Goal: Task Accomplishment & Management: Manage account settings

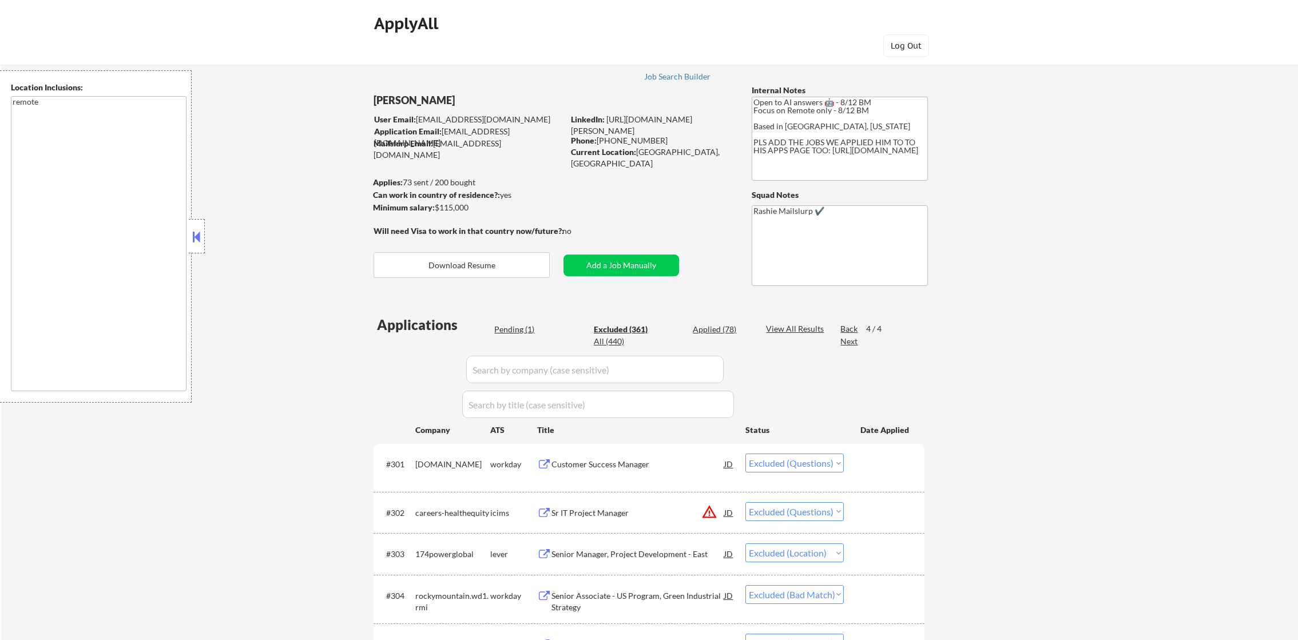
select select ""excluded""
select select ""excluded__location_""
select select ""excluded__bad_match_""
select select ""excluded""
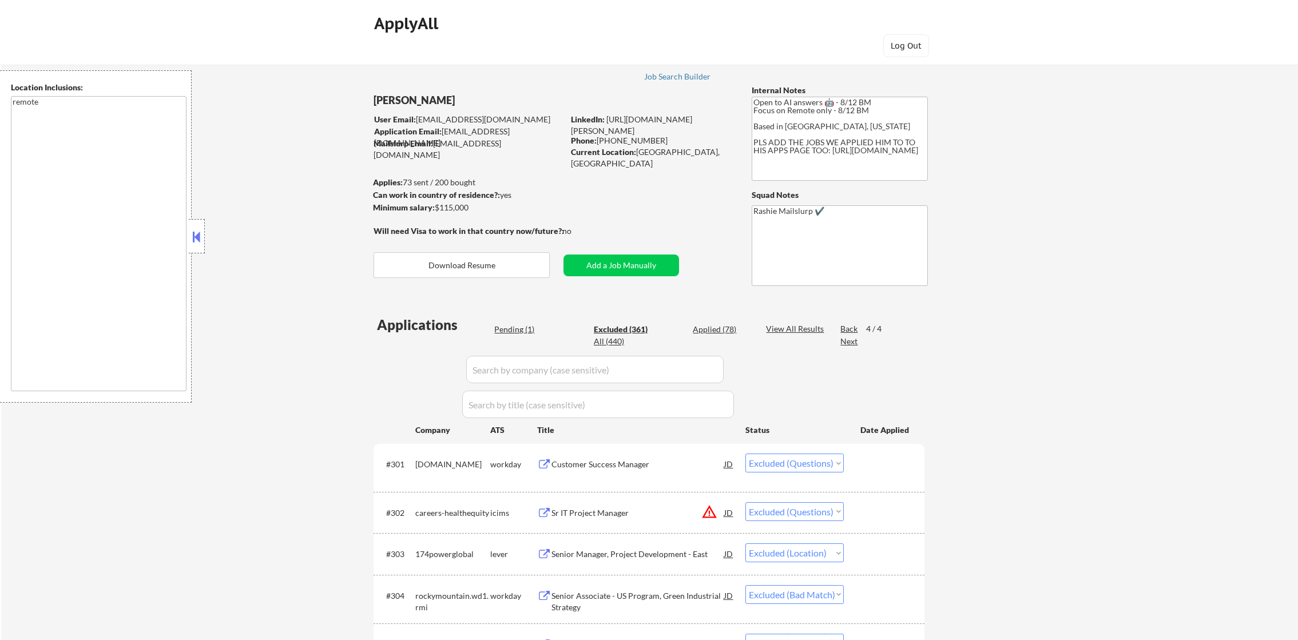
select select ""excluded__expired_""
select select ""excluded__location_""
select select ""excluded__bad_match_""
select select ""excluded__location_""
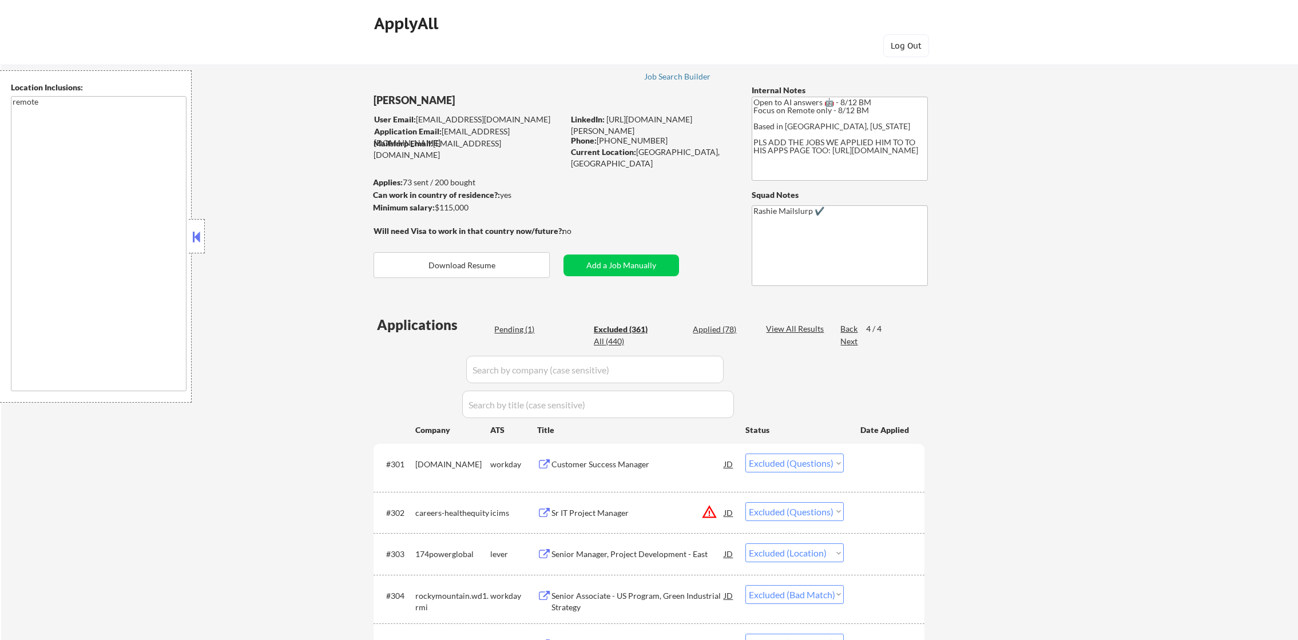
select select ""excluded__bad_match_""
select select ""excluded__location_""
select select ""excluded__bad_match_""
select select ""excluded__expired_""
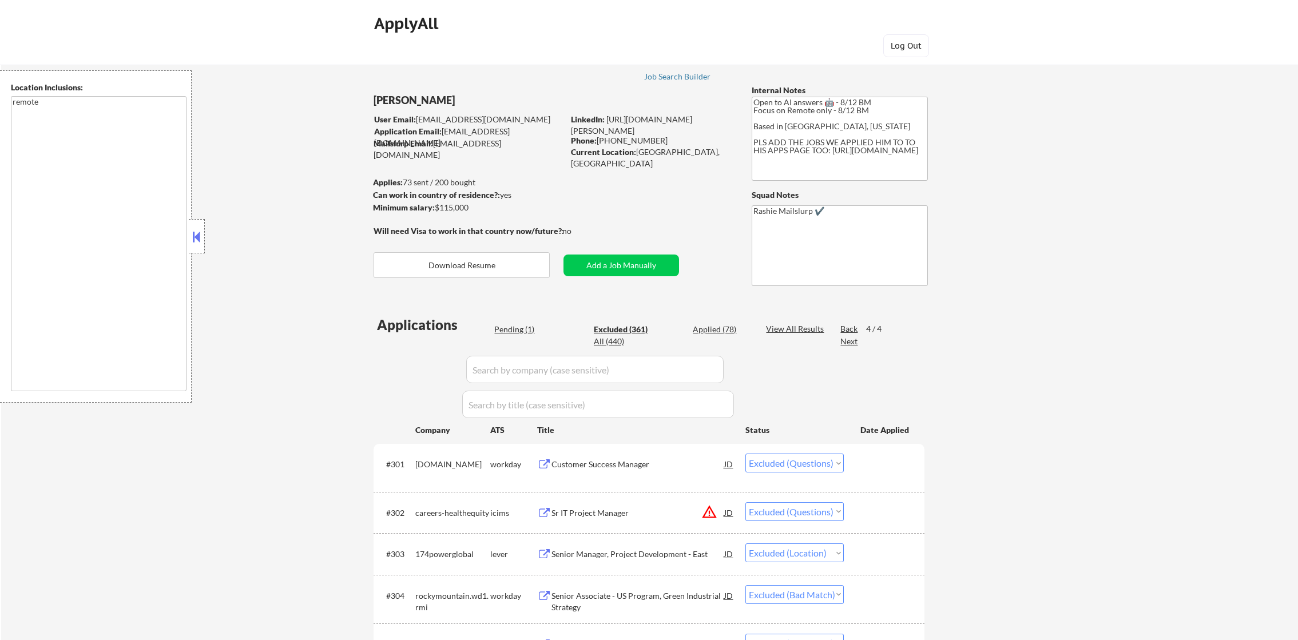
select select ""excluded__location_""
select select ""excluded__bad_match_""
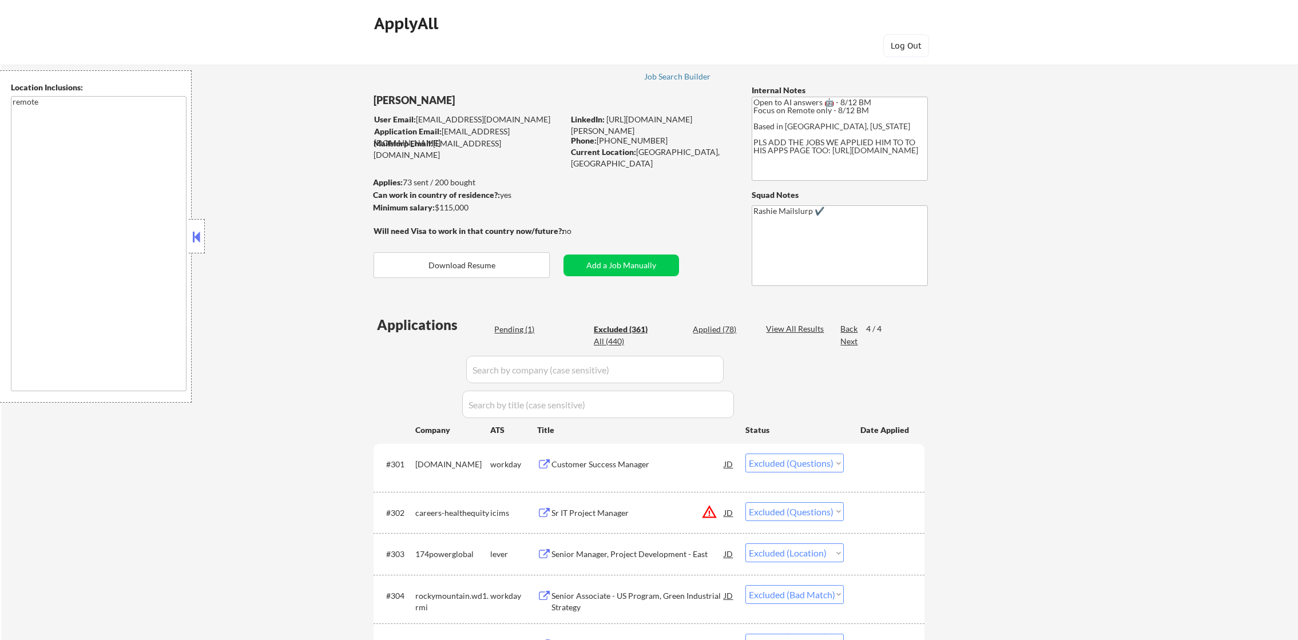
select select ""excluded__bad_match_""
select select ""excluded""
select select ""excluded__bad_match_""
select select ""excluded__location_""
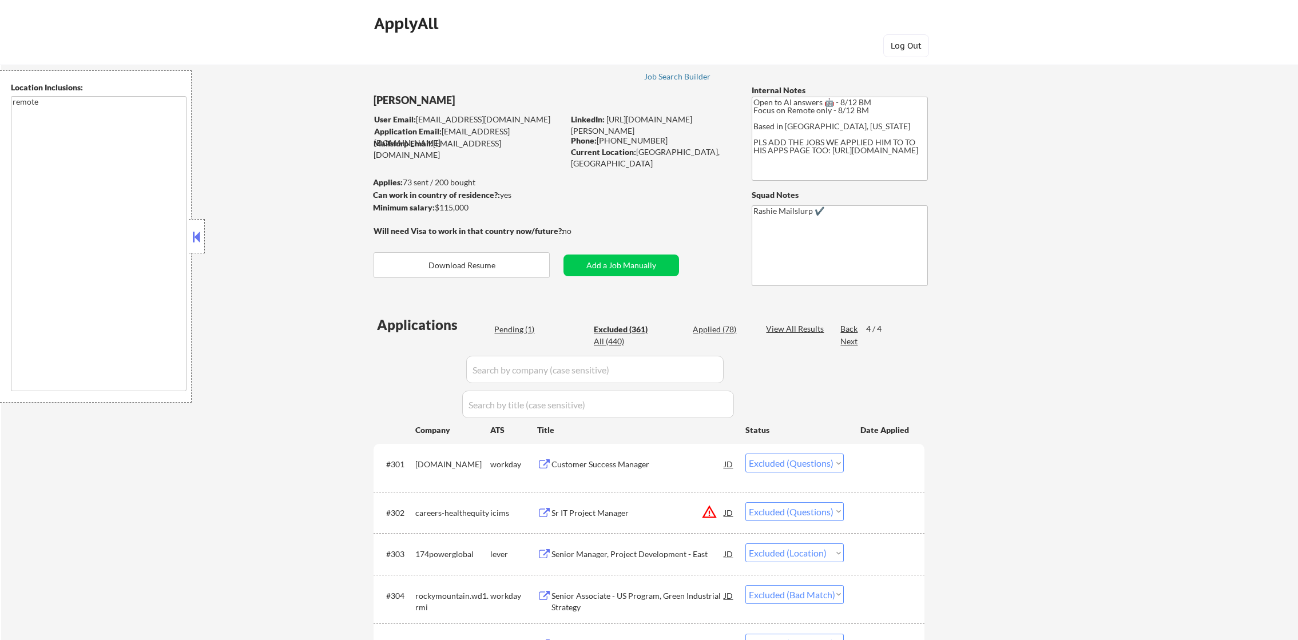
select select ""excluded""
select select ""excluded__expired_""
select select ""excluded__bad_match_""
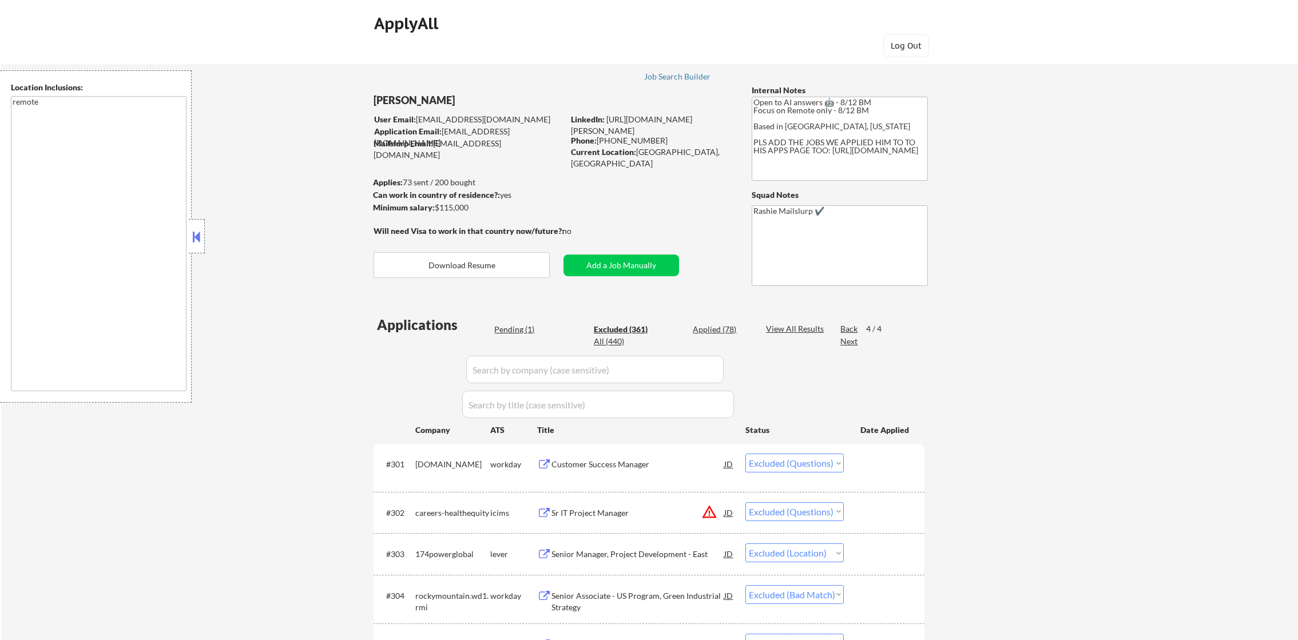
select select ""excluded__bad_match_""
select select ""excluded__location_""
select select ""excluded__bad_match_""
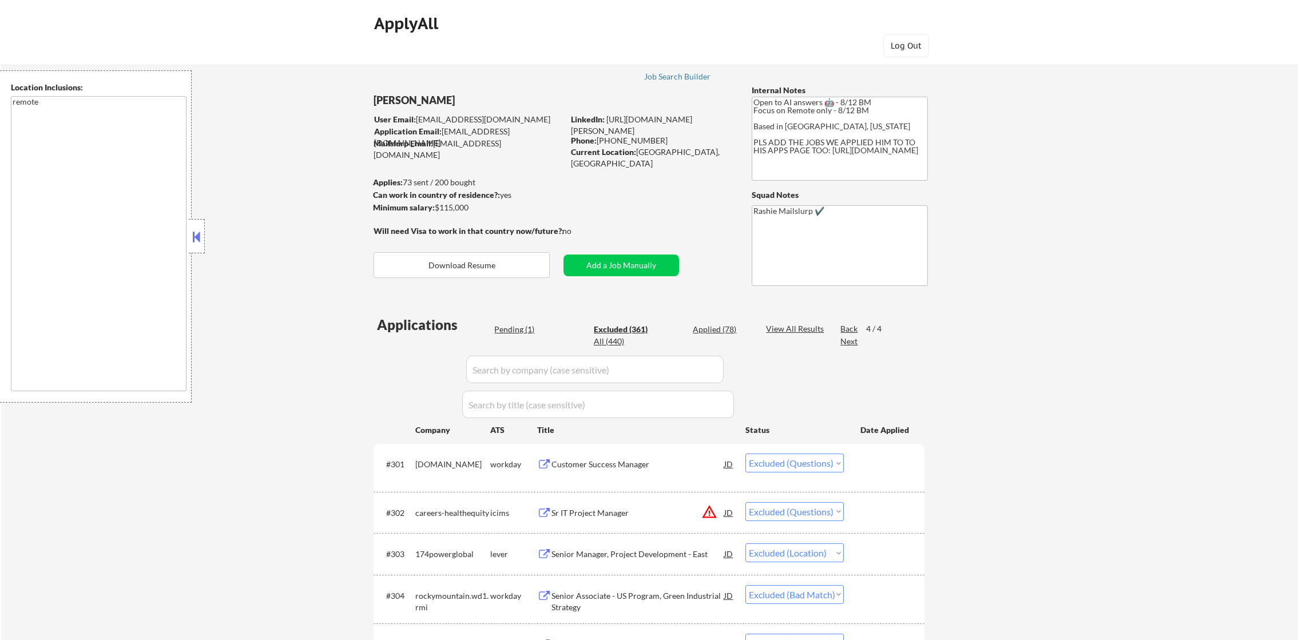
select select ""excluded__bad_match_""
select select ""excluded""
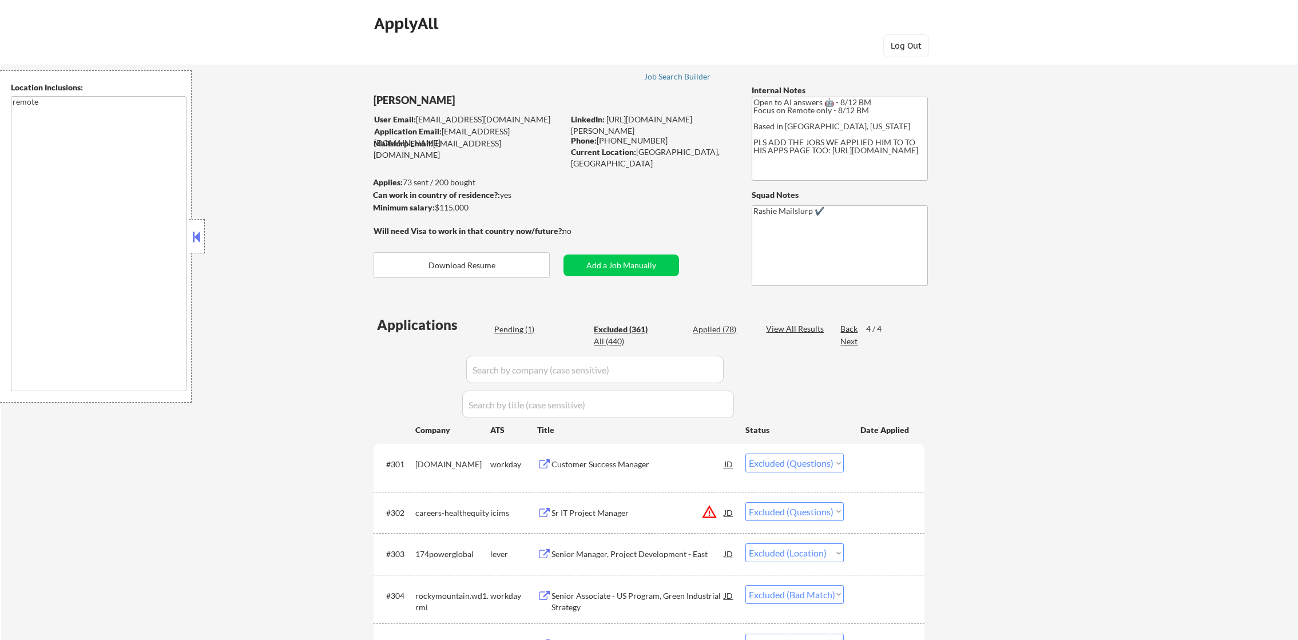
select select ""excluded__location_""
select select ""excluded__expired_""
select select ""excluded__bad_match_""
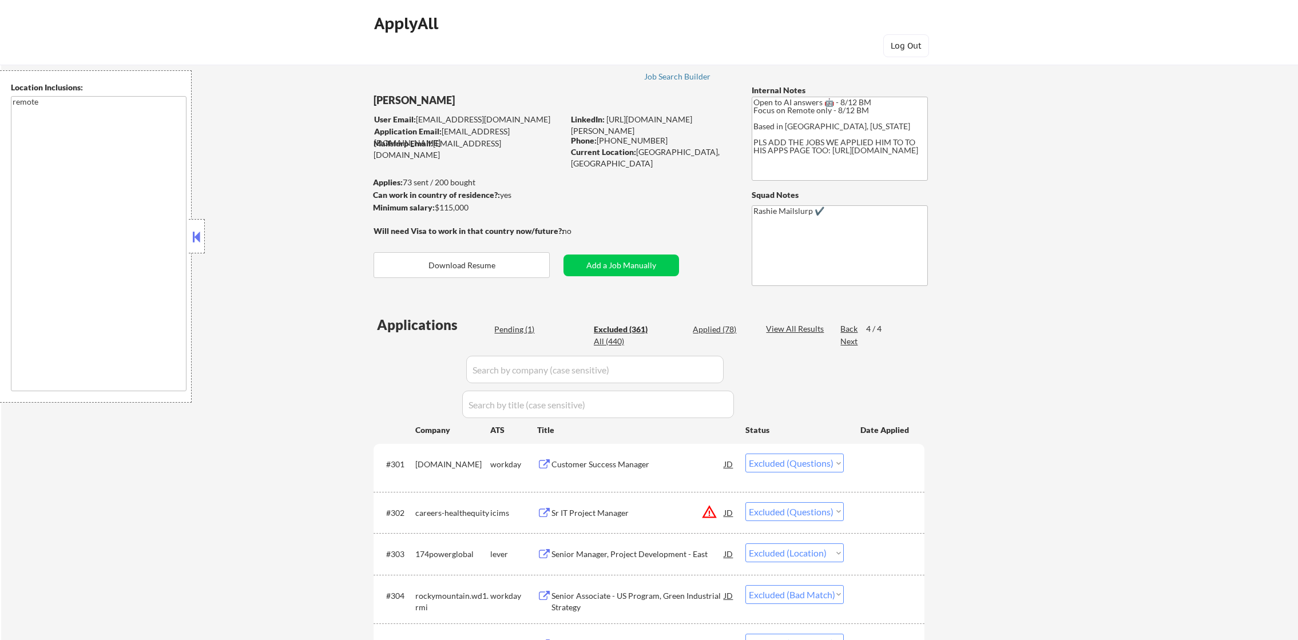
select select ""excluded__location_""
select select ""excluded__bad_match_""
select select ""excluded__location_""
select select ""excluded__salary_""
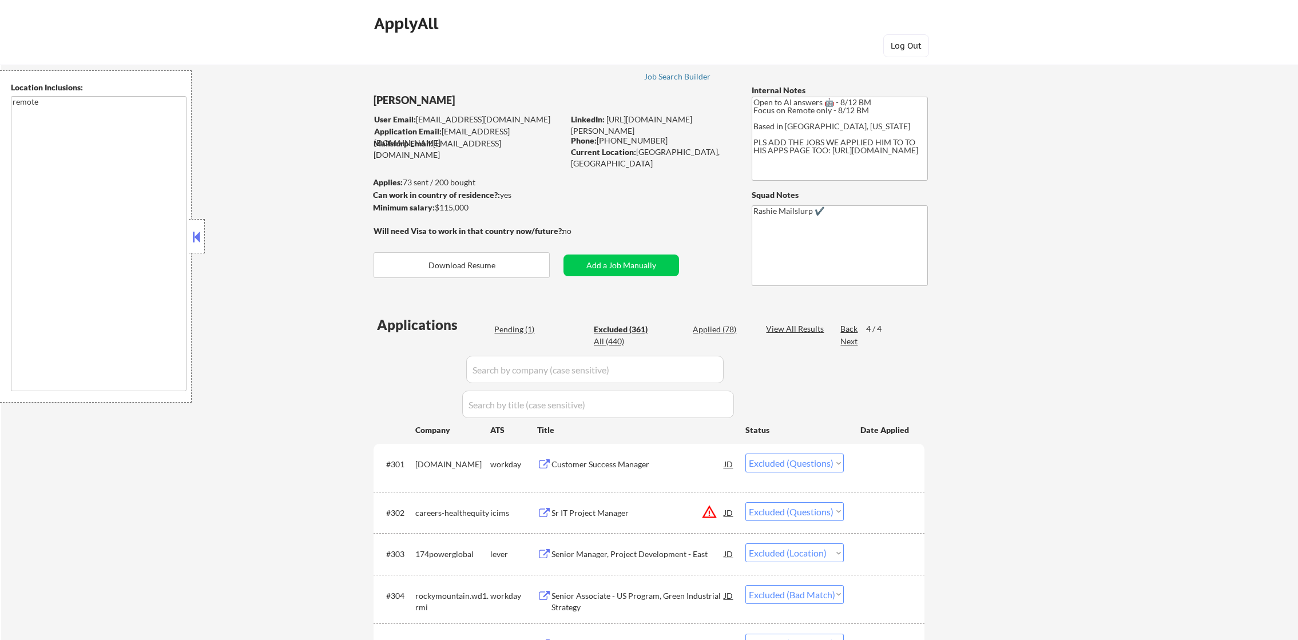
select select ""excluded__bad_match_""
select select ""excluded__location_""
select select ""excluded""
select select ""excluded__salary_""
select select ""excluded__bad_match_""
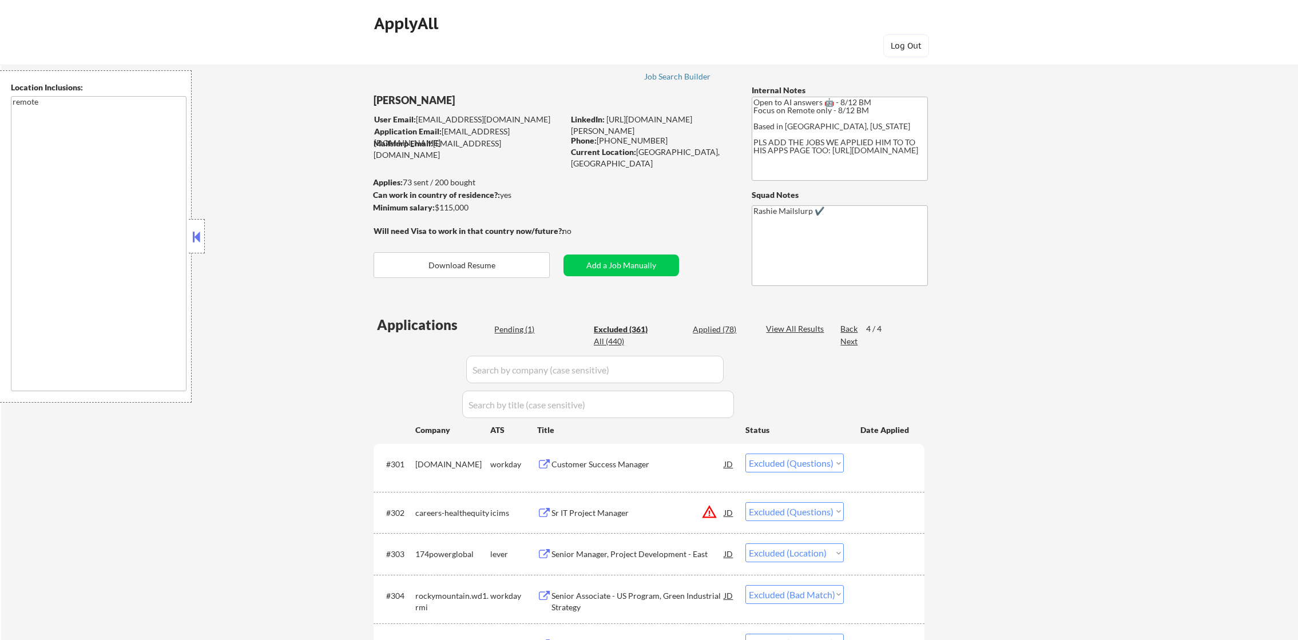
select select ""excluded__location_""
select select ""excluded__bad_match_""
select select ""excluded__salary_""
select select ""excluded""
select select ""excluded__other_""
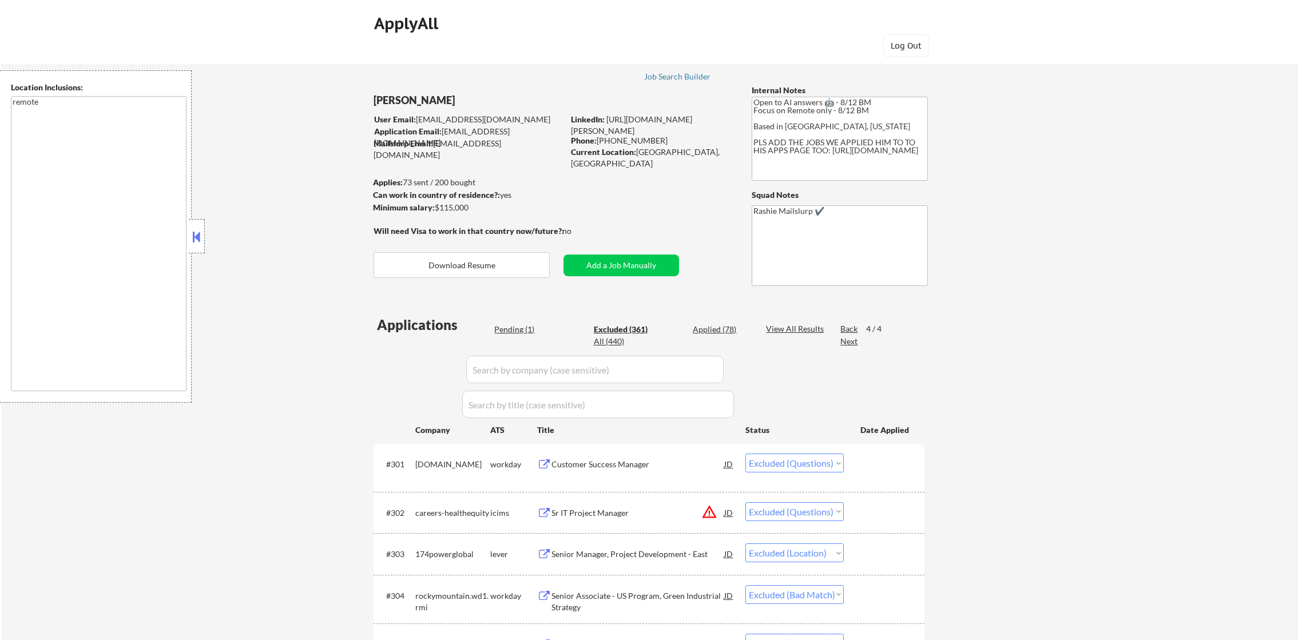
select select ""excluded__bad_match_""
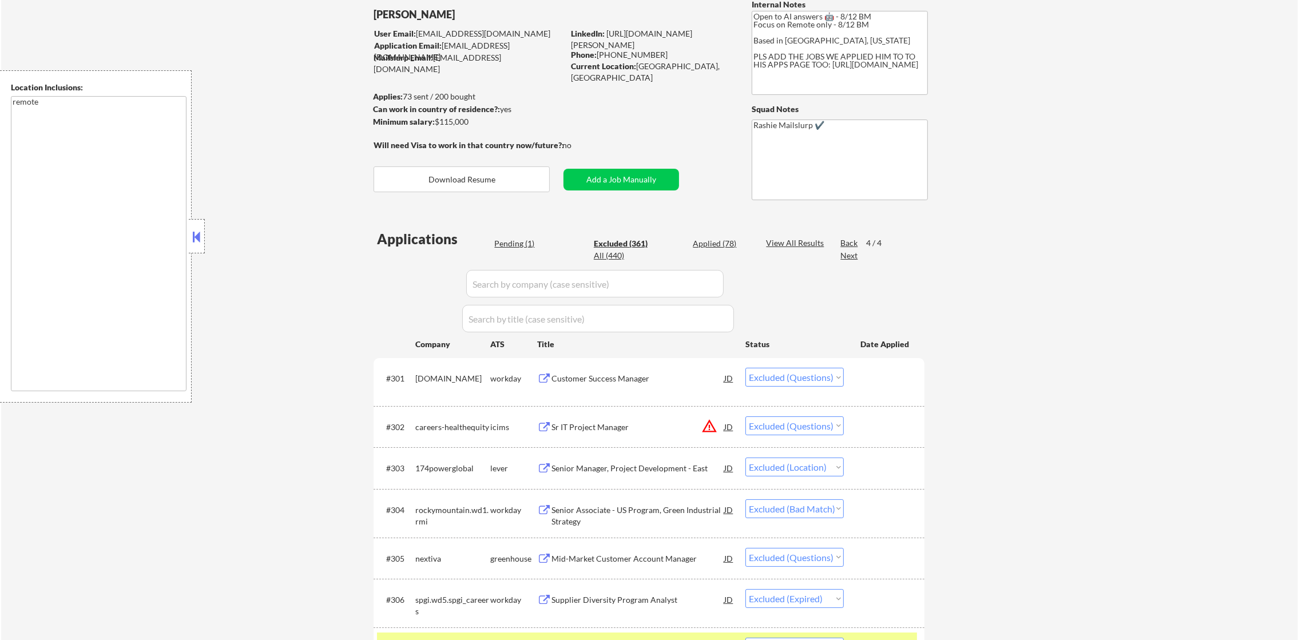
scroll to position [114, 0]
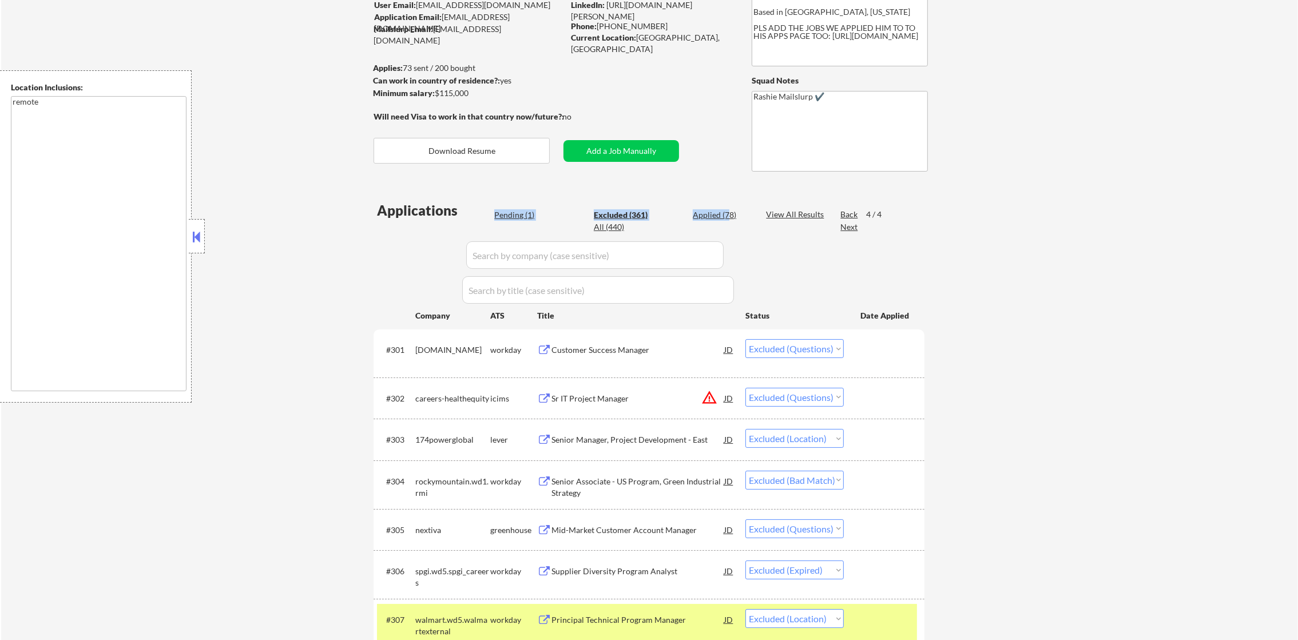
click at [727, 216] on div "Applied (78)" at bounding box center [721, 214] width 57 height 11
select select ""applied""
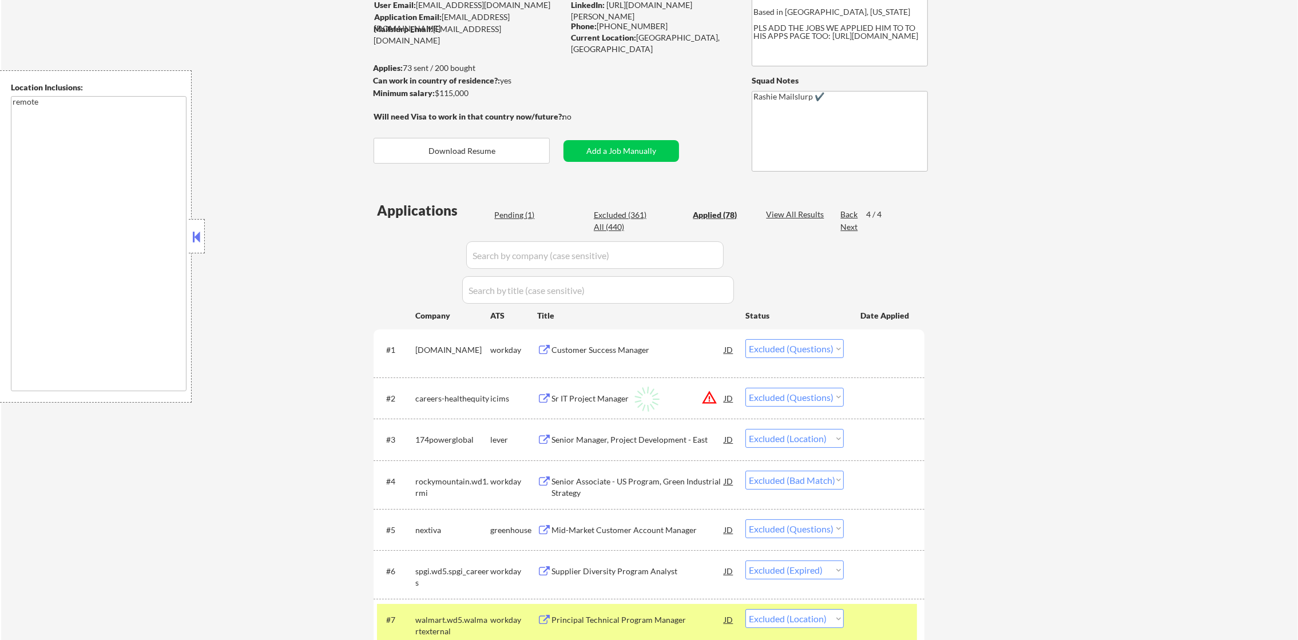
select select ""applied""
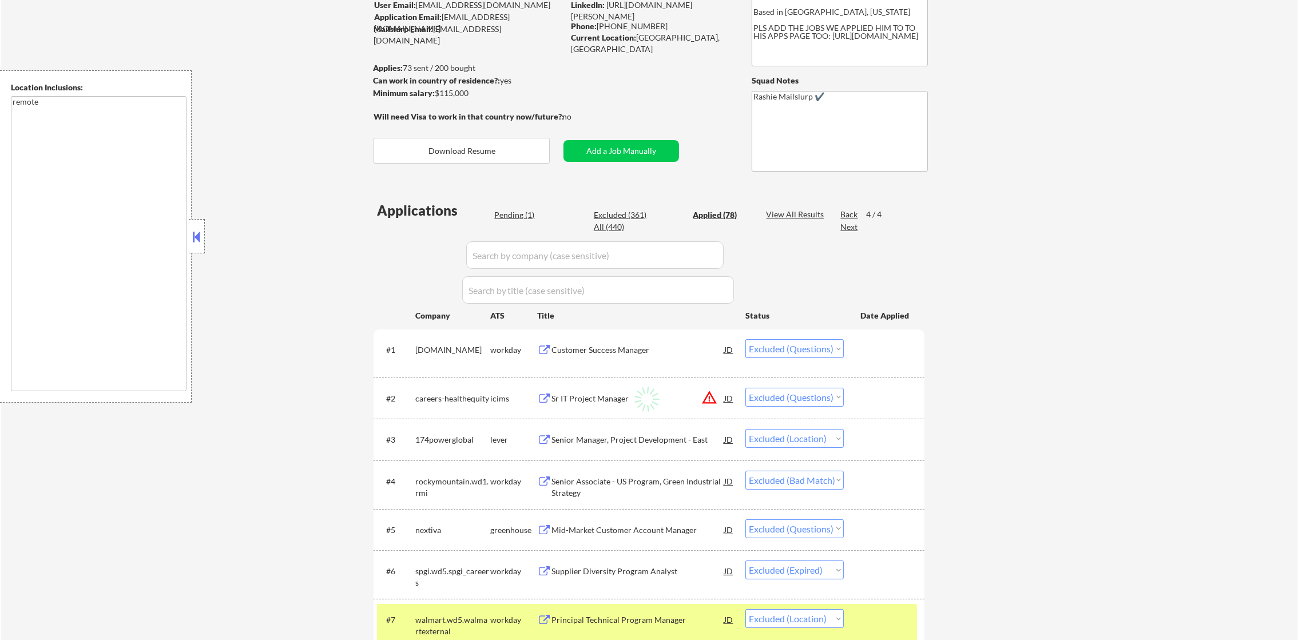
select select ""applied""
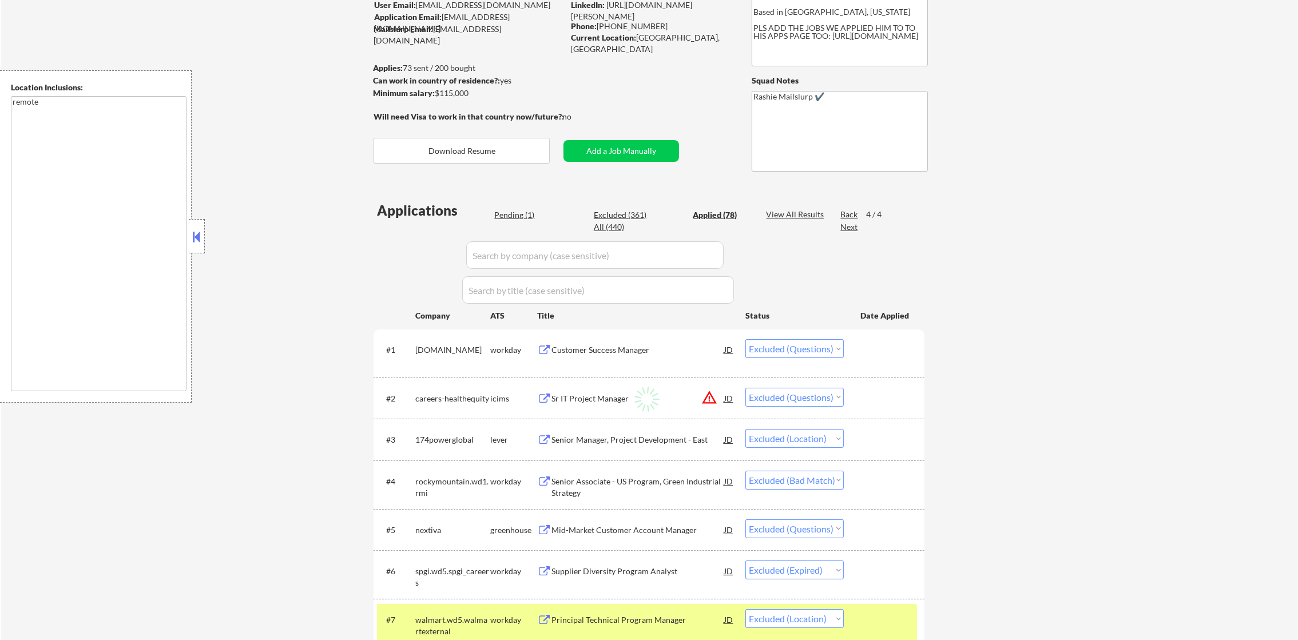
select select ""applied""
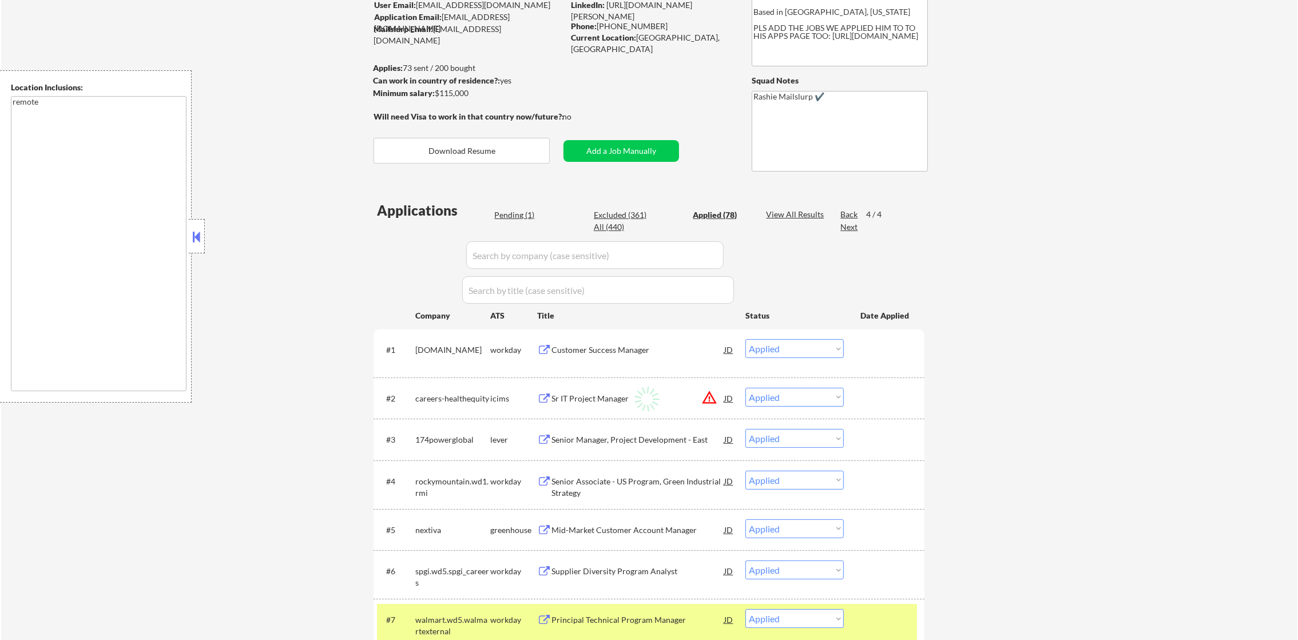
select select ""applied""
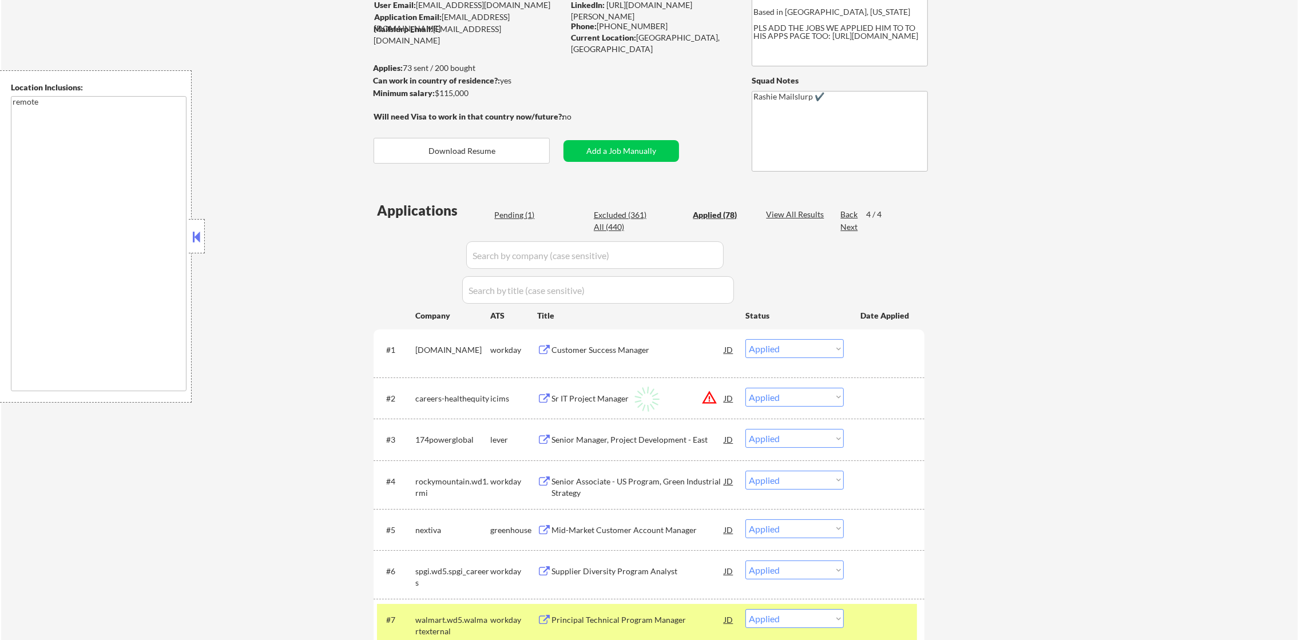
select select ""applied""
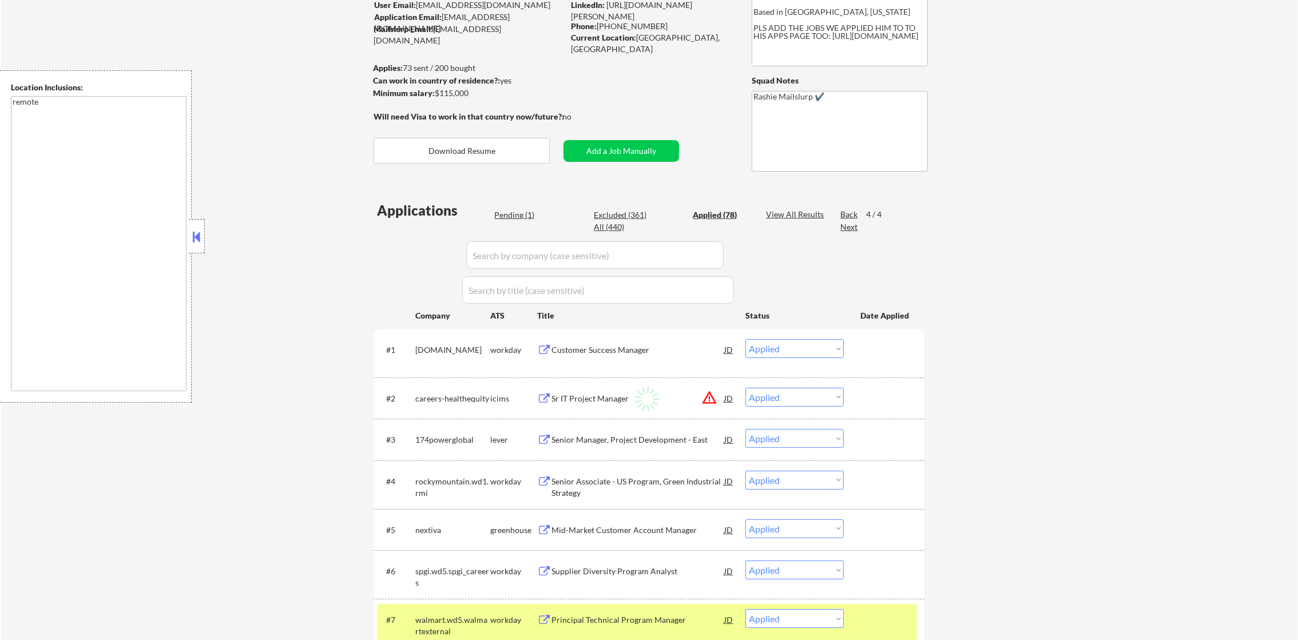
select select ""applied""
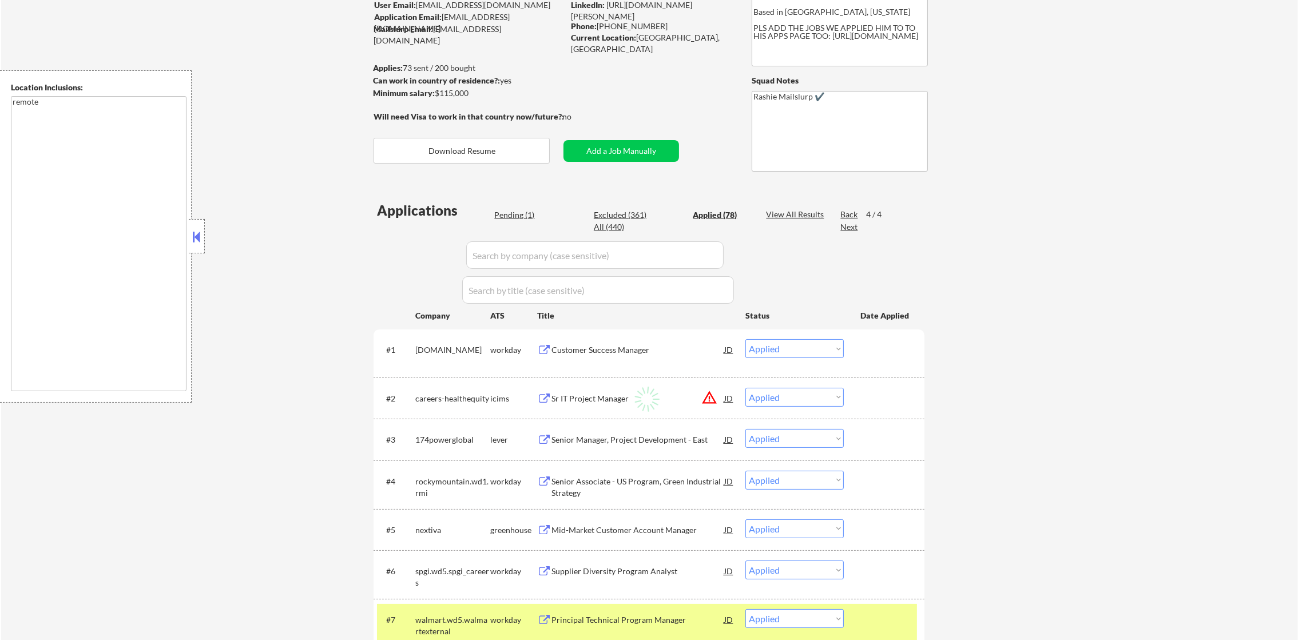
select select ""applied""
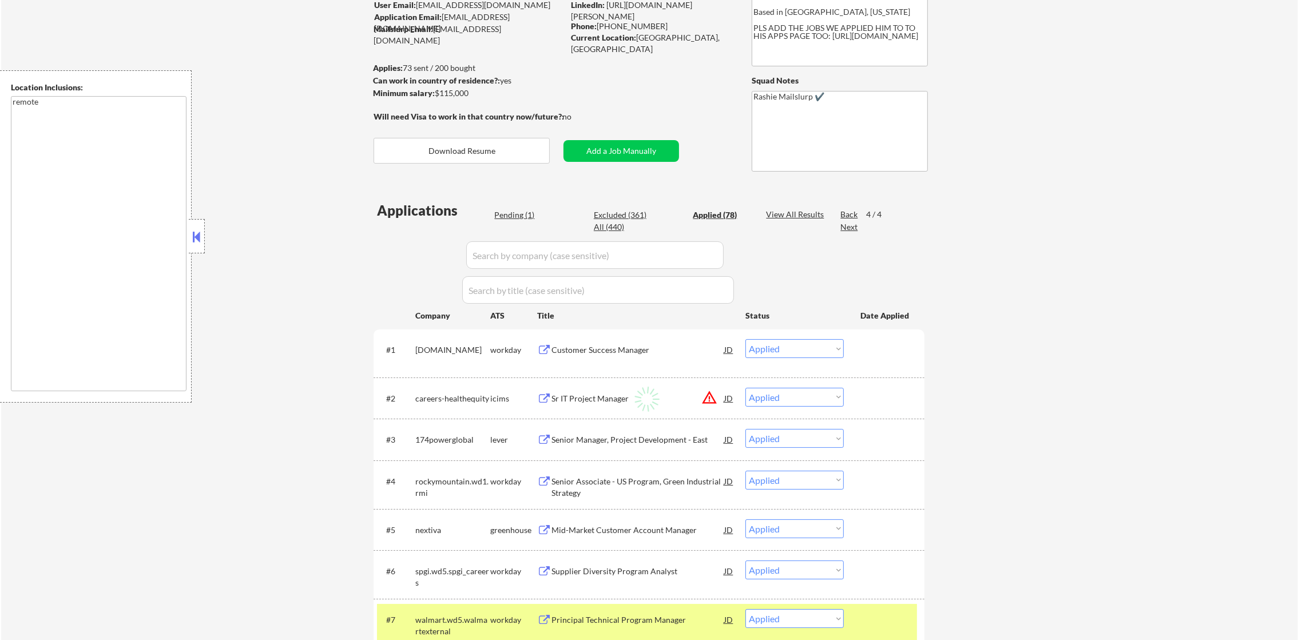
select select ""applied""
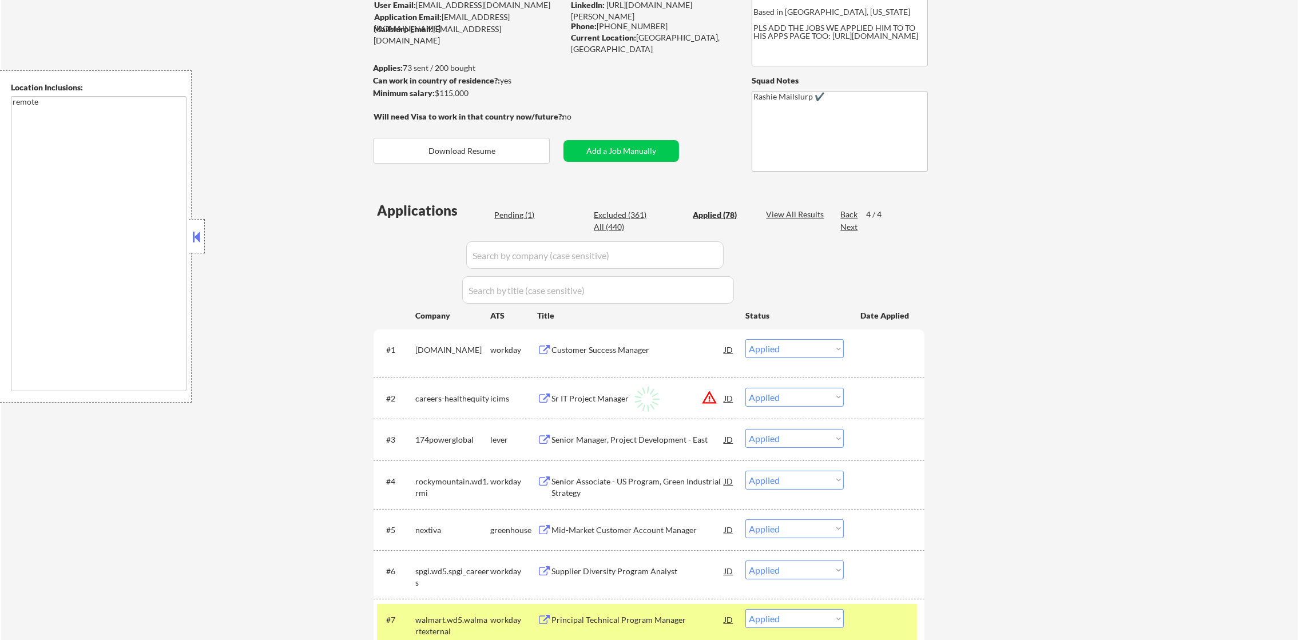
select select ""applied""
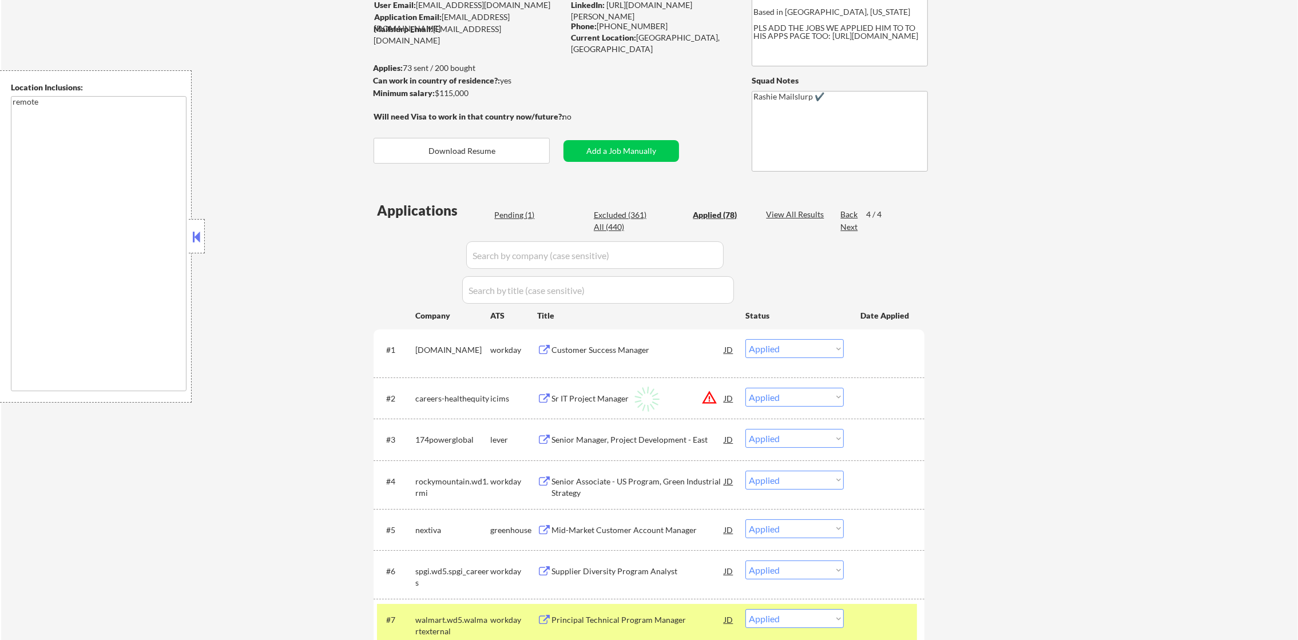
select select ""applied""
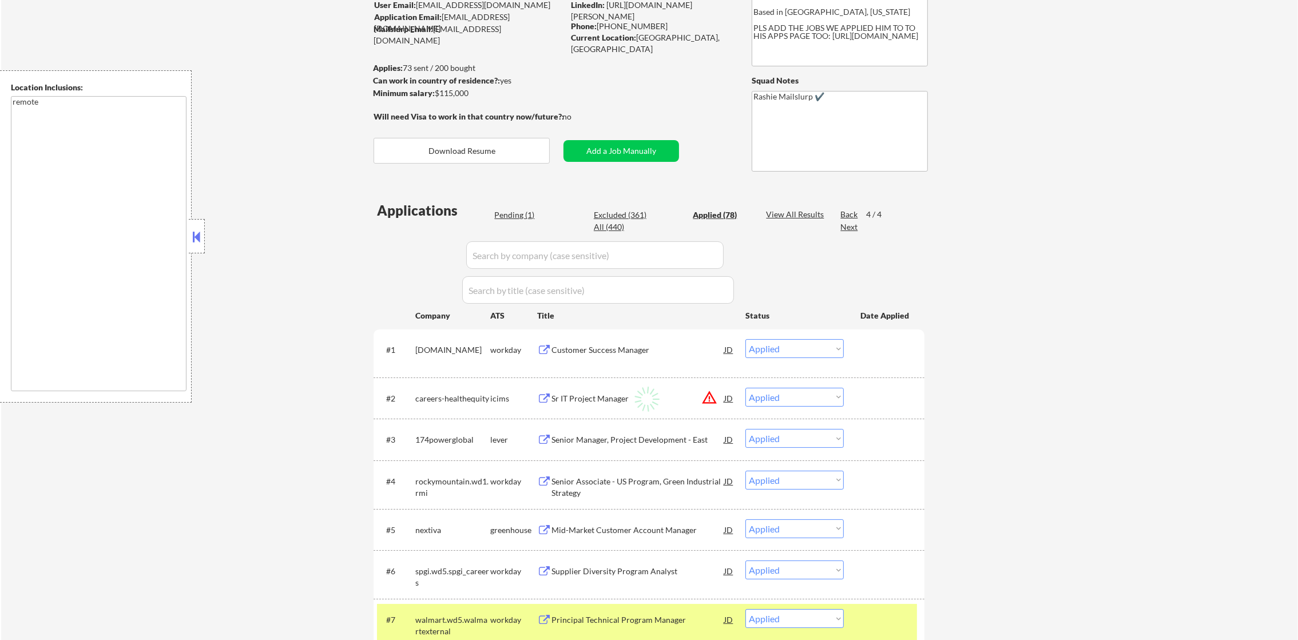
select select ""applied""
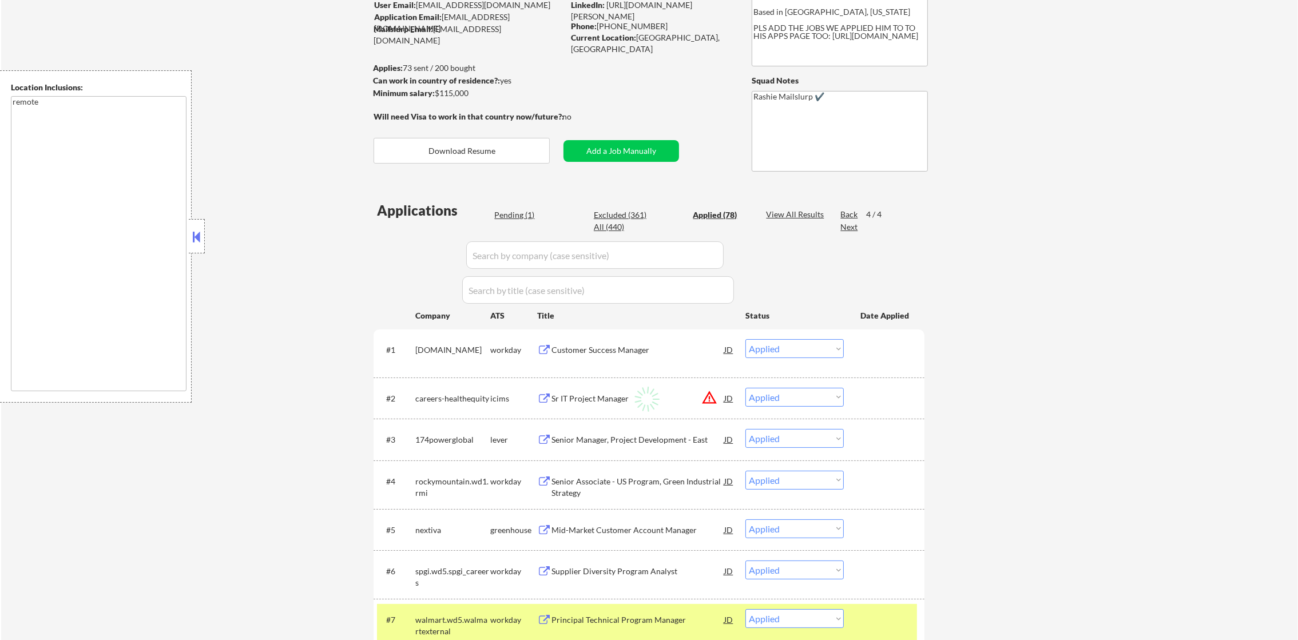
select select ""applied""
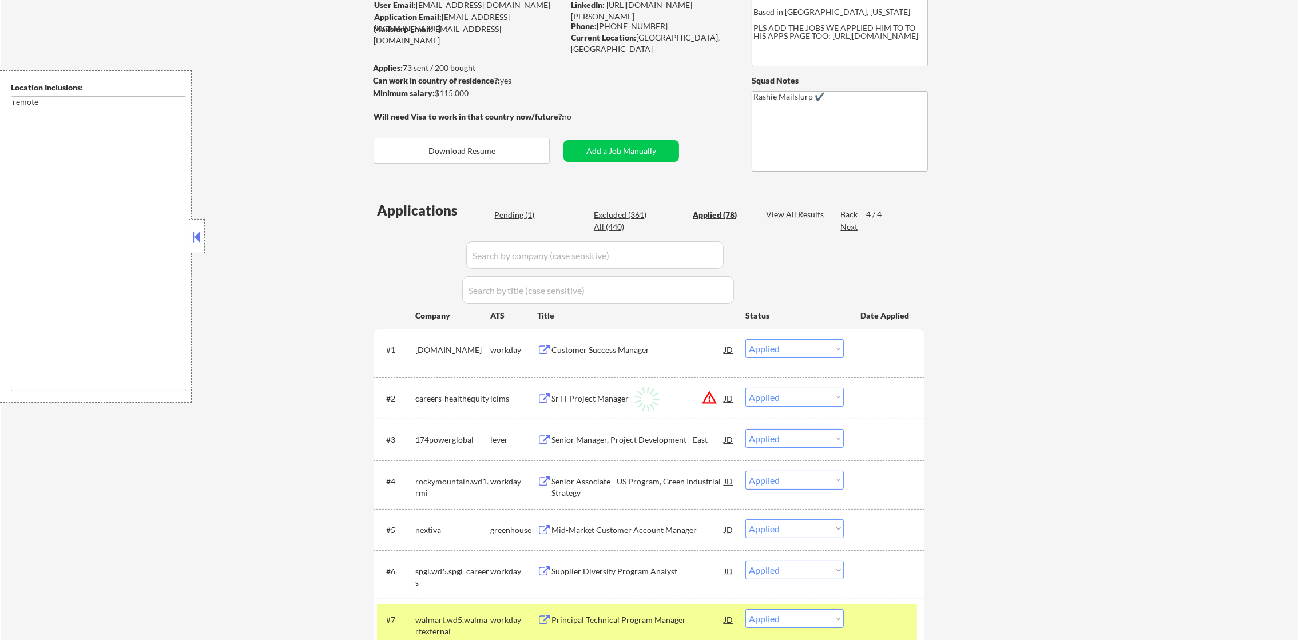
select select ""applied""
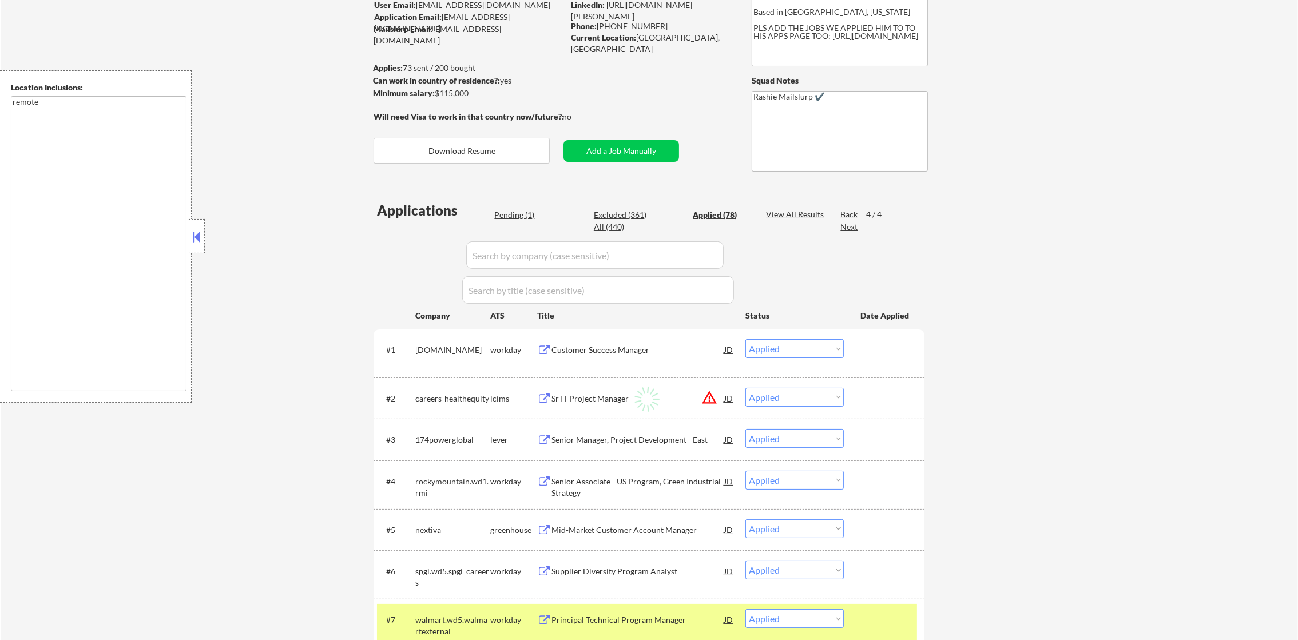
select select ""applied""
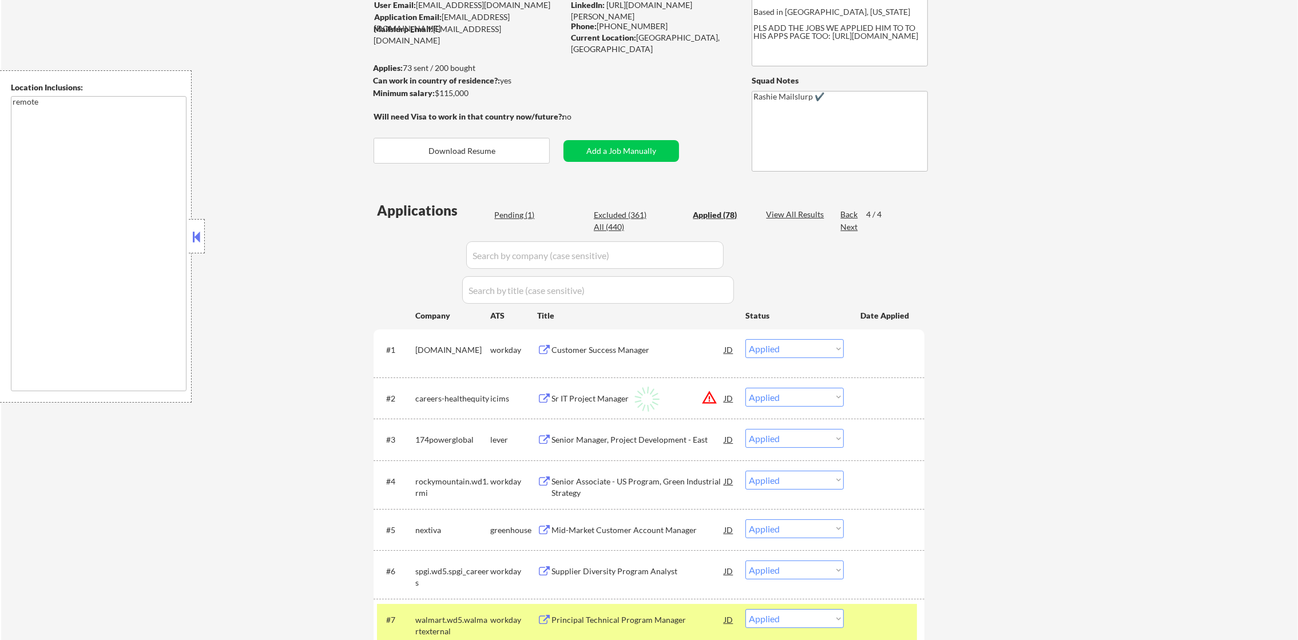
select select ""applied""
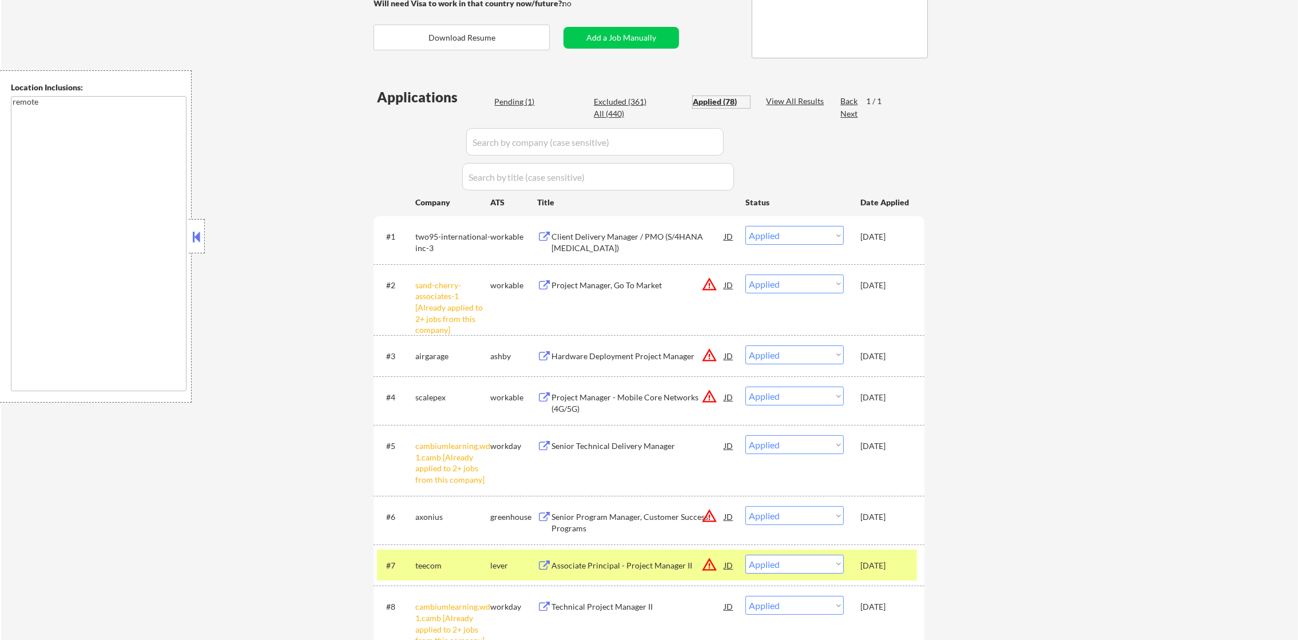
scroll to position [228, 0]
click at [718, 96] on div "Applied (78)" at bounding box center [721, 101] width 57 height 11
click at [610, 98] on div "Excluded (361)" at bounding box center [622, 101] width 57 height 11
select select ""excluded""
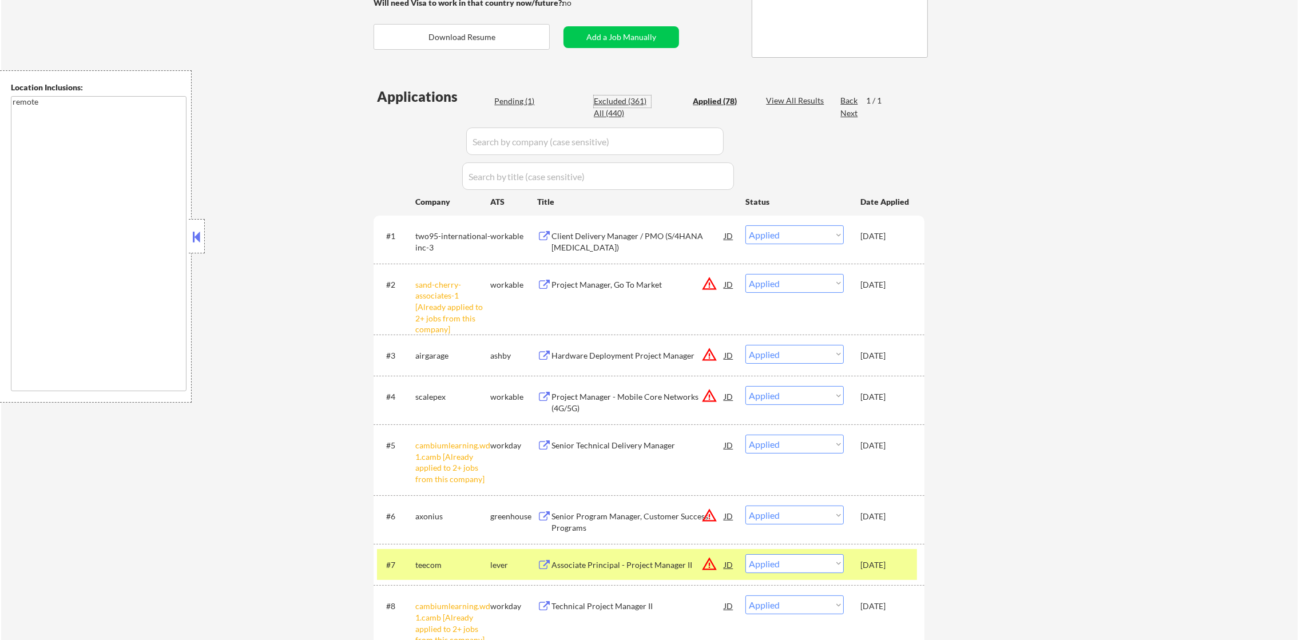
select select ""excluded__location_""
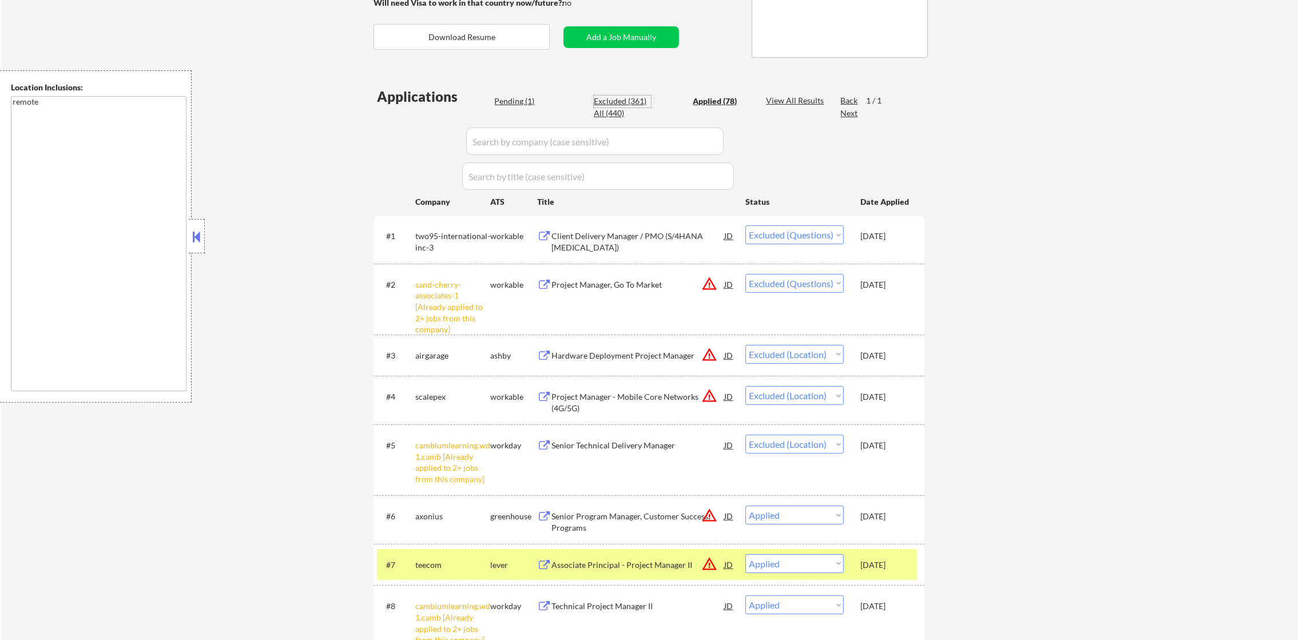
select select ""excluded__expired_""
select select ""excluded__location_""
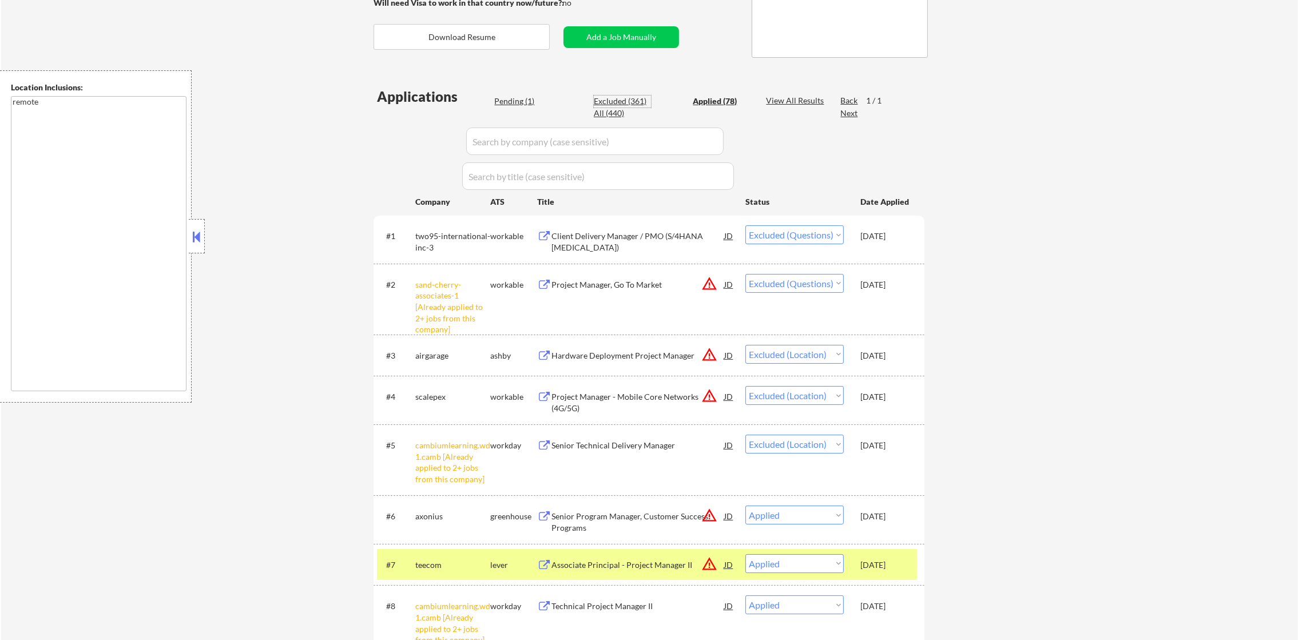
select select ""excluded__other_""
select select ""excluded__location_""
select select ""excluded__other_""
select select ""excluded__location_""
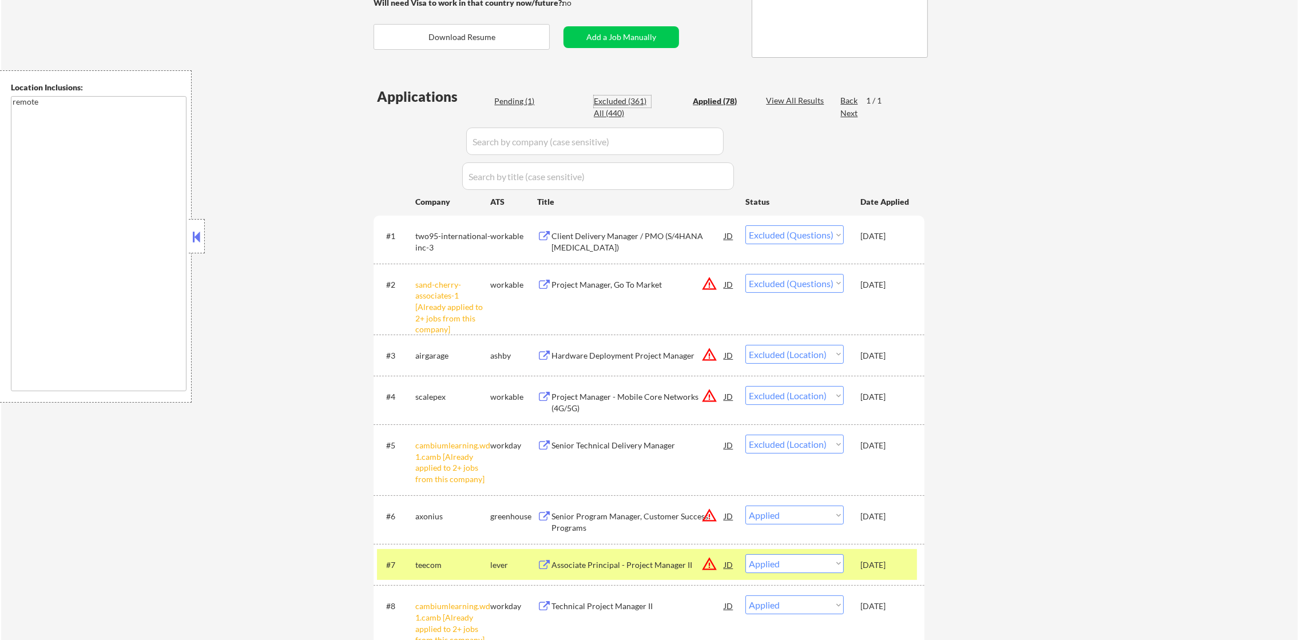
select select ""excluded__location_""
select select ""excluded__expired_""
select select ""excluded__blocklist_""
select select ""excluded__expired_""
select select ""excluded__location_""
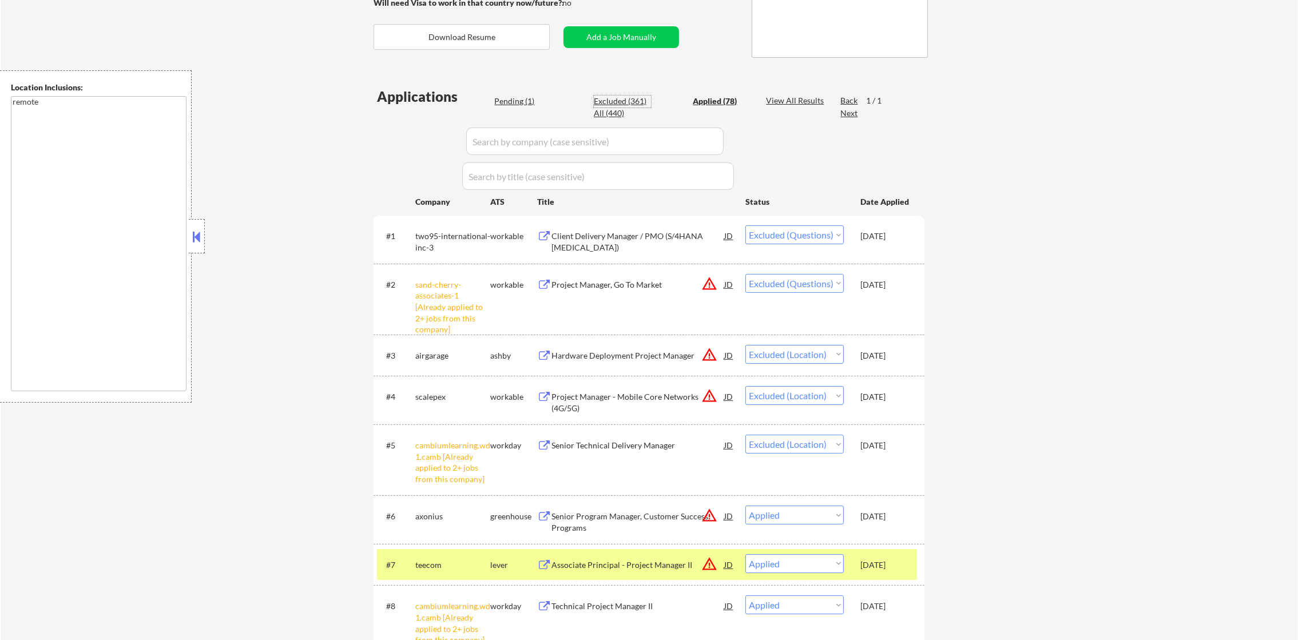
select select ""excluded__expired_""
select select ""excluded__location_""
select select ""excluded__other_""
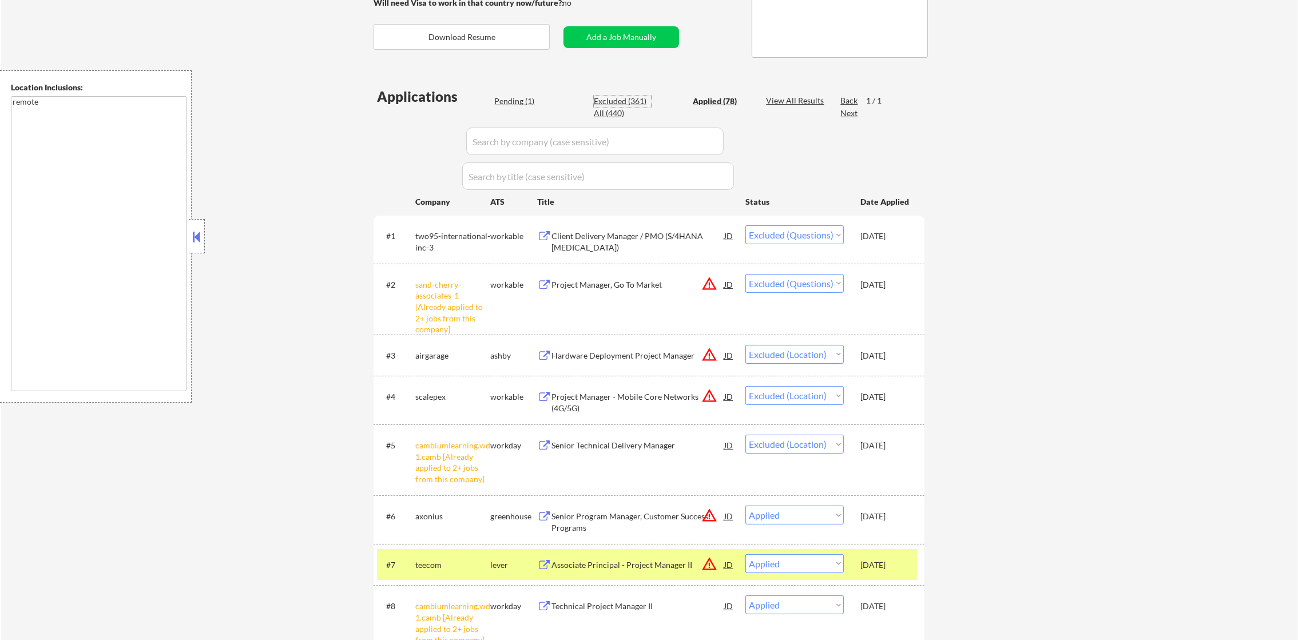
select select ""excluded__location_""
select select ""excluded__expired_""
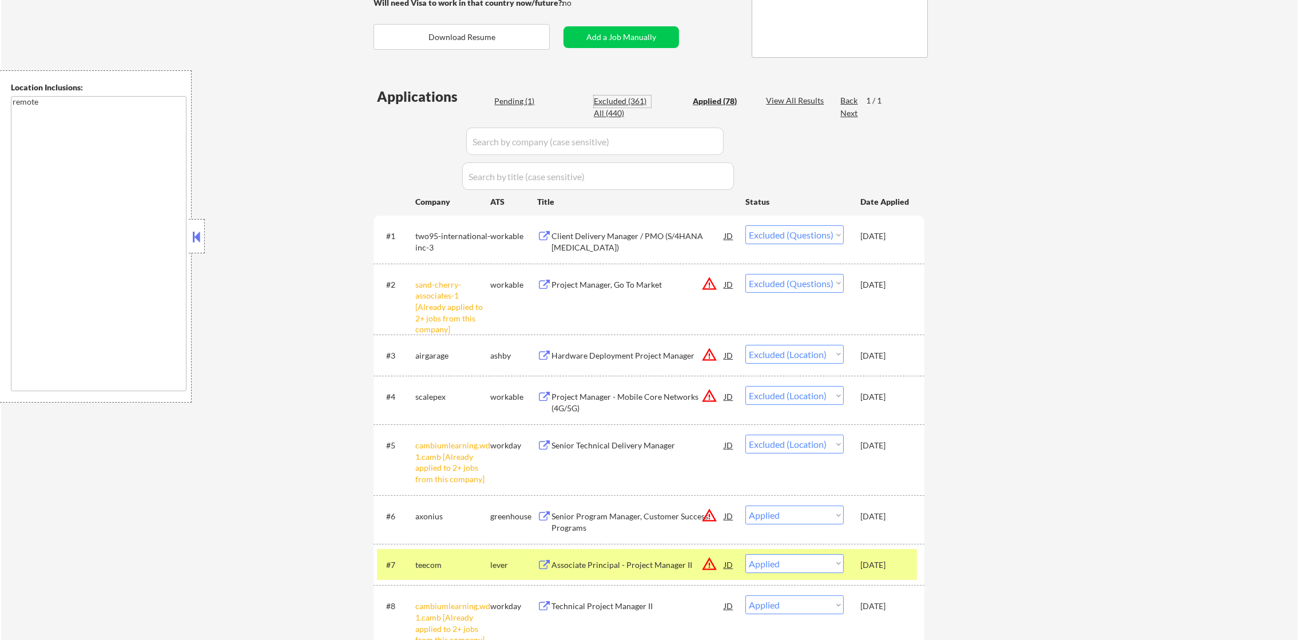
select select ""excluded__expired_""
select select ""excluded__location_""
select select ""excluded__expired_""
select select ""excluded__location_""
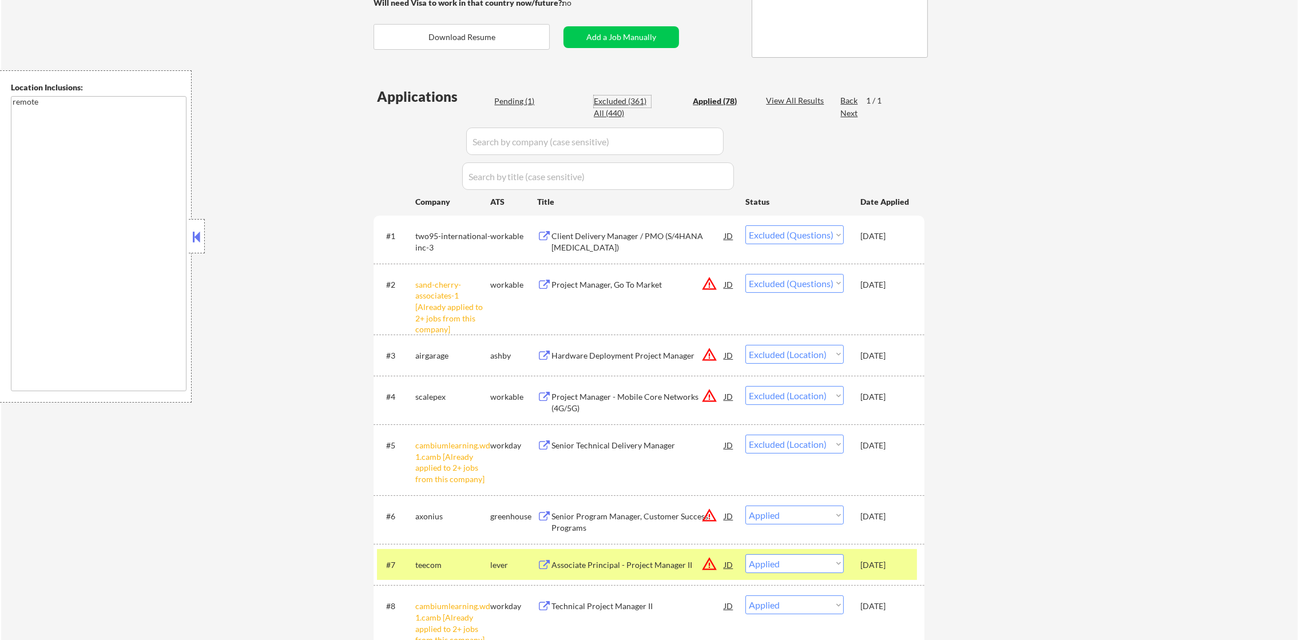
select select ""excluded__location_""
select select ""excluded__other_""
select select ""excluded__salary_""
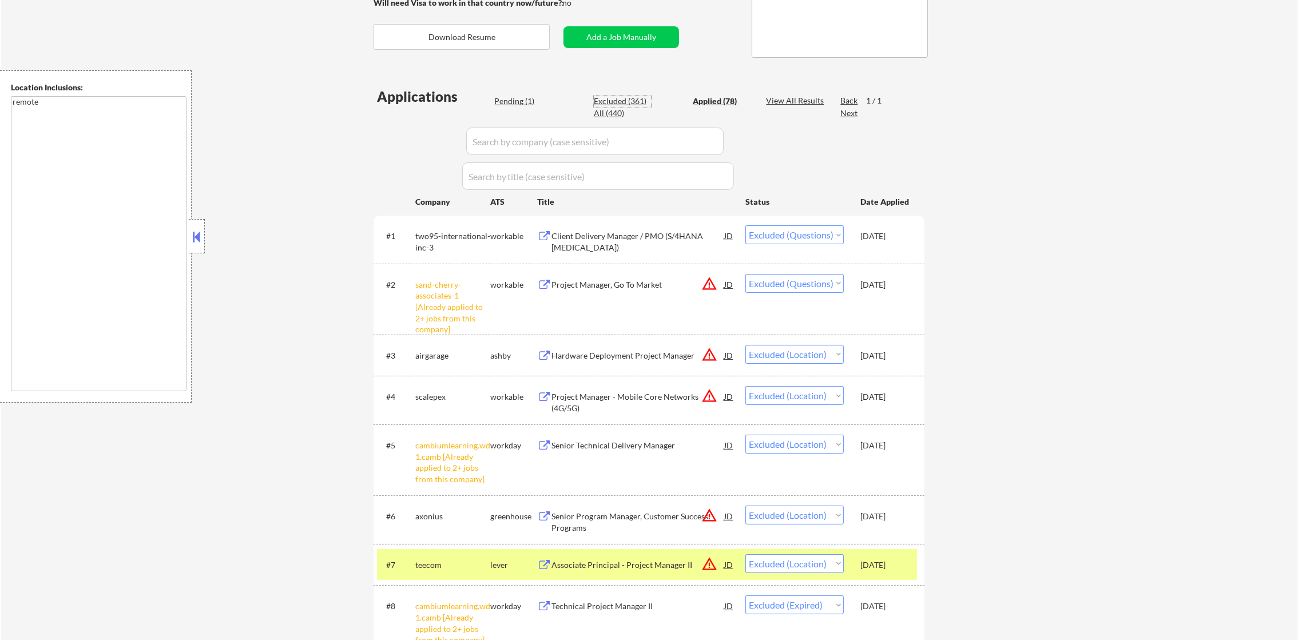
select select ""excluded__location_""
select select ""excluded__expired_""
select select ""excluded__location_""
select select ""excluded__bad_match_""
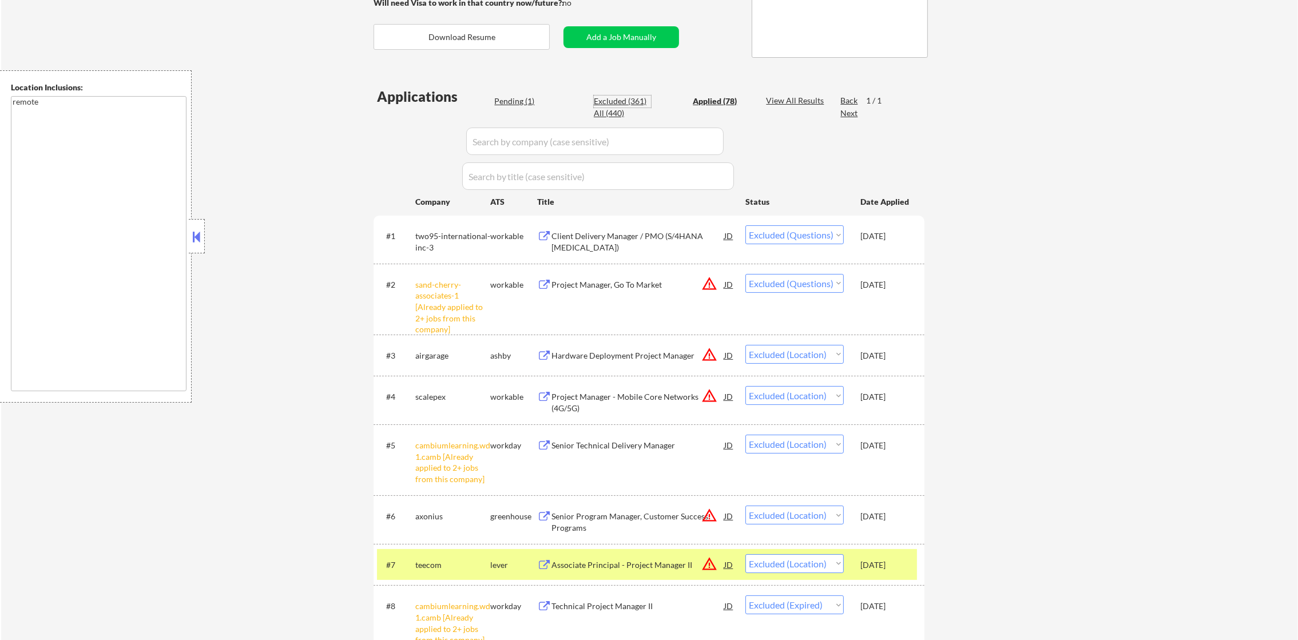
select select ""excluded__other_""
select select ""excluded__bad_match_""
select select ""excluded__other_""
select select ""excluded__bad_match_""
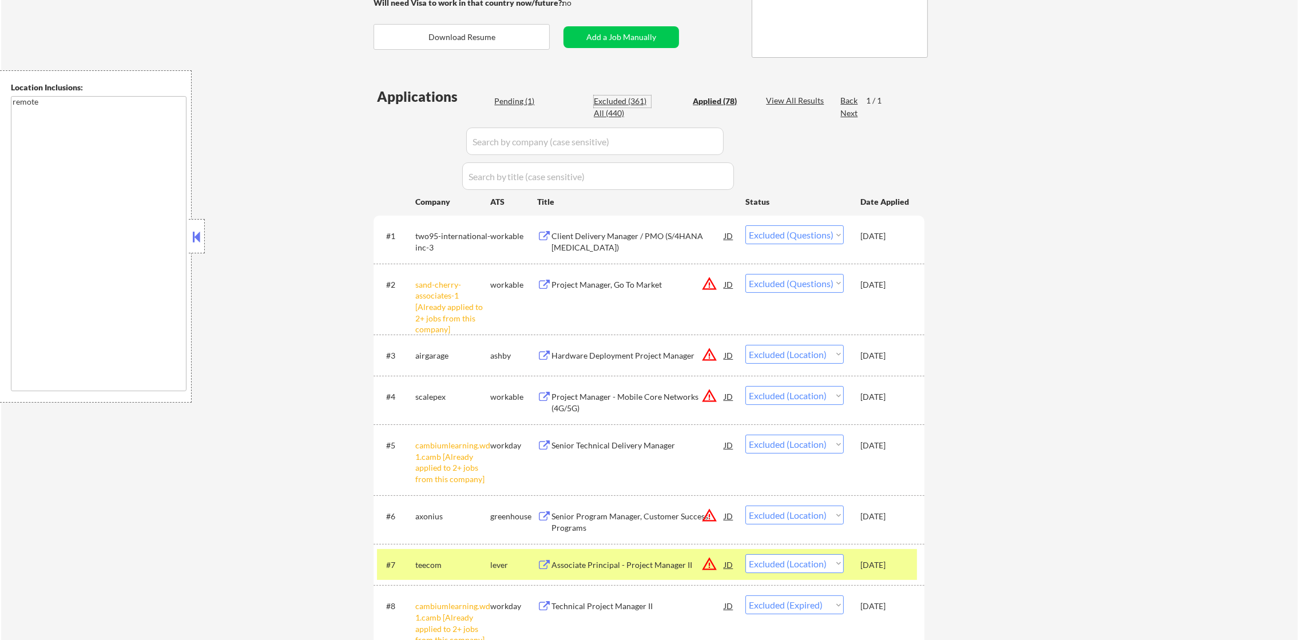
select select ""excluded__location_""
select select ""excluded__expired_""
select select ""excluded__bad_match_""
select select ""excluded__expired_""
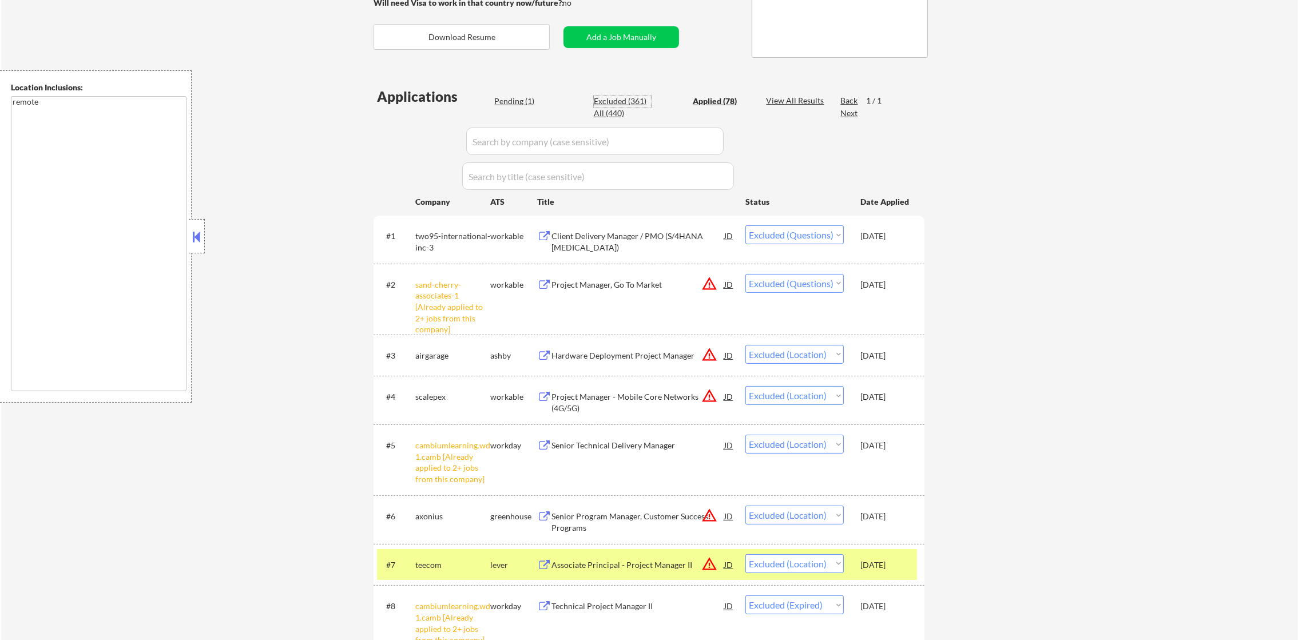
select select ""excluded__location_""
select select ""excluded__expired_""
select select ""excluded__location_""
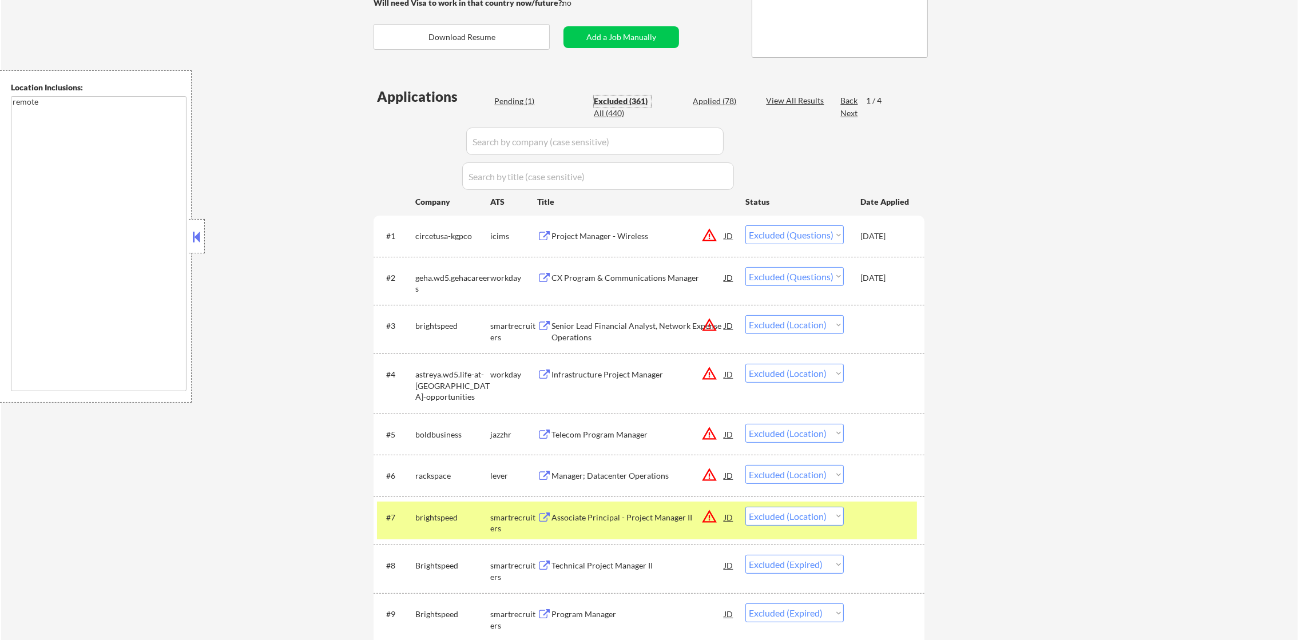
click at [855, 113] on div "Next" at bounding box center [850, 113] width 18 height 11
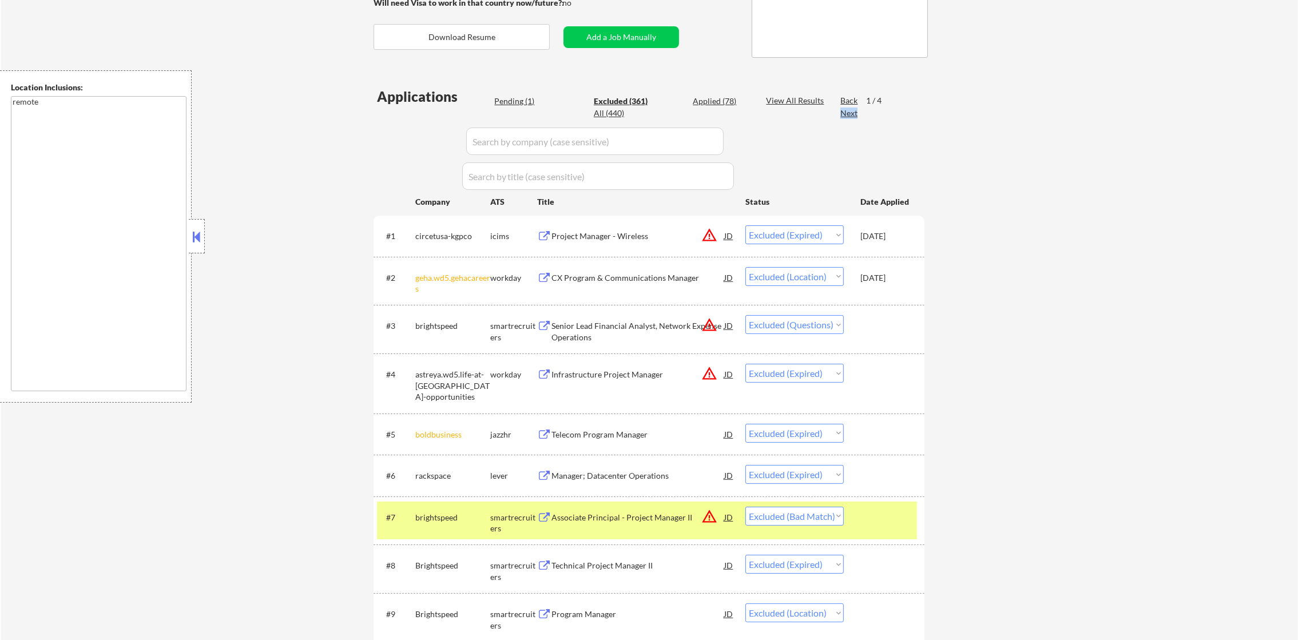
click at [855, 113] on div "Next" at bounding box center [850, 113] width 18 height 11
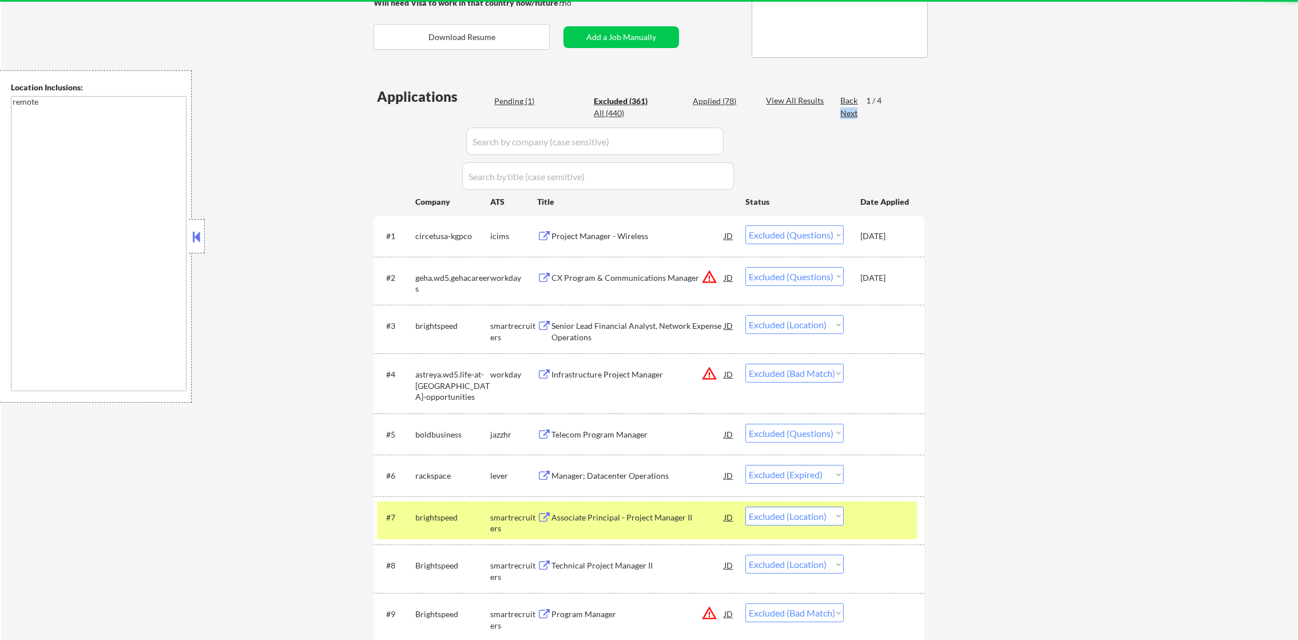
click at [855, 113] on div "Next" at bounding box center [850, 113] width 18 height 11
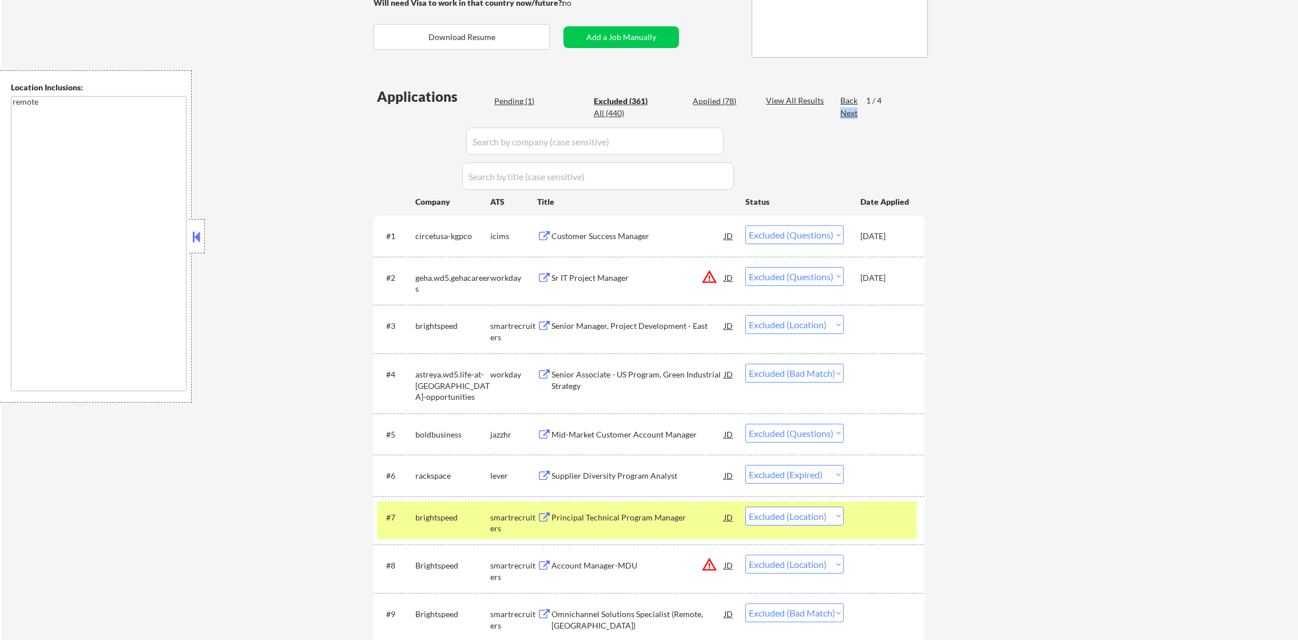
click at [855, 113] on div "Next" at bounding box center [850, 113] width 18 height 11
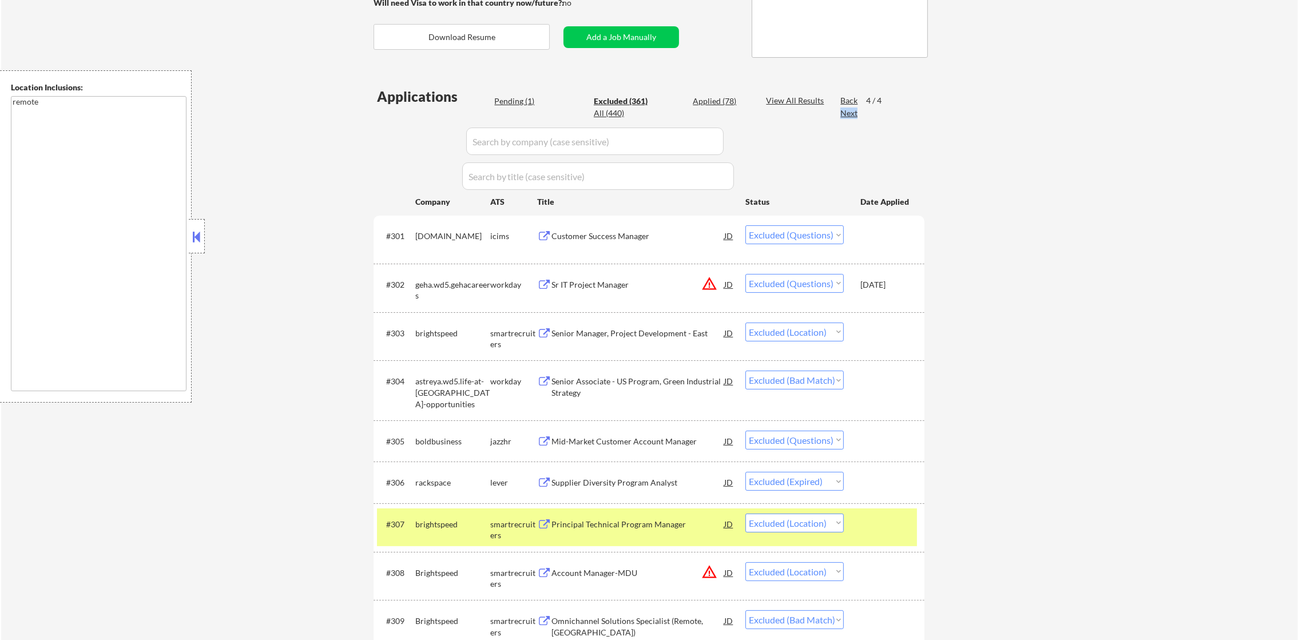
click at [855, 113] on div "Next" at bounding box center [850, 113] width 18 height 11
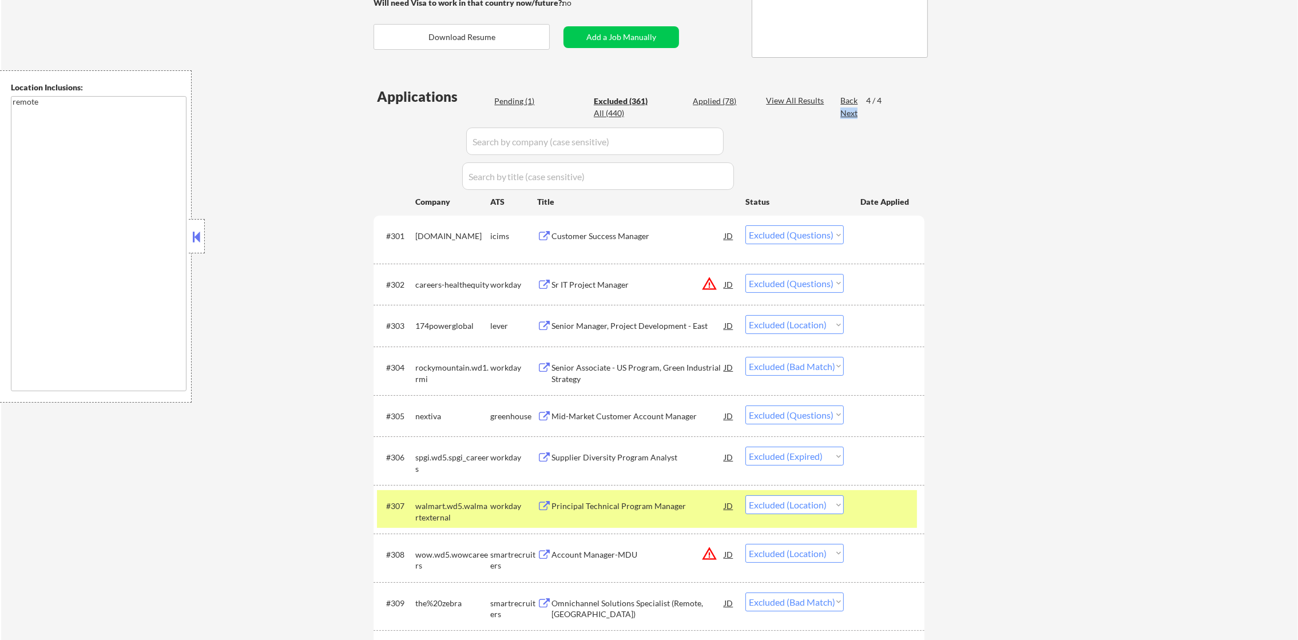
scroll to position [400, 0]
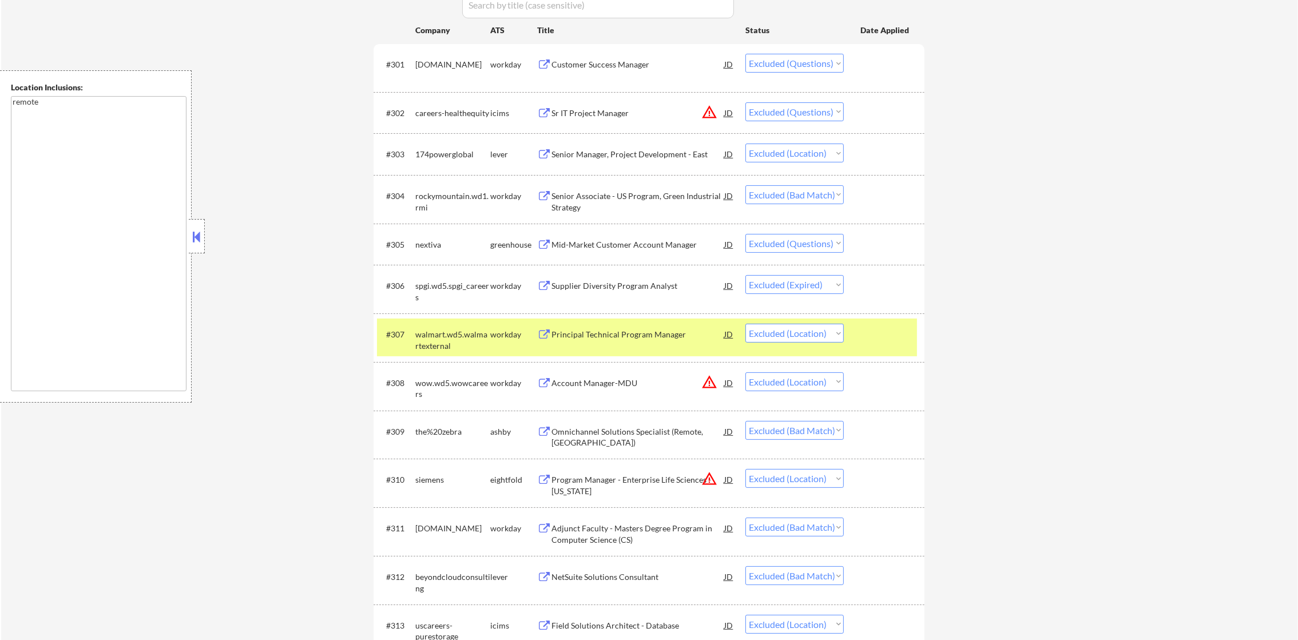
click at [426, 329] on div "walmart.wd5.walmartexternal" at bounding box center [452, 340] width 75 height 22
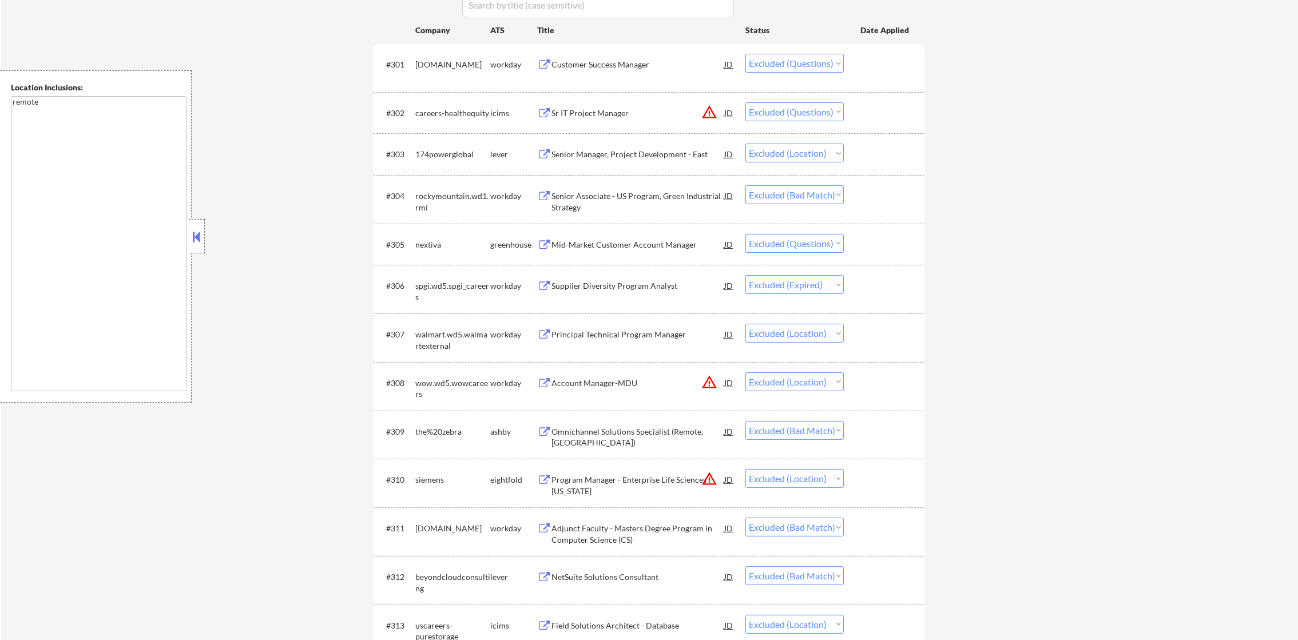
click at [612, 241] on div "Mid-Market Customer Account Manager" at bounding box center [638, 244] width 173 height 11
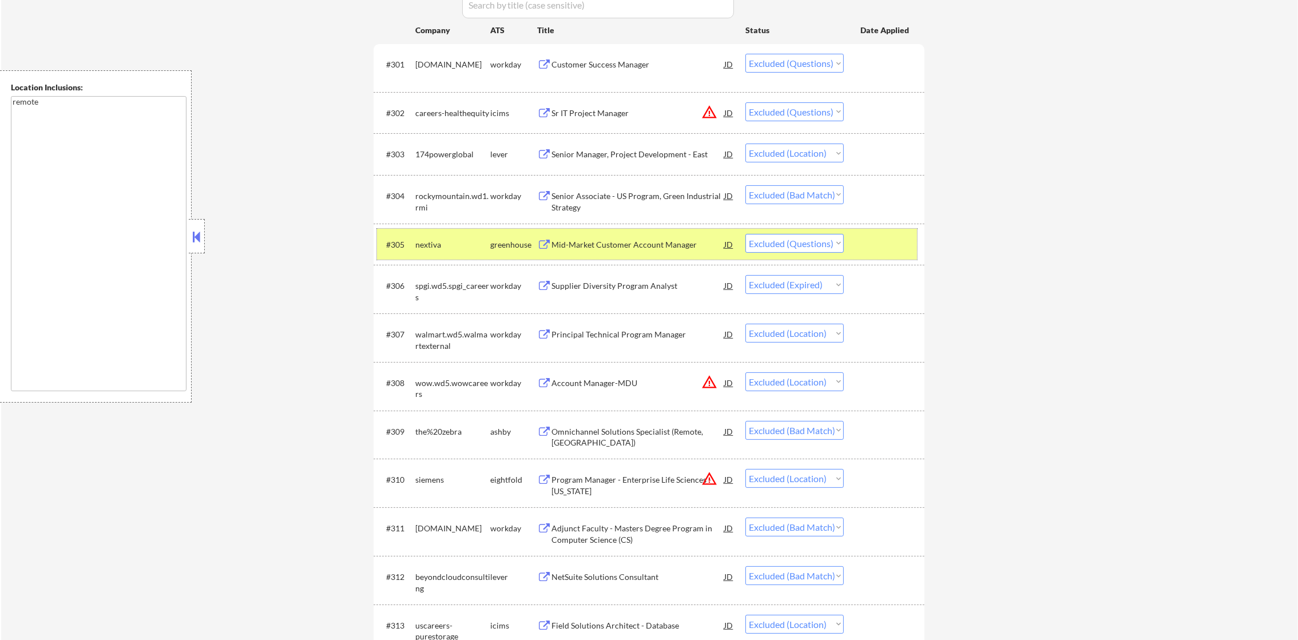
click at [808, 255] on div "#305 nextiva greenhouse Mid-Market Customer Account Manager JD warning_amber Ch…" at bounding box center [647, 244] width 540 height 31
click at [812, 247] on select "Choose an option... Pending Applied Excluded (Questions) Excluded (Expired) Exc…" at bounding box center [795, 243] width 98 height 19
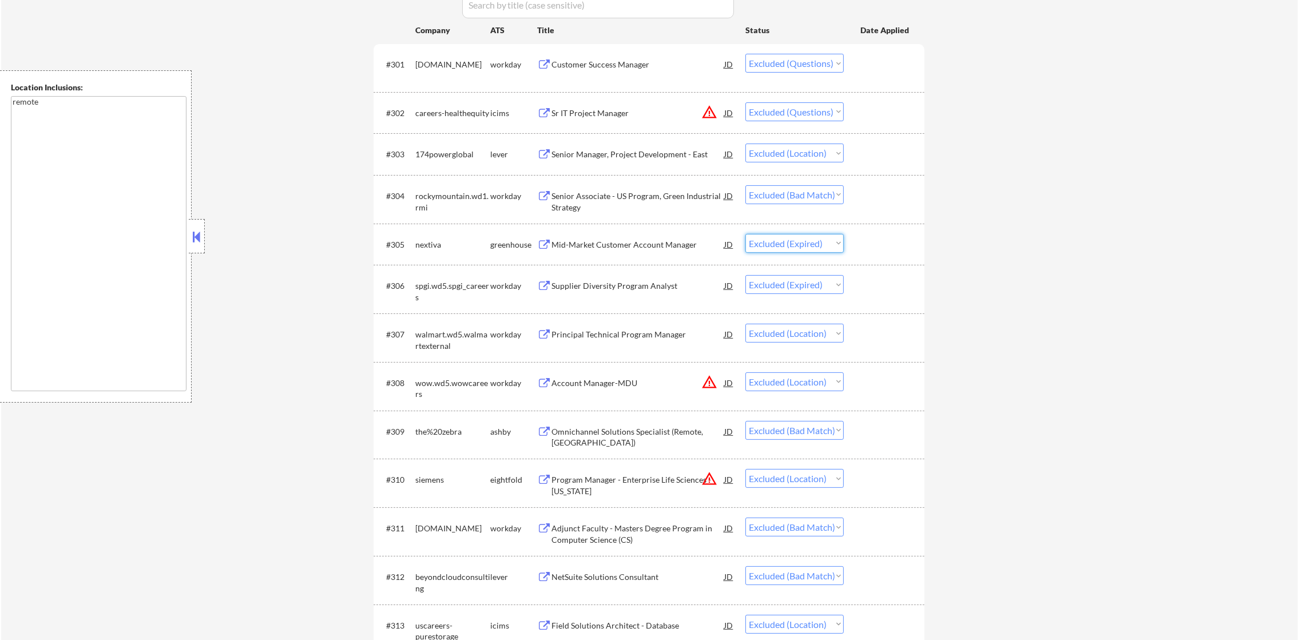
click at [746, 234] on select "Choose an option... Pending Applied Excluded (Questions) Excluded (Expired) Exc…" at bounding box center [795, 243] width 98 height 19
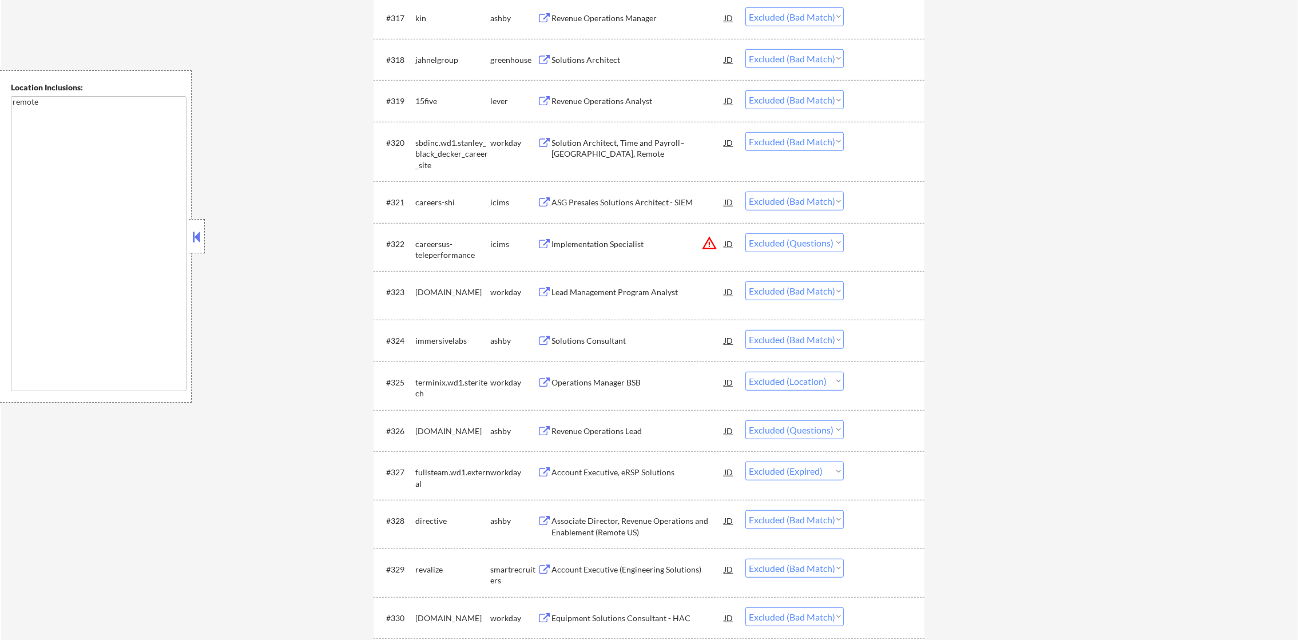
scroll to position [1344, 0]
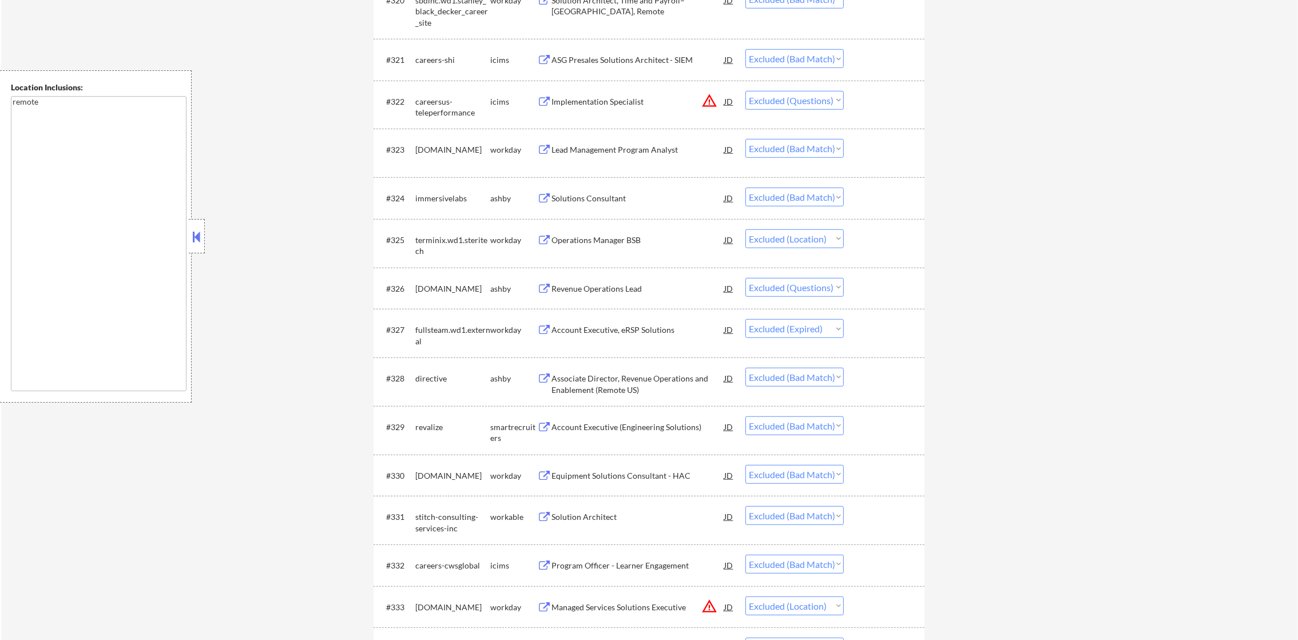
click at [612, 292] on div "Revenue Operations Lead" at bounding box center [638, 288] width 173 height 11
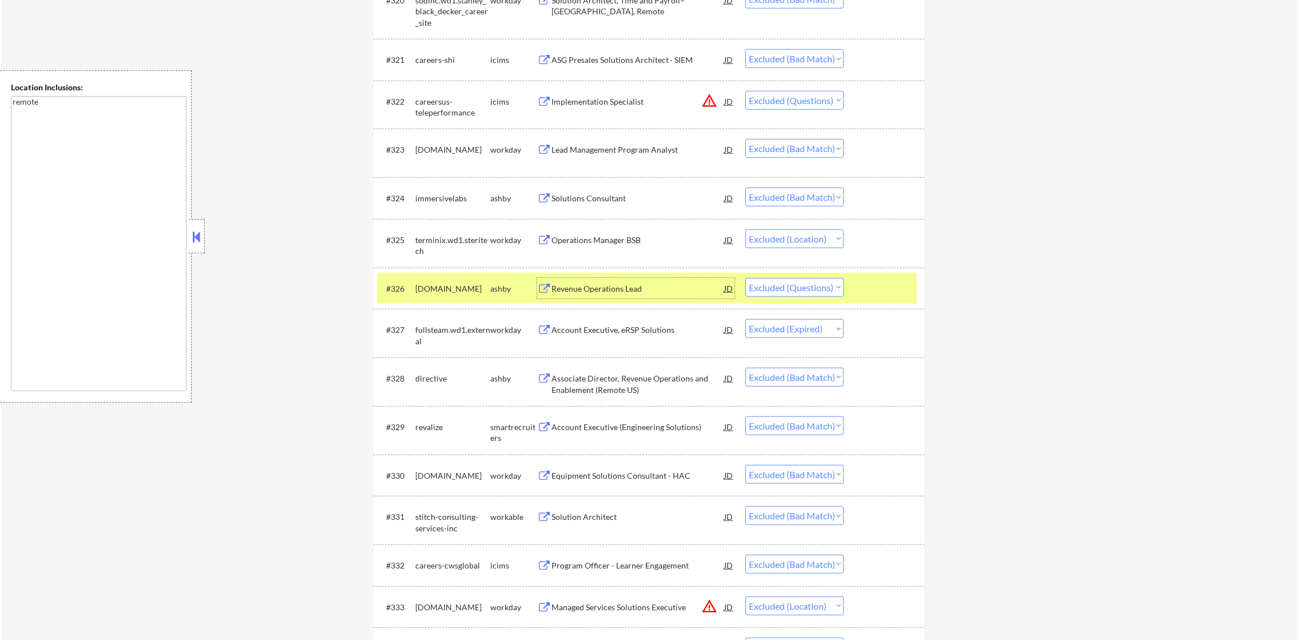
click at [772, 286] on select "Choose an option... Pending Applied Excluded (Questions) Excluded (Expired) Exc…" at bounding box center [795, 287] width 98 height 19
click at [746, 278] on select "Choose an option... Pending Applied Excluded (Questions) Excluded (Expired) Exc…" at bounding box center [795, 287] width 98 height 19
click at [462, 288] on div "tldr.tech" at bounding box center [452, 288] width 75 height 11
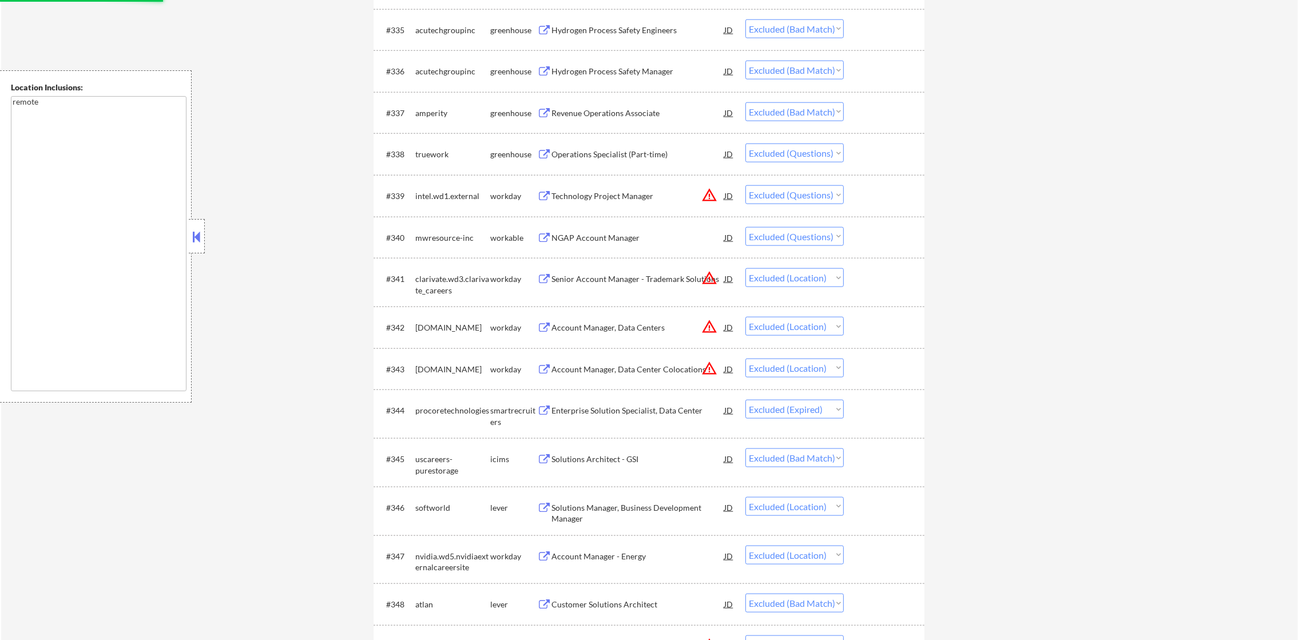
scroll to position [2031, 0]
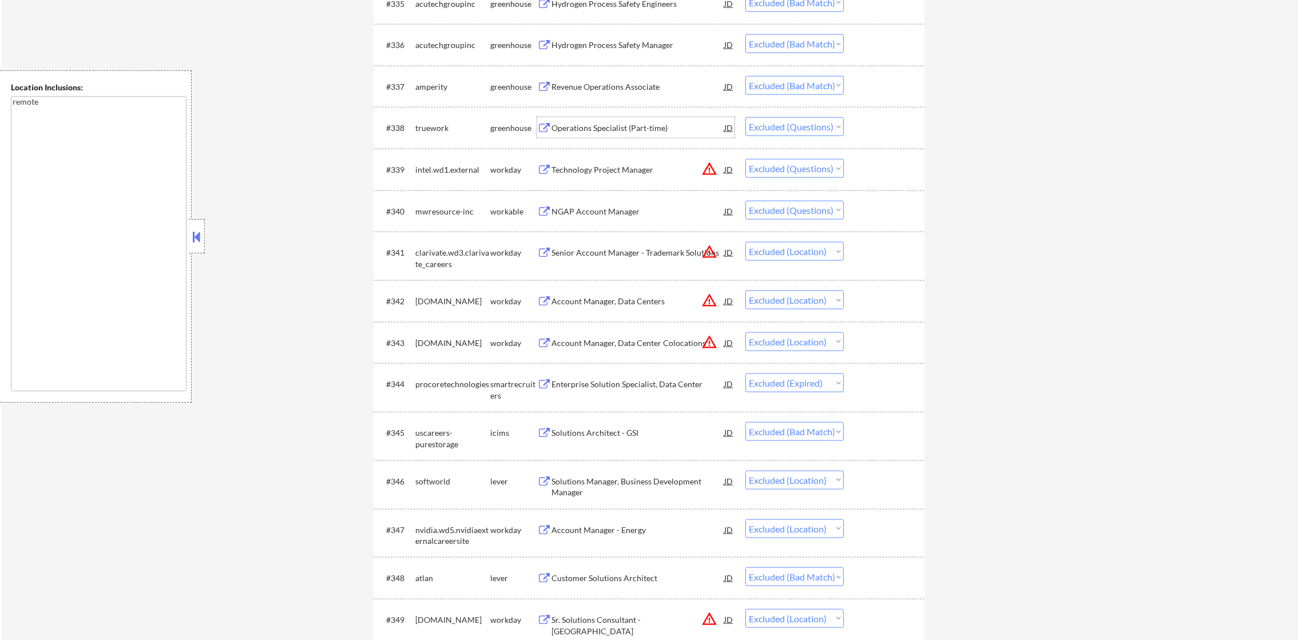
click at [634, 120] on div "Operations Specialist (Part-time)" at bounding box center [638, 127] width 173 height 21
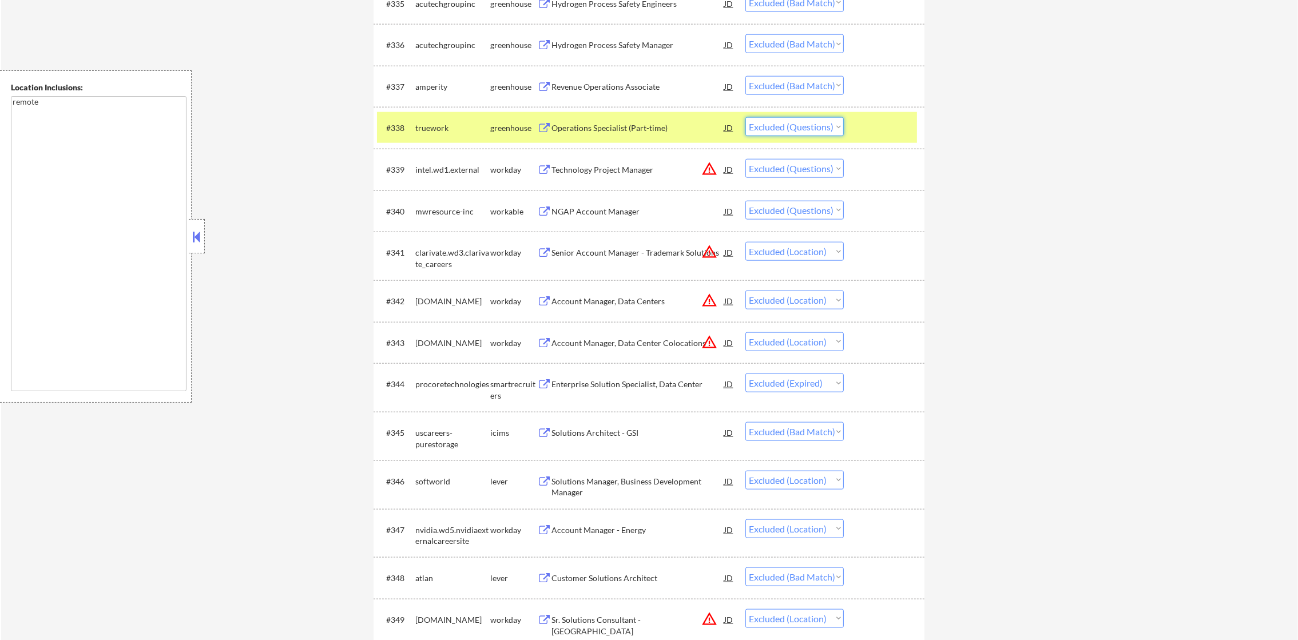
click at [778, 123] on select "Choose an option... Pending Applied Excluded (Questions) Excluded (Expired) Exc…" at bounding box center [795, 126] width 98 height 19
click at [746, 117] on select "Choose an option... Pending Applied Excluded (Questions) Excluded (Expired) Exc…" at bounding box center [795, 126] width 98 height 19
click at [434, 130] on div "truework" at bounding box center [452, 127] width 75 height 11
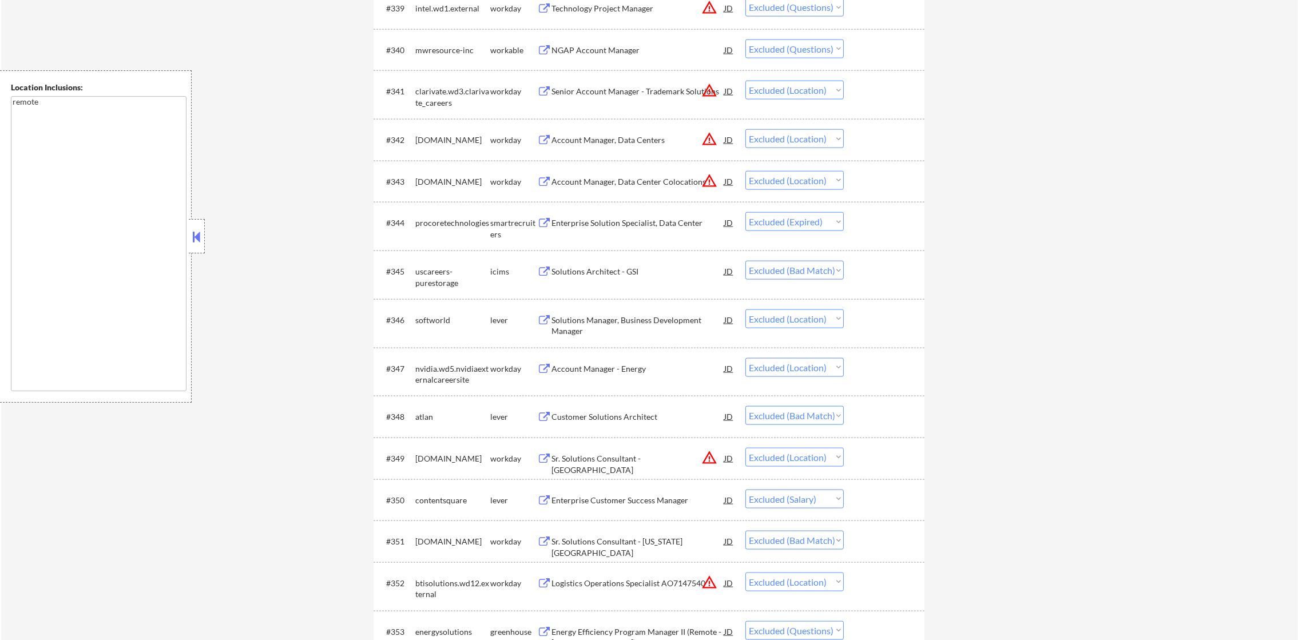
scroll to position [2202, 0]
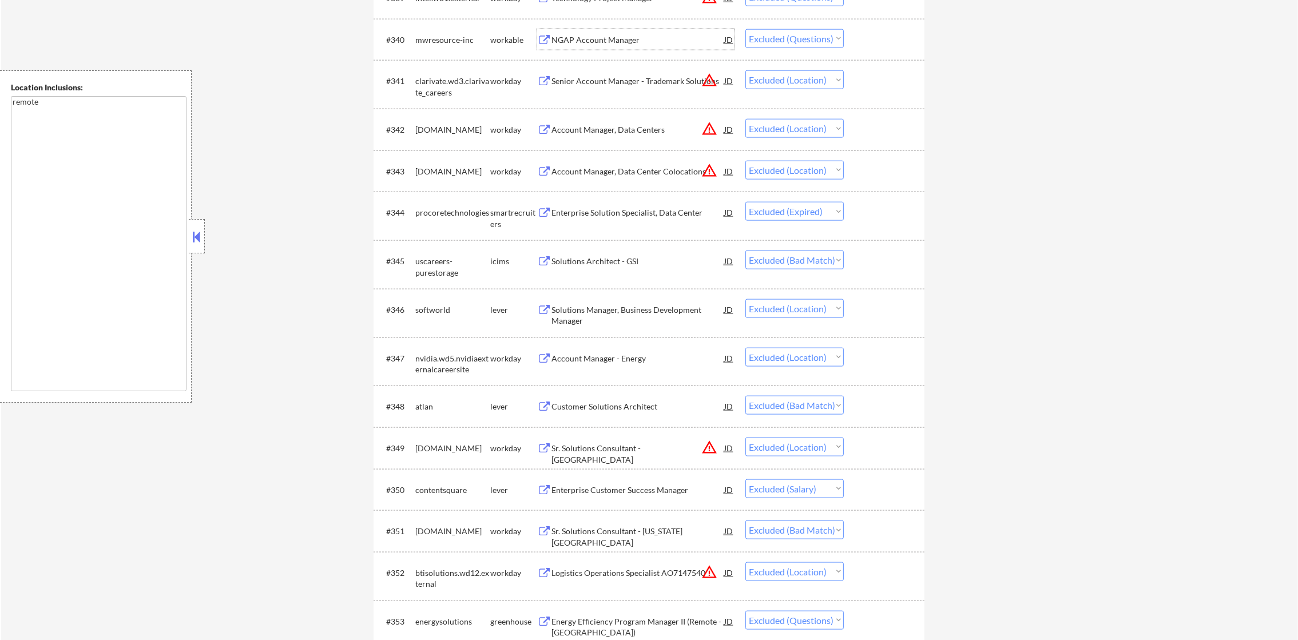
click at [635, 39] on div "NGAP Account Manager" at bounding box center [638, 39] width 173 height 11
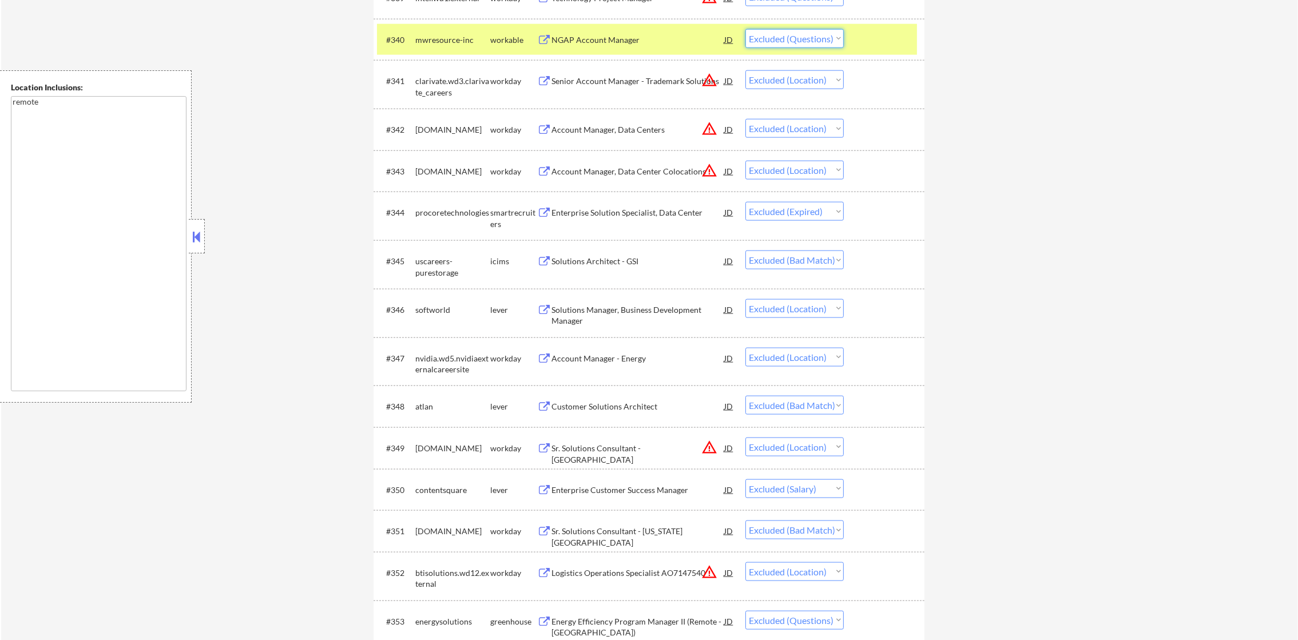
click at [825, 38] on select "Choose an option... Pending Applied Excluded (Questions) Excluded (Expired) Exc…" at bounding box center [795, 38] width 98 height 19
click at [746, 29] on select "Choose an option... Pending Applied Excluded (Questions) Excluded (Expired) Exc…" at bounding box center [795, 38] width 98 height 19
click at [458, 37] on div "mwresource-inc" at bounding box center [452, 39] width 75 height 11
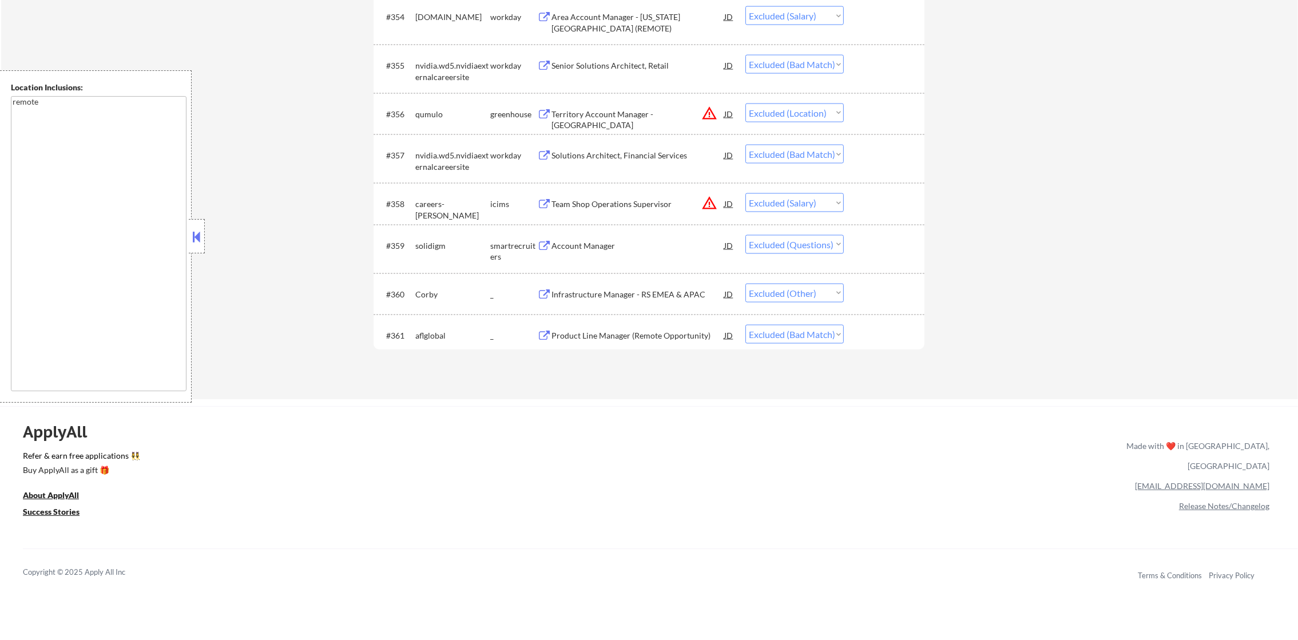
scroll to position [2861, 0]
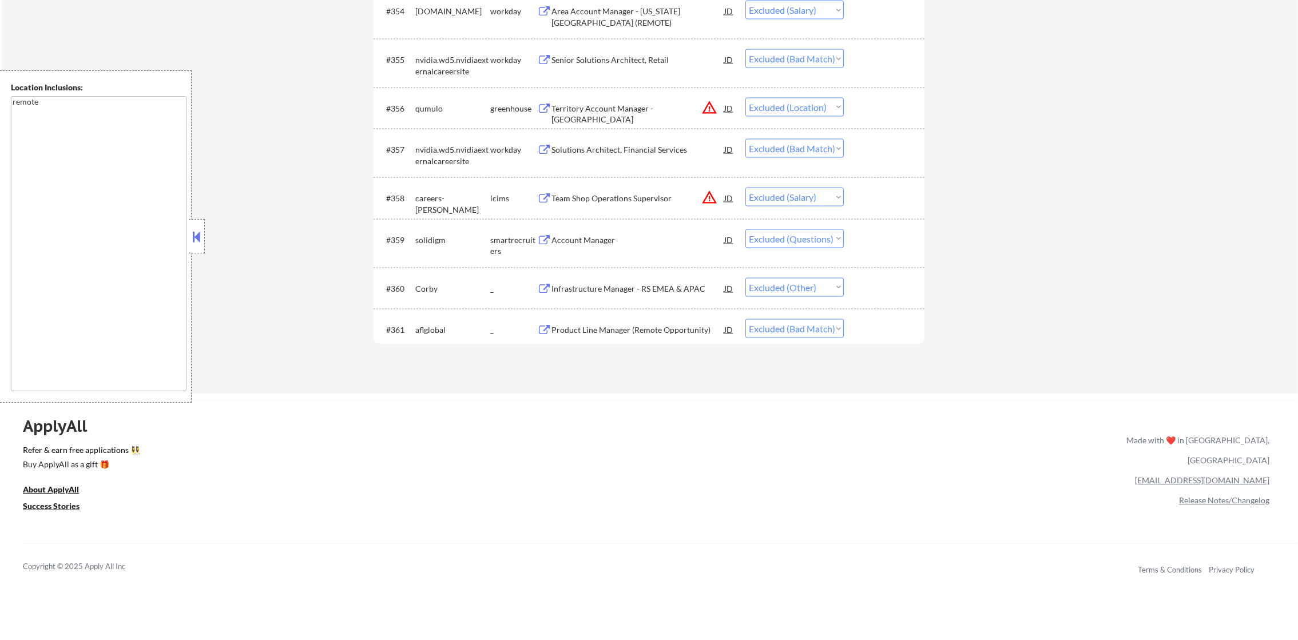
click at [625, 237] on div "Account Manager" at bounding box center [638, 240] width 173 height 11
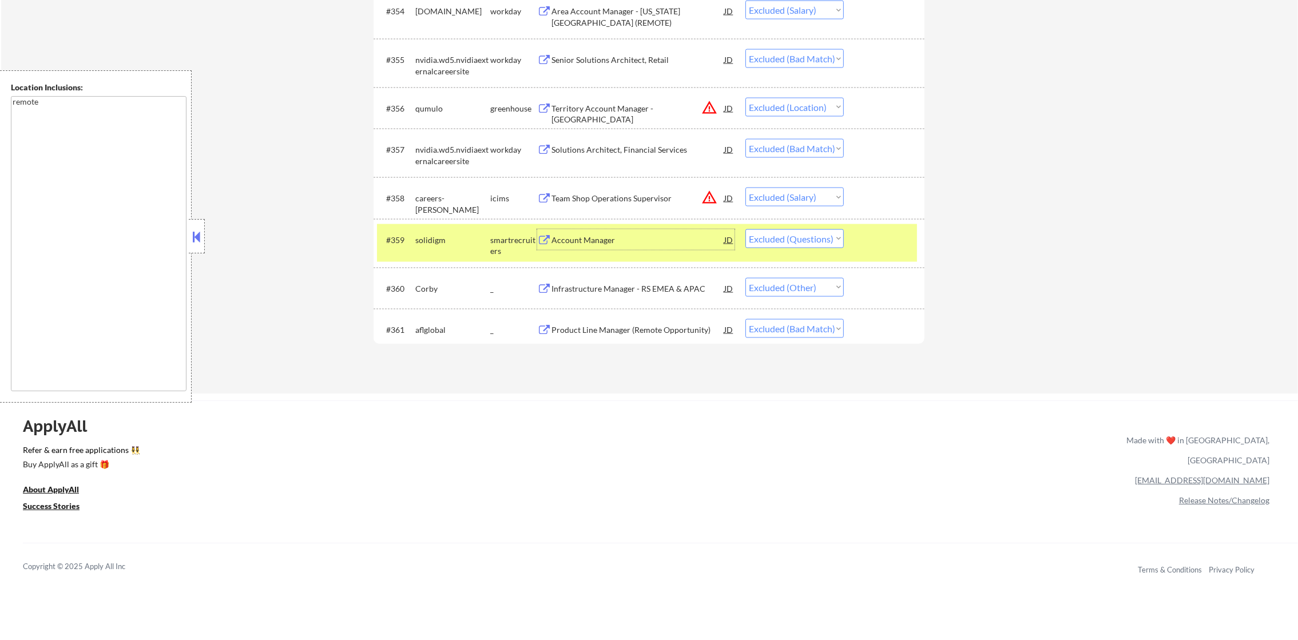
click at [825, 237] on select "Choose an option... Pending Applied Excluded (Questions) Excluded (Expired) Exc…" at bounding box center [795, 238] width 98 height 19
click at [746, 229] on select "Choose an option... Pending Applied Excluded (Questions) Excluded (Expired) Exc…" at bounding box center [795, 238] width 98 height 19
click at [407, 247] on div "#359 solidigm smartrecruiters Account Manager JD warning_amber Choose an option…" at bounding box center [647, 243] width 540 height 38
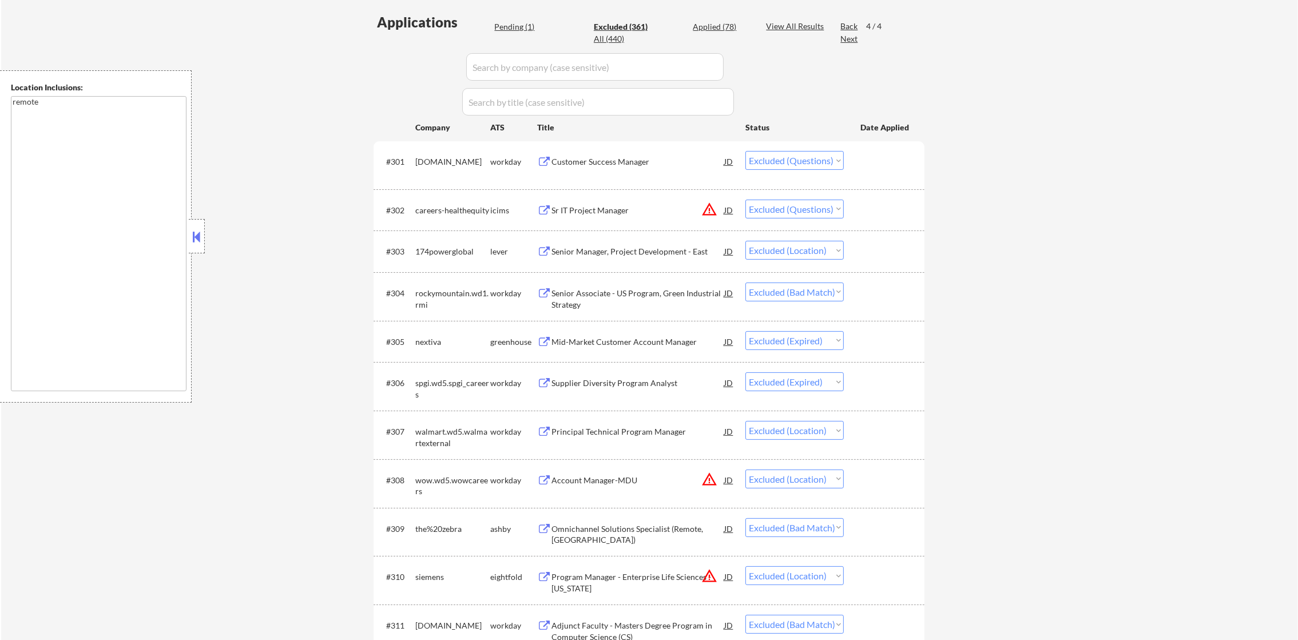
scroll to position [300, 0]
click at [504, 38] on div "Pending (1) Excluded (361) Applied (78) All (440)" at bounding box center [622, 36] width 256 height 24
click at [506, 31] on div "Pending (1)" at bounding box center [522, 29] width 57 height 11
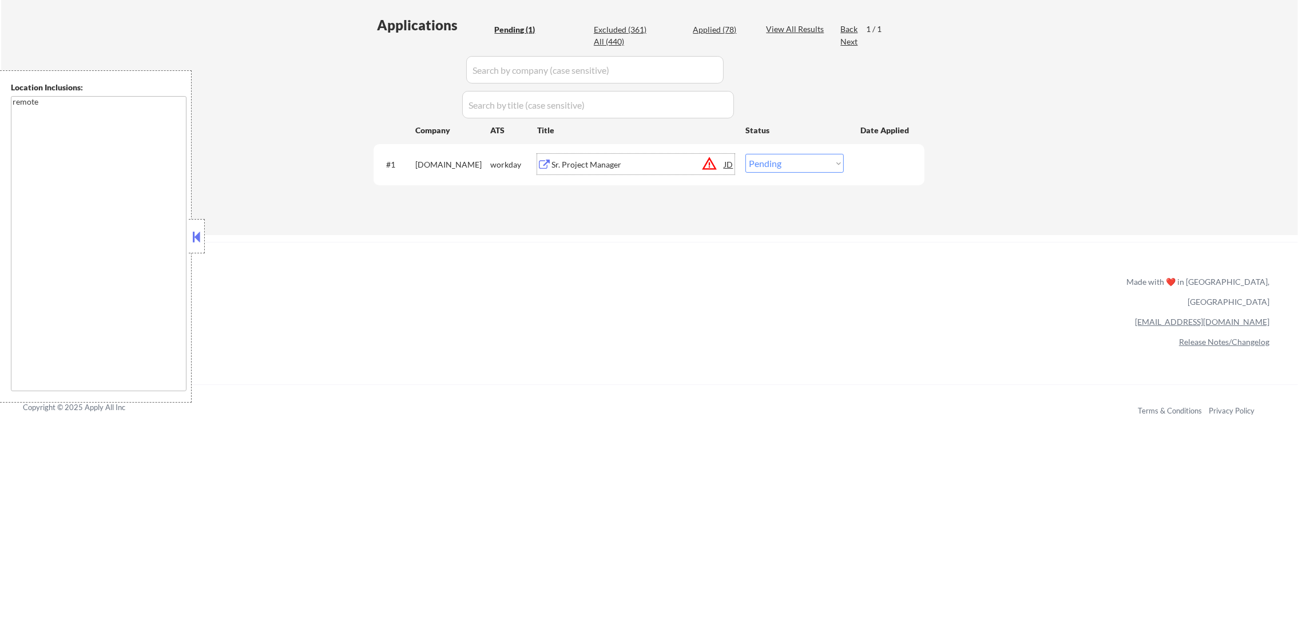
click at [588, 166] on div "Sr. Project Manager" at bounding box center [638, 164] width 173 height 11
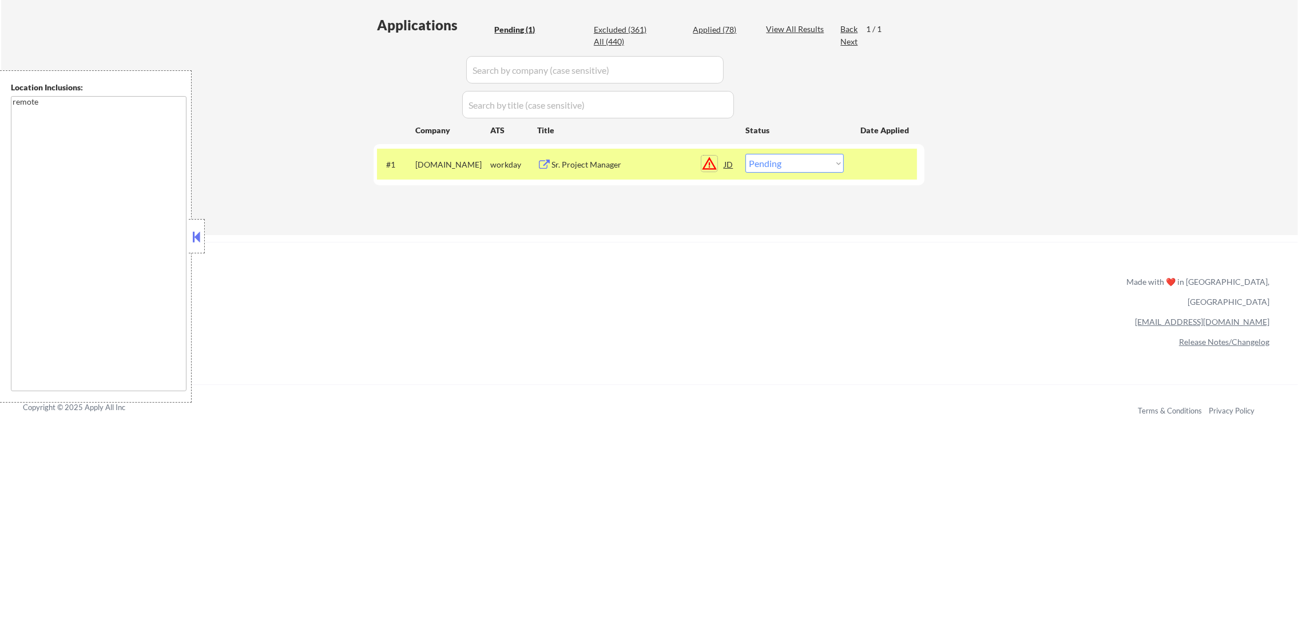
click at [706, 165] on button "warning_amber" at bounding box center [710, 164] width 16 height 16
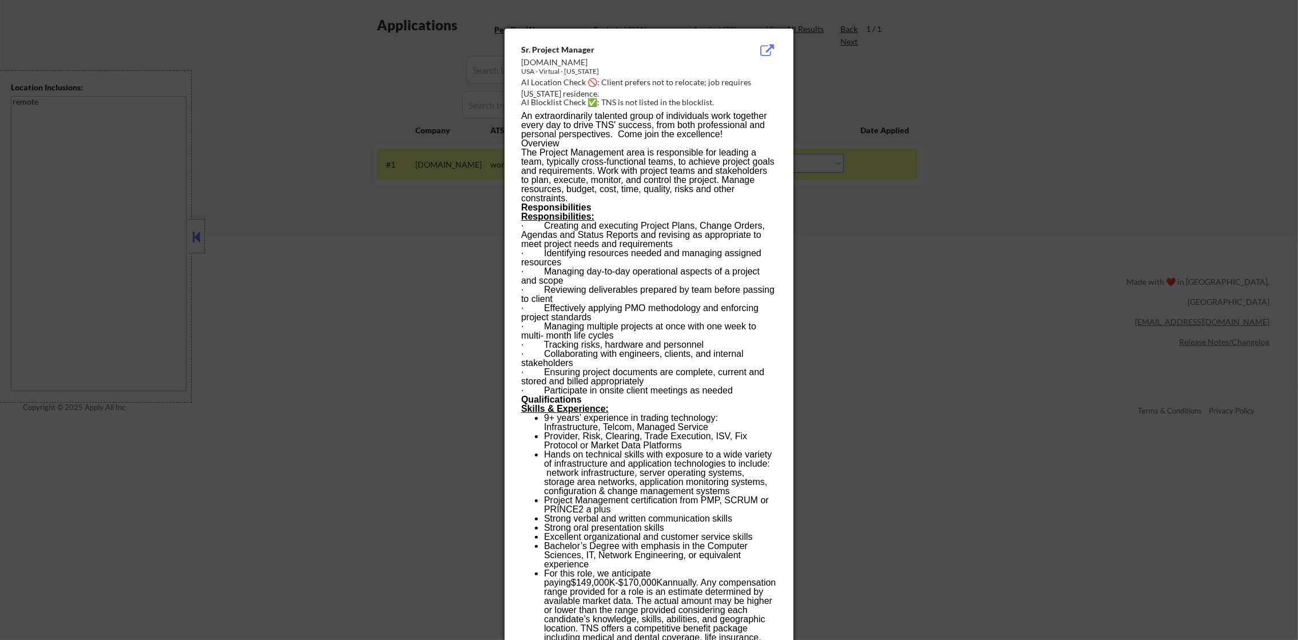
click at [936, 143] on div at bounding box center [649, 320] width 1298 height 640
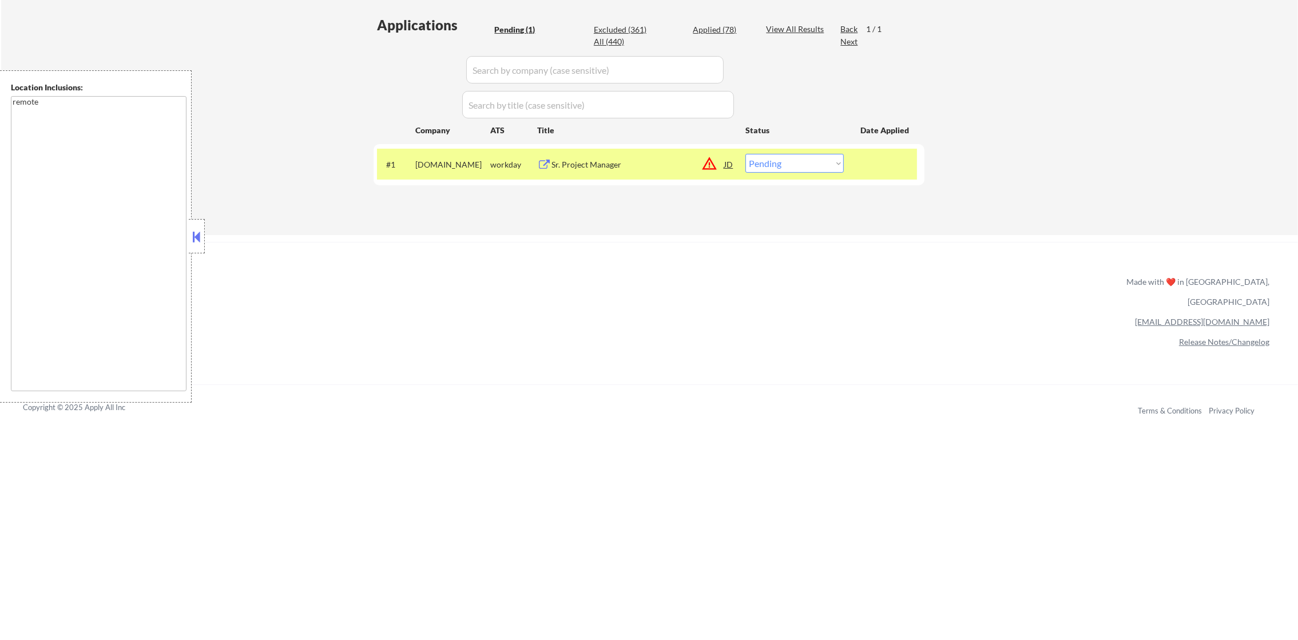
click at [771, 171] on select "Choose an option... Pending Applied Excluded (Questions) Excluded (Expired) Exc…" at bounding box center [795, 163] width 98 height 19
click at [746, 154] on select "Choose an option... Pending Applied Excluded (Questions) Excluded (Expired) Exc…" at bounding box center [795, 163] width 98 height 19
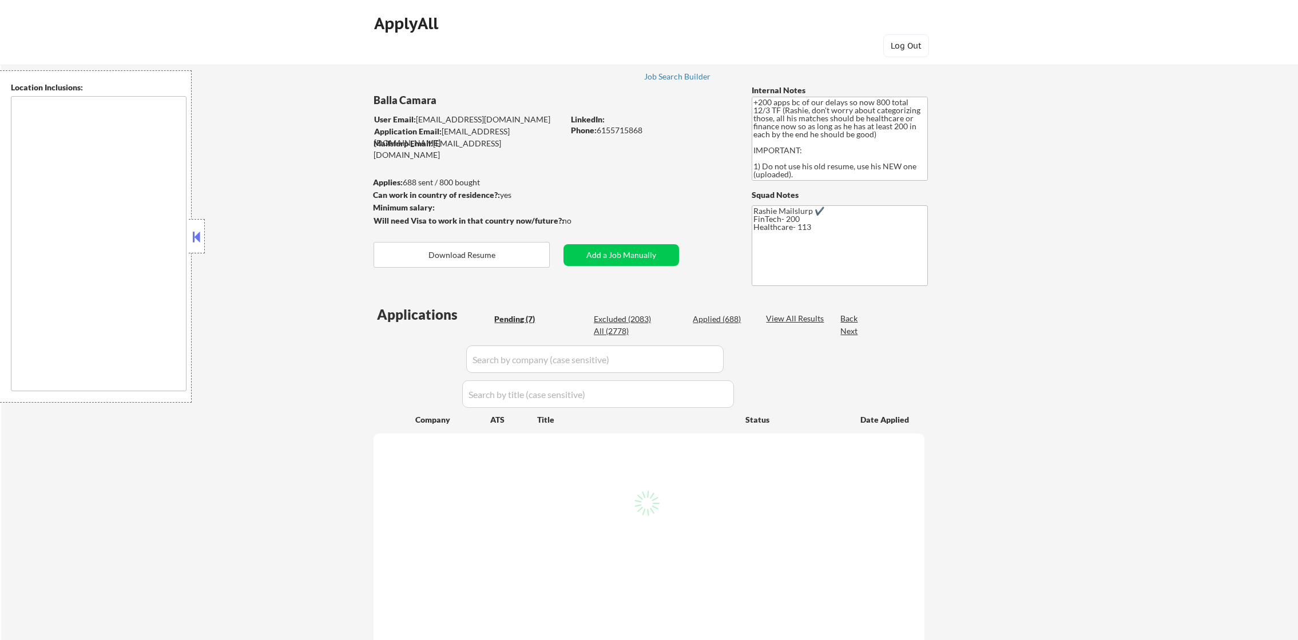
type textarea "[GEOGRAPHIC_DATA], [GEOGRAPHIC_DATA] [GEOGRAPHIC_DATA], [GEOGRAPHIC_DATA] [GEOG…"
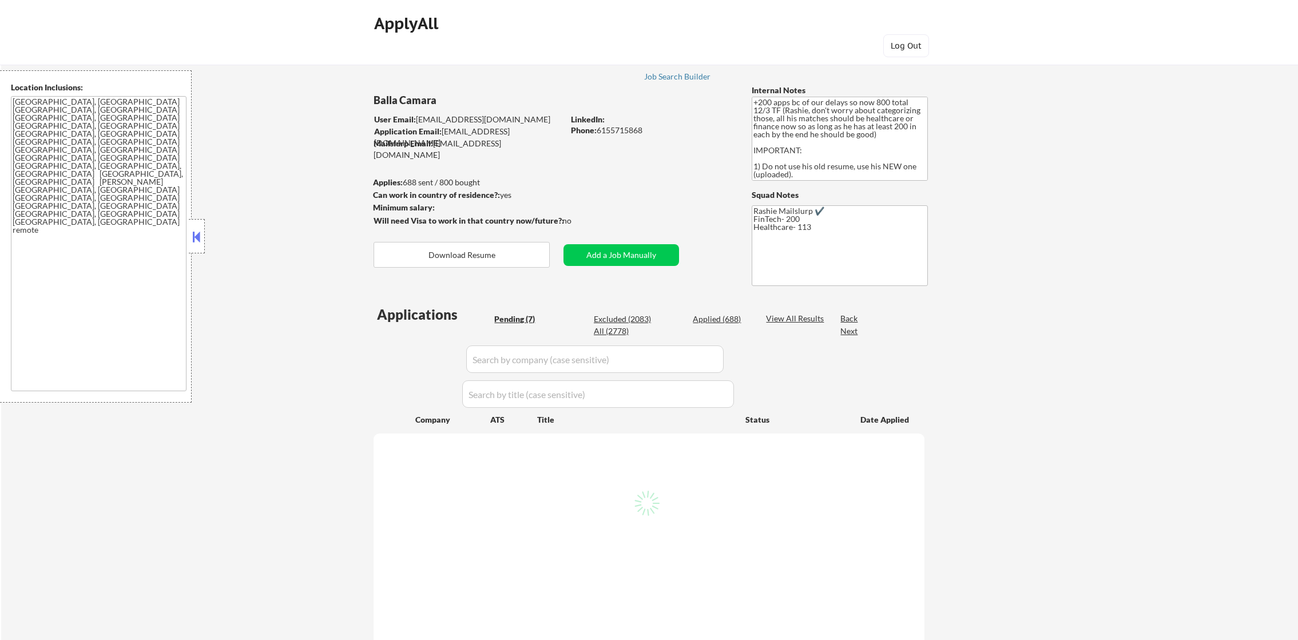
select select ""pending""
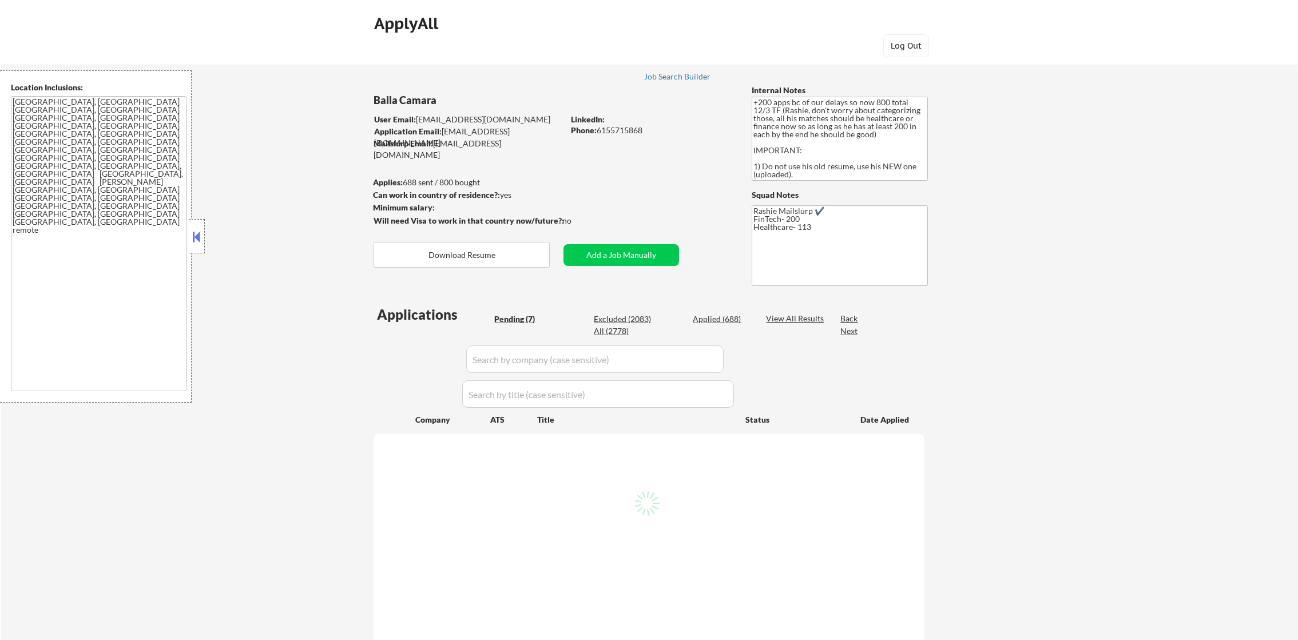
select select ""pending""
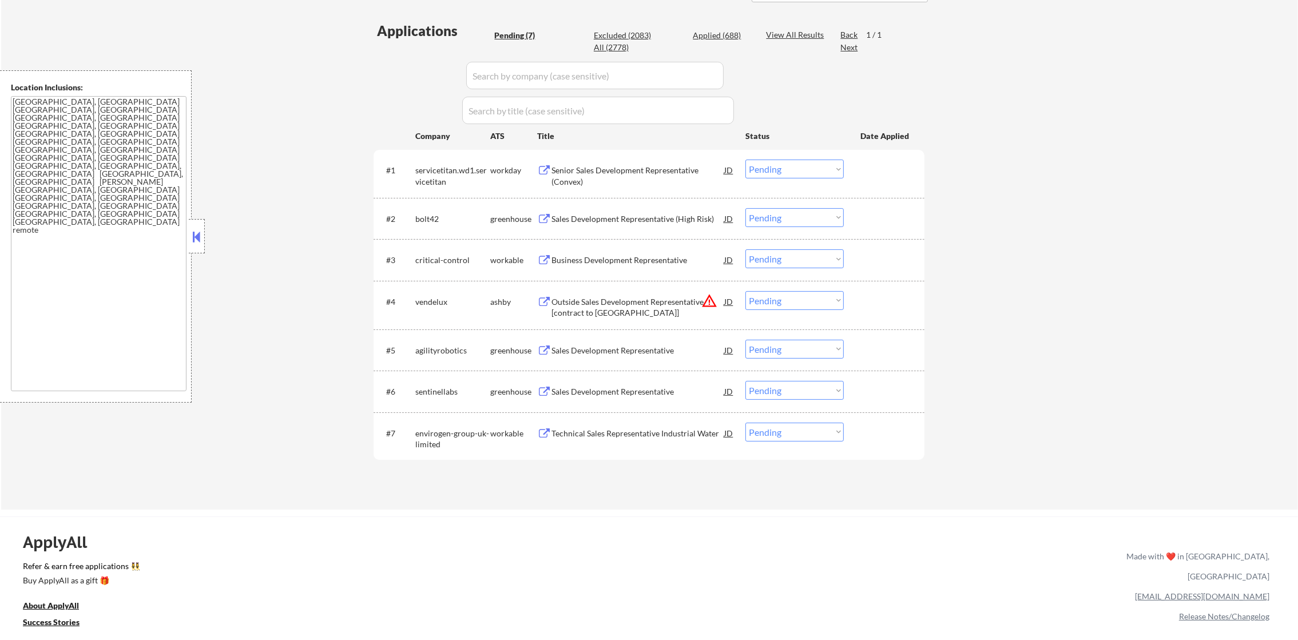
scroll to position [286, 0]
click at [780, 296] on select "Choose an option... Pending Applied Excluded (Questions) Excluded (Expired) Exc…" at bounding box center [795, 298] width 98 height 19
click at [746, 289] on select "Choose an option... Pending Applied Excluded (Questions) Excluded (Expired) Exc…" at bounding box center [795, 298] width 98 height 19
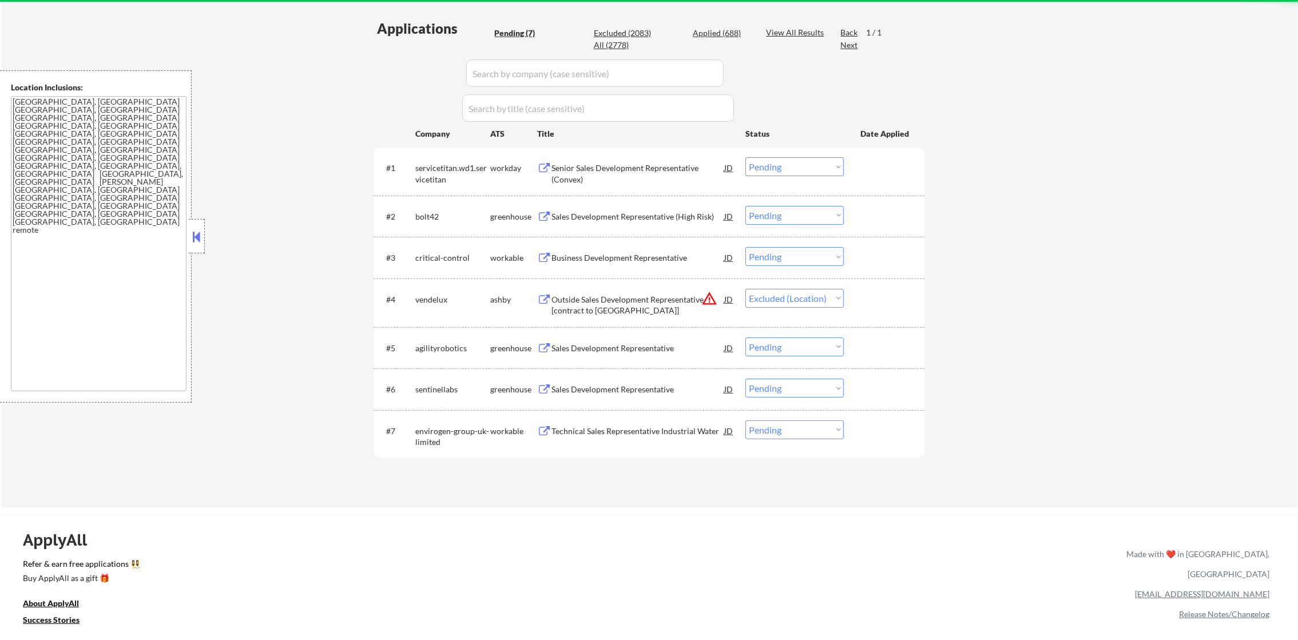
select select ""pending""
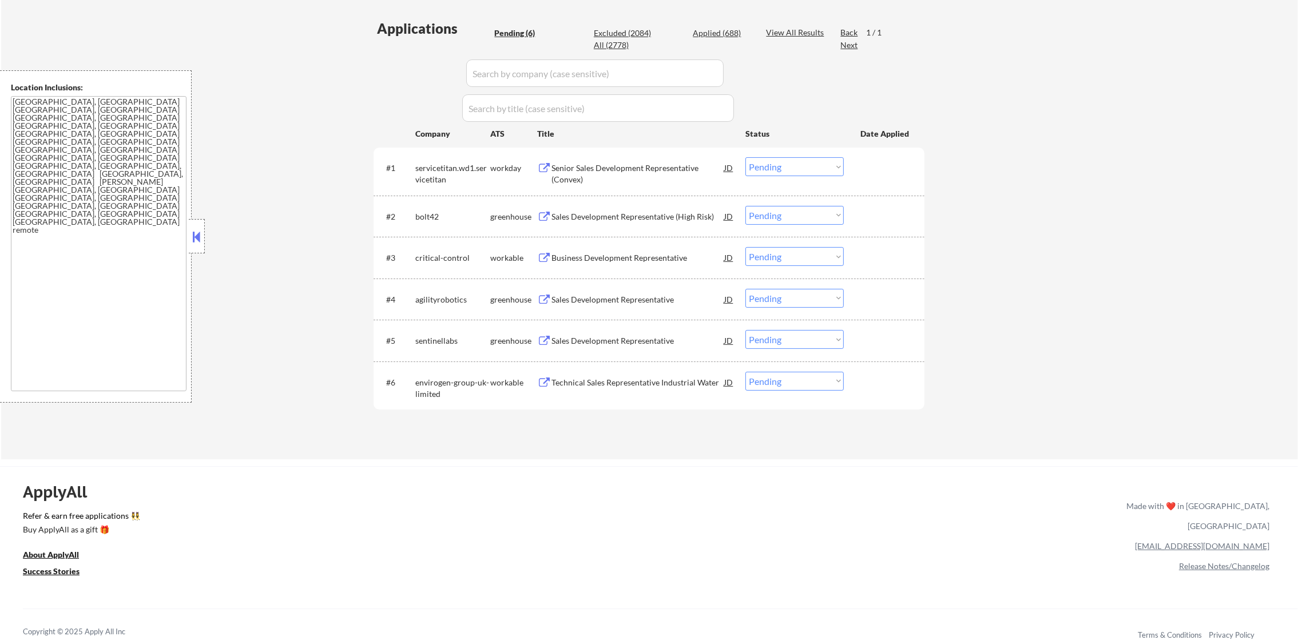
click at [605, 171] on div "Senior Sales Development Representative (Convex)" at bounding box center [638, 174] width 173 height 22
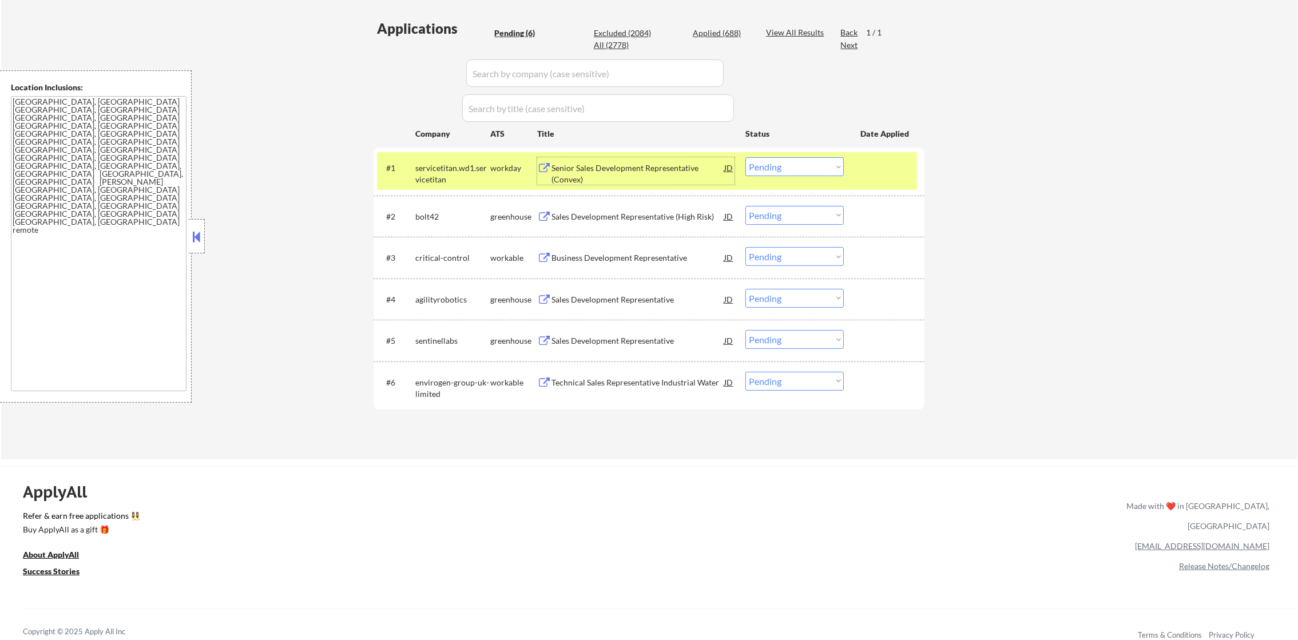
click at [773, 168] on select "Choose an option... Pending Applied Excluded (Questions) Excluded (Expired) Exc…" at bounding box center [795, 166] width 98 height 19
click at [746, 157] on select "Choose an option... Pending Applied Excluded (Questions) Excluded (Expired) Exc…" at bounding box center [795, 166] width 98 height 19
click at [468, 165] on div "servicetitan.wd1.servicetitan" at bounding box center [452, 174] width 75 height 22
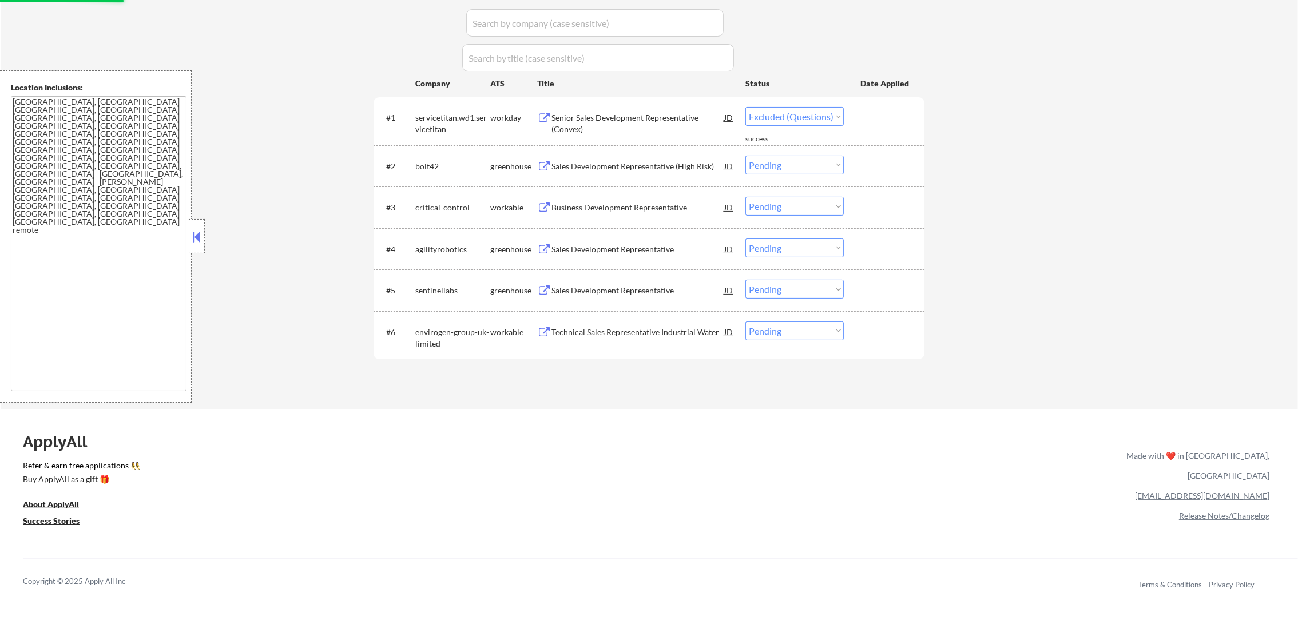
scroll to position [343, 0]
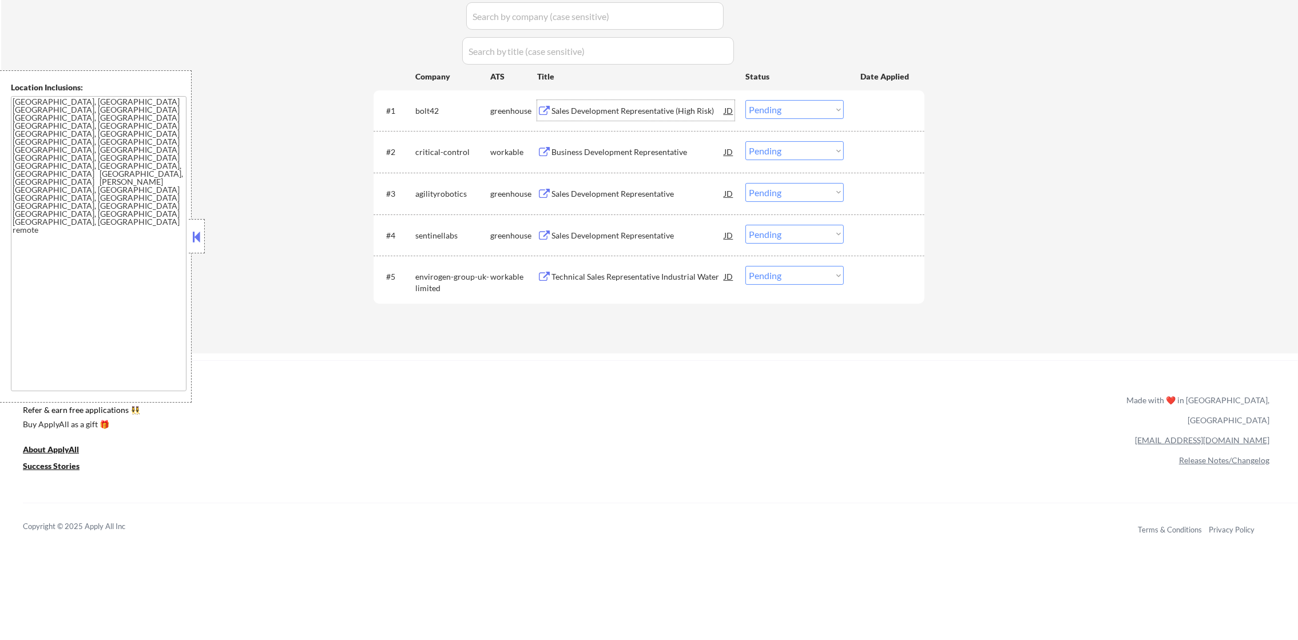
click at [613, 118] on div "Sales Development Representative (High Risk)" at bounding box center [638, 110] width 173 height 21
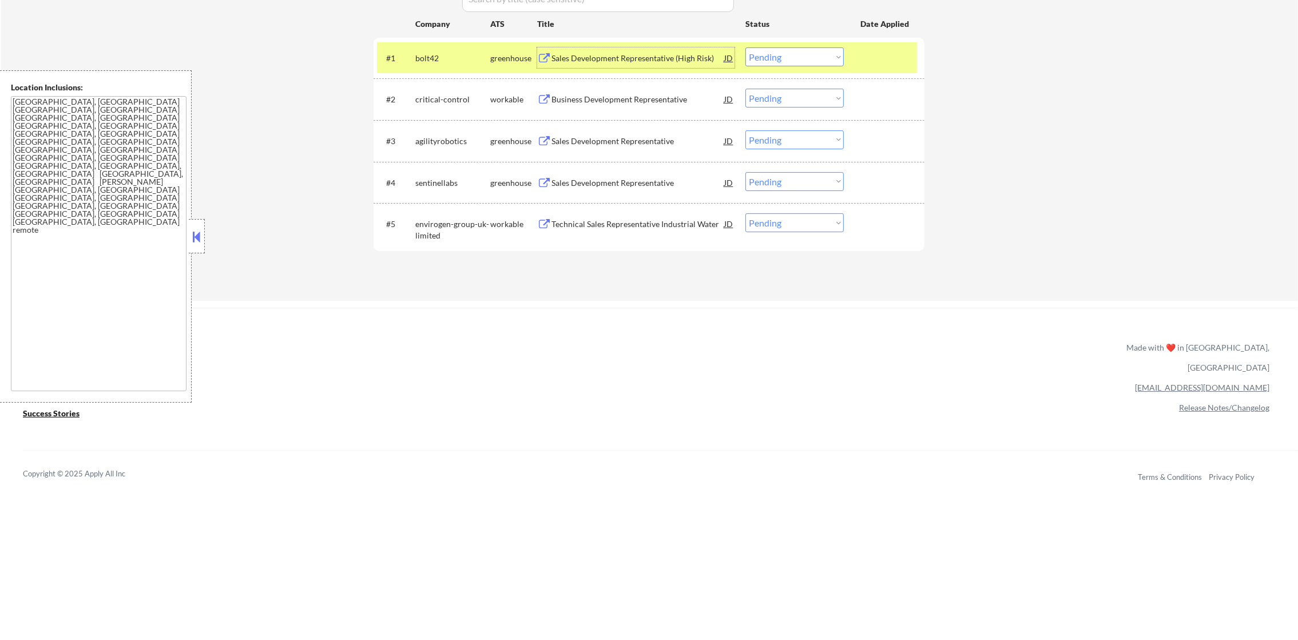
scroll to position [400, 0]
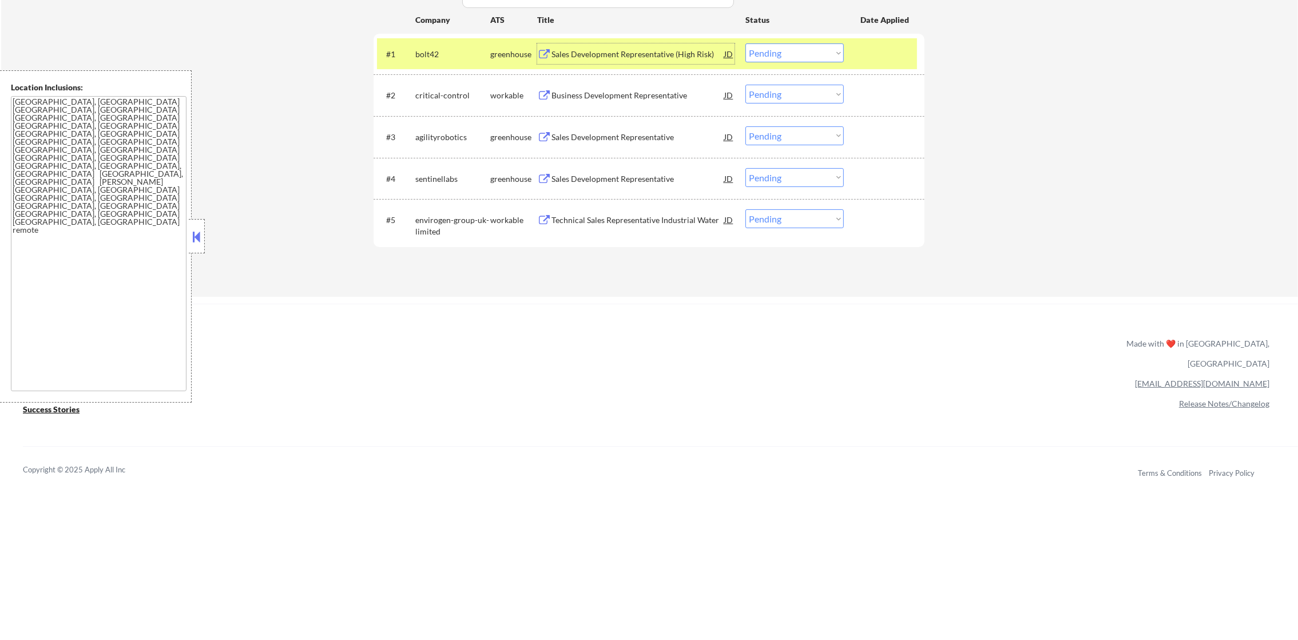
click at [794, 55] on select "Choose an option... Pending Applied Excluded (Questions) Excluded (Expired) Exc…" at bounding box center [795, 52] width 98 height 19
click at [746, 43] on select "Choose an option... Pending Applied Excluded (Questions) Excluded (Expired) Exc…" at bounding box center [795, 52] width 98 height 19
click at [454, 51] on div "bolt42" at bounding box center [452, 54] width 75 height 11
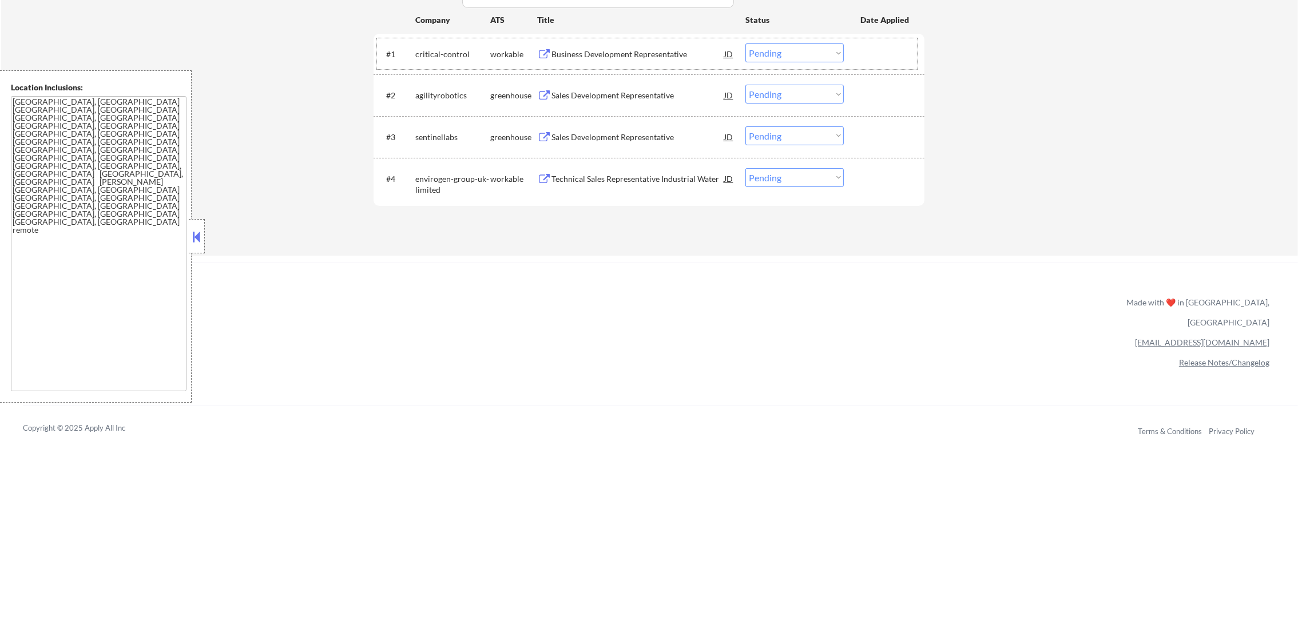
click at [620, 53] on div "Business Development Representative" at bounding box center [638, 54] width 173 height 11
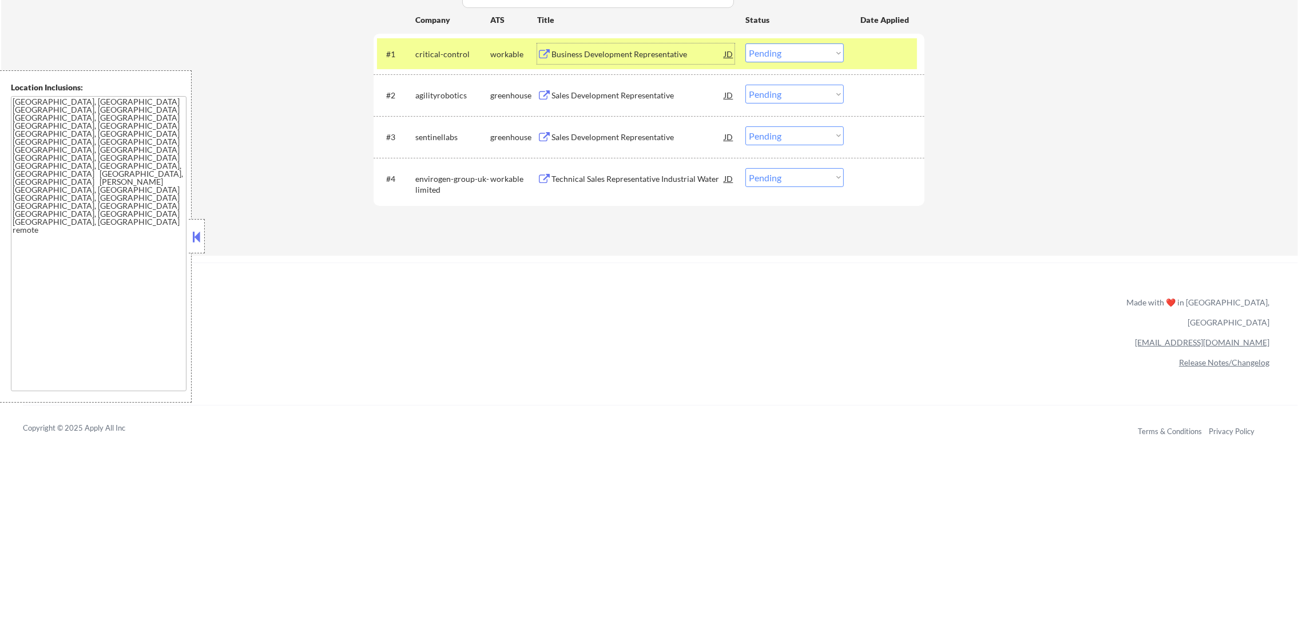
click at [786, 54] on select "Choose an option... Pending Applied Excluded (Questions) Excluded (Expired) Exc…" at bounding box center [795, 52] width 98 height 19
click at [746, 43] on select "Choose an option... Pending Applied Excluded (Questions) Excluded (Expired) Exc…" at bounding box center [795, 52] width 98 height 19
click at [441, 55] on div "critical-control" at bounding box center [452, 54] width 75 height 11
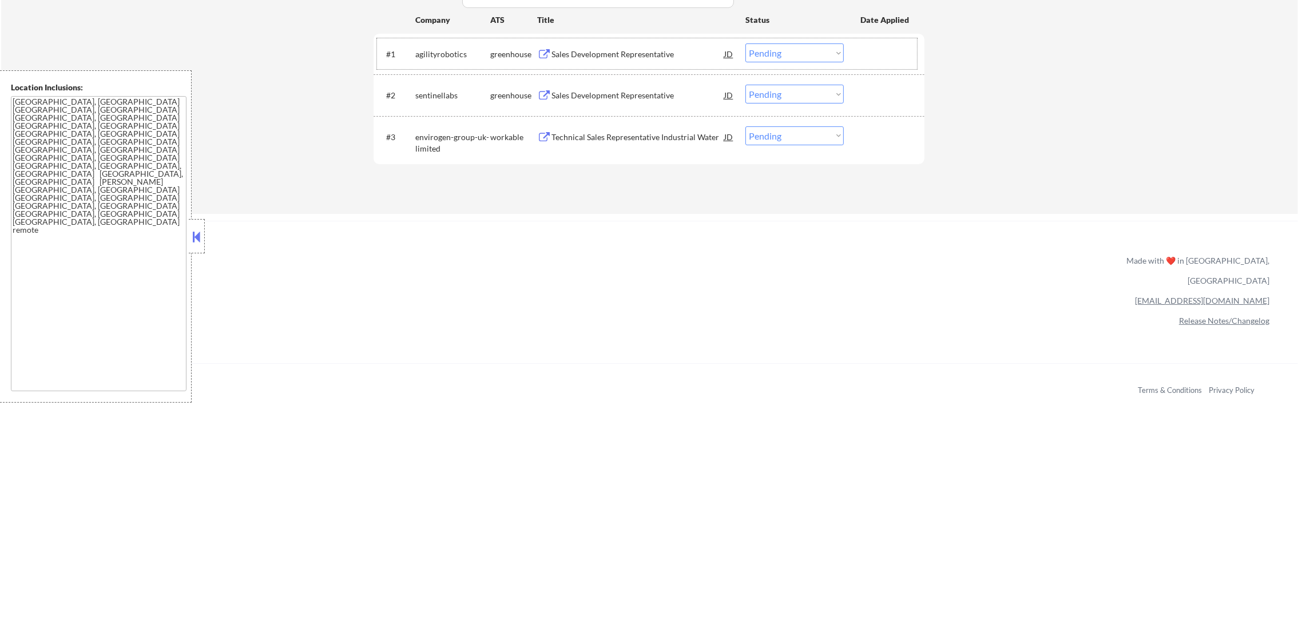
click at [631, 49] on div "Sales Development Representative" at bounding box center [638, 54] width 173 height 11
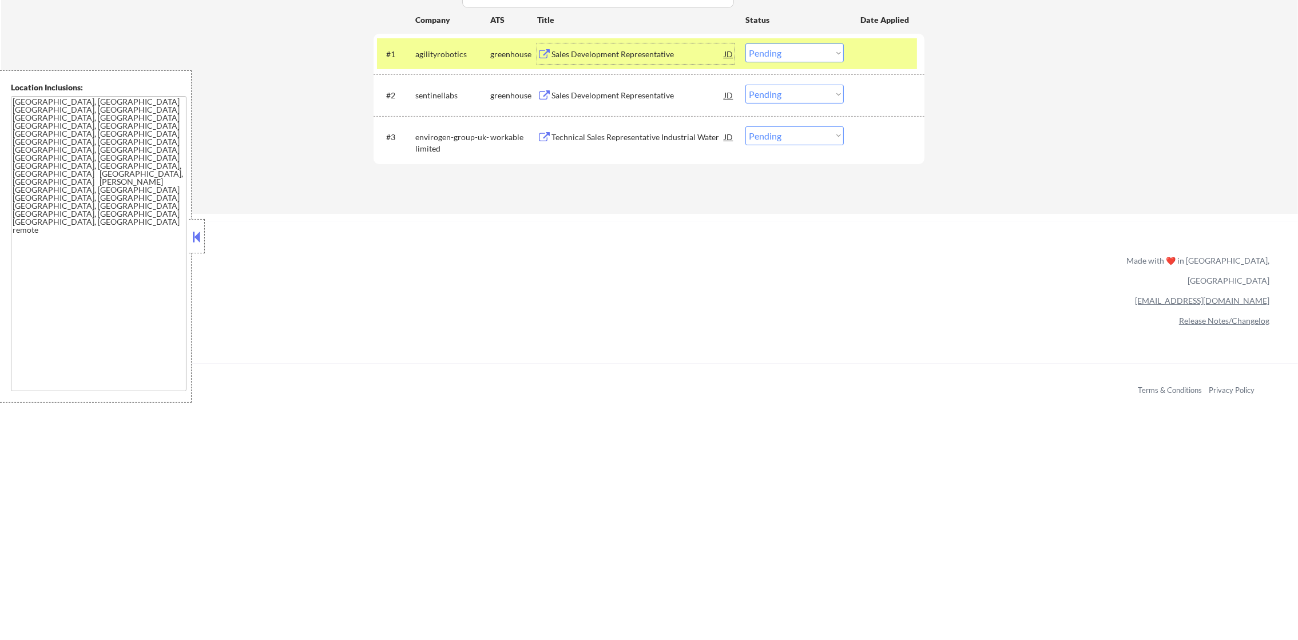
click at [771, 50] on select "Choose an option... Pending Applied Excluded (Questions) Excluded (Expired) Exc…" at bounding box center [795, 52] width 98 height 19
click at [746, 43] on select "Choose an option... Pending Applied Excluded (Questions) Excluded (Expired) Exc…" at bounding box center [795, 52] width 98 height 19
click at [444, 50] on div "agilityrobotics" at bounding box center [452, 54] width 75 height 11
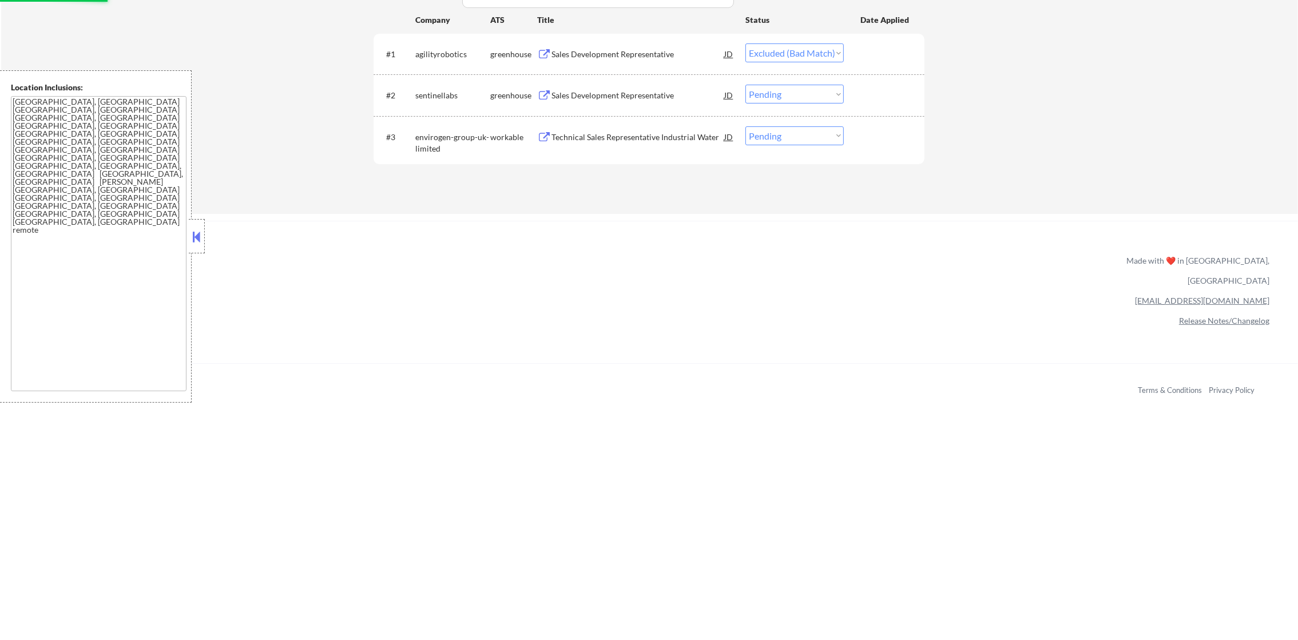
click at [623, 90] on div "Sales Development Representative" at bounding box center [638, 95] width 173 height 11
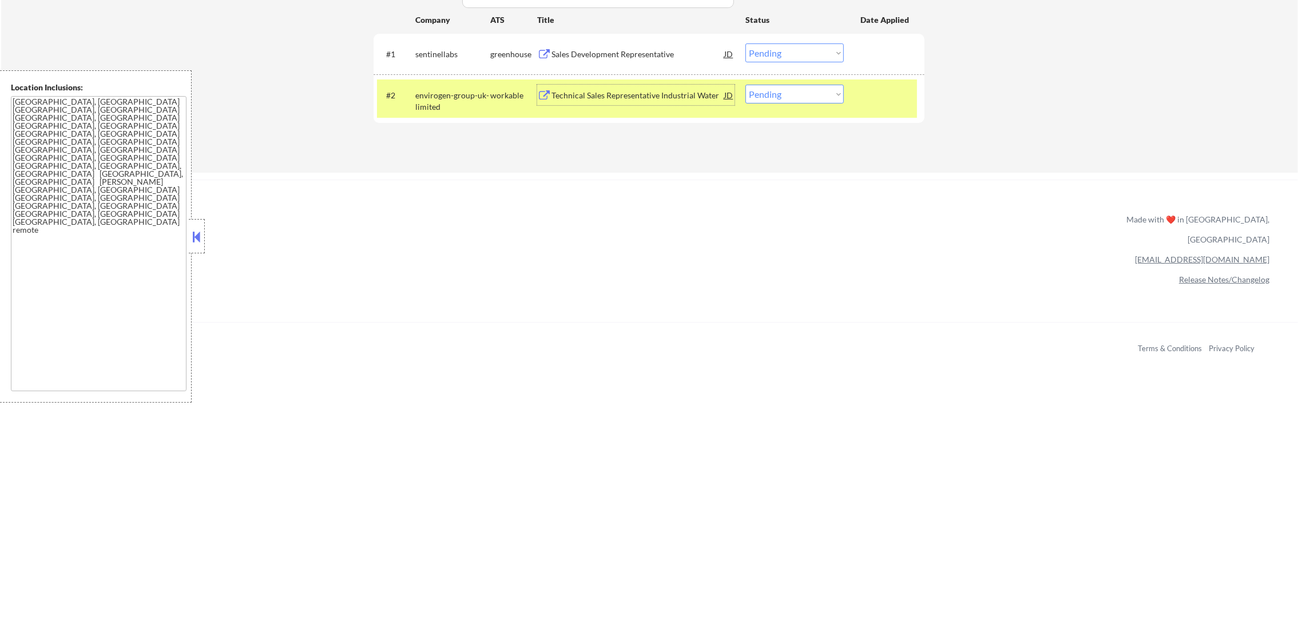
click at [418, 117] on div "#2 envirogen-group-uk-limited workable Technical Sales Representative Industria…" at bounding box center [649, 98] width 551 height 49
click at [815, 54] on select "Choose an option... Pending Applied Excluded (Questions) Excluded (Expired) Exc…" at bounding box center [795, 52] width 98 height 19
click at [746, 43] on select "Choose an option... Pending Applied Excluded (Questions) Excluded (Expired) Exc…" at bounding box center [795, 52] width 98 height 19
click at [485, 100] on div "envirogen-group-uk-limited" at bounding box center [452, 101] width 75 height 22
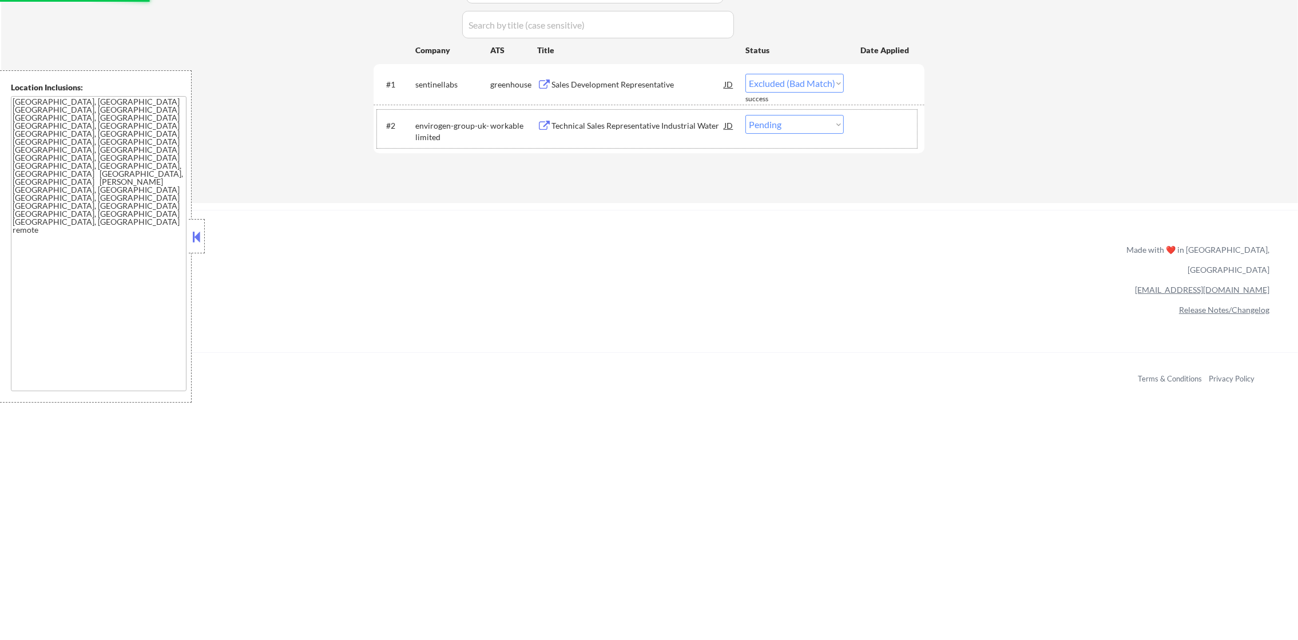
scroll to position [343, 0]
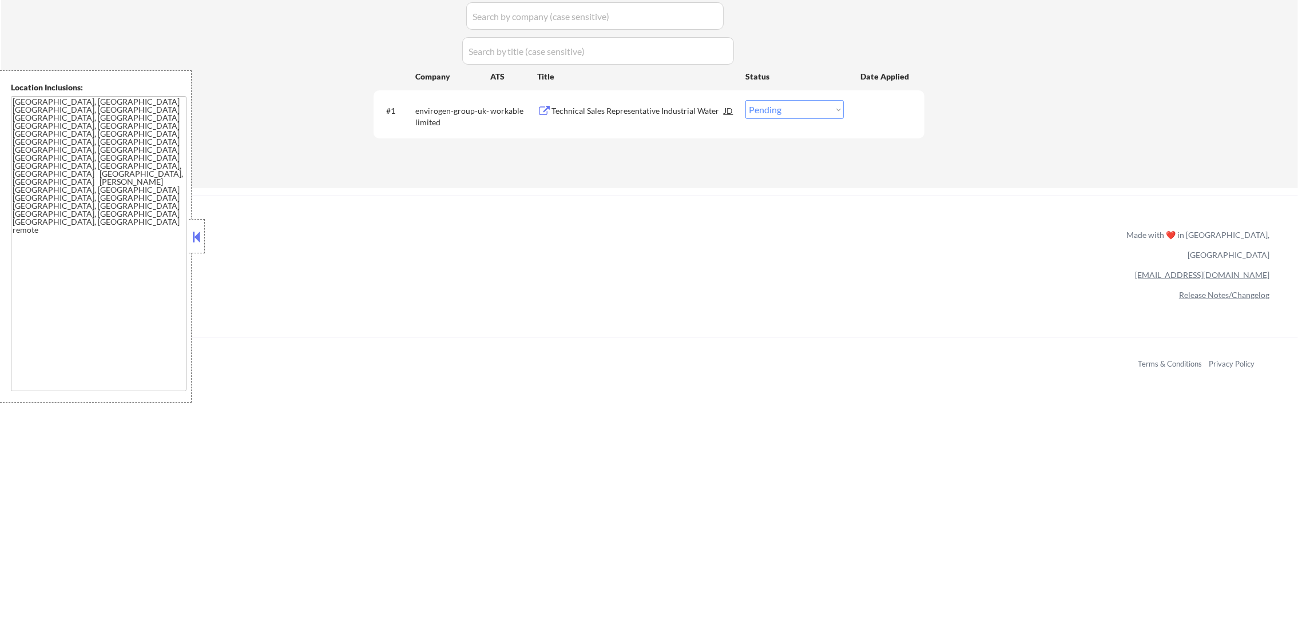
click at [673, 106] on div "Technical Sales Representative Industrial Water" at bounding box center [638, 110] width 173 height 11
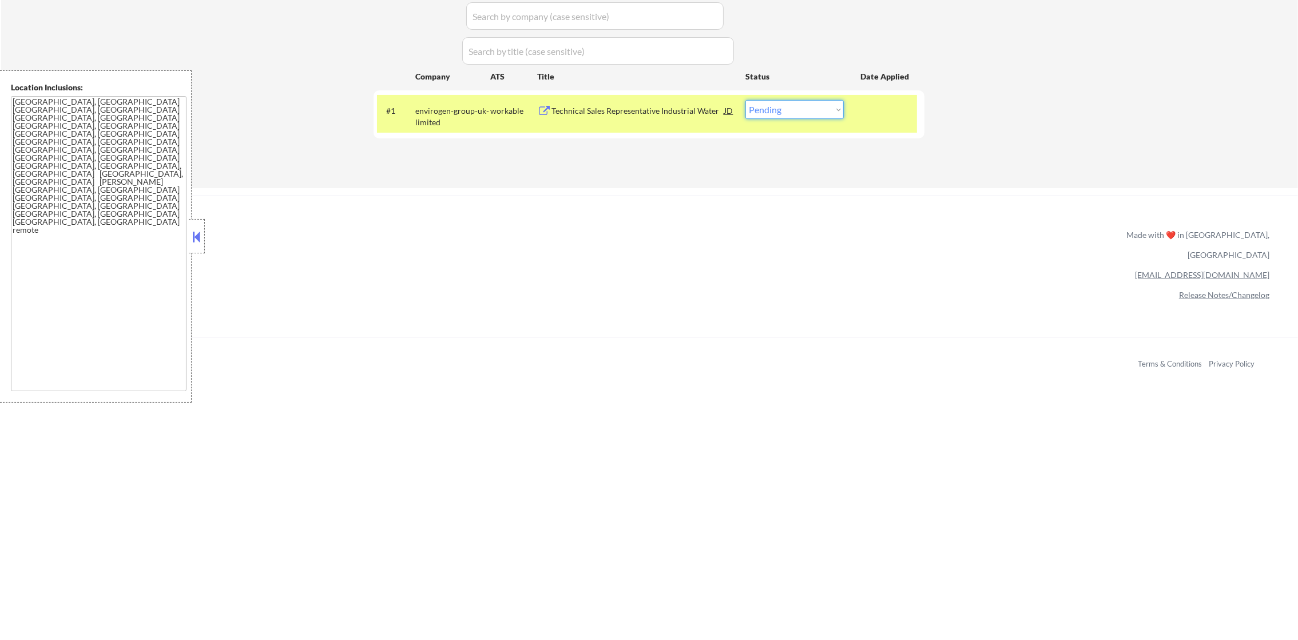
click at [779, 106] on select "Choose an option... Pending Applied Excluded (Questions) Excluded (Expired) Exc…" at bounding box center [795, 109] width 98 height 19
select select ""excluded__bad_match_""
click at [746, 100] on select "Choose an option... Pending Applied Excluded (Questions) Excluded (Expired) Exc…" at bounding box center [795, 109] width 98 height 19
click at [446, 103] on div "envirogen-group-uk-limited" at bounding box center [452, 113] width 75 height 27
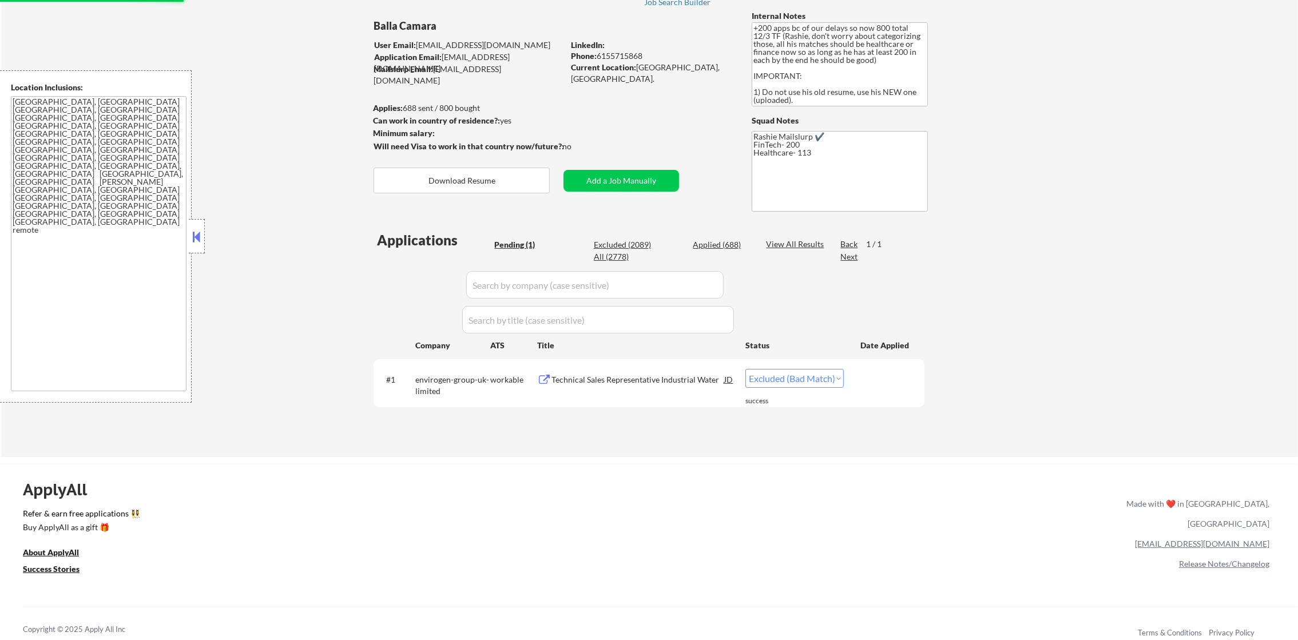
scroll to position [86, 0]
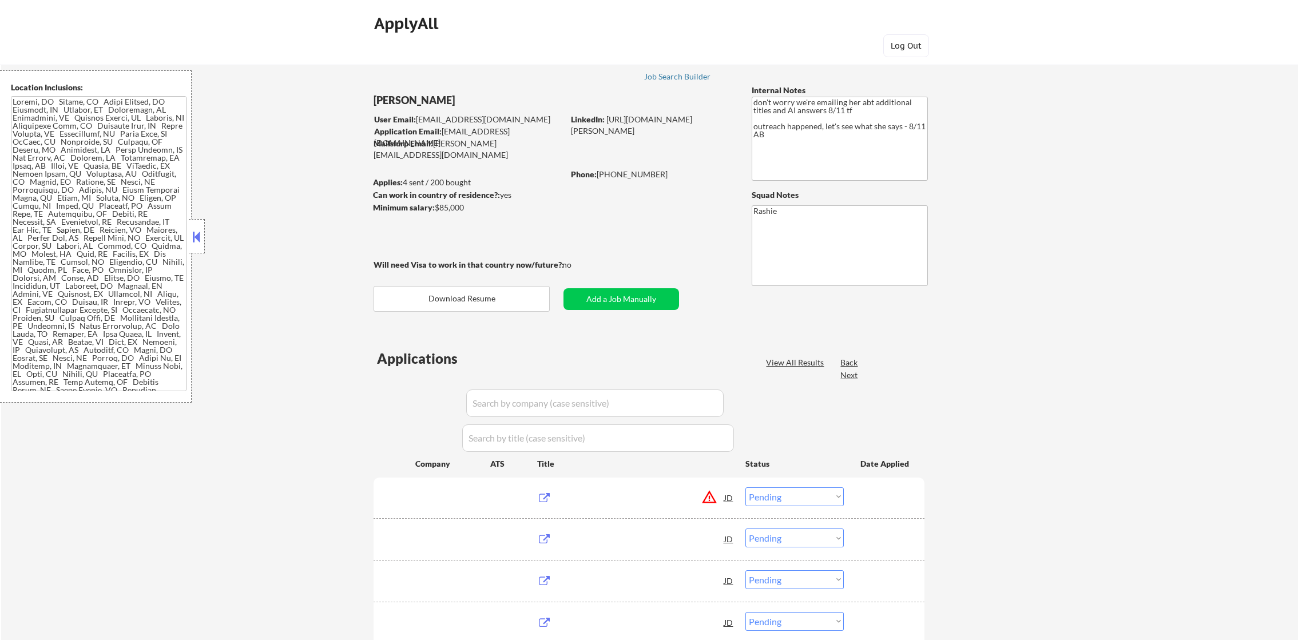
select select ""pending""
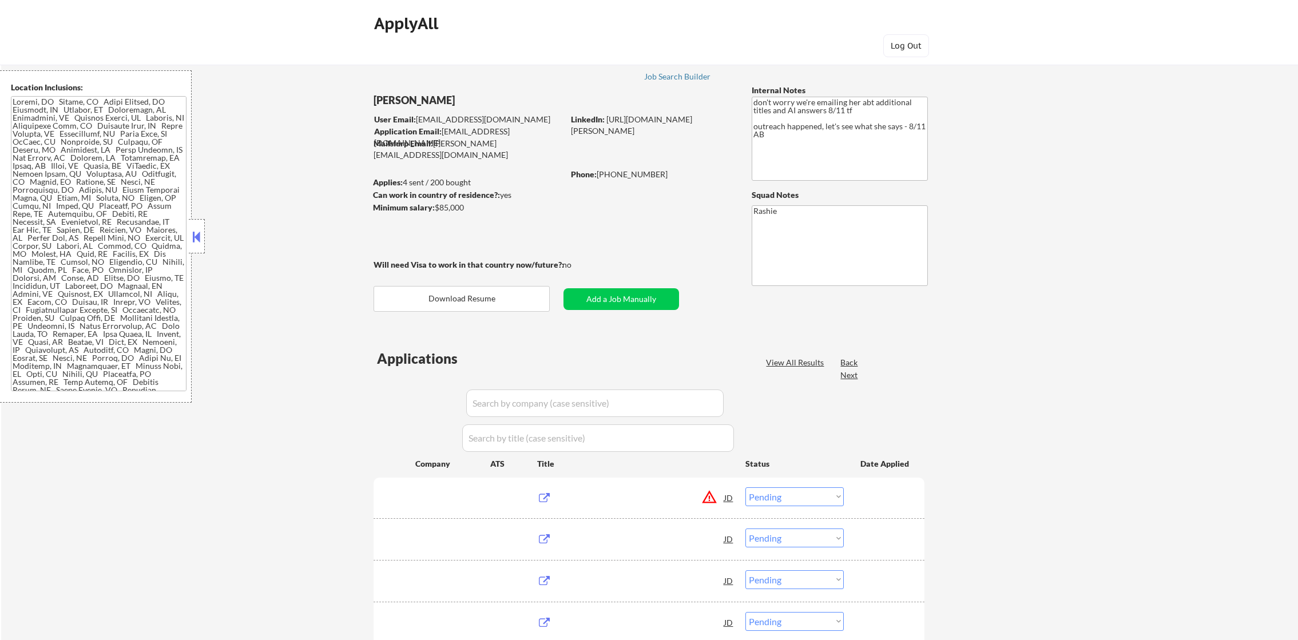
select select ""pending""
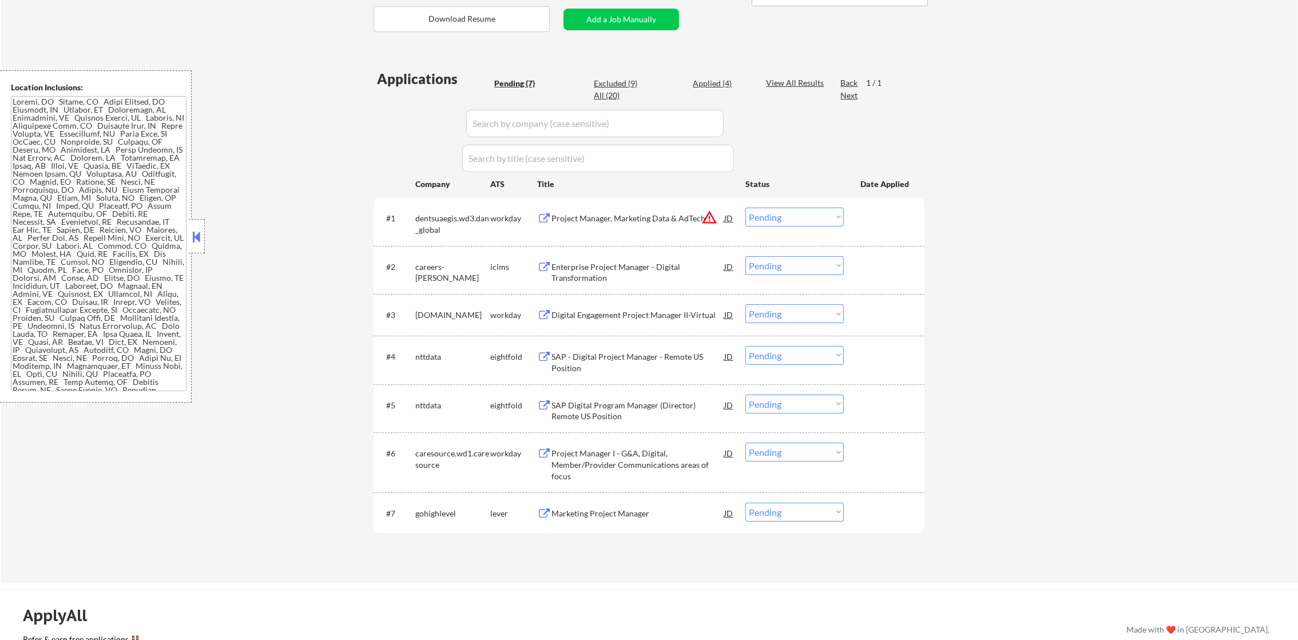
scroll to position [286, 0]
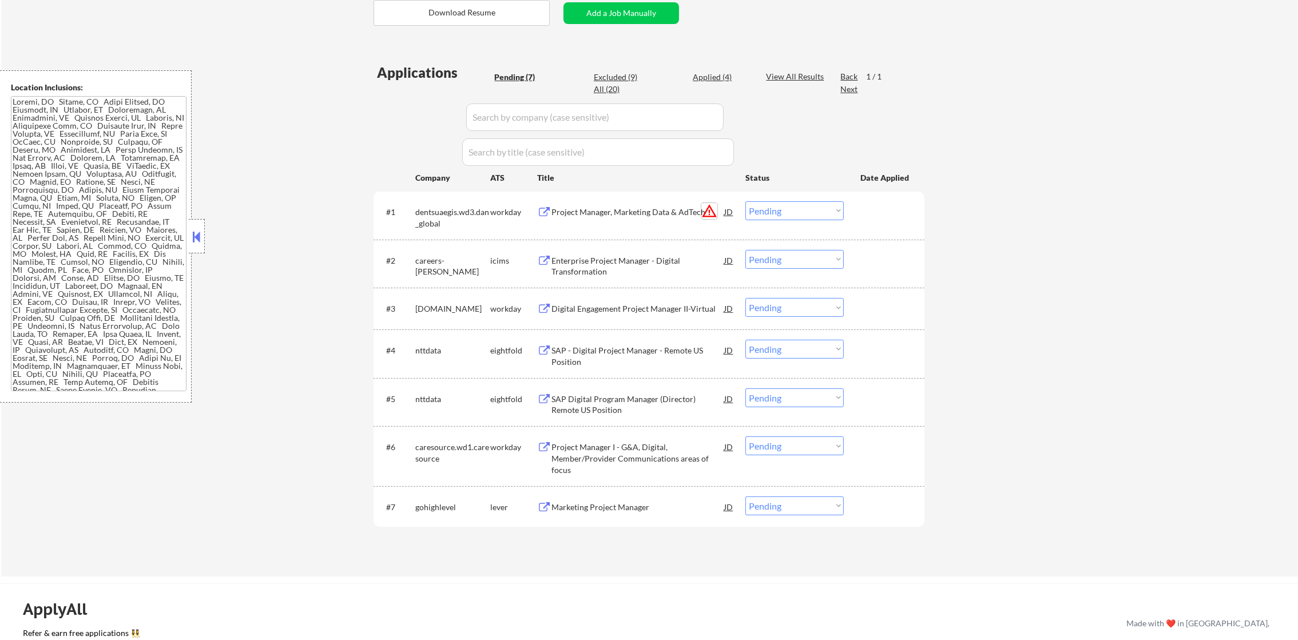
click at [710, 210] on button "warning_amber" at bounding box center [710, 211] width 16 height 16
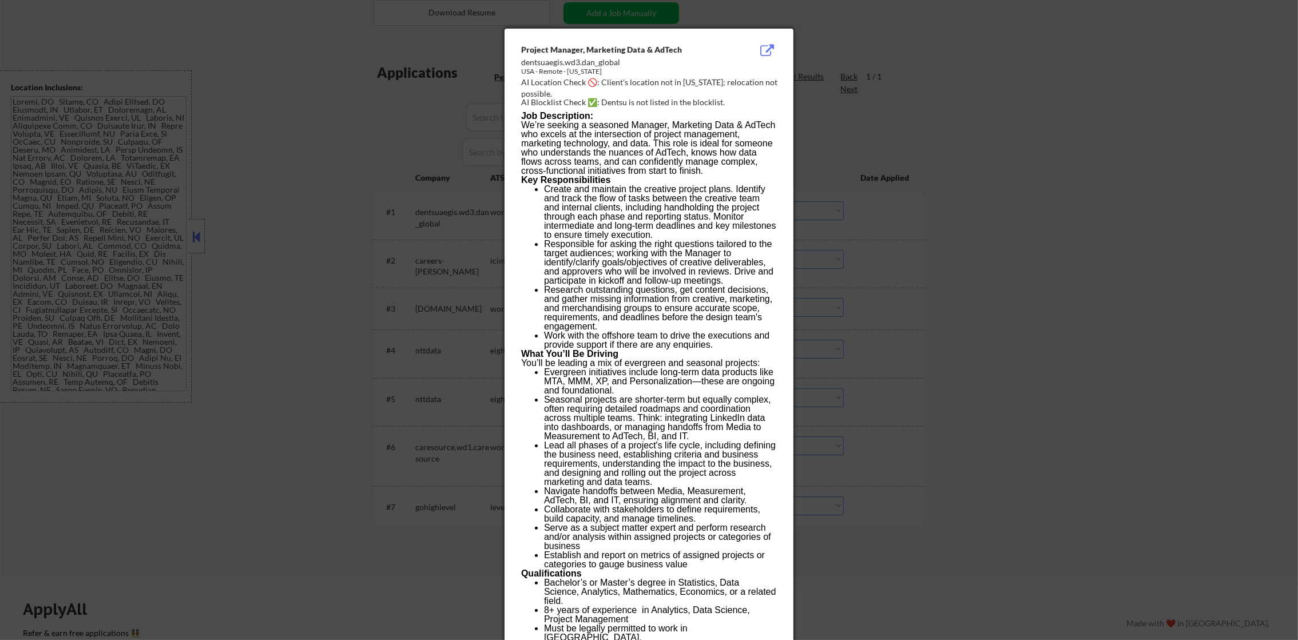
click at [693, 82] on div "AI Location Check 🚫: Client's location not in Georgia; relocation not possible." at bounding box center [651, 88] width 260 height 22
click at [1005, 97] on div at bounding box center [649, 320] width 1298 height 640
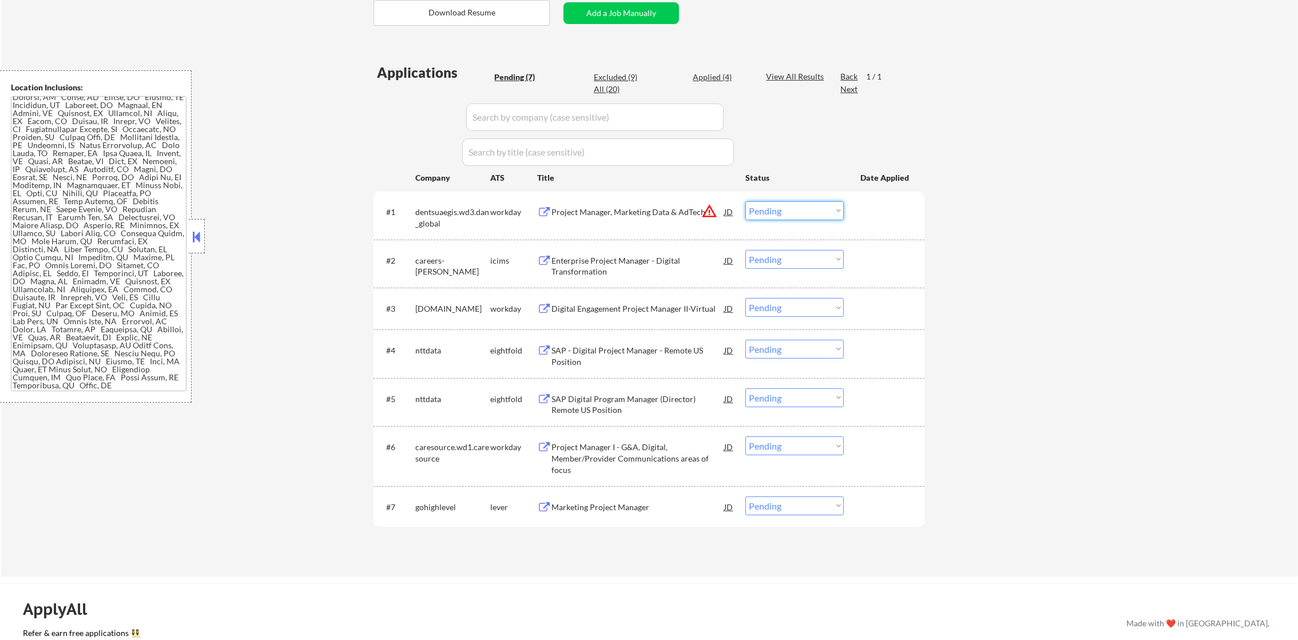
click at [829, 217] on select "Choose an option... Pending Applied Excluded (Questions) Excluded (Expired) Exc…" at bounding box center [795, 210] width 98 height 19
click at [746, 201] on select "Choose an option... Pending Applied Excluded (Questions) Excluded (Expired) Exc…" at bounding box center [795, 210] width 98 height 19
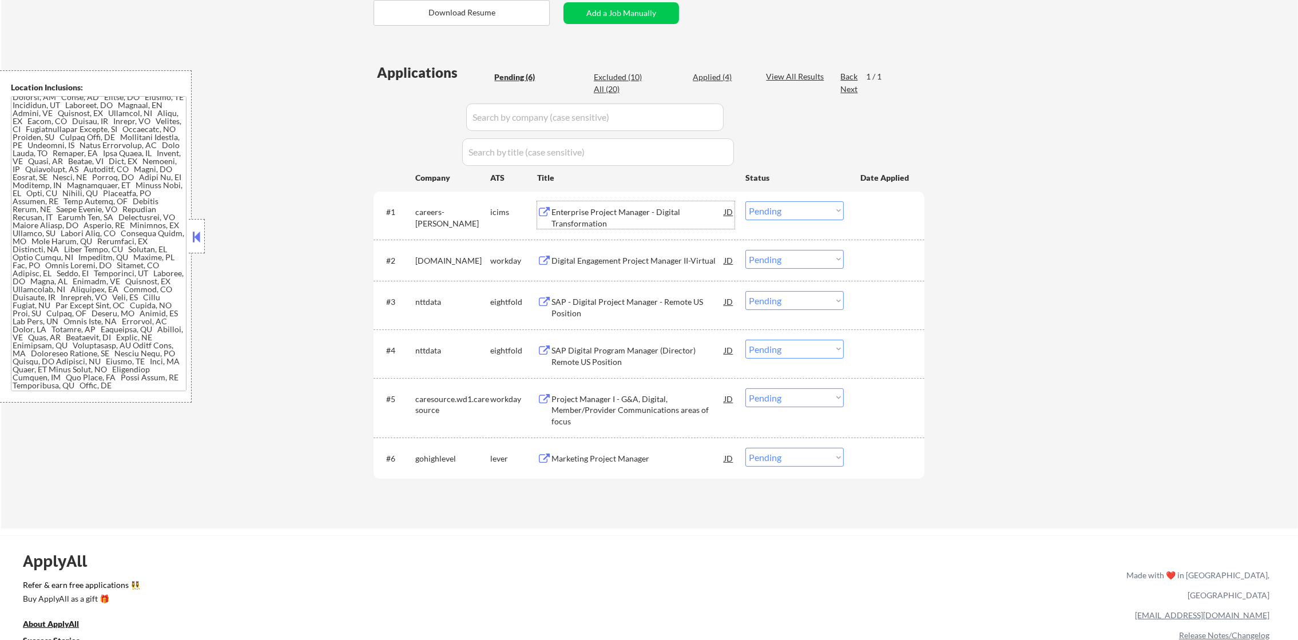
click at [588, 217] on div "Enterprise Project Manager - Digital Transformation" at bounding box center [638, 218] width 173 height 22
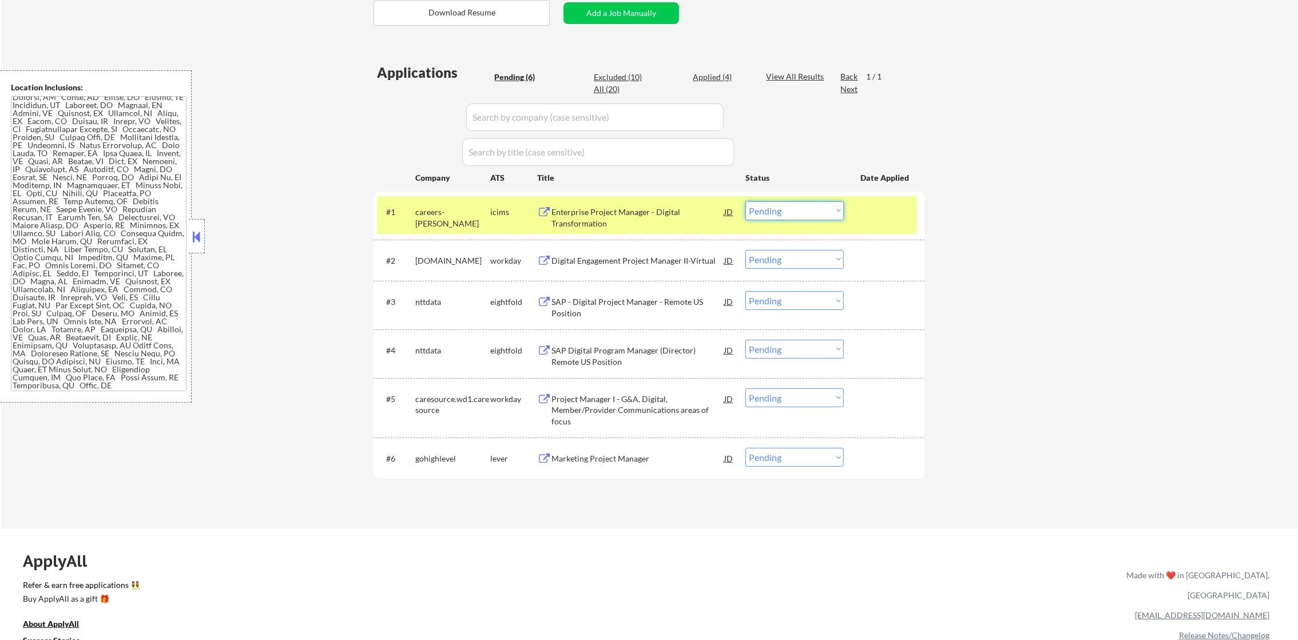
click at [799, 207] on select "Choose an option... Pending Applied Excluded (Questions) Excluded (Expired) Exc…" at bounding box center [795, 210] width 98 height 19
click at [746, 201] on select "Choose an option... Pending Applied Excluded (Questions) Excluded (Expired) Exc…" at bounding box center [795, 210] width 98 height 19
select select ""pending""
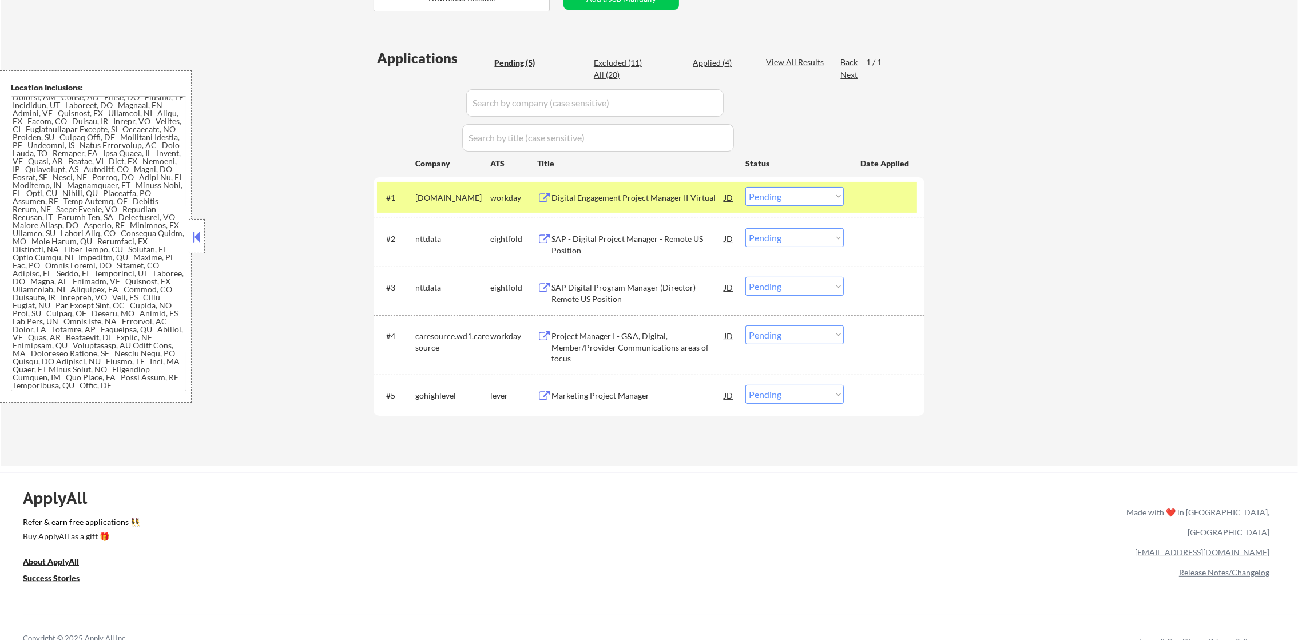
scroll to position [314, 0]
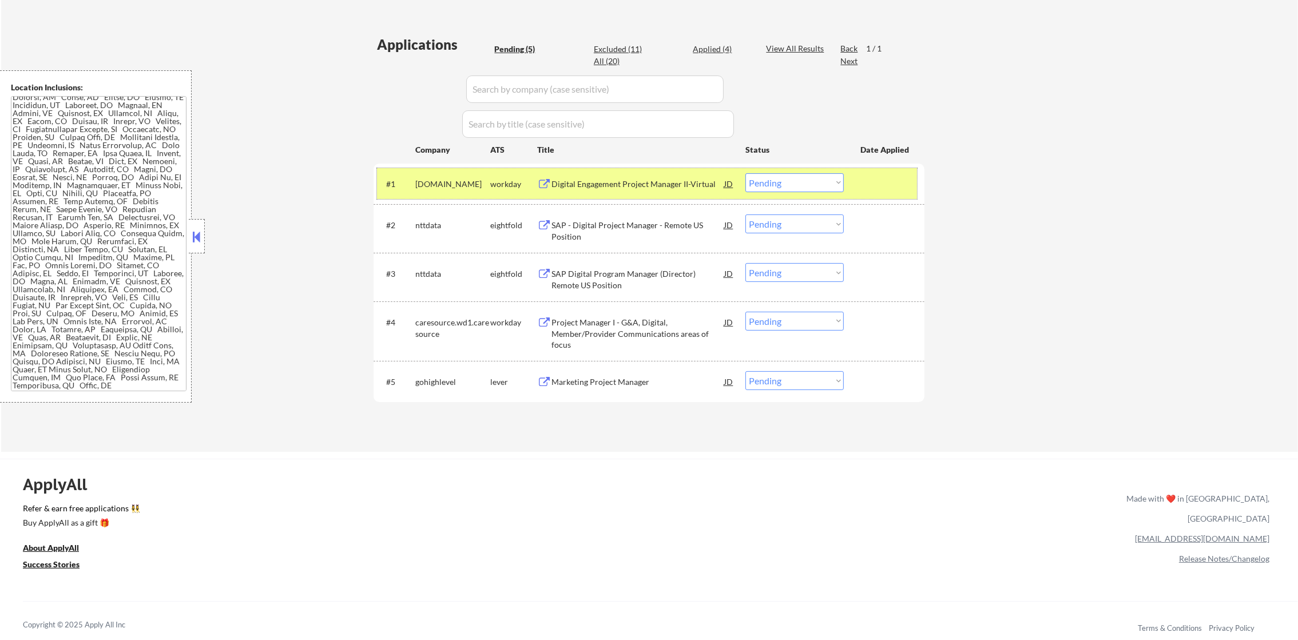
click at [441, 189] on div "alight.wd5.careers" at bounding box center [452, 184] width 75 height 11
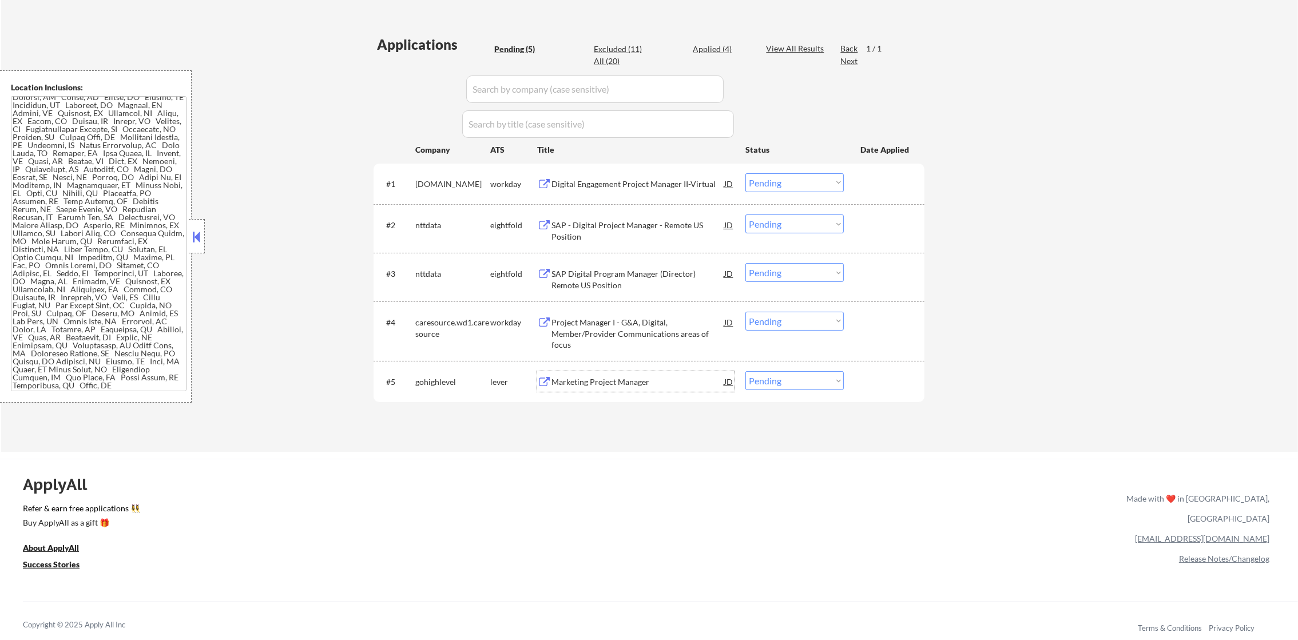
click at [588, 375] on div "Marketing Project Manager" at bounding box center [638, 381] width 173 height 21
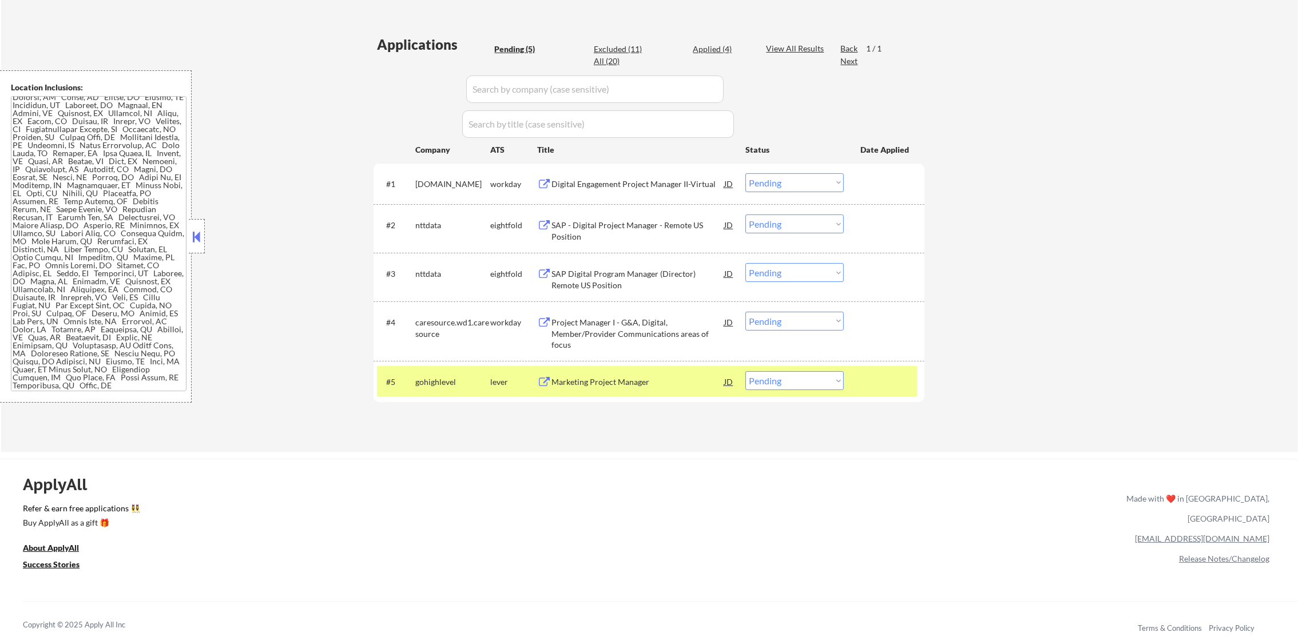
scroll to position [0, 0]
drag, startPoint x: 772, startPoint y: 382, endPoint x: 773, endPoint y: 393, distance: 10.4
click at [772, 382] on select "Choose an option... Pending Applied Excluded (Questions) Excluded (Expired) Exc…" at bounding box center [795, 380] width 98 height 19
select select ""applied""
click at [746, 371] on select "Choose an option... Pending Applied Excluded (Questions) Excluded (Expired) Exc…" at bounding box center [795, 380] width 98 height 19
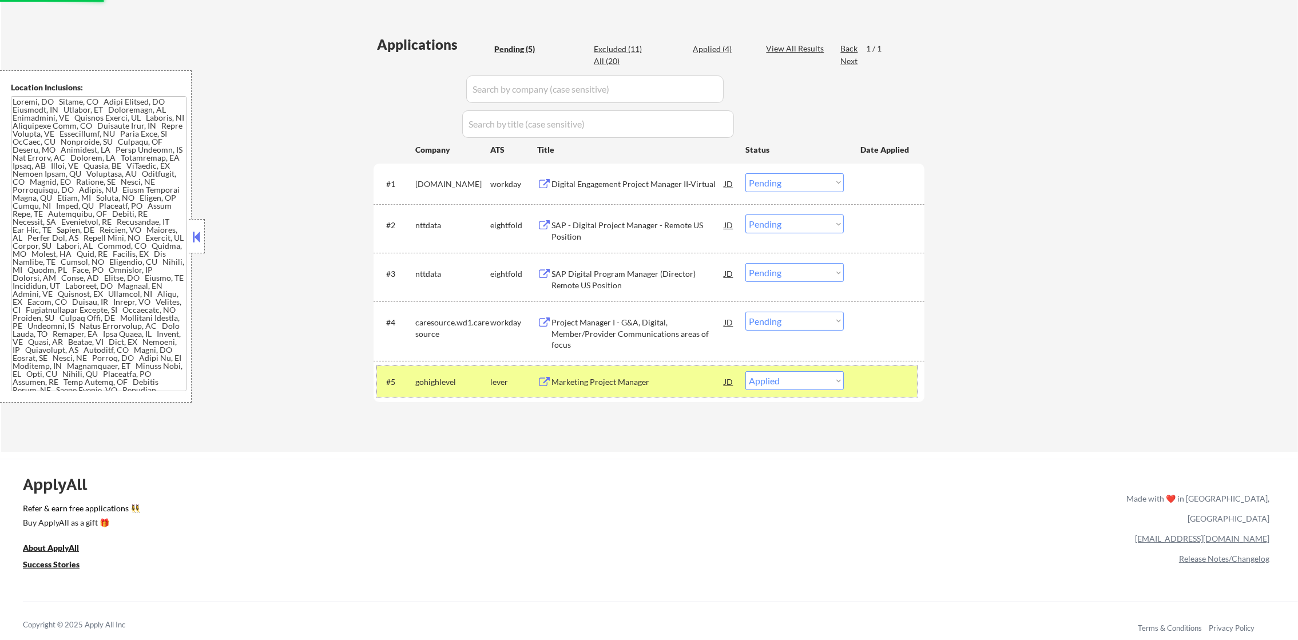
click at [454, 389] on div "gohighlevel" at bounding box center [452, 381] width 75 height 21
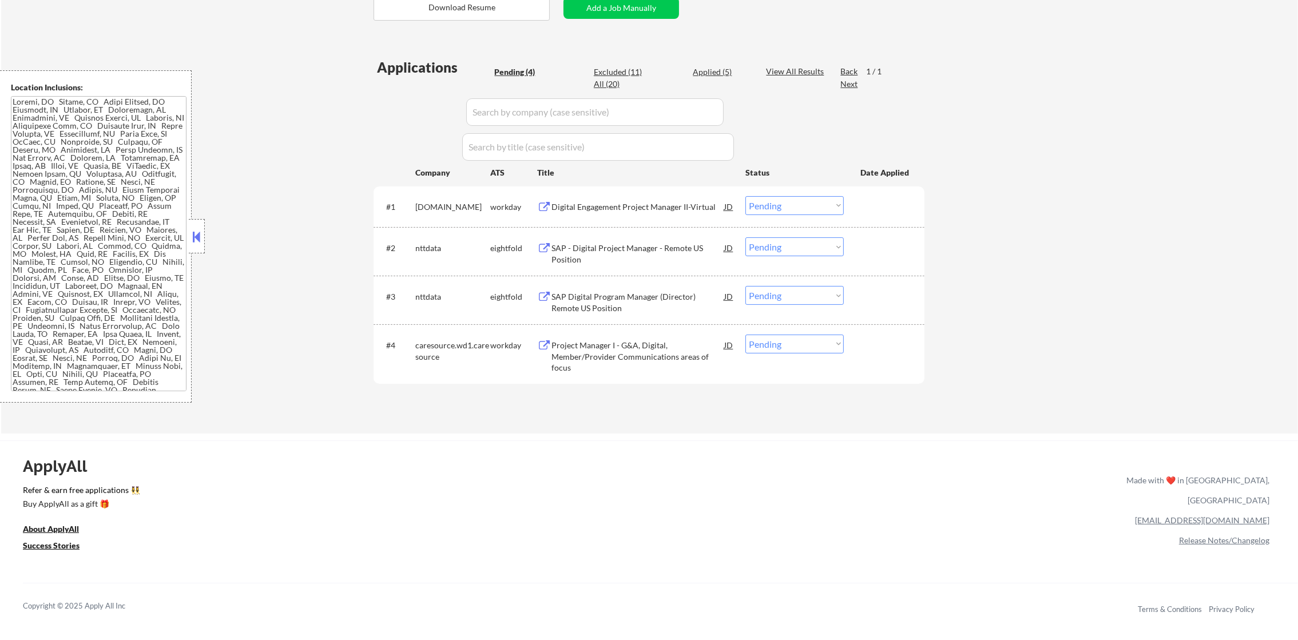
scroll to position [286, 0]
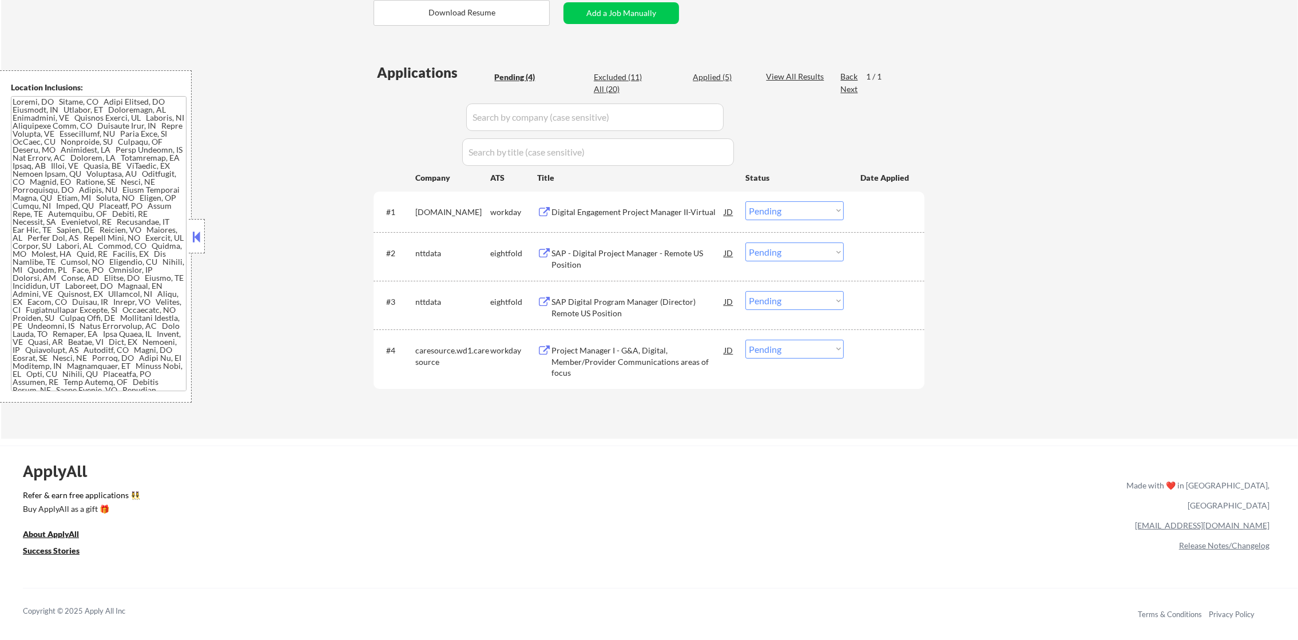
click at [608, 355] on div "Project Manager I - G&A, Digital, Member/Provider Communications areas of focus" at bounding box center [638, 362] width 173 height 34
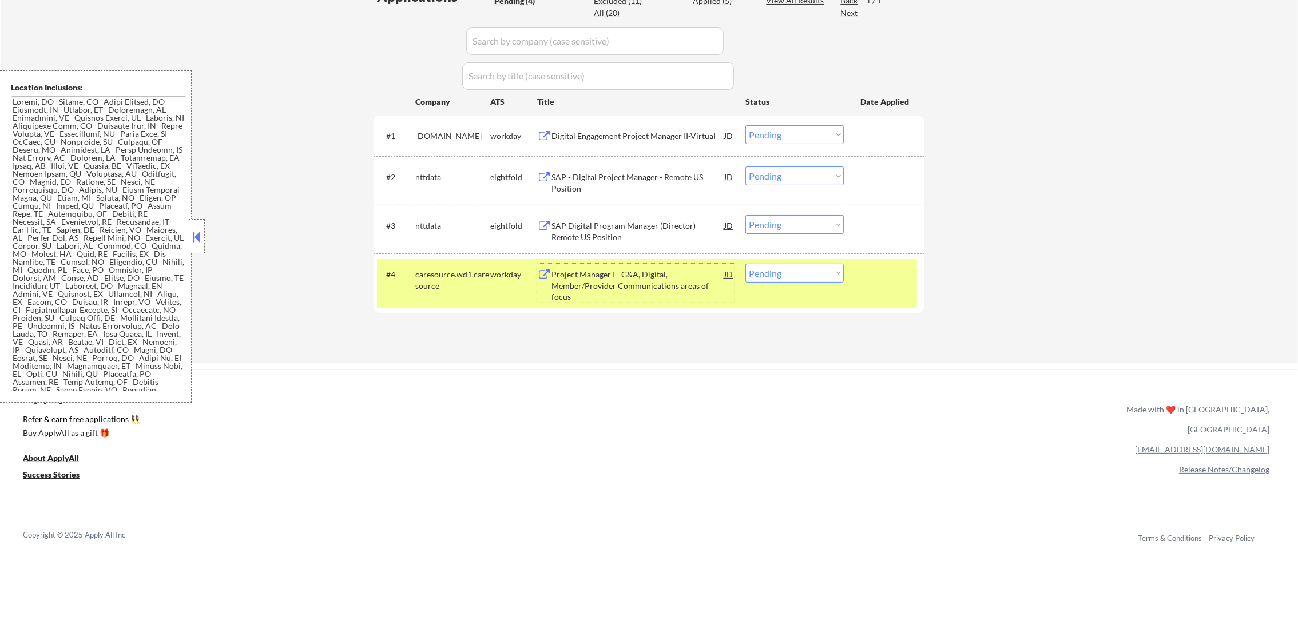
scroll to position [458, 0]
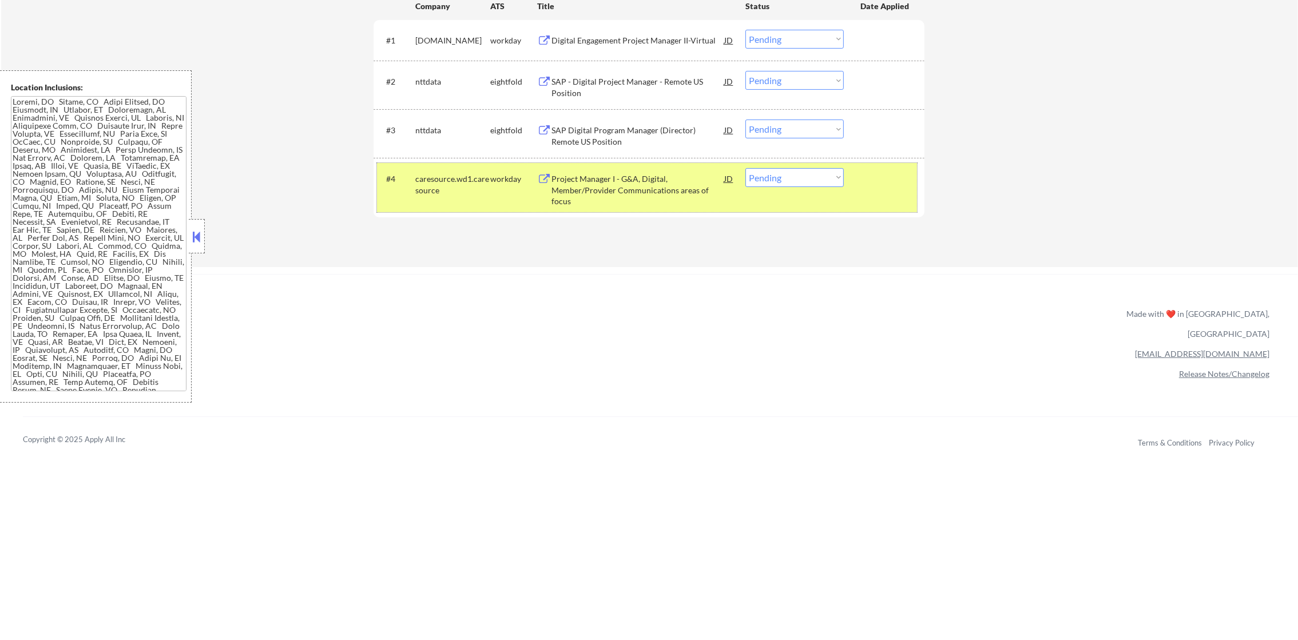
click at [827, 189] on div "#4 caresource.wd1.caresource workday Project Manager I - G&A, Digital, Member/P…" at bounding box center [647, 187] width 540 height 49
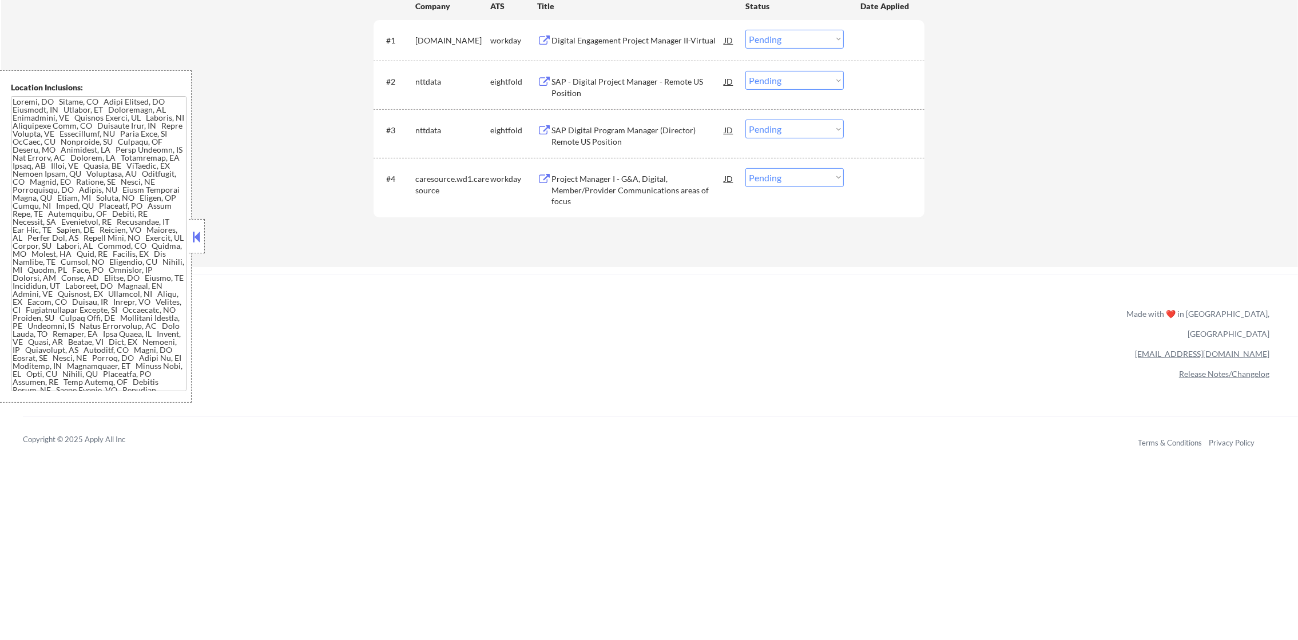
click at [842, 171] on select "Choose an option... Pending Applied Excluded (Questions) Excluded (Expired) Exc…" at bounding box center [795, 177] width 98 height 19
select select ""excluded__expired_""
click at [746, 168] on select "Choose an option... Pending Applied Excluded (Questions) Excluded (Expired) Exc…" at bounding box center [795, 177] width 98 height 19
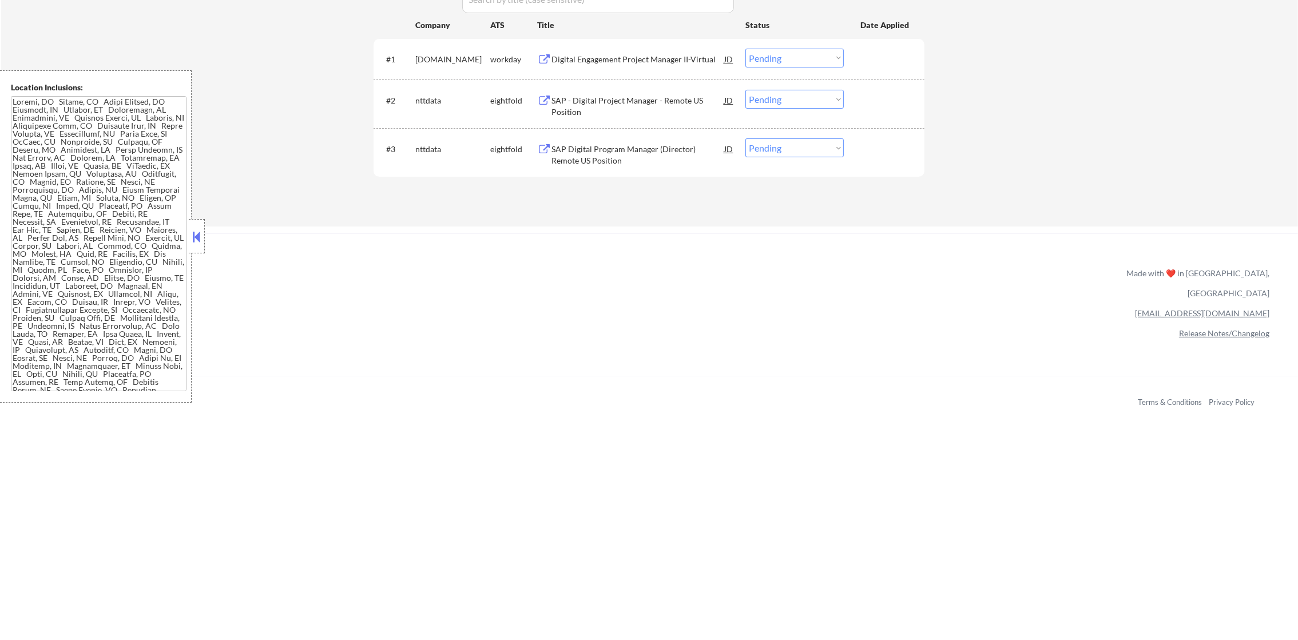
scroll to position [429, 0]
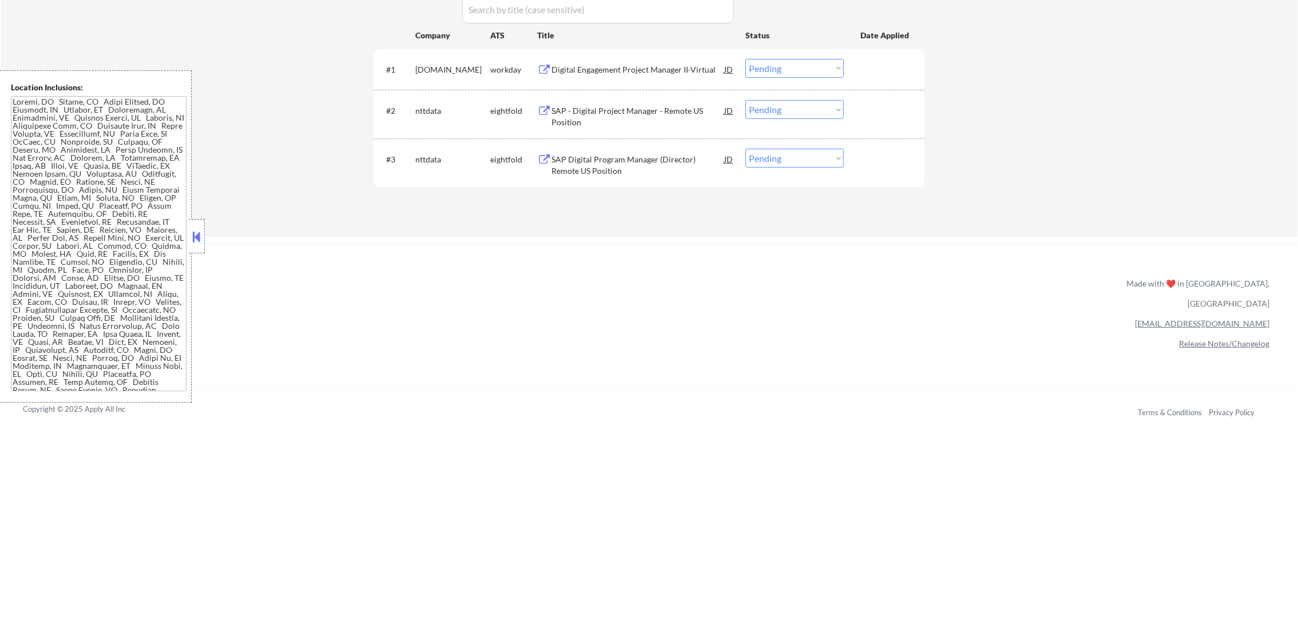
click at [667, 69] on div "Digital Engagement Project Manager II-Virtual" at bounding box center [638, 69] width 173 height 11
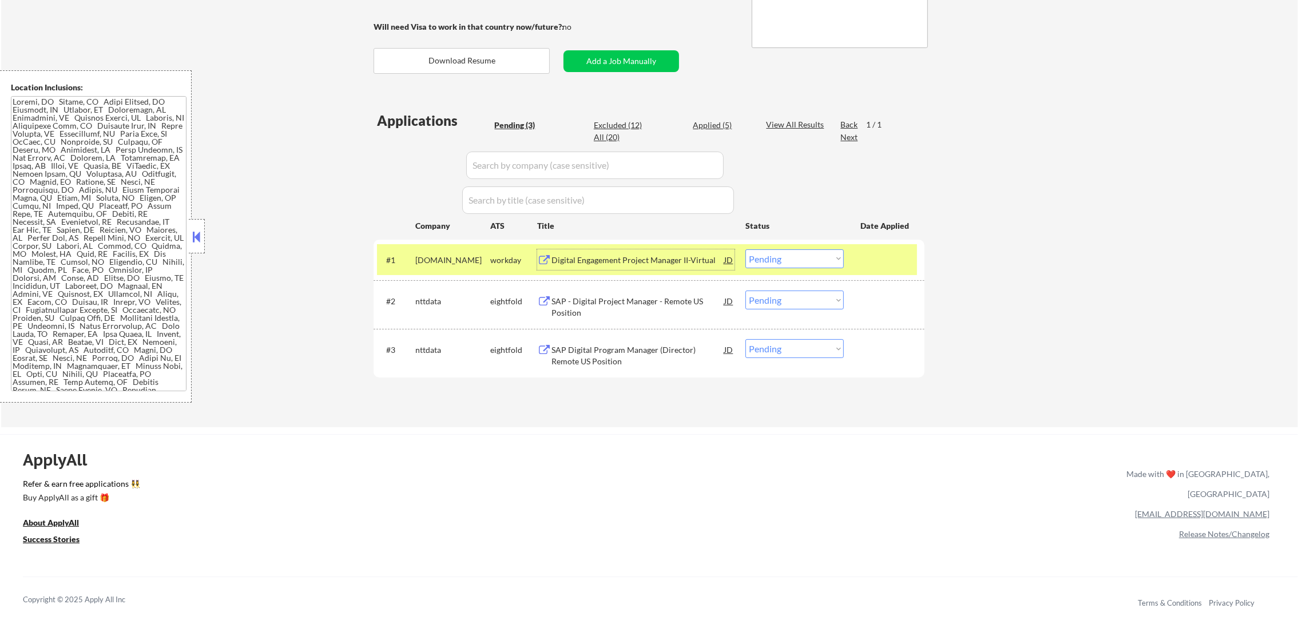
scroll to position [228, 0]
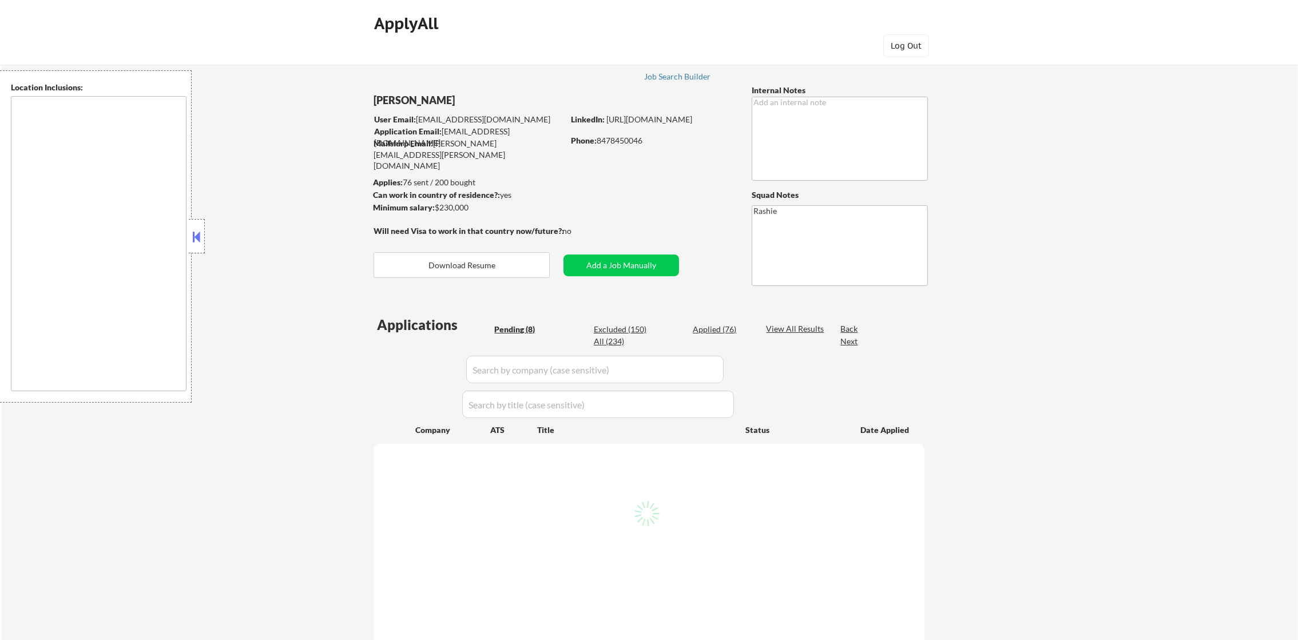
type textarea "Austin, TX West Lake Hills, TX Rollingwood, TX Sunset Valley, TX Cedar Park, TX…"
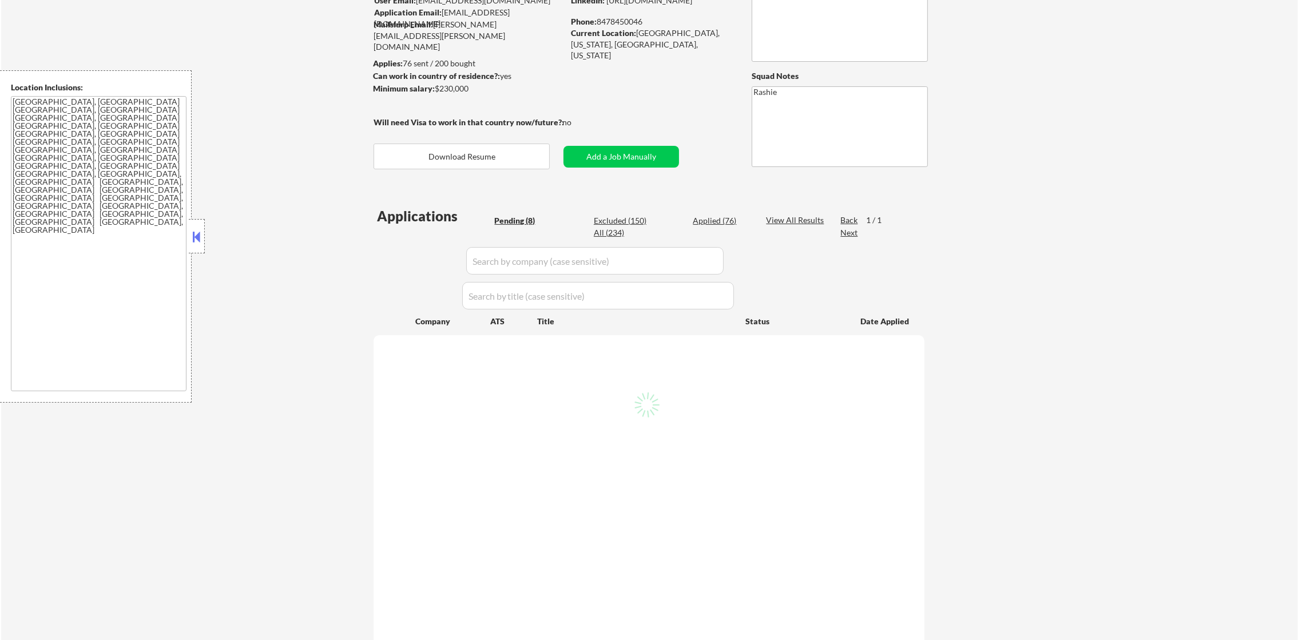
scroll to position [142, 0]
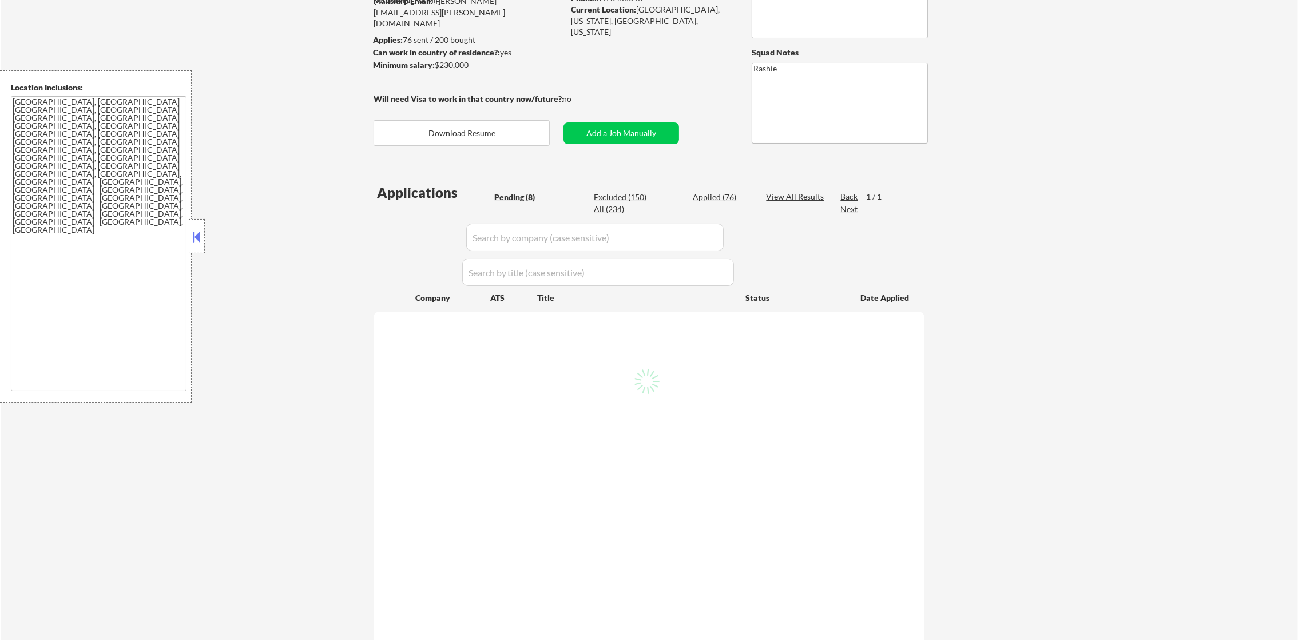
select select ""pending""
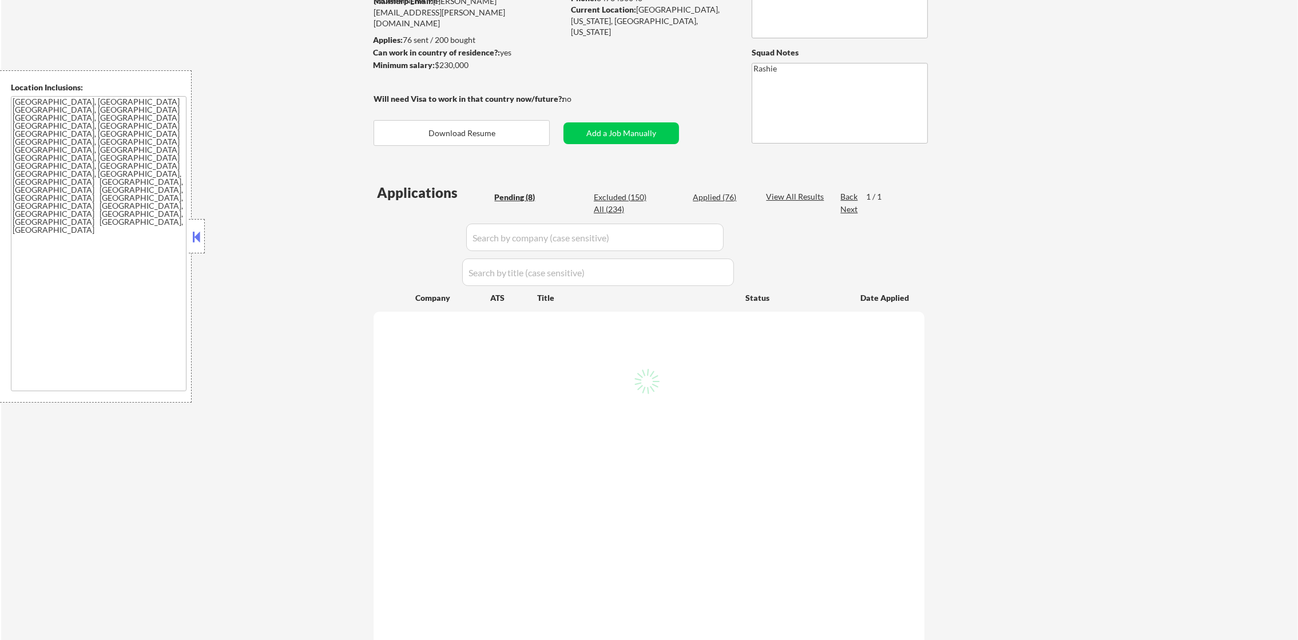
select select ""pending""
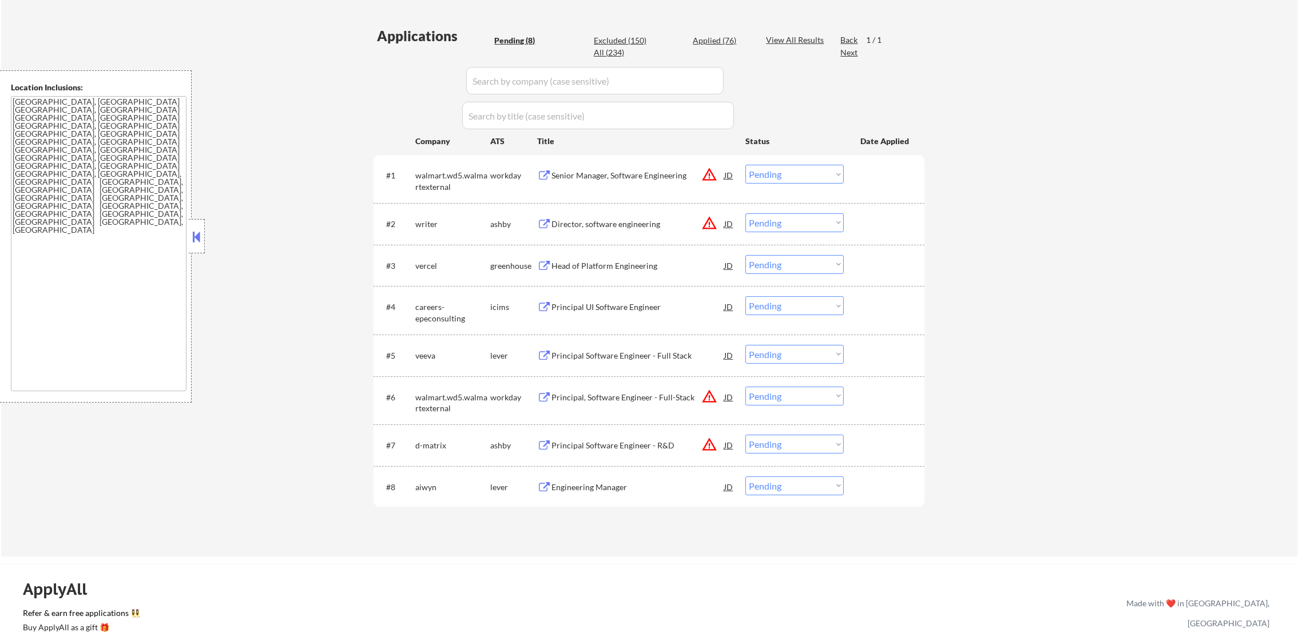
scroll to position [314, 0]
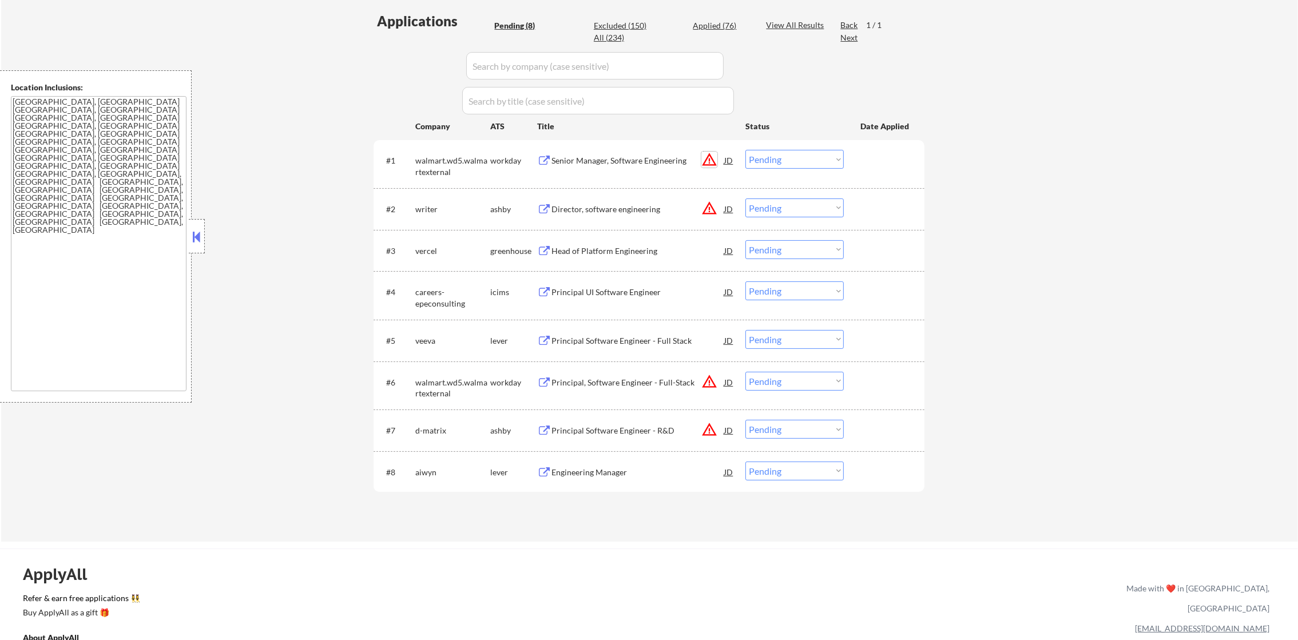
click at [715, 159] on button "warning_amber" at bounding box center [710, 160] width 16 height 16
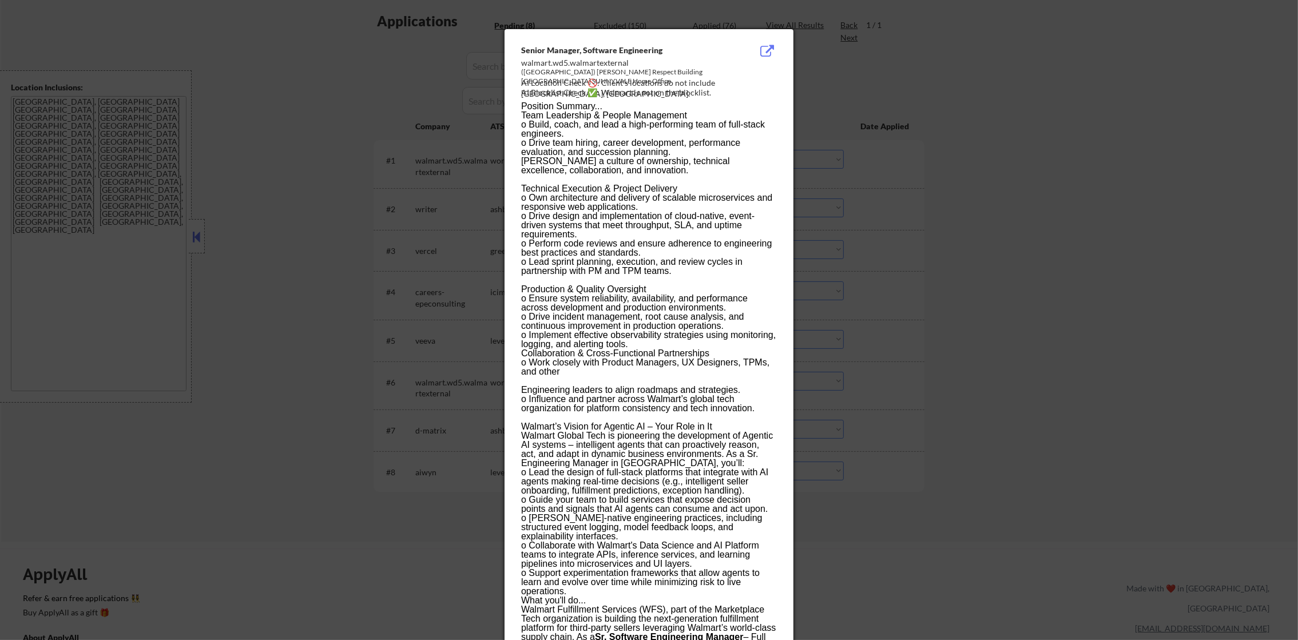
click at [802, 141] on div at bounding box center [649, 320] width 1298 height 640
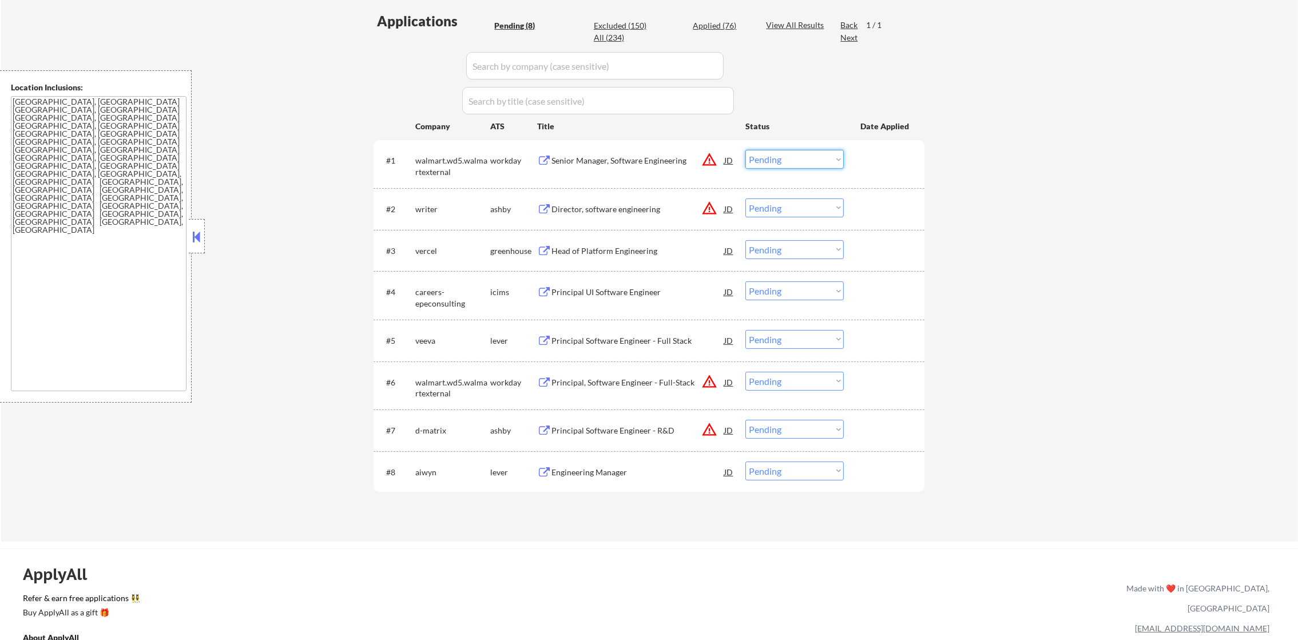
click at [797, 152] on select "Choose an option... Pending Applied Excluded (Questions) Excluded (Expired) Exc…" at bounding box center [795, 159] width 98 height 19
click at [746, 150] on select "Choose an option... Pending Applied Excluded (Questions) Excluded (Expired) Exc…" at bounding box center [795, 159] width 98 height 19
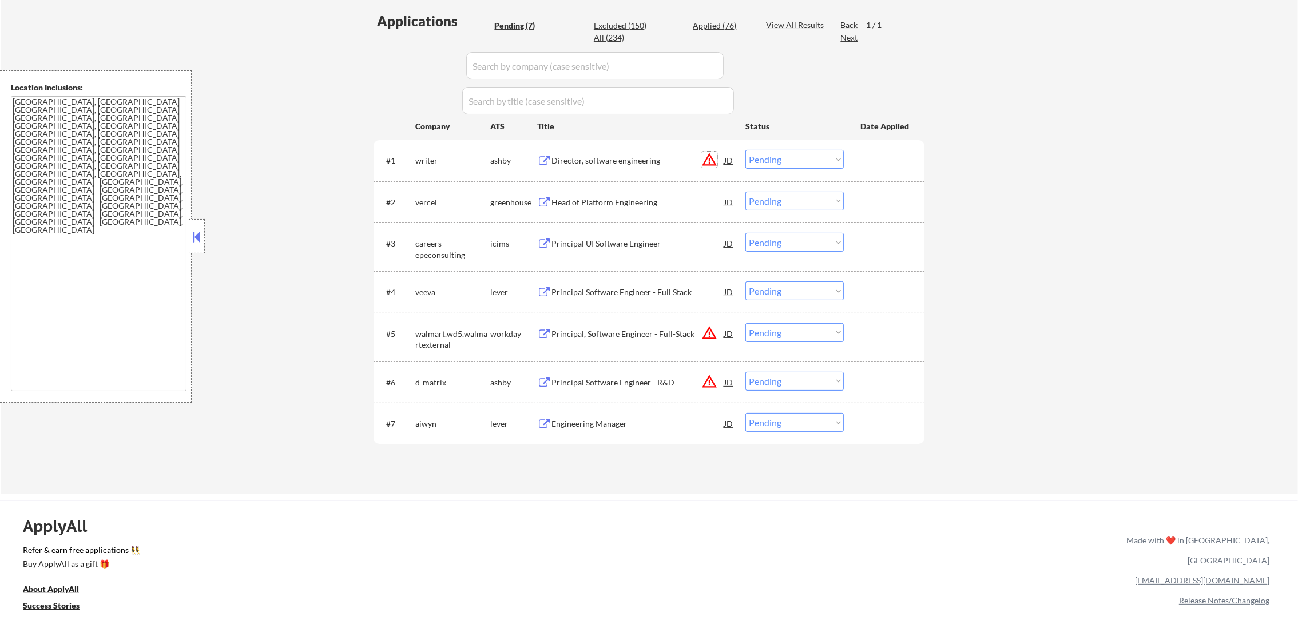
click at [709, 163] on button "warning_amber" at bounding box center [710, 160] width 16 height 16
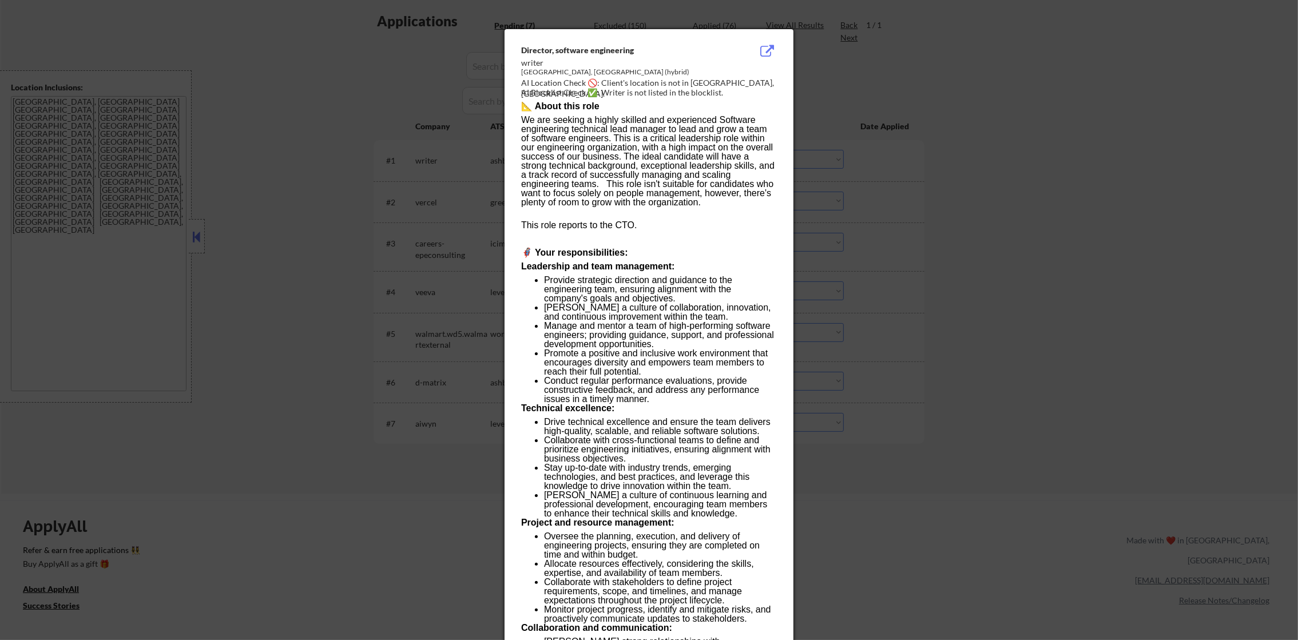
click at [891, 154] on div at bounding box center [649, 320] width 1298 height 640
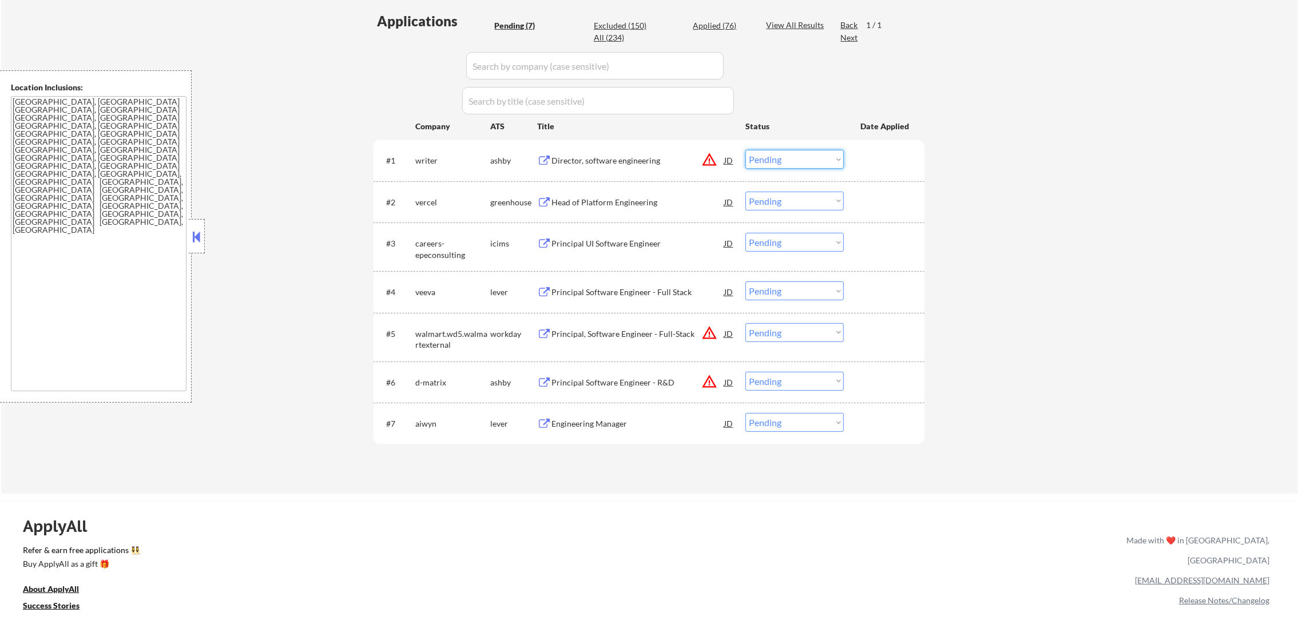
click at [785, 151] on select "Choose an option... Pending Applied Excluded (Questions) Excluded (Expired) Exc…" at bounding box center [795, 159] width 98 height 19
click at [746, 150] on select "Choose an option... Pending Applied Excluded (Questions) Excluded (Expired) Exc…" at bounding box center [795, 159] width 98 height 19
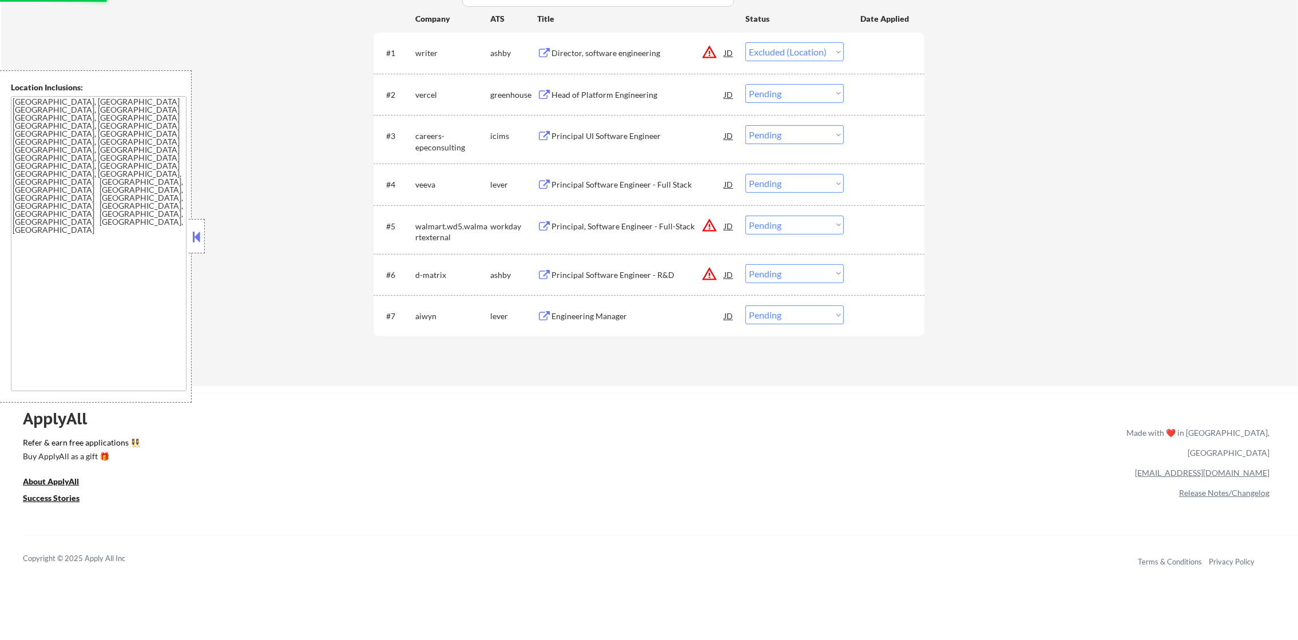
scroll to position [429, 0]
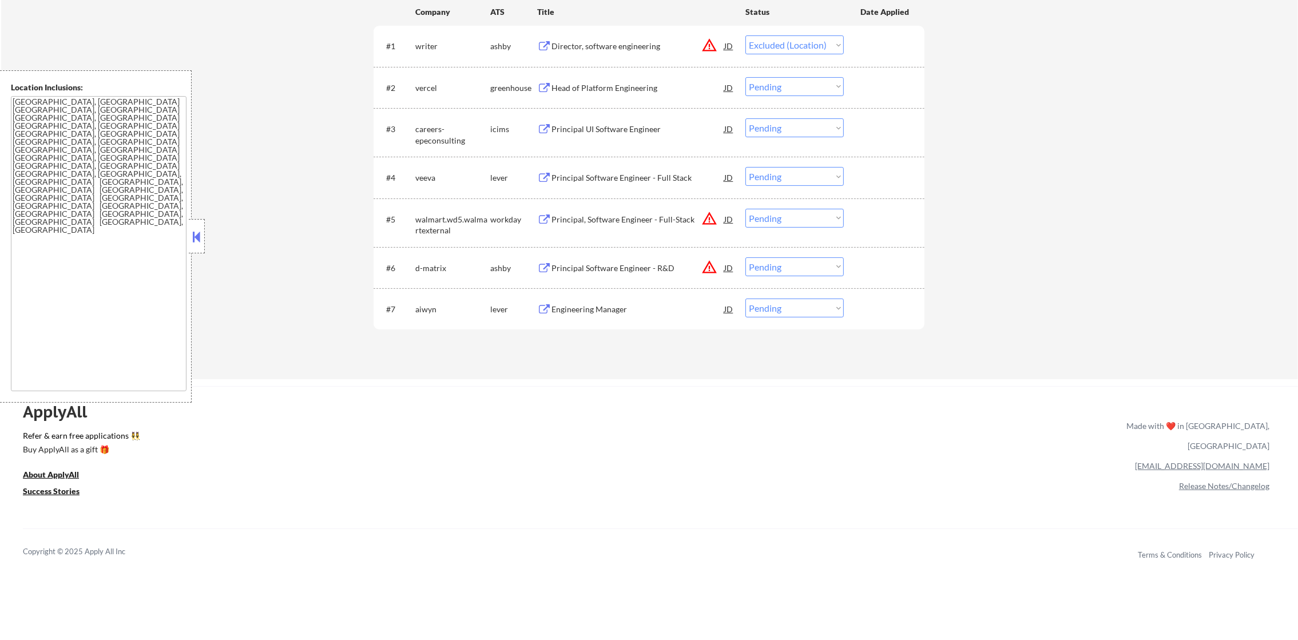
select select ""pending""
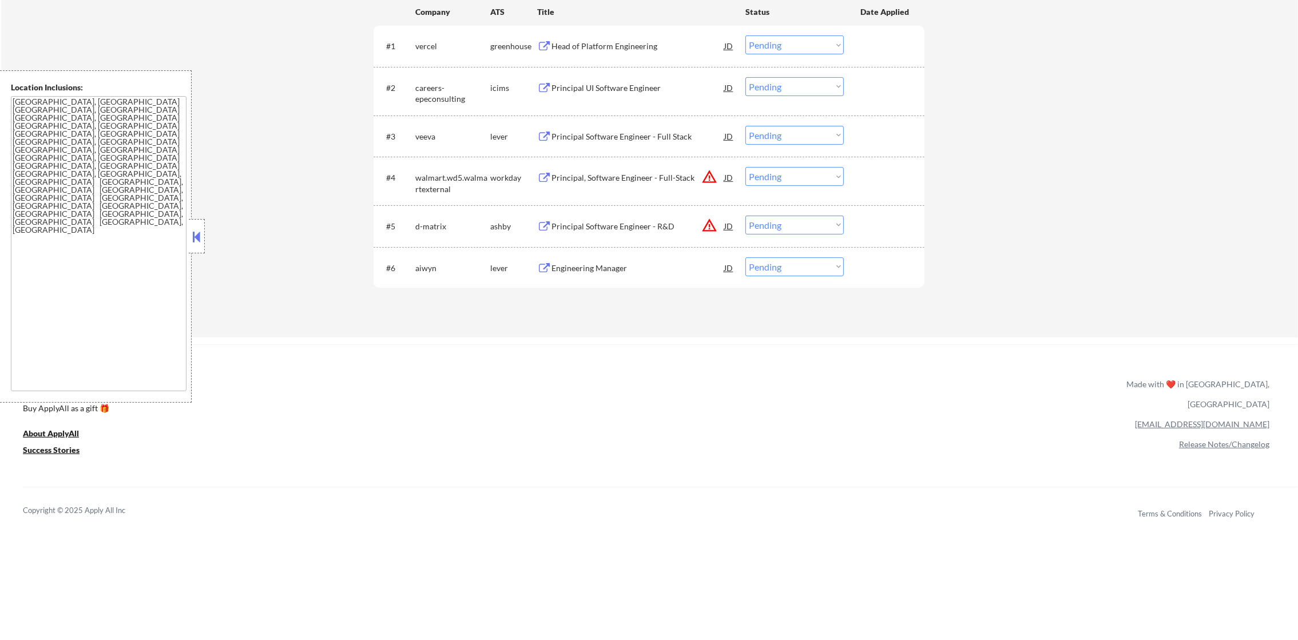
click at [708, 176] on button "warning_amber" at bounding box center [710, 177] width 16 height 16
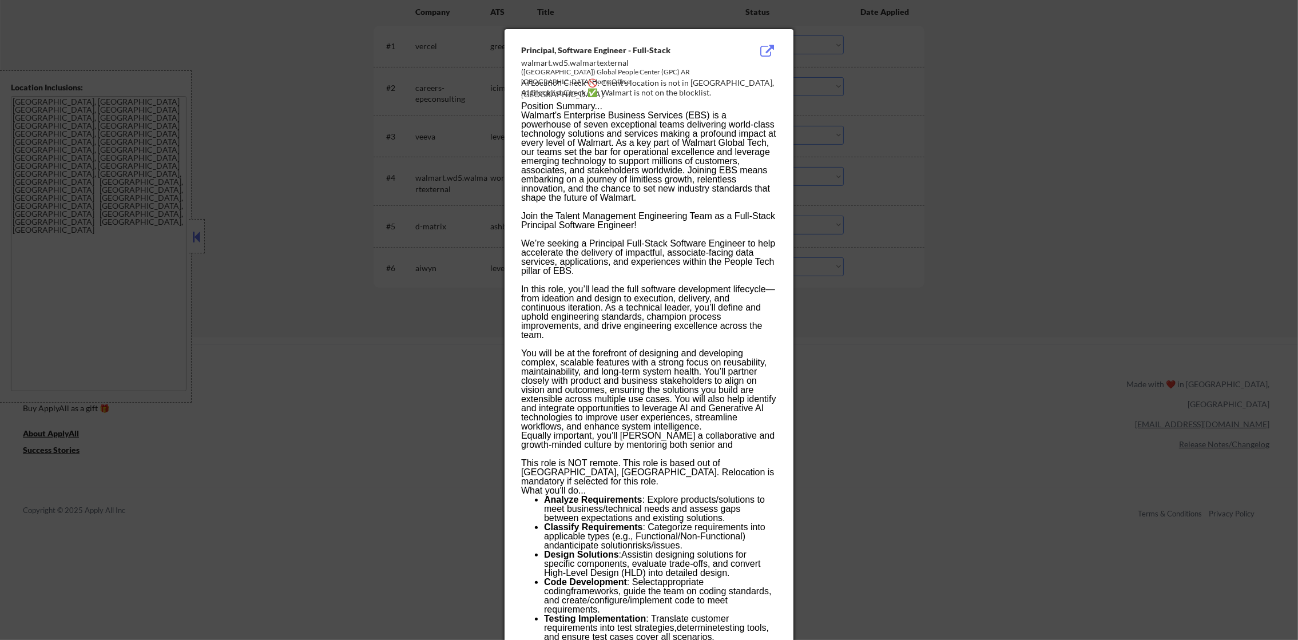
click at [981, 181] on div at bounding box center [649, 320] width 1298 height 640
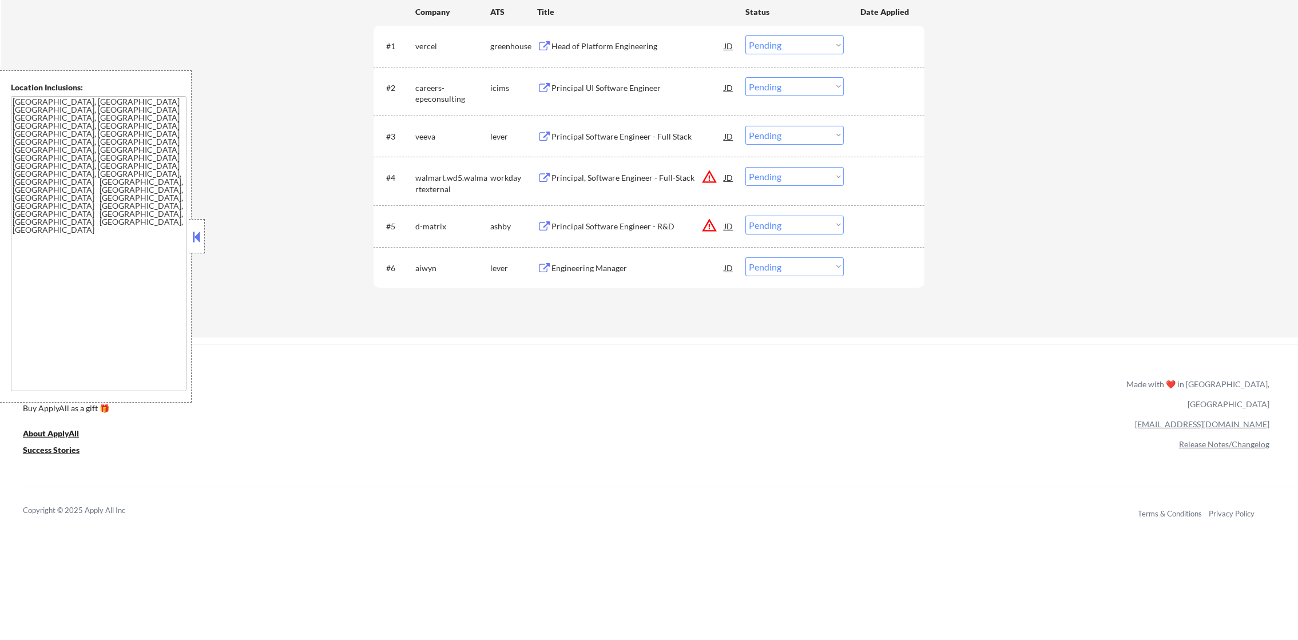
click at [822, 175] on select "Choose an option... Pending Applied Excluded (Questions) Excluded (Expired) Exc…" at bounding box center [795, 176] width 98 height 19
click at [746, 167] on select "Choose an option... Pending Applied Excluded (Questions) Excluded (Expired) Exc…" at bounding box center [795, 176] width 98 height 19
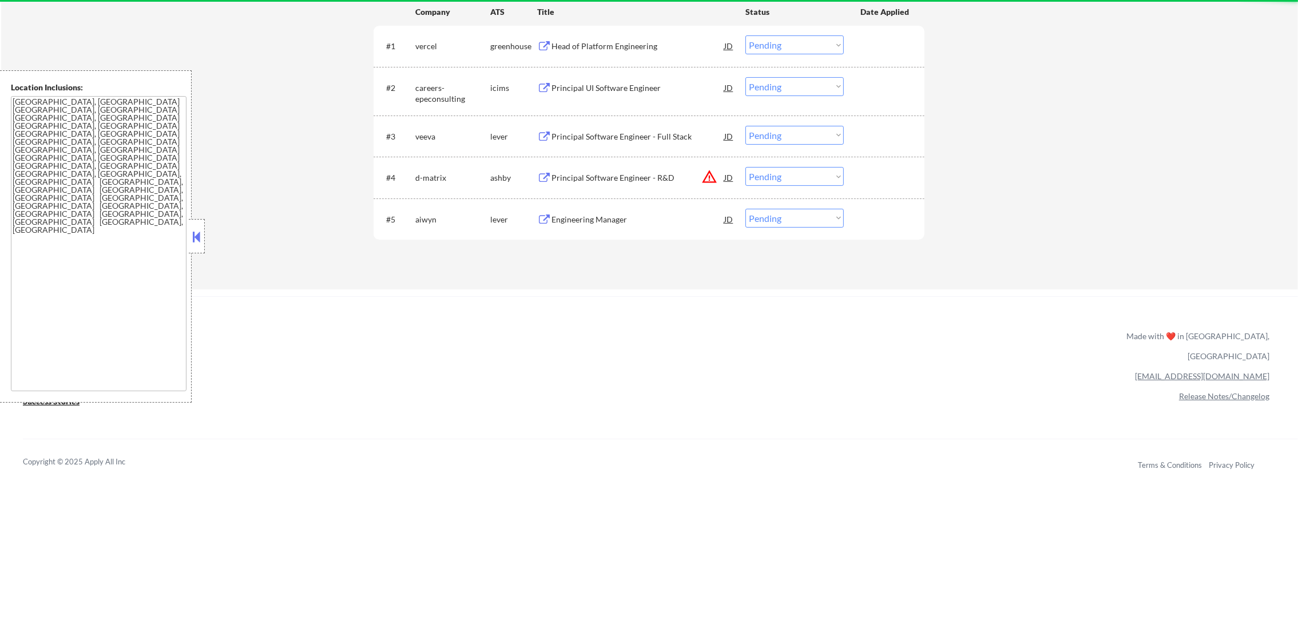
click at [708, 172] on button "warning_amber" at bounding box center [710, 177] width 16 height 16
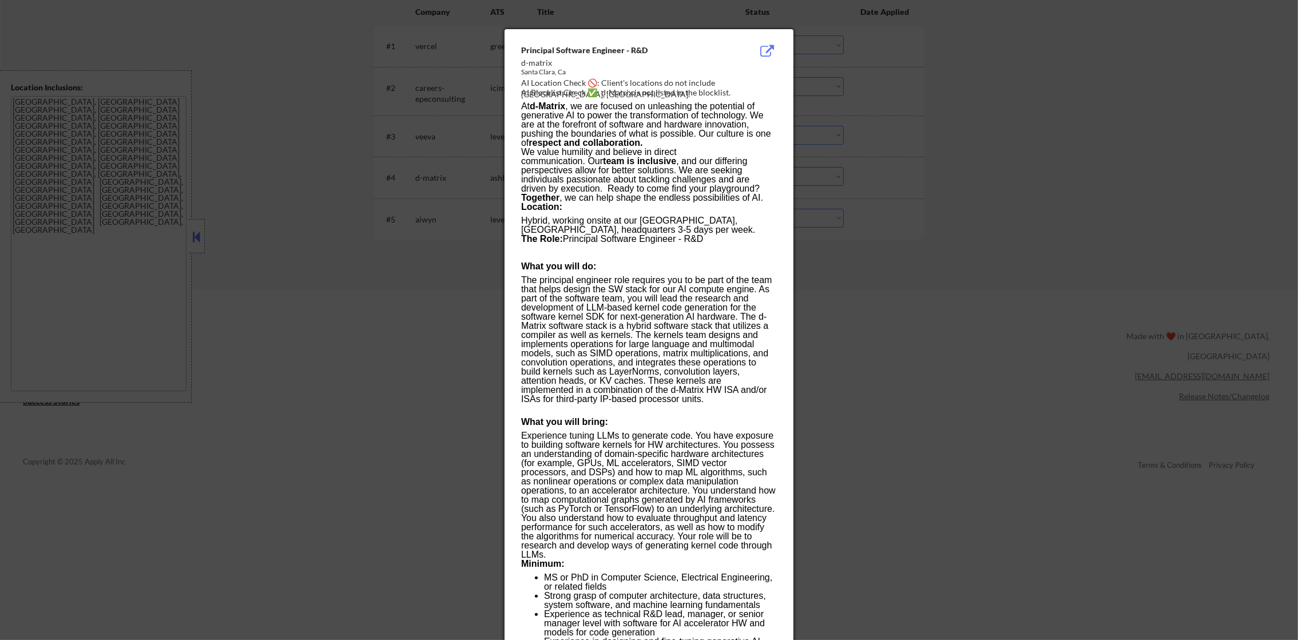
click at [850, 183] on div at bounding box center [649, 320] width 1298 height 640
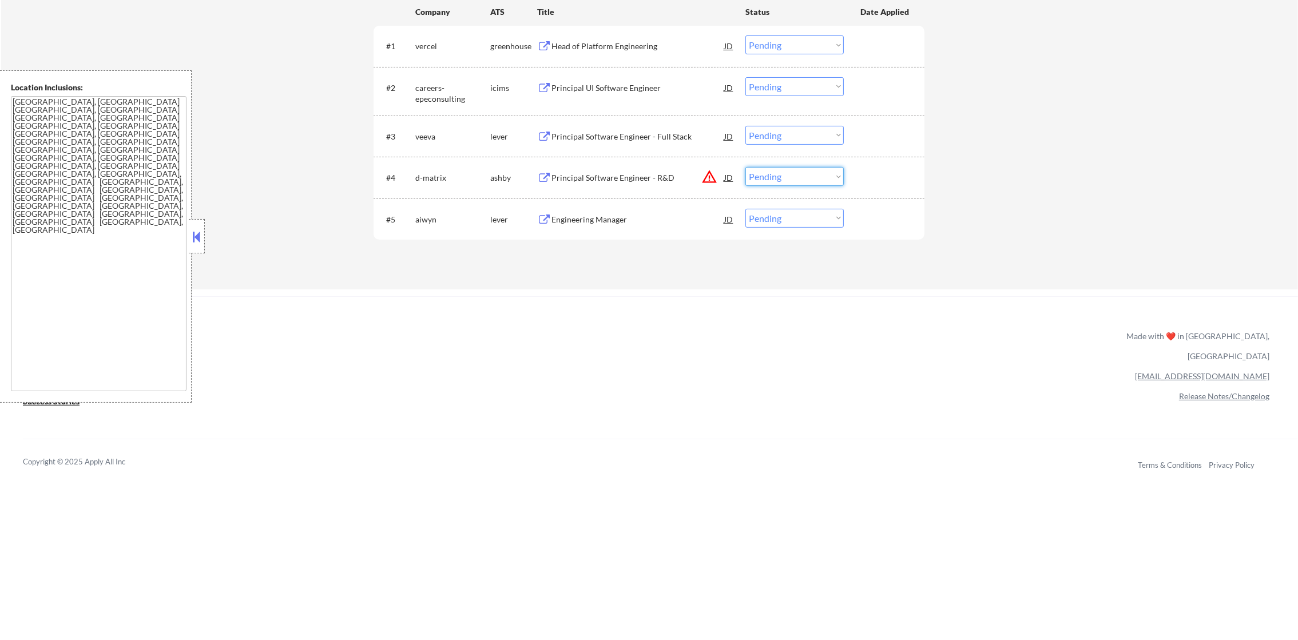
click at [809, 179] on select "Choose an option... Pending Applied Excluded (Questions) Excluded (Expired) Exc…" at bounding box center [795, 176] width 98 height 19
click at [746, 167] on select "Choose an option... Pending Applied Excluded (Questions) Excluded (Expired) Exc…" at bounding box center [795, 176] width 98 height 19
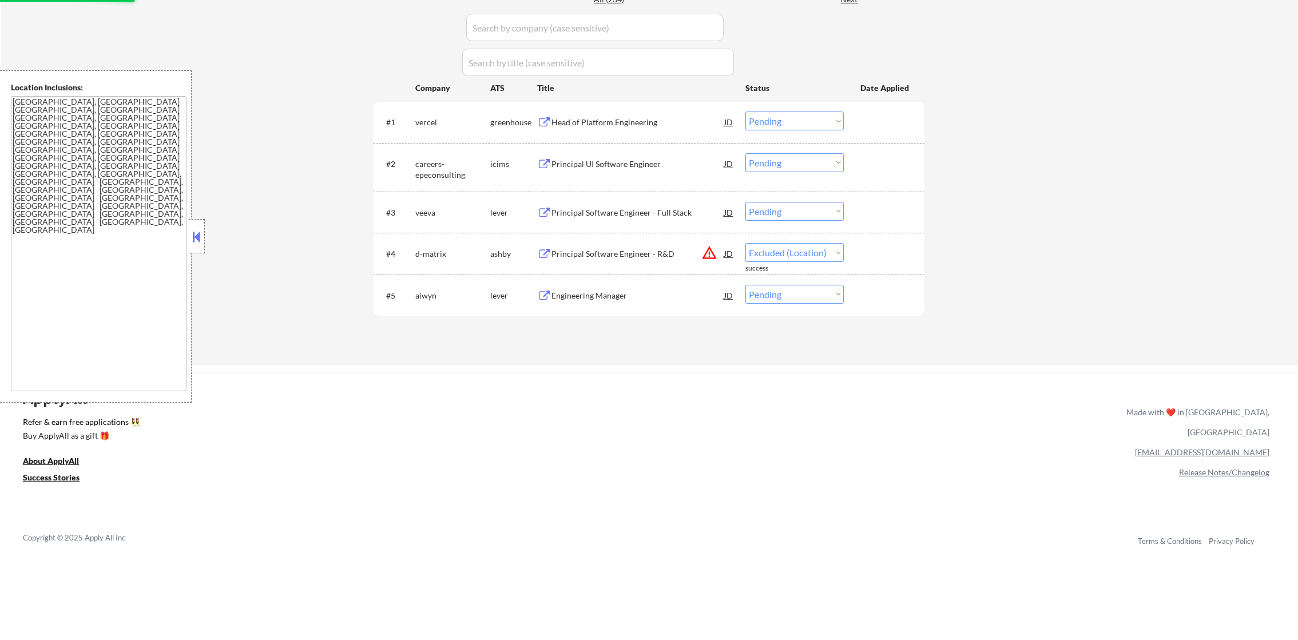
scroll to position [343, 0]
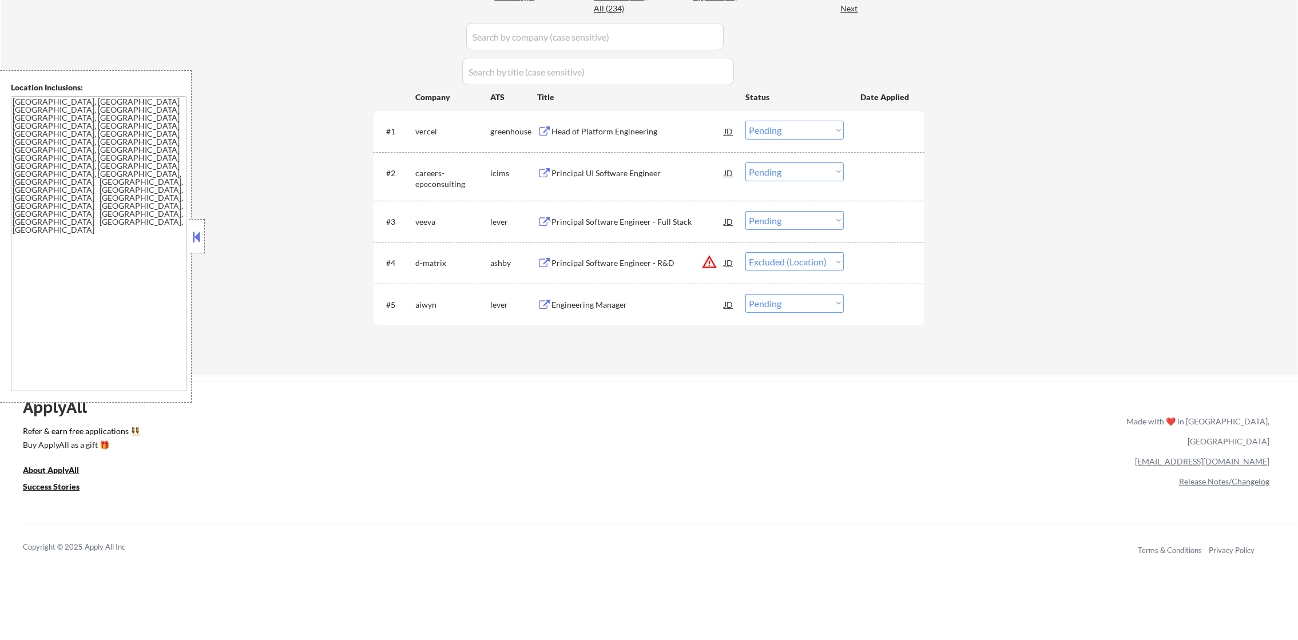
select select ""pending""
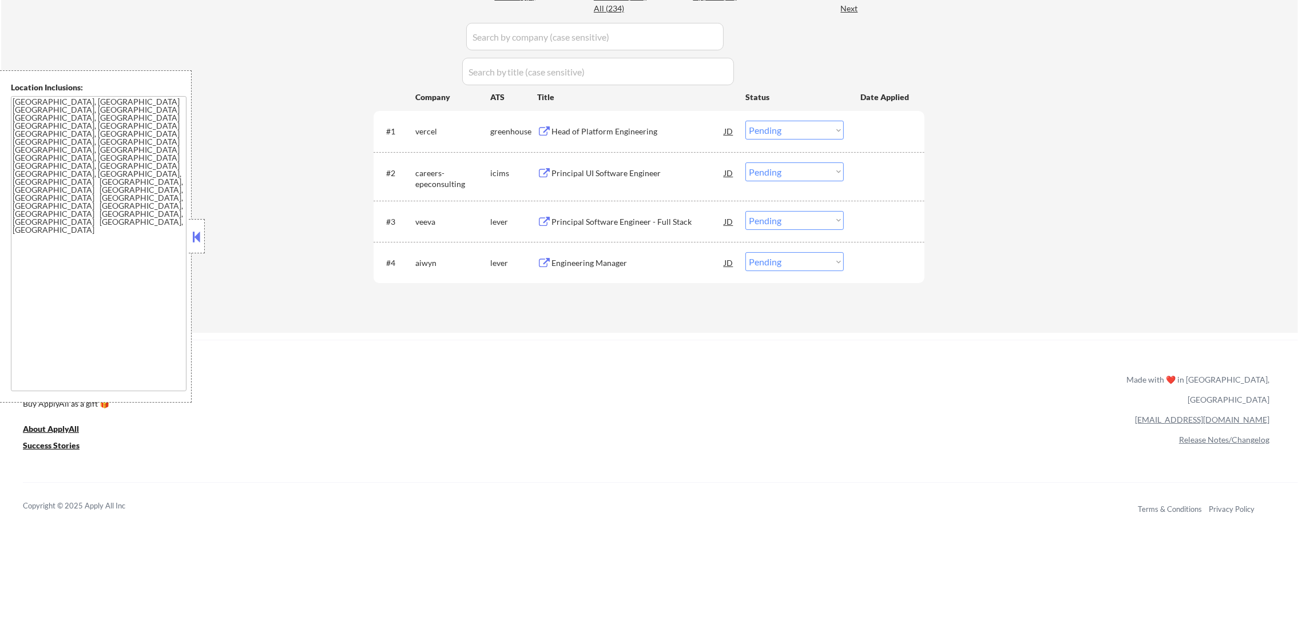
click at [660, 125] on div "Head of Platform Engineering" at bounding box center [638, 131] width 173 height 21
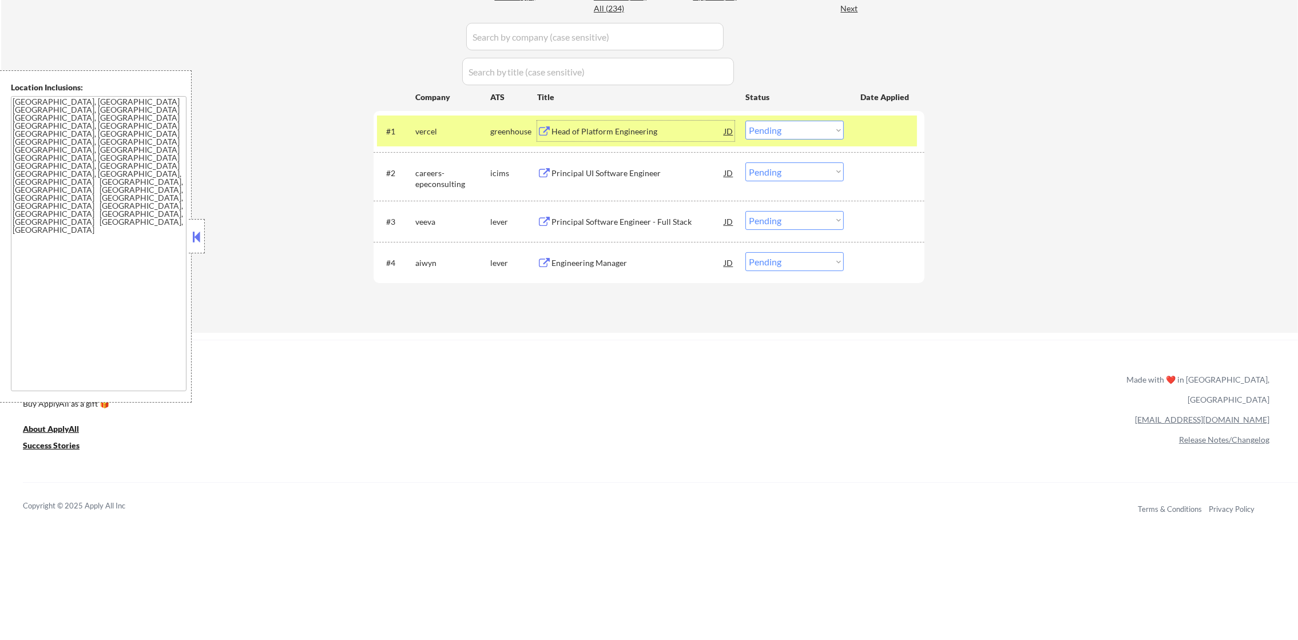
click at [777, 137] on select "Choose an option... Pending Applied Excluded (Questions) Excluded (Expired) Exc…" at bounding box center [795, 130] width 98 height 19
click at [746, 121] on select "Choose an option... Pending Applied Excluded (Questions) Excluded (Expired) Exc…" at bounding box center [795, 130] width 98 height 19
click at [475, 142] on div "#1 vercel greenhouse Head of Platform Engineering JD warning_amber Choose an op…" at bounding box center [647, 131] width 540 height 31
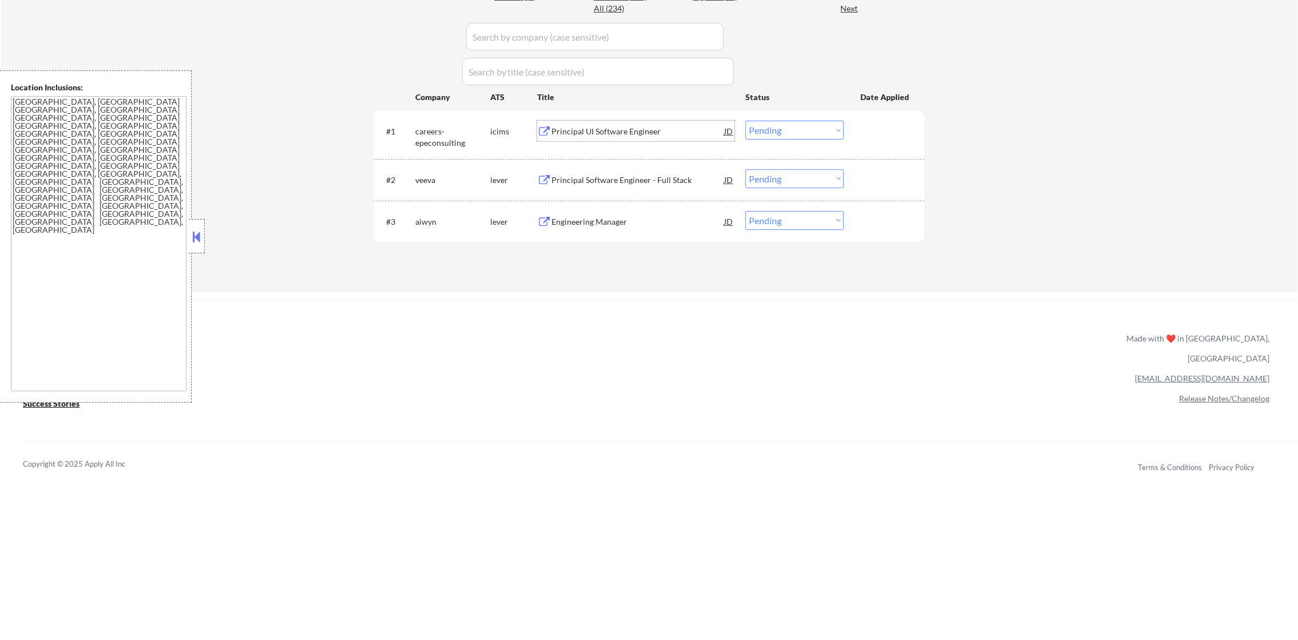
click at [580, 129] on div "Principal UI Software Engineer" at bounding box center [638, 131] width 173 height 11
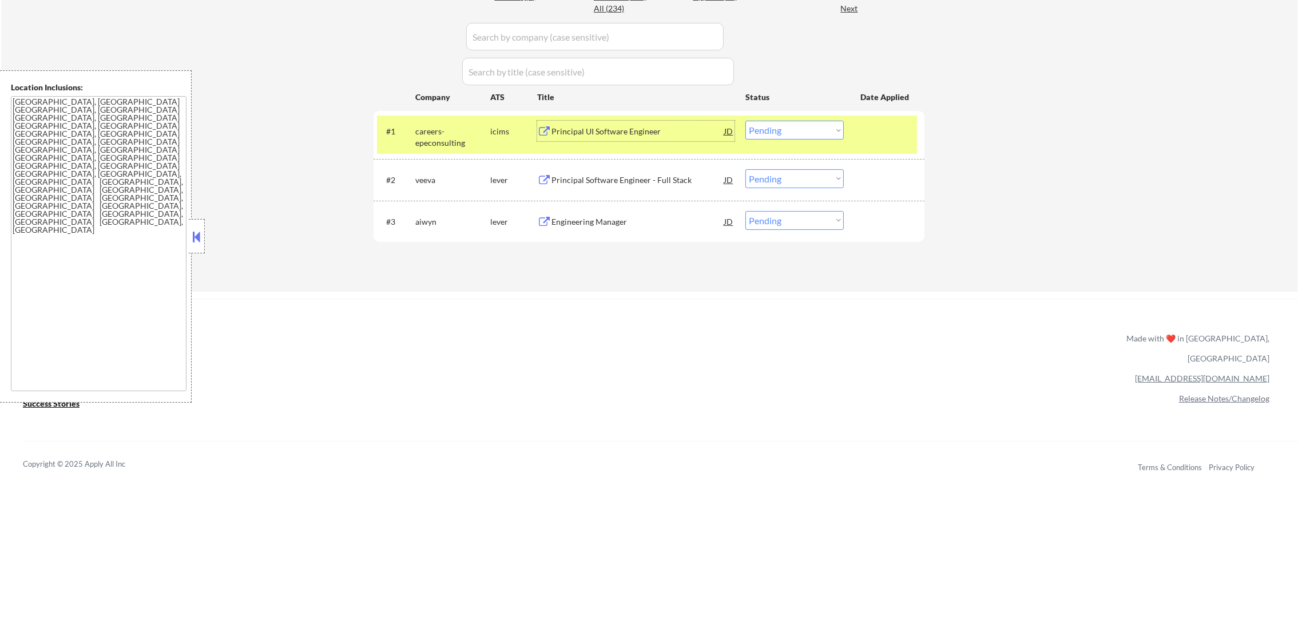
click at [787, 127] on select "Choose an option... Pending Applied Excluded (Questions) Excluded (Expired) Exc…" at bounding box center [795, 130] width 98 height 19
click at [746, 121] on select "Choose an option... Pending Applied Excluded (Questions) Excluded (Expired) Exc…" at bounding box center [795, 130] width 98 height 19
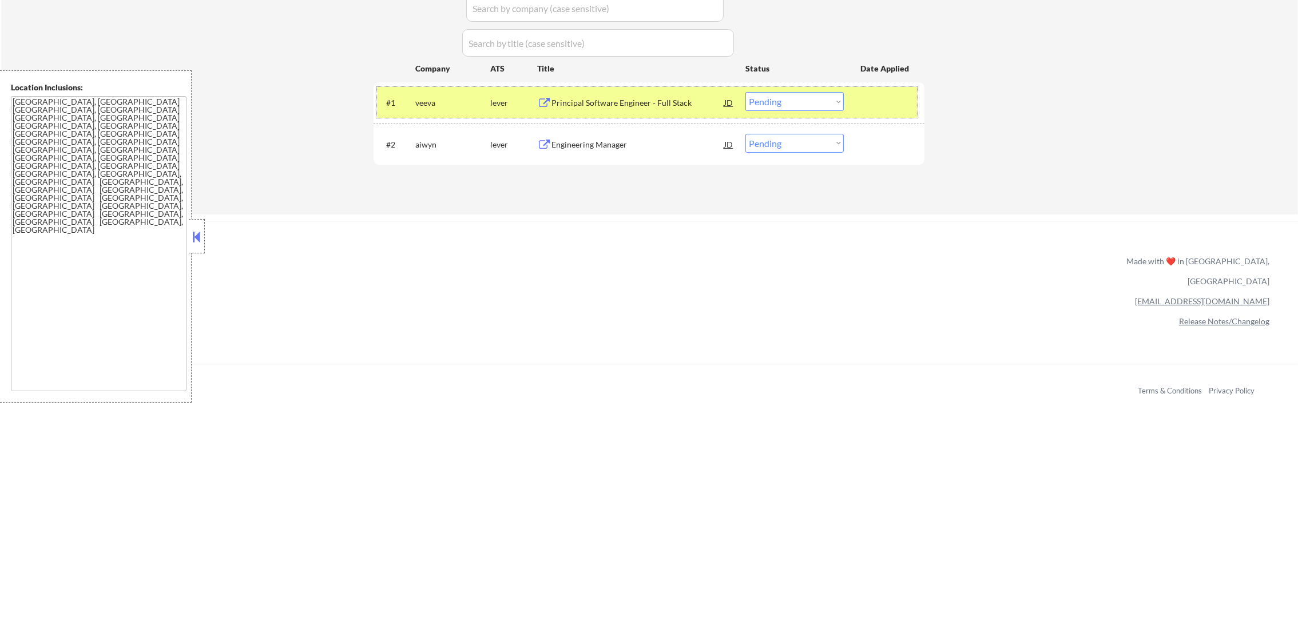
click at [474, 106] on div "veeva" at bounding box center [452, 102] width 75 height 11
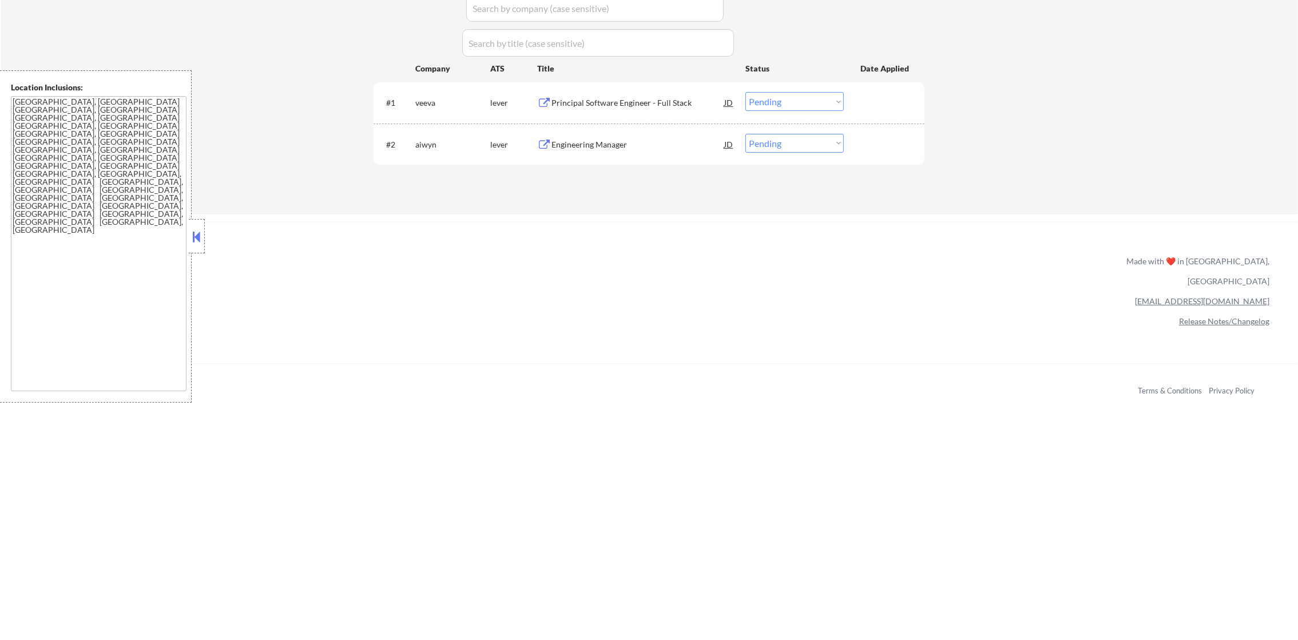
click at [670, 106] on div "Principal Software Engineer - Full Stack" at bounding box center [638, 102] width 173 height 11
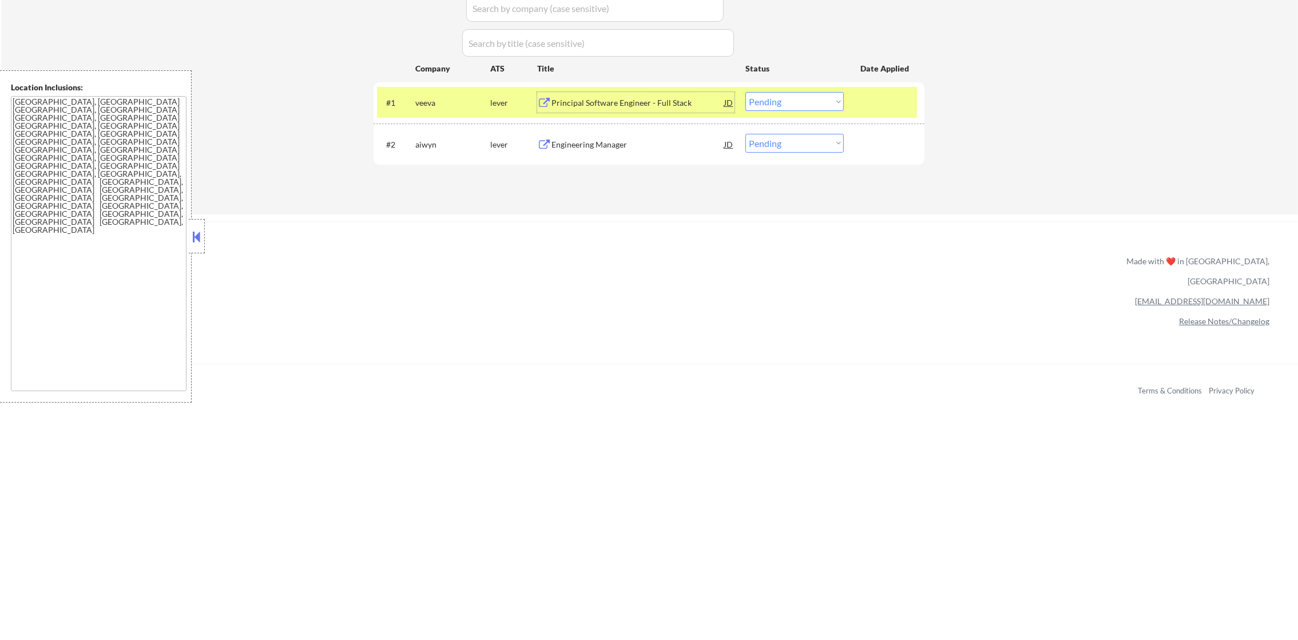
drag, startPoint x: 783, startPoint y: 96, endPoint x: 784, endPoint y: 111, distance: 14.9
click at [783, 96] on select "Choose an option... Pending Applied Excluded (Questions) Excluded (Expired) Exc…" at bounding box center [795, 101] width 98 height 19
click at [746, 92] on select "Choose an option... Pending Applied Excluded (Questions) Excluded (Expired) Exc…" at bounding box center [795, 101] width 98 height 19
click at [437, 110] on div "veeva" at bounding box center [452, 102] width 75 height 21
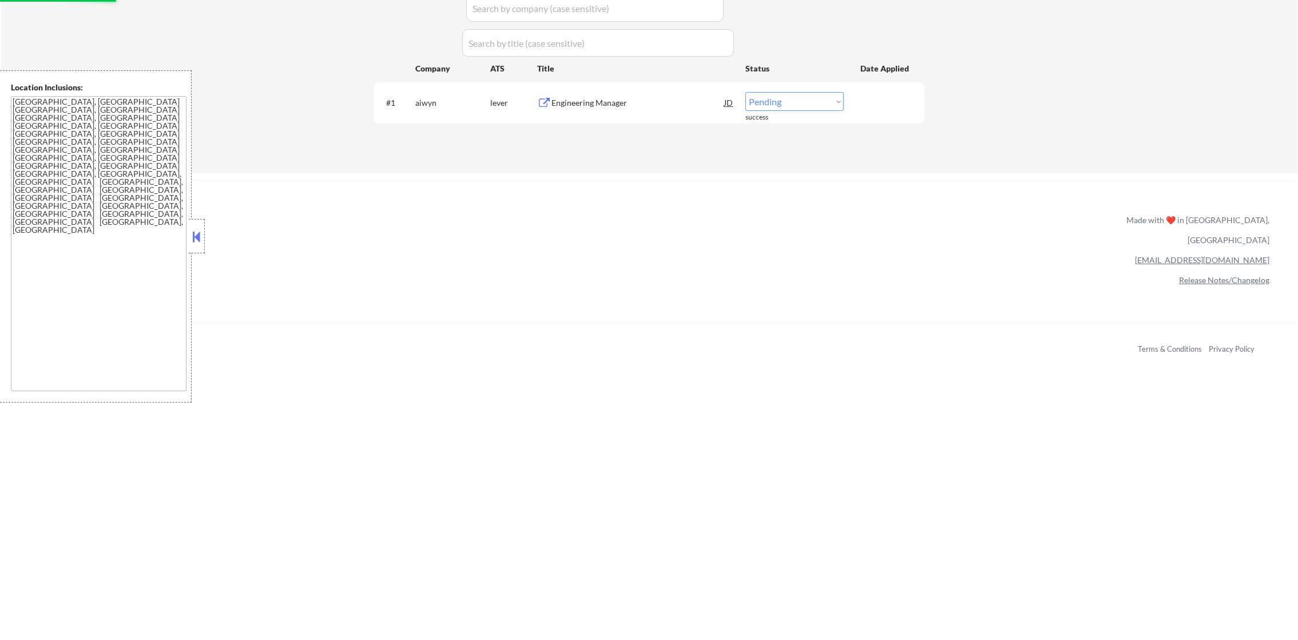
click at [660, 102] on div "Engineering Manager" at bounding box center [638, 102] width 173 height 11
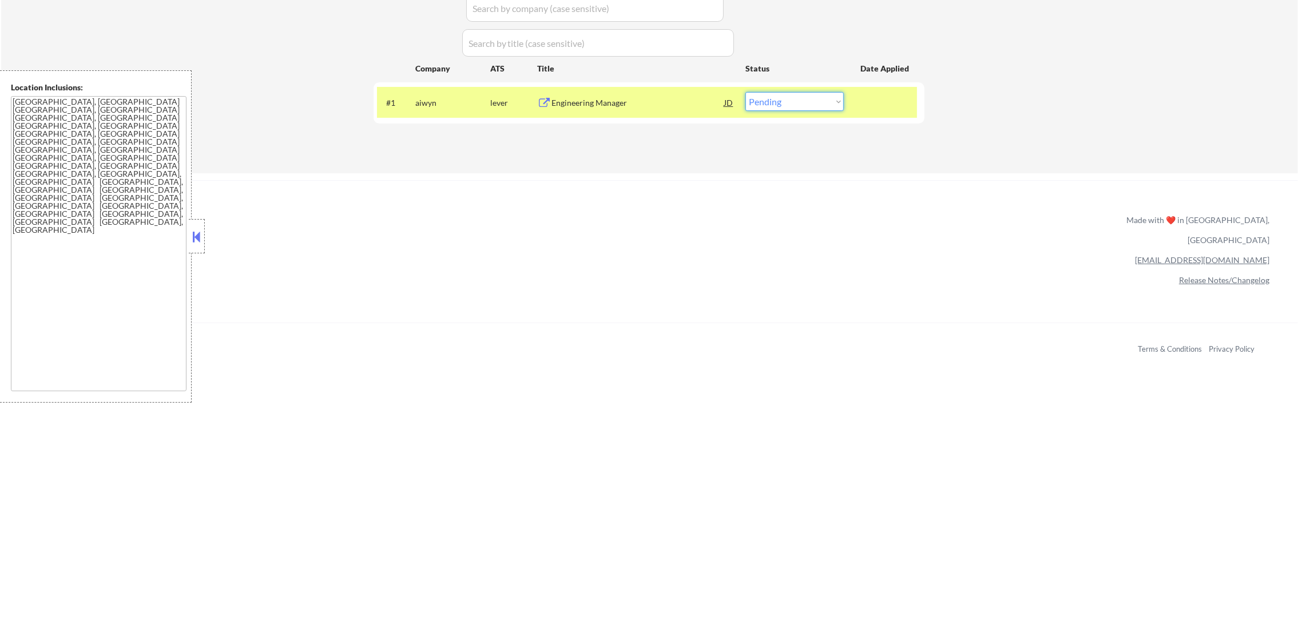
click at [760, 102] on select "Choose an option... Pending Applied Excluded (Questions) Excluded (Expired) Exc…" at bounding box center [795, 101] width 98 height 19
select select ""applied""
click at [746, 92] on select "Choose an option... Pending Applied Excluded (Questions) Excluded (Expired) Exc…" at bounding box center [795, 101] width 98 height 19
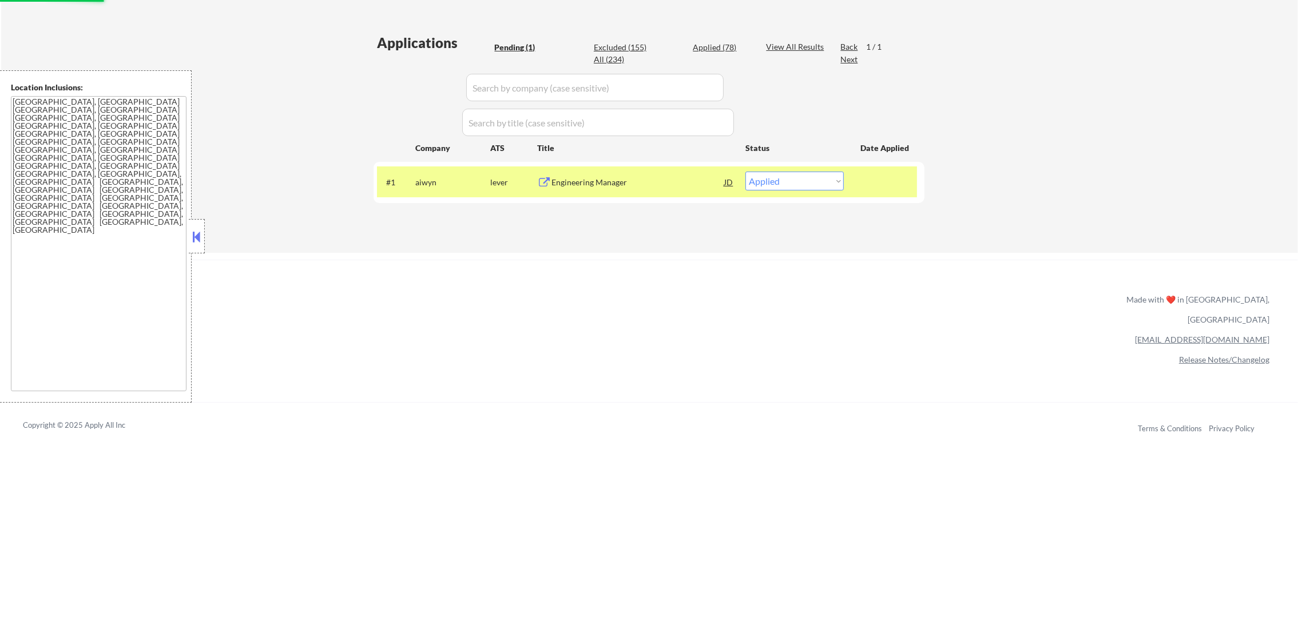
scroll to position [257, 0]
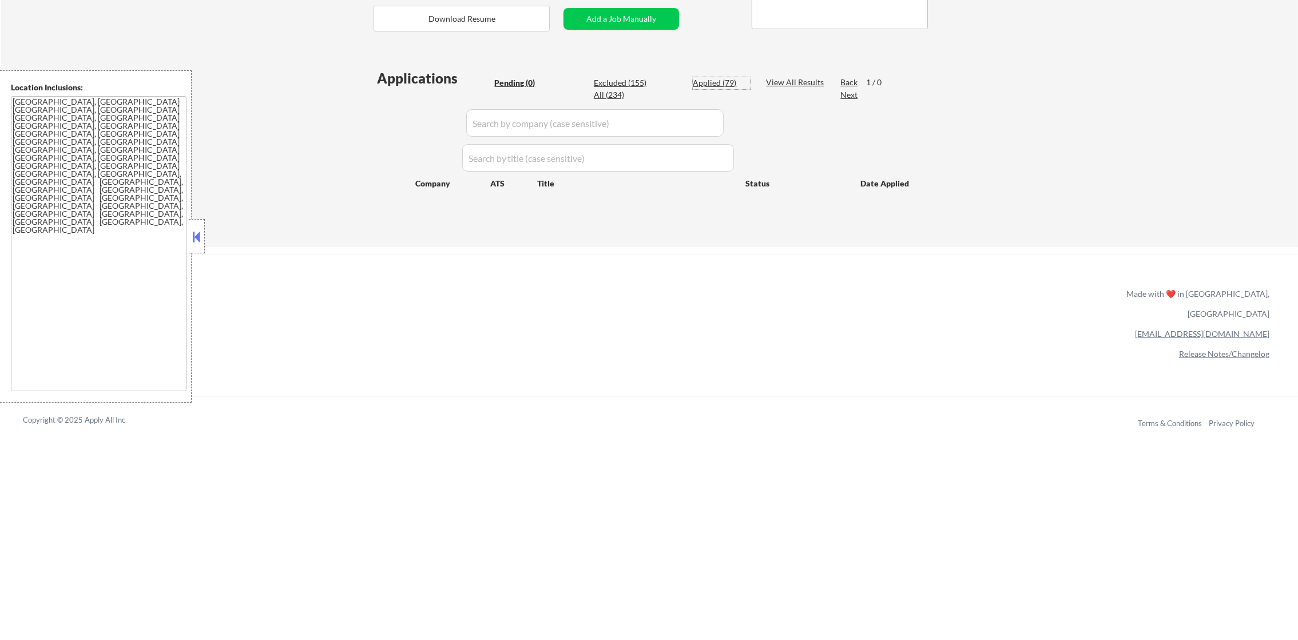
click at [733, 83] on div "Applied (79)" at bounding box center [721, 82] width 57 height 11
select select ""applied""
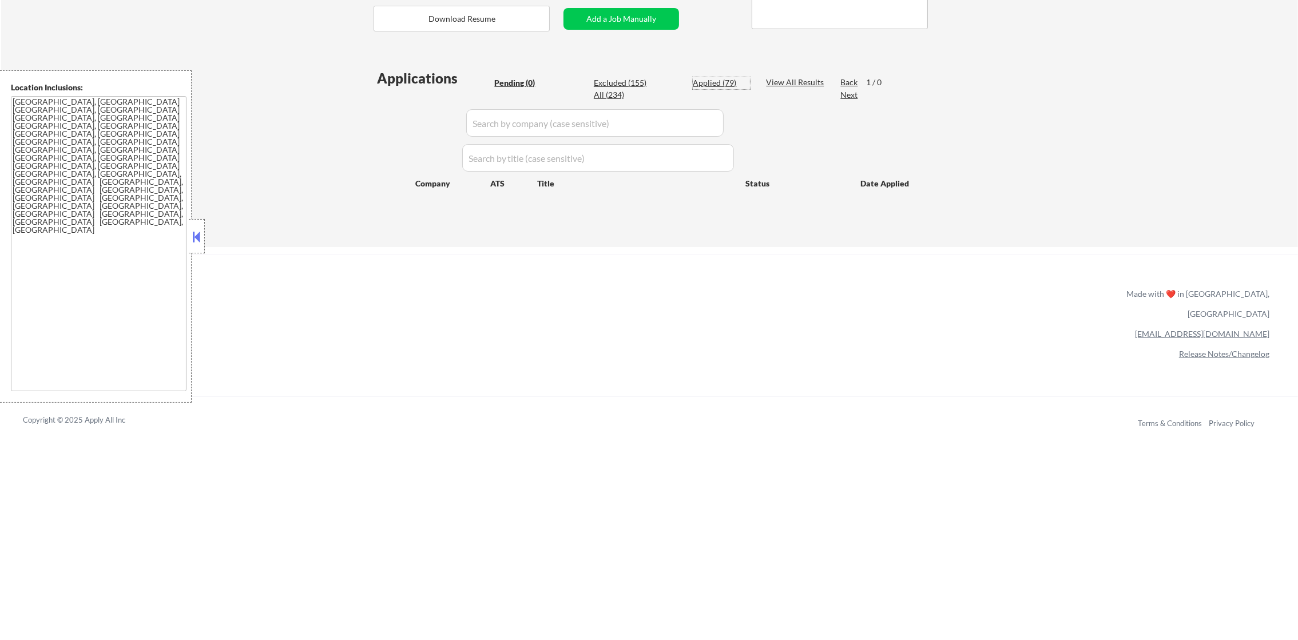
select select ""applied""
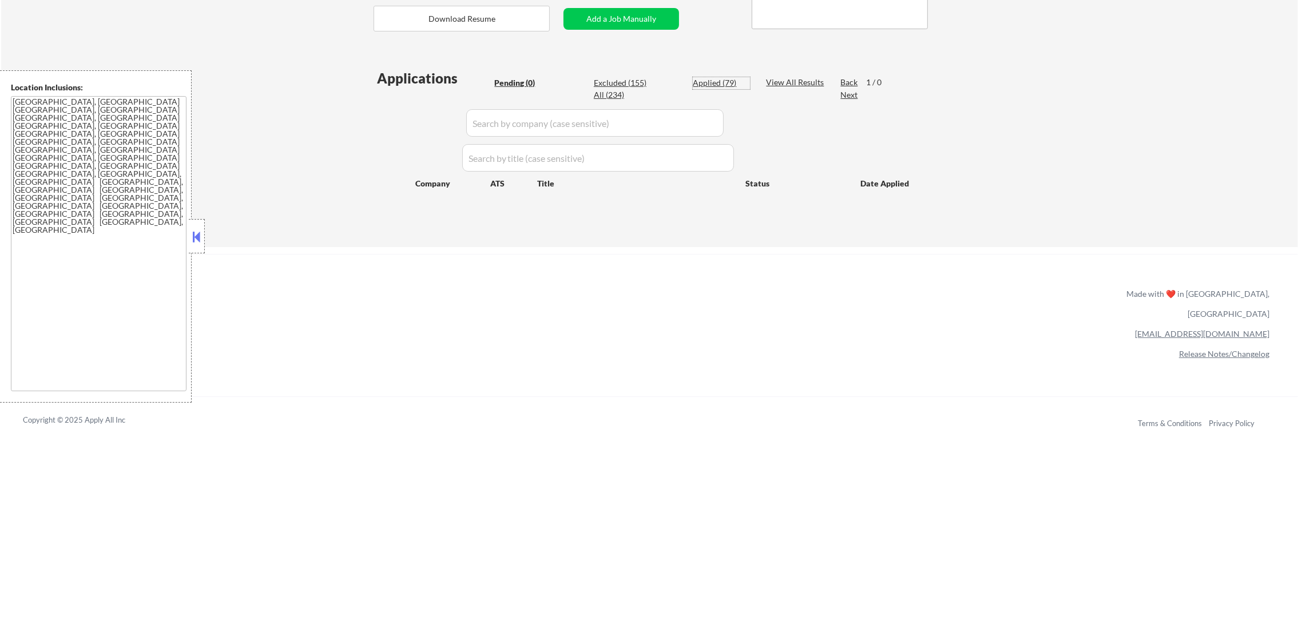
select select ""applied""
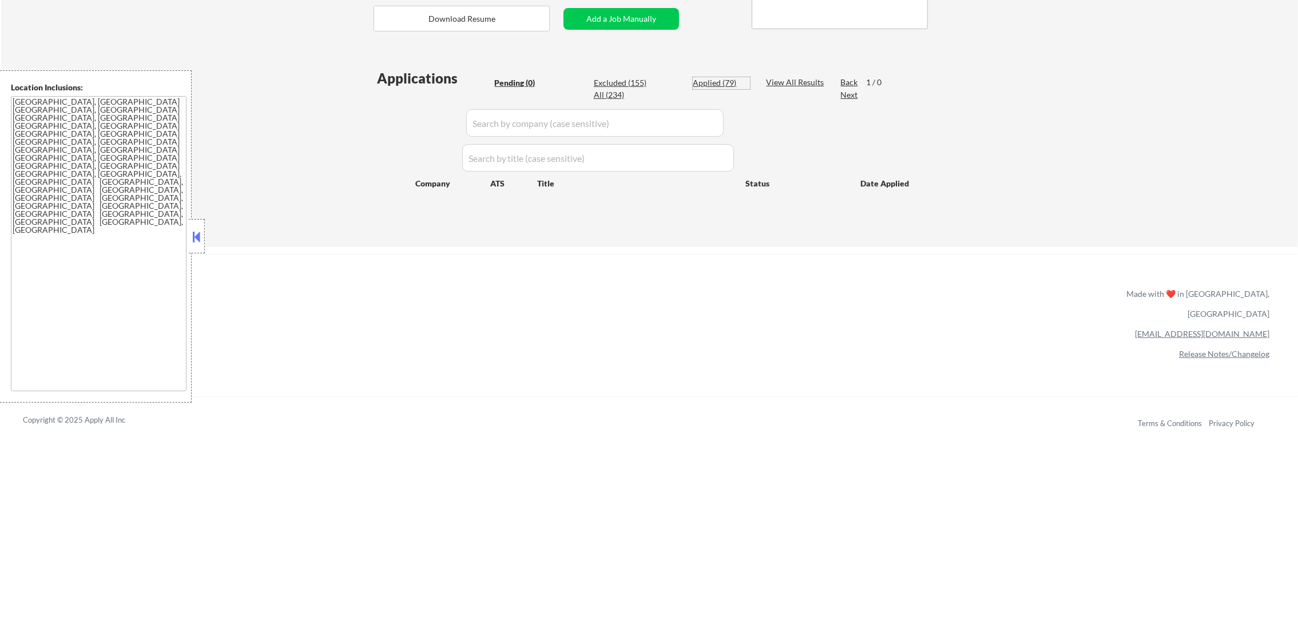
select select ""applied""
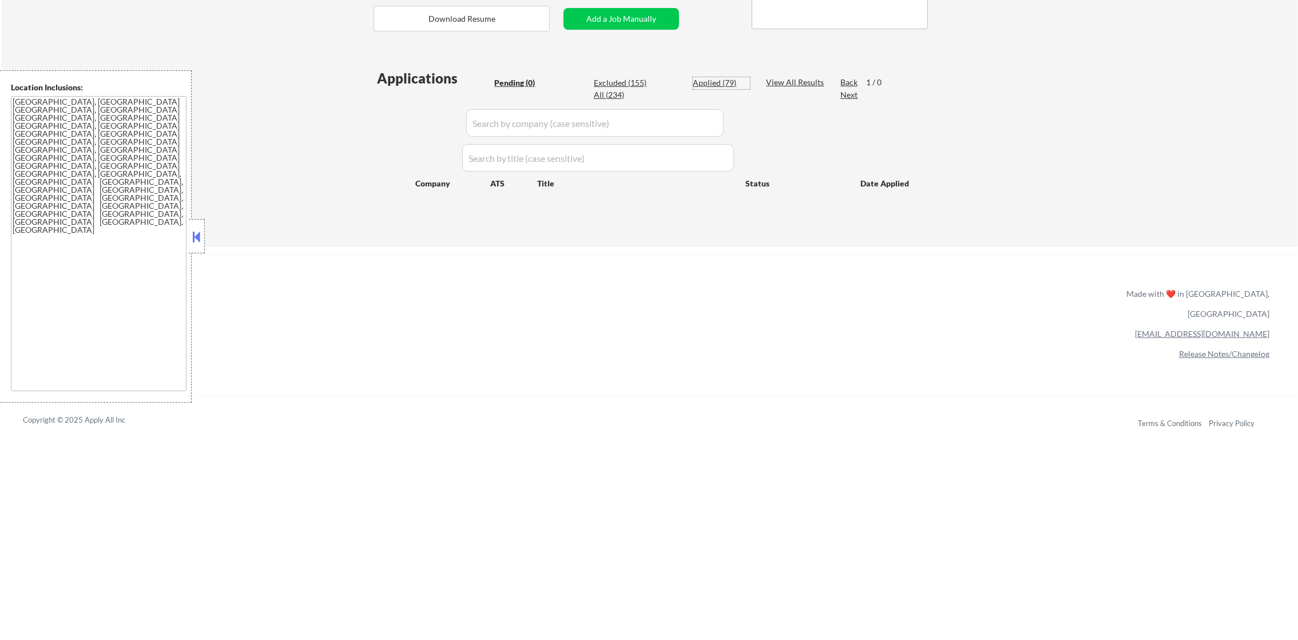
select select ""applied""
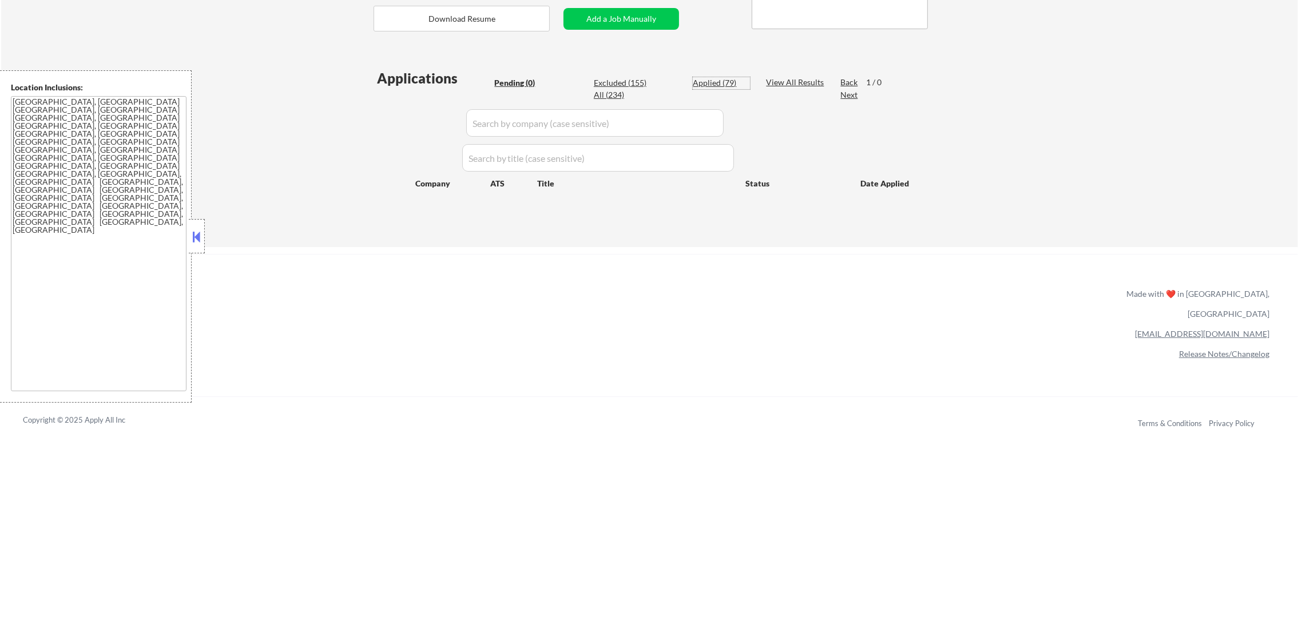
select select ""applied""
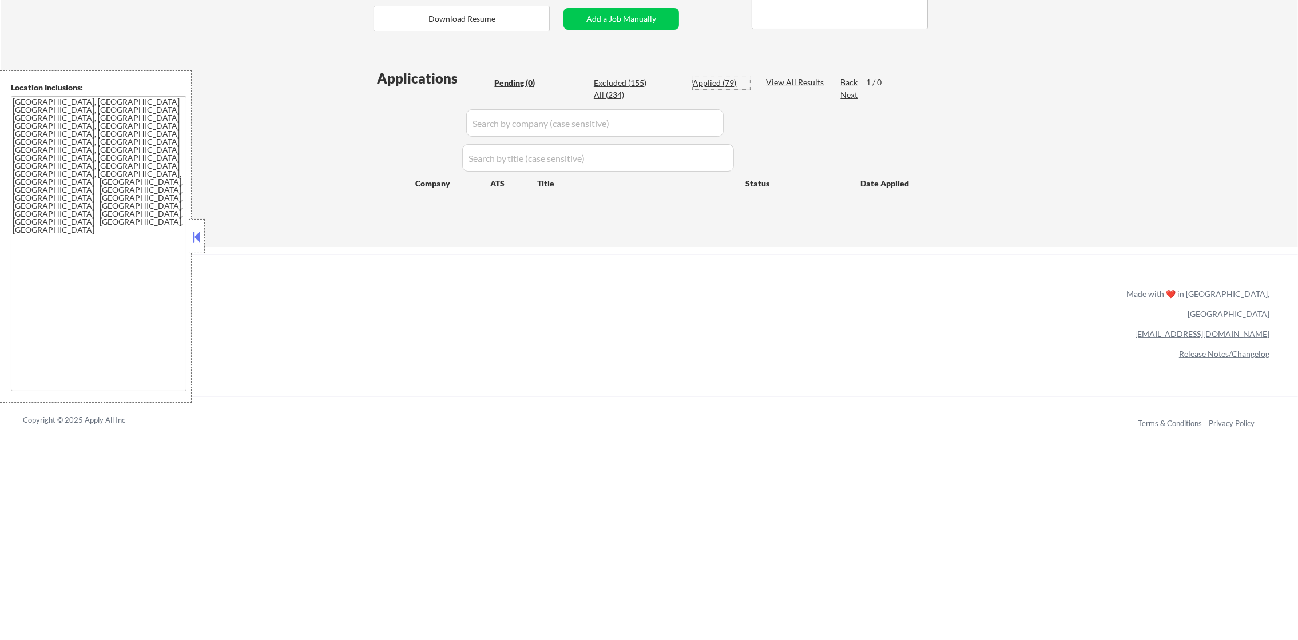
select select ""applied""
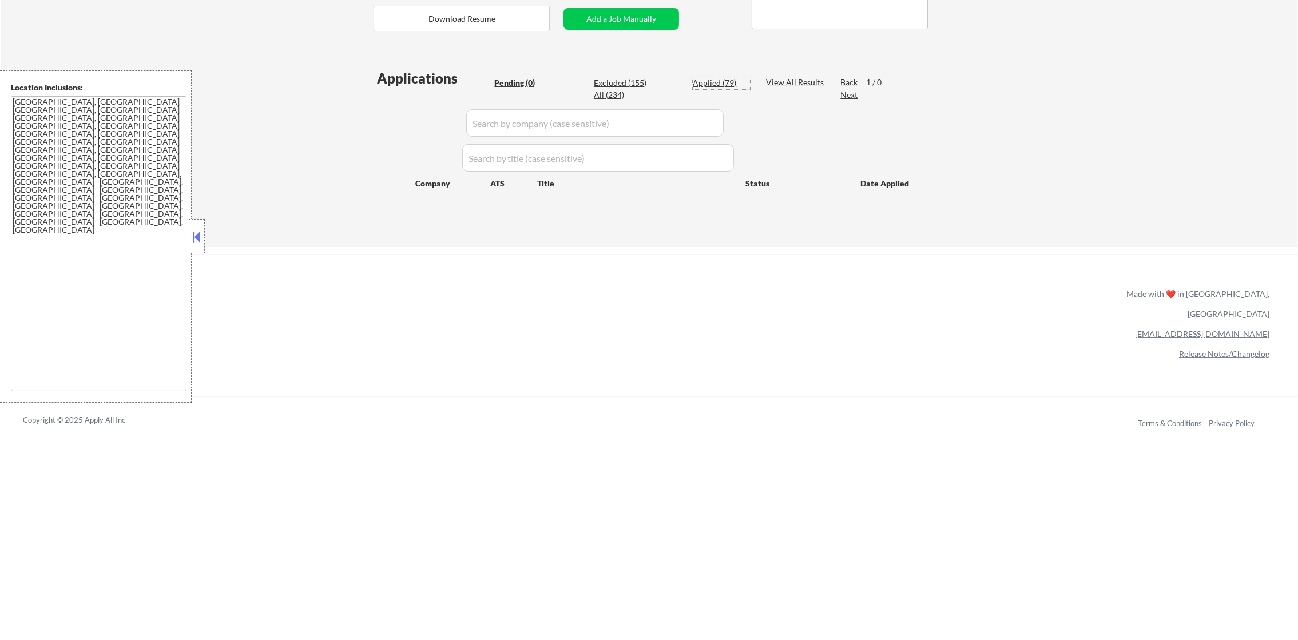
select select ""applied""
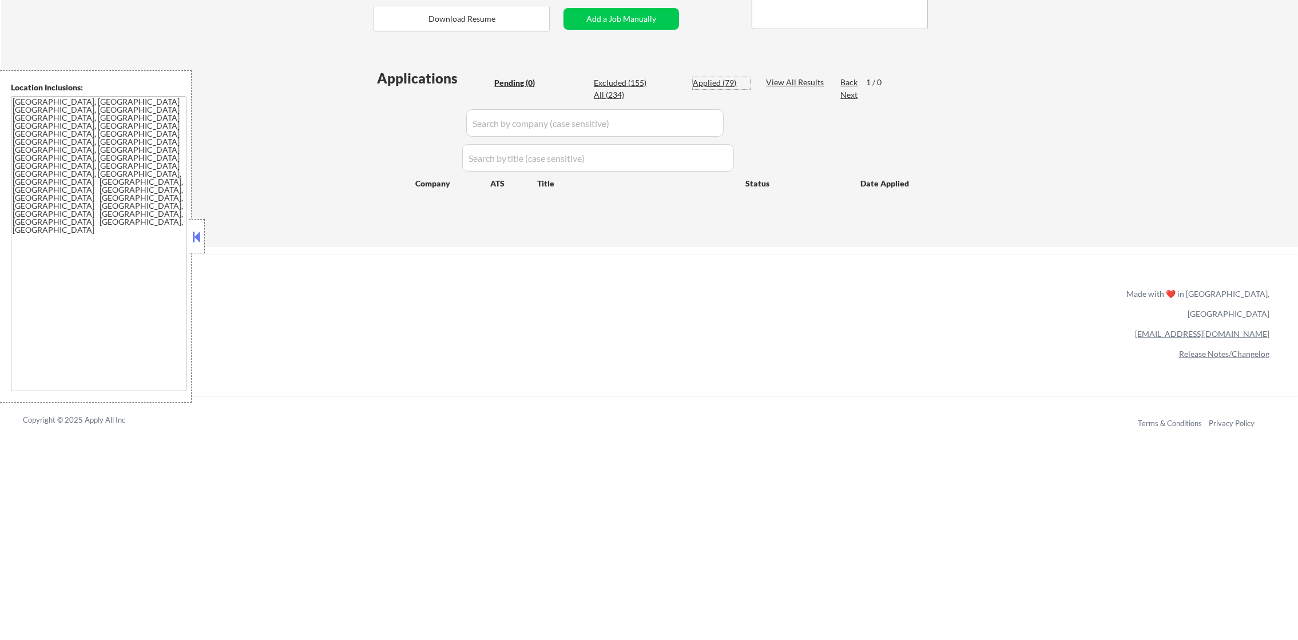
select select ""applied""
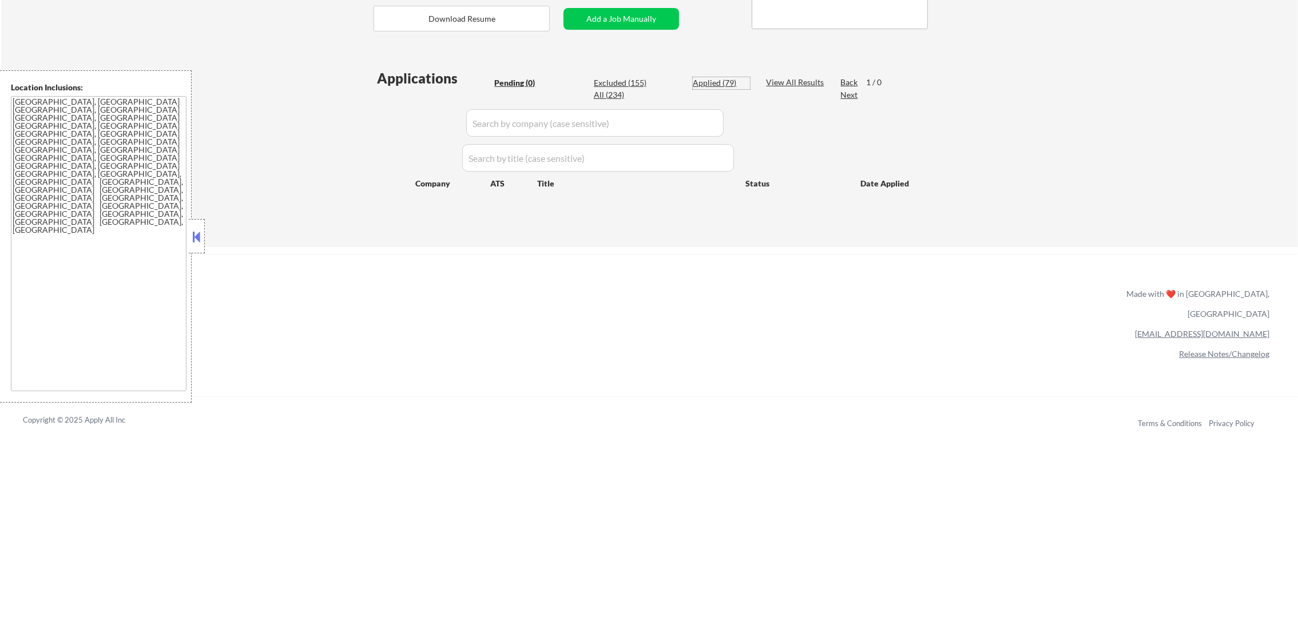
select select ""applied""
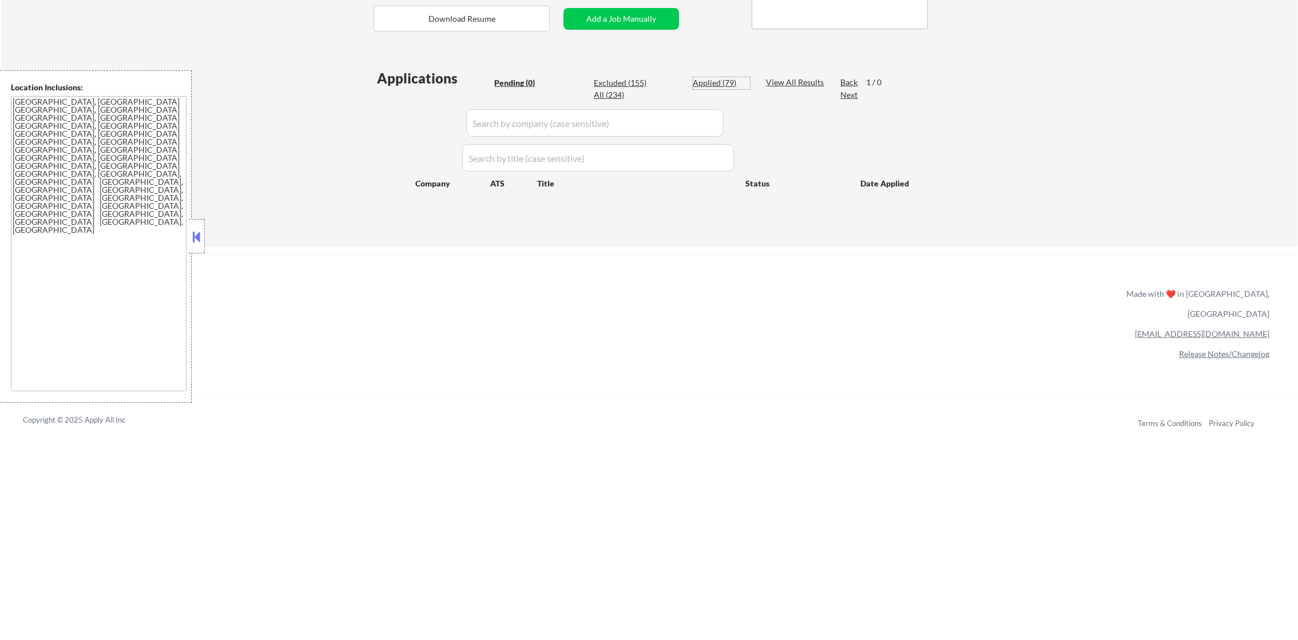
select select ""applied""
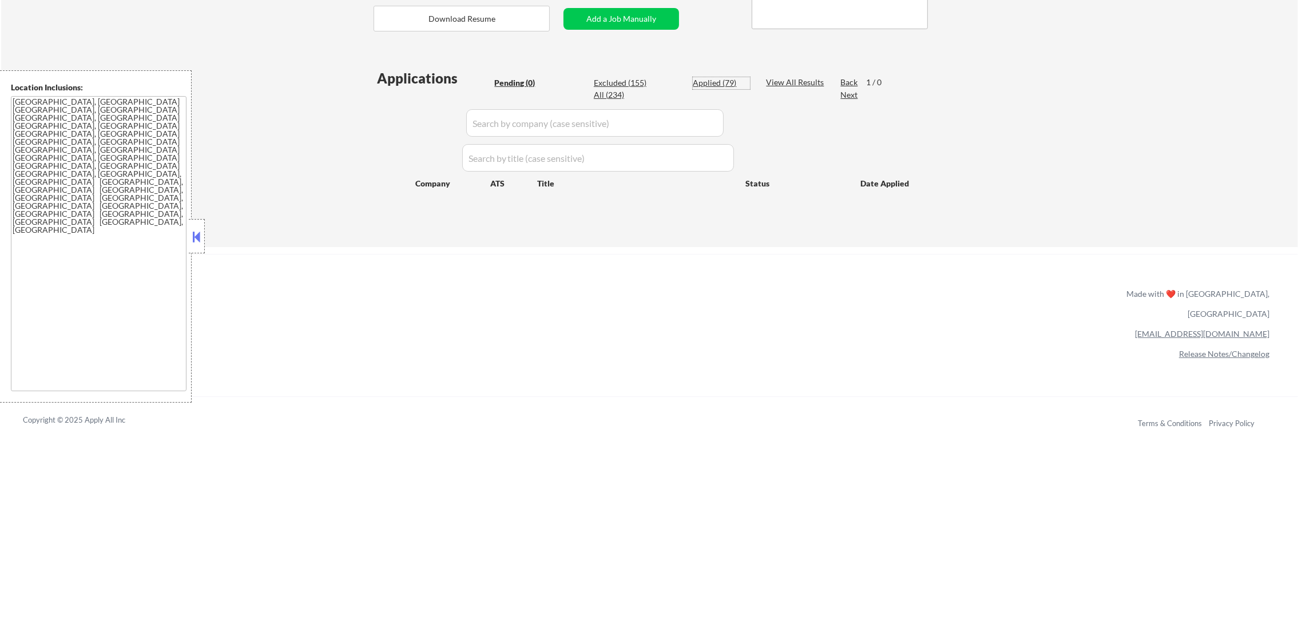
select select ""applied""
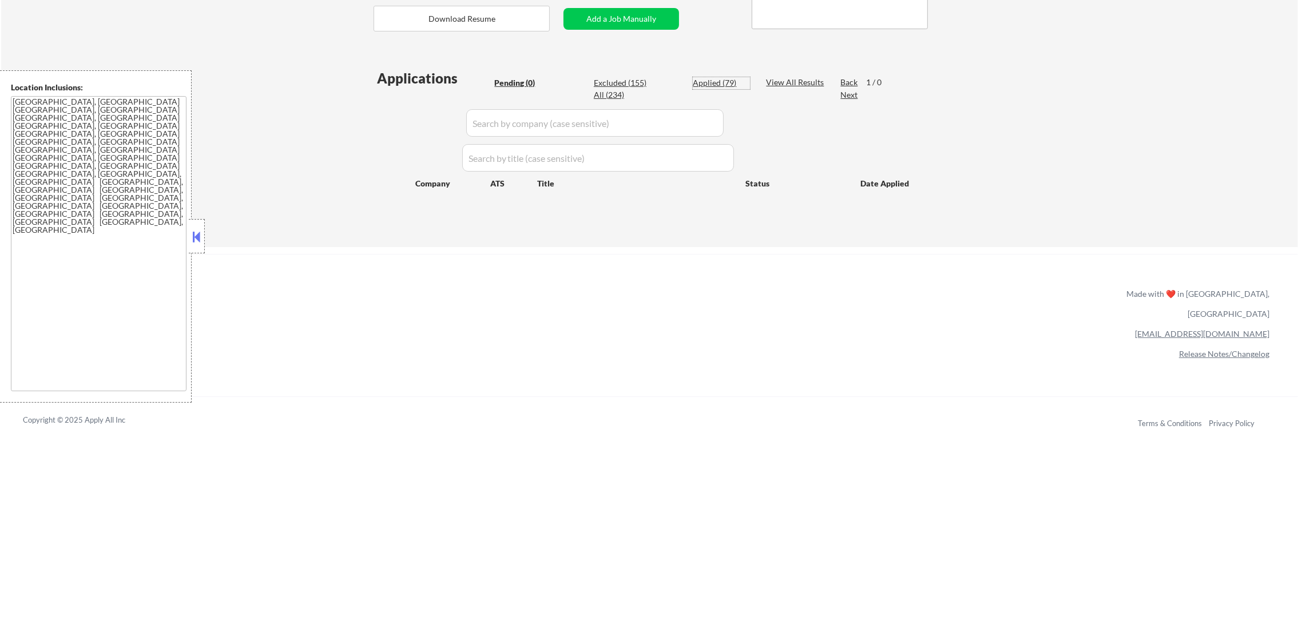
select select ""applied""
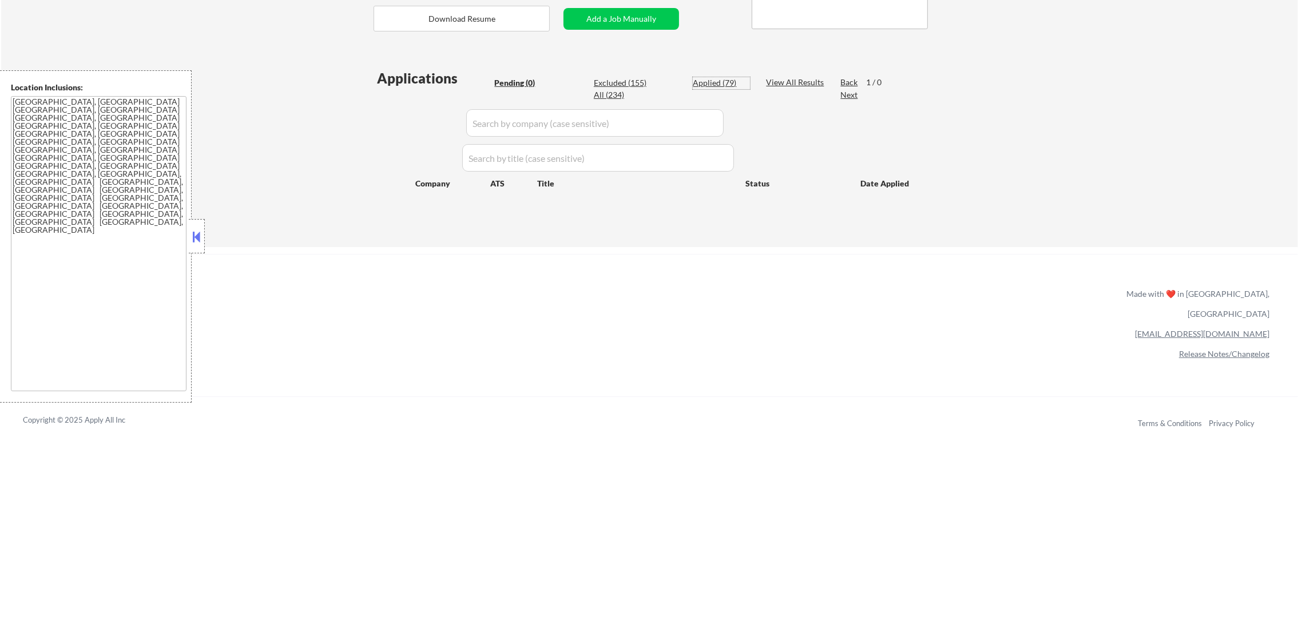
select select ""applied""
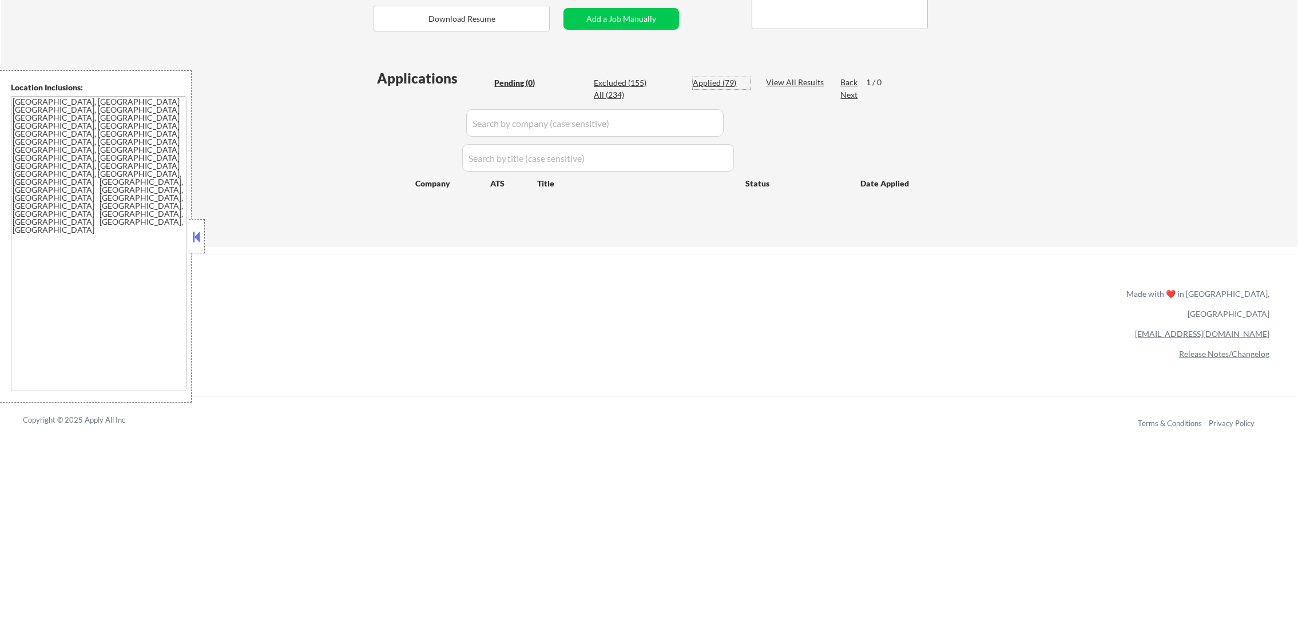
select select ""applied""
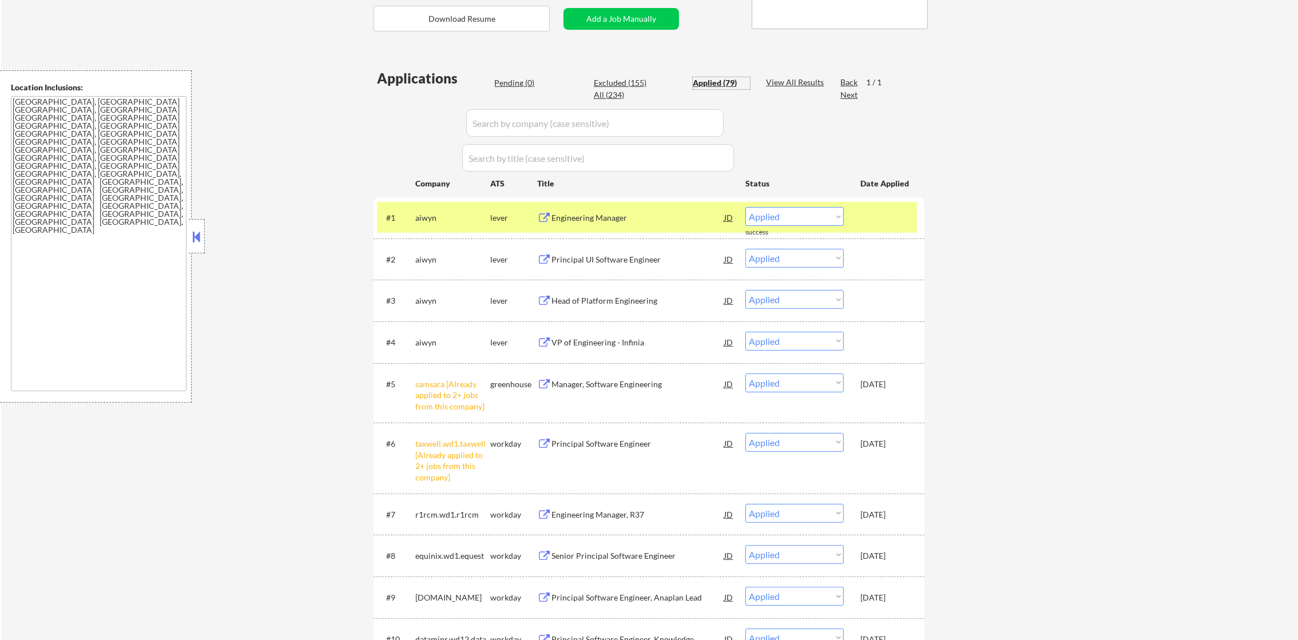
click at [433, 217] on div "aiwyn" at bounding box center [452, 217] width 75 height 11
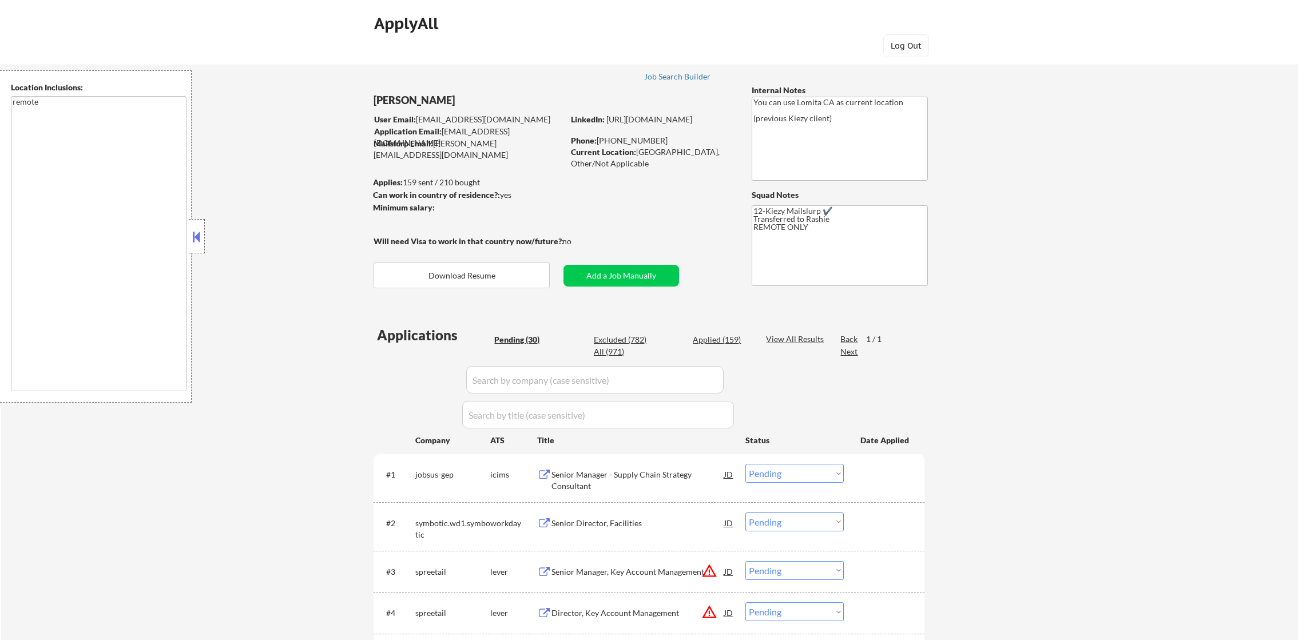
select select ""pending""
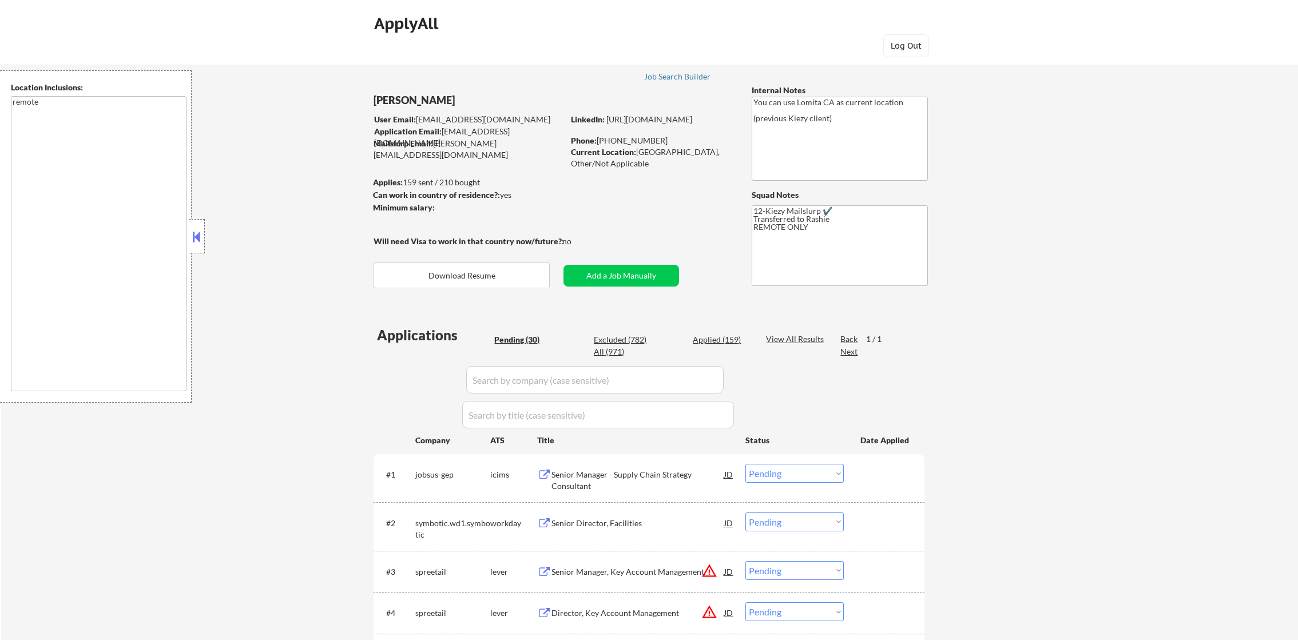
select select ""pending""
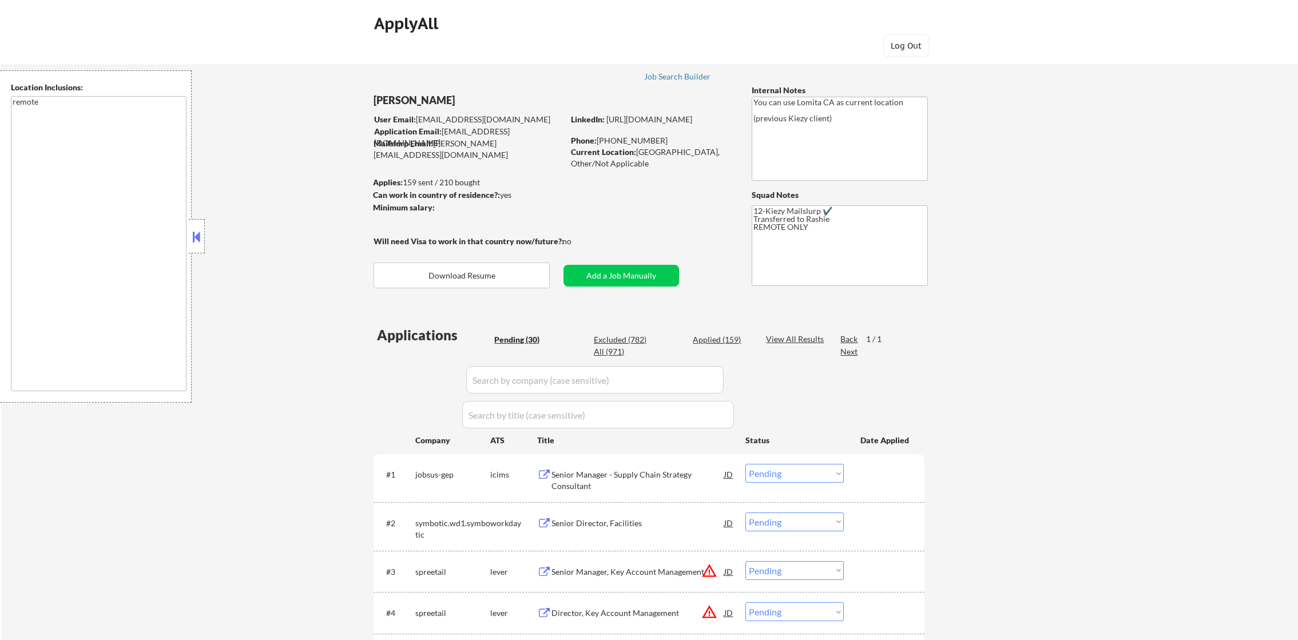
select select ""pending""
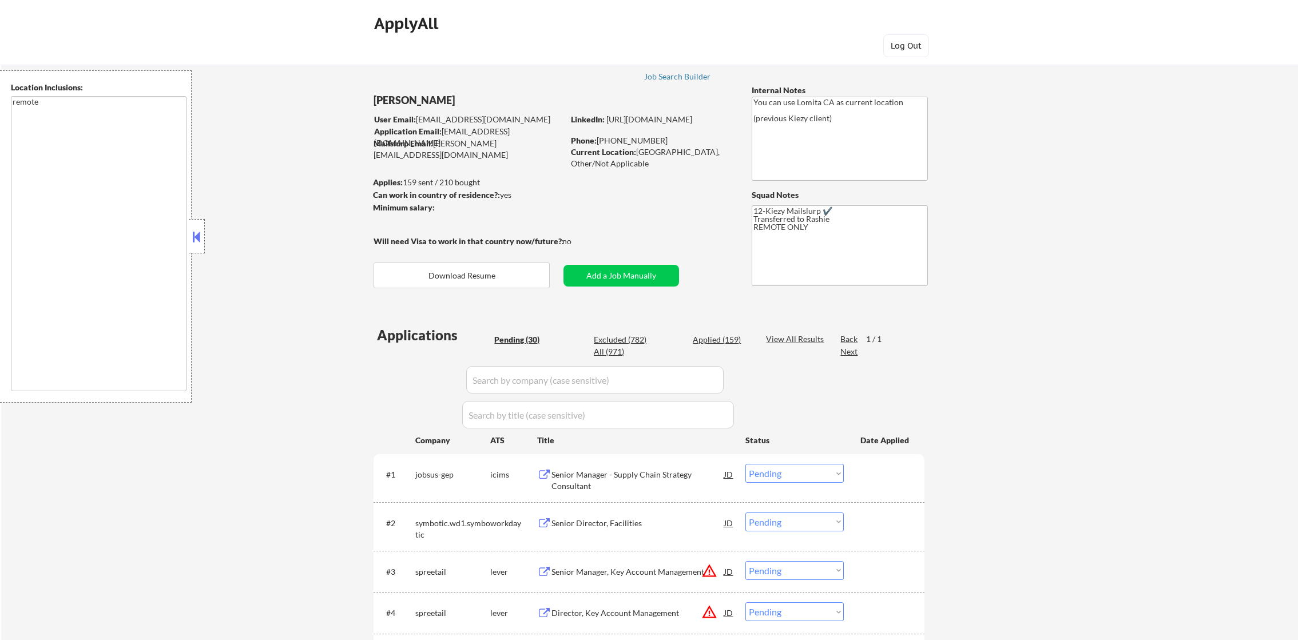
select select ""pending""
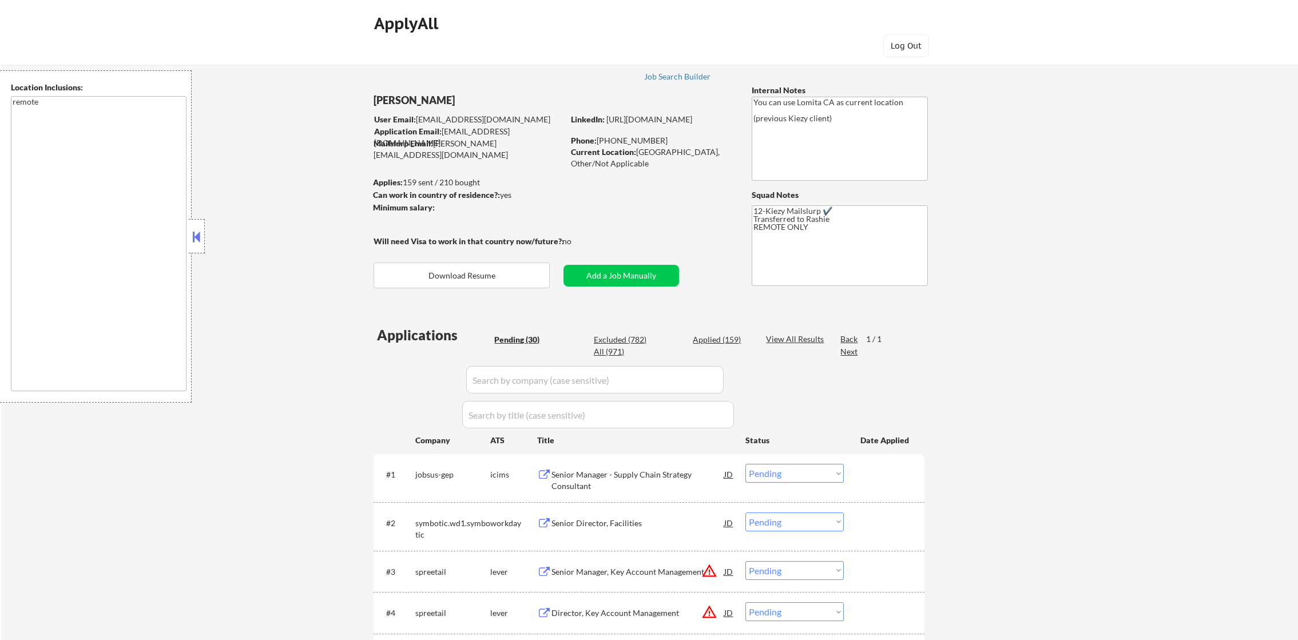
select select ""pending""
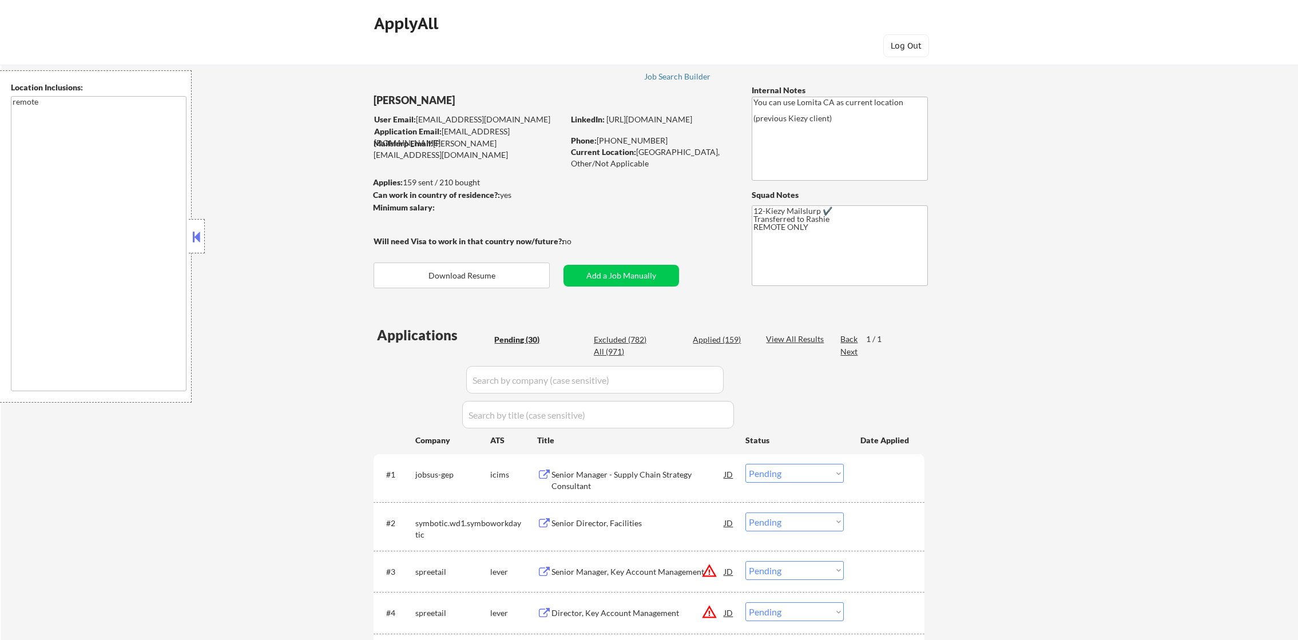
select select ""pending""
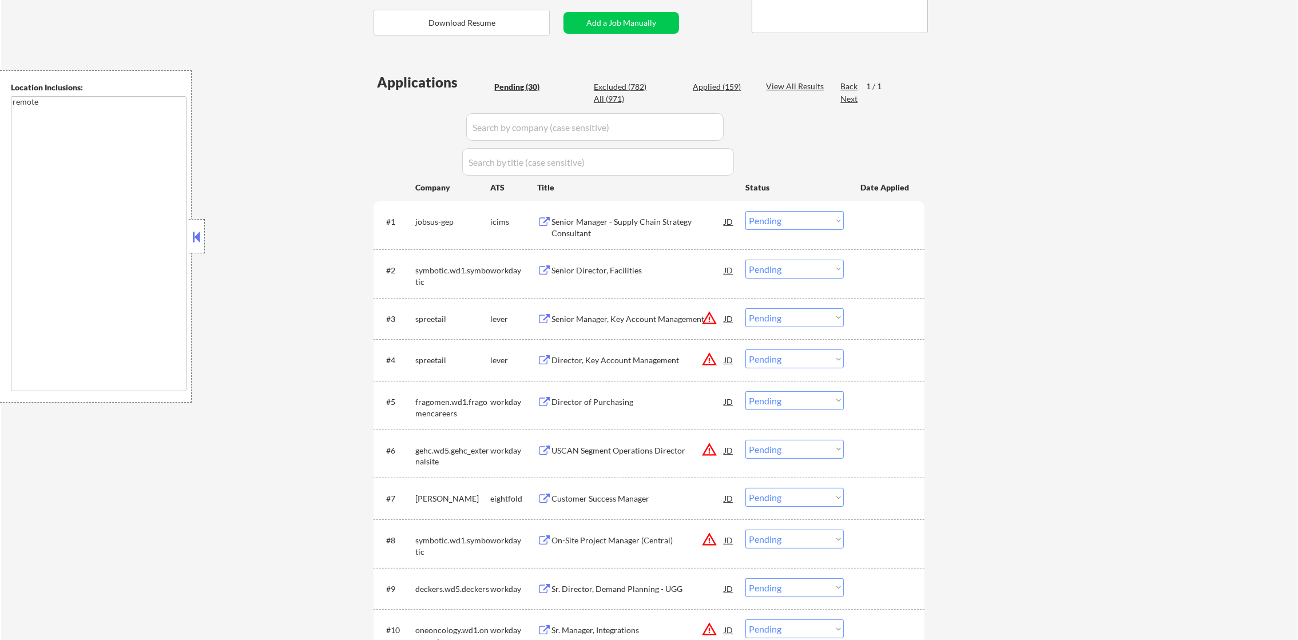
scroll to position [257, 0]
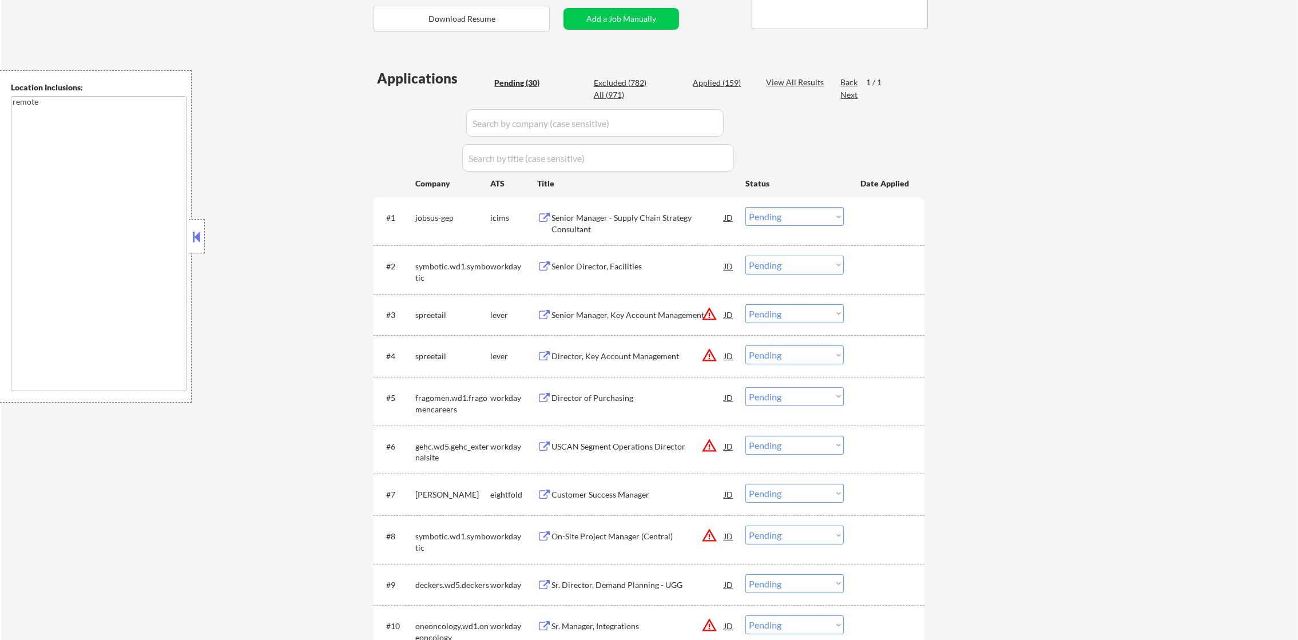
click at [710, 312] on button "warning_amber" at bounding box center [710, 314] width 16 height 16
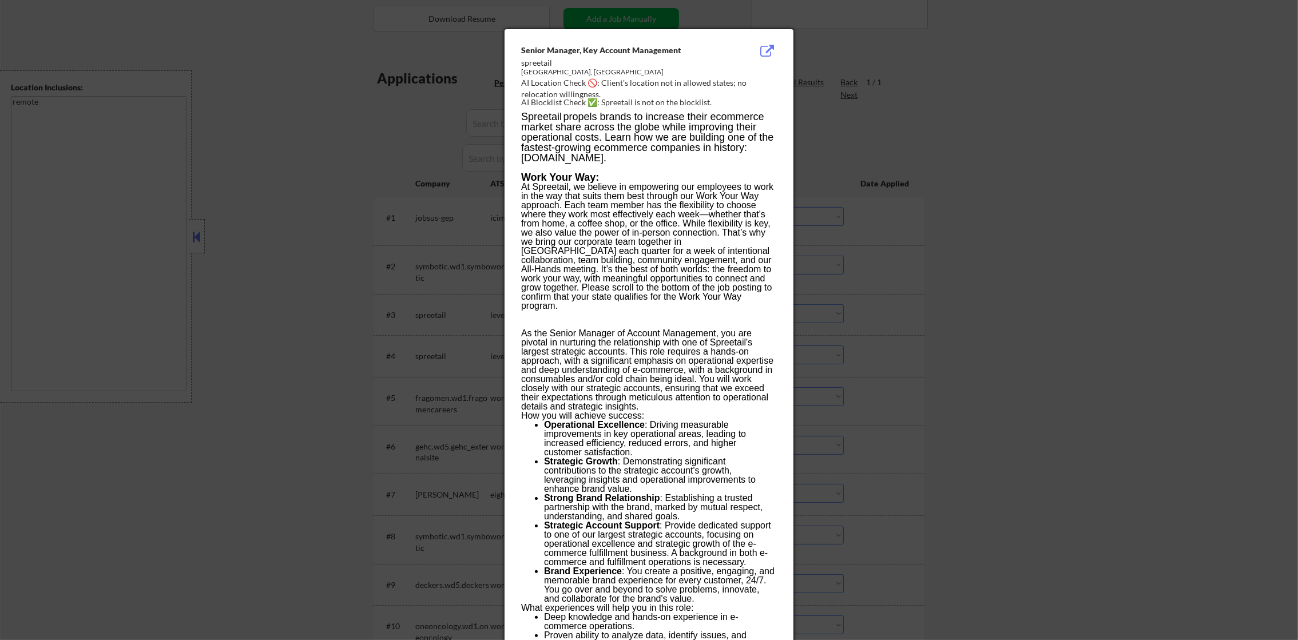
click at [964, 302] on div at bounding box center [649, 320] width 1298 height 640
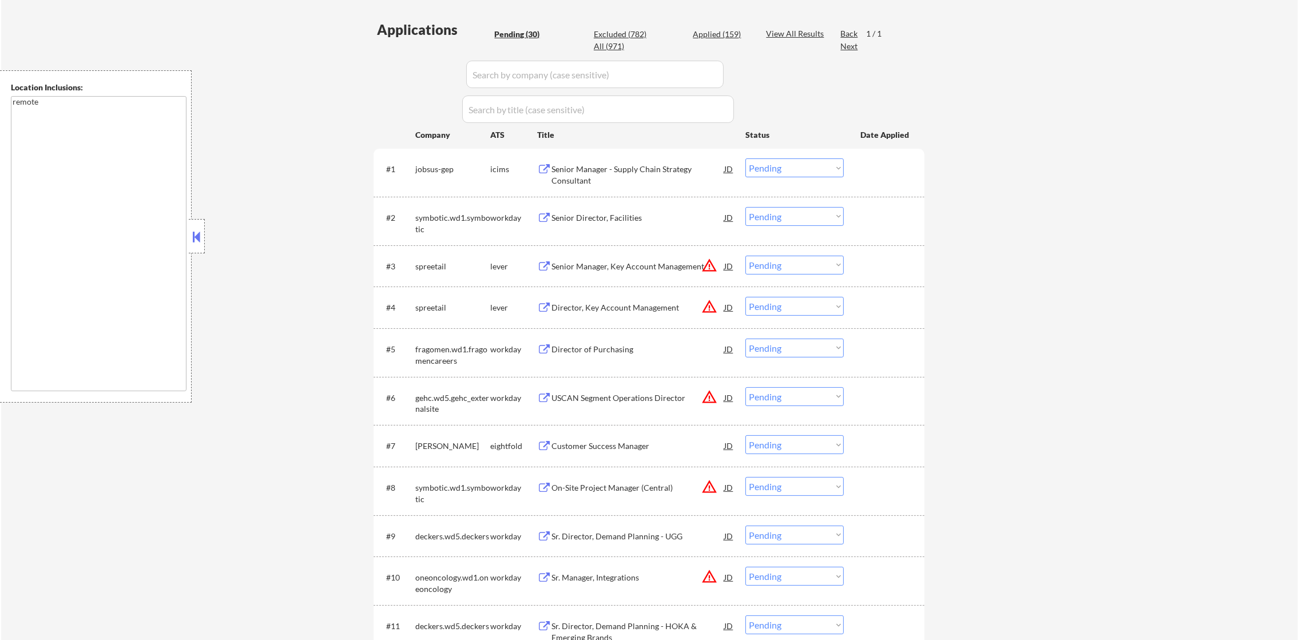
scroll to position [314, 0]
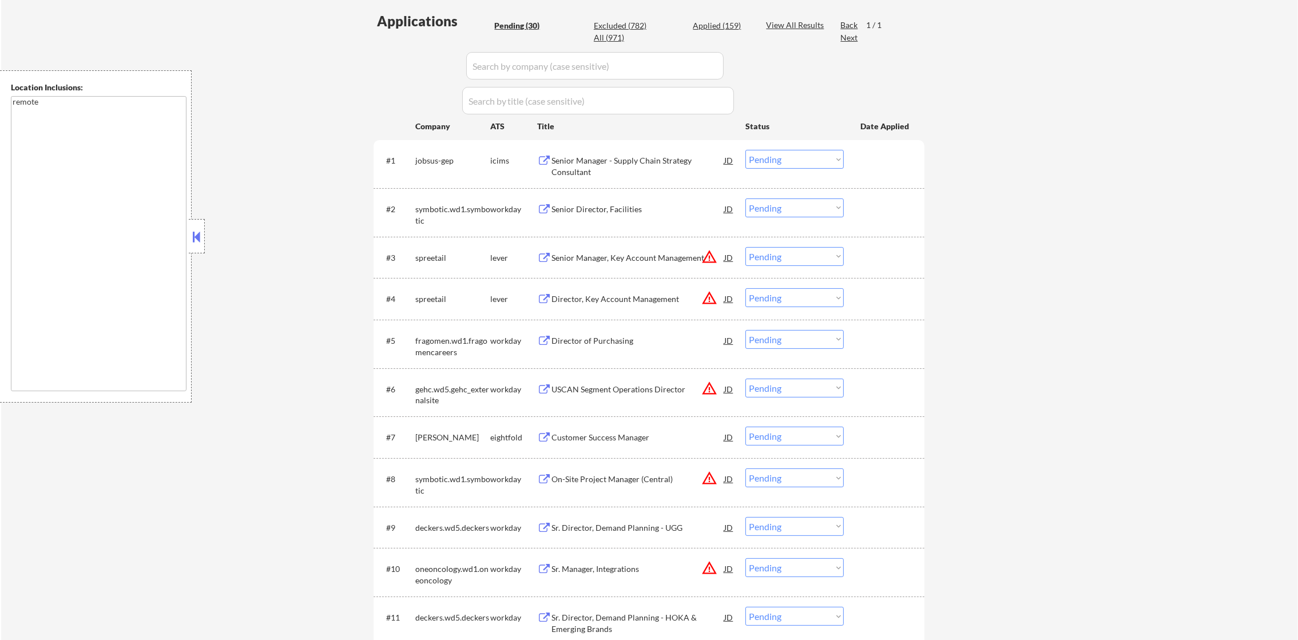
click at [709, 298] on button "warning_amber" at bounding box center [710, 298] width 16 height 16
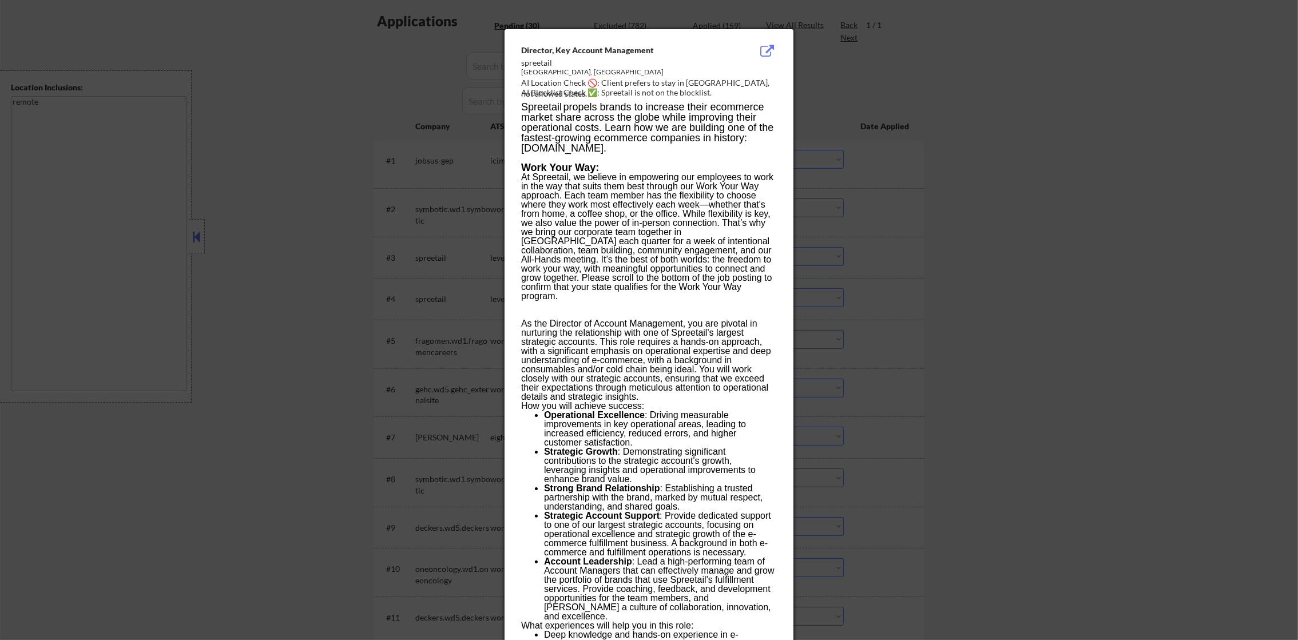
click at [950, 271] on div at bounding box center [649, 320] width 1298 height 640
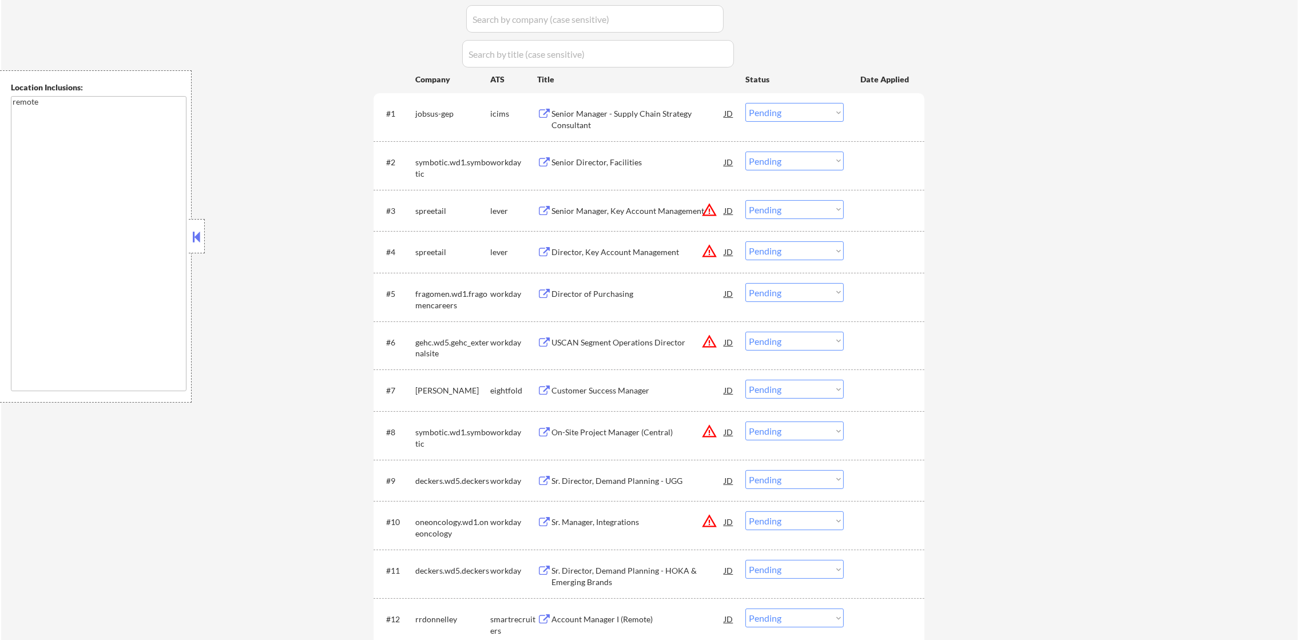
scroll to position [372, 0]
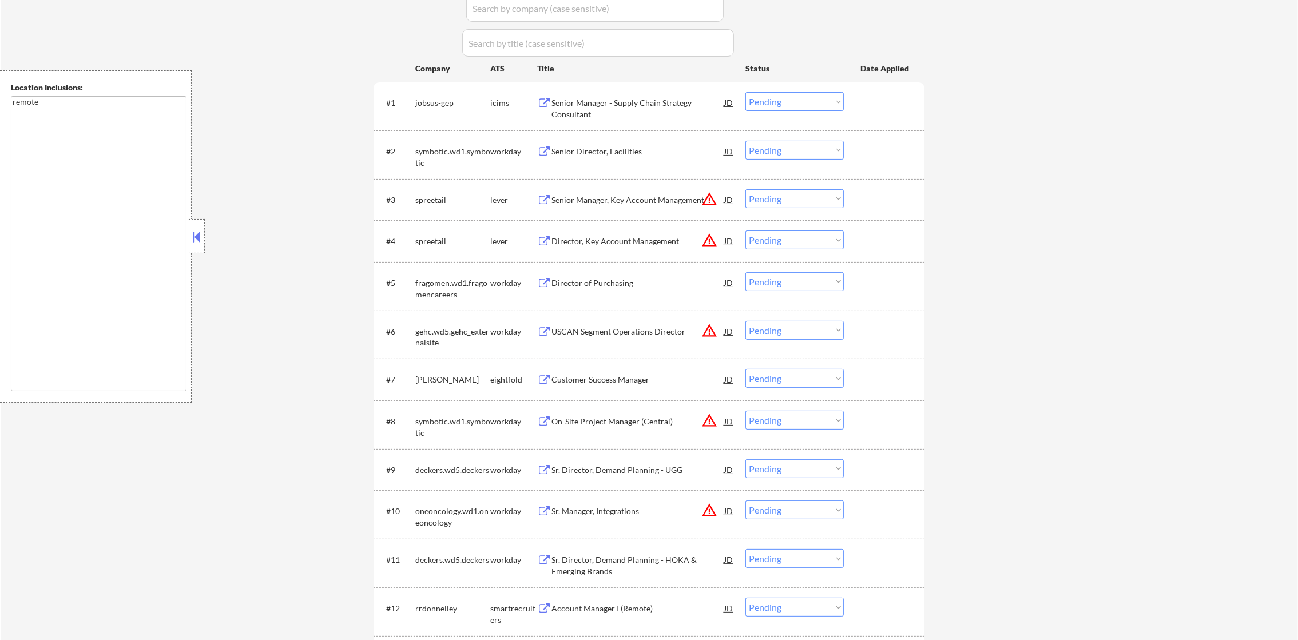
click at [707, 329] on button "warning_amber" at bounding box center [710, 331] width 16 height 16
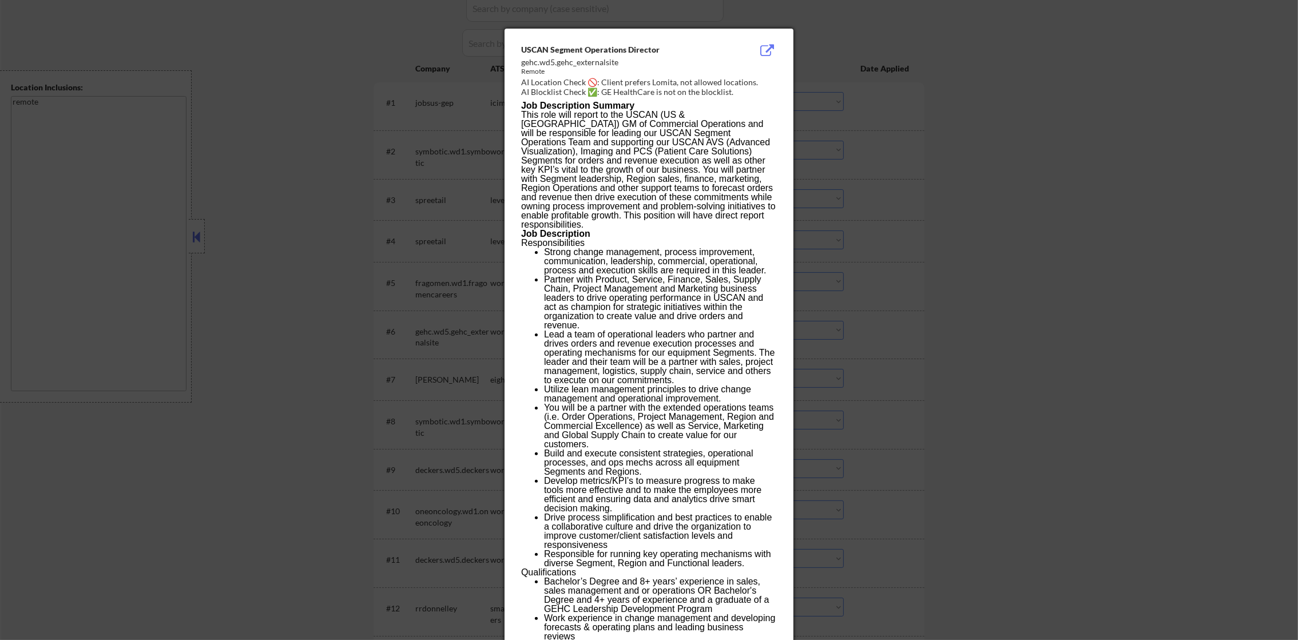
click at [1056, 209] on div at bounding box center [649, 320] width 1298 height 640
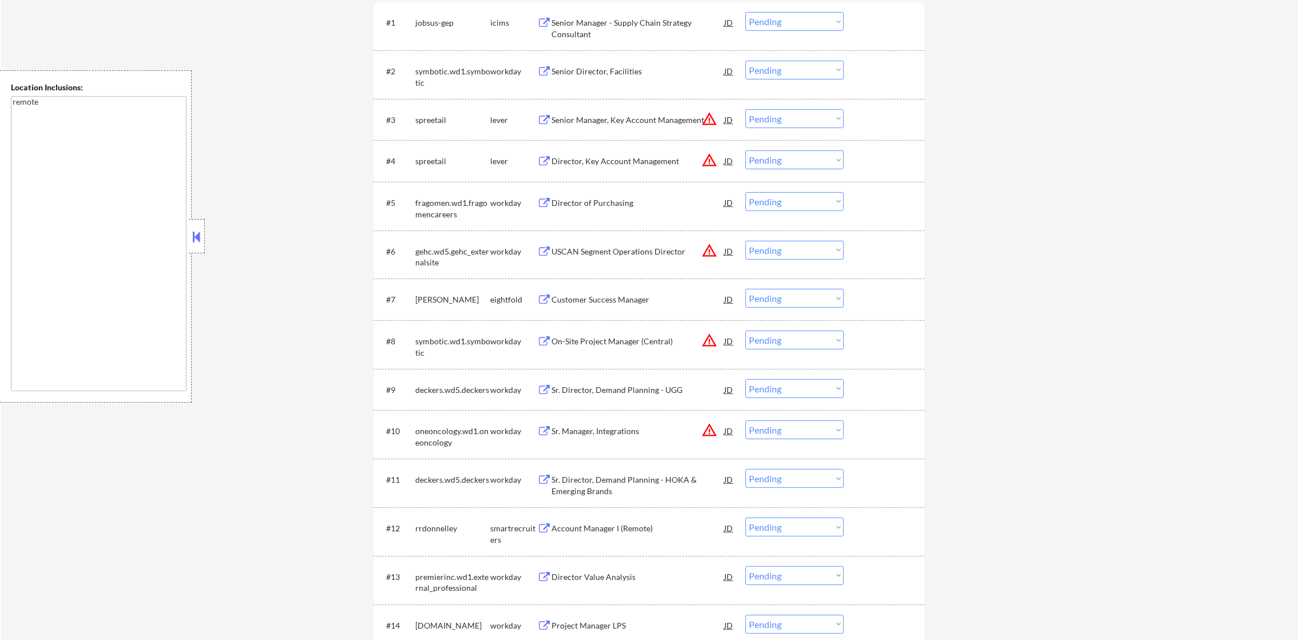
scroll to position [544, 0]
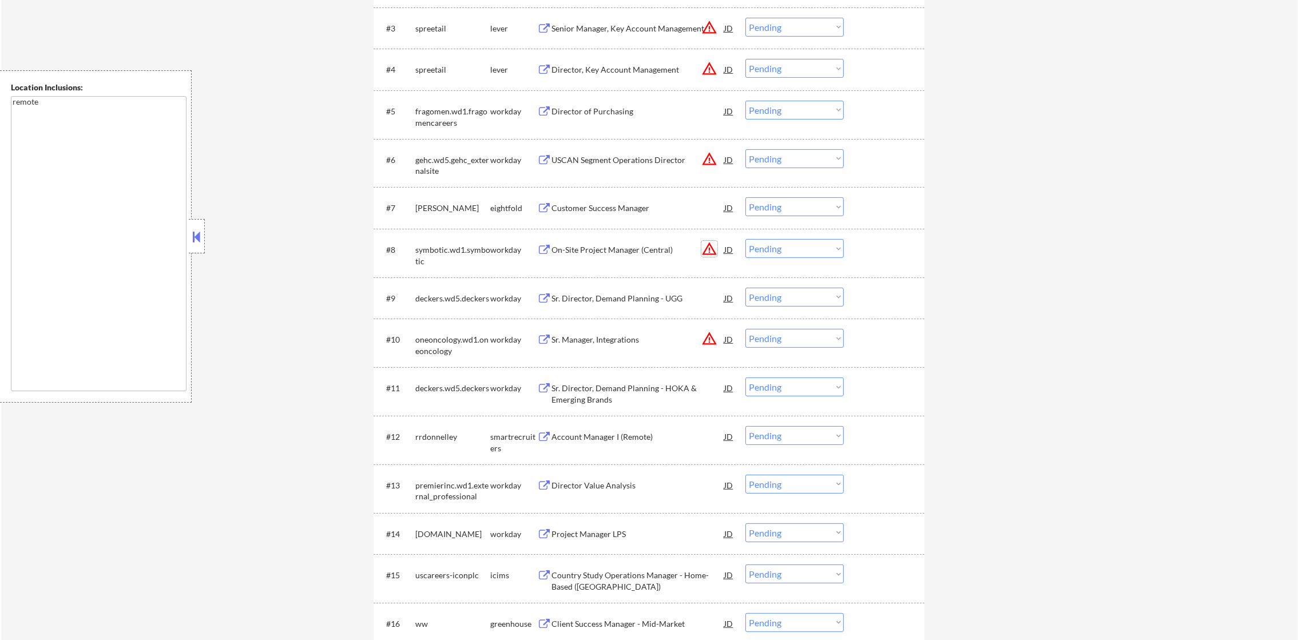
click at [708, 245] on button "warning_amber" at bounding box center [710, 249] width 16 height 16
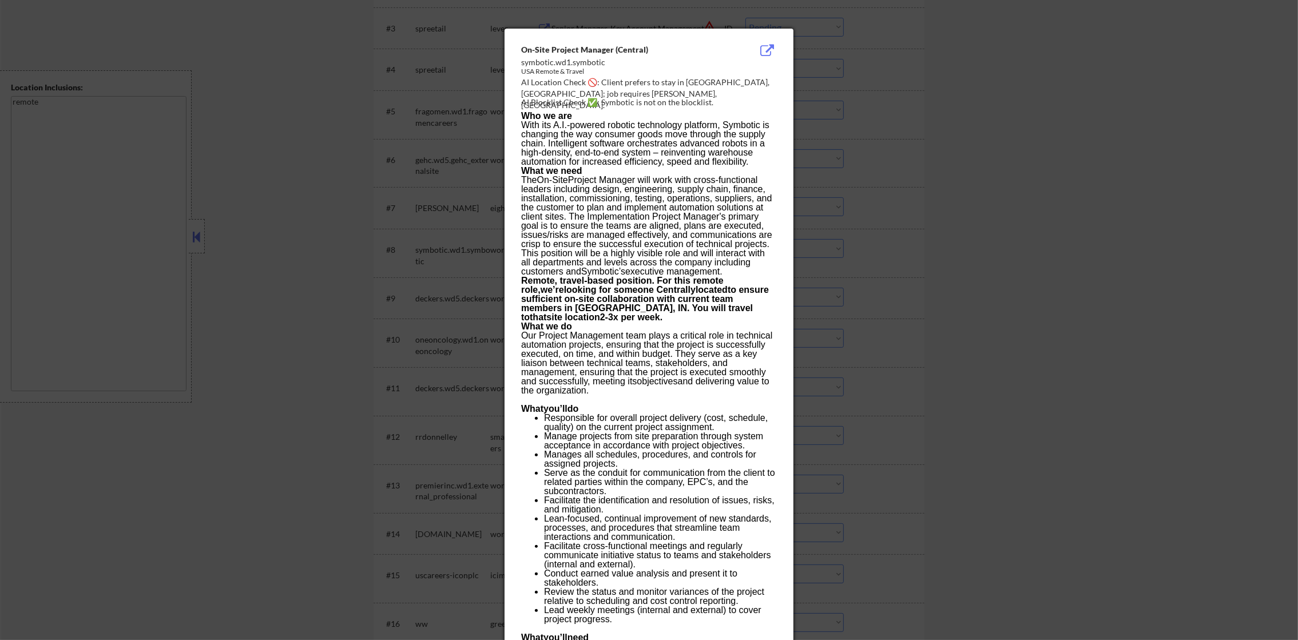
click at [1009, 196] on div at bounding box center [649, 320] width 1298 height 640
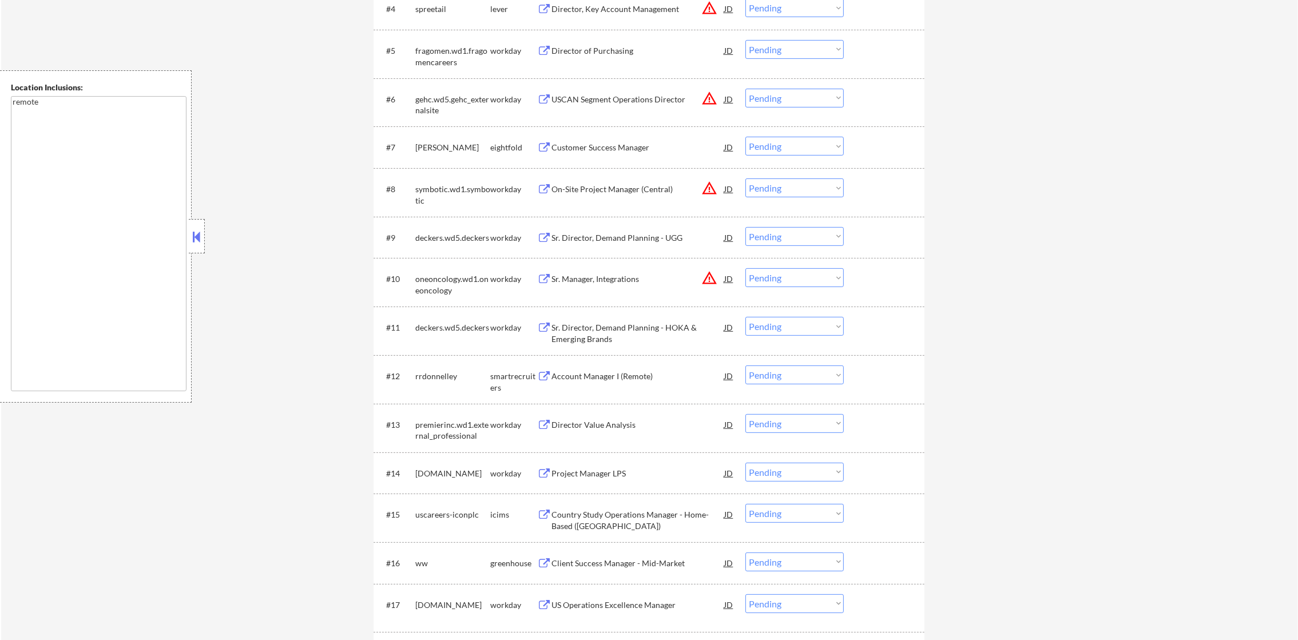
scroll to position [687, 0]
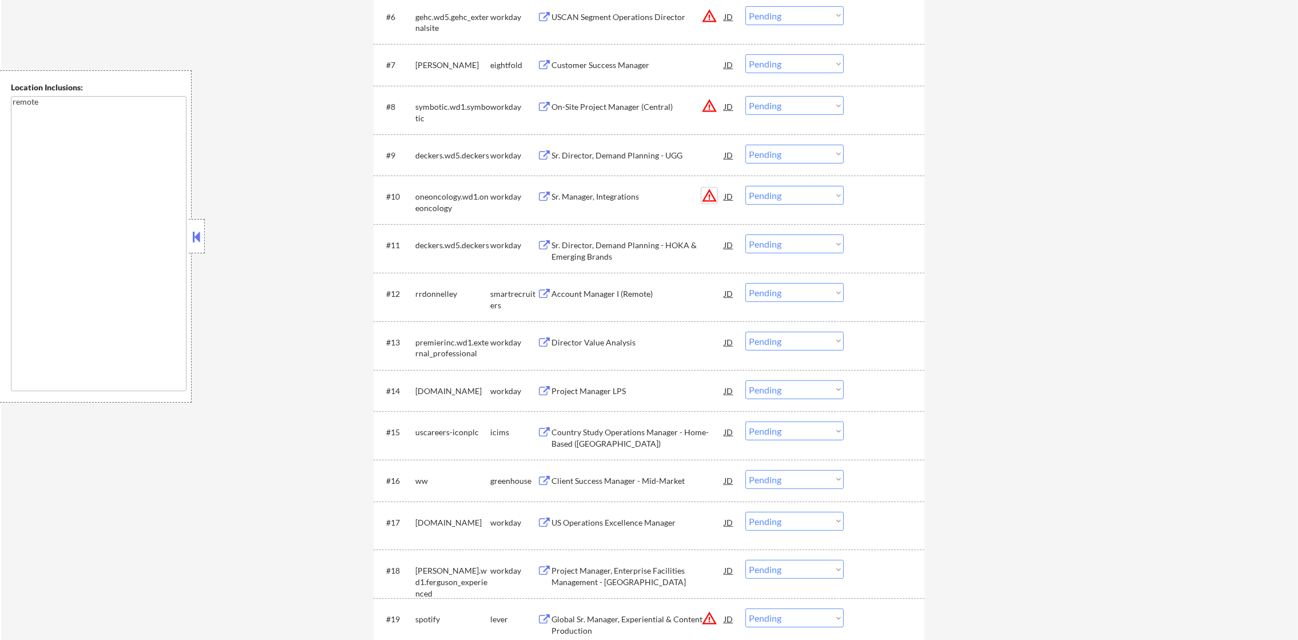
click at [711, 195] on button "warning_amber" at bounding box center [710, 196] width 16 height 16
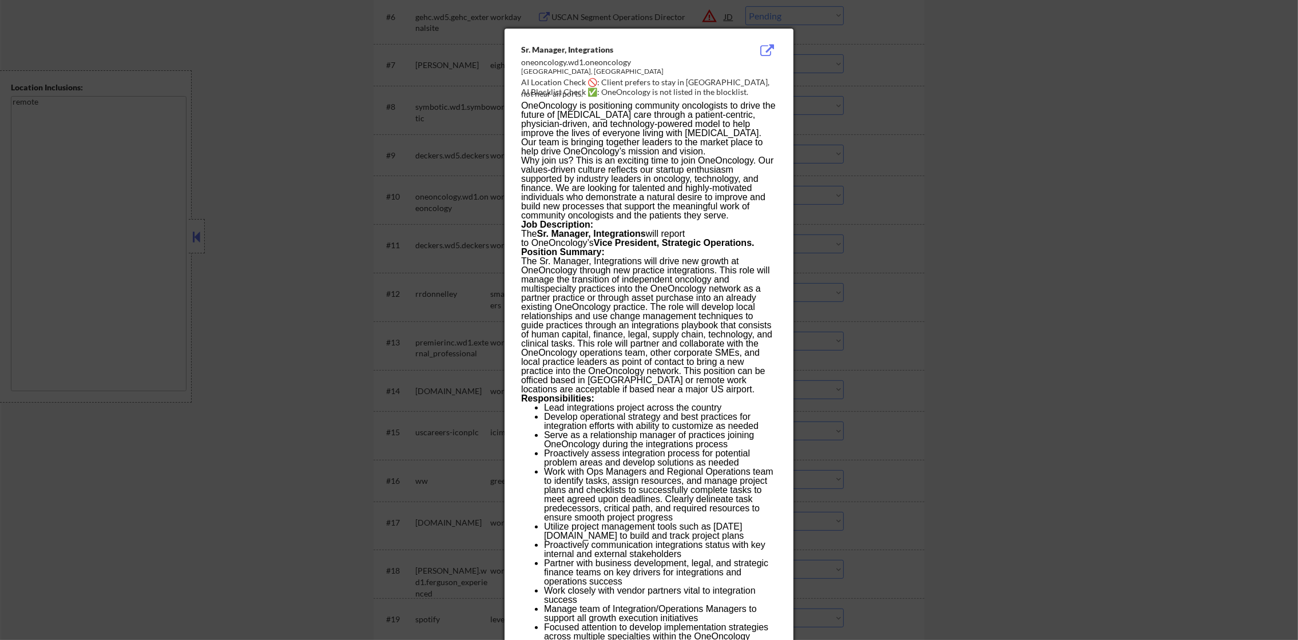
click at [1068, 260] on div at bounding box center [649, 320] width 1298 height 640
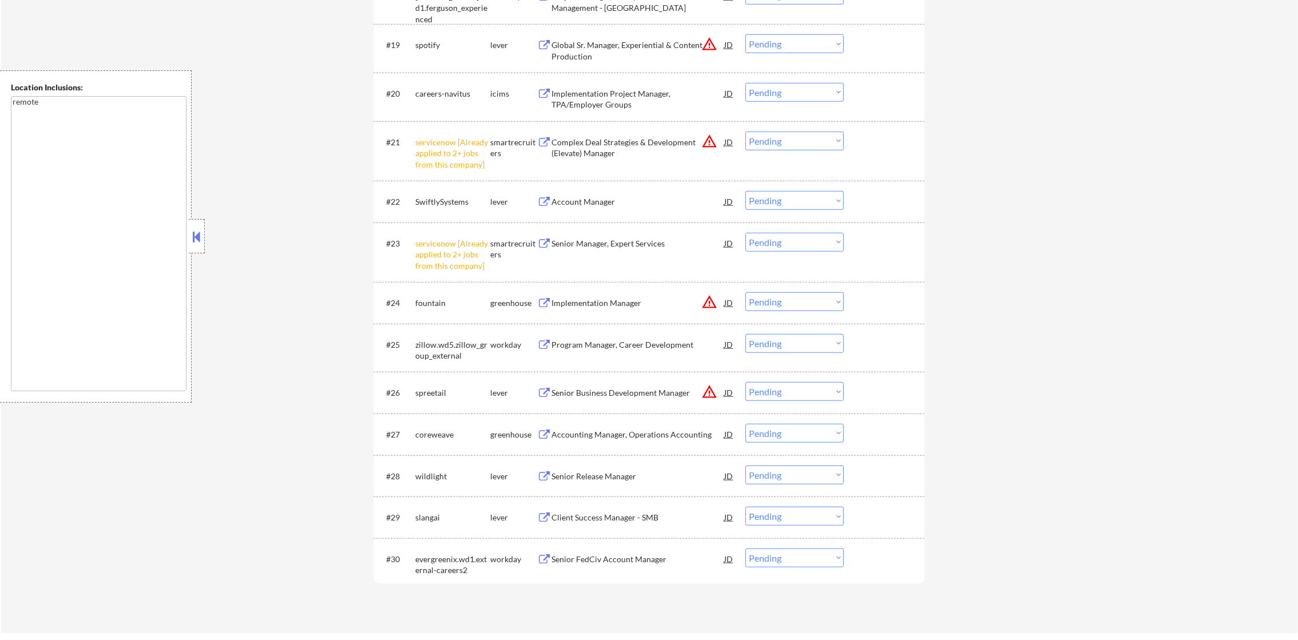
scroll to position [1287, 0]
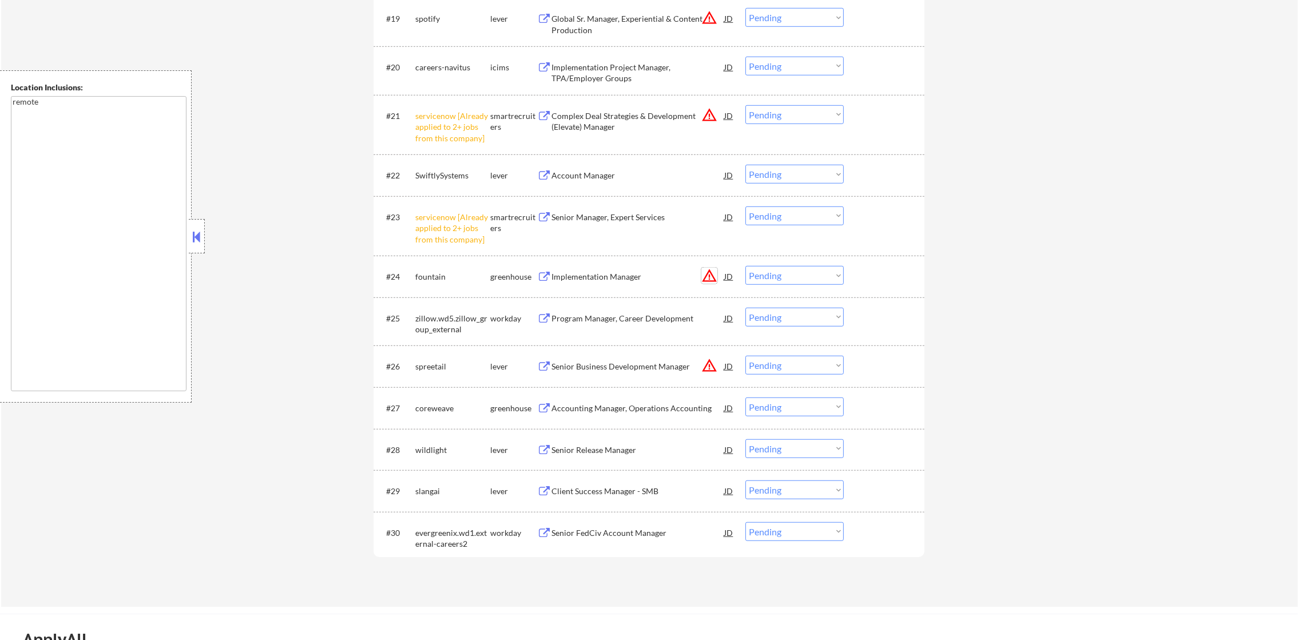
click at [710, 277] on button "warning_amber" at bounding box center [710, 276] width 16 height 16
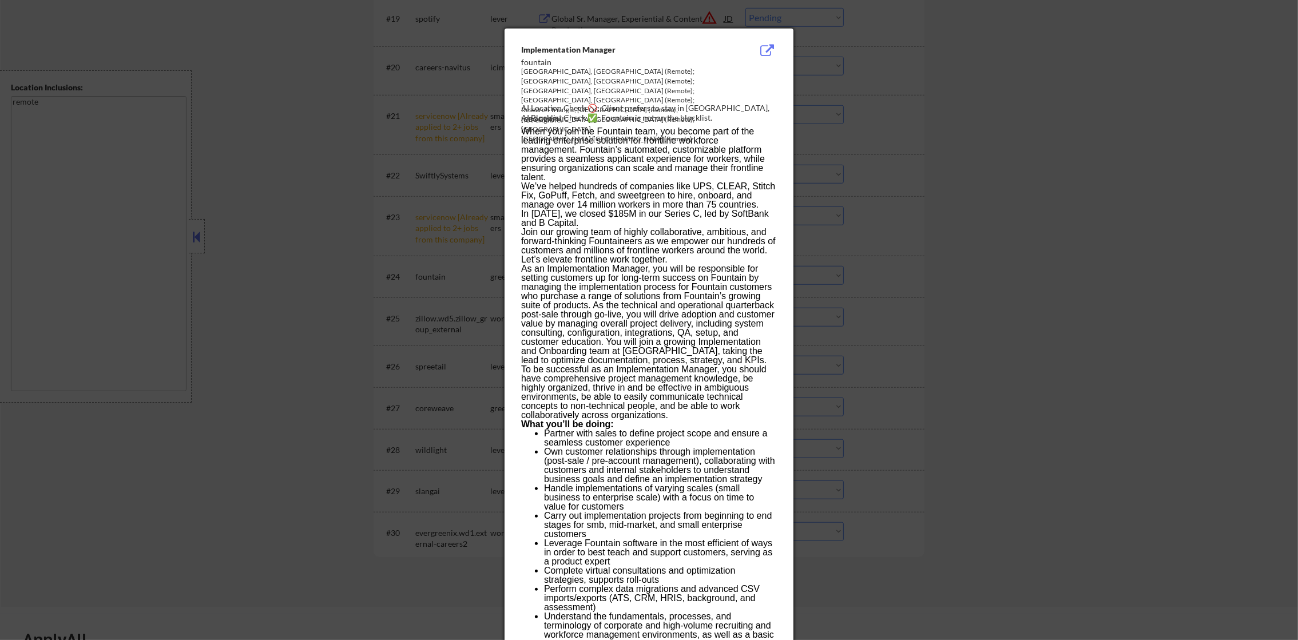
click at [1018, 209] on div at bounding box center [649, 320] width 1298 height 640
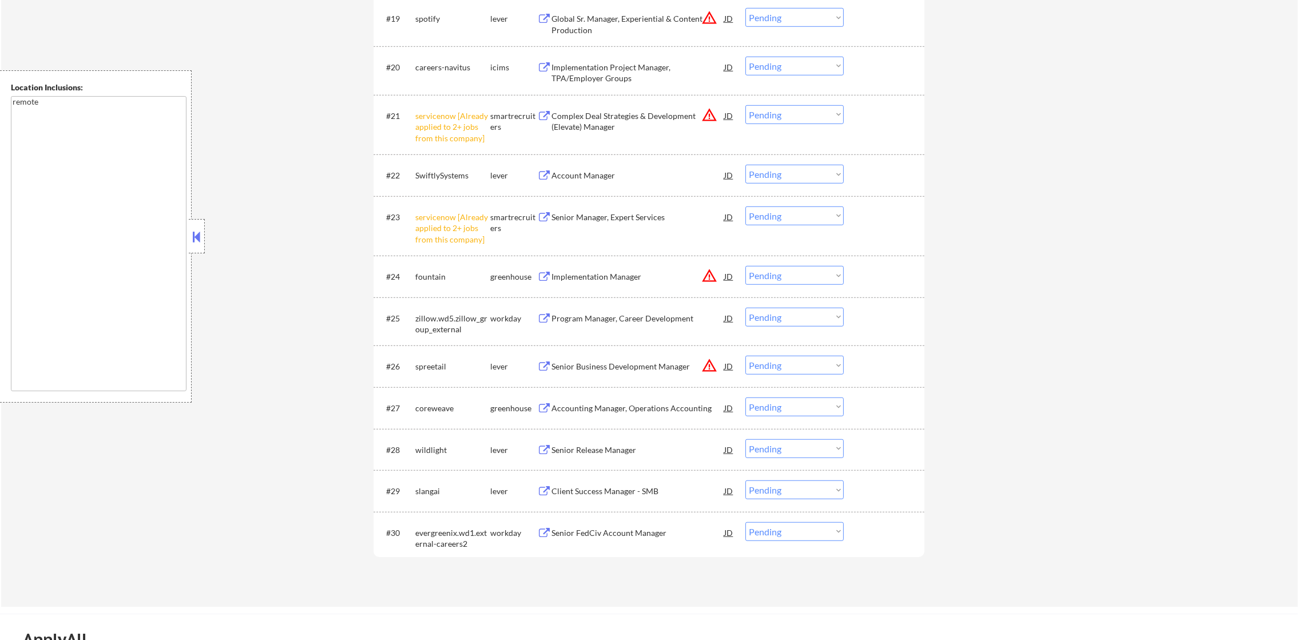
click at [710, 364] on button "warning_amber" at bounding box center [710, 366] width 16 height 16
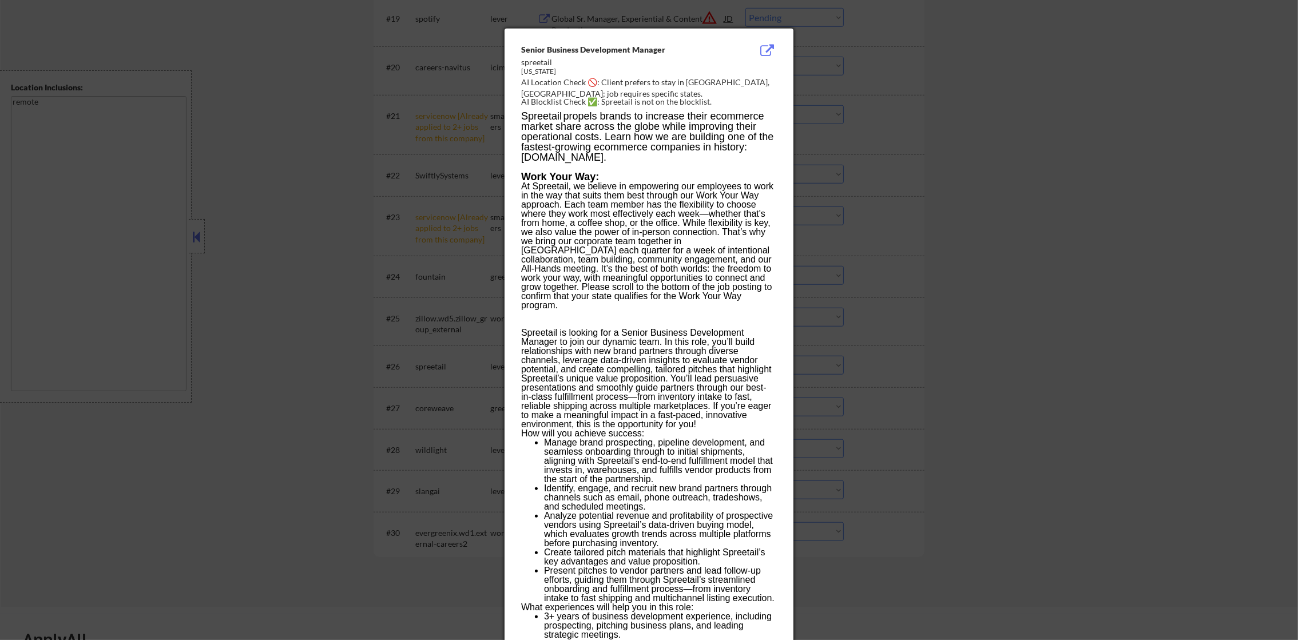
click at [979, 335] on div at bounding box center [649, 320] width 1298 height 640
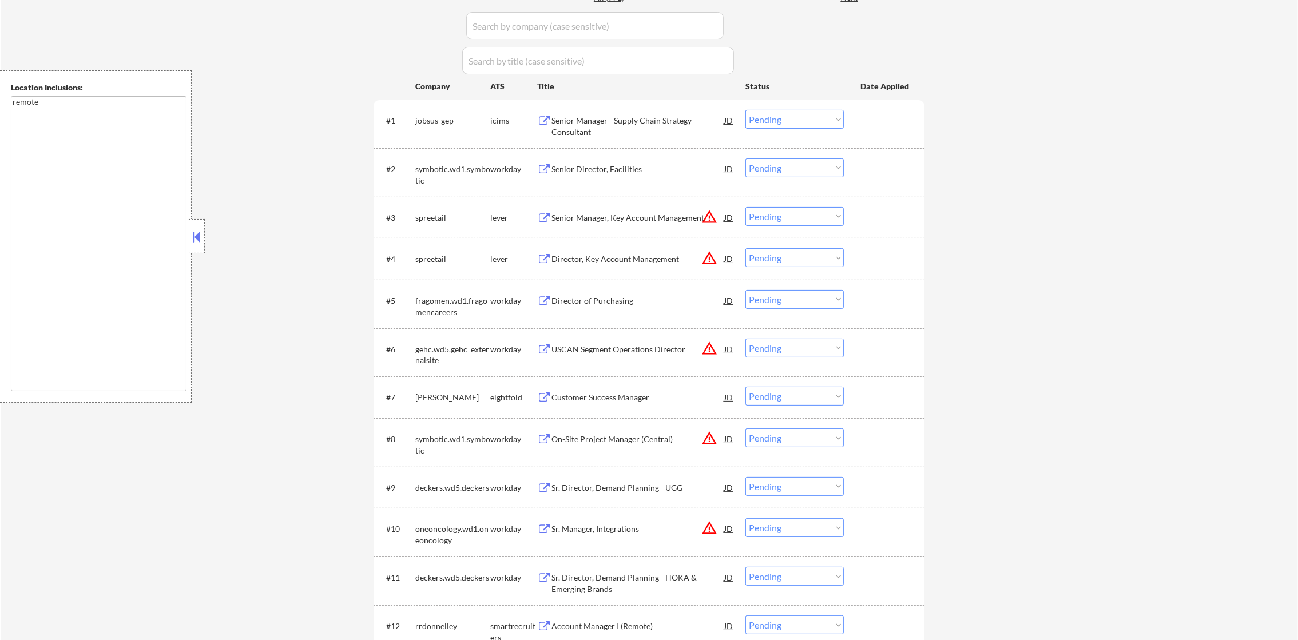
scroll to position [359, 0]
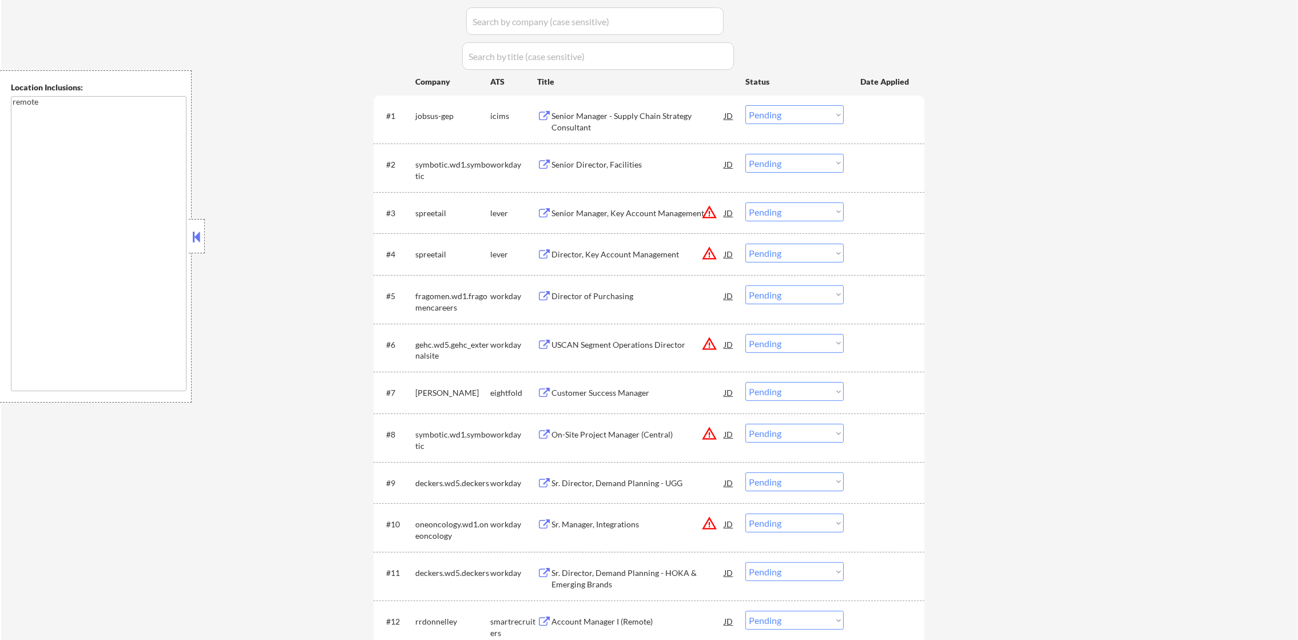
click at [783, 207] on select "Choose an option... Pending Applied Excluded (Questions) Excluded (Expired) Exc…" at bounding box center [795, 212] width 98 height 19
click at [746, 203] on select "Choose an option... Pending Applied Excluded (Questions) Excluded (Expired) Exc…" at bounding box center [795, 212] width 98 height 19
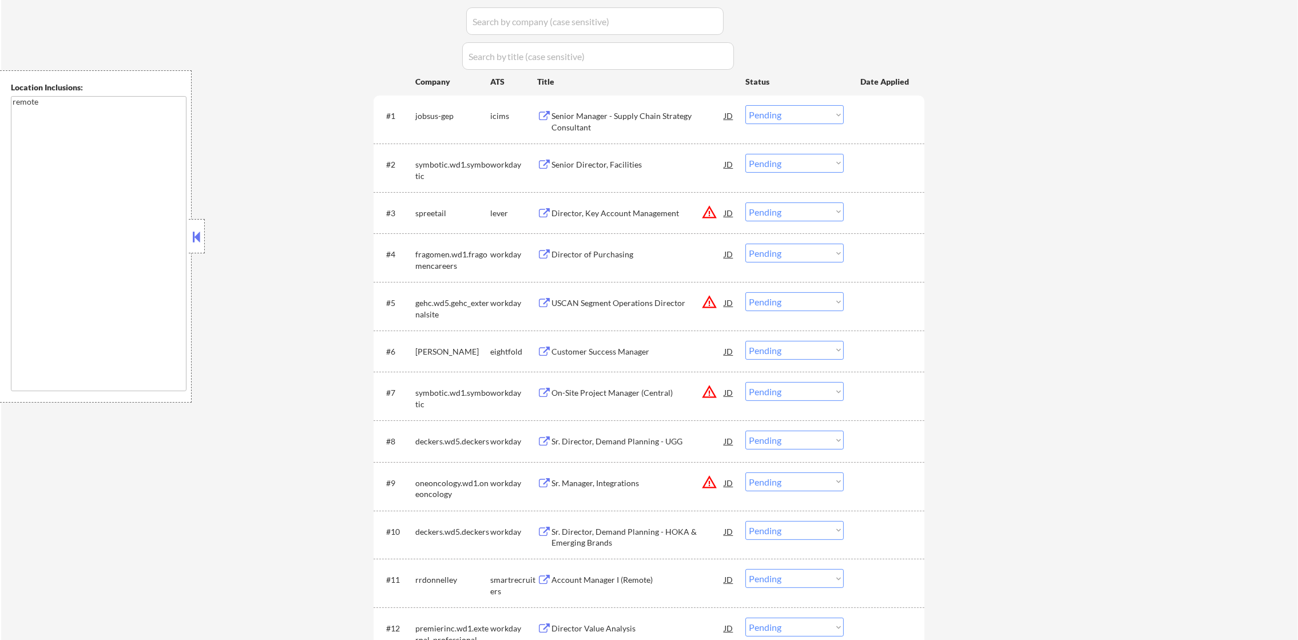
click at [820, 211] on select "Choose an option... Pending Applied Excluded (Questions) Excluded (Expired) Exc…" at bounding box center [795, 212] width 98 height 19
click at [746, 203] on select "Choose an option... Pending Applied Excluded (Questions) Excluded (Expired) Exc…" at bounding box center [795, 212] width 98 height 19
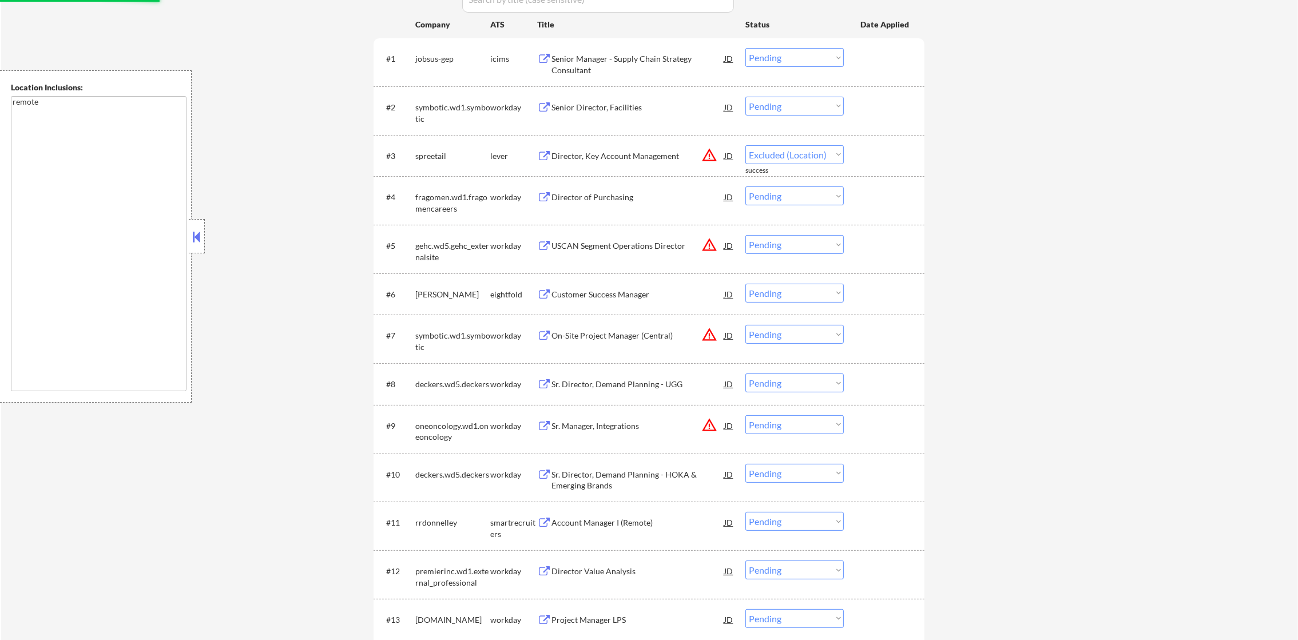
select select ""pending""
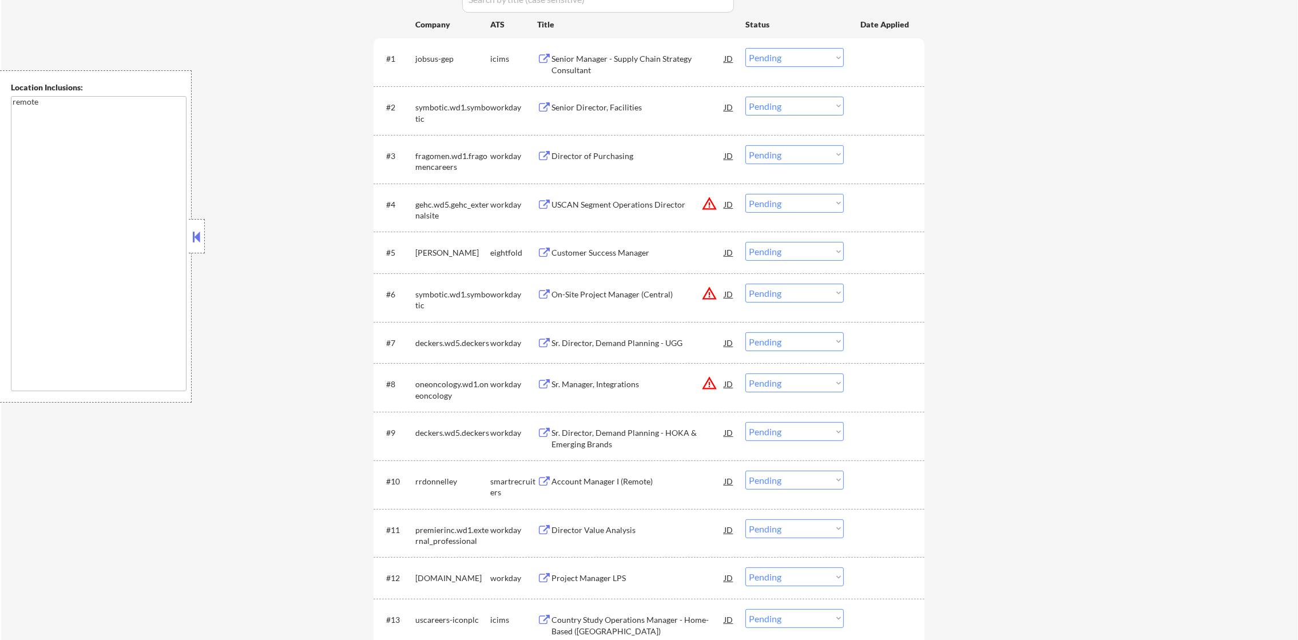
click at [792, 200] on select "Choose an option... Pending Applied Excluded (Questions) Excluded (Expired) Exc…" at bounding box center [795, 203] width 98 height 19
click at [746, 194] on select "Choose an option... Pending Applied Excluded (Questions) Excluded (Expired) Exc…" at bounding box center [795, 203] width 98 height 19
select select ""pending""
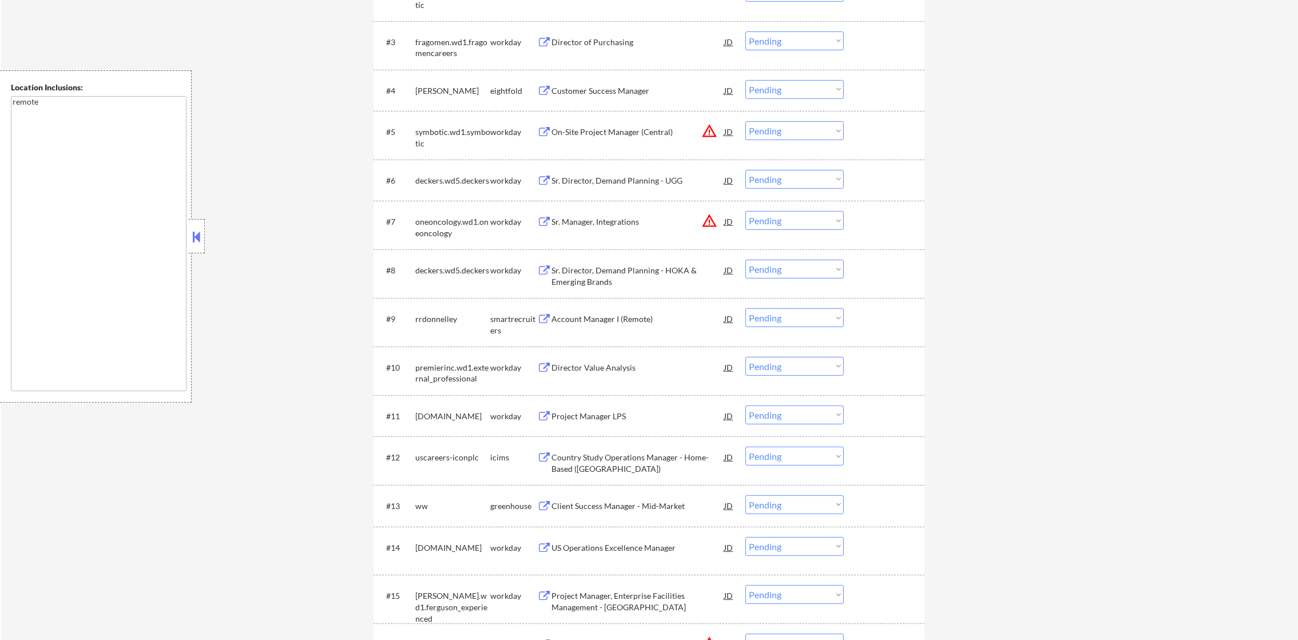
scroll to position [530, 0]
click at [823, 136] on select "Choose an option... Pending Applied Excluded (Questions) Excluded (Expired) Exc…" at bounding box center [795, 130] width 98 height 19
click at [746, 121] on select "Choose an option... Pending Applied Excluded (Questions) Excluded (Expired) Exc…" at bounding box center [795, 130] width 98 height 19
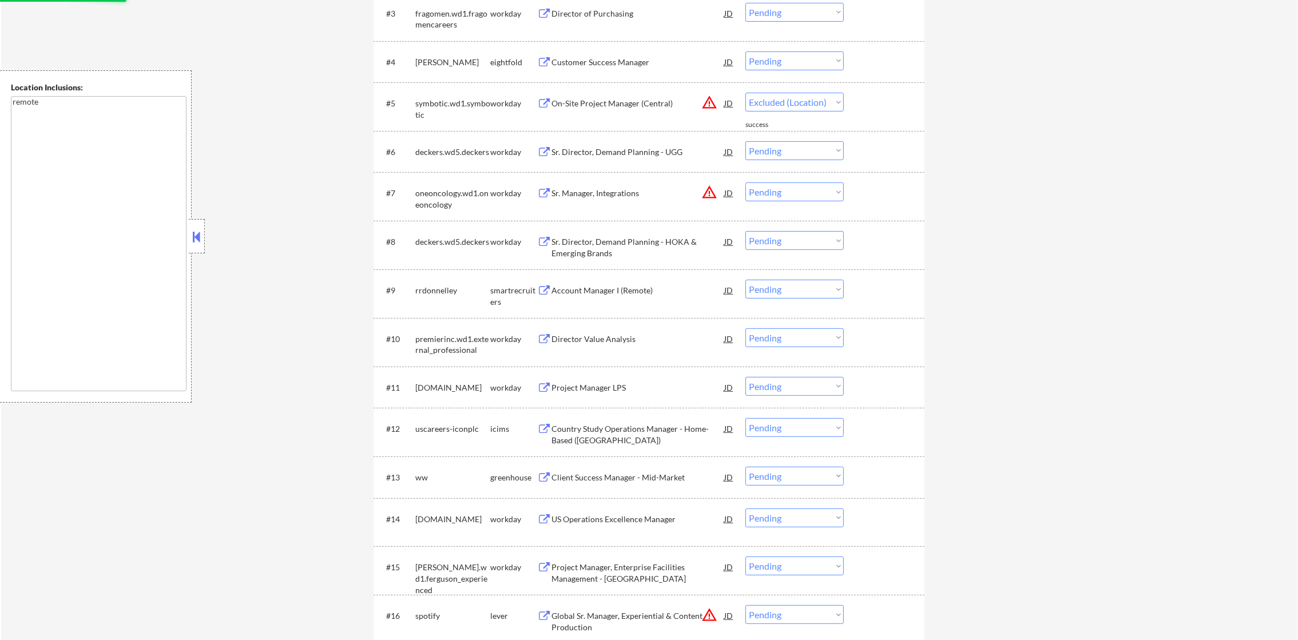
select select ""pending""
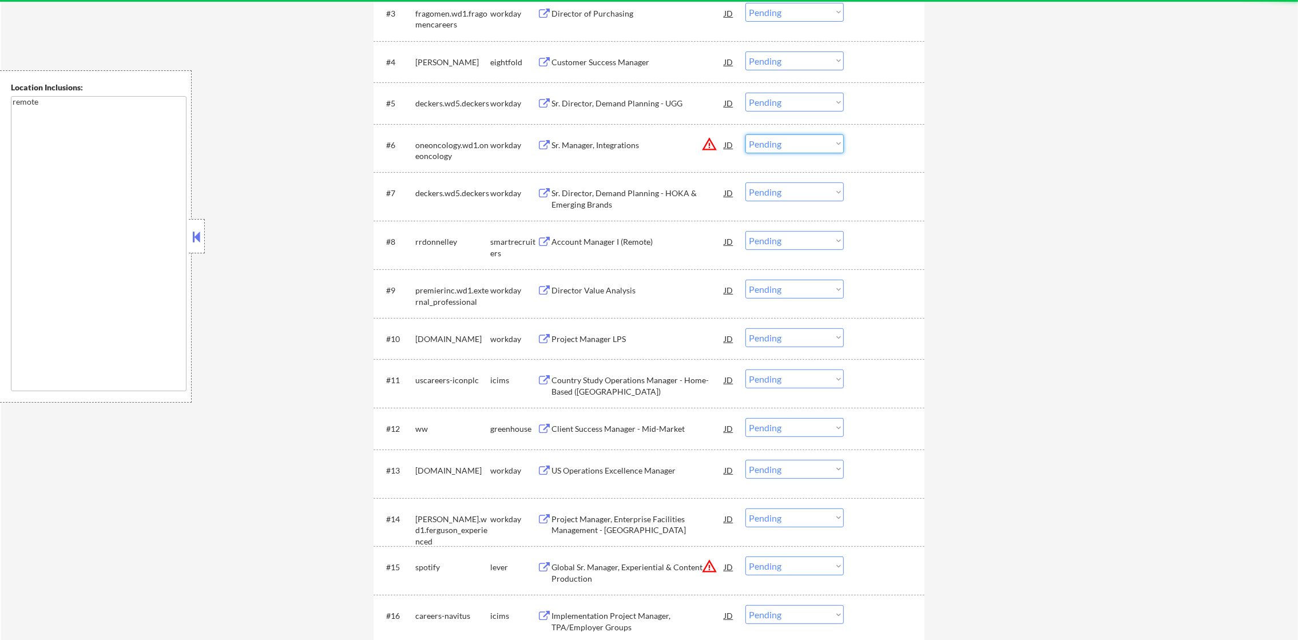
click at [782, 141] on select "Choose an option... Pending Applied Excluded (Questions) Excluded (Expired) Exc…" at bounding box center [795, 143] width 98 height 19
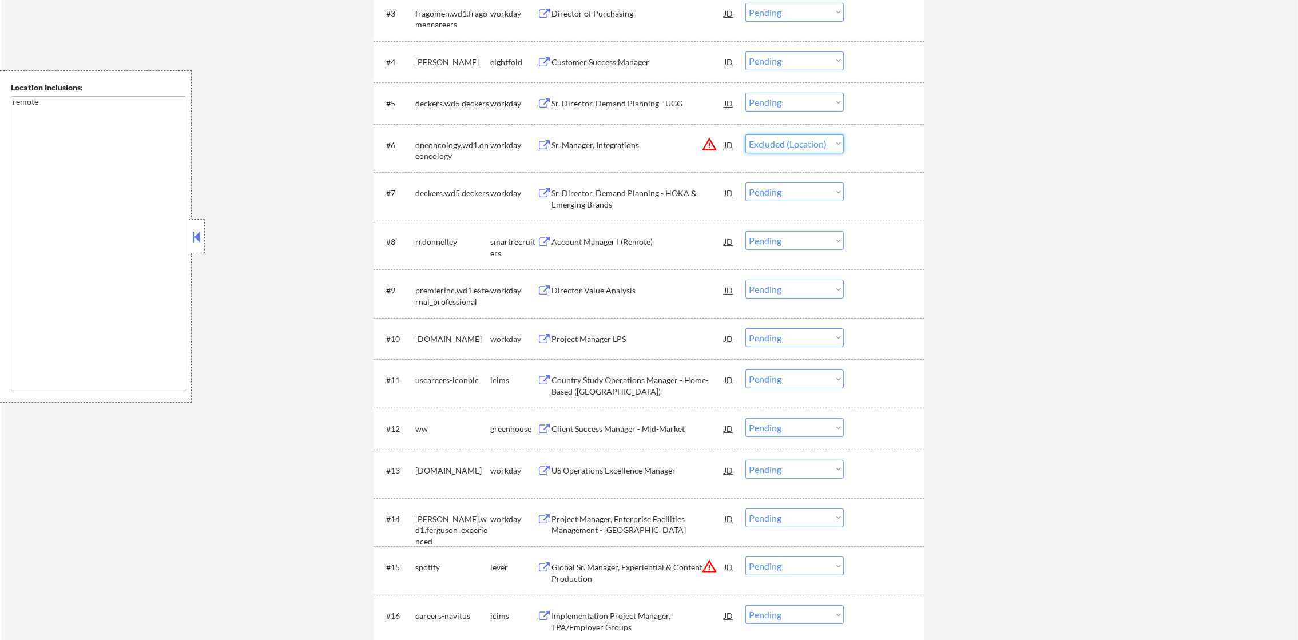
click at [746, 134] on select "Choose an option... Pending Applied Excluded (Questions) Excluded (Expired) Exc…" at bounding box center [795, 143] width 98 height 19
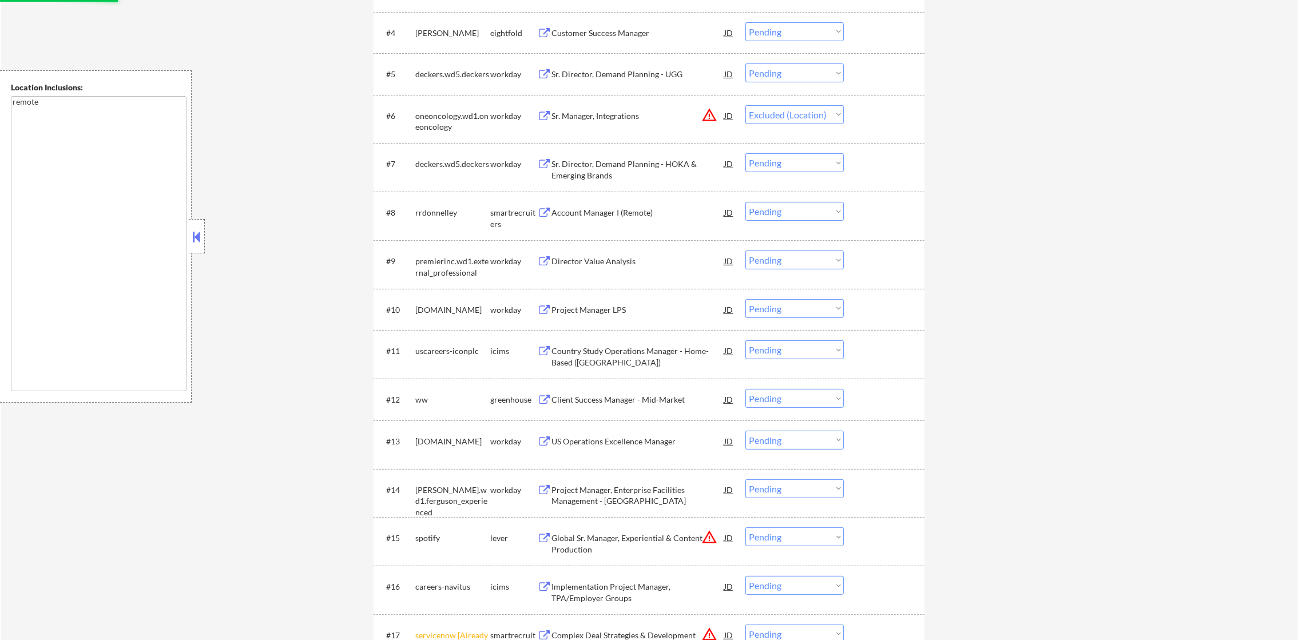
click at [954, 193] on div "← Return to /applysquad Mailslurp Inbox Job Search Builder [PERSON_NAME] User E…" at bounding box center [649, 292] width 1297 height 1669
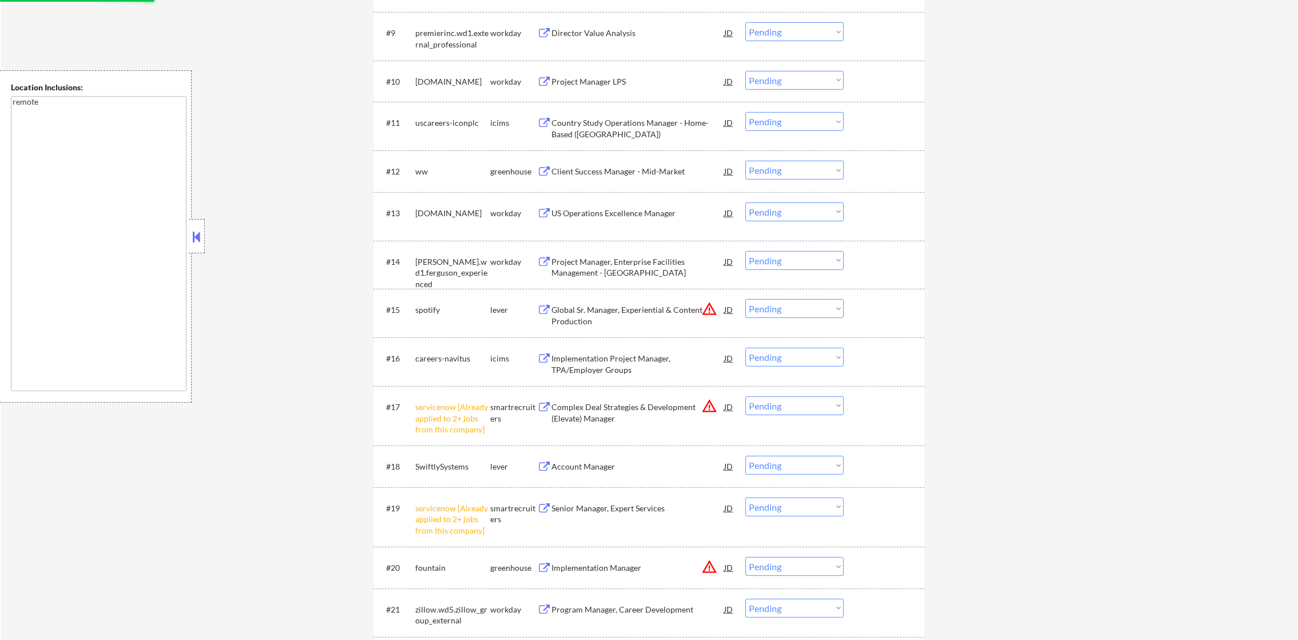
select select ""pending""
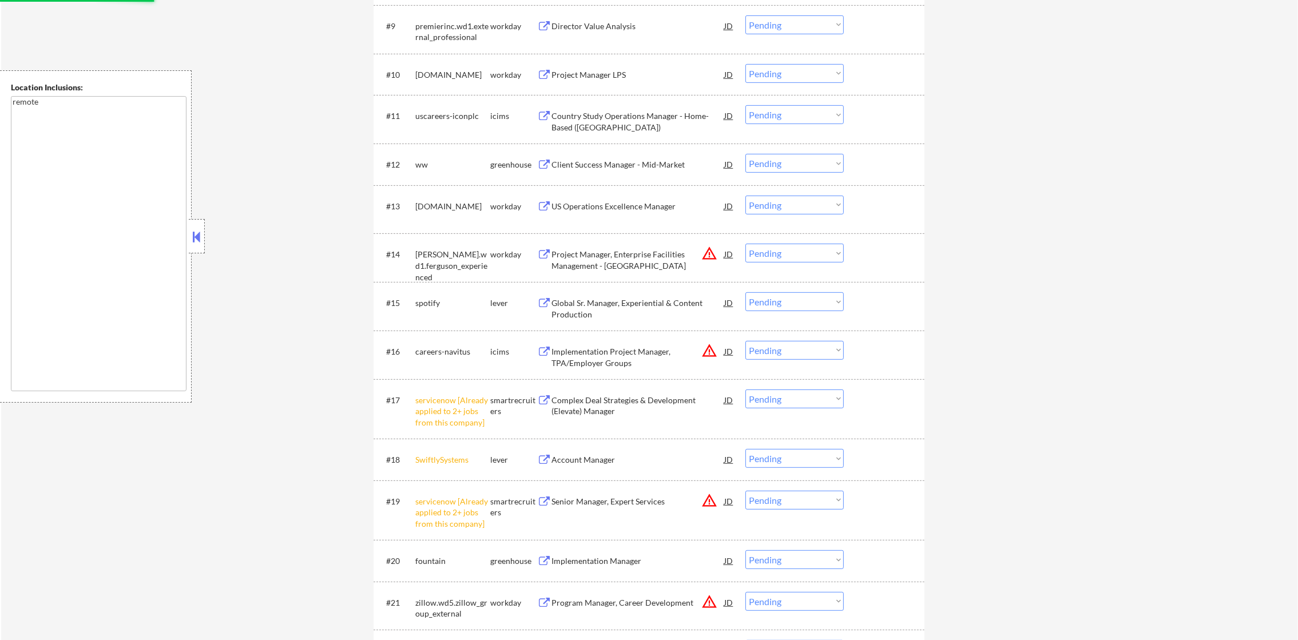
scroll to position [902, 0]
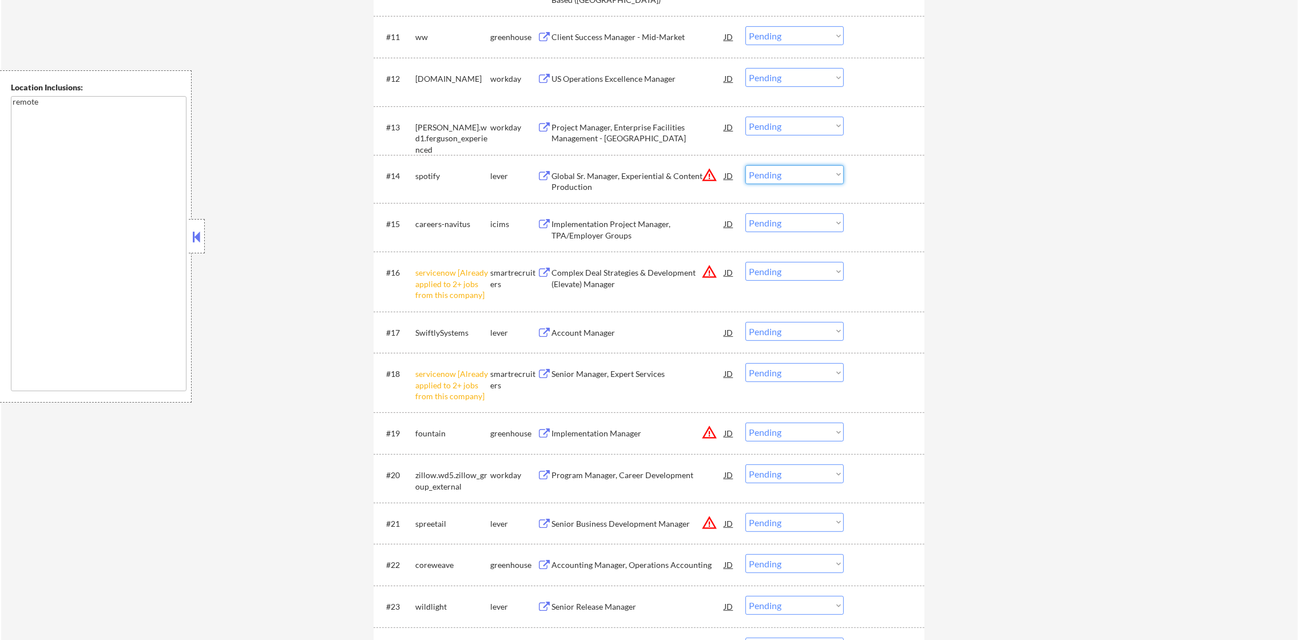
click at [781, 165] on select "Choose an option... Pending Applied Excluded (Questions) Excluded (Expired) Exc…" at bounding box center [795, 174] width 98 height 19
click at [746, 165] on select "Choose an option... Pending Applied Excluded (Questions) Excluded (Expired) Exc…" at bounding box center [795, 174] width 98 height 19
select select ""pending""
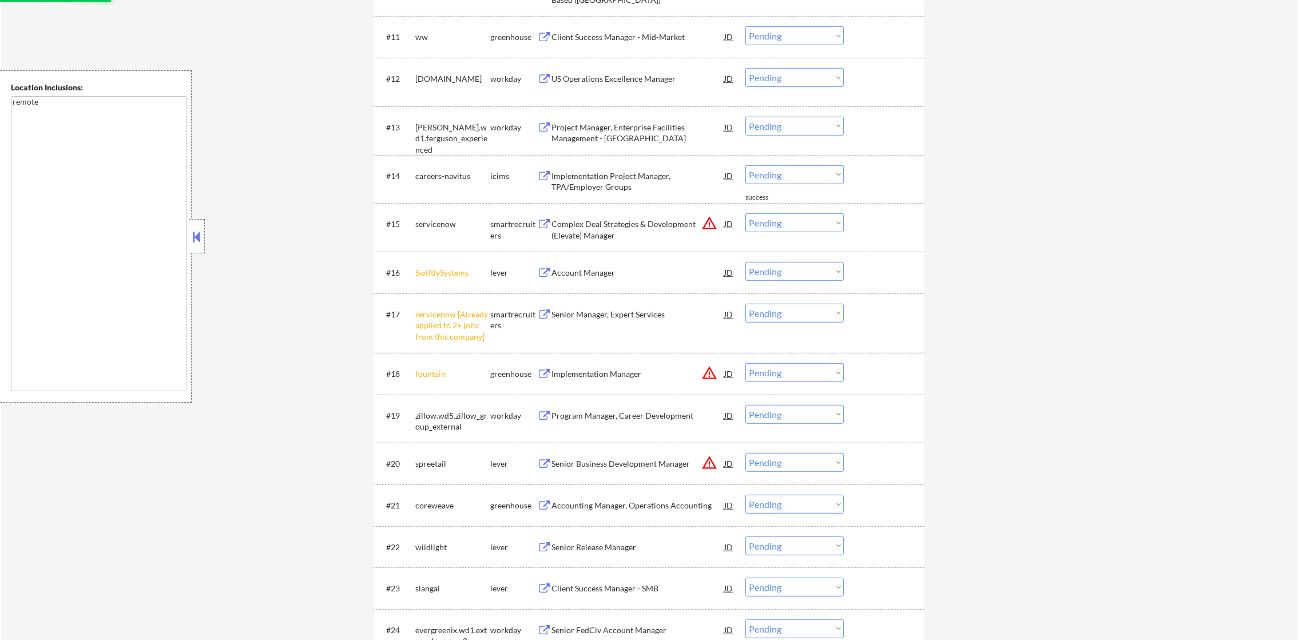
scroll to position [960, 0]
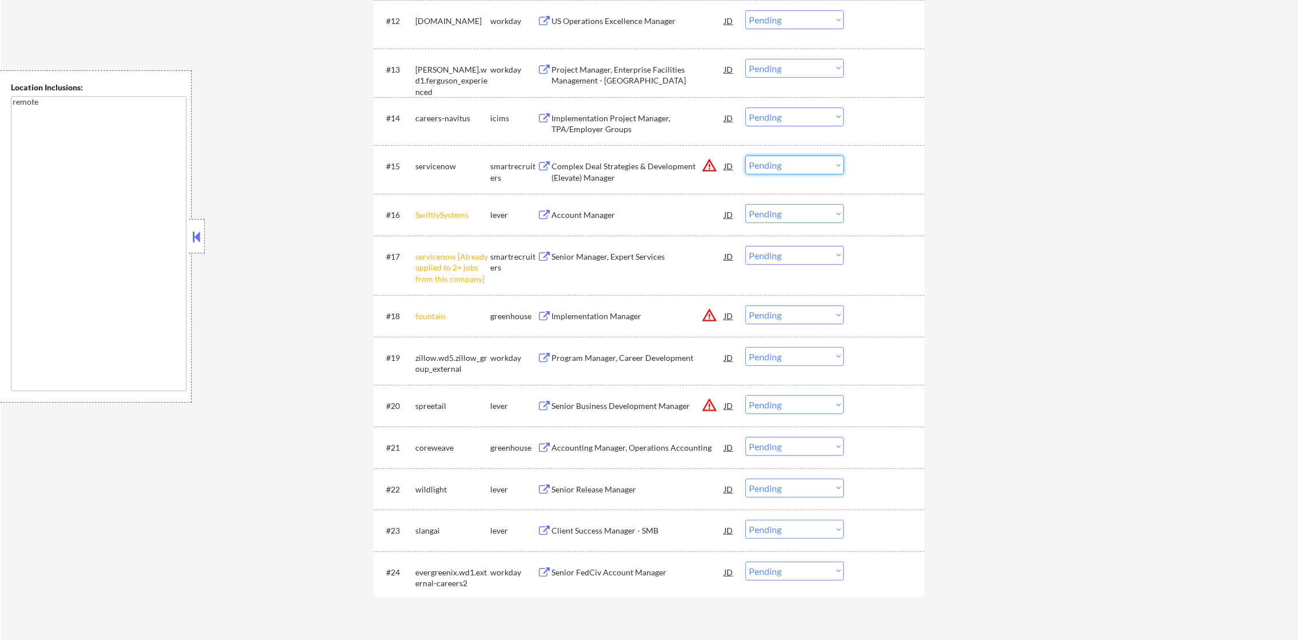
click at [835, 168] on select "Choose an option... Pending Applied Excluded (Questions) Excluded (Expired) Exc…" at bounding box center [795, 165] width 98 height 19
click at [746, 156] on select "Choose an option... Pending Applied Excluded (Questions) Excluded (Expired) Exc…" at bounding box center [795, 165] width 98 height 19
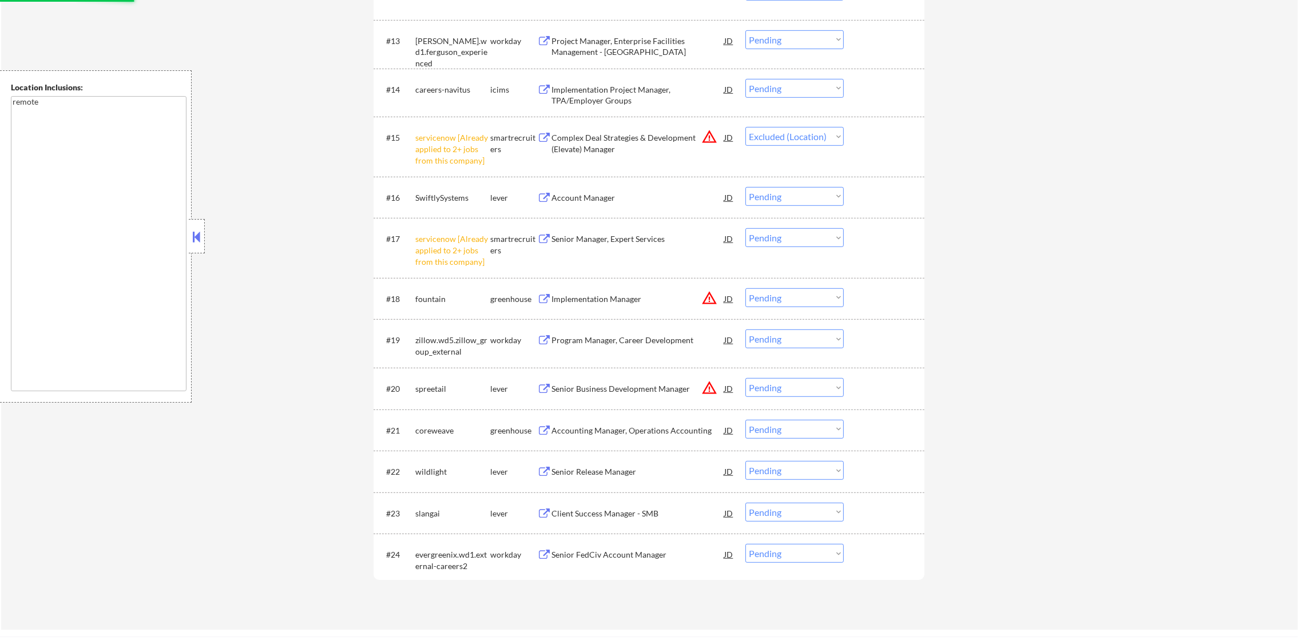
scroll to position [1017, 0]
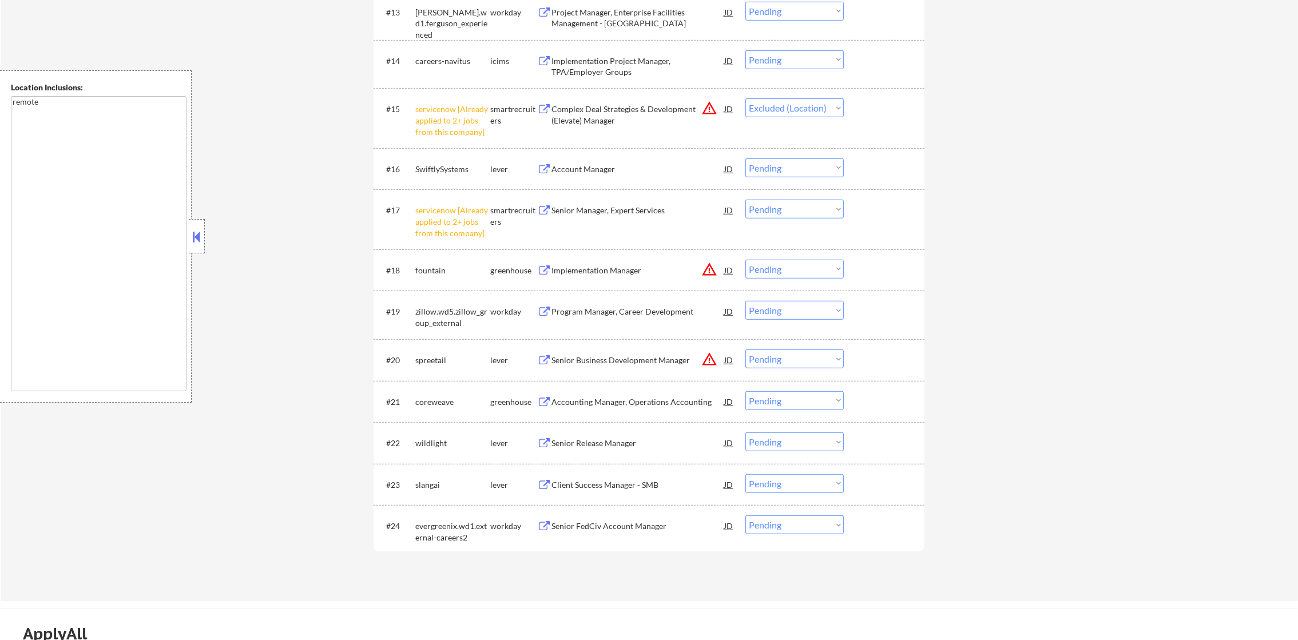
select select ""pending""
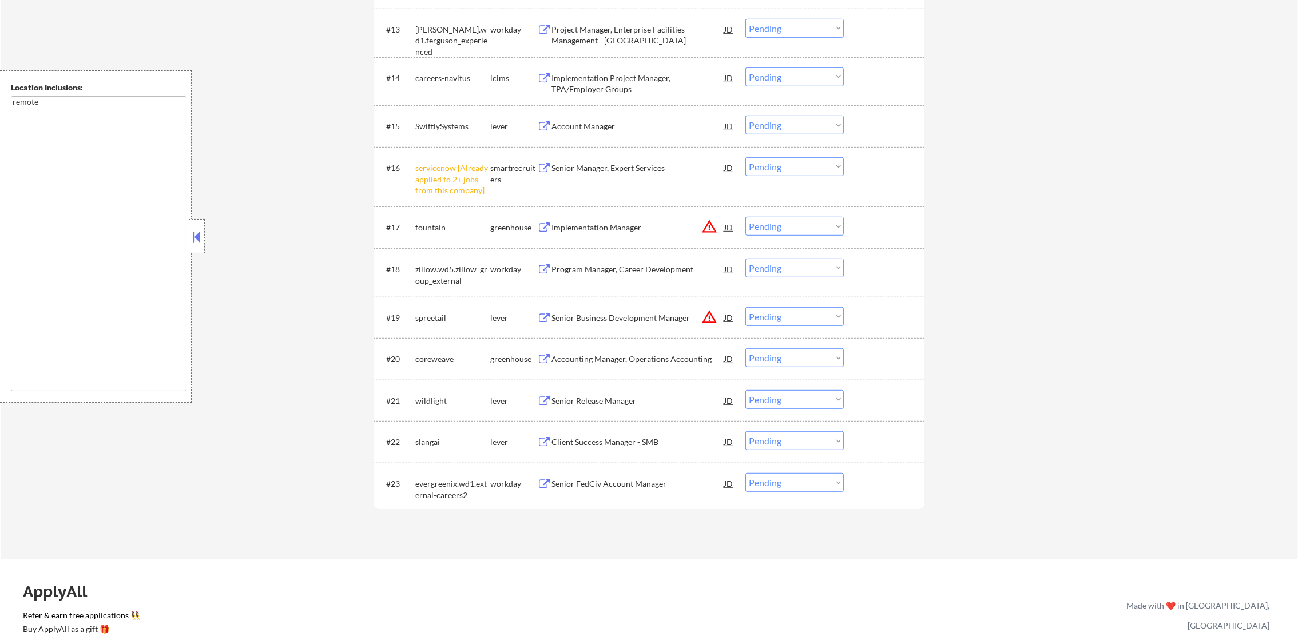
scroll to position [988, 0]
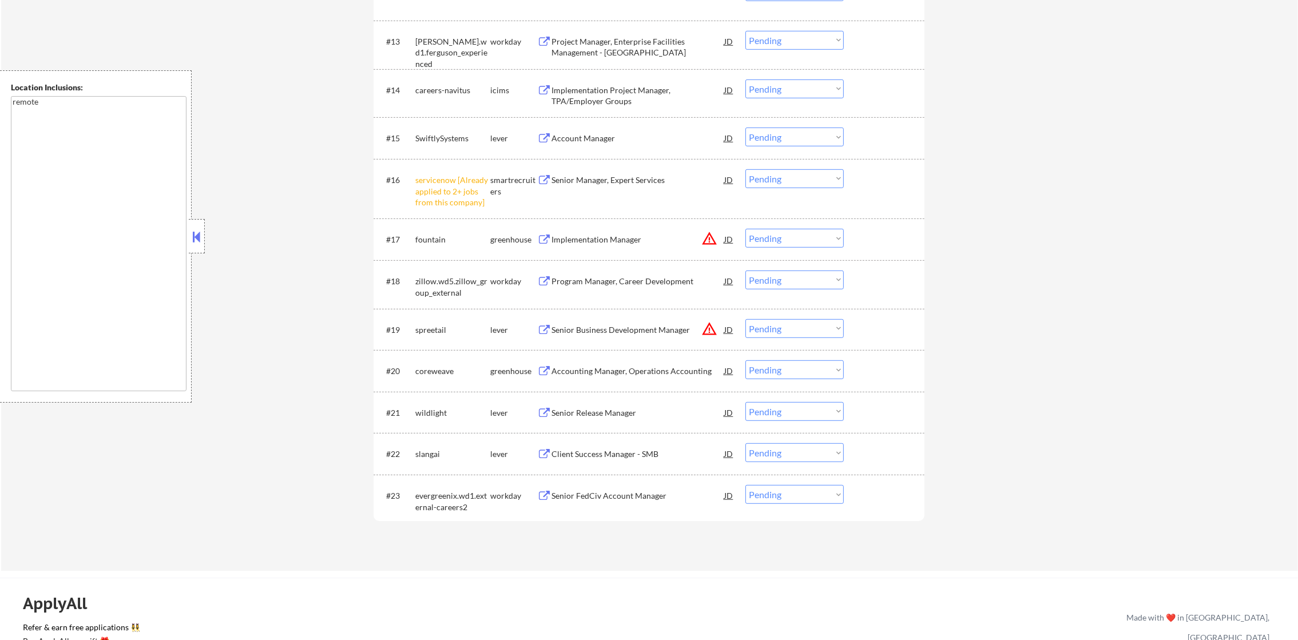
click at [813, 176] on select "Choose an option... Pending Applied Excluded (Questions) Excluded (Expired) Exc…" at bounding box center [795, 178] width 98 height 19
click at [746, 169] on select "Choose an option... Pending Applied Excluded (Questions) Excluded (Expired) Exc…" at bounding box center [795, 178] width 98 height 19
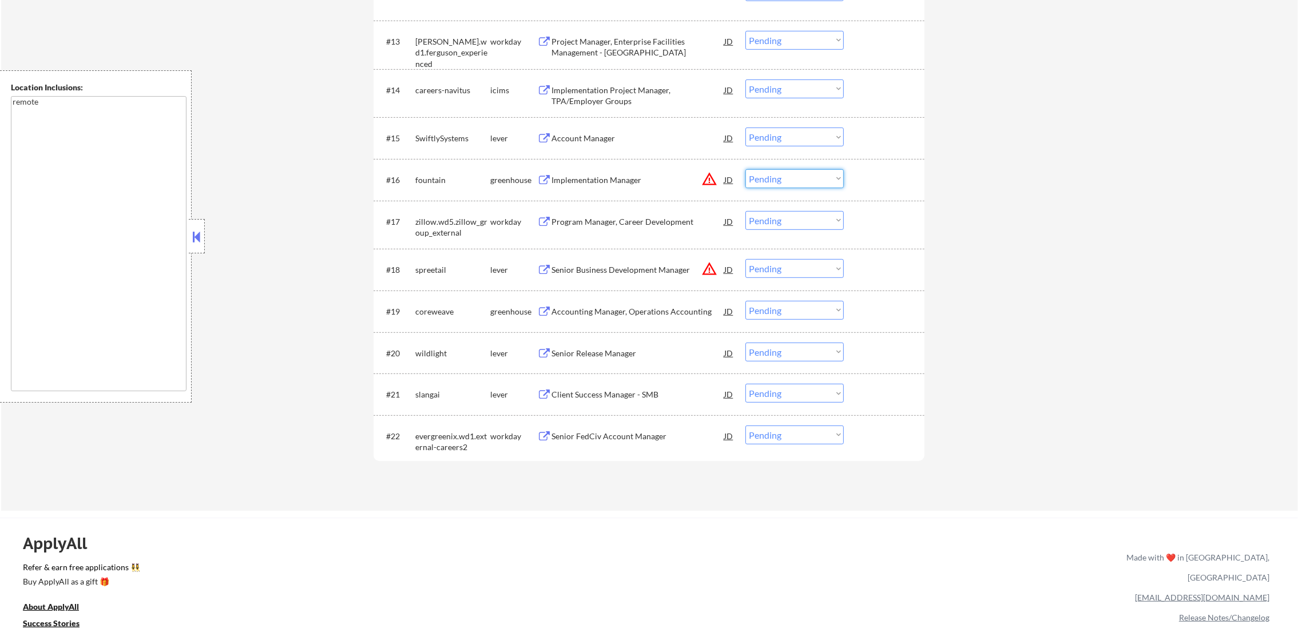
click at [758, 176] on select "Choose an option... Pending Applied Excluded (Questions) Excluded (Expired) Exc…" at bounding box center [795, 178] width 98 height 19
click at [746, 169] on select "Choose an option... Pending Applied Excluded (Questions) Excluded (Expired) Exc…" at bounding box center [795, 178] width 98 height 19
select select ""pending""
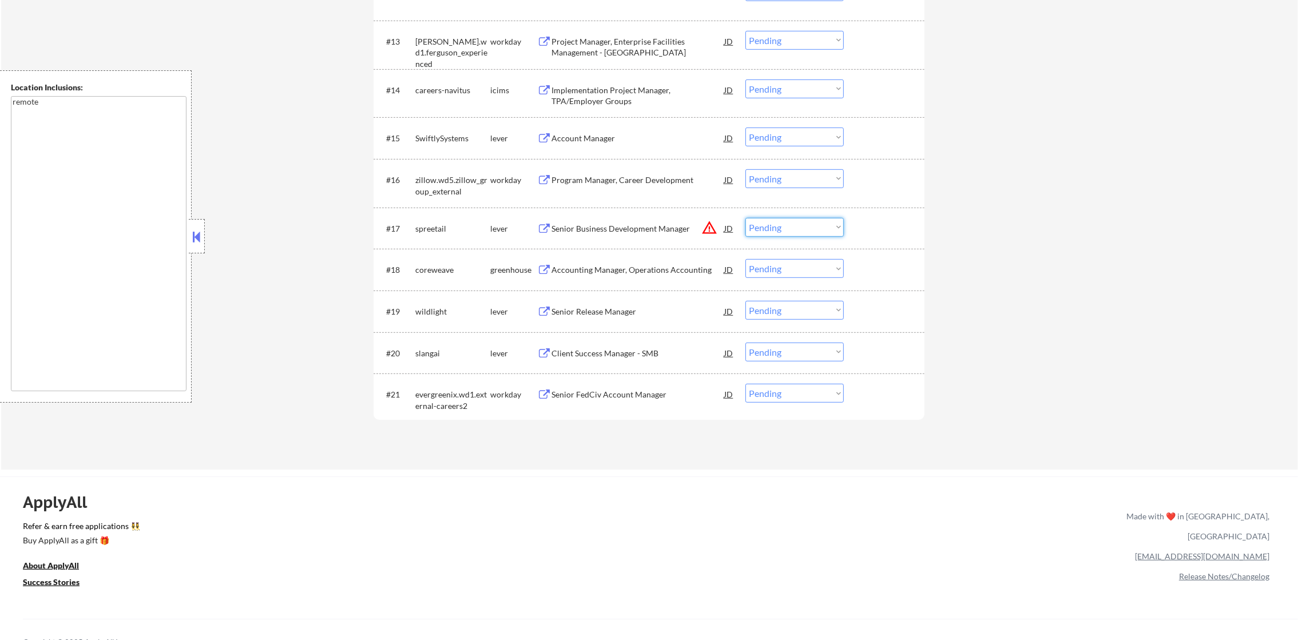
click at [807, 223] on select "Choose an option... Pending Applied Excluded (Questions) Excluded (Expired) Exc…" at bounding box center [795, 227] width 98 height 19
click at [746, 218] on select "Choose an option... Pending Applied Excluded (Questions) Excluded (Expired) Exc…" at bounding box center [795, 227] width 98 height 19
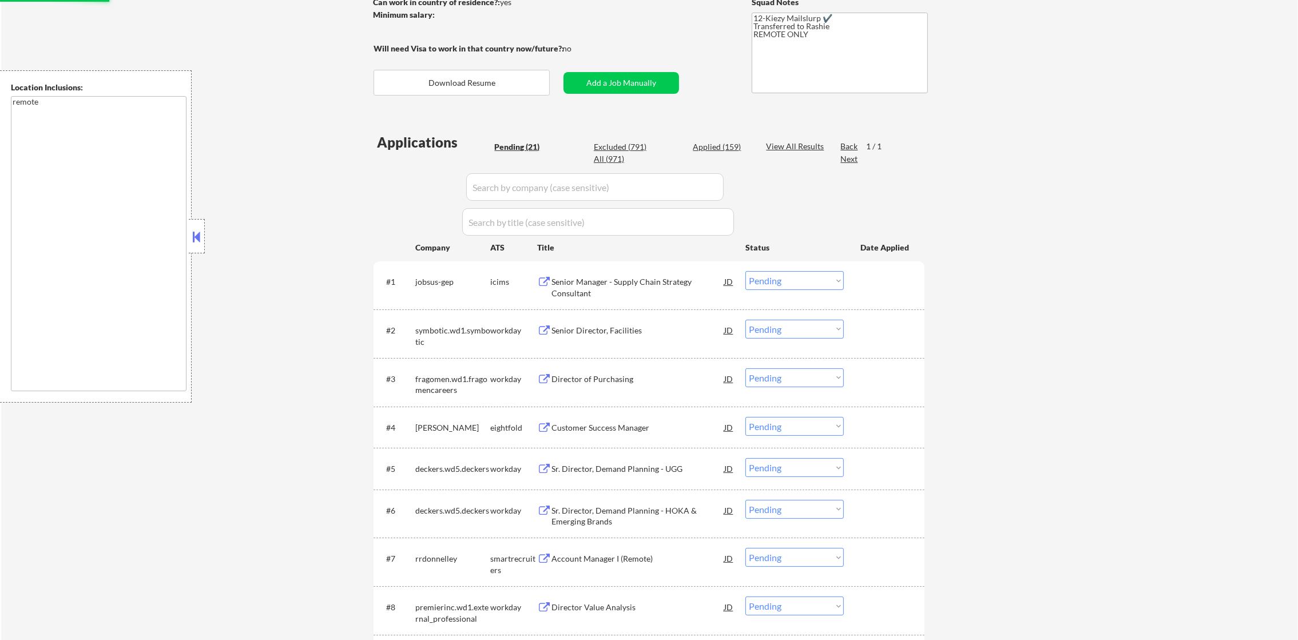
scroll to position [221, 0]
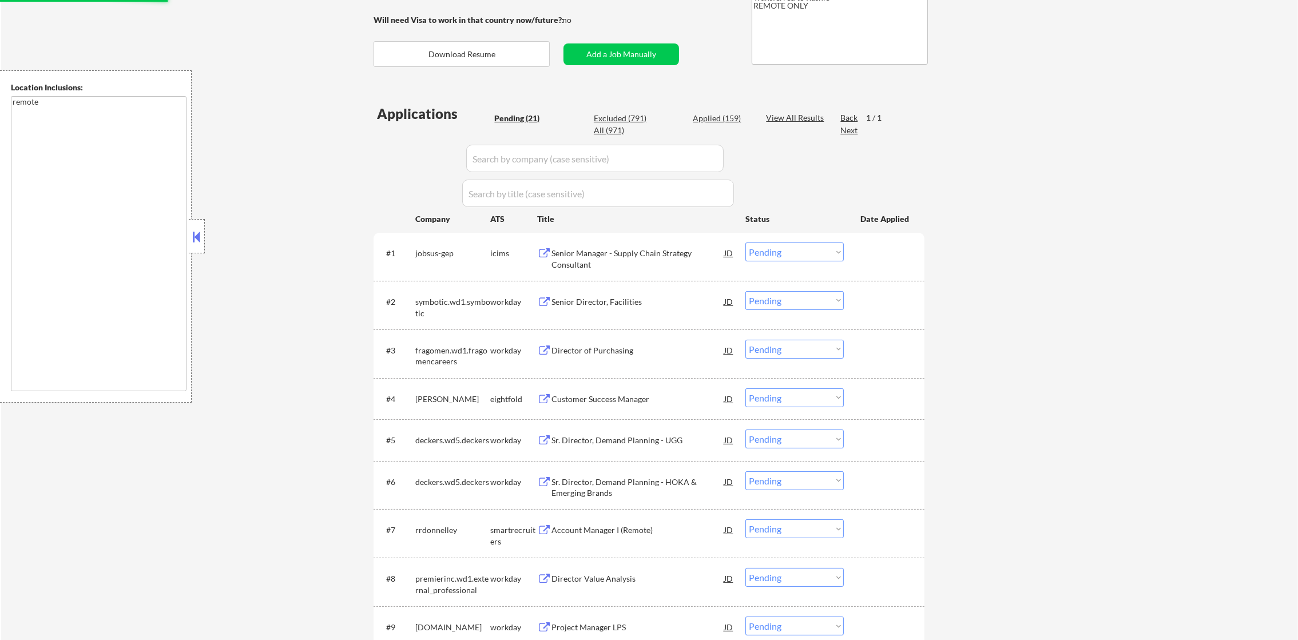
select select ""pending""
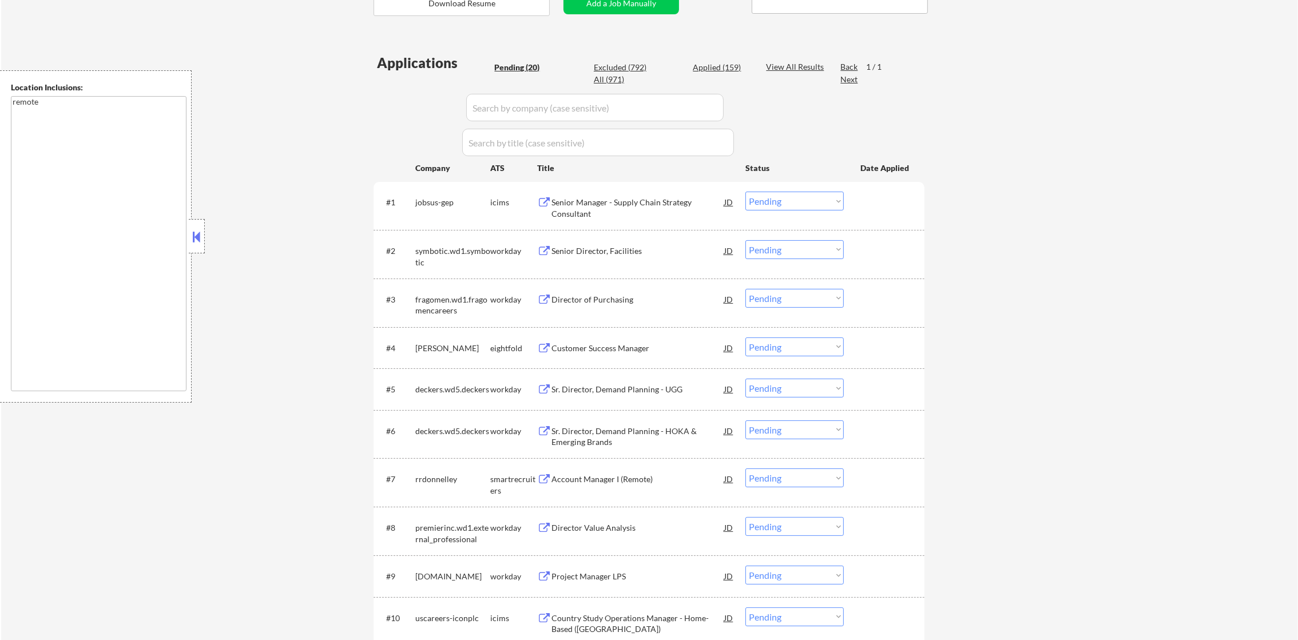
scroll to position [364, 0]
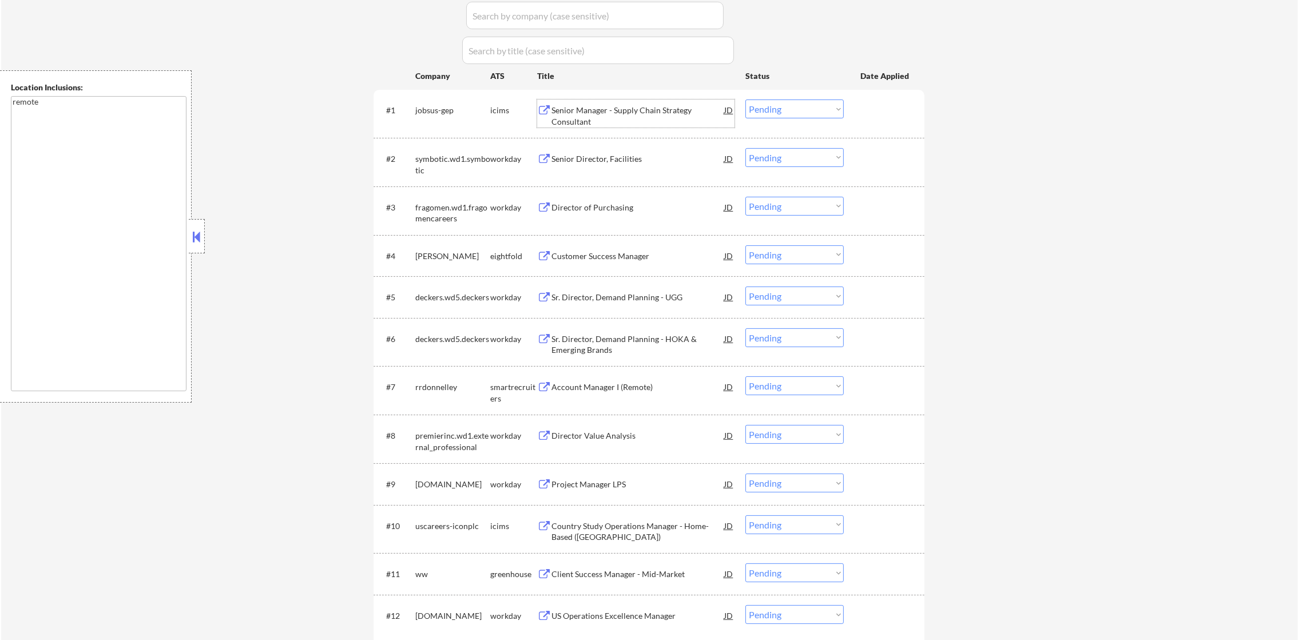
click at [628, 113] on div "Senior Manager - Supply Chain Strategy Consultant" at bounding box center [638, 116] width 173 height 22
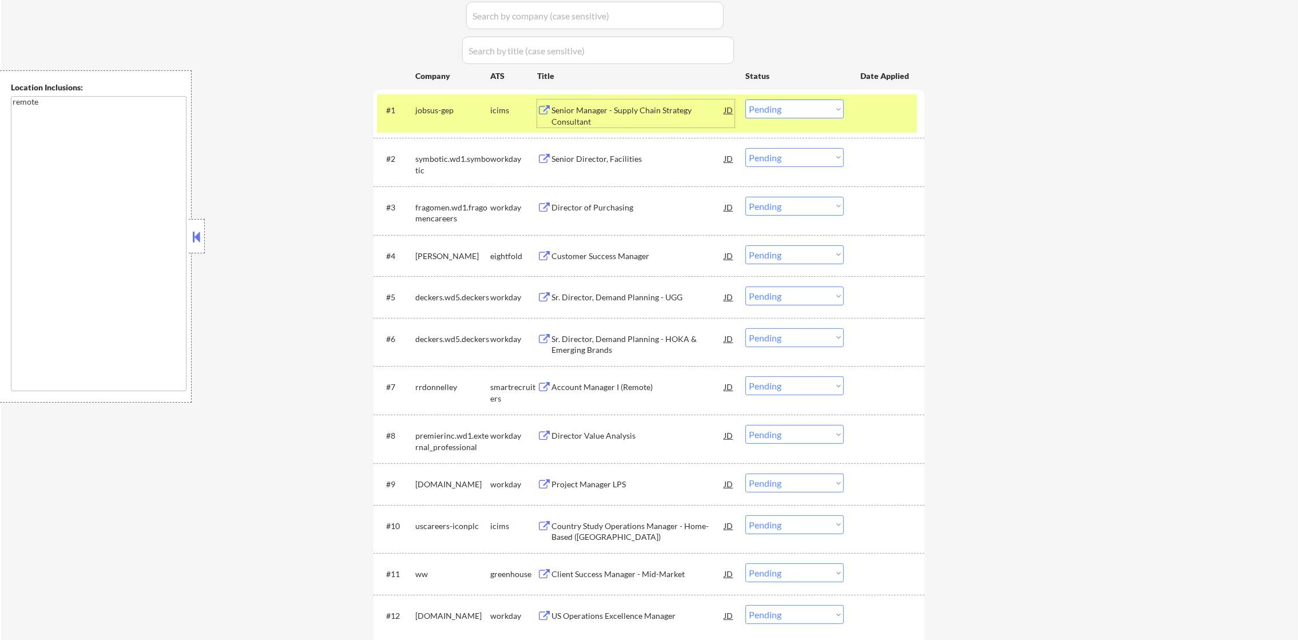
click at [842, 109] on select "Choose an option... Pending Applied Excluded (Questions) Excluded (Expired) Exc…" at bounding box center [795, 109] width 98 height 19
click at [746, 100] on select "Choose an option... Pending Applied Excluded (Questions) Excluded (Expired) Exc…" at bounding box center [795, 109] width 98 height 19
click at [451, 111] on div "jobsus-gep" at bounding box center [452, 110] width 75 height 11
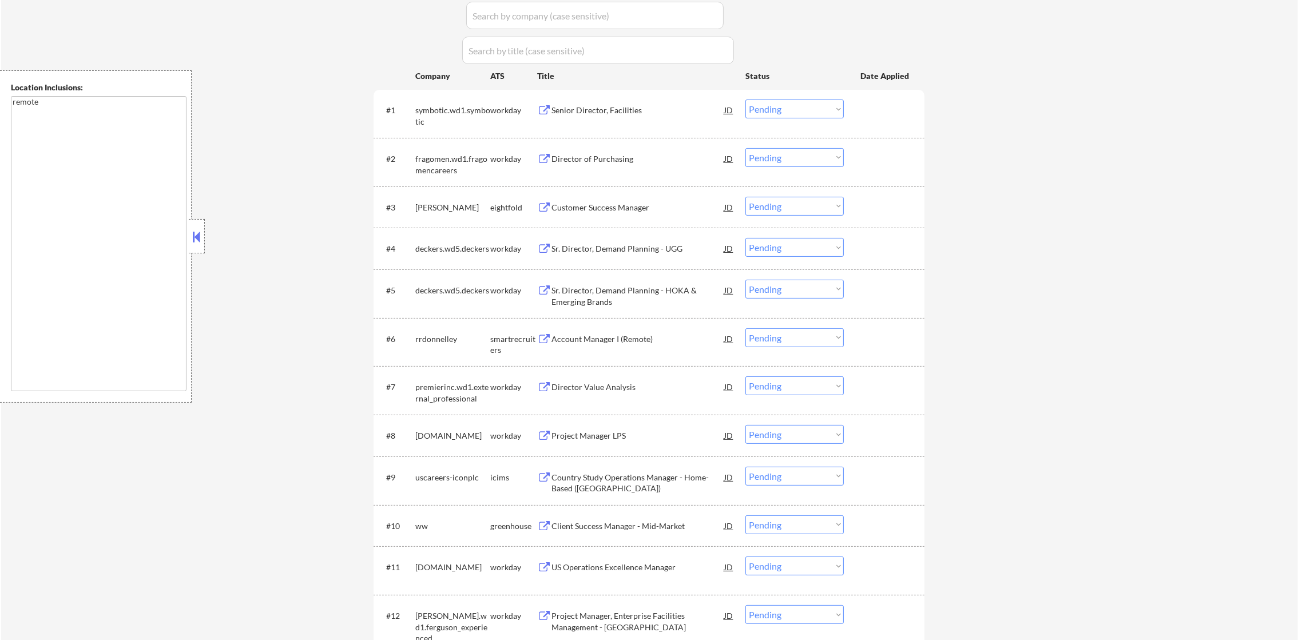
click at [620, 110] on div "Senior Director, Facilities" at bounding box center [638, 110] width 173 height 11
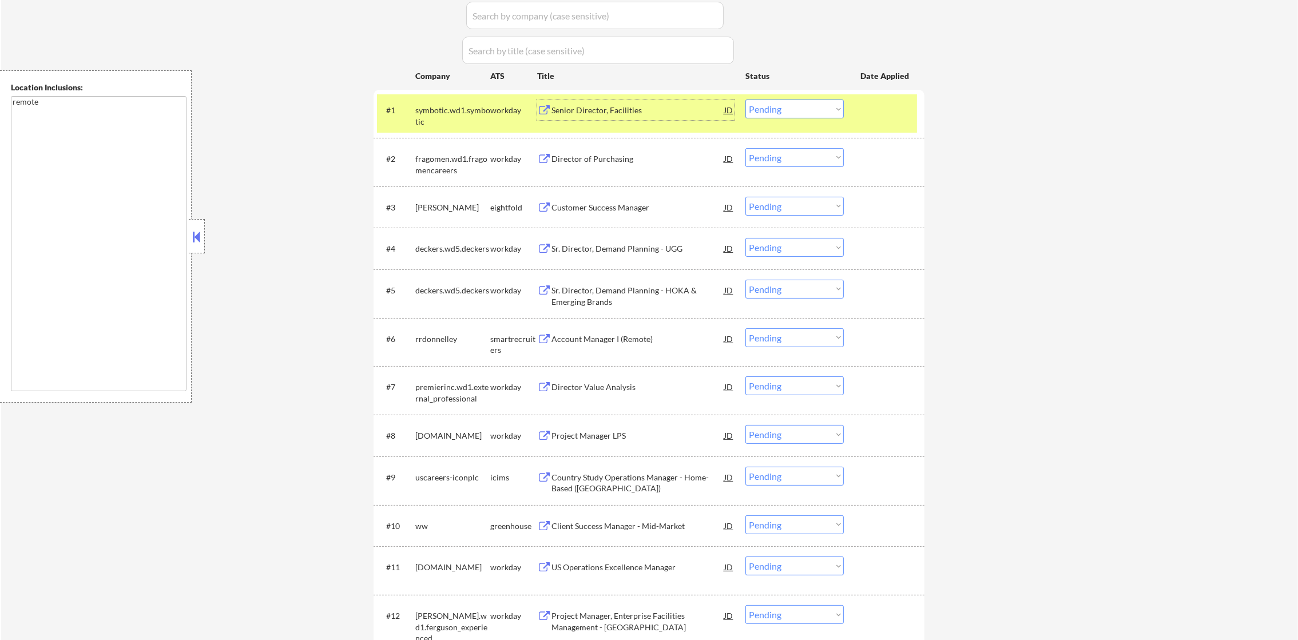
drag, startPoint x: 774, startPoint y: 106, endPoint x: 779, endPoint y: 117, distance: 12.3
click at [774, 106] on select "Choose an option... Pending Applied Excluded (Questions) Excluded (Expired) Exc…" at bounding box center [795, 109] width 98 height 19
click at [746, 100] on select "Choose an option... Pending Applied Excluded (Questions) Excluded (Expired) Exc…" at bounding box center [795, 109] width 98 height 19
click at [461, 120] on div "symbotic.wd1.symbotic" at bounding box center [452, 116] width 75 height 22
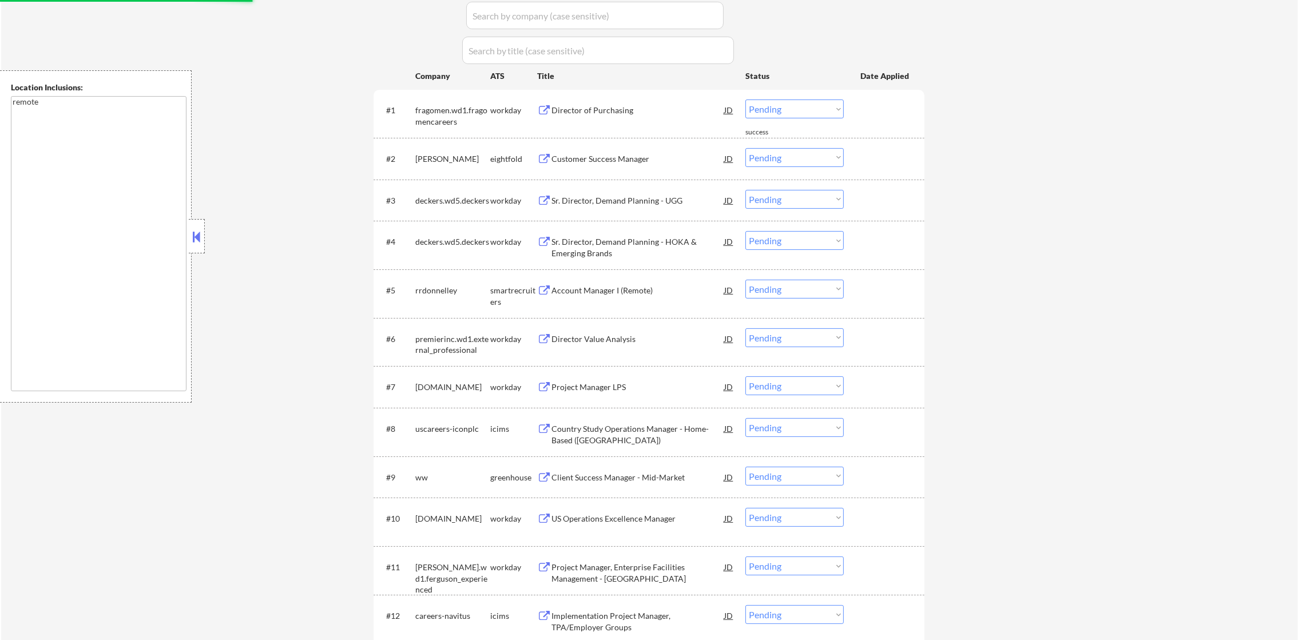
click at [636, 110] on div "Director of Purchasing" at bounding box center [638, 110] width 173 height 11
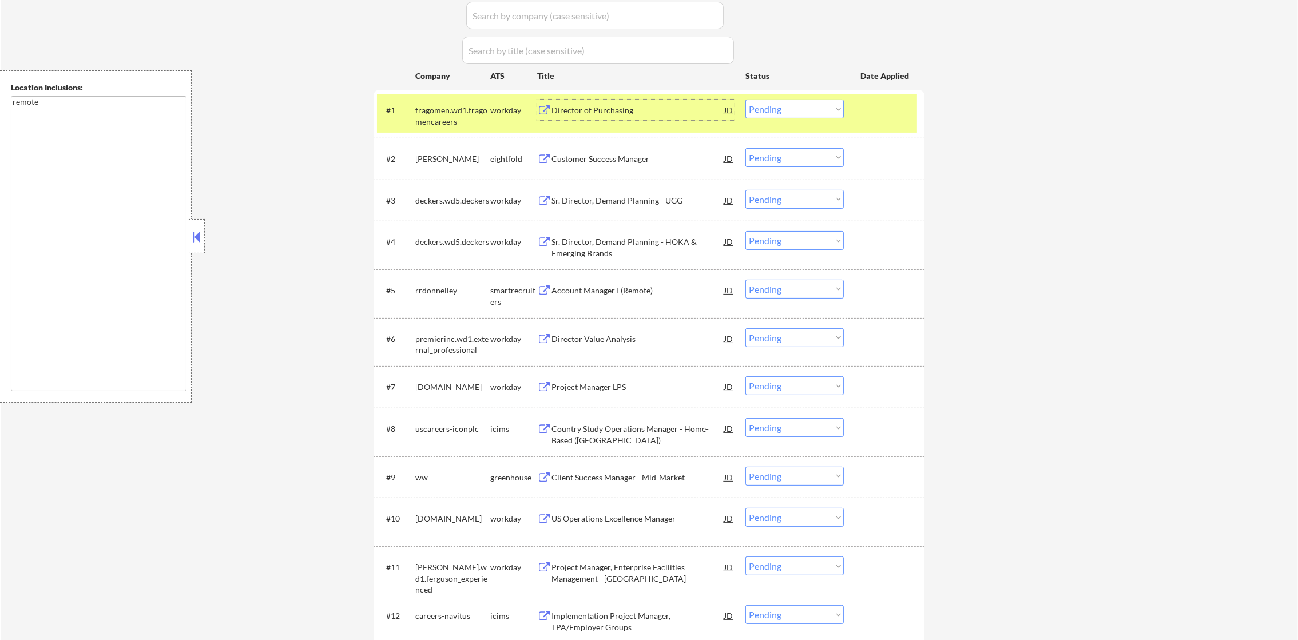
click at [804, 100] on div "#1 fragomen.wd1.fragomencareers workday Director of Purchasing JD Choose an opt…" at bounding box center [647, 113] width 540 height 38
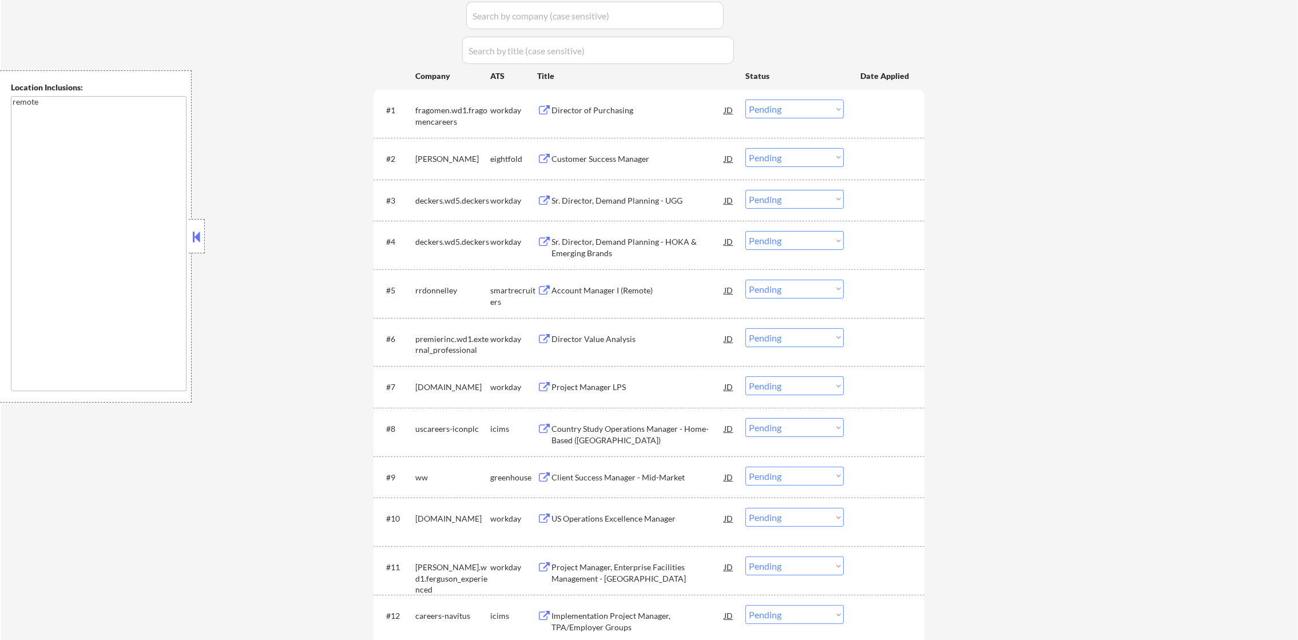
click at [806, 105] on select "Choose an option... Pending Applied Excluded (Questions) Excluded (Expired) Exc…" at bounding box center [795, 109] width 98 height 19
click at [746, 100] on select "Choose an option... Pending Applied Excluded (Questions) Excluded (Expired) Exc…" at bounding box center [795, 109] width 98 height 19
click at [806, 117] on select "Choose an option... Pending Applied Excluded (Questions) Excluded (Expired) Exc…" at bounding box center [795, 109] width 98 height 19
click at [746, 100] on select "Choose an option... Pending Applied Excluded (Questions) Excluded (Expired) Exc…" at bounding box center [795, 109] width 98 height 19
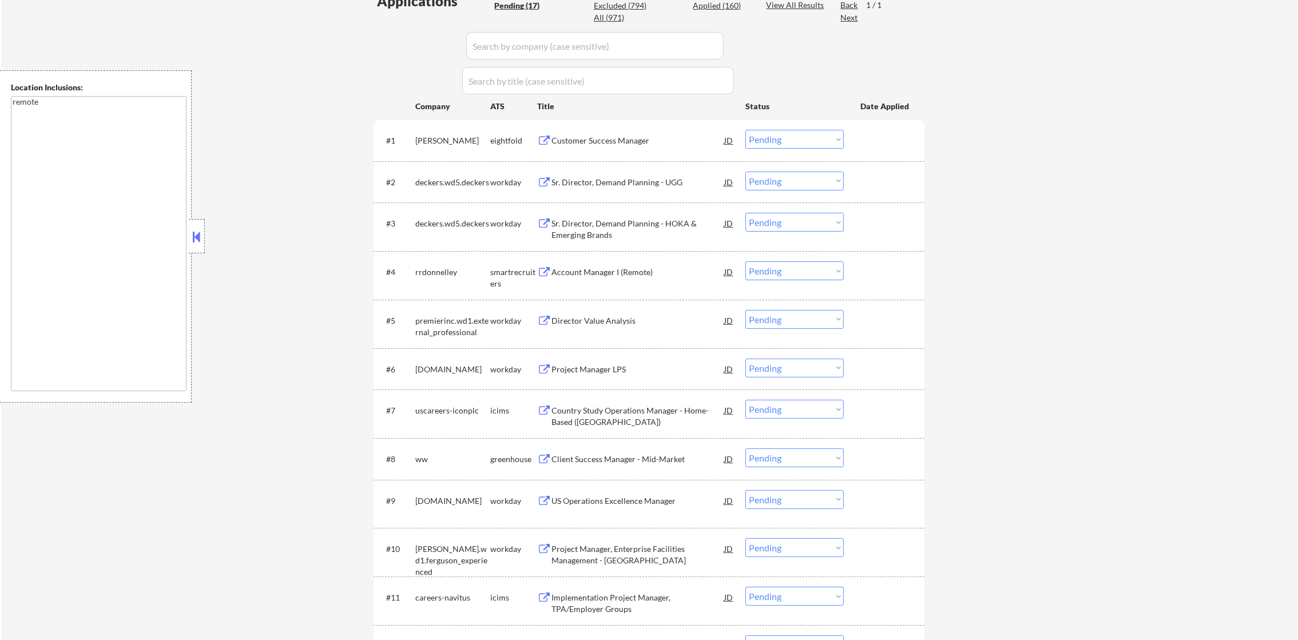
scroll to position [307, 0]
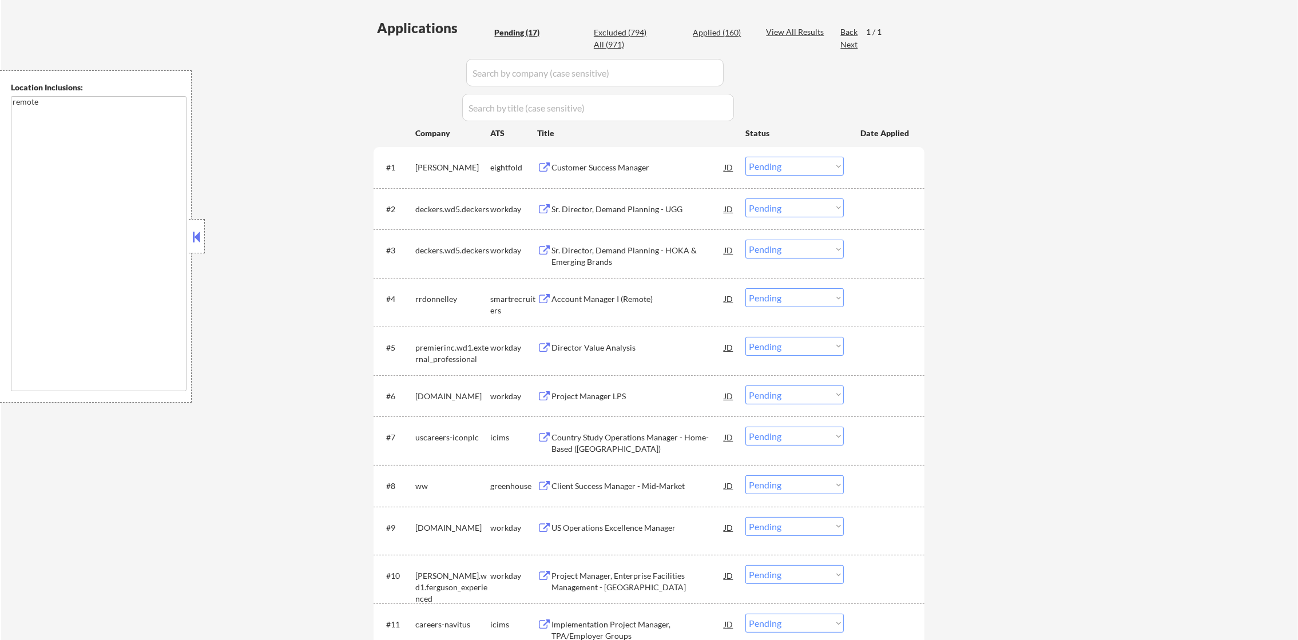
click at [625, 165] on div "Customer Success Manager" at bounding box center [638, 167] width 173 height 11
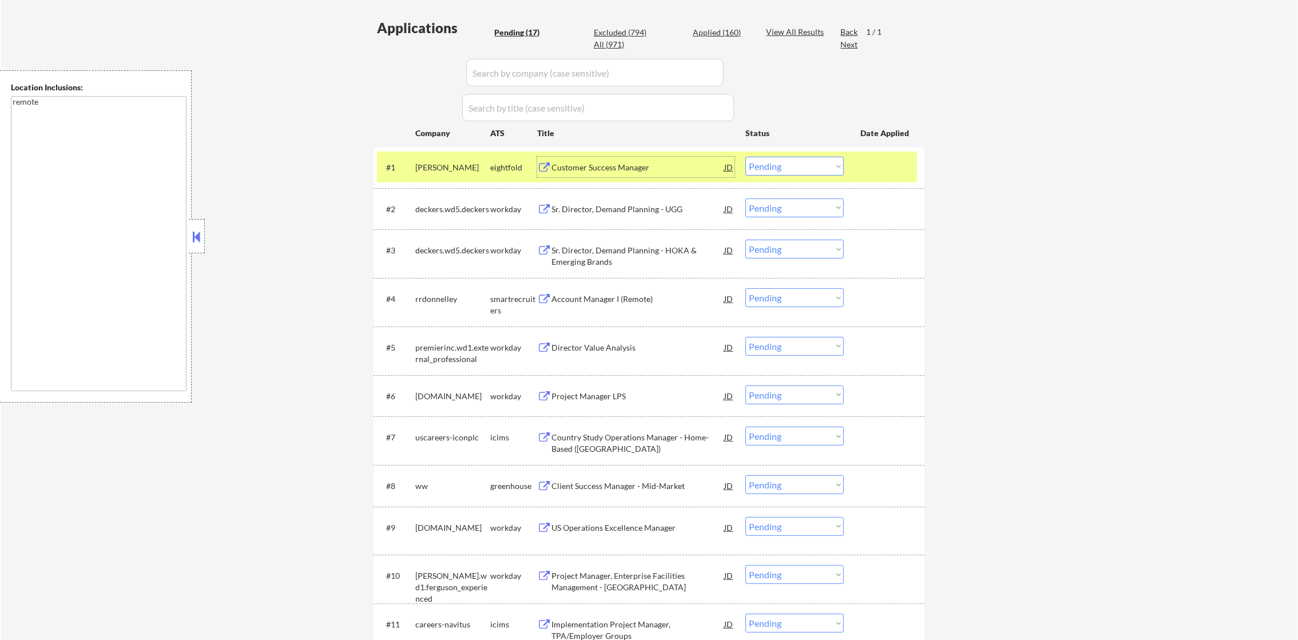
drag, startPoint x: 834, startPoint y: 167, endPoint x: 834, endPoint y: 174, distance: 6.9
click at [834, 167] on select "Choose an option... Pending Applied Excluded (Questions) Excluded (Expired) Exc…" at bounding box center [795, 166] width 98 height 19
click at [746, 157] on select "Choose an option... Pending Applied Excluded (Questions) Excluded (Expired) Exc…" at bounding box center [795, 166] width 98 height 19
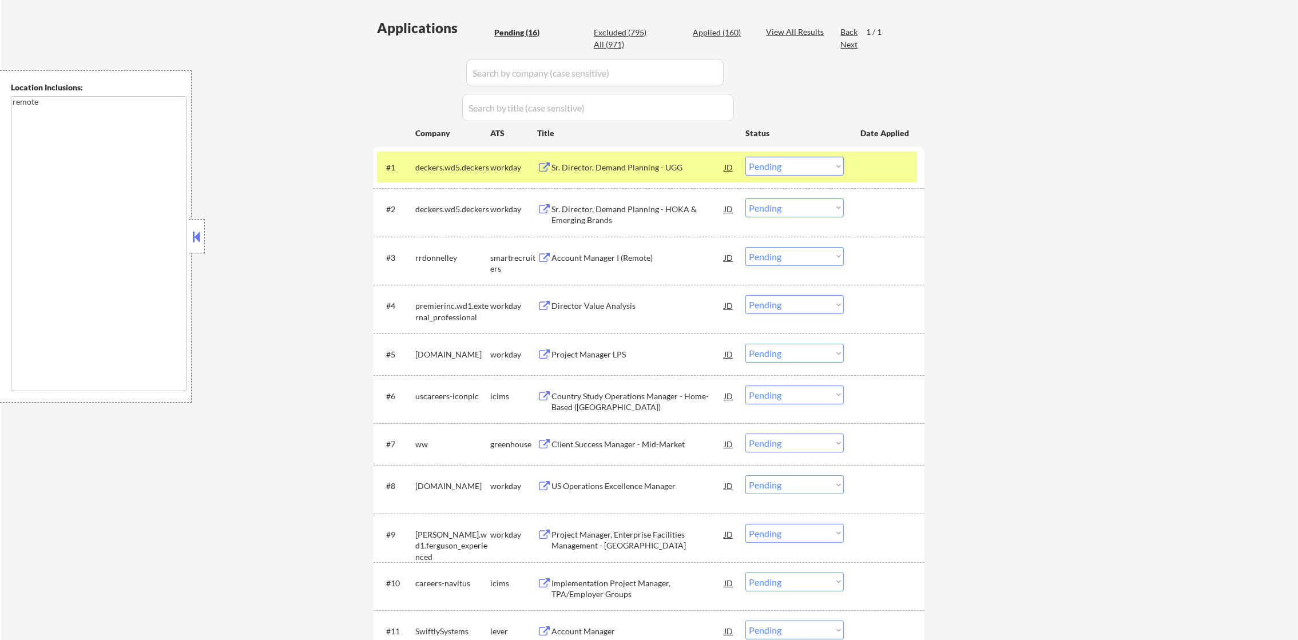
click at [438, 172] on div "deckers.wd5.deckers" at bounding box center [452, 167] width 75 height 11
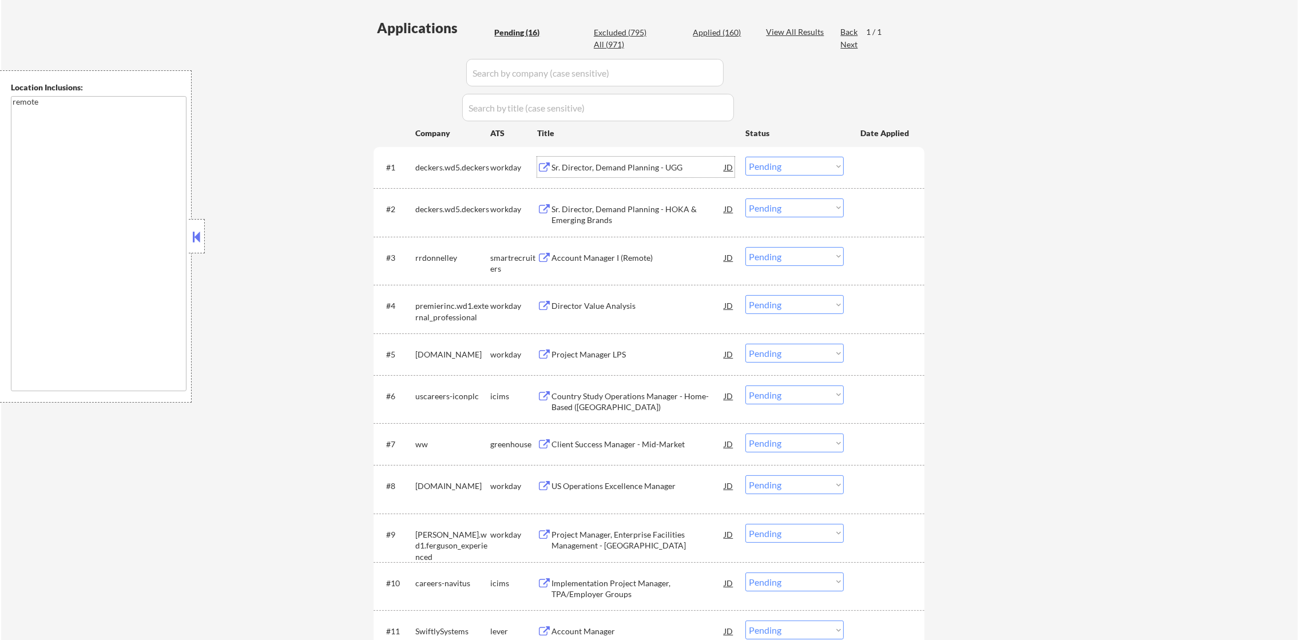
click at [633, 157] on div "Sr. Director, Demand Planning - UGG" at bounding box center [638, 167] width 173 height 21
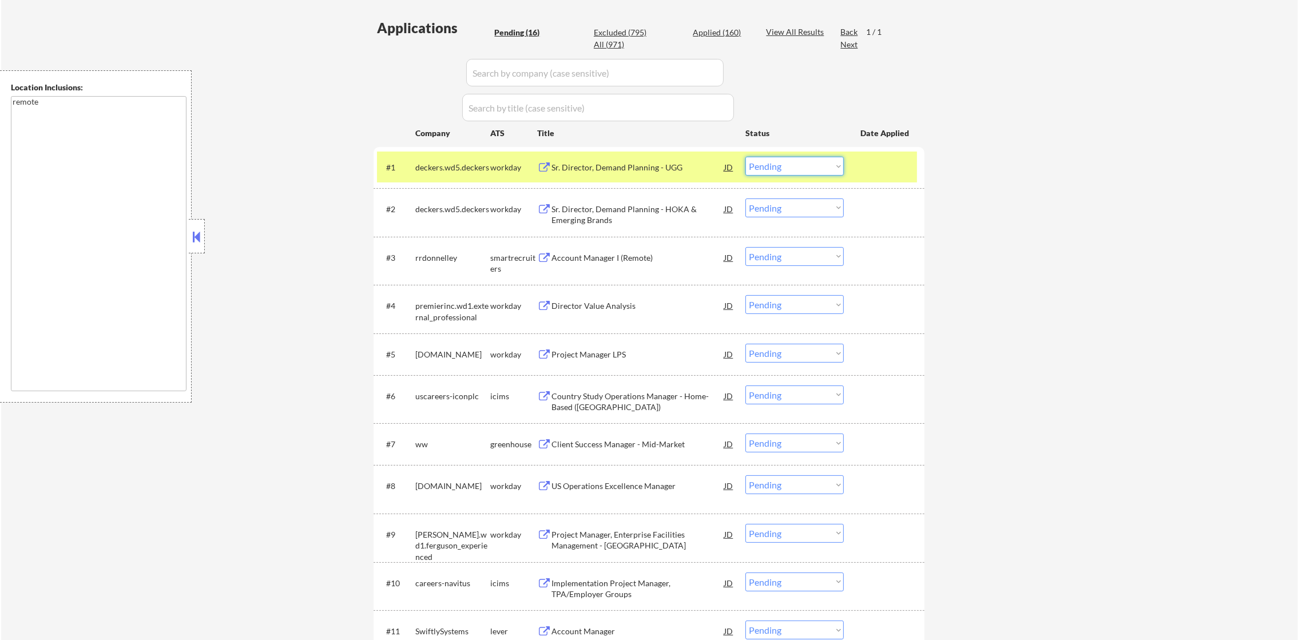
click at [809, 166] on select "Choose an option... Pending Applied Excluded (Questions) Excluded (Expired) Exc…" at bounding box center [795, 166] width 98 height 19
click at [746, 157] on select "Choose an option... Pending Applied Excluded (Questions) Excluded (Expired) Exc…" at bounding box center [795, 166] width 98 height 19
click at [462, 157] on div "deckers.wd5.deckers" at bounding box center [452, 167] width 75 height 21
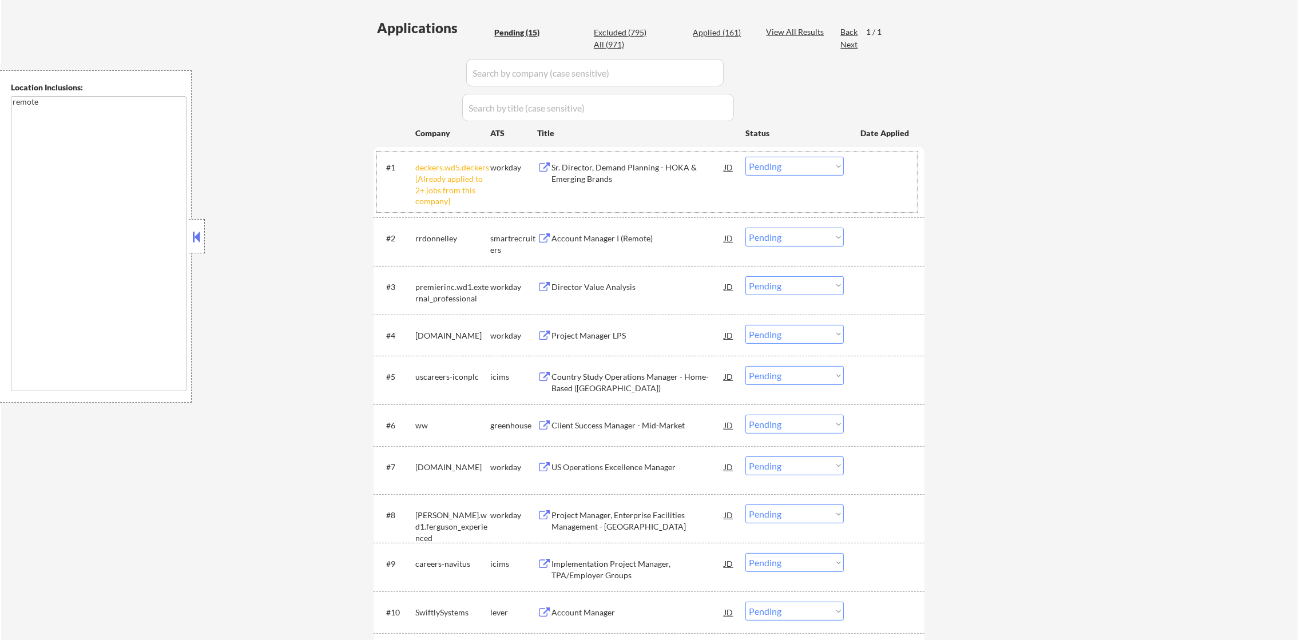
click at [835, 171] on select "Choose an option... Pending Applied Excluded (Questions) Excluded (Expired) Exc…" at bounding box center [795, 166] width 98 height 19
click at [834, 166] on select "Choose an option... Pending Applied Excluded (Questions) Excluded (Expired) Exc…" at bounding box center [795, 166] width 98 height 19
click at [746, 157] on select "Choose an option... Pending Applied Excluded (Questions) Excluded (Expired) Exc…" at bounding box center [795, 166] width 98 height 19
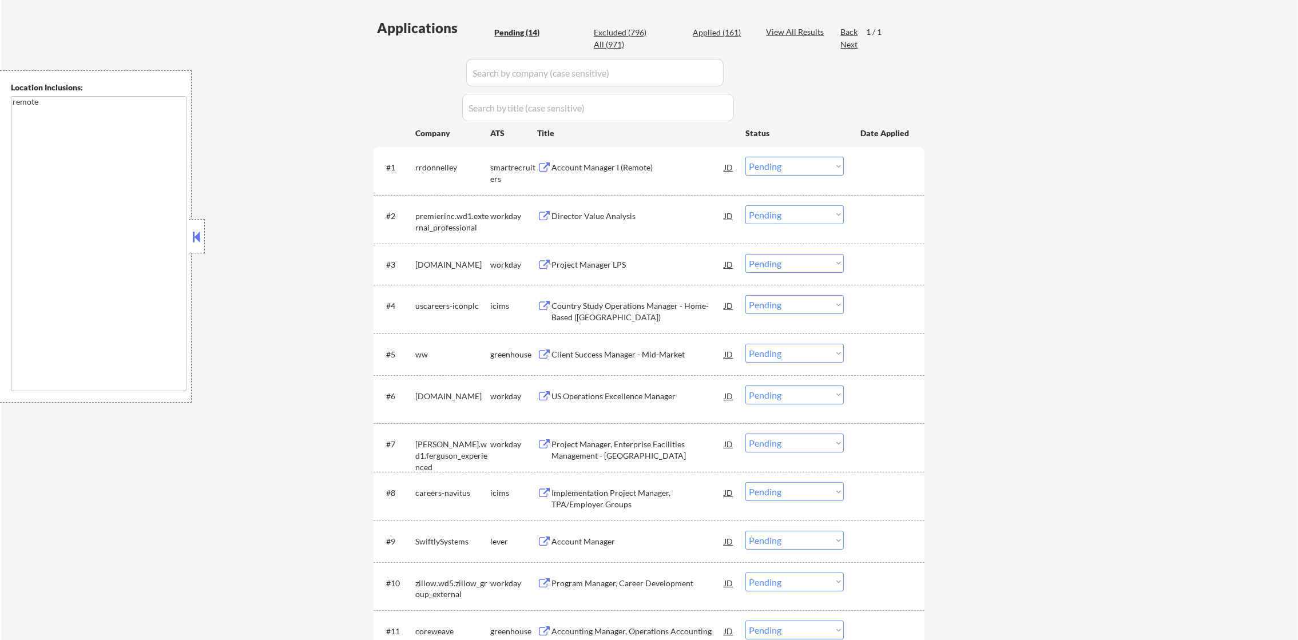
click at [644, 172] on div "Account Manager I (Remote)" at bounding box center [638, 167] width 173 height 11
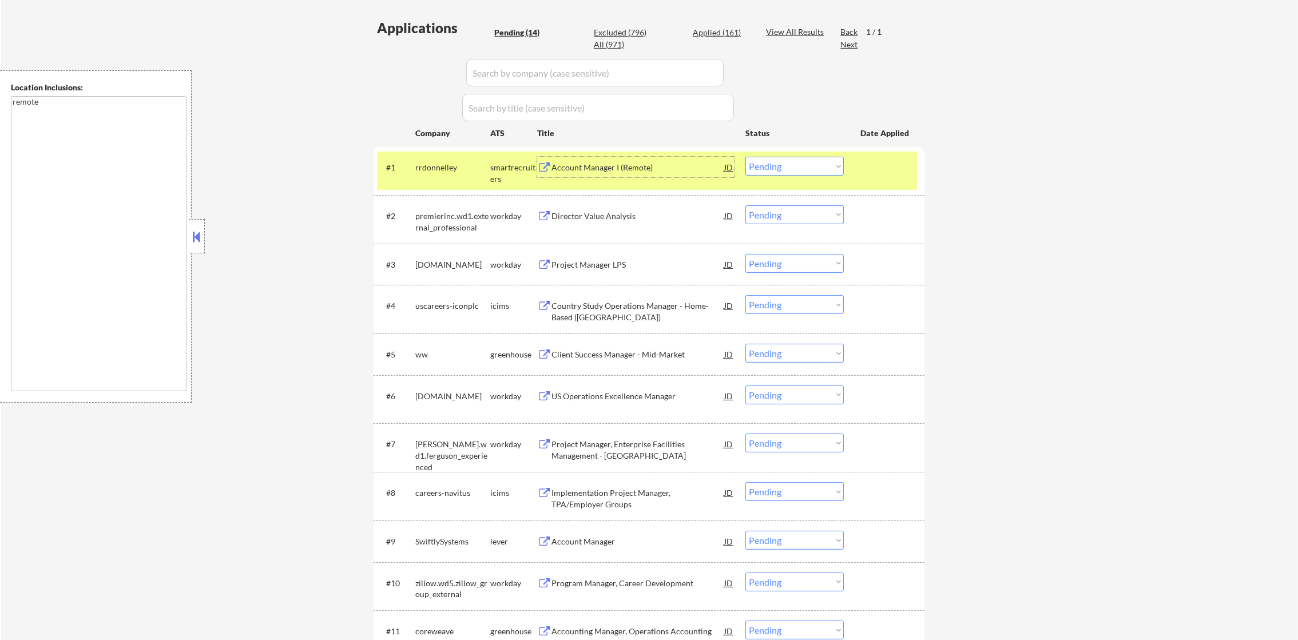
click at [773, 164] on select "Choose an option... Pending Applied Excluded (Questions) Excluded (Expired) Exc…" at bounding box center [795, 166] width 98 height 19
click at [746, 157] on select "Choose an option... Pending Applied Excluded (Questions) Excluded (Expired) Exc…" at bounding box center [795, 166] width 98 height 19
click at [449, 171] on div "rrdonnelley" at bounding box center [452, 167] width 75 height 11
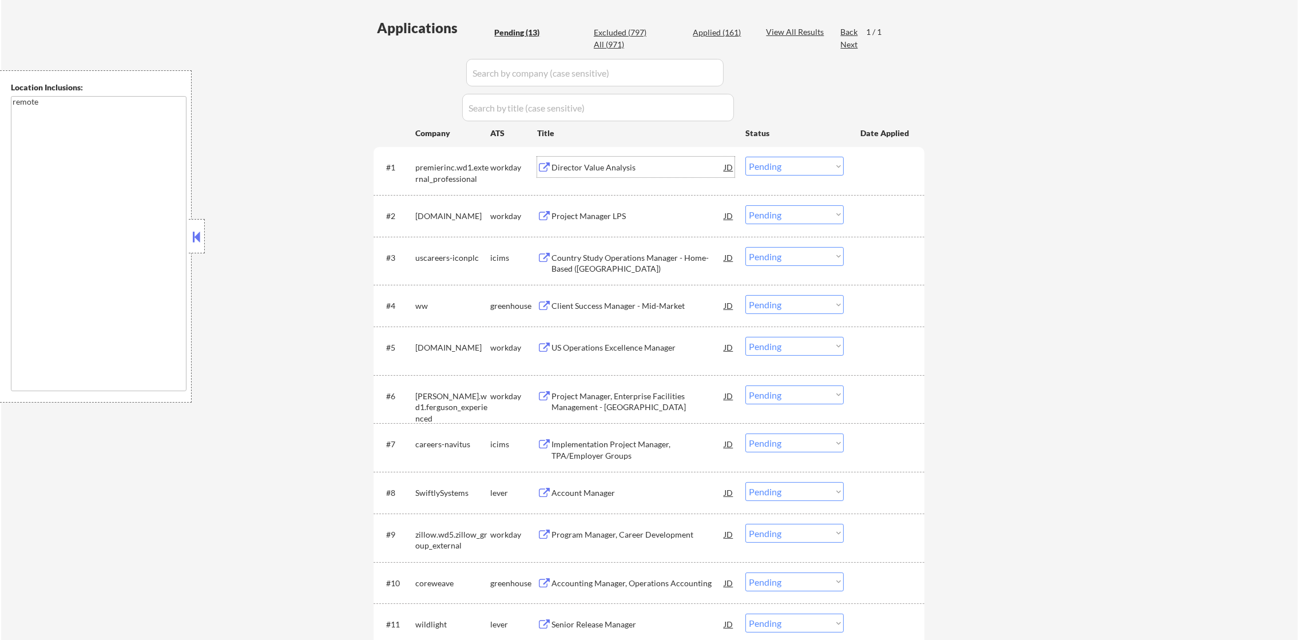
click at [577, 160] on div "Director Value Analysis" at bounding box center [638, 167] width 173 height 21
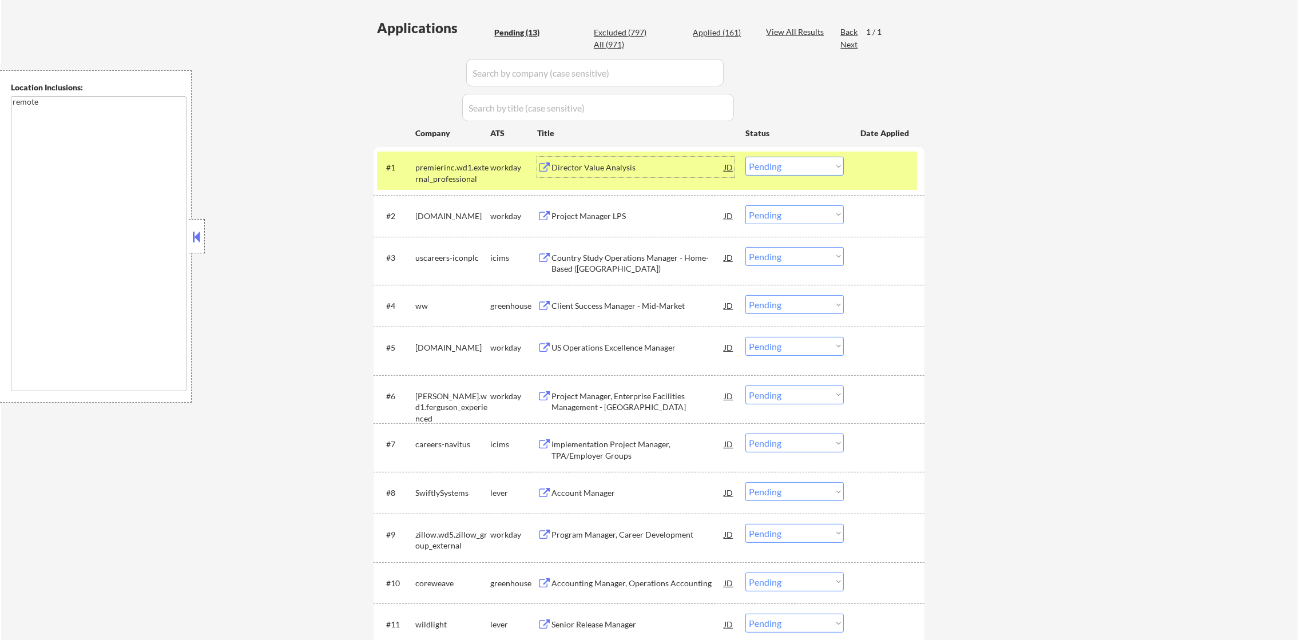
click at [575, 174] on div "Director Value Analysis" at bounding box center [638, 167] width 173 height 21
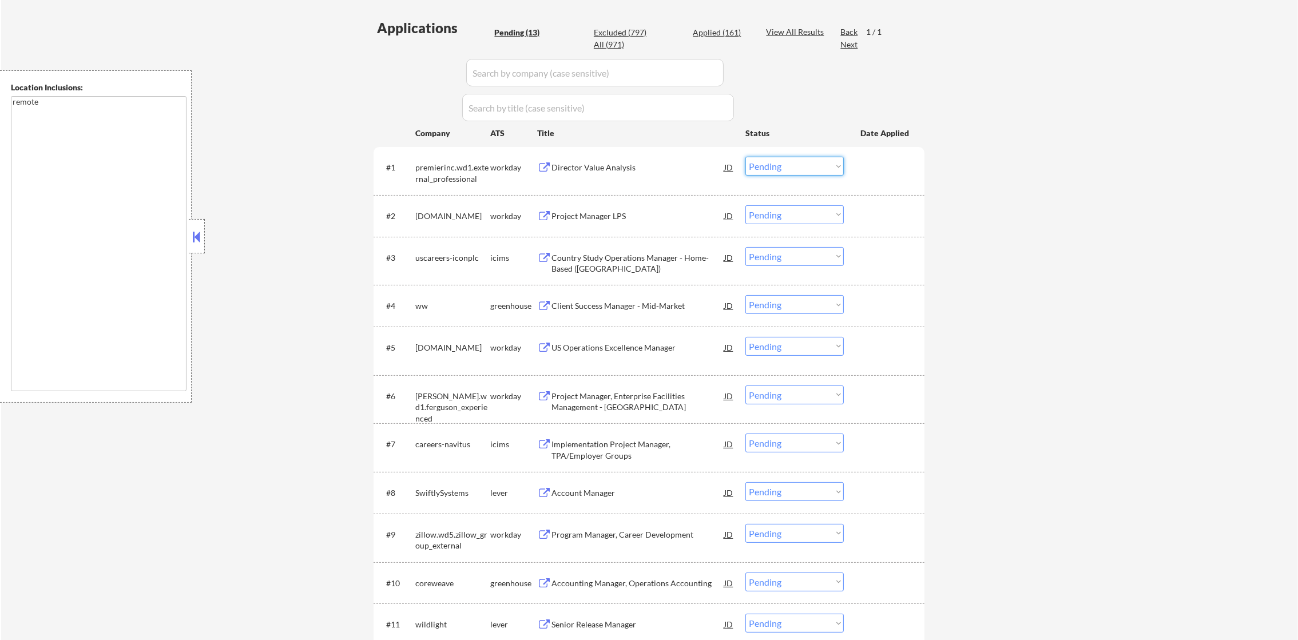
drag, startPoint x: 771, startPoint y: 166, endPoint x: 774, endPoint y: 174, distance: 8.5
click at [771, 166] on select "Choose an option... Pending Applied Excluded (Questions) Excluded (Expired) Exc…" at bounding box center [795, 166] width 98 height 19
click at [746, 157] on select "Choose an option... Pending Applied Excluded (Questions) Excluded (Expired) Exc…" at bounding box center [795, 166] width 98 height 19
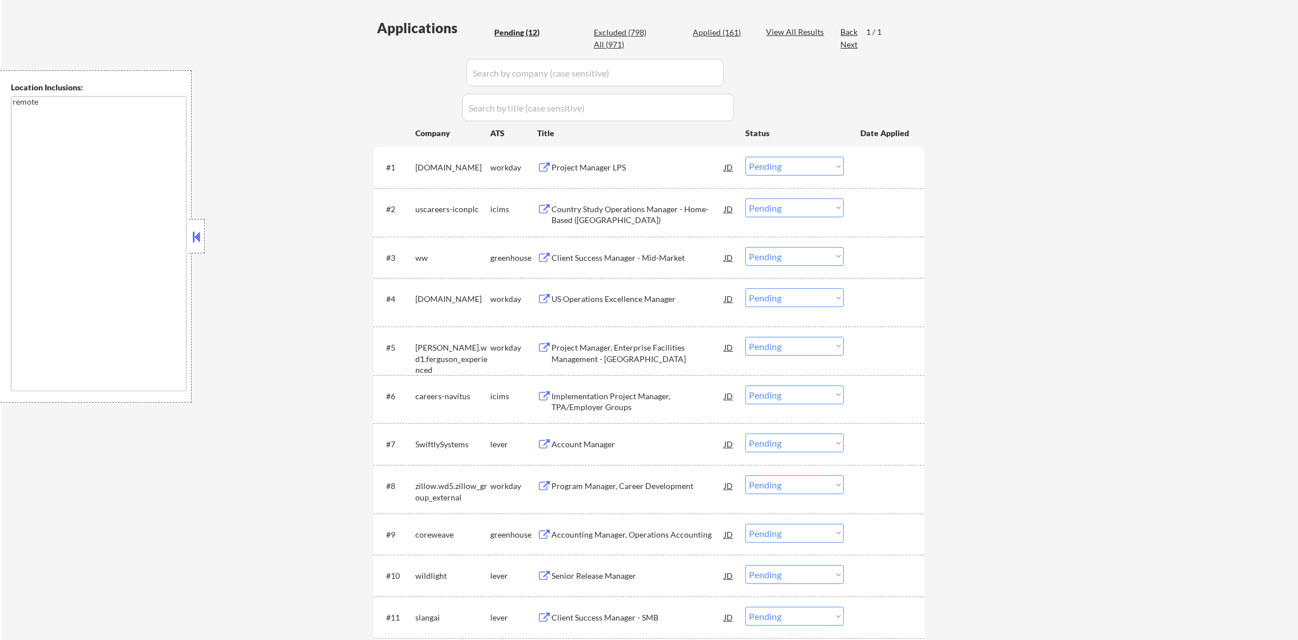
click at [630, 162] on div "Project Manager LPS" at bounding box center [638, 167] width 173 height 11
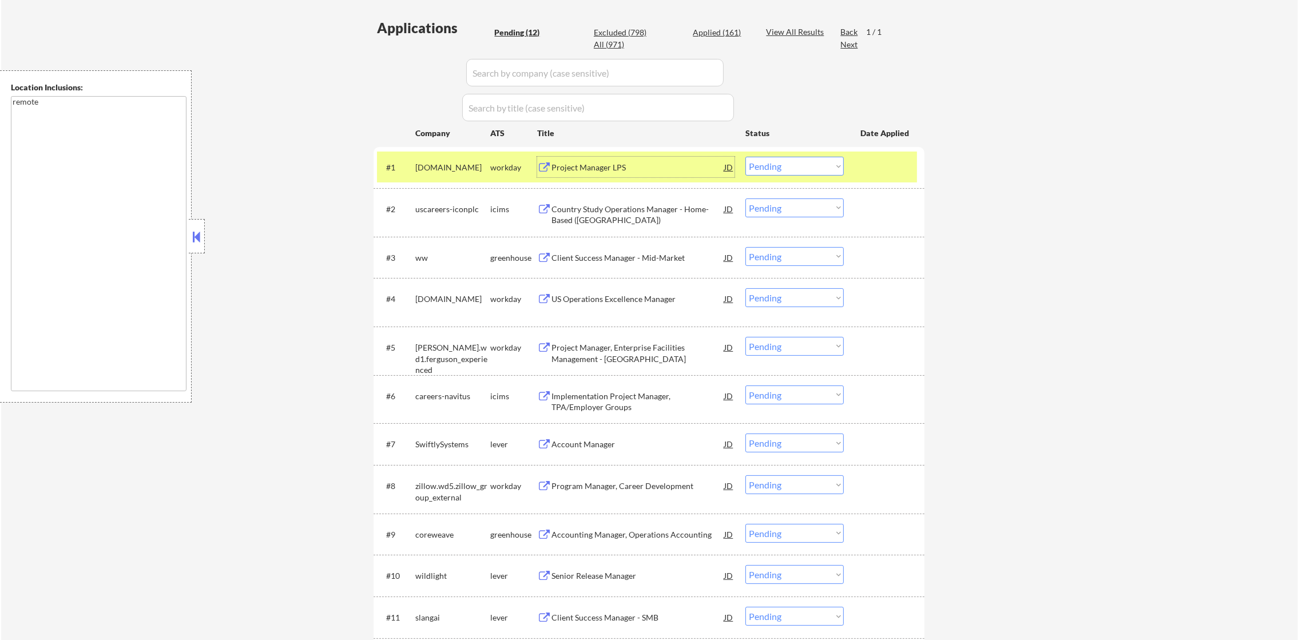
click at [778, 163] on select "Choose an option... Pending Applied Excluded (Questions) Excluded (Expired) Exc…" at bounding box center [795, 166] width 98 height 19
click at [746, 157] on select "Choose an option... Pending Applied Excluded (Questions) Excluded (Expired) Exc…" at bounding box center [795, 166] width 98 height 19
click at [459, 165] on div "[DOMAIN_NAME]" at bounding box center [452, 167] width 75 height 11
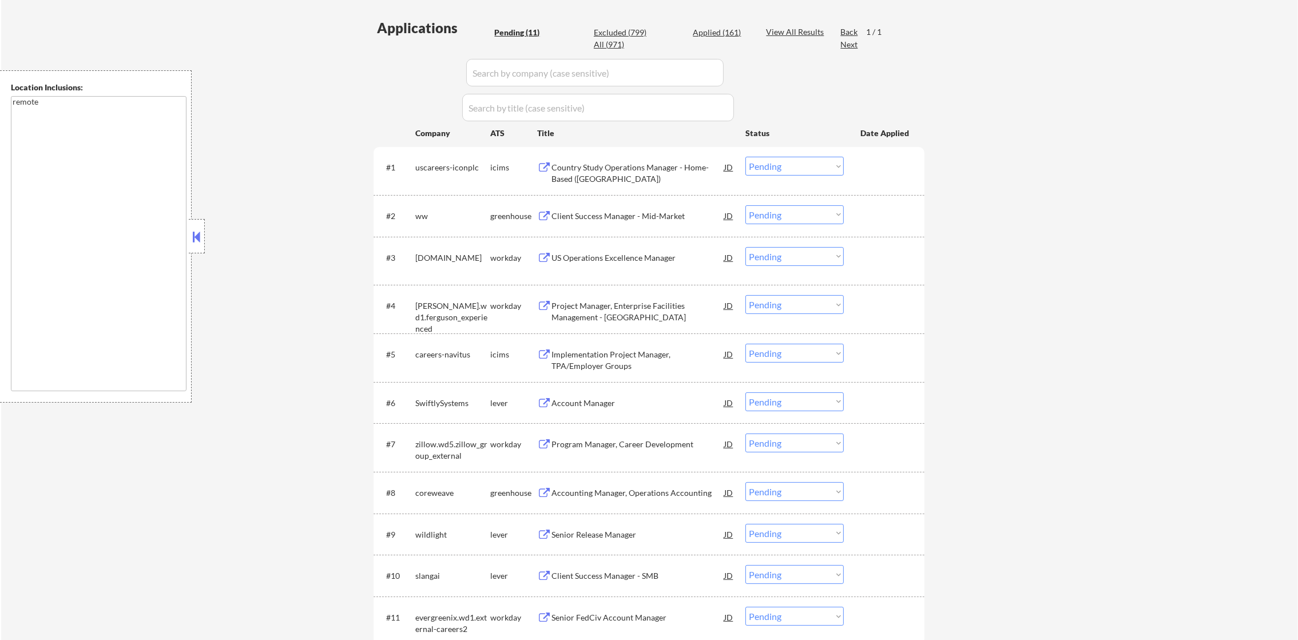
click at [617, 165] on div "Country Study Operations Manager - Home-Based ([GEOGRAPHIC_DATA])" at bounding box center [638, 173] width 173 height 22
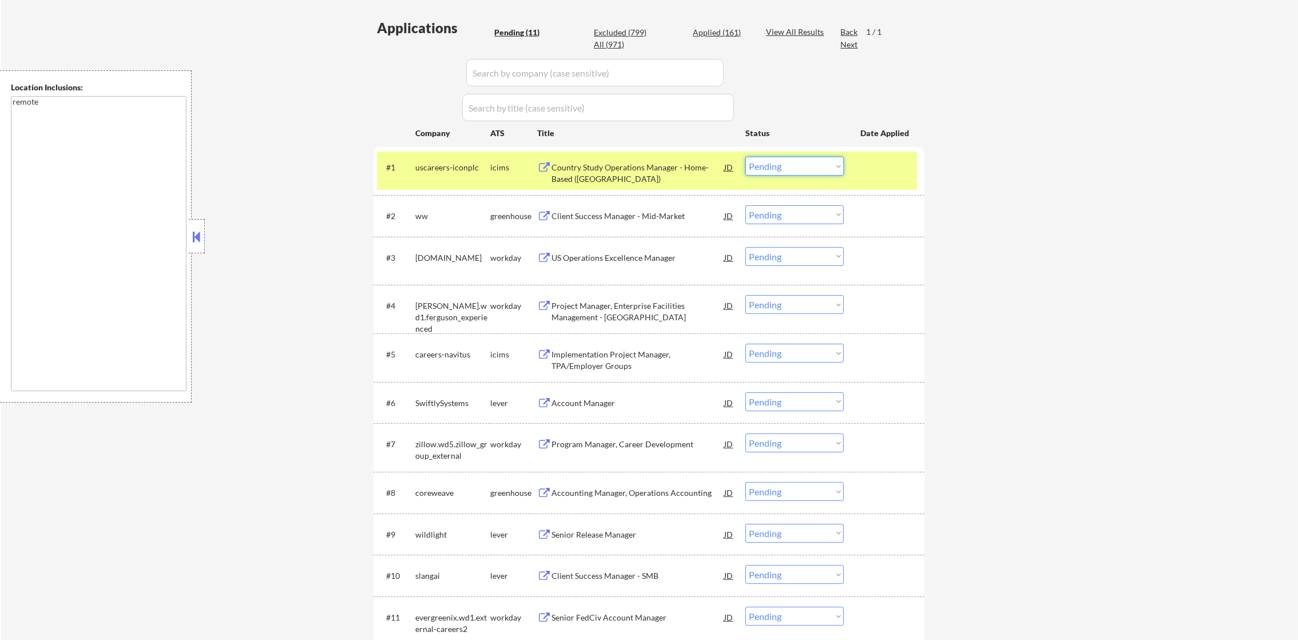
drag, startPoint x: 791, startPoint y: 169, endPoint x: 791, endPoint y: 176, distance: 6.3
click at [791, 171] on select "Choose an option... Pending Applied Excluded (Questions) Excluded (Expired) Exc…" at bounding box center [795, 166] width 98 height 19
click at [746, 157] on select "Choose an option... Pending Applied Excluded (Questions) Excluded (Expired) Exc…" at bounding box center [795, 166] width 98 height 19
click at [454, 172] on div "uscareers-iconplc" at bounding box center [452, 167] width 75 height 11
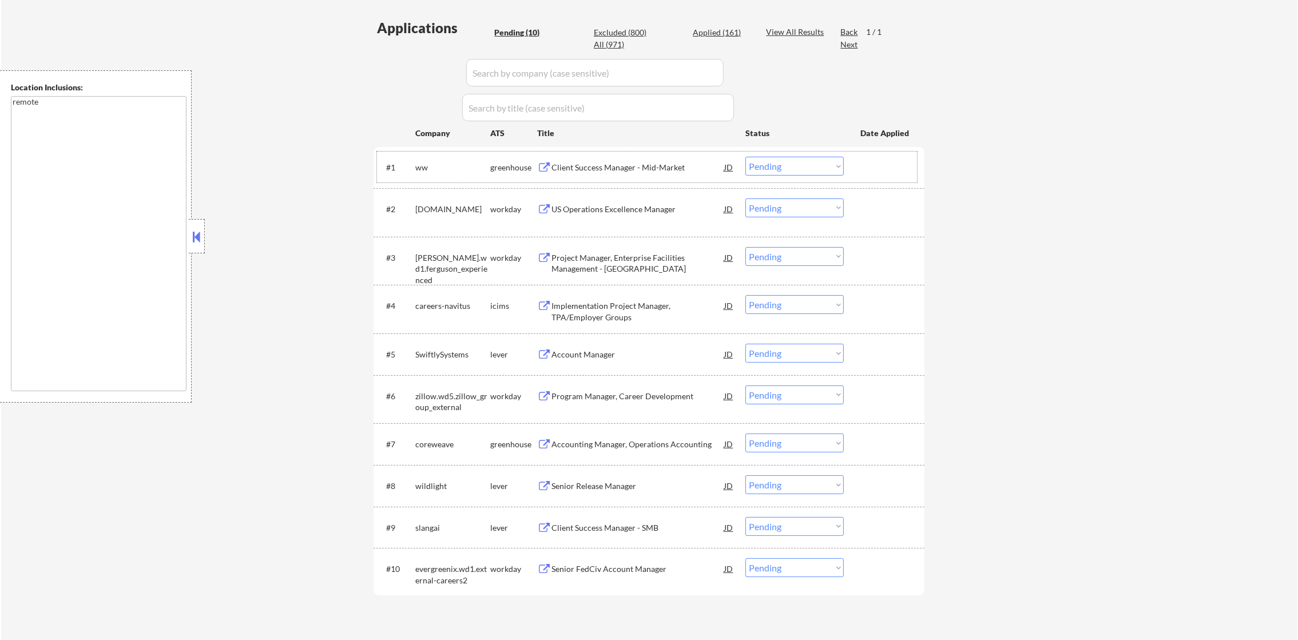
click at [611, 174] on div "Client Success Manager - Mid-Market" at bounding box center [638, 167] width 173 height 21
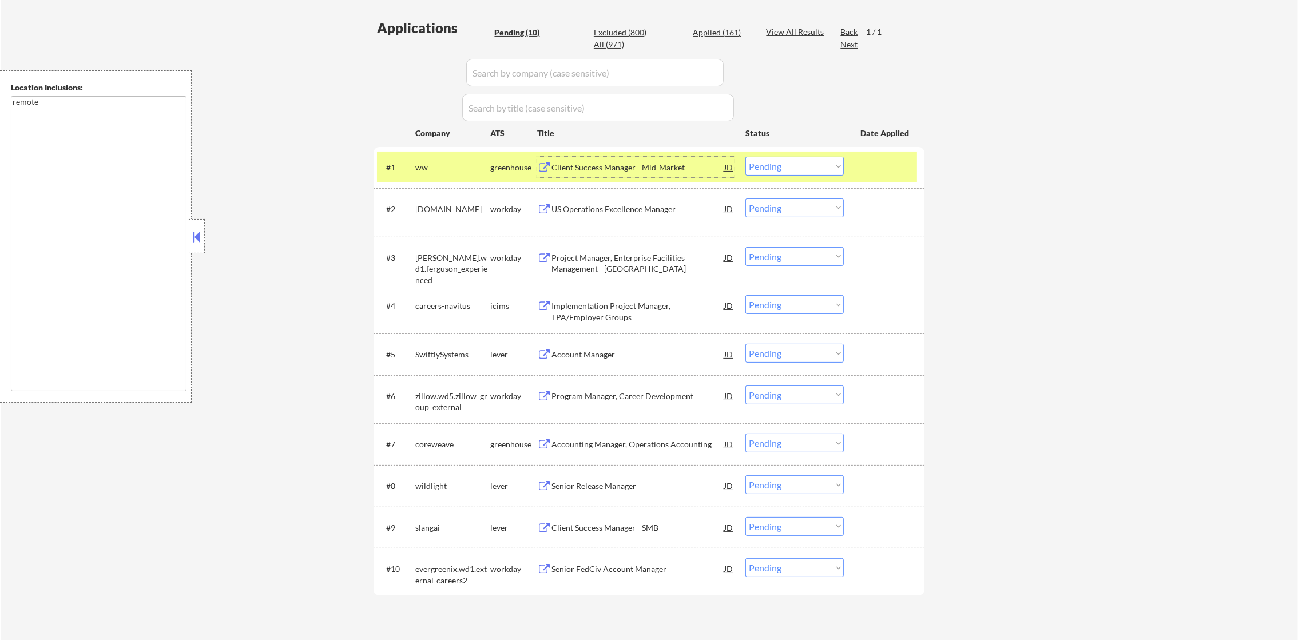
click at [829, 171] on select "Choose an option... Pending Applied Excluded (Questions) Excluded (Expired) Exc…" at bounding box center [795, 166] width 98 height 19
click at [746, 157] on select "Choose an option... Pending Applied Excluded (Questions) Excluded (Expired) Exc…" at bounding box center [795, 166] width 98 height 19
click at [450, 168] on div "ww" at bounding box center [452, 167] width 75 height 11
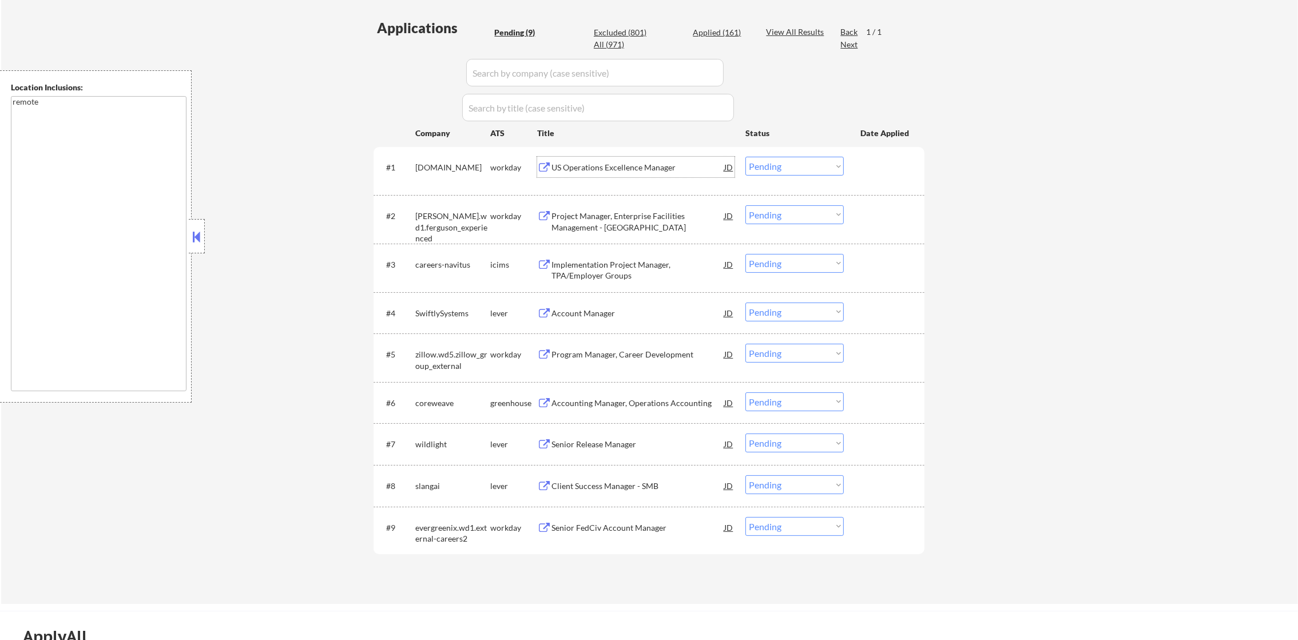
click at [657, 165] on div "US Operations Excellence Manager" at bounding box center [638, 167] width 173 height 11
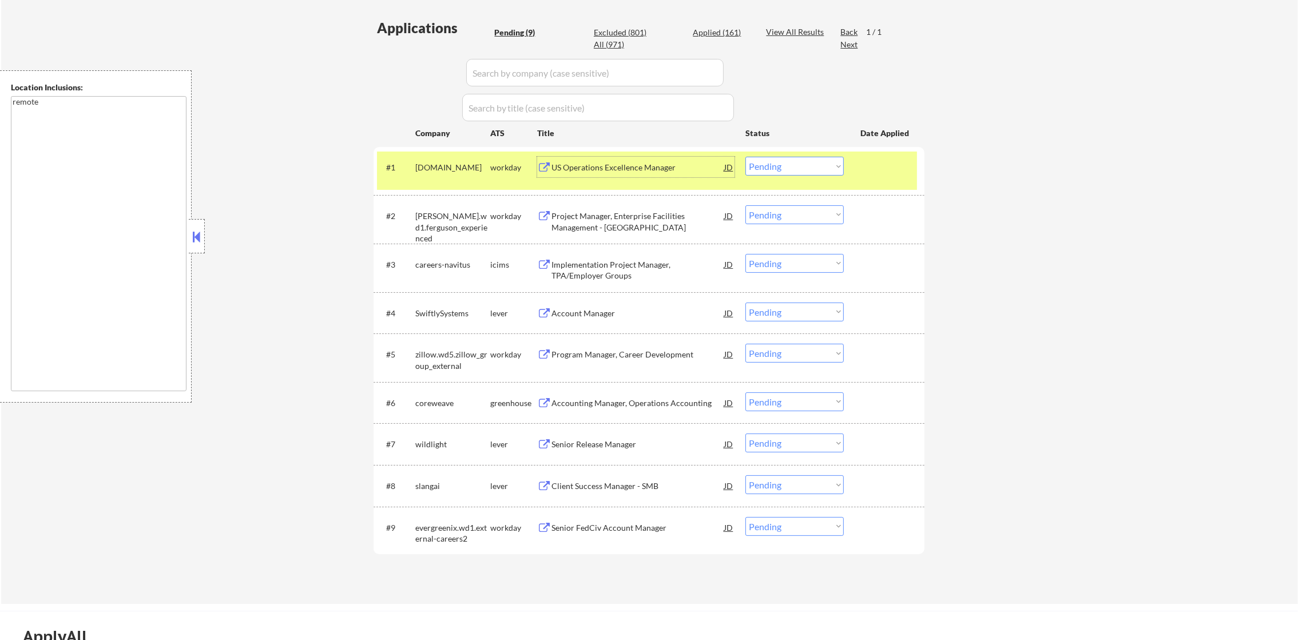
click at [671, 171] on div "US Operations Excellence Manager" at bounding box center [638, 167] width 173 height 11
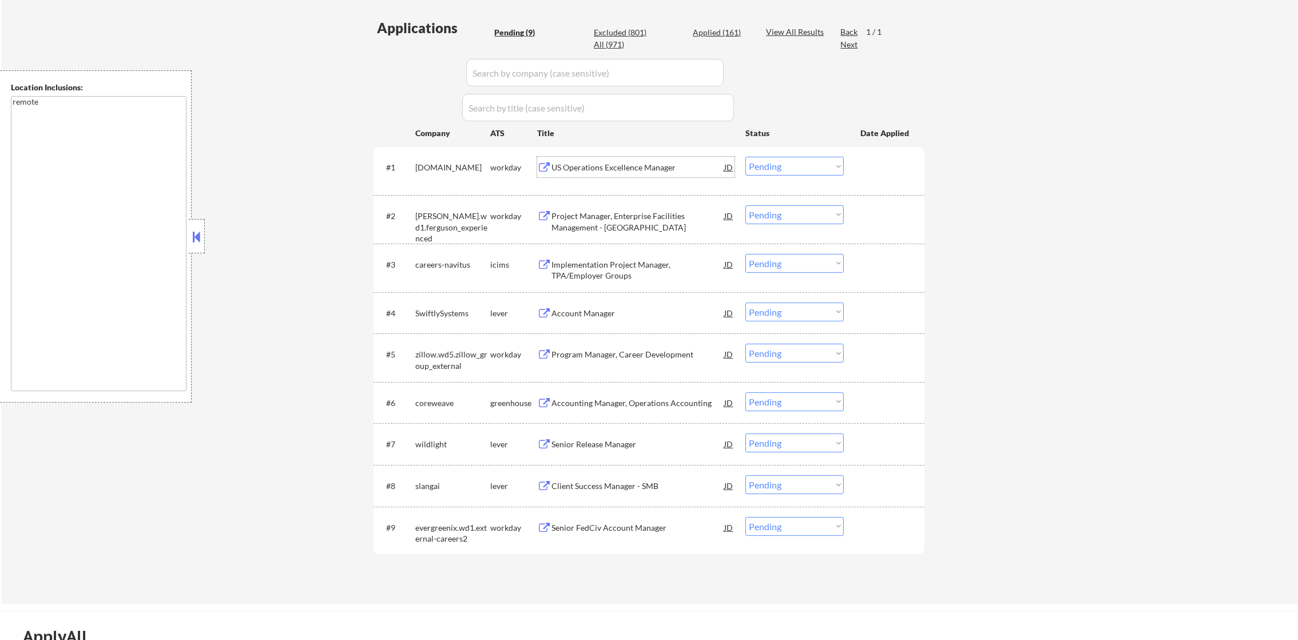
click at [770, 167] on select "Choose an option... Pending Applied Excluded (Questions) Excluded (Expired) Exc…" at bounding box center [795, 166] width 98 height 19
click at [746, 157] on select "Choose an option... Pending Applied Excluded (Questions) Excluded (Expired) Exc…" at bounding box center [795, 166] width 98 height 19
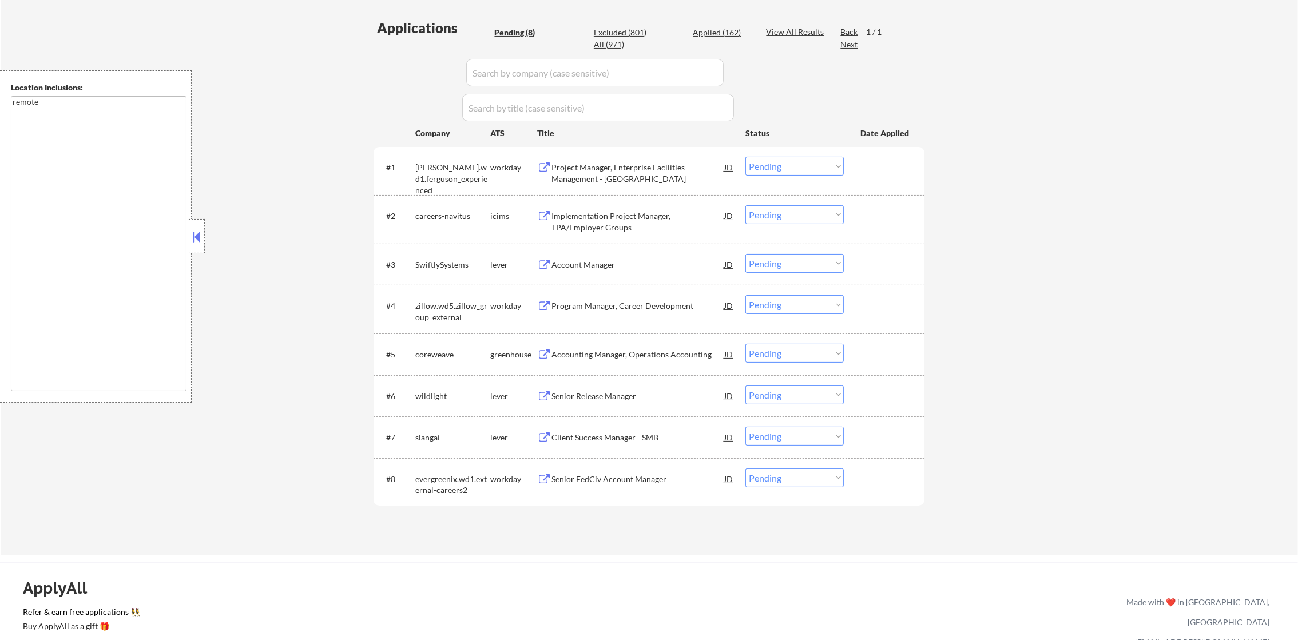
click at [630, 171] on div "Project Manager, Enterprise Facilities Management - [GEOGRAPHIC_DATA]" at bounding box center [638, 173] width 173 height 22
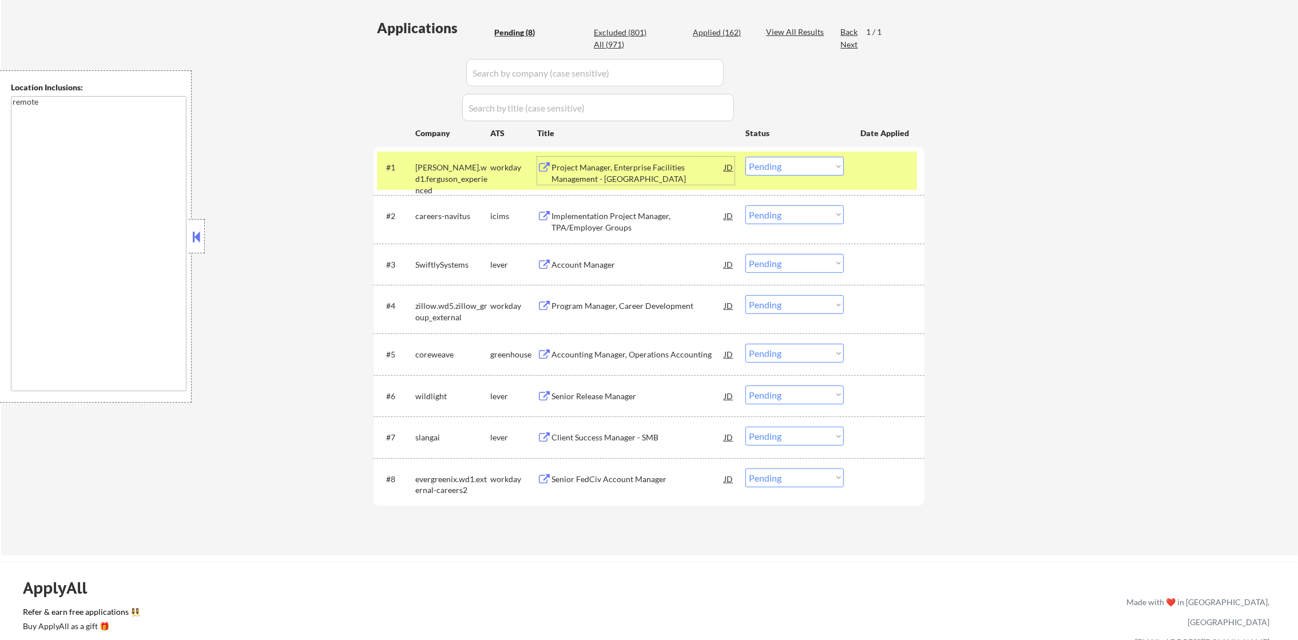
click at [789, 175] on select "Choose an option... Pending Applied Excluded (Questions) Excluded (Expired) Exc…" at bounding box center [795, 166] width 98 height 19
click at [746, 157] on select "Choose an option... Pending Applied Excluded (Questions) Excluded (Expired) Exc…" at bounding box center [795, 166] width 98 height 19
click at [445, 175] on div "[PERSON_NAME].wd1.ferguson_experienced" at bounding box center [452, 179] width 75 height 34
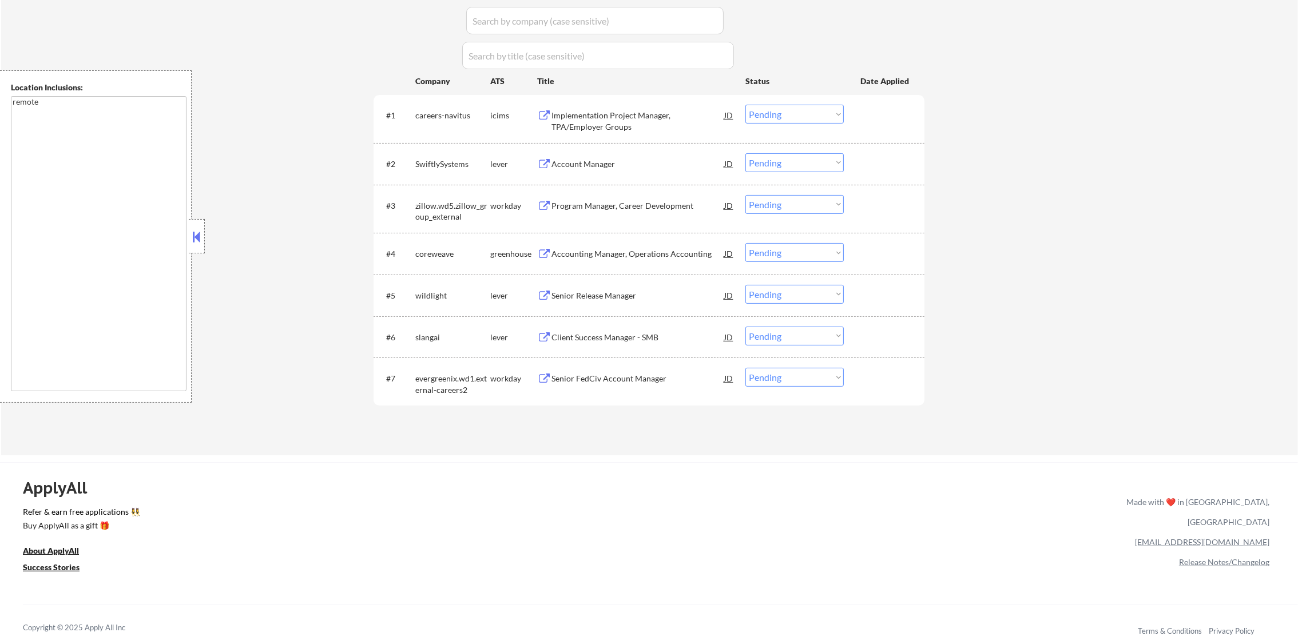
scroll to position [364, 0]
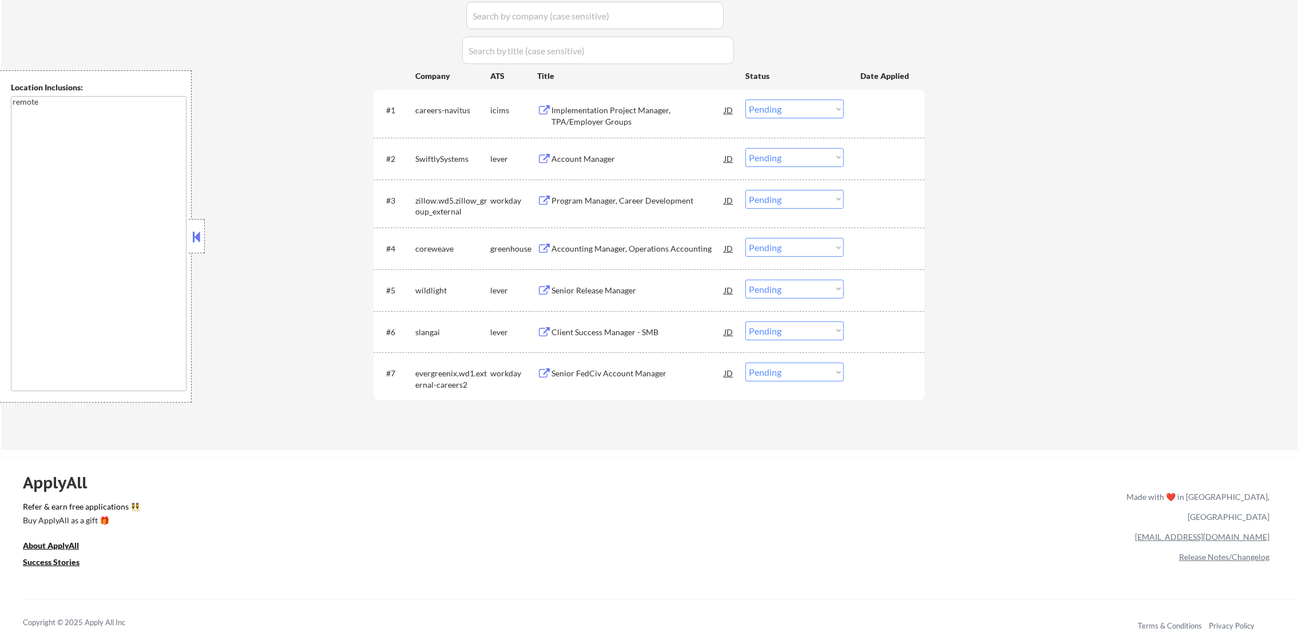
click at [679, 105] on div "Implementation Project Manager, TPA/Employer Groups" at bounding box center [638, 116] width 173 height 22
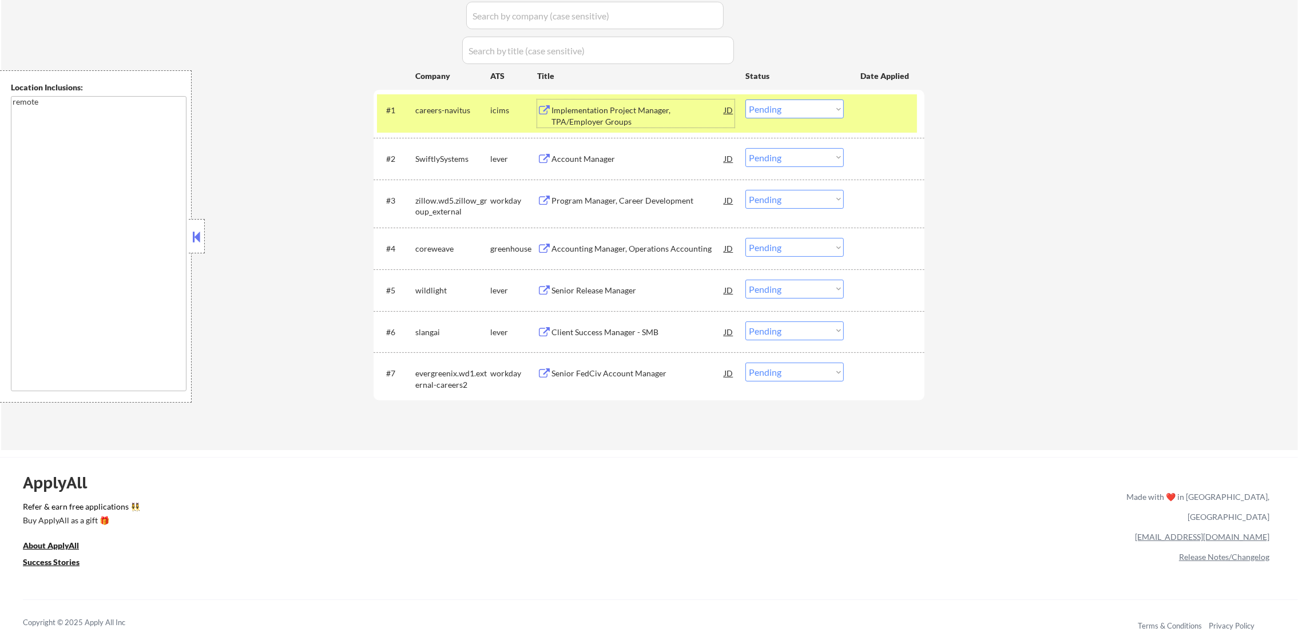
click at [781, 114] on select "Choose an option... Pending Applied Excluded (Questions) Excluded (Expired) Exc…" at bounding box center [795, 109] width 98 height 19
click at [746, 100] on select "Choose an option... Pending Applied Excluded (Questions) Excluded (Expired) Exc…" at bounding box center [795, 109] width 98 height 19
click at [456, 132] on div "#1 careers-navitus icims Implementation Project Manager, TPA/Employer Groups JD…" at bounding box center [647, 113] width 540 height 38
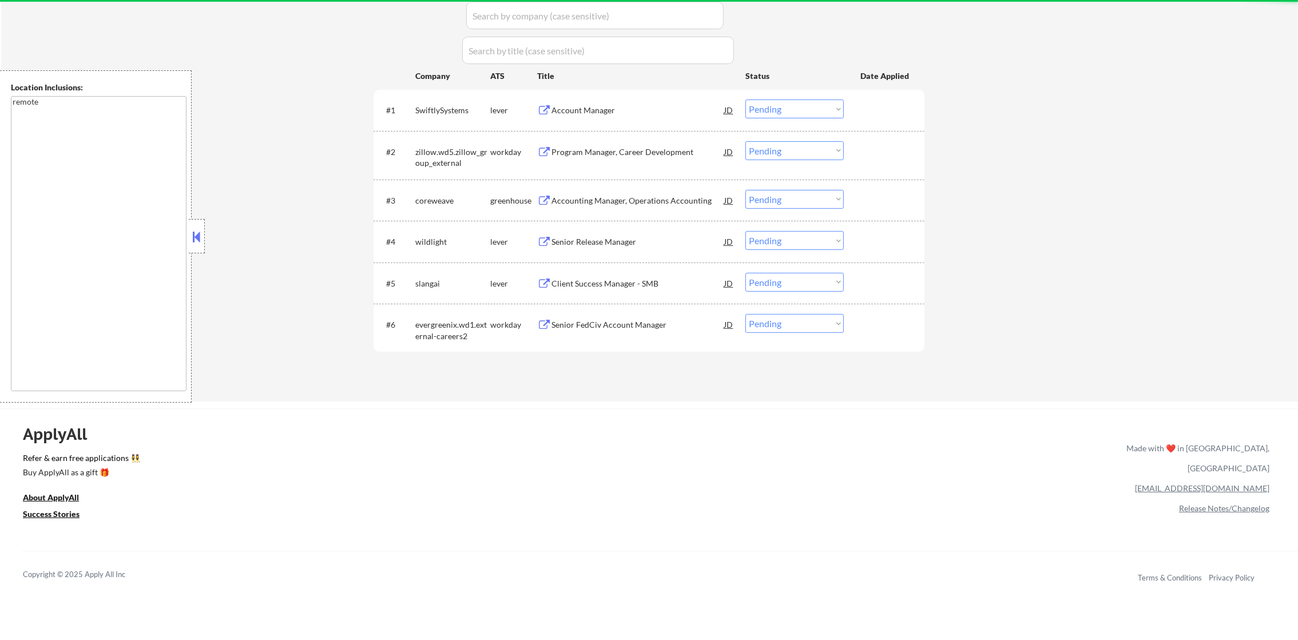
click at [623, 108] on div "Account Manager" at bounding box center [638, 110] width 173 height 11
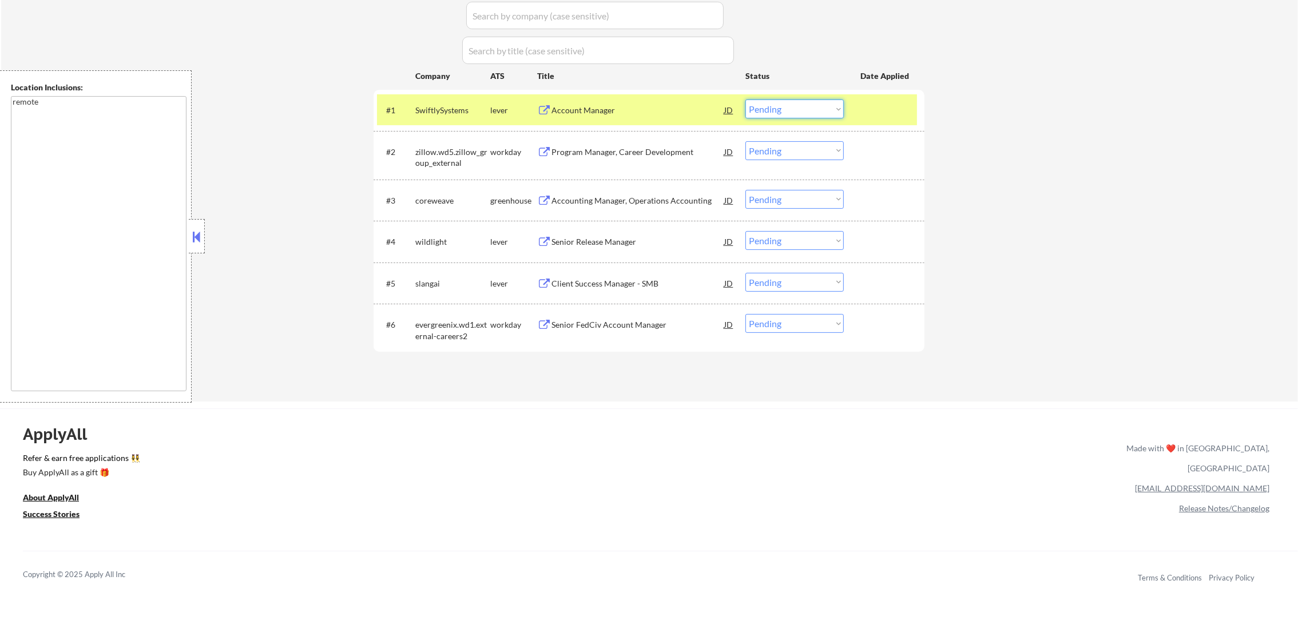
click at [815, 108] on select "Choose an option... Pending Applied Excluded (Questions) Excluded (Expired) Exc…" at bounding box center [795, 109] width 98 height 19
click at [746, 100] on select "Choose an option... Pending Applied Excluded (Questions) Excluded (Expired) Exc…" at bounding box center [795, 109] width 98 height 19
click at [452, 109] on div "SwiftlySystems" at bounding box center [452, 110] width 75 height 11
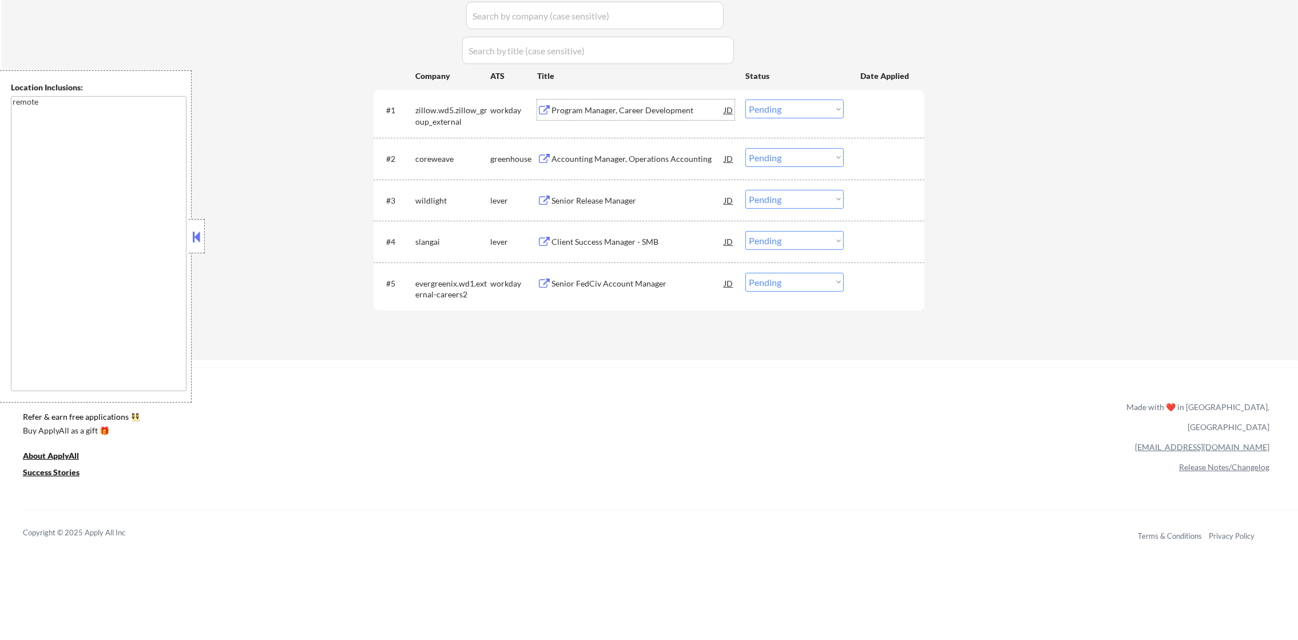
click at [628, 118] on div "Program Manager, Career Development" at bounding box center [638, 110] width 173 height 21
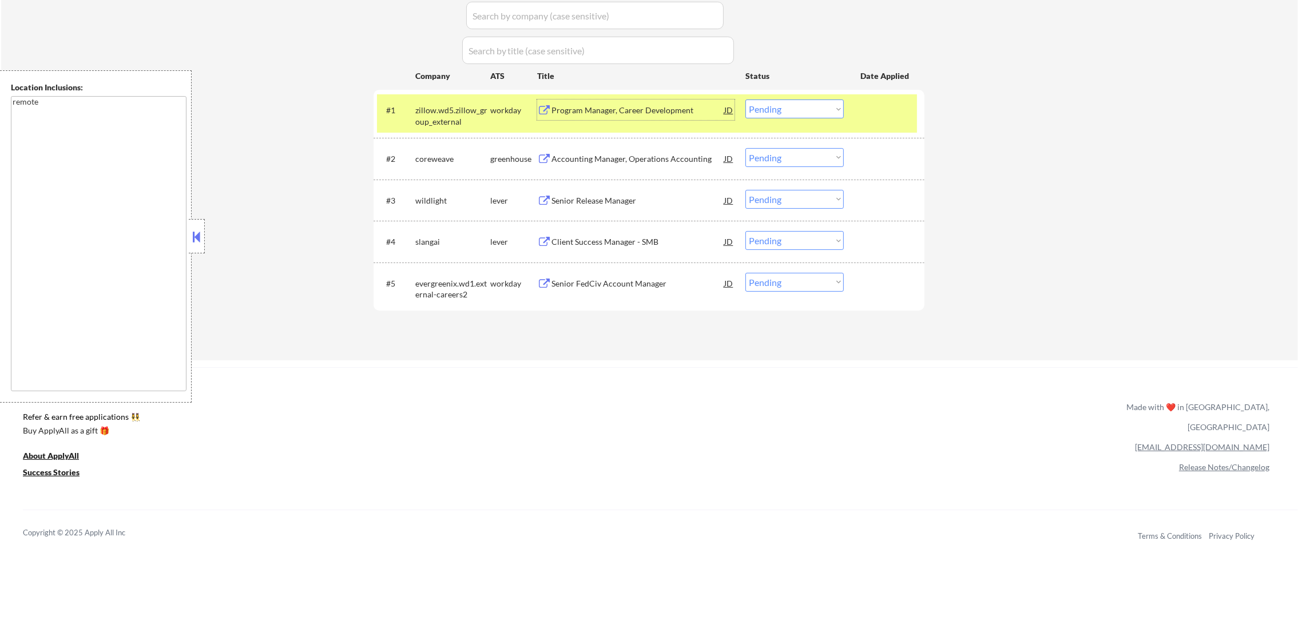
drag, startPoint x: 768, startPoint y: 103, endPoint x: 771, endPoint y: 113, distance: 10.7
click at [768, 103] on select "Choose an option... Pending Applied Excluded (Questions) Excluded (Expired) Exc…" at bounding box center [795, 109] width 98 height 19
click at [746, 100] on select "Choose an option... Pending Applied Excluded (Questions) Excluded (Expired) Exc…" at bounding box center [795, 109] width 98 height 19
click at [497, 117] on div "workday" at bounding box center [513, 110] width 47 height 21
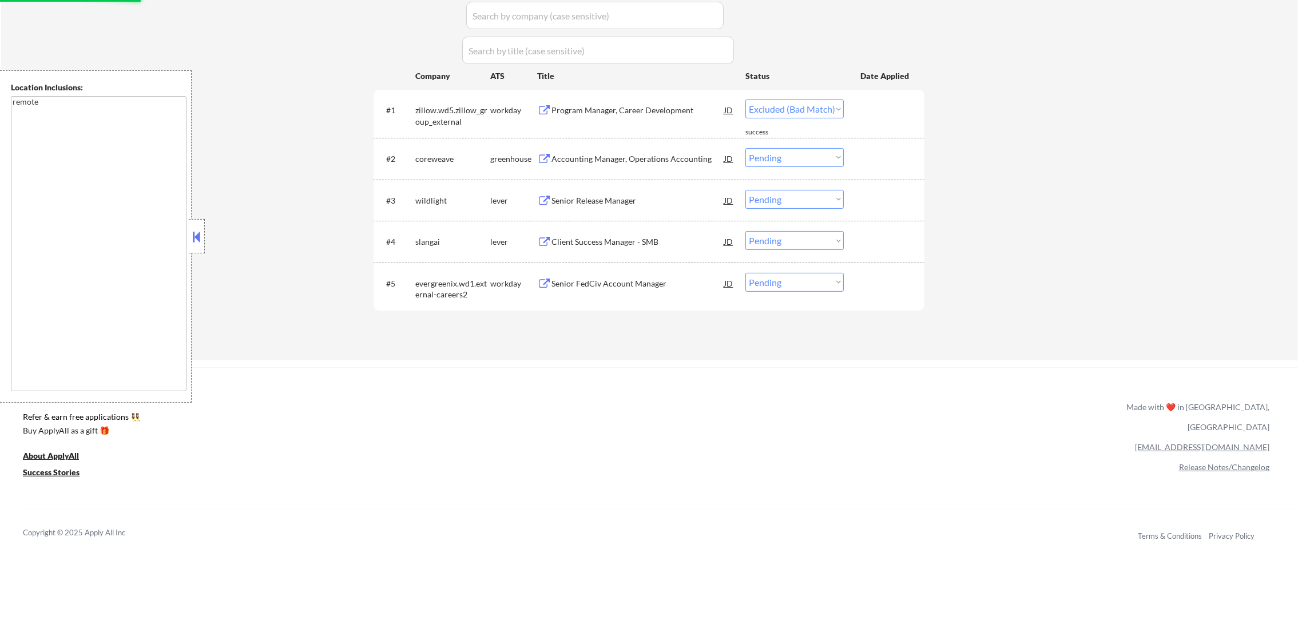
select select ""pending""
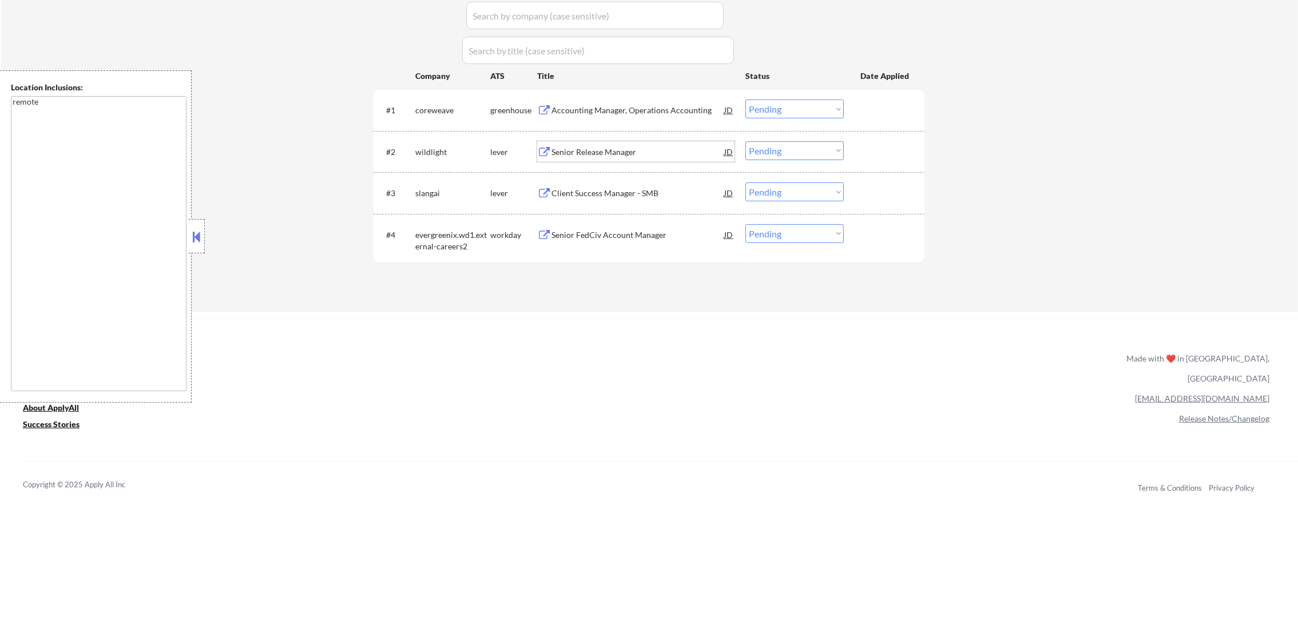
click at [600, 152] on div "Senior Release Manager" at bounding box center [638, 151] width 173 height 11
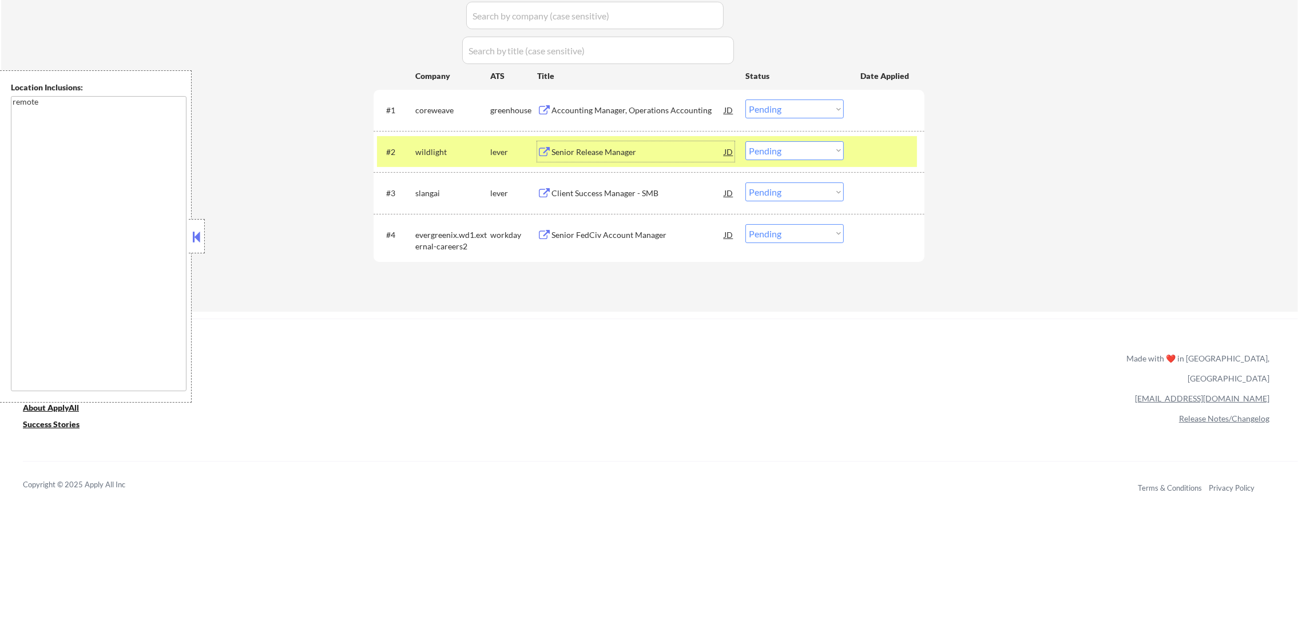
click at [779, 142] on div "#2 wildlight lever Senior Release Manager [PERSON_NAME] an option... Pending Ap…" at bounding box center [647, 151] width 540 height 31
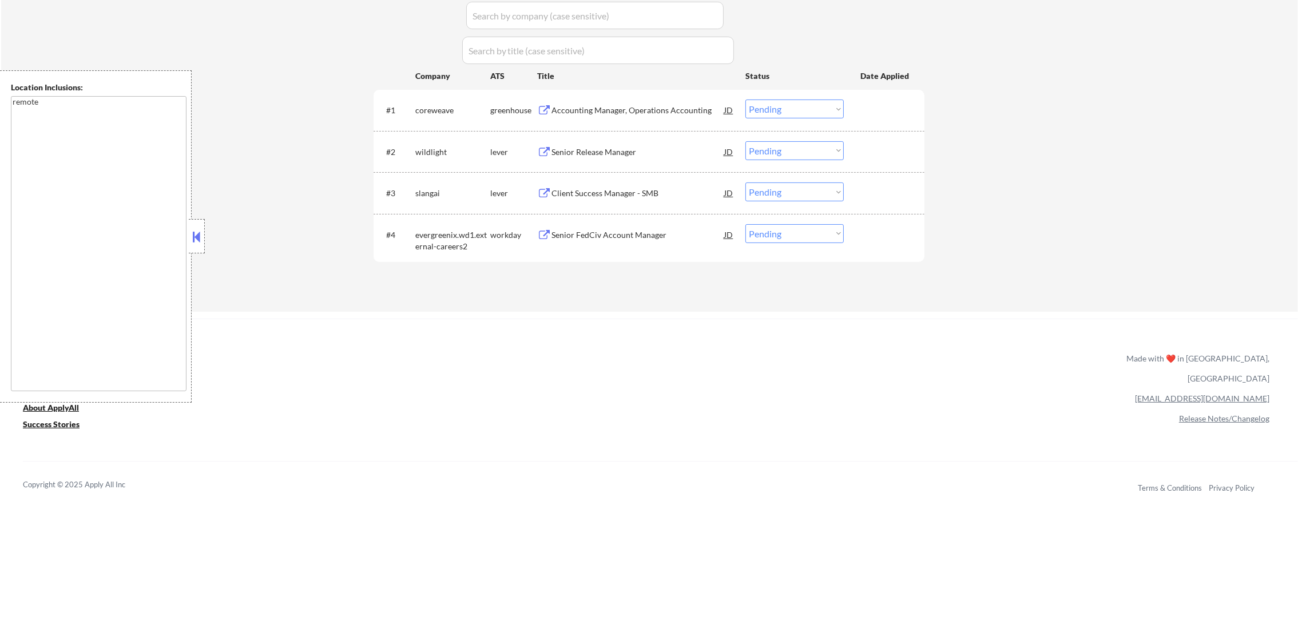
click at [780, 152] on select "Choose an option... Pending Applied Excluded (Questions) Excluded (Expired) Exc…" at bounding box center [795, 150] width 98 height 19
click at [746, 141] on select "Choose an option... Pending Applied Excluded (Questions) Excluded (Expired) Exc…" at bounding box center [795, 150] width 98 height 19
select select ""pending""
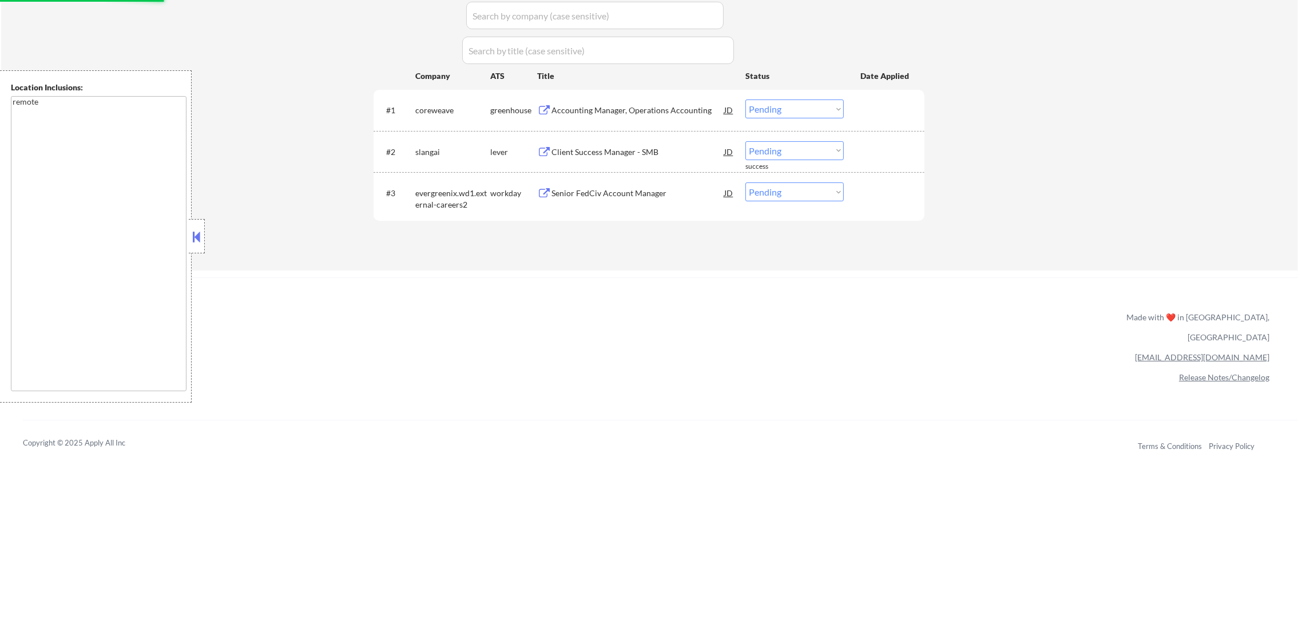
click at [634, 190] on div "Senior FedCiv Account Manager" at bounding box center [638, 193] width 173 height 11
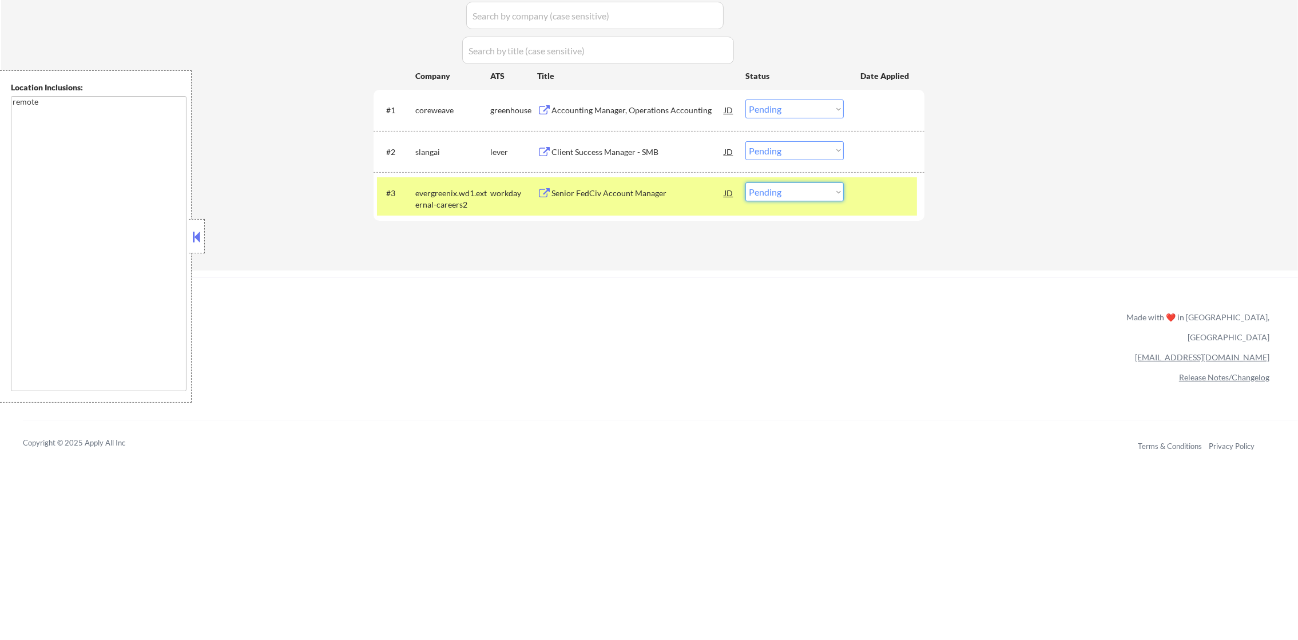
click at [782, 191] on select "Choose an option... Pending Applied Excluded (Questions) Excluded (Expired) Exc…" at bounding box center [795, 192] width 98 height 19
select select ""excluded__bad_match_""
click at [746, 183] on select "Choose an option... Pending Applied Excluded (Questions) Excluded (Expired) Exc…" at bounding box center [795, 192] width 98 height 19
click at [430, 183] on div "evergreenix.wd1.external-careers2" at bounding box center [452, 196] width 75 height 27
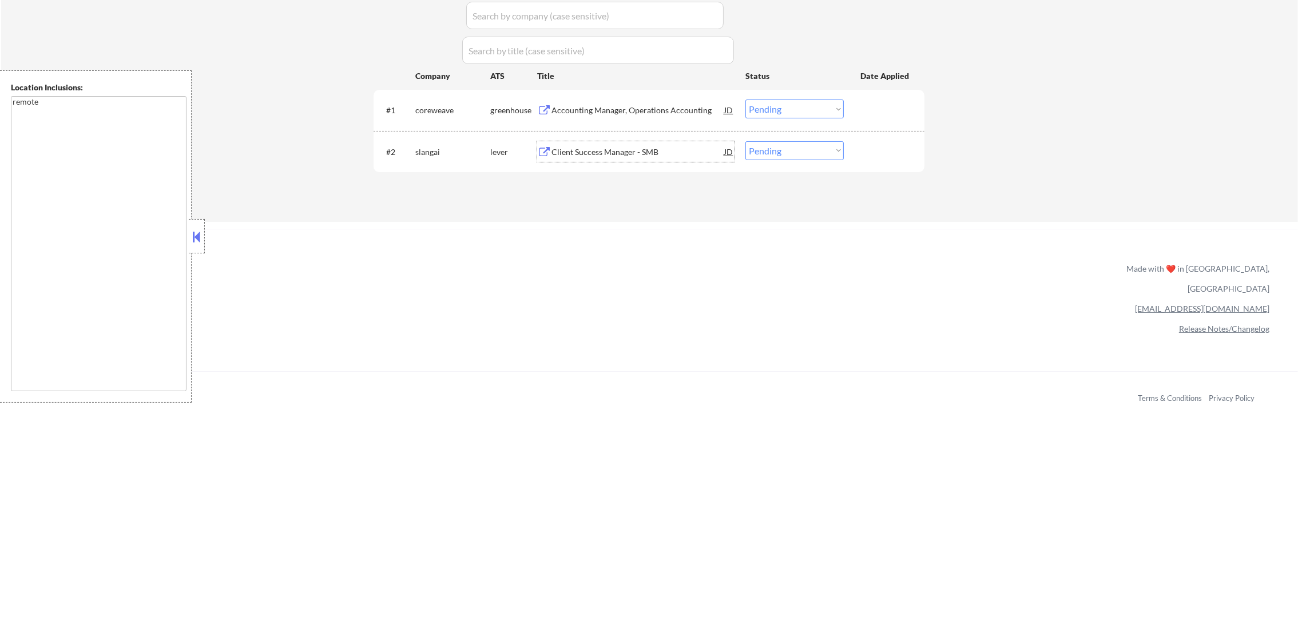
click at [617, 146] on div "Client Success Manager - SMB" at bounding box center [638, 151] width 173 height 11
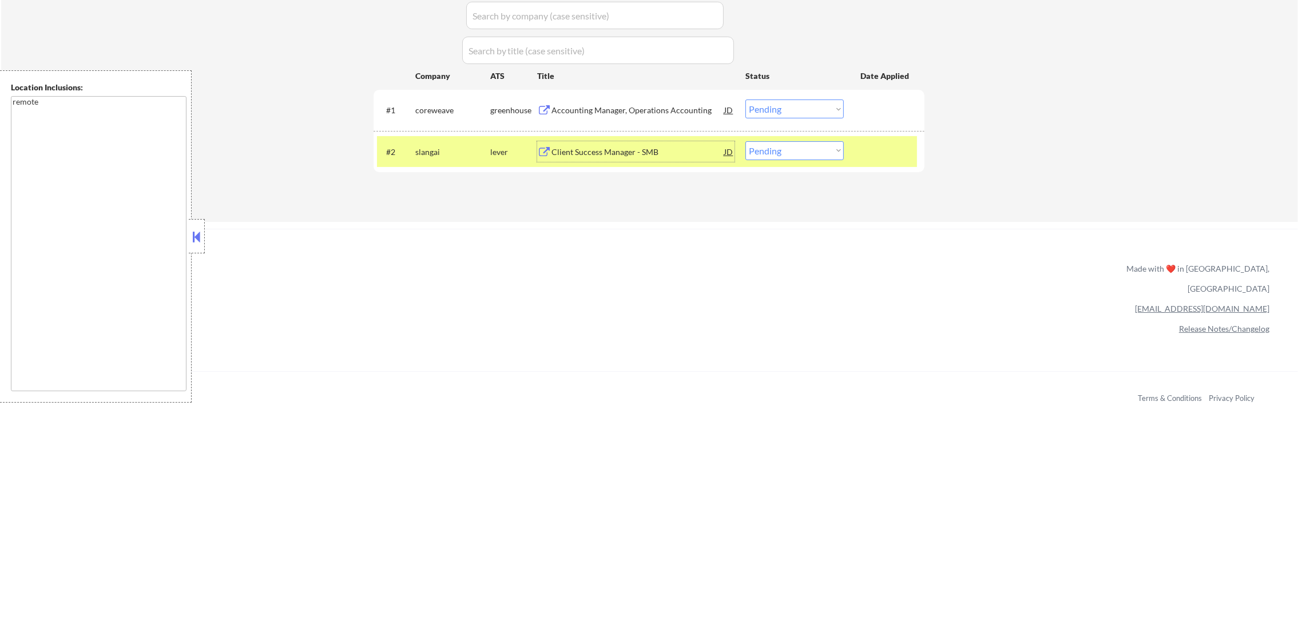
click at [781, 149] on select "Choose an option... Pending Applied Excluded (Questions) Excluded (Expired) Exc…" at bounding box center [795, 150] width 98 height 19
select select ""excluded__bad_match_""
click at [746, 141] on select "Choose an option... Pending Applied Excluded (Questions) Excluded (Expired) Exc…" at bounding box center [795, 150] width 98 height 19
click at [442, 137] on div "#2 slangai lever Client Success Manager - SMB JD Choose an option... Pending Ap…" at bounding box center [647, 151] width 540 height 31
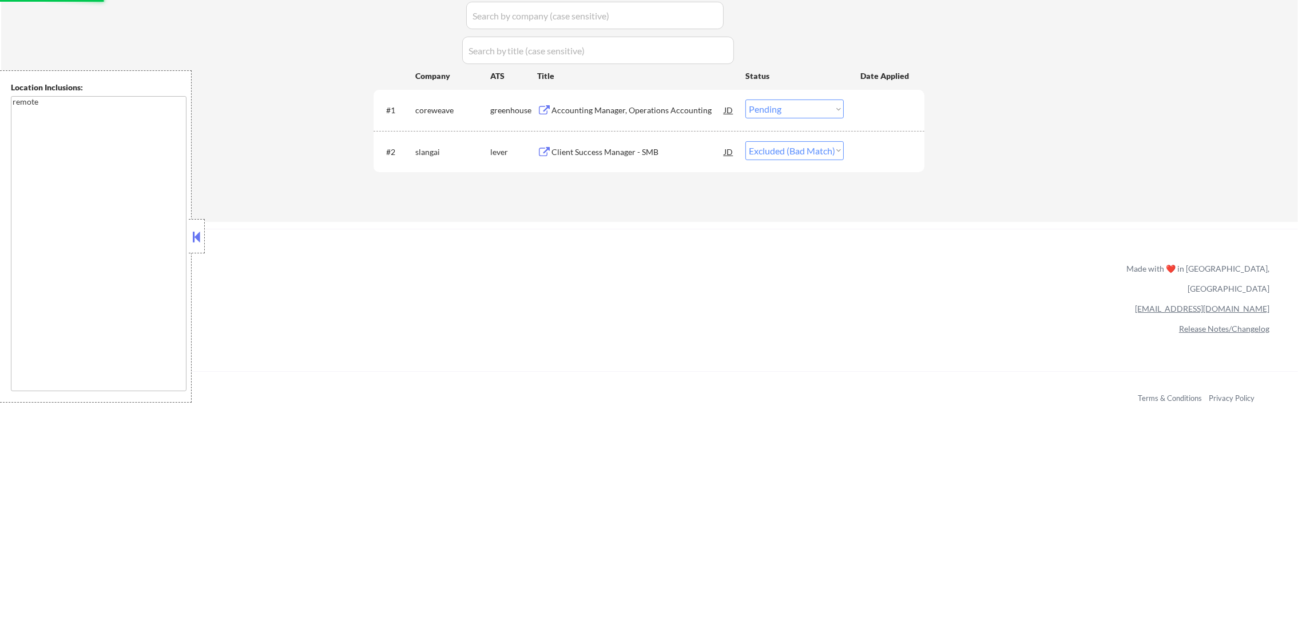
click at [617, 110] on div "Accounting Manager, Operations Accounting" at bounding box center [638, 110] width 173 height 11
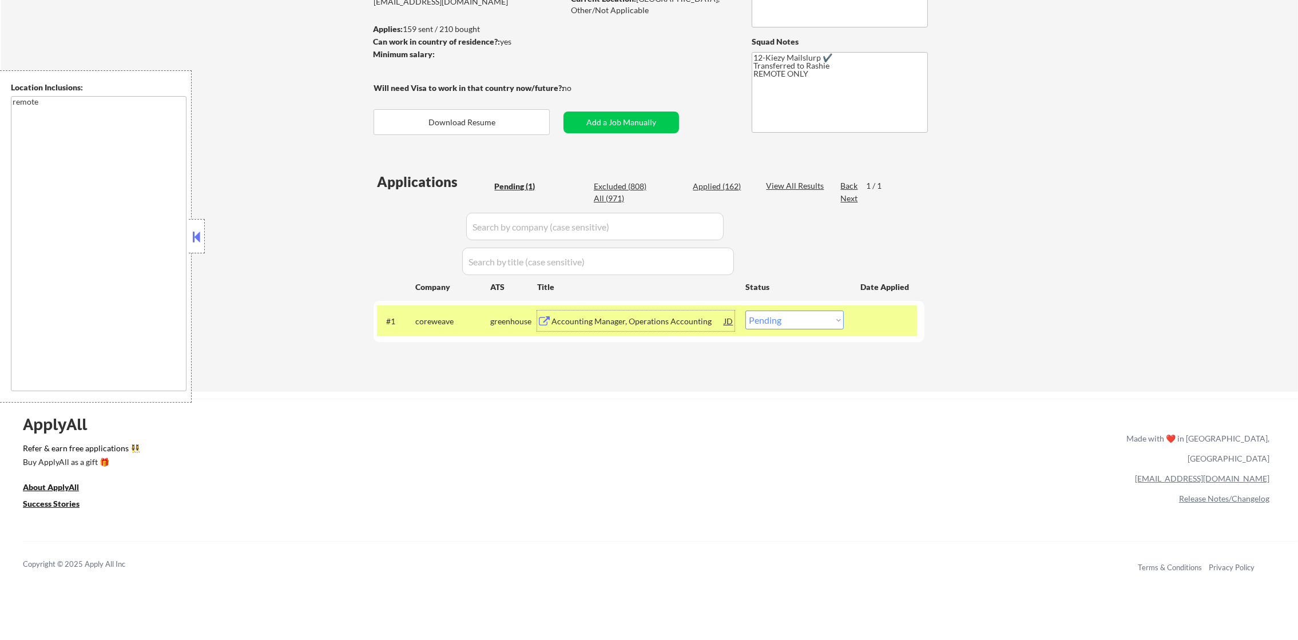
scroll to position [69, 0]
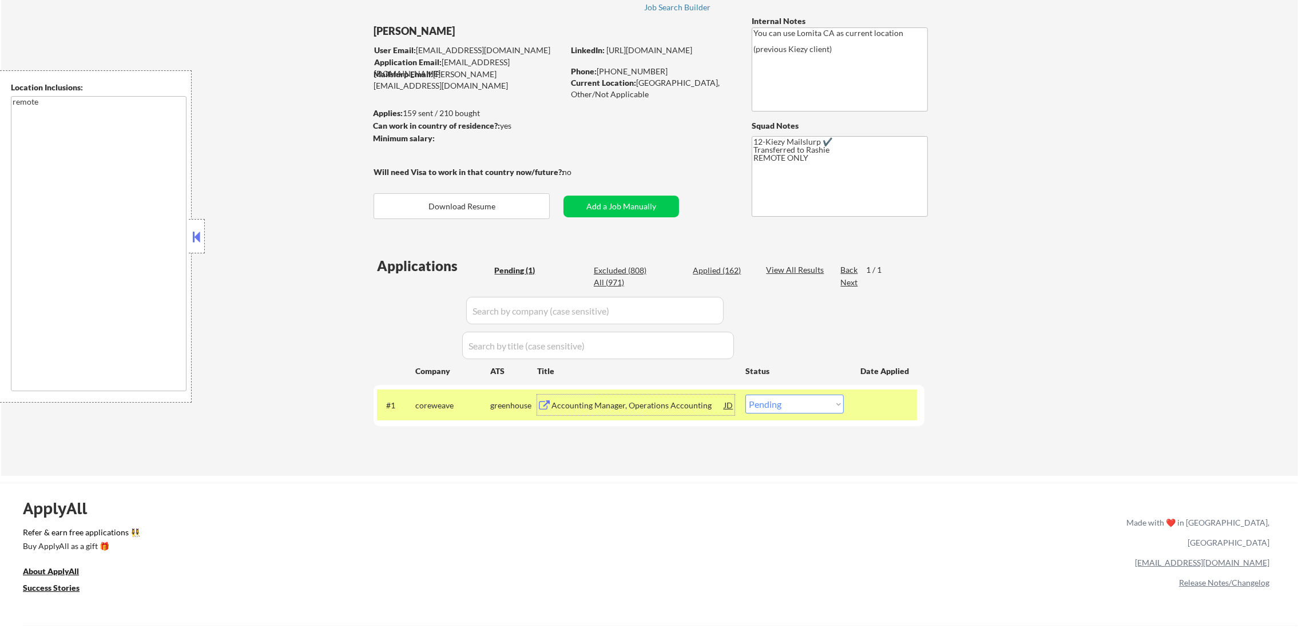
drag, startPoint x: 804, startPoint y: 405, endPoint x: 804, endPoint y: 413, distance: 7.4
click at [804, 405] on select "Choose an option... Pending Applied Excluded (Questions) Excluded (Expired) Exc…" at bounding box center [795, 404] width 98 height 19
select select ""excluded__bad_match_""
click at [746, 395] on select "Choose an option... Pending Applied Excluded (Questions) Excluded (Expired) Exc…" at bounding box center [795, 404] width 98 height 19
click at [431, 409] on div "coreweave" at bounding box center [452, 405] width 75 height 11
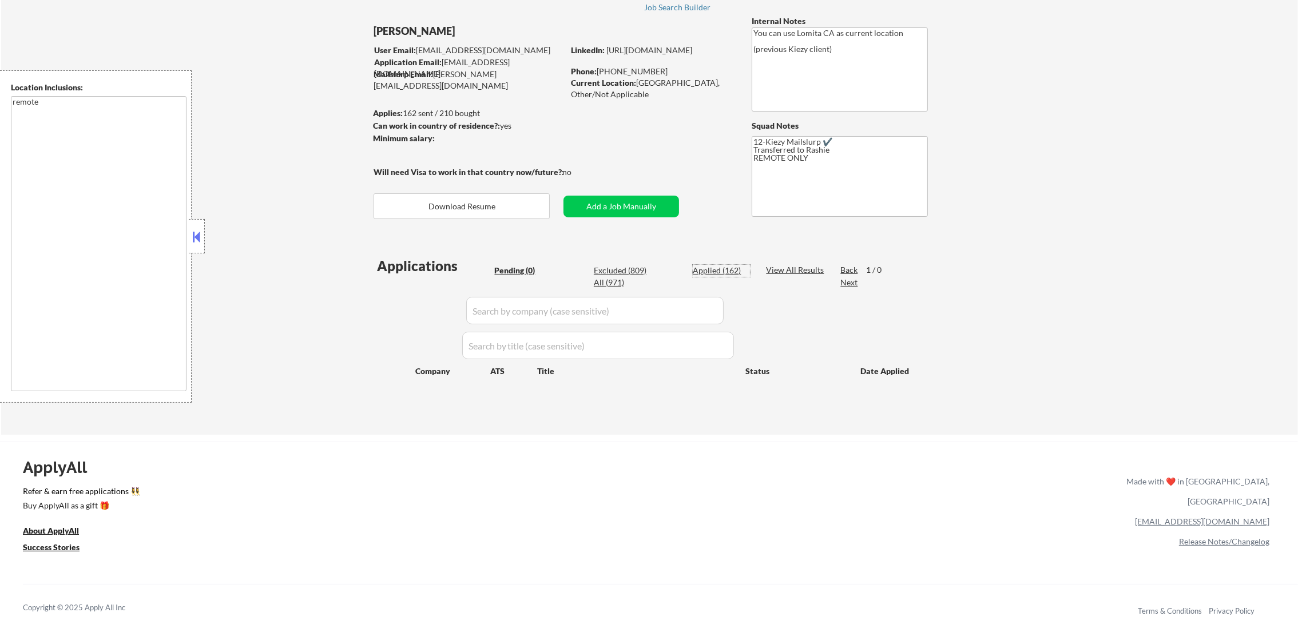
click at [706, 267] on div "Applied (162)" at bounding box center [721, 270] width 57 height 11
select select ""applied""
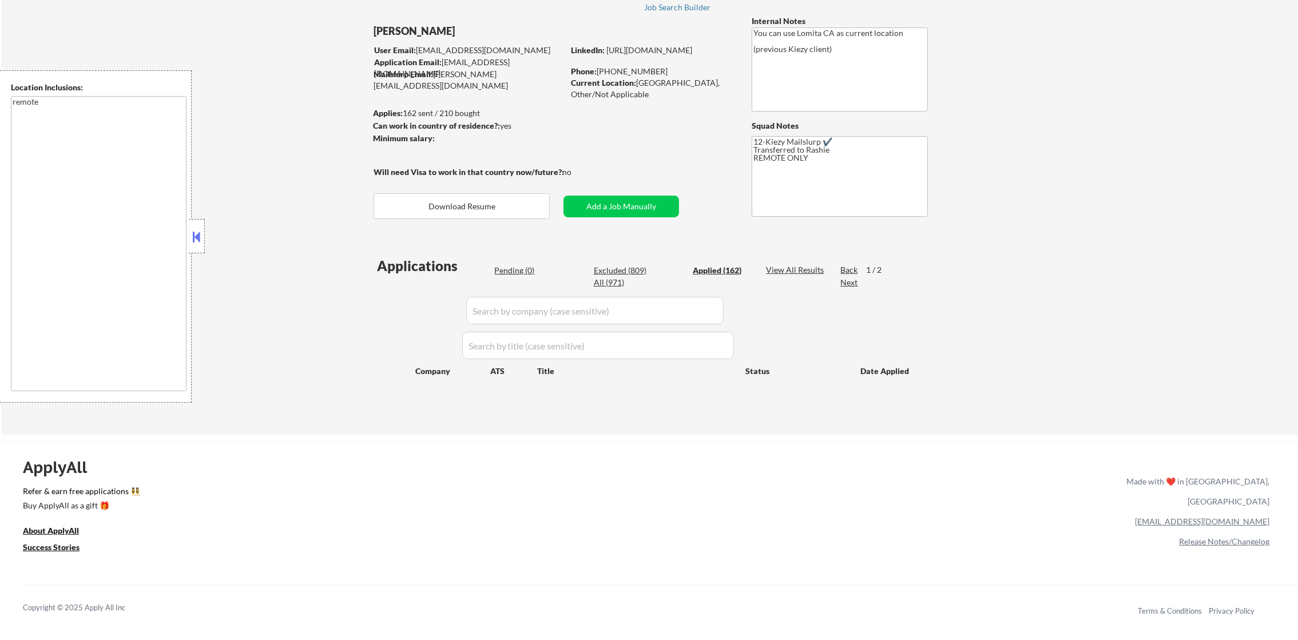
select select ""applied""
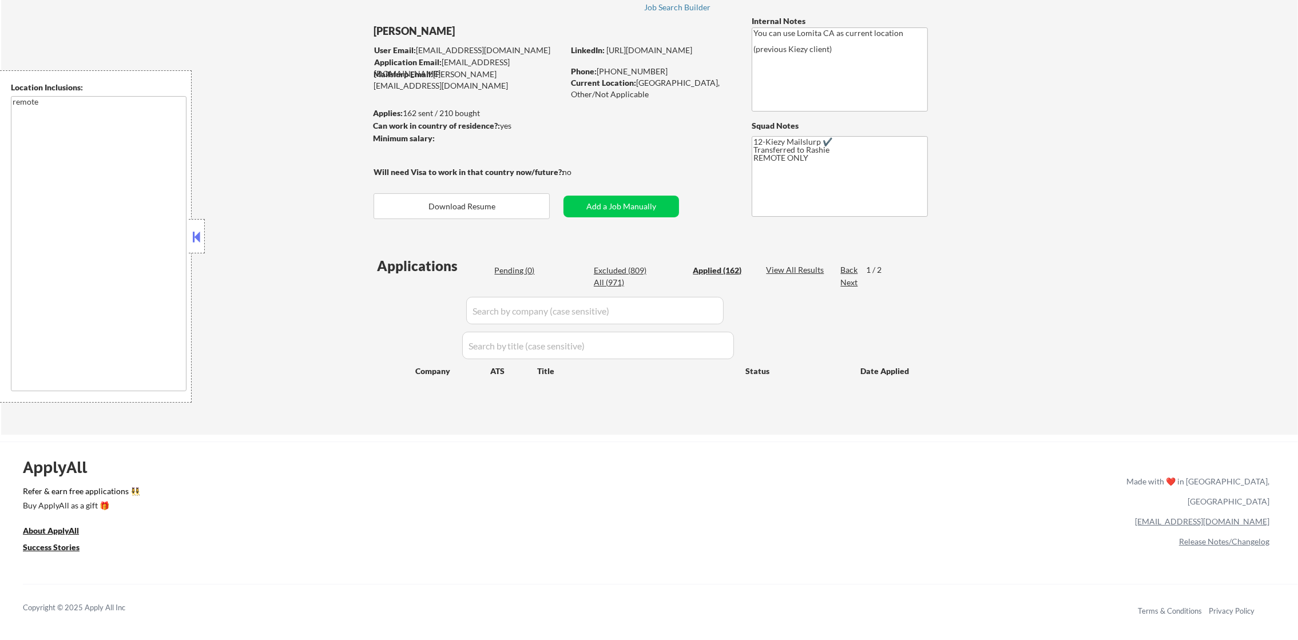
select select ""applied""
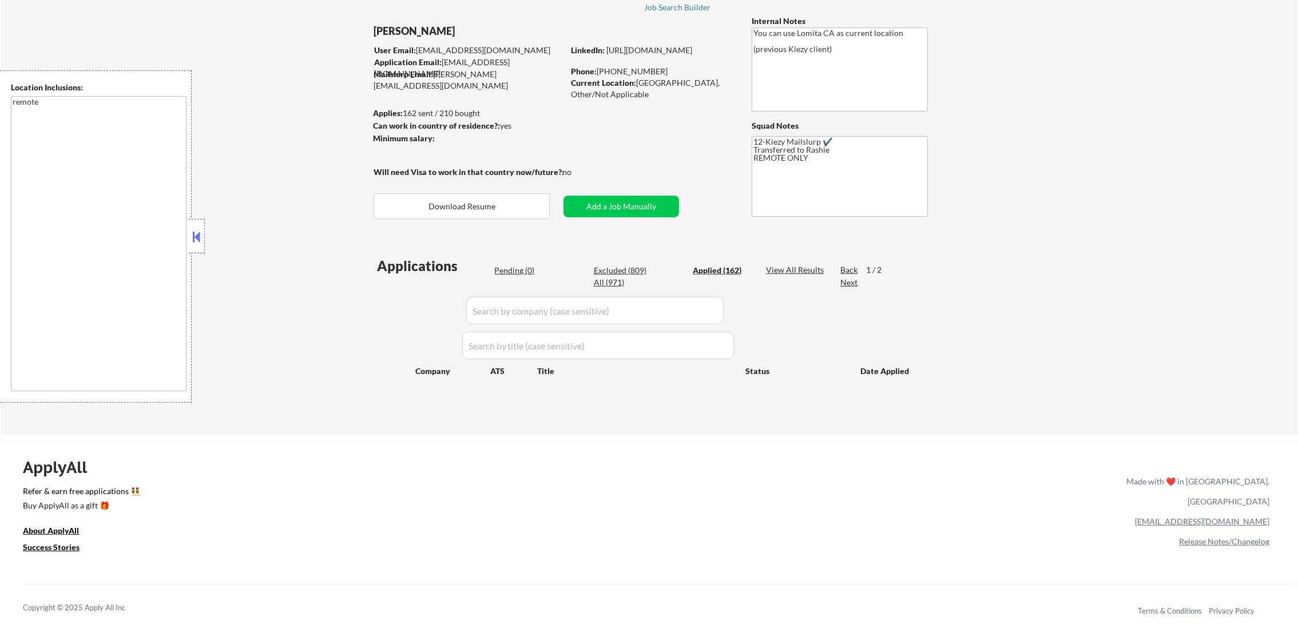
select select ""applied""
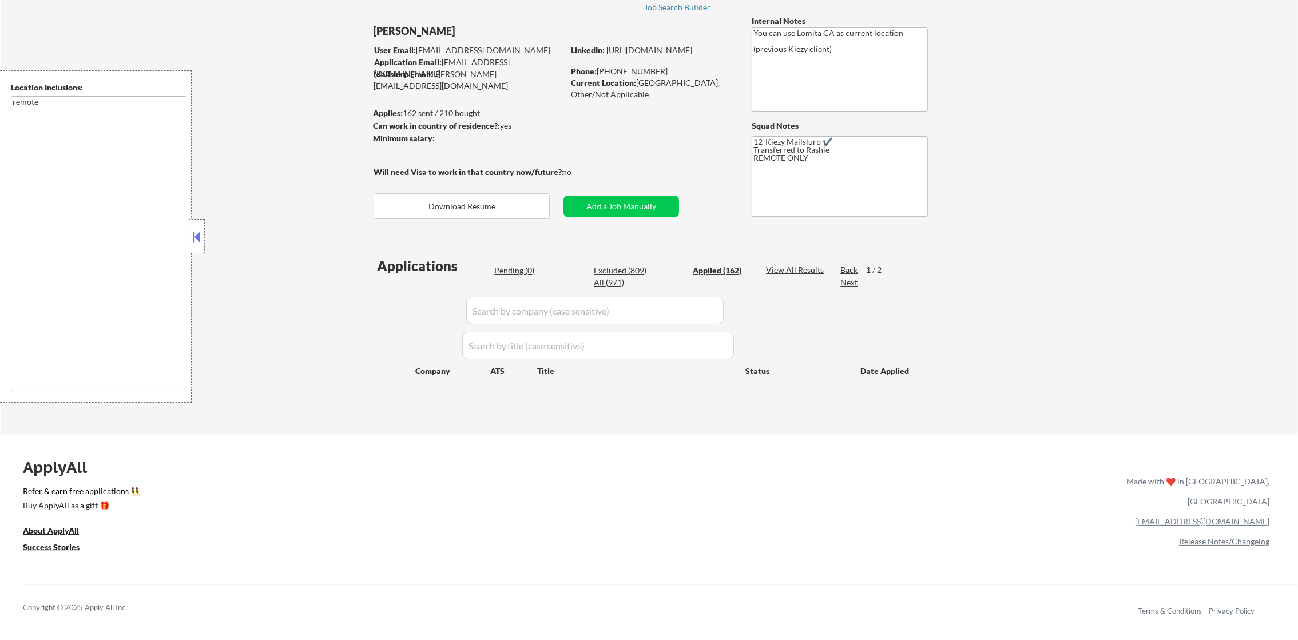
select select ""applied""
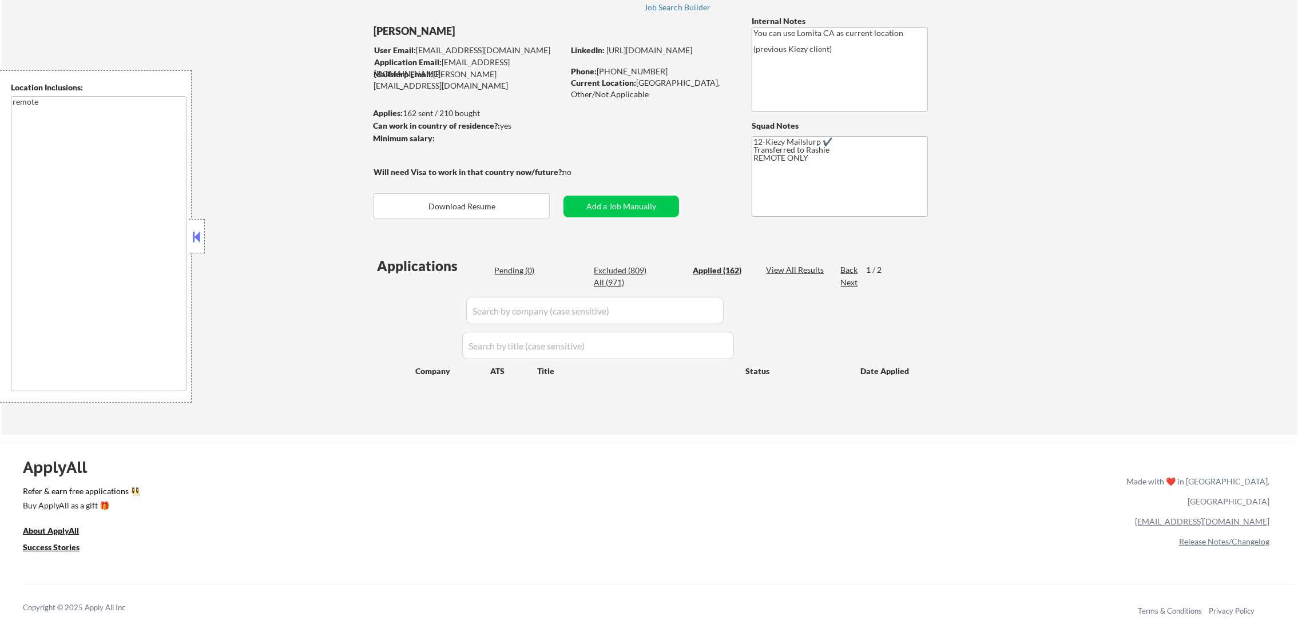
select select ""applied""
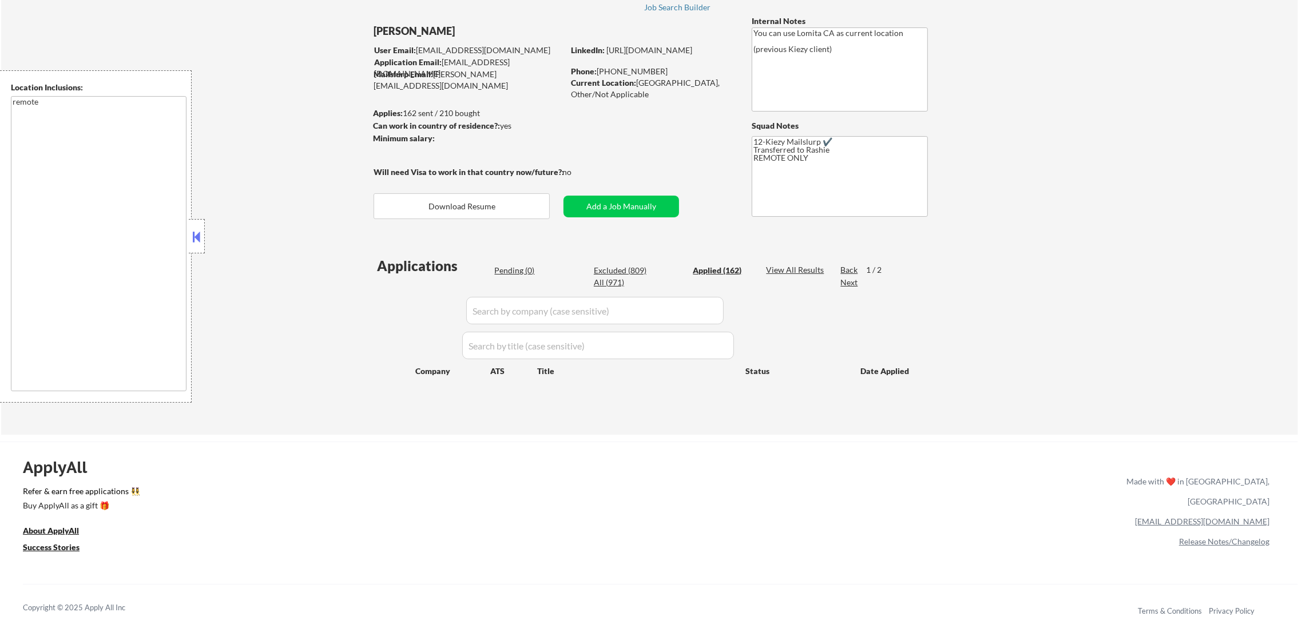
select select ""applied""
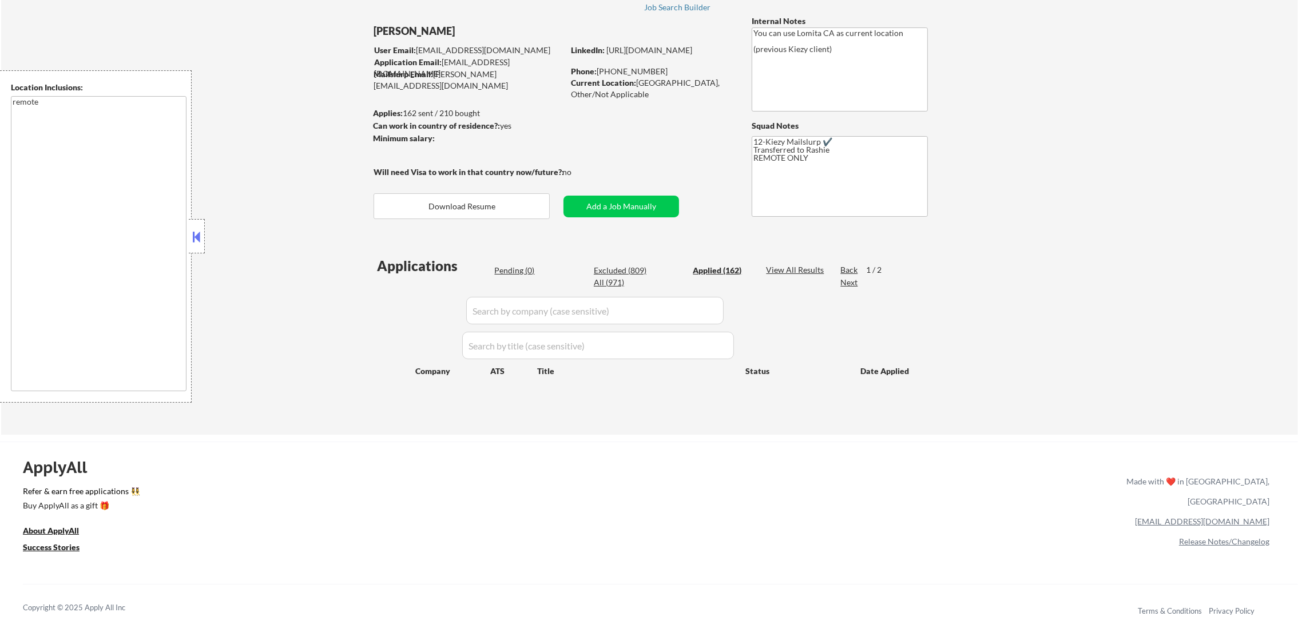
select select ""applied""
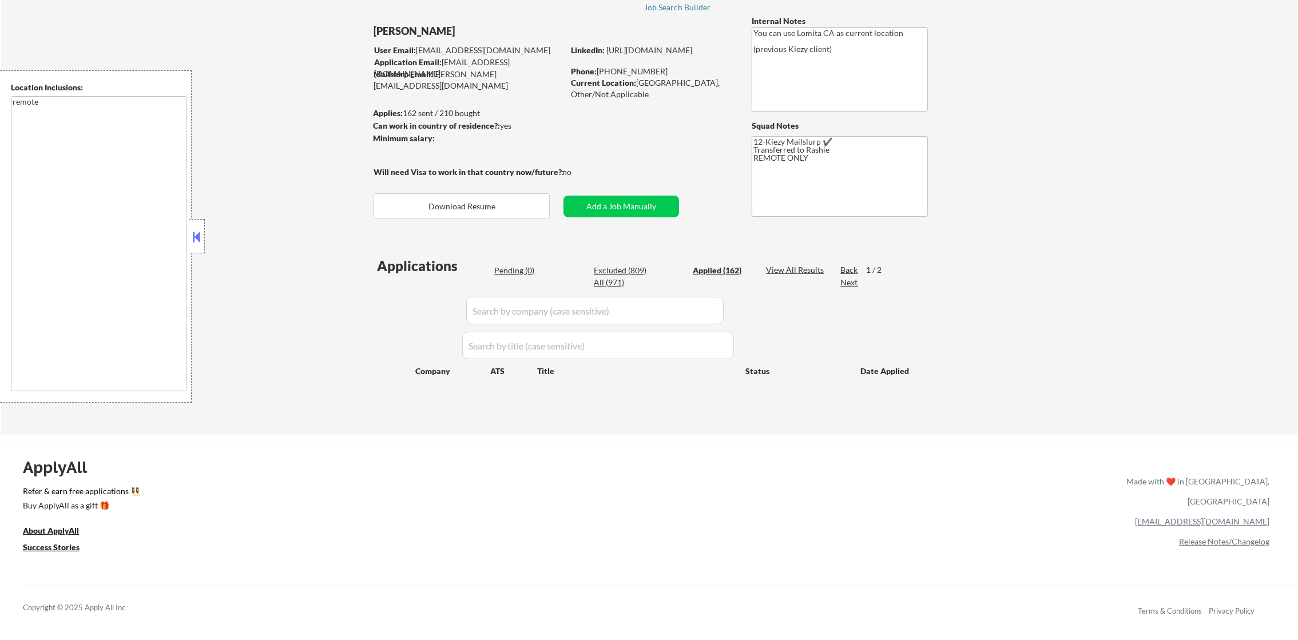
select select ""applied""
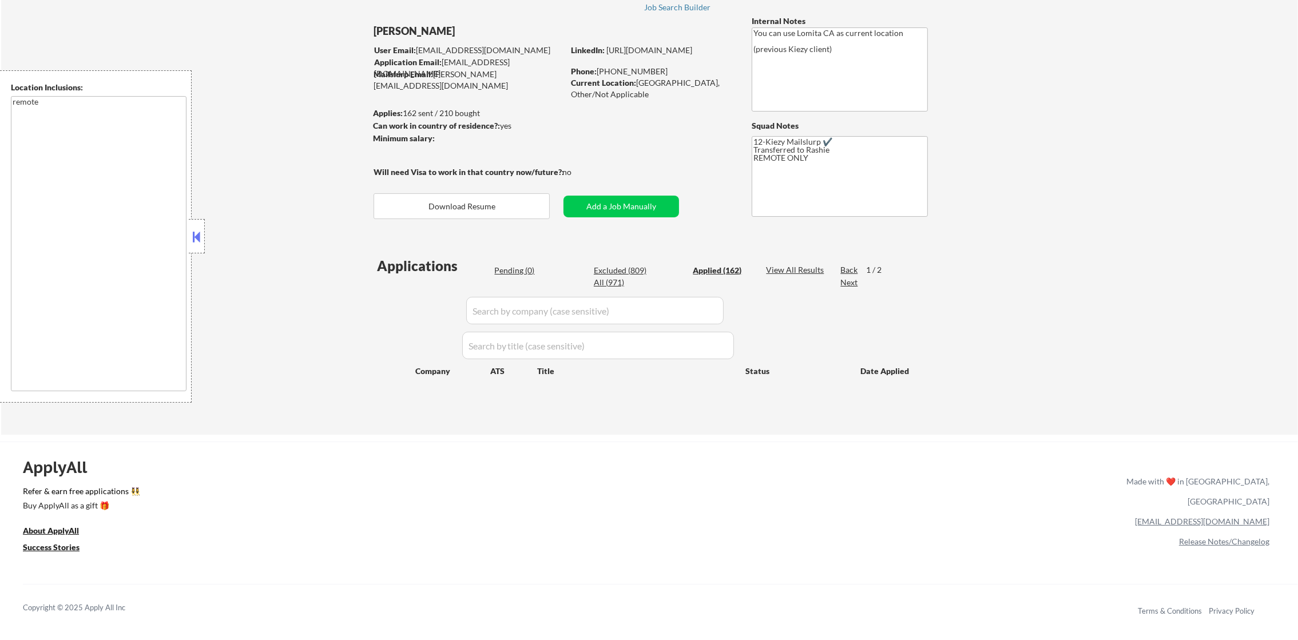
select select ""applied""
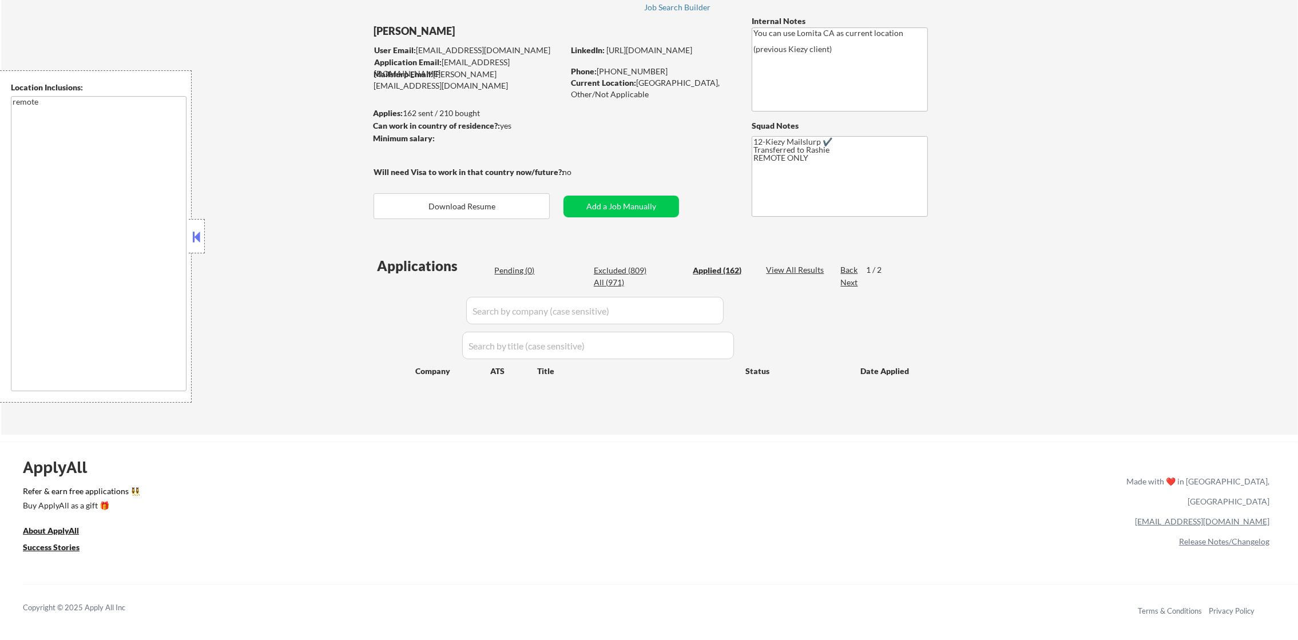
select select ""applied""
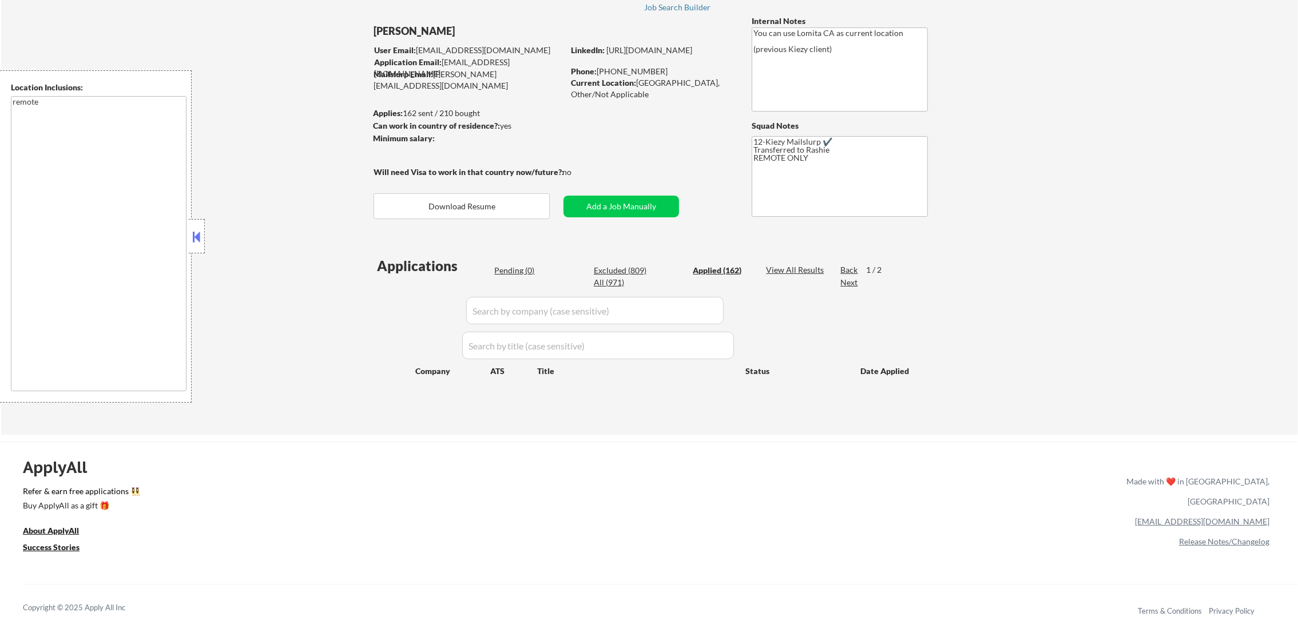
select select ""applied""
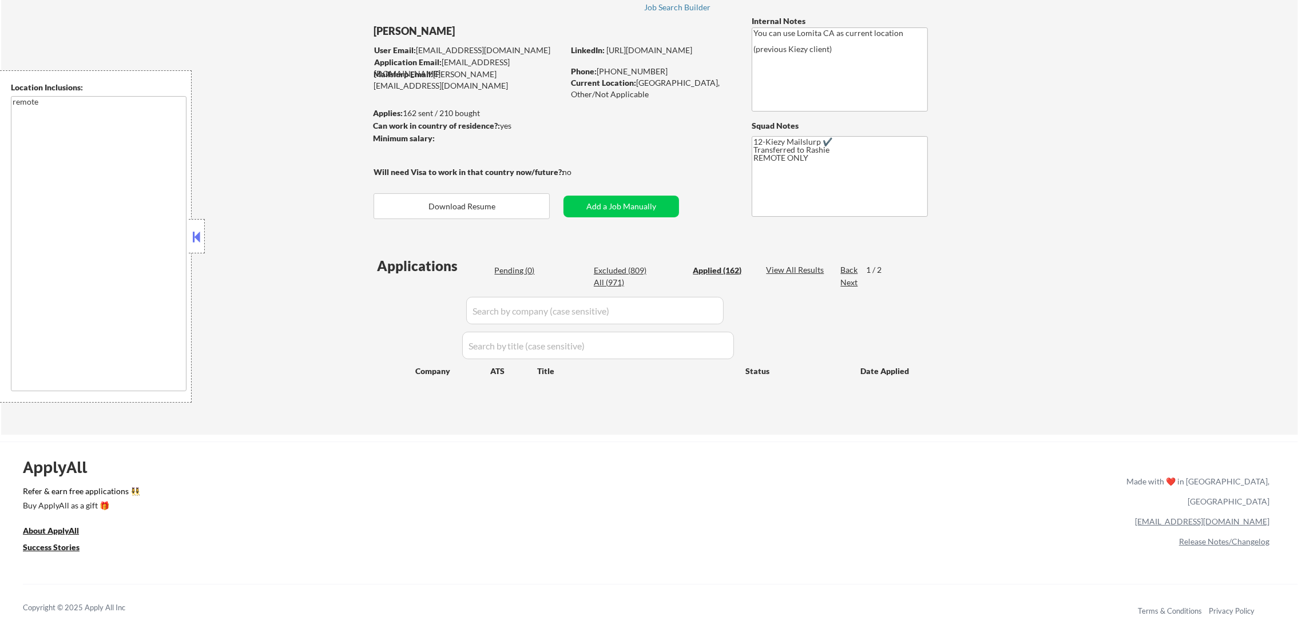
select select ""applied""
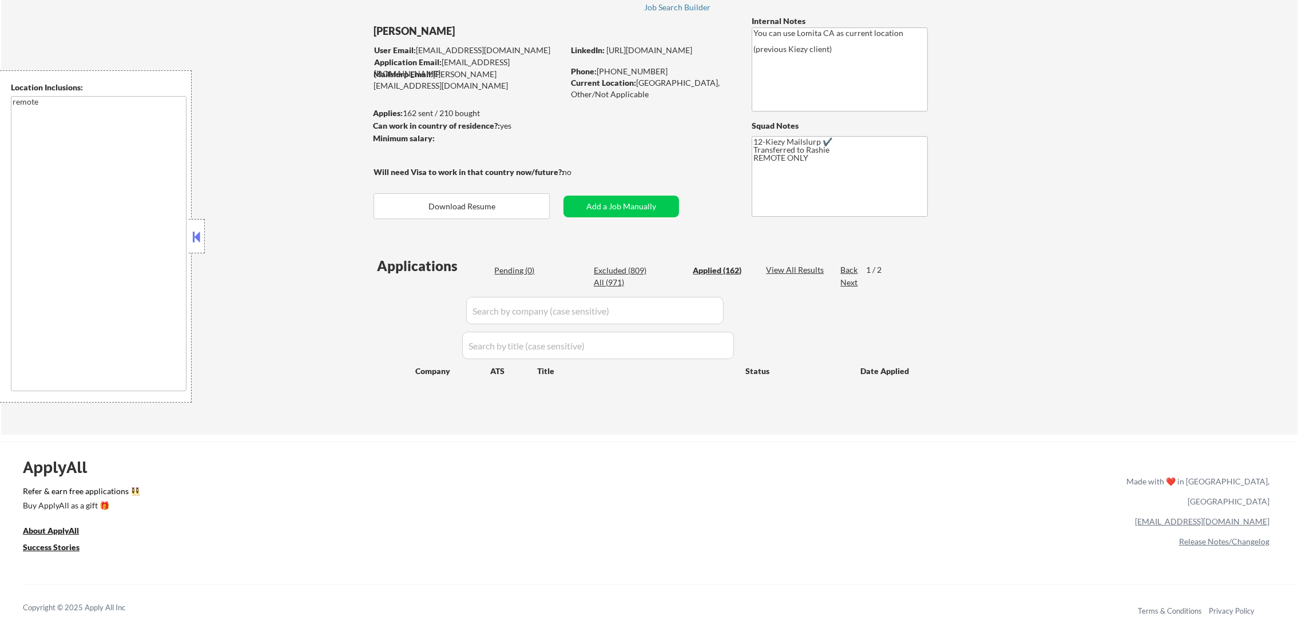
select select ""applied""
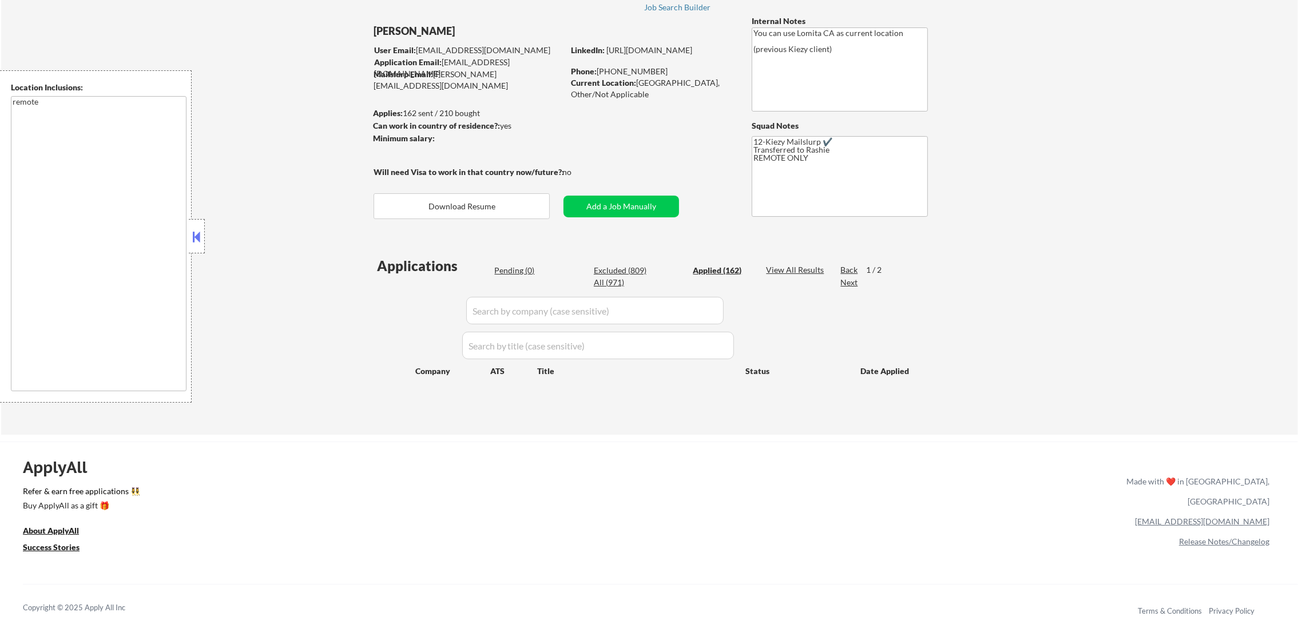
select select ""applied""
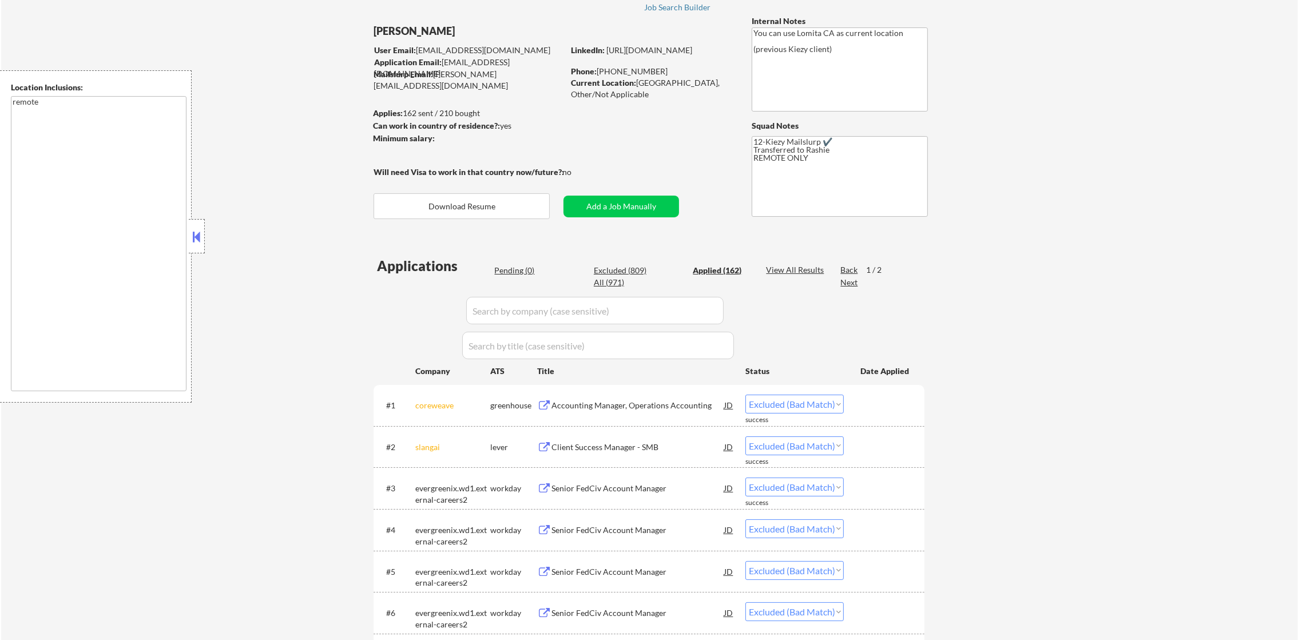
select select ""applied""
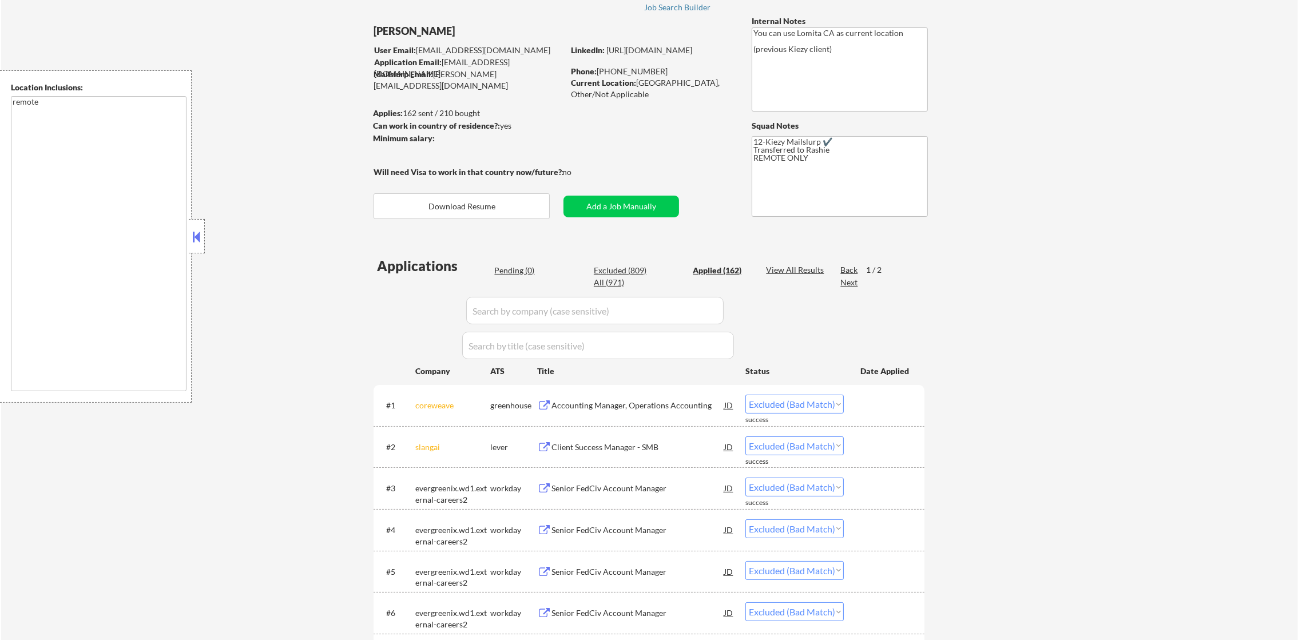
select select ""applied""
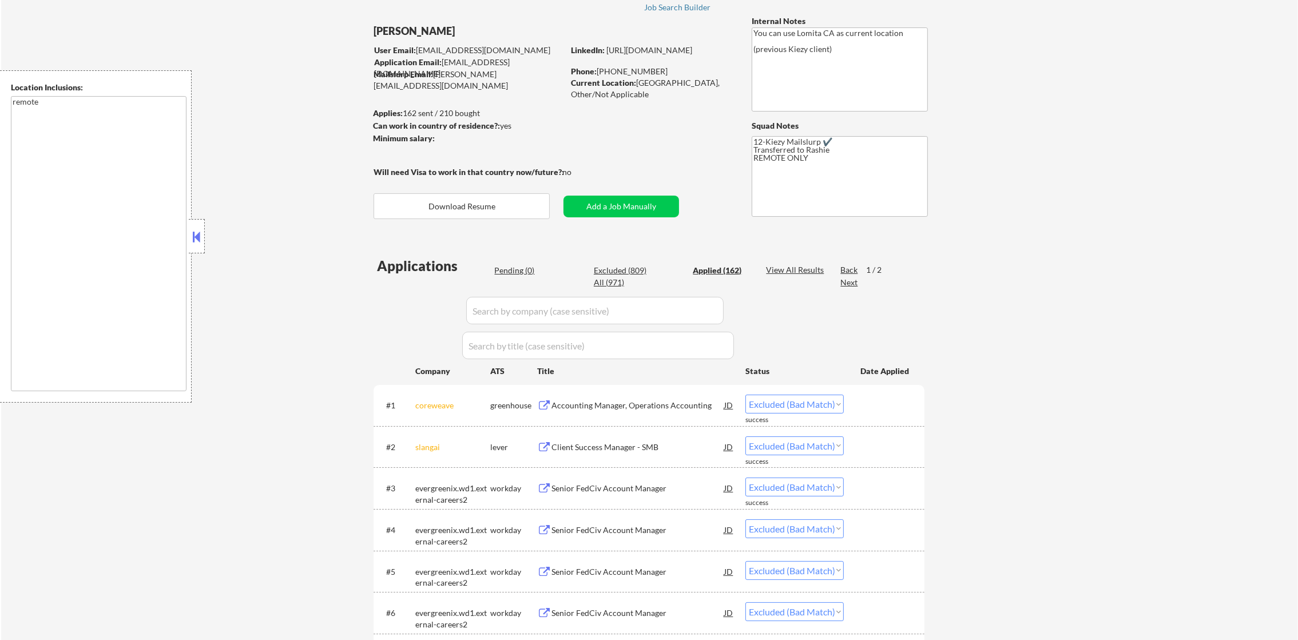
select select ""applied""
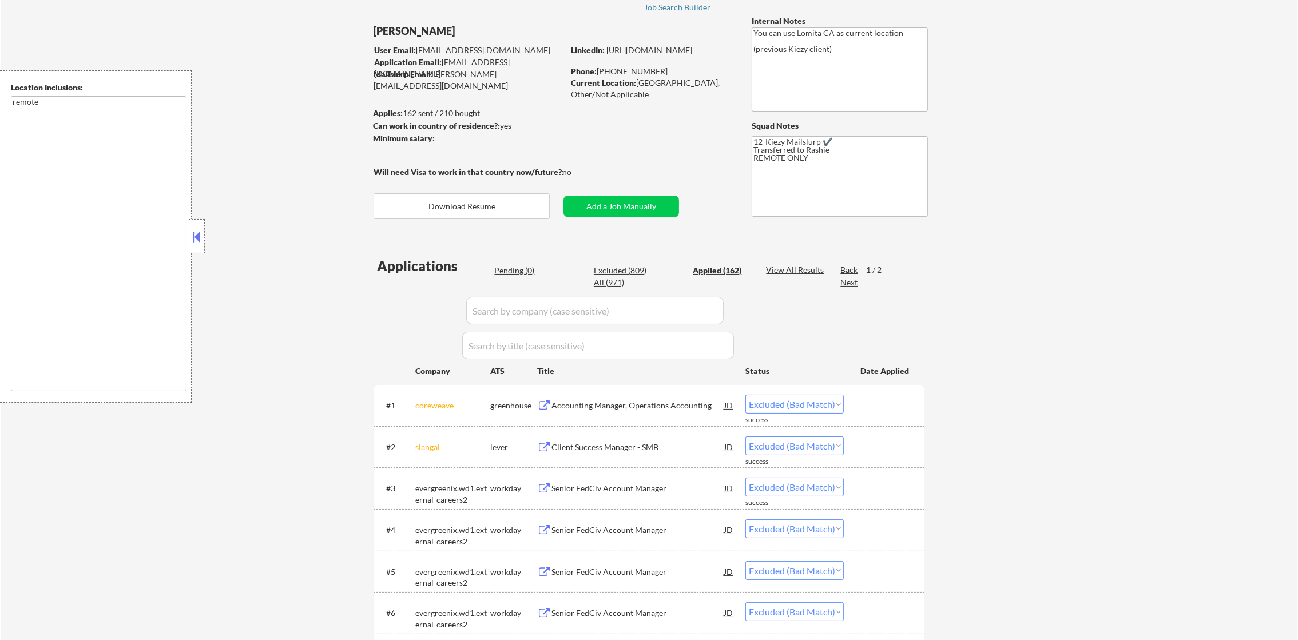
select select ""applied""
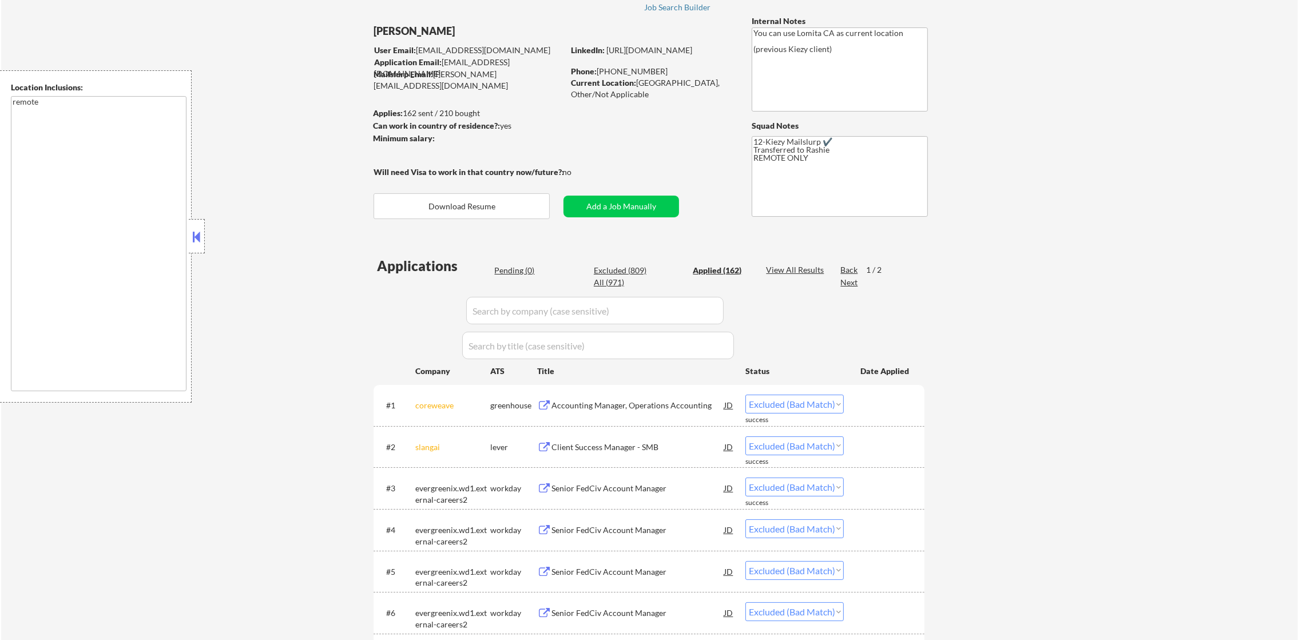
select select ""applied""
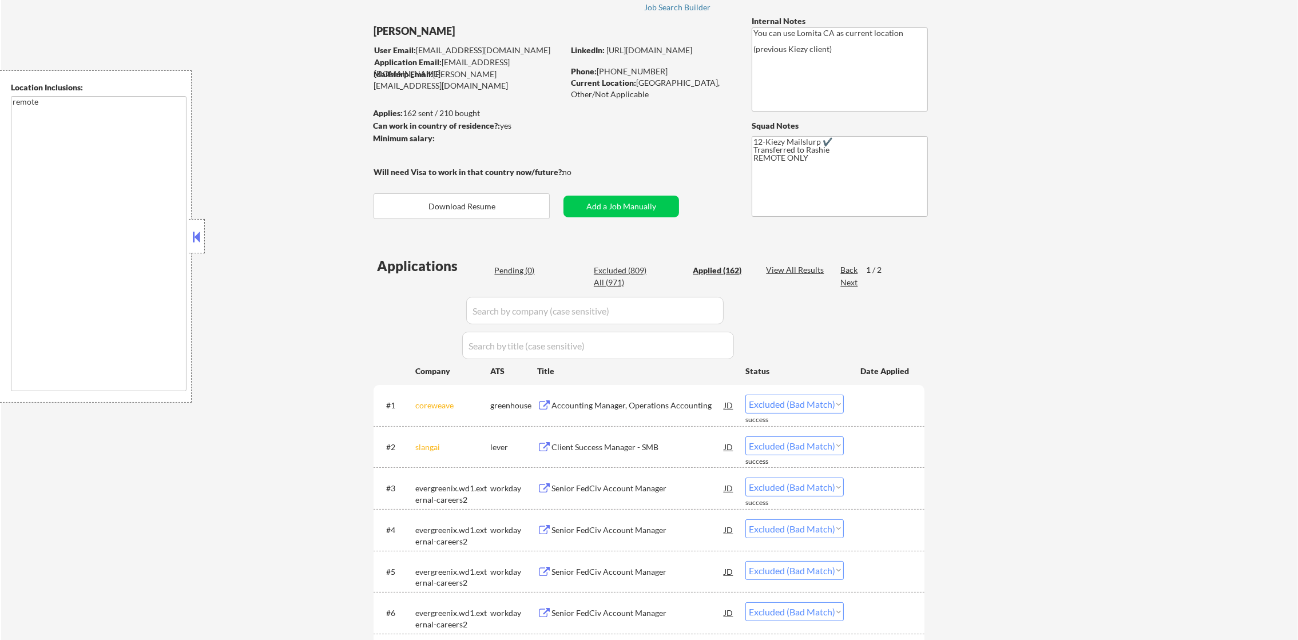
select select ""applied""
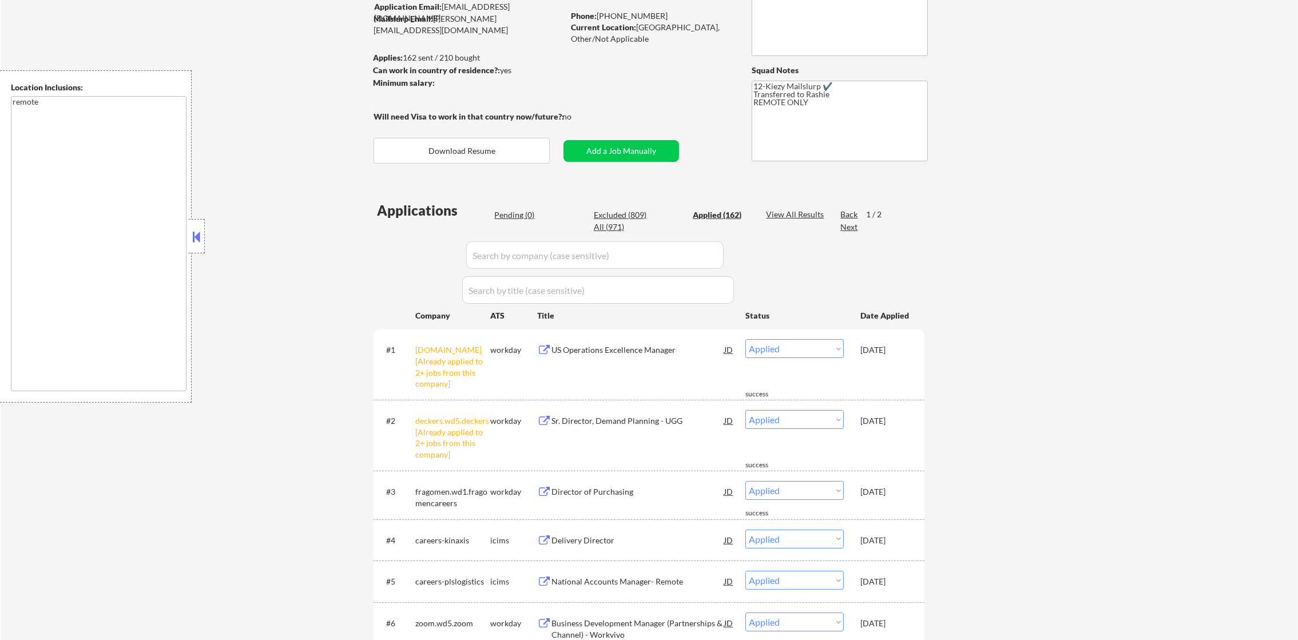
scroll to position [126, 0]
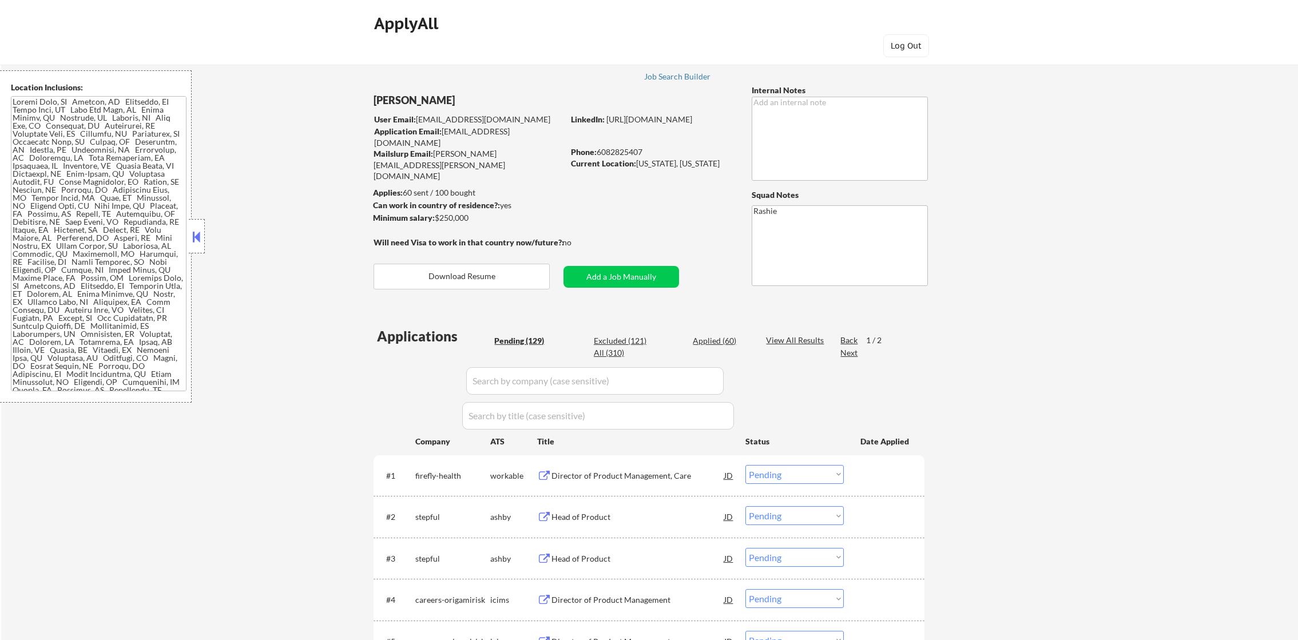
select select ""pending""
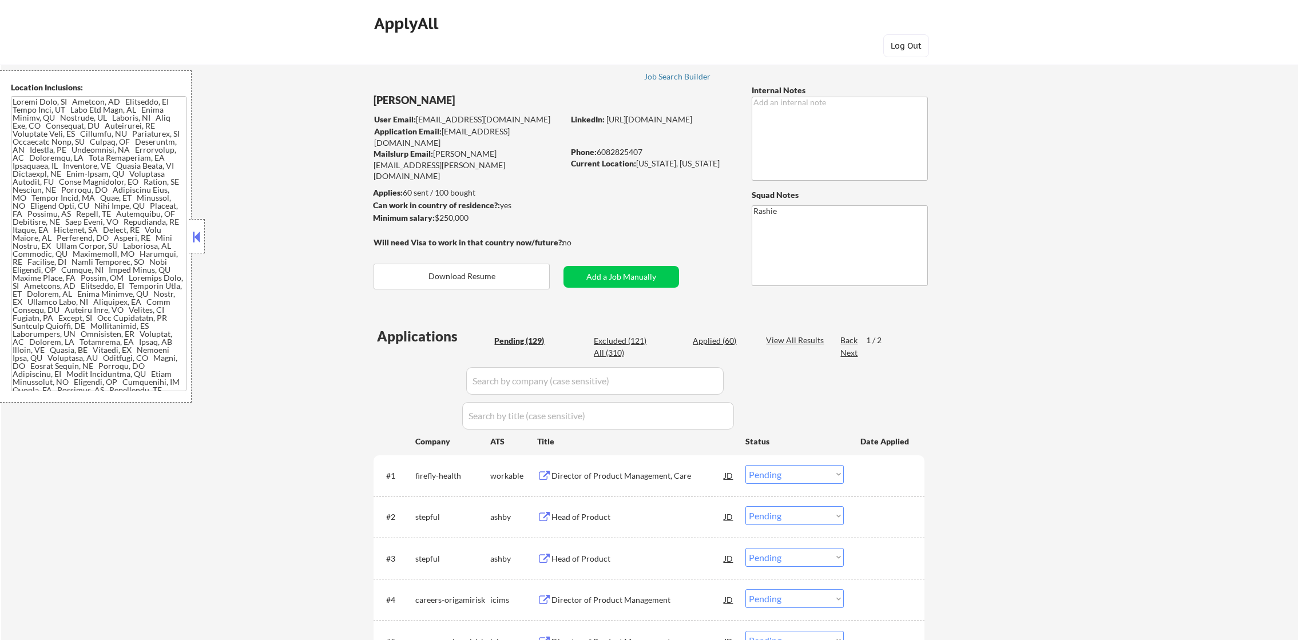
select select ""pending""
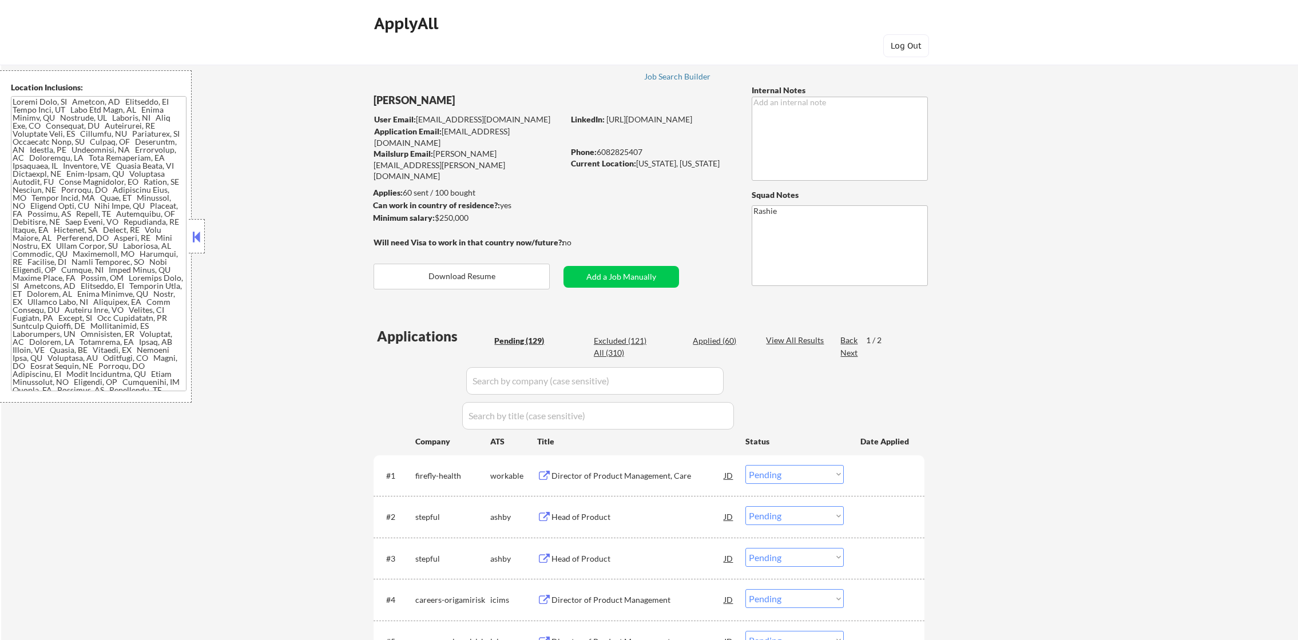
select select ""pending""
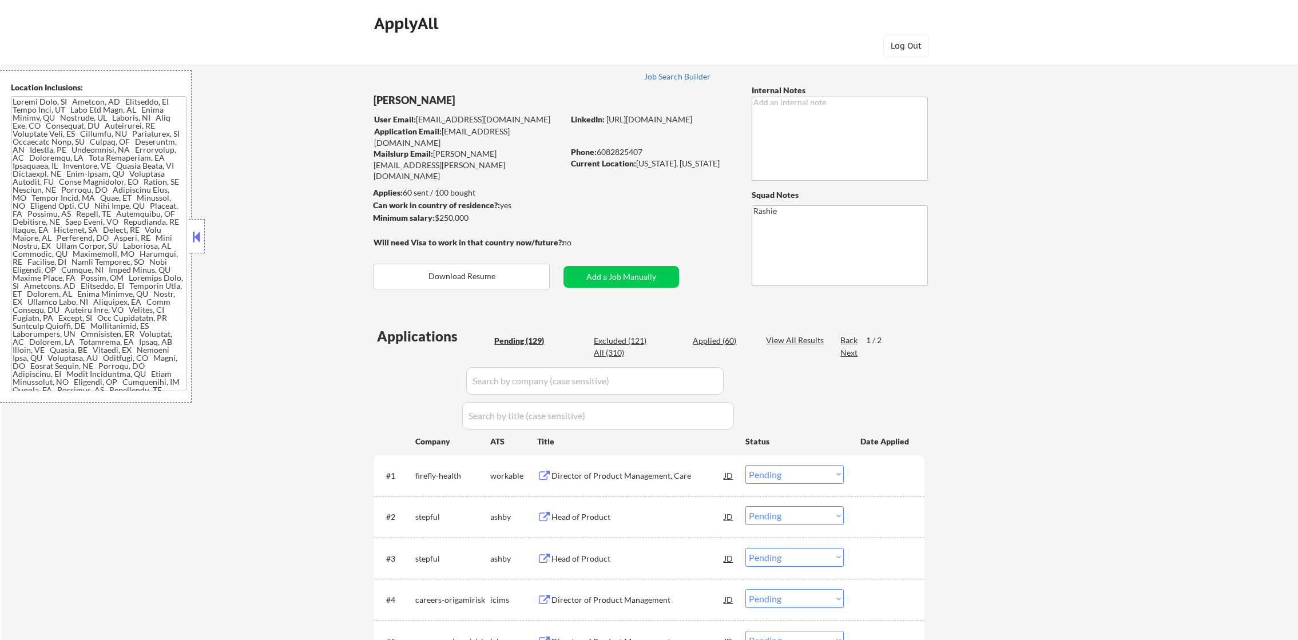
select select ""pending""
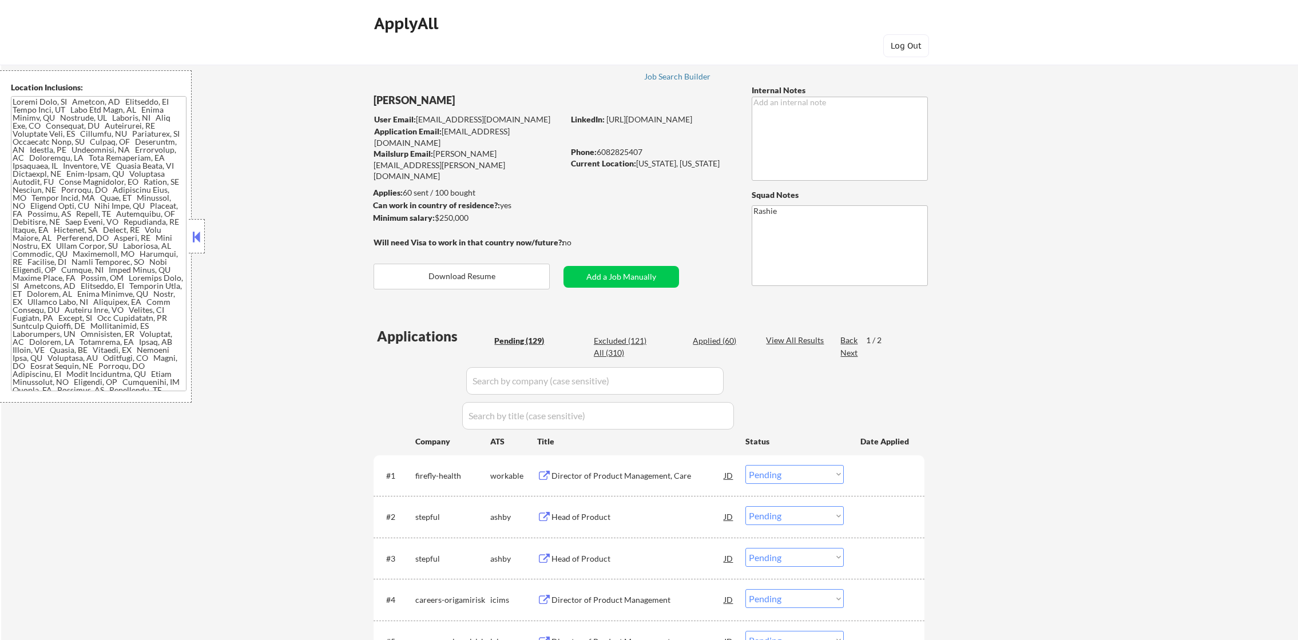
select select ""pending""
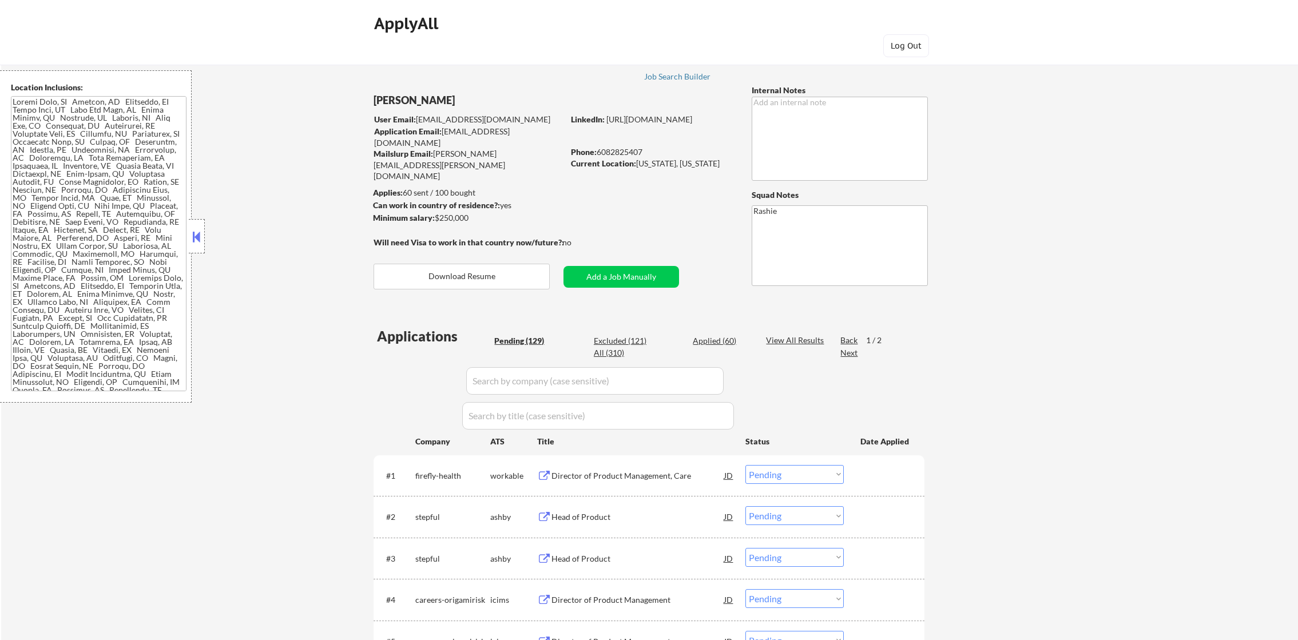
select select ""pending""
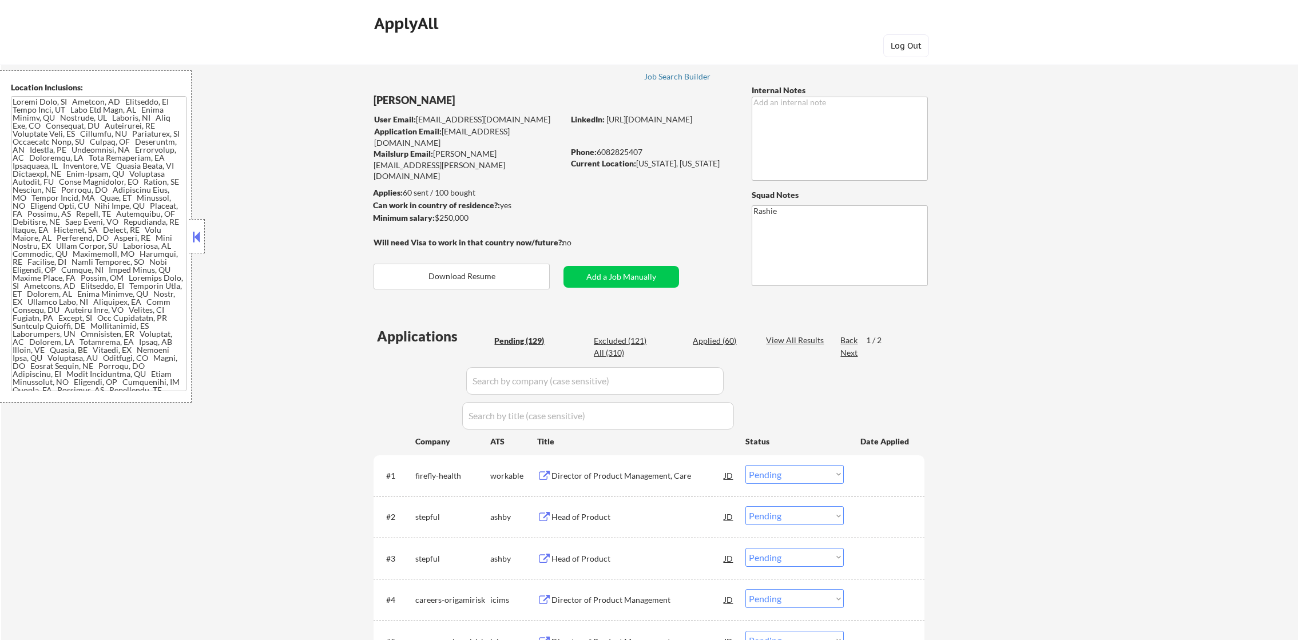
select select ""pending""
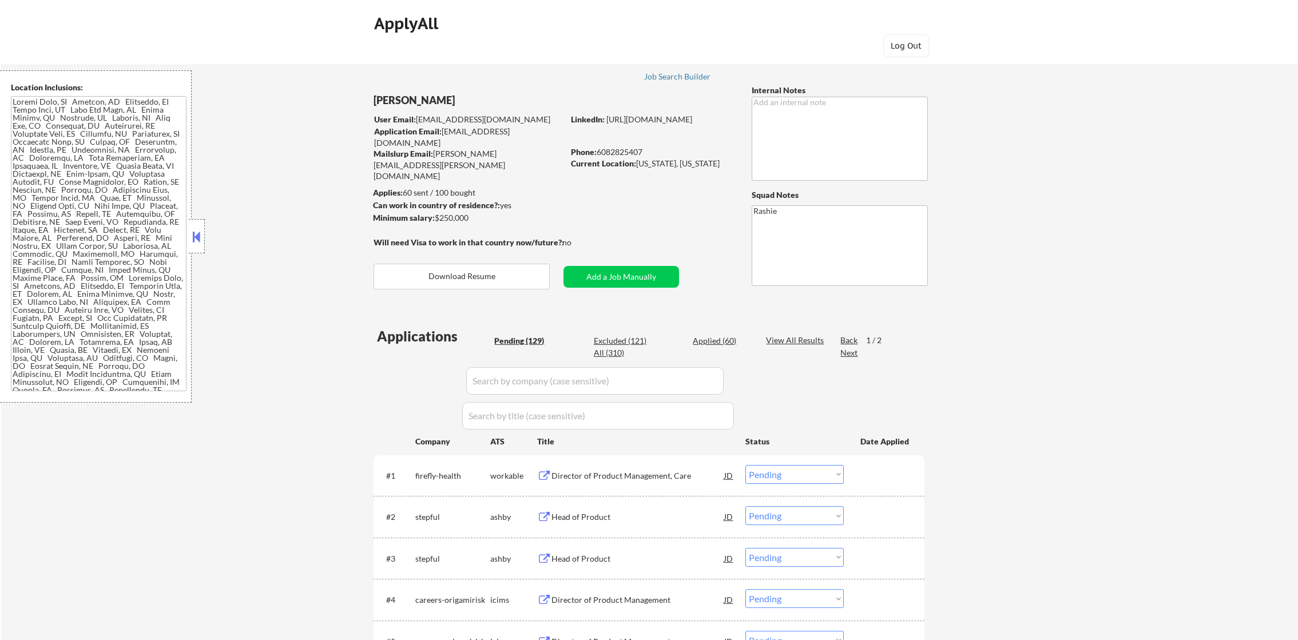
select select ""pending""
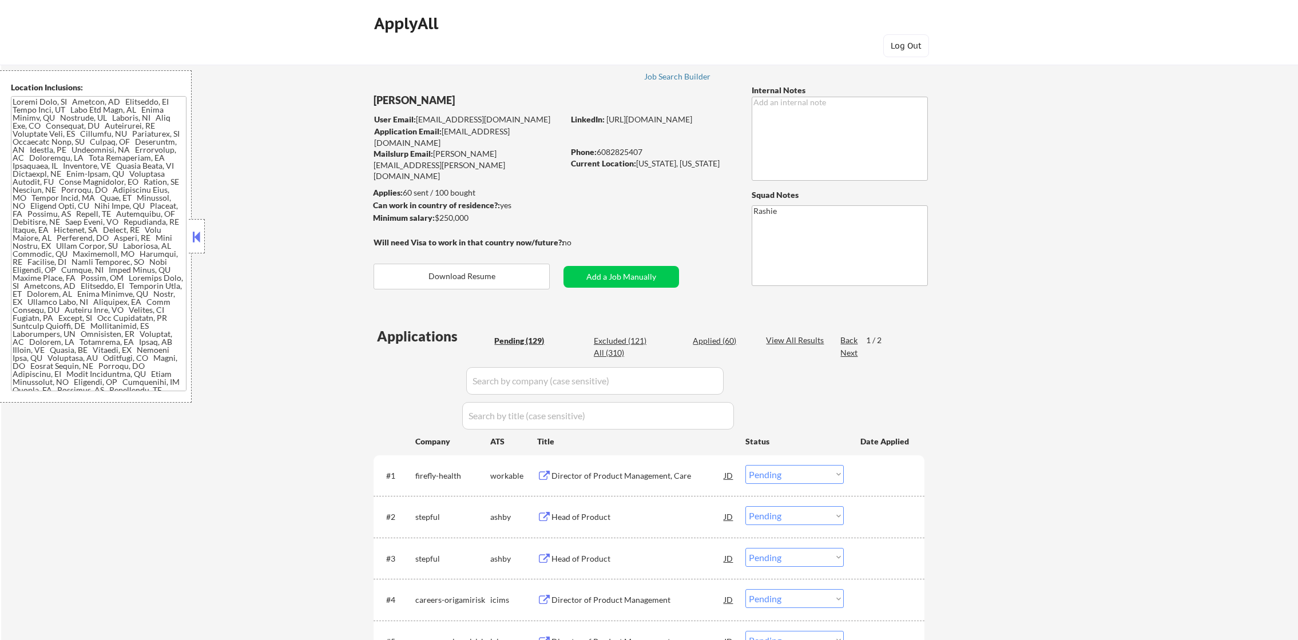
select select ""pending""
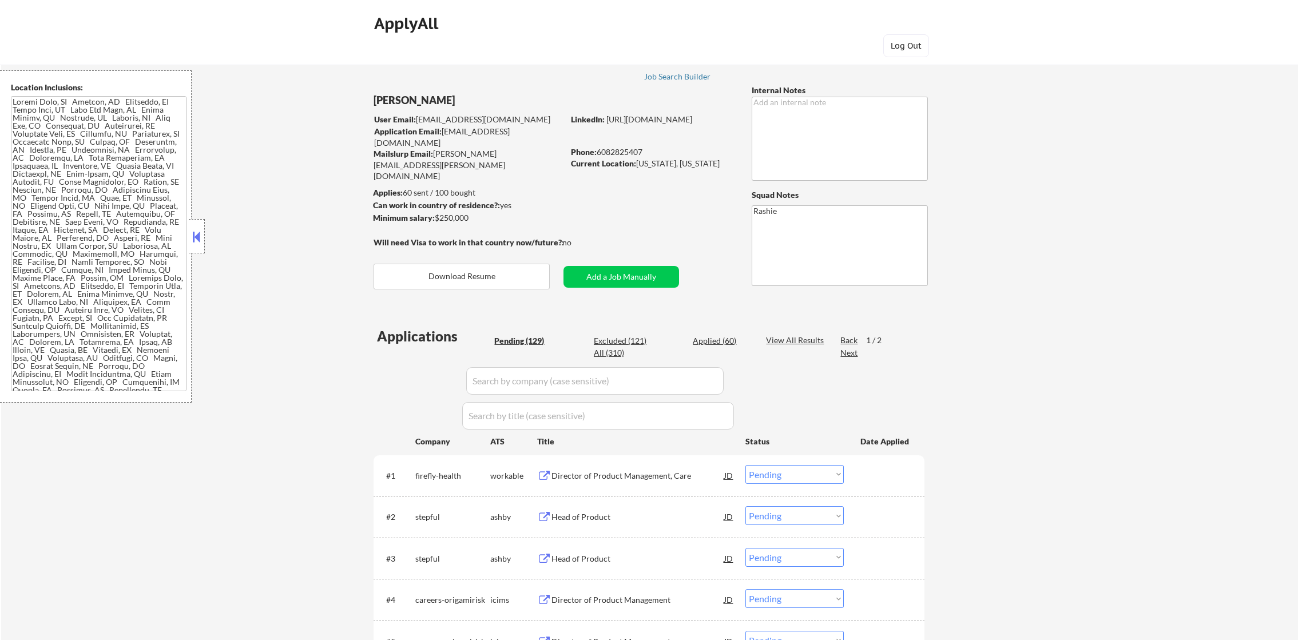
select select ""pending""
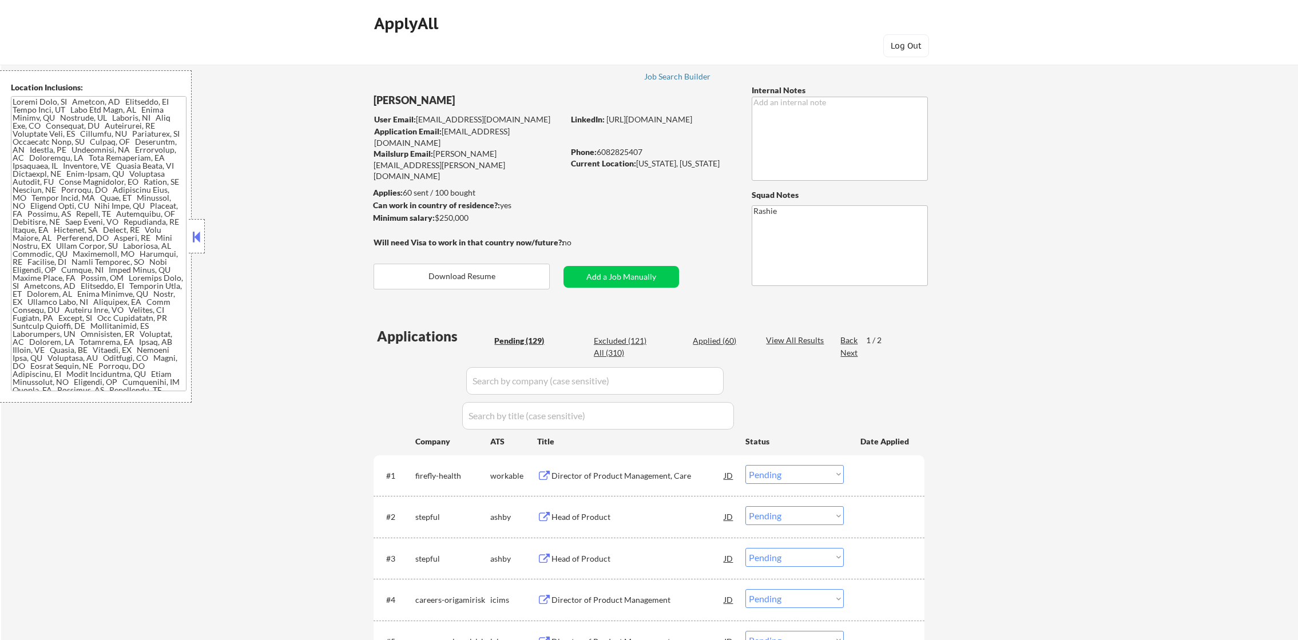
select select ""pending""
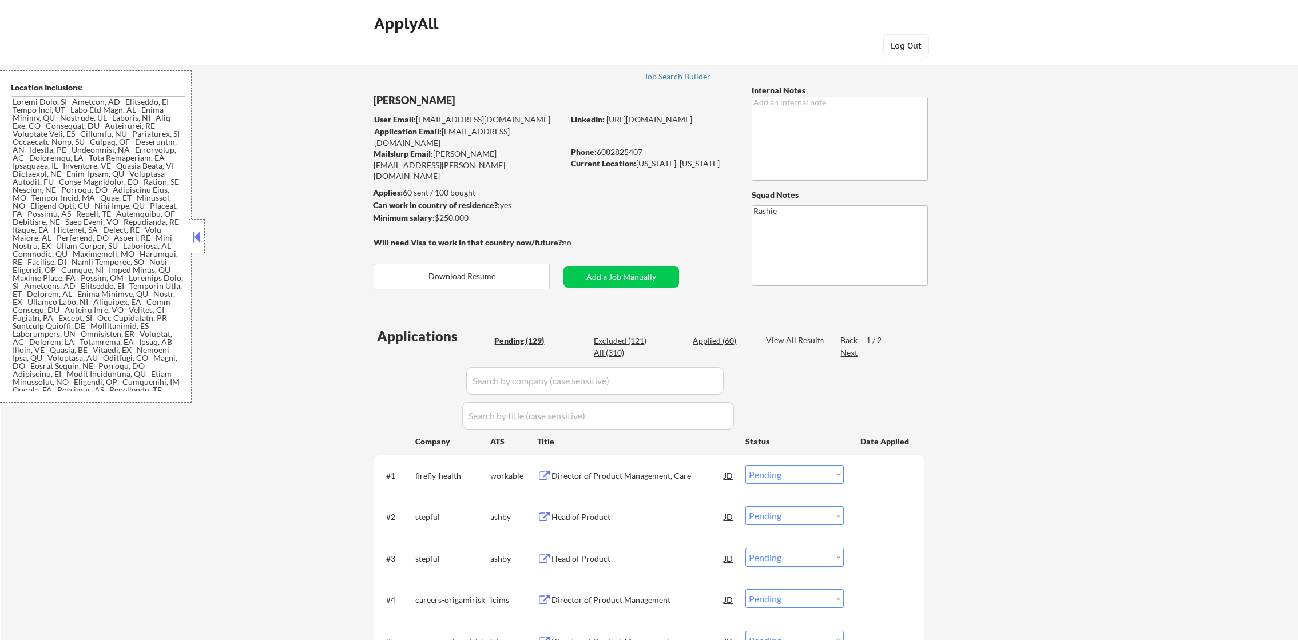
select select ""pending""
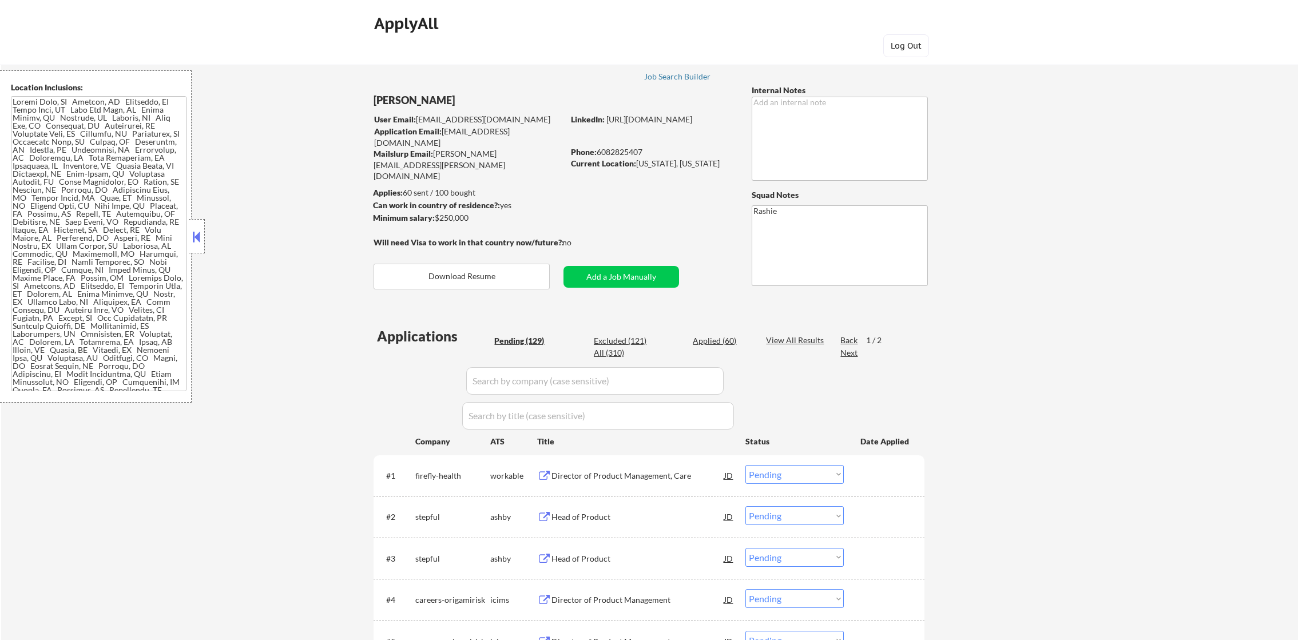
select select ""pending""
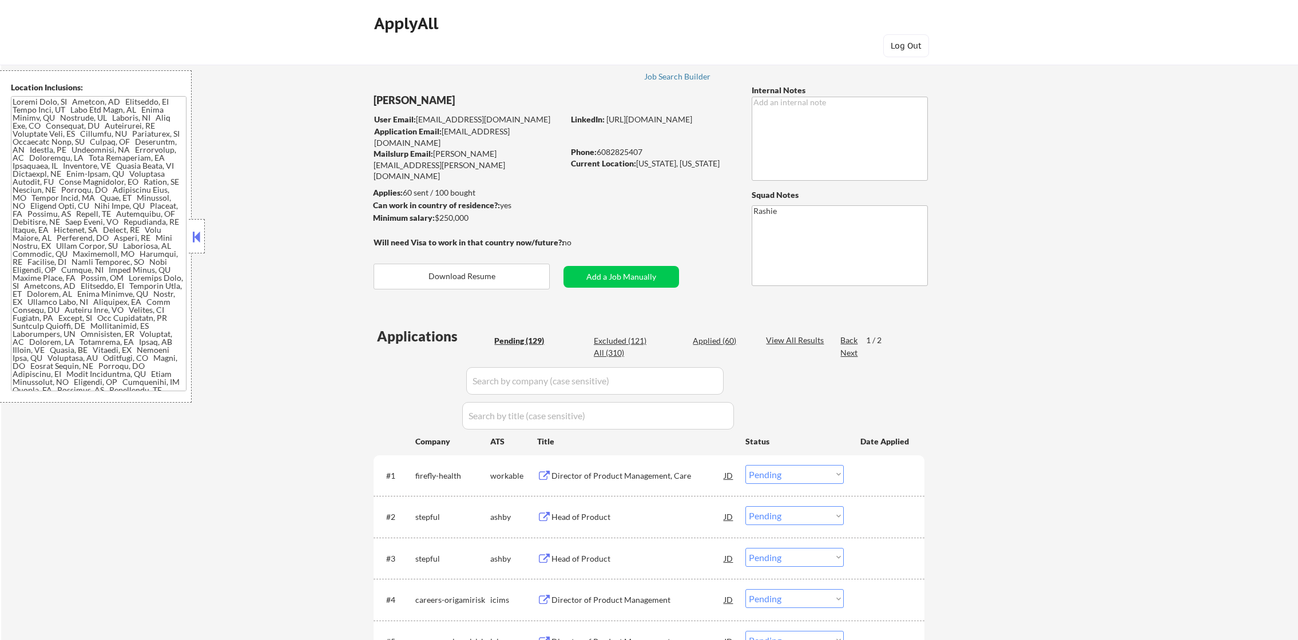
select select ""pending""
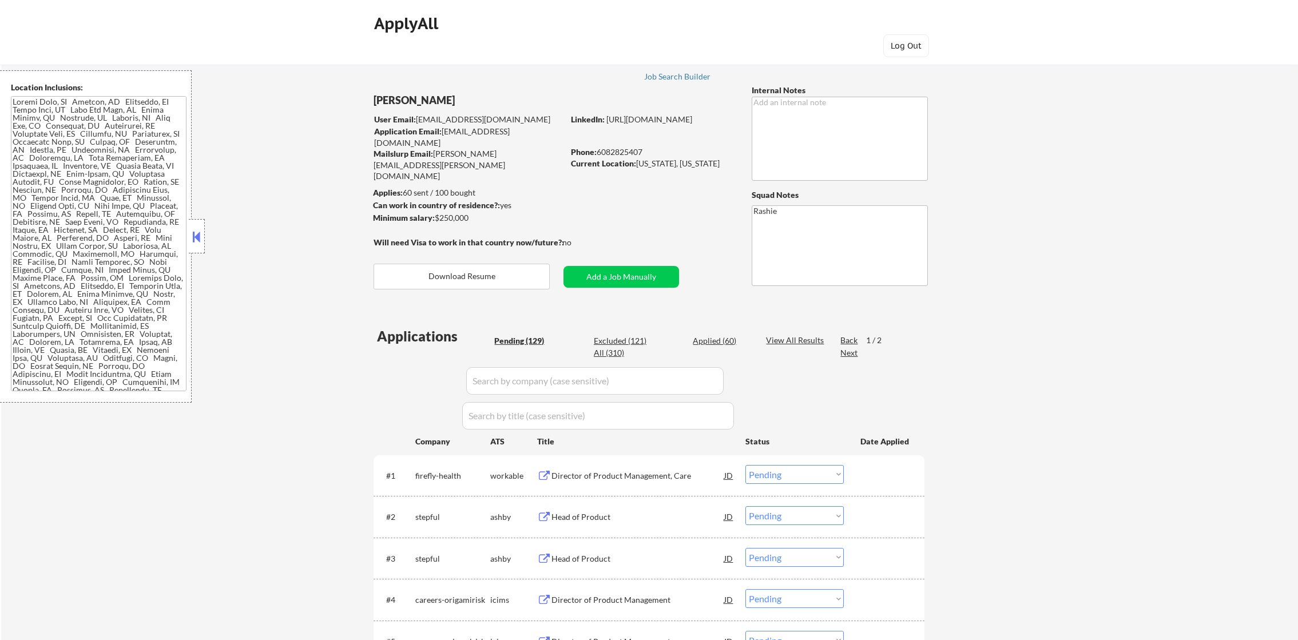
select select ""pending""
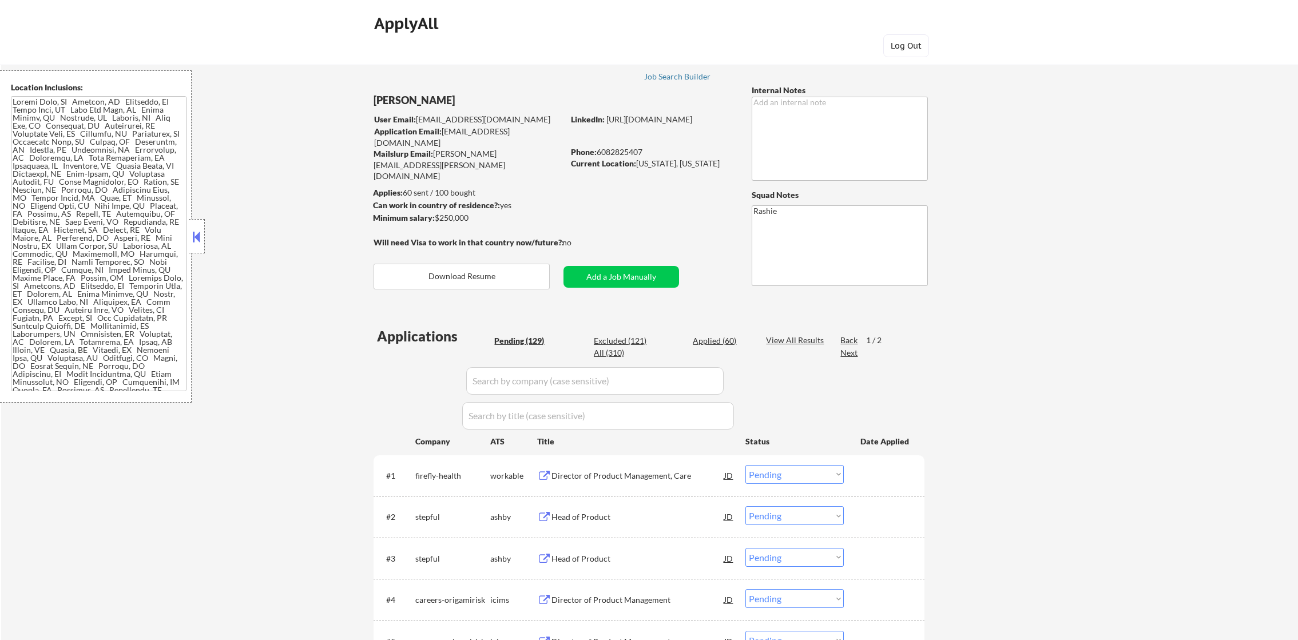
select select ""pending""
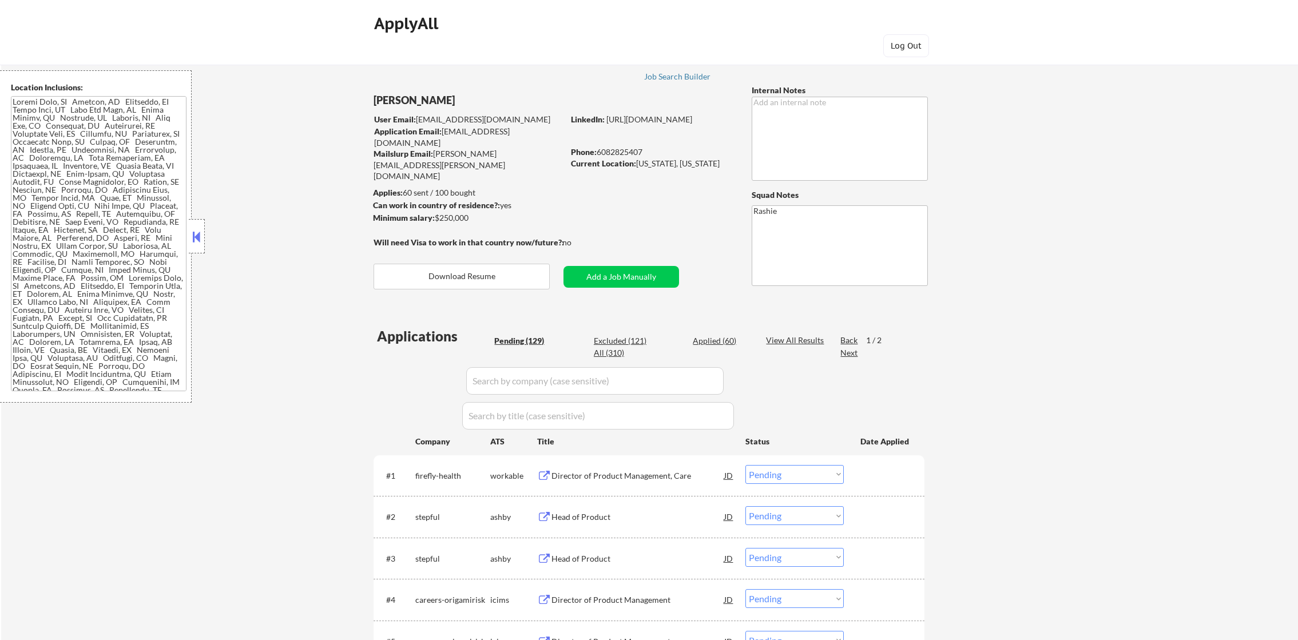
select select ""pending""
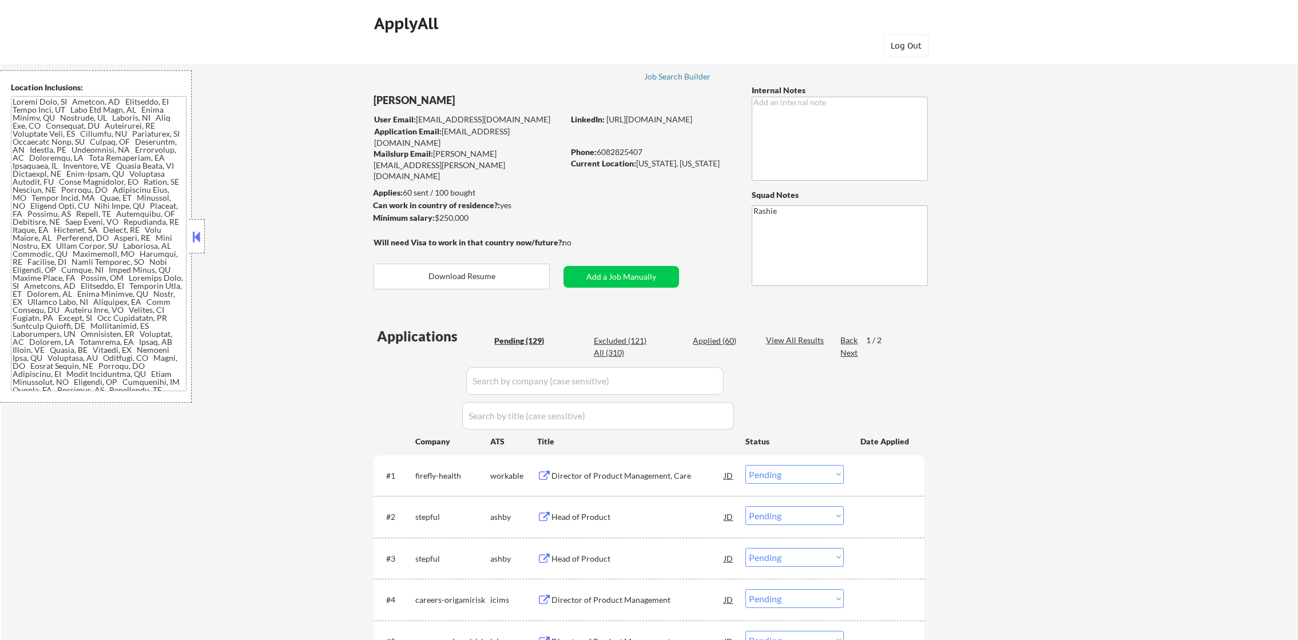
select select ""pending""
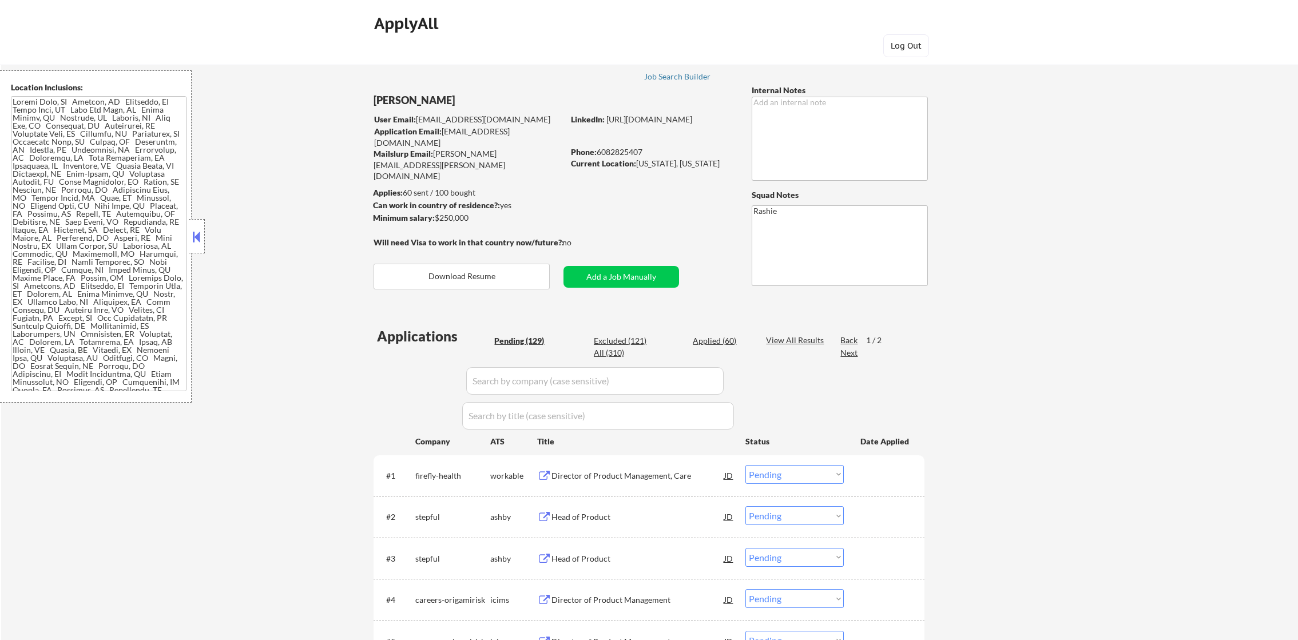
select select ""pending""
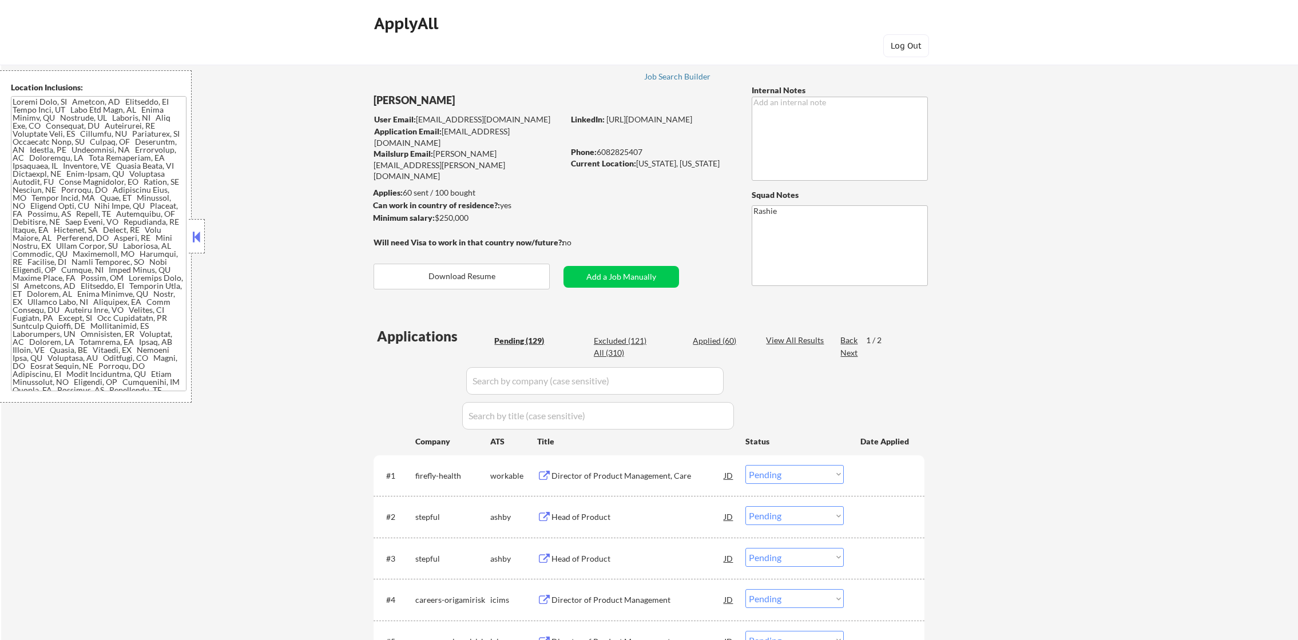
select select ""pending""
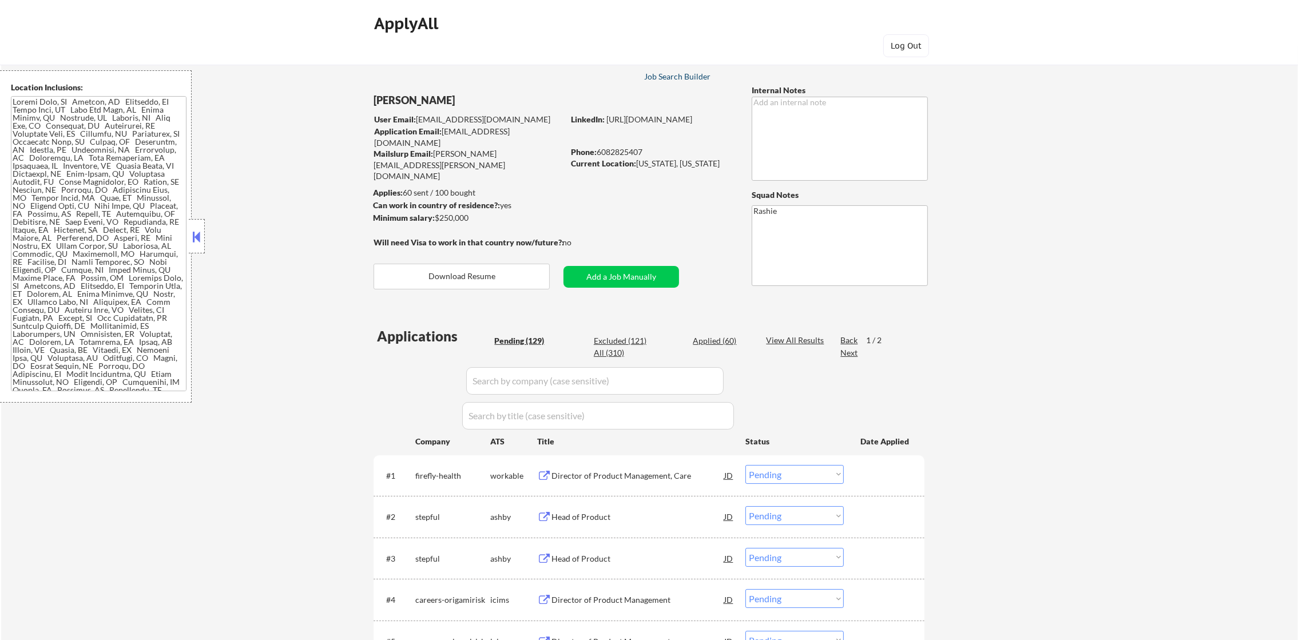
click at [681, 80] on div "Job Search Builder" at bounding box center [677, 77] width 67 height 8
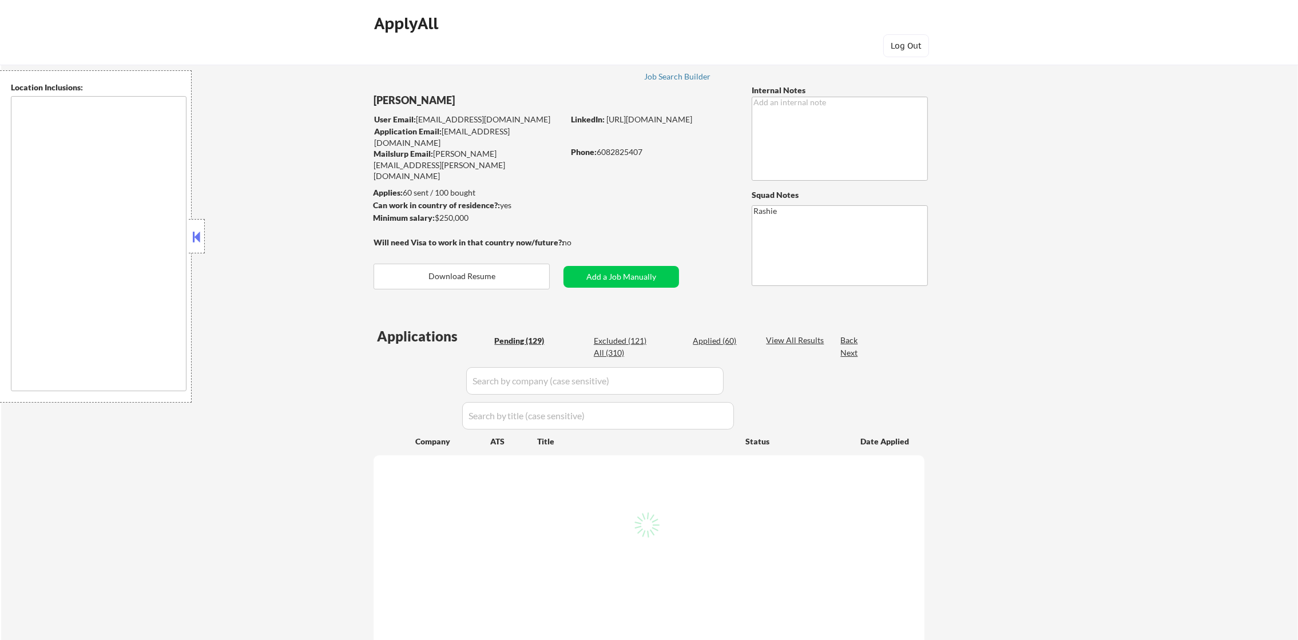
type textarea "[GEOGRAPHIC_DATA], [GEOGRAPHIC_DATA] [GEOGRAPHIC_DATA], [GEOGRAPHIC_DATA] [GEOG…"
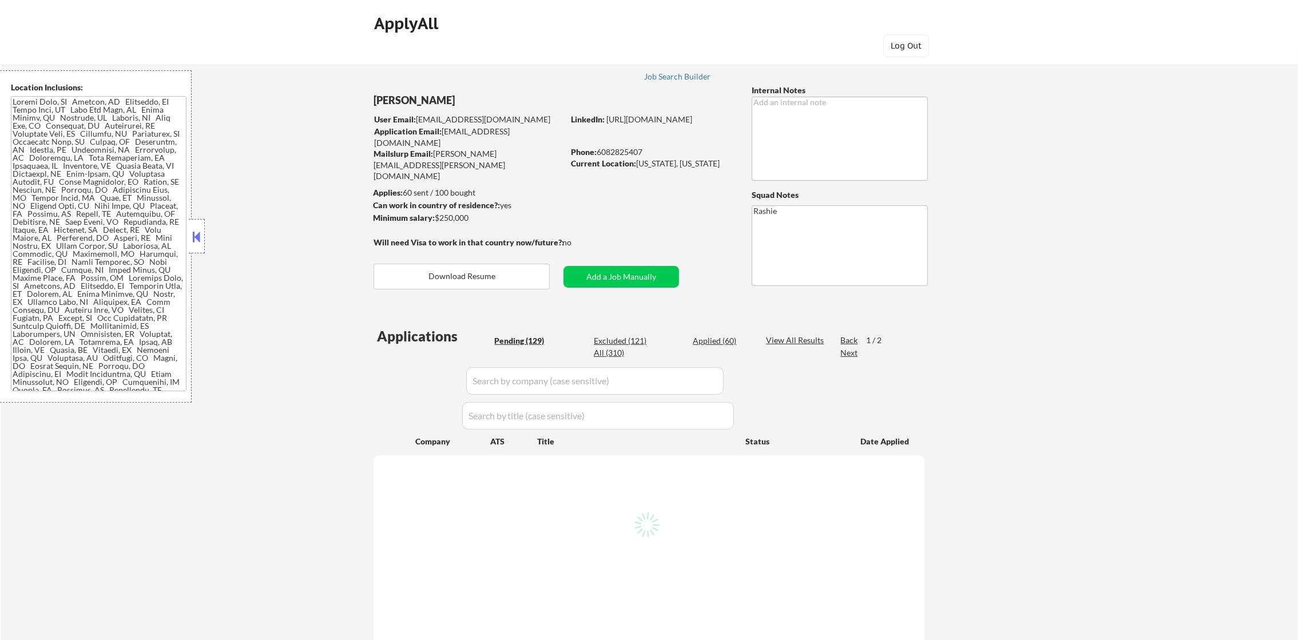
select select ""pending""
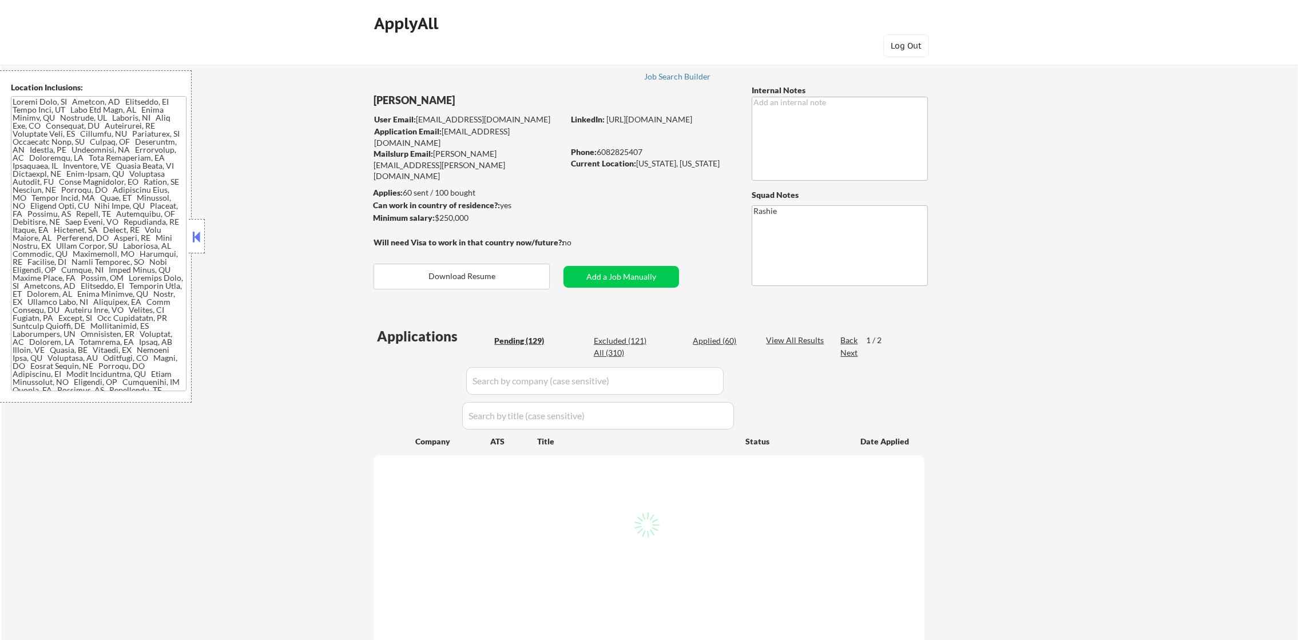
select select ""pending""
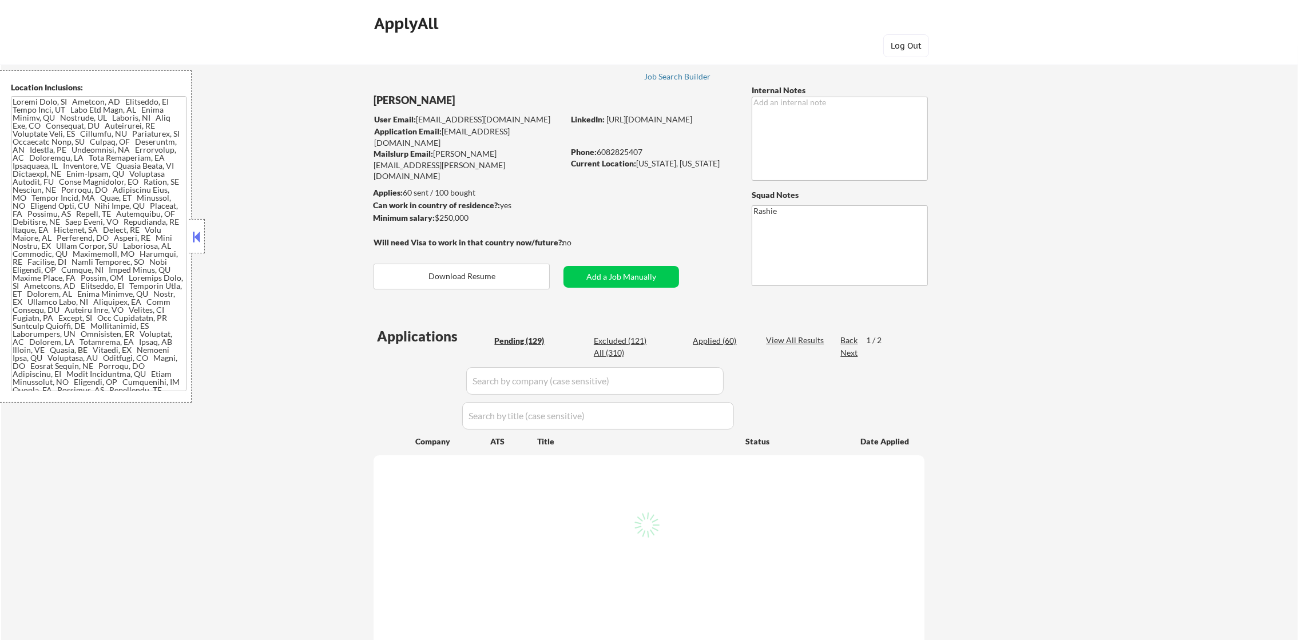
select select ""pending""
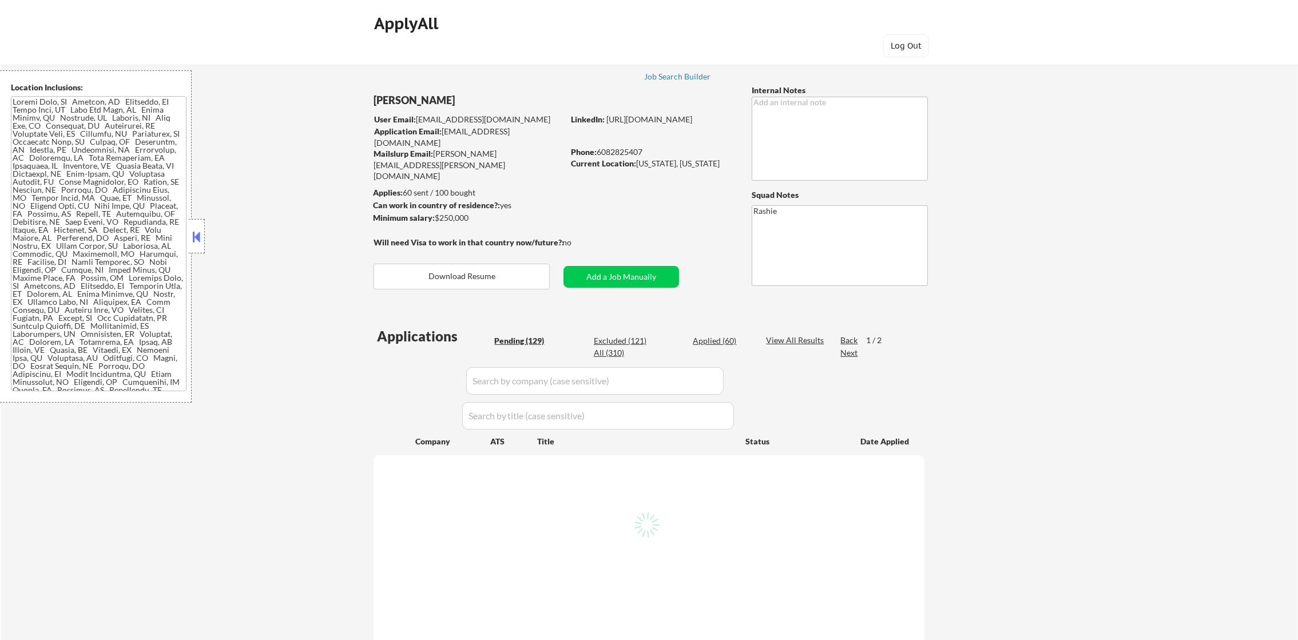
select select ""pending""
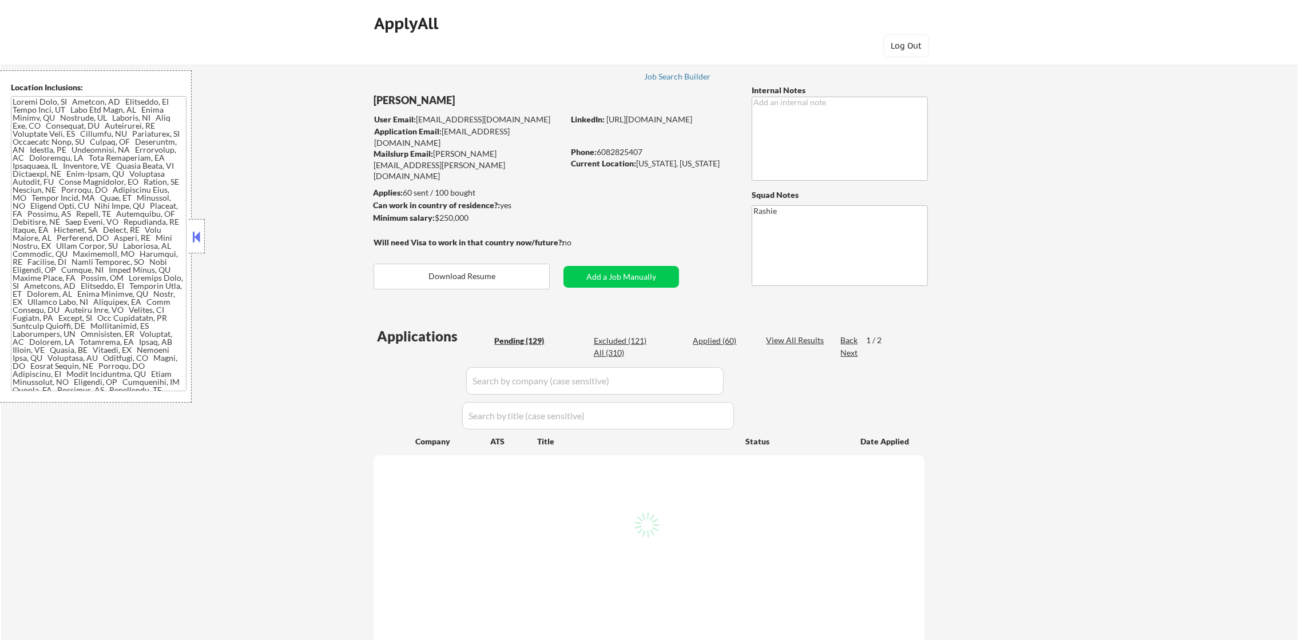
select select ""pending""
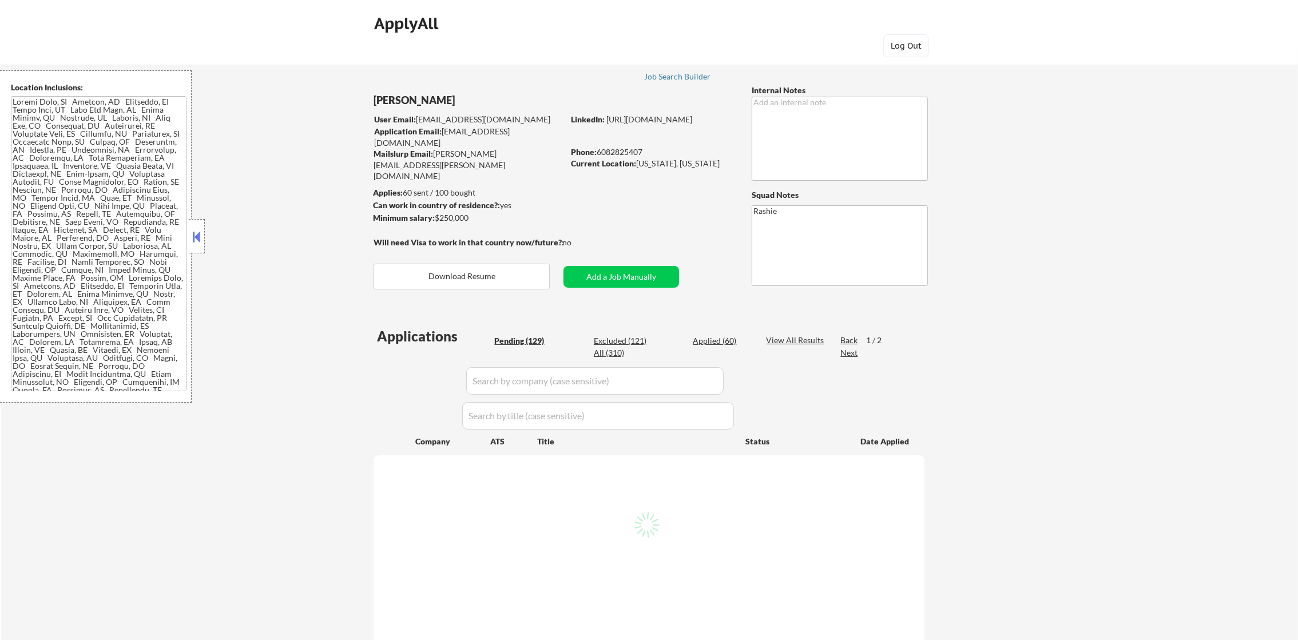
select select ""pending""
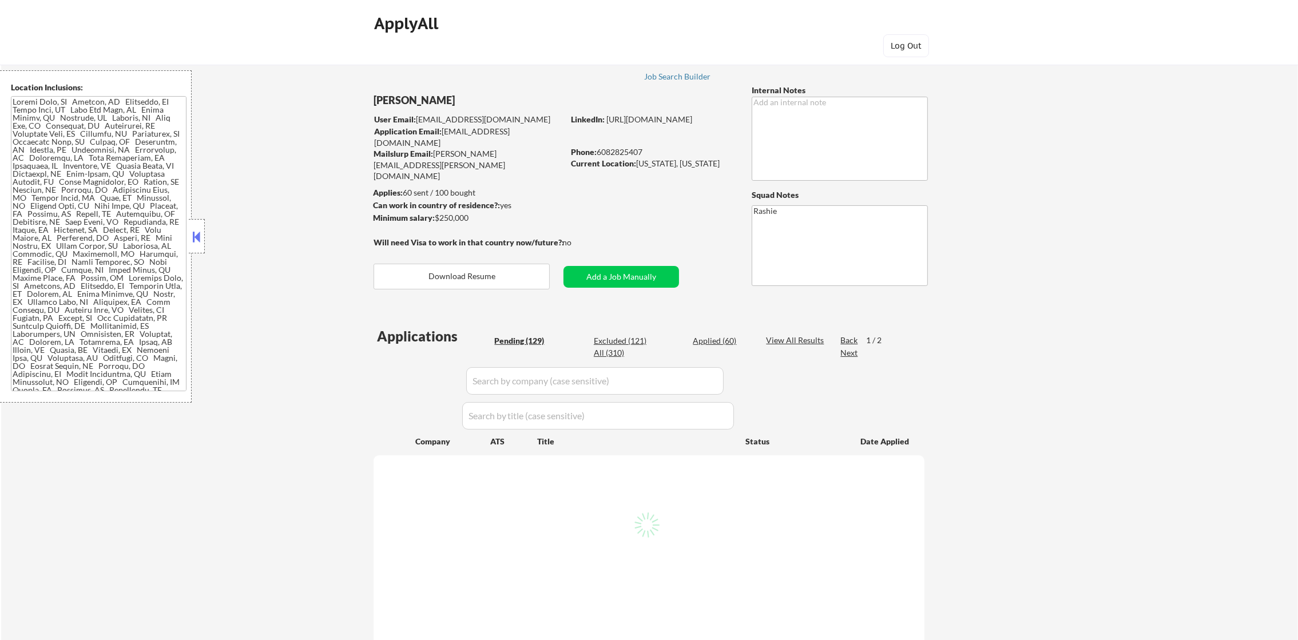
select select ""pending""
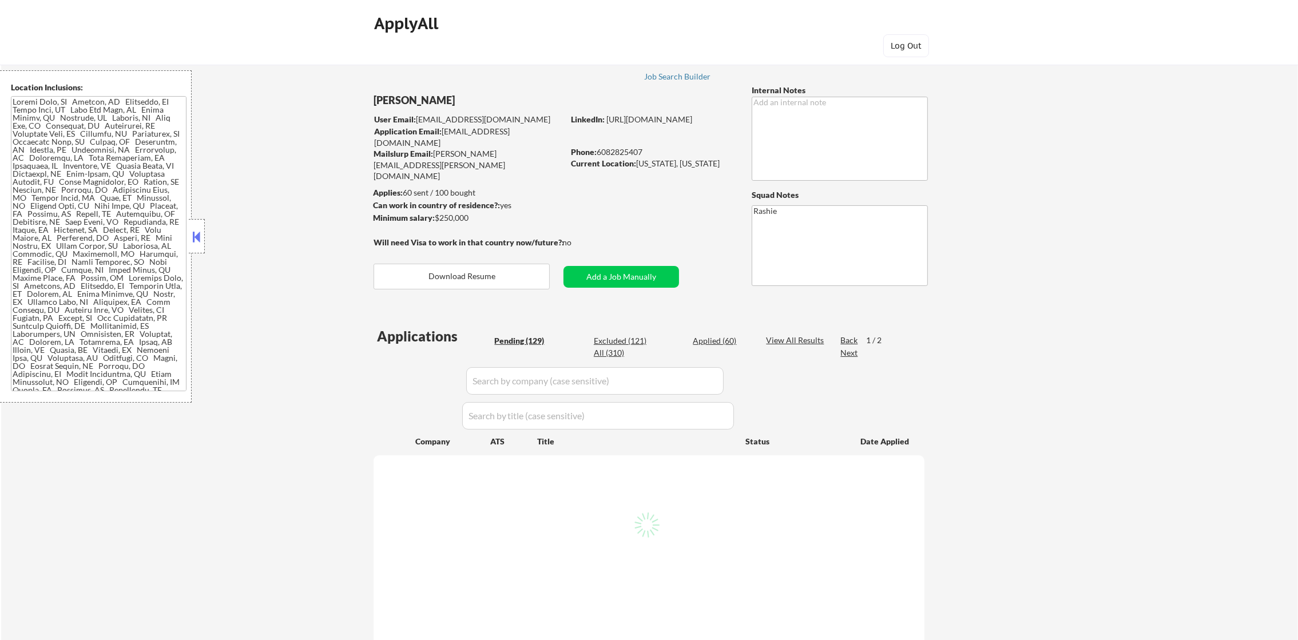
select select ""pending""
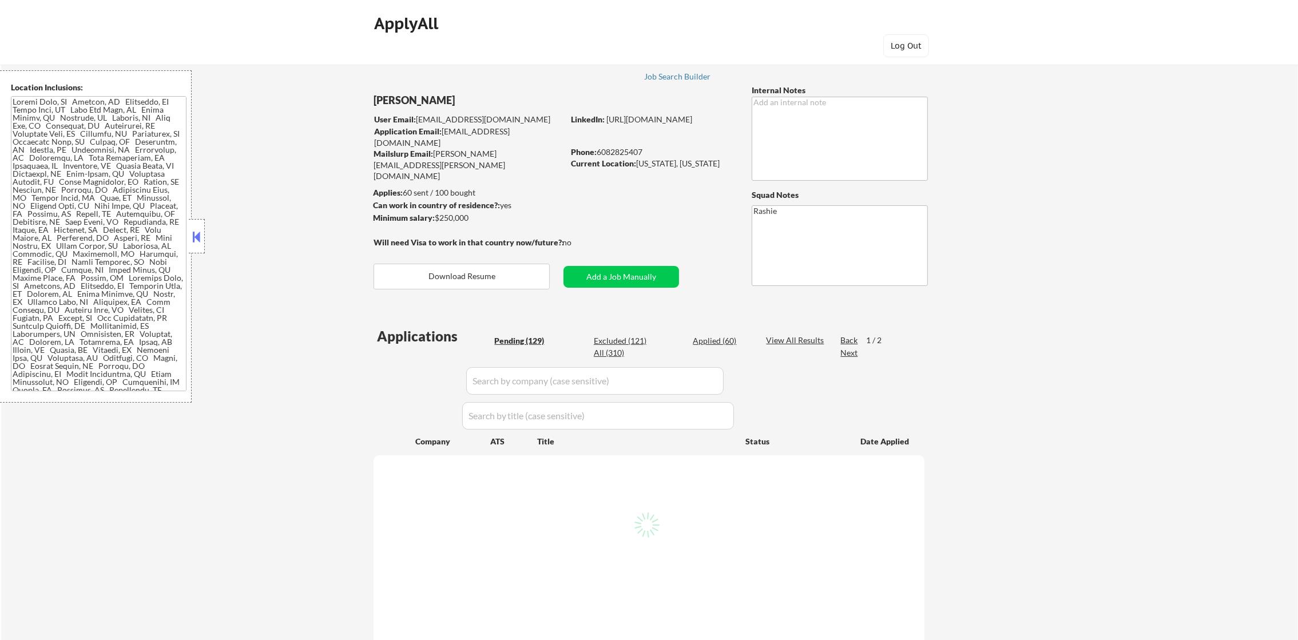
select select ""pending""
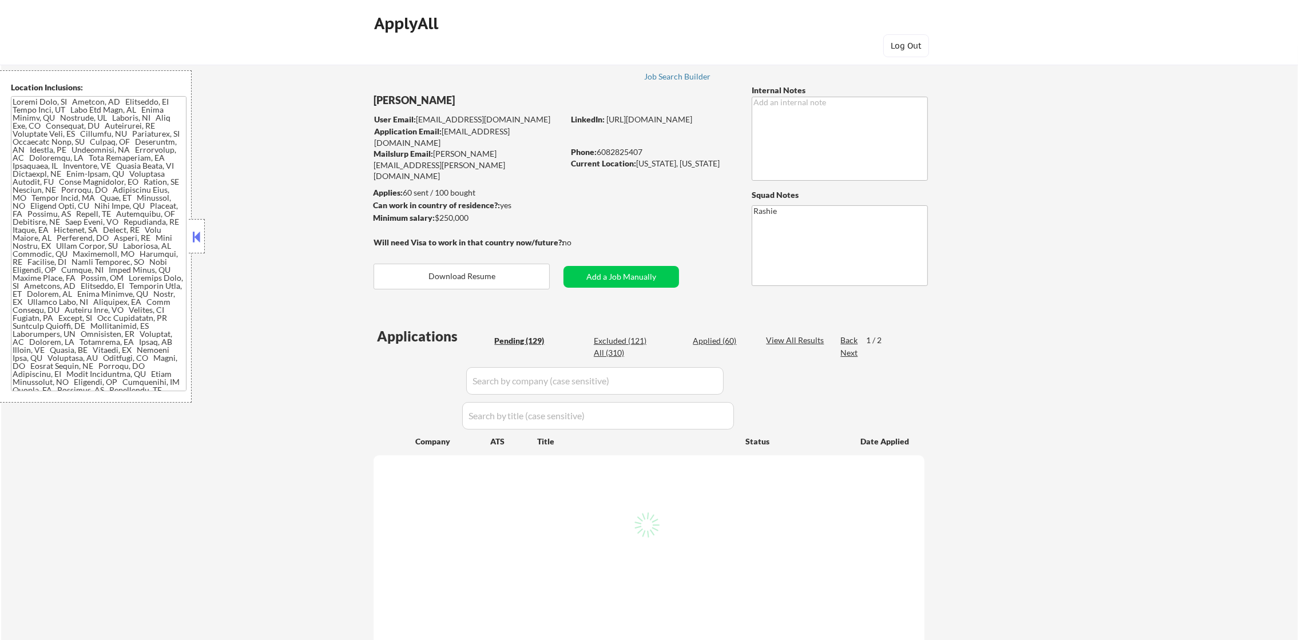
select select ""pending""
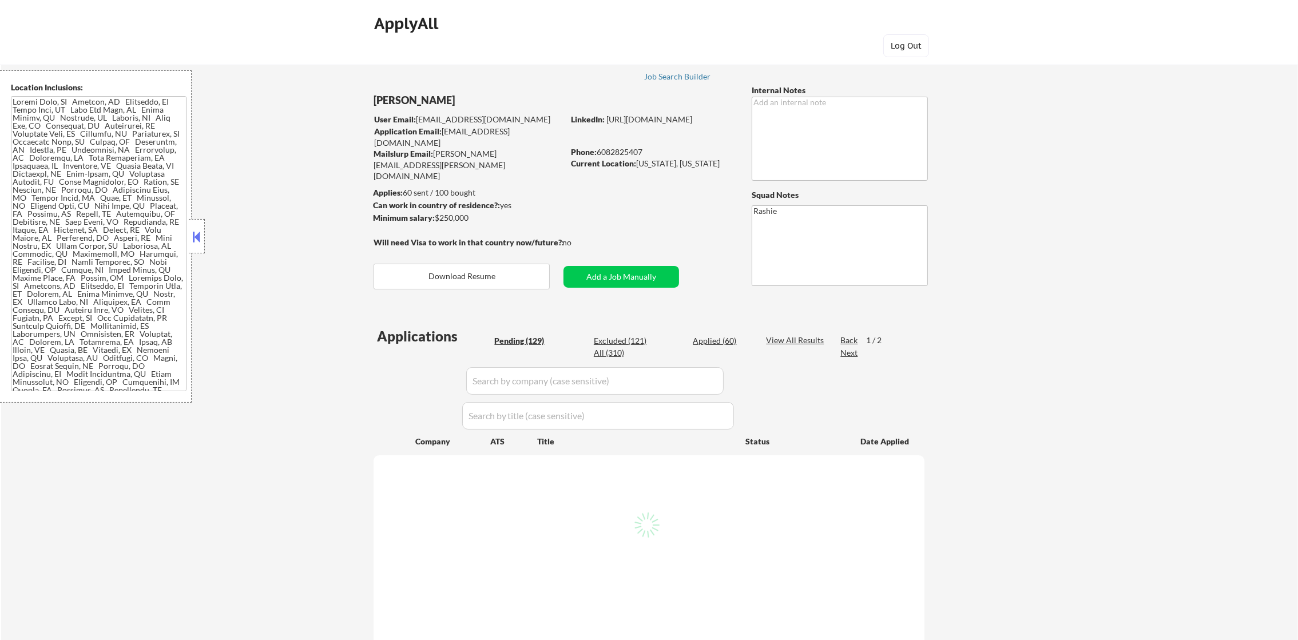
select select ""pending""
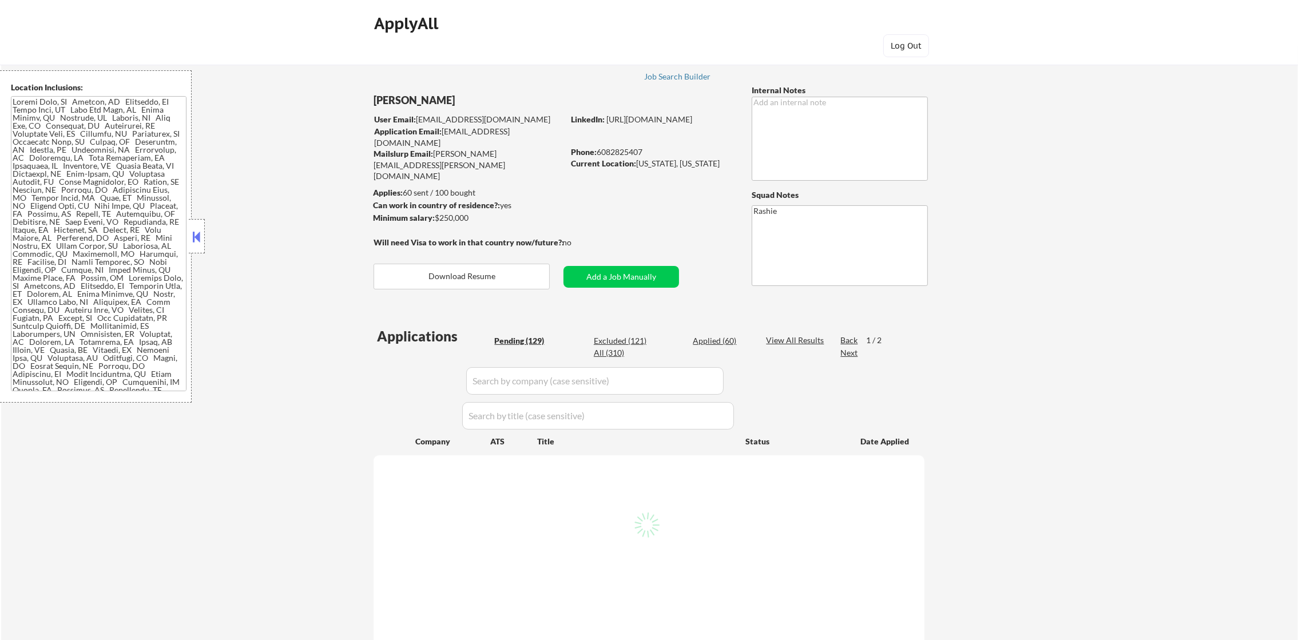
select select ""pending""
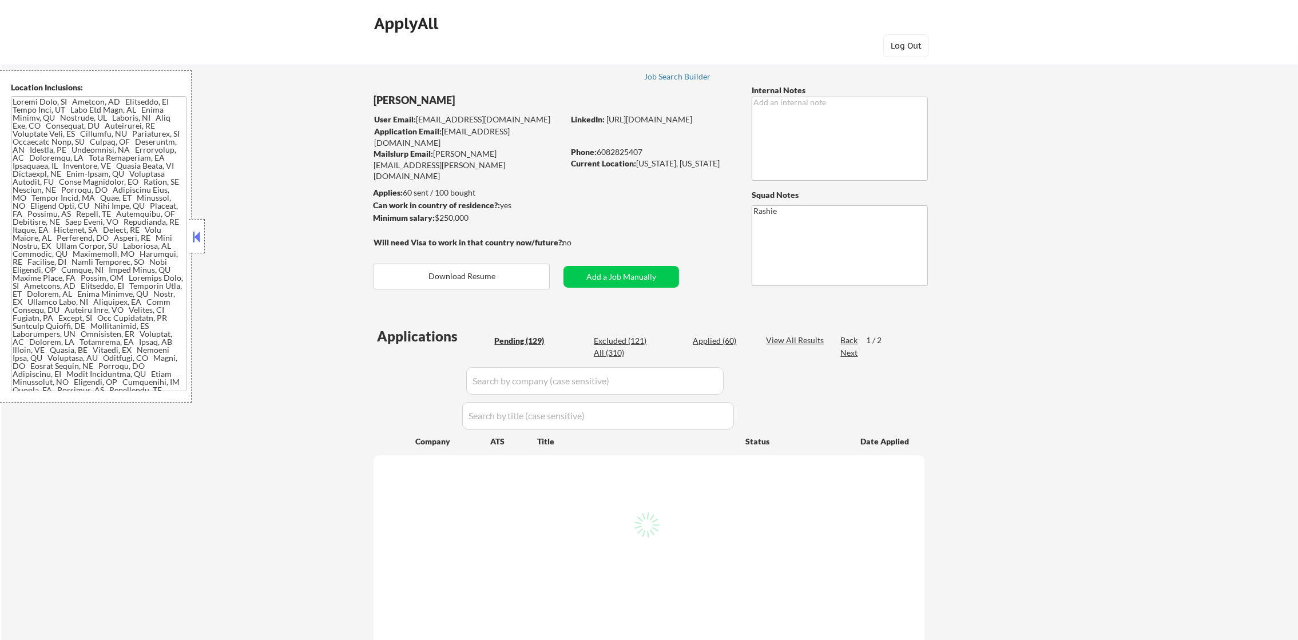
select select ""pending""
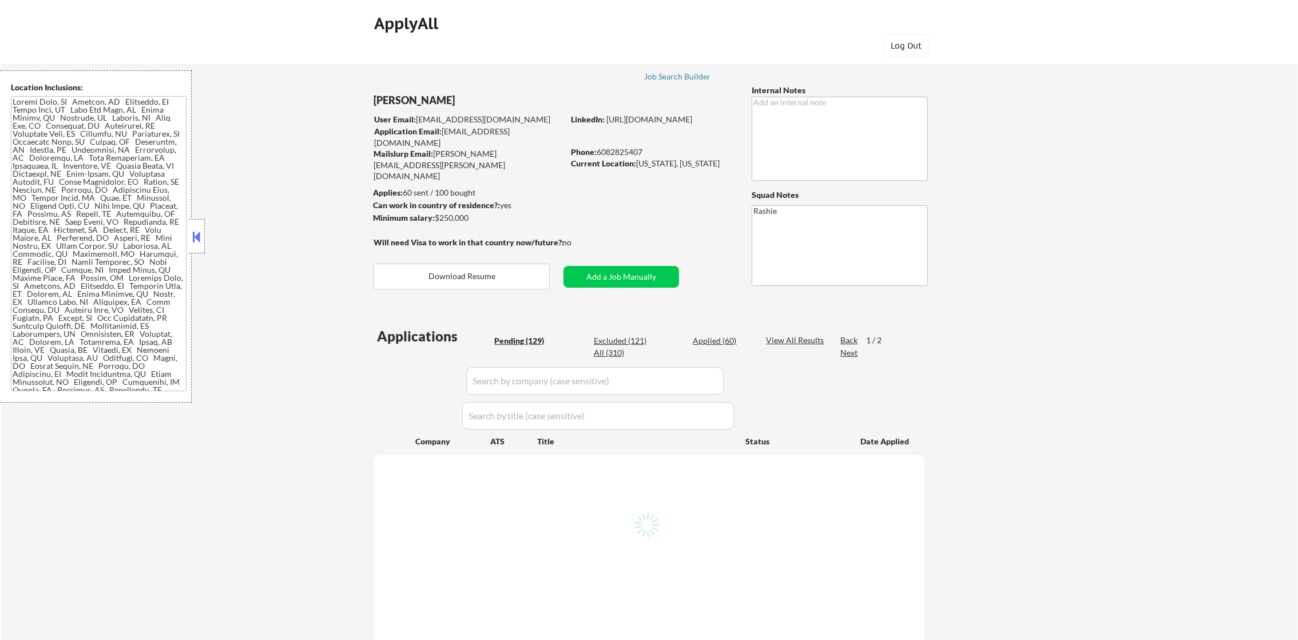
select select ""pending""
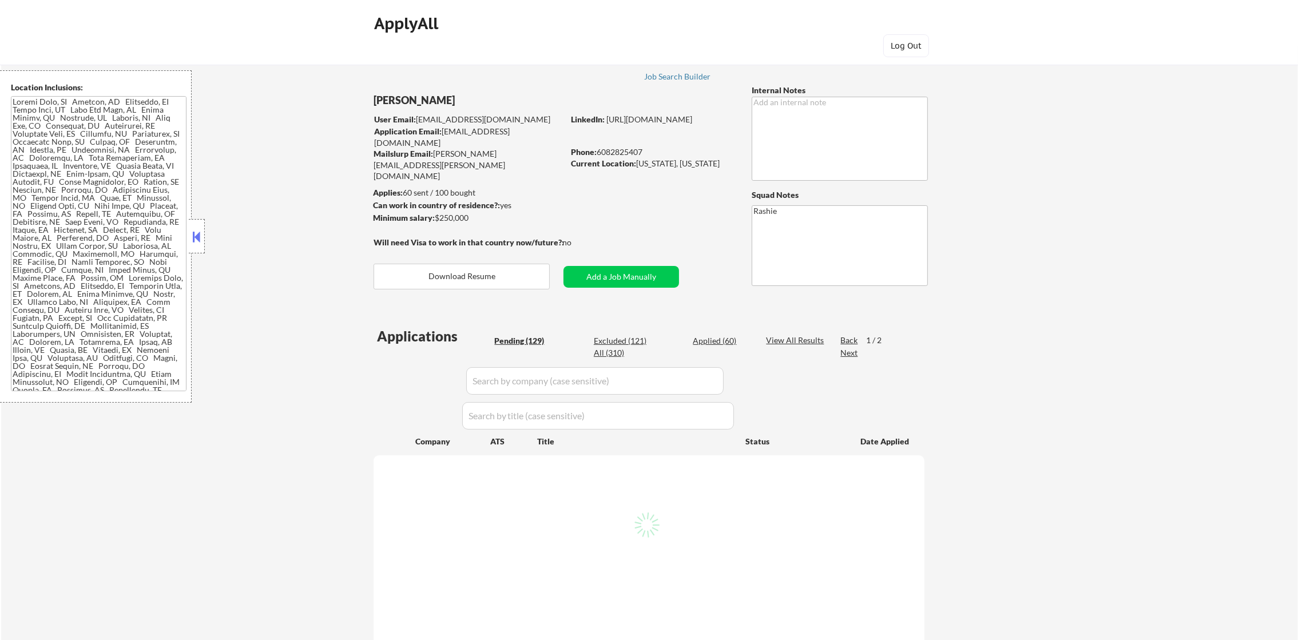
select select ""pending""
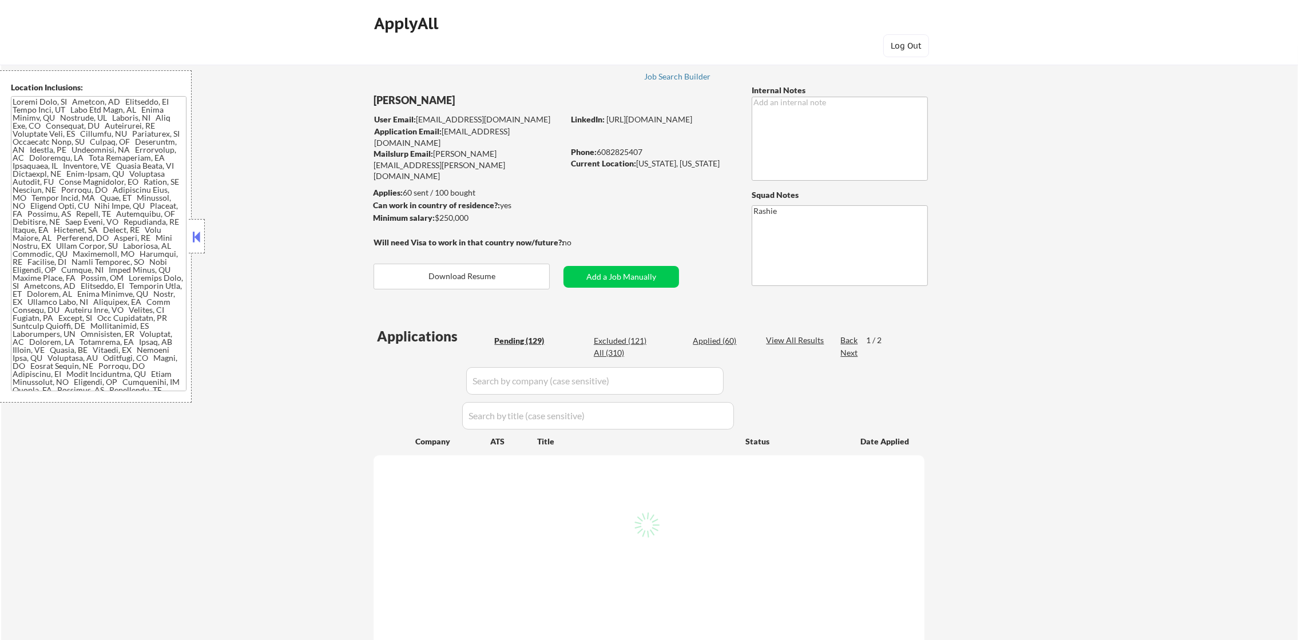
select select ""pending""
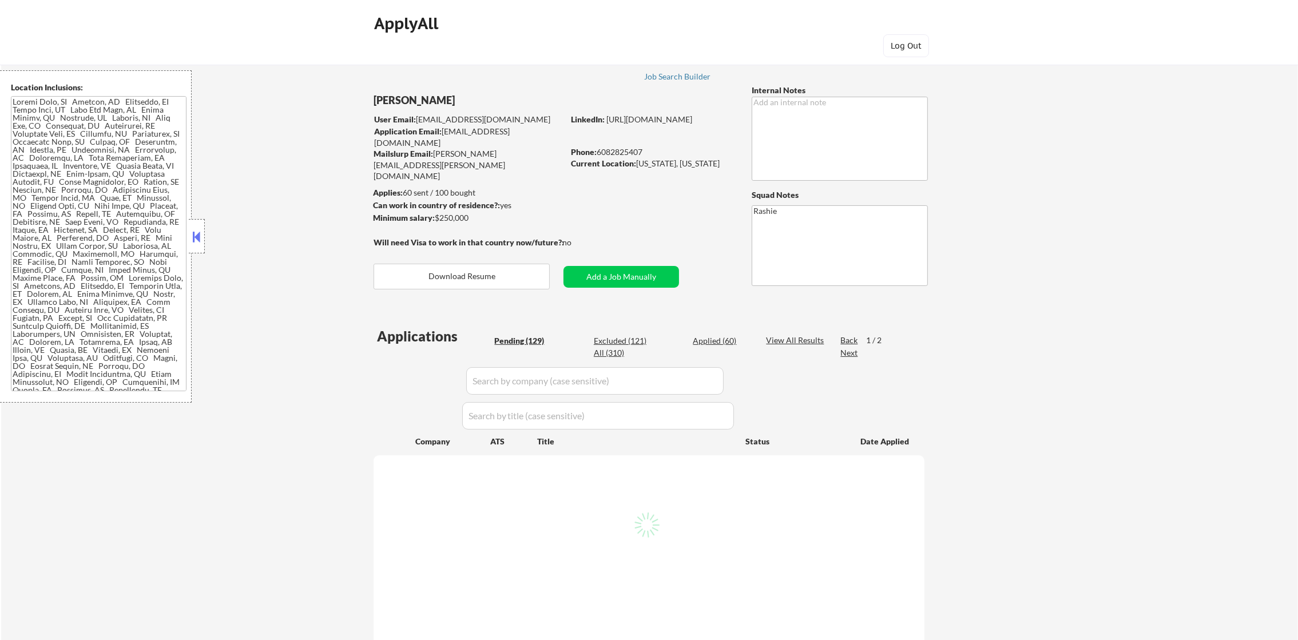
select select ""pending""
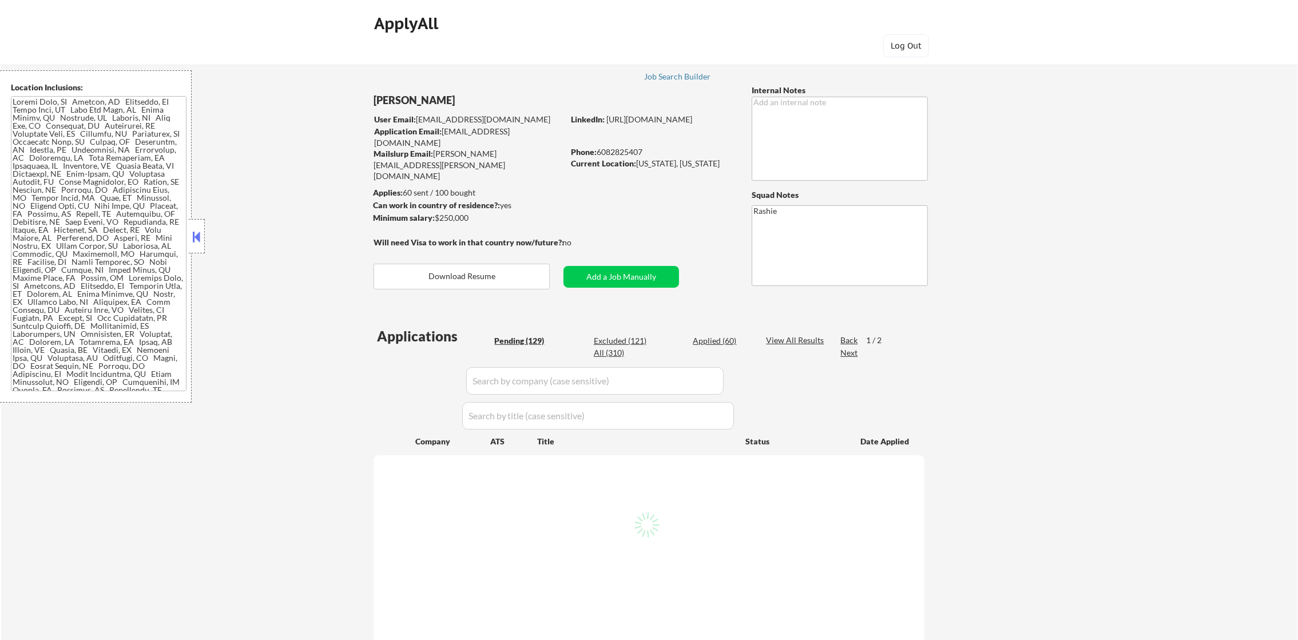
select select ""pending""
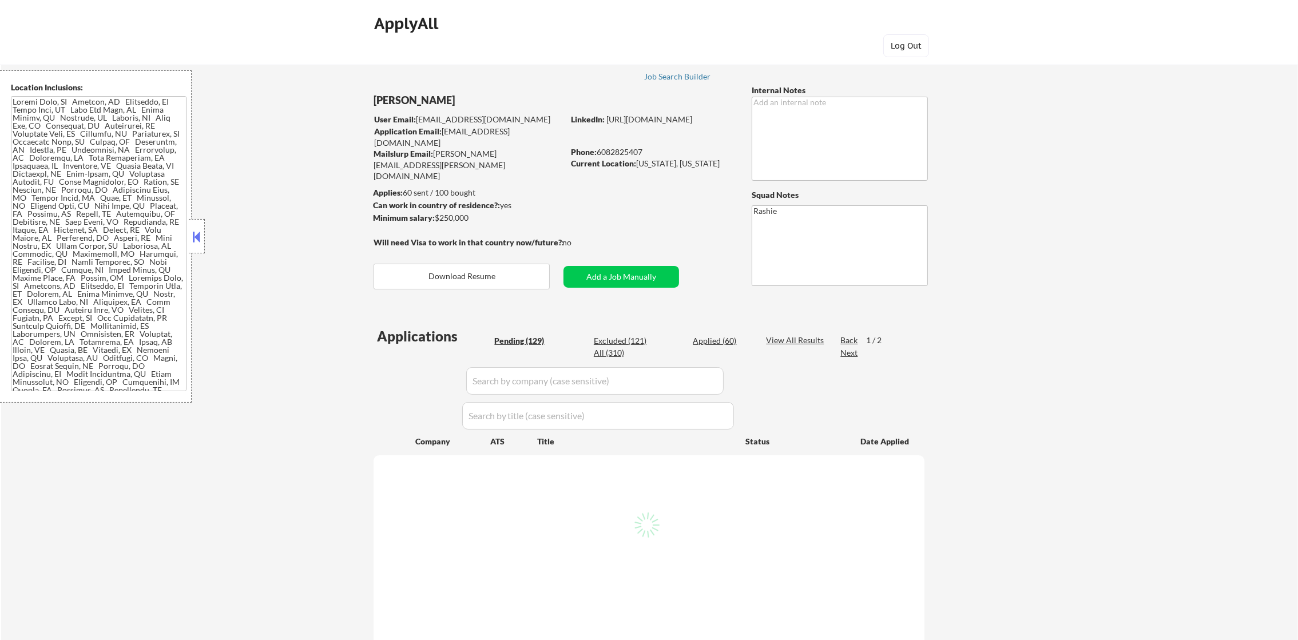
select select ""pending""
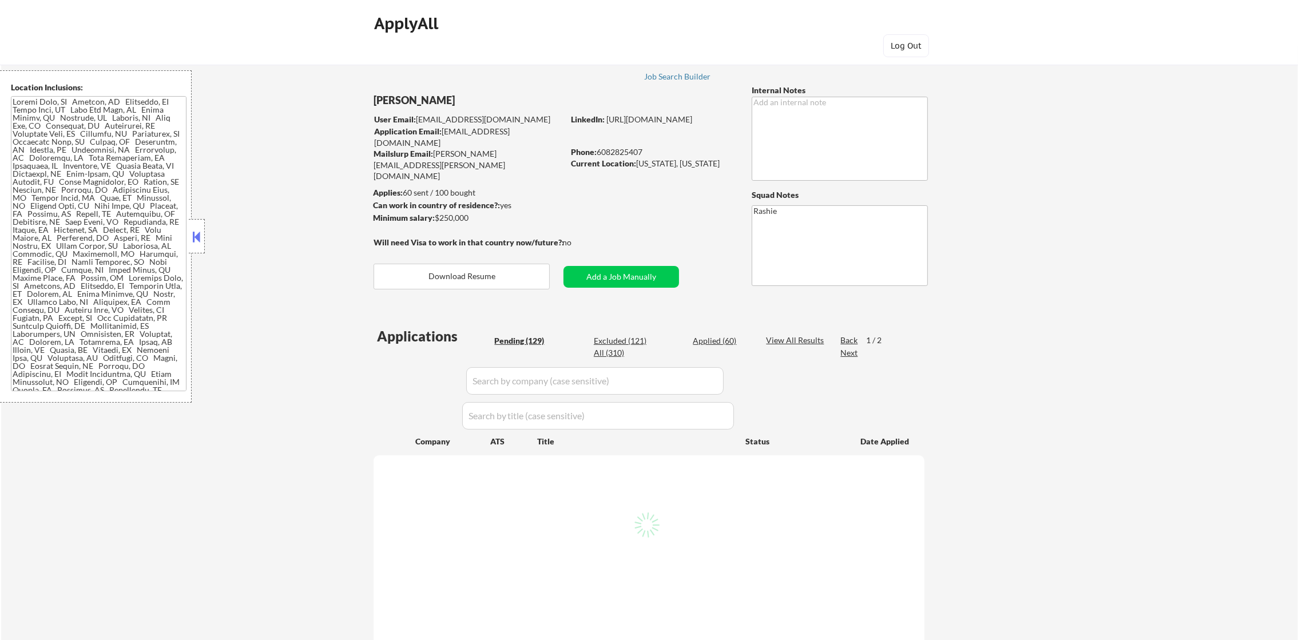
select select ""pending""
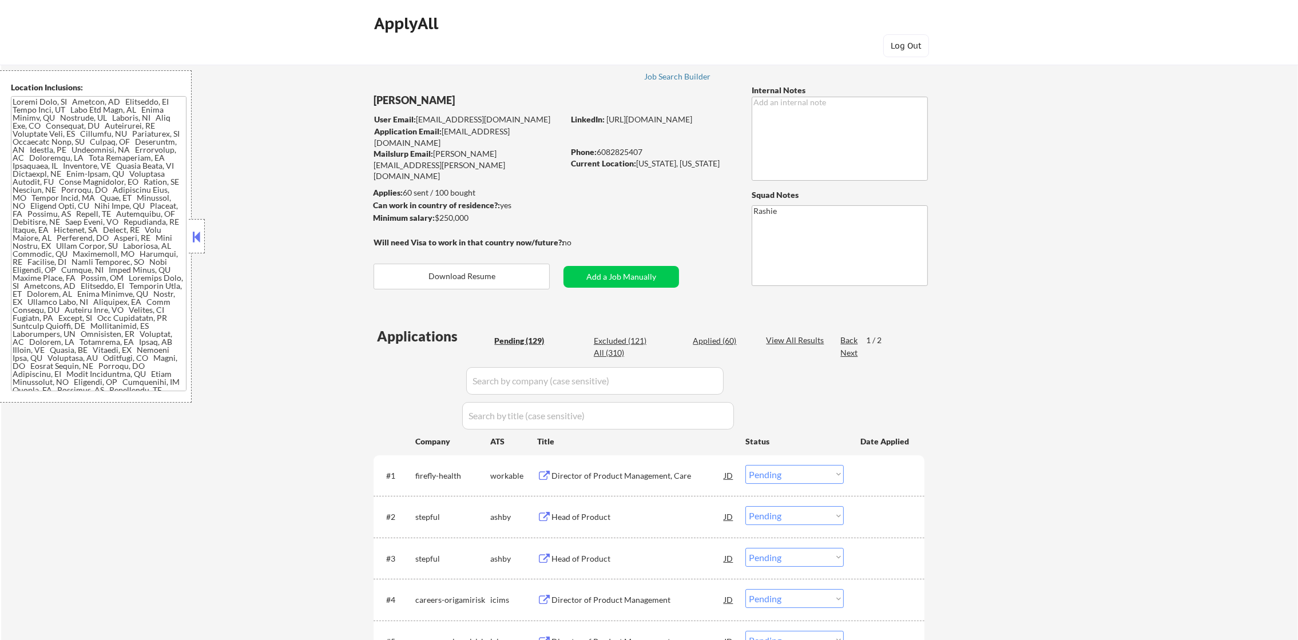
select select ""PLACEHOLDER_1427118222253""
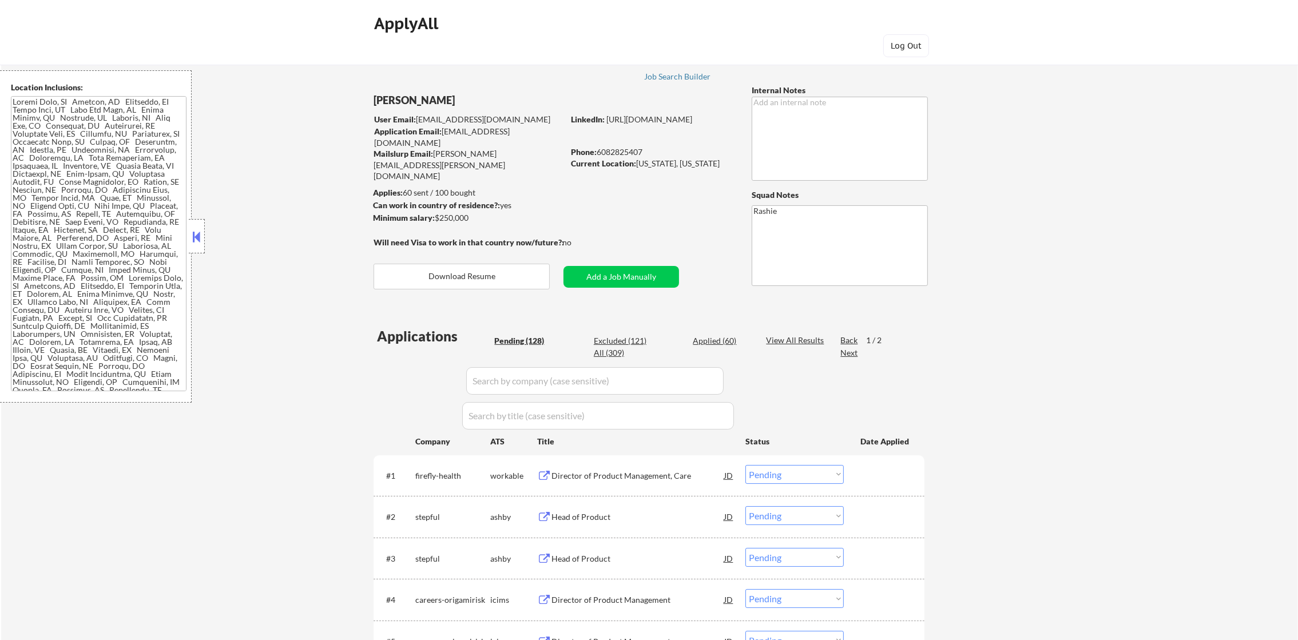
select select ""PLACEHOLDER_1427118222253""
select select ""pending""
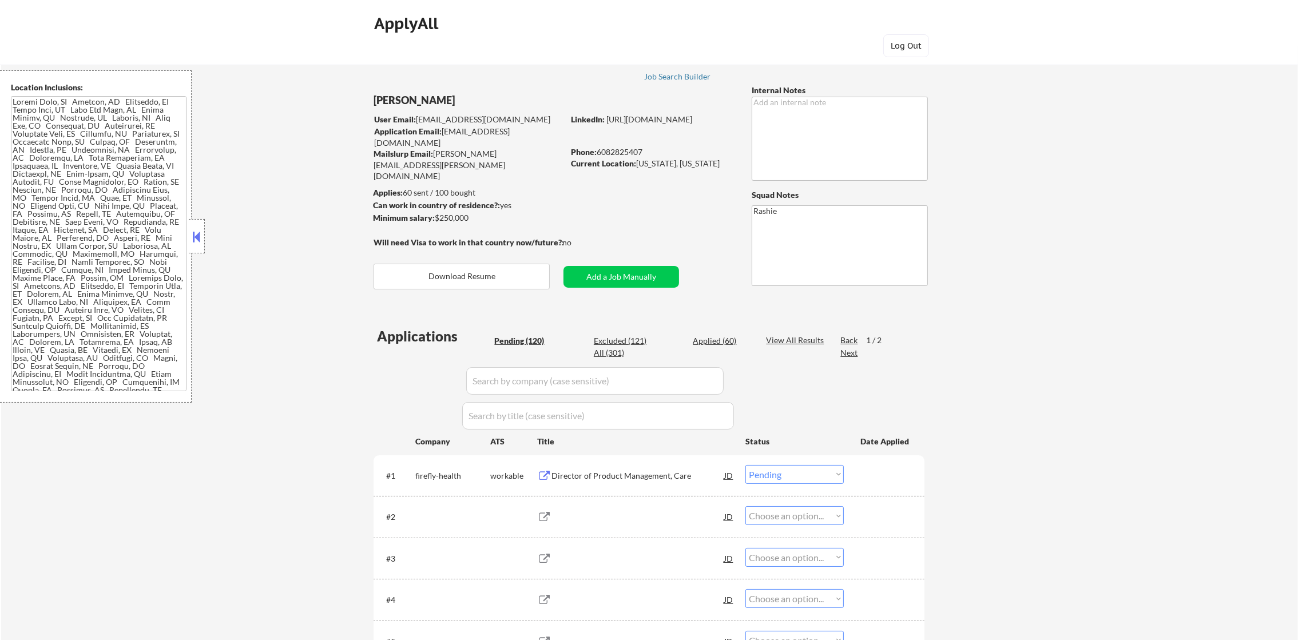
select select ""pending""
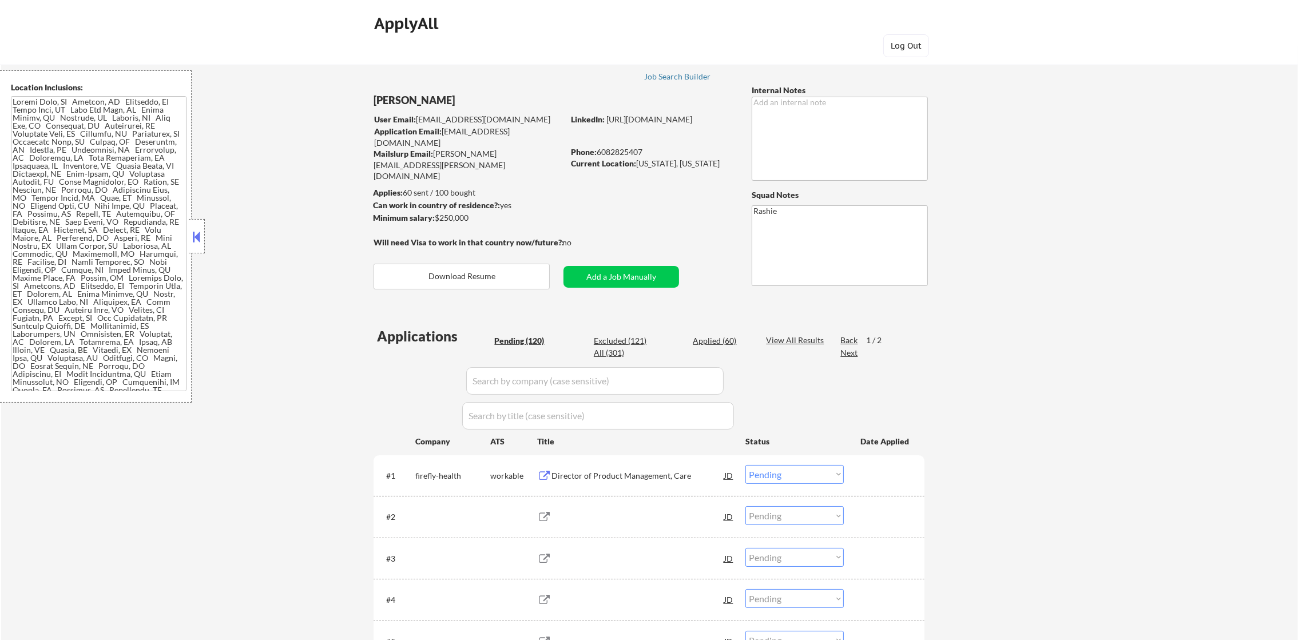
select select ""pending""
select select ""PLACEHOLDER_1427118222253""
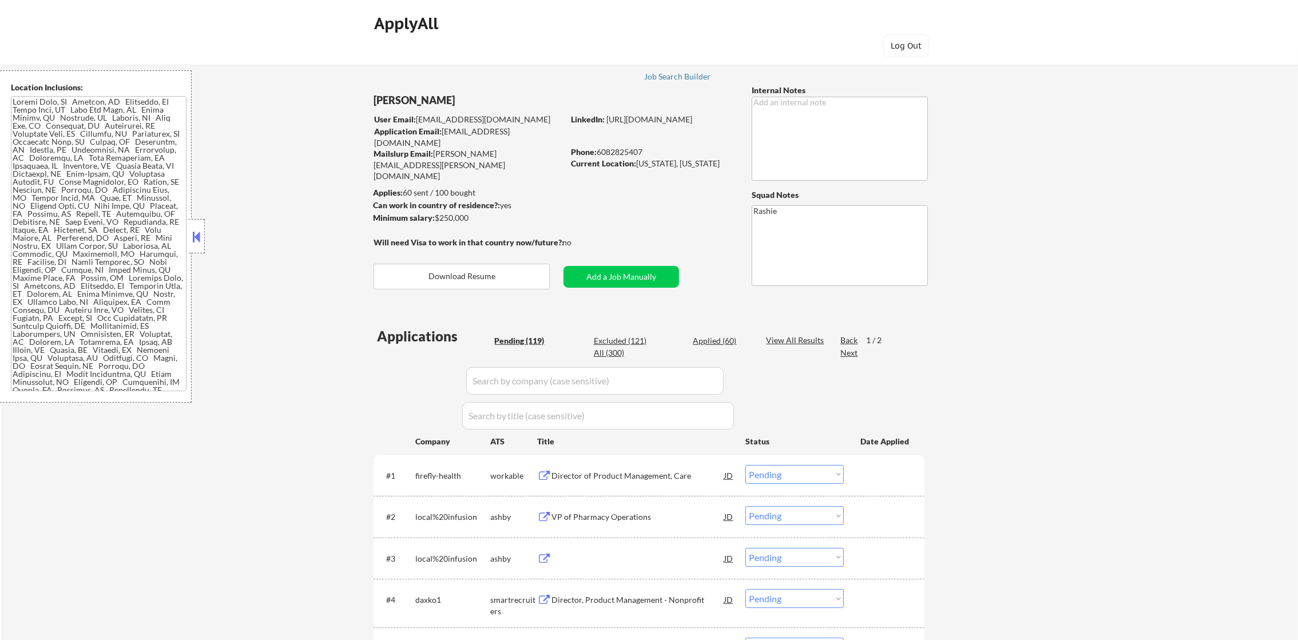
select select ""PLACEHOLDER_1427118222253""
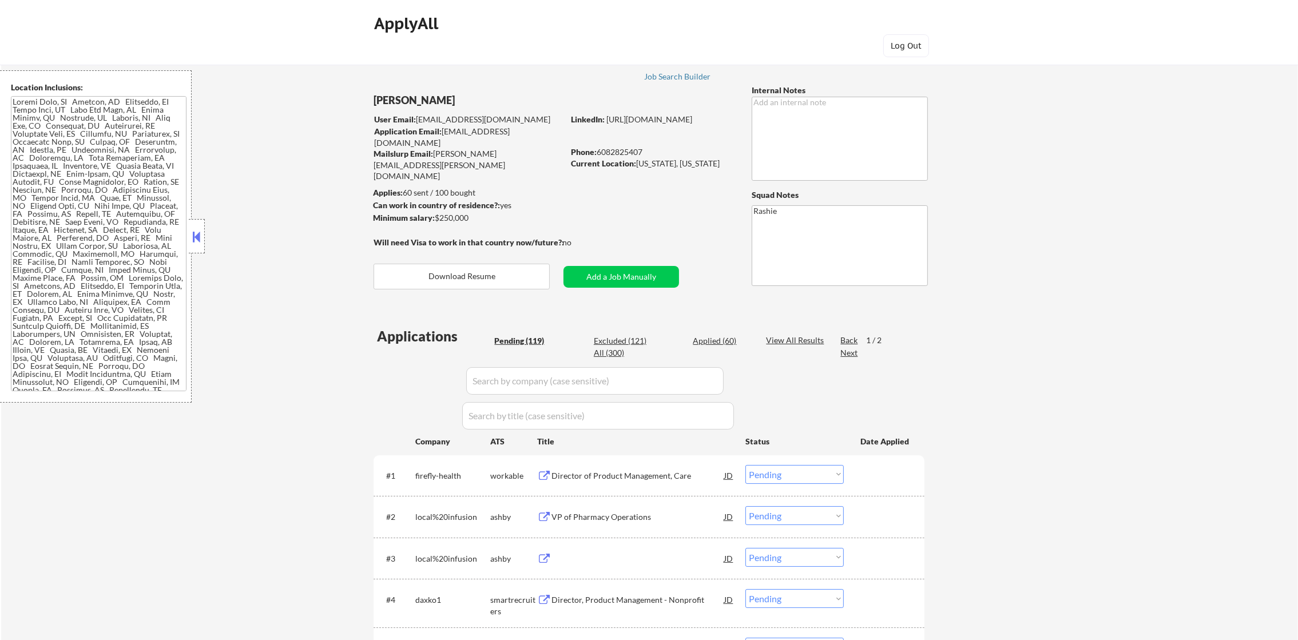
select select ""PLACEHOLDER_1427118222253""
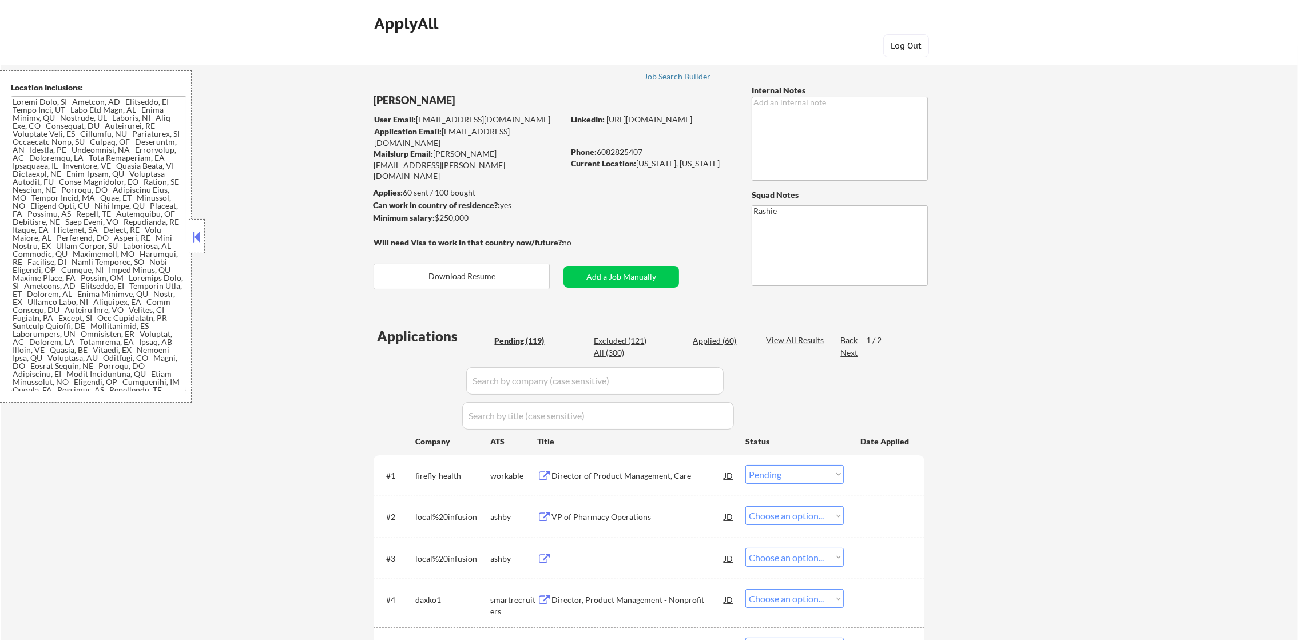
select select ""PLACEHOLDER_1427118222253""
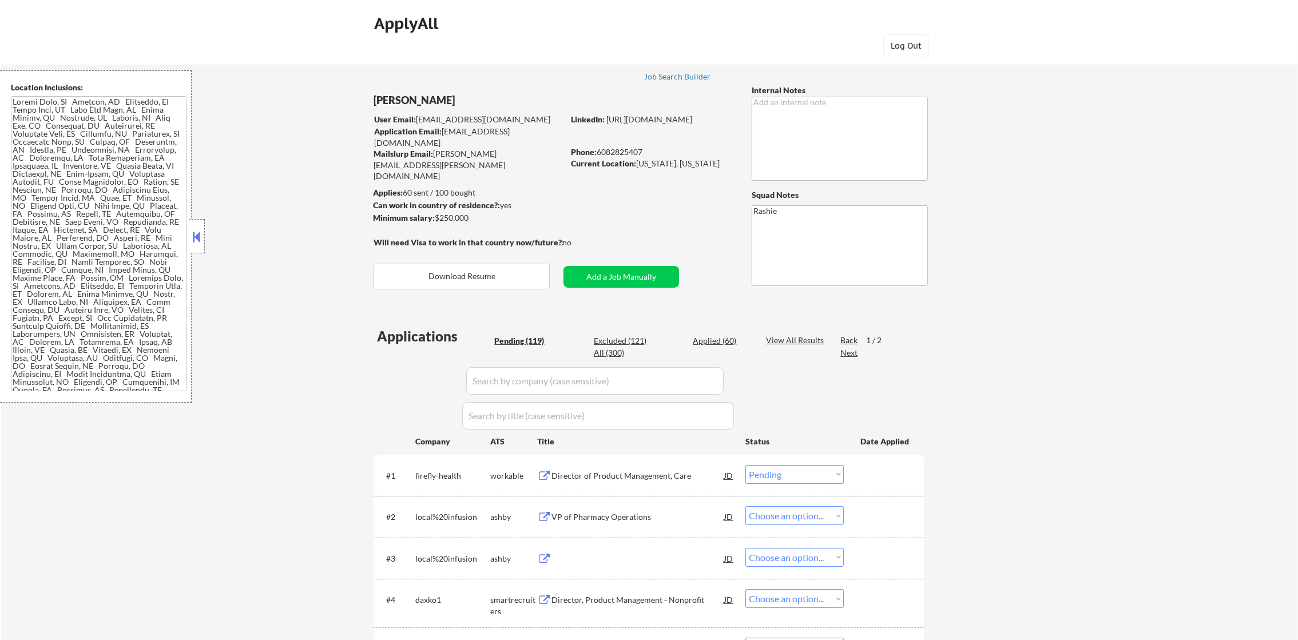
select select ""PLACEHOLDER_1427118222253""
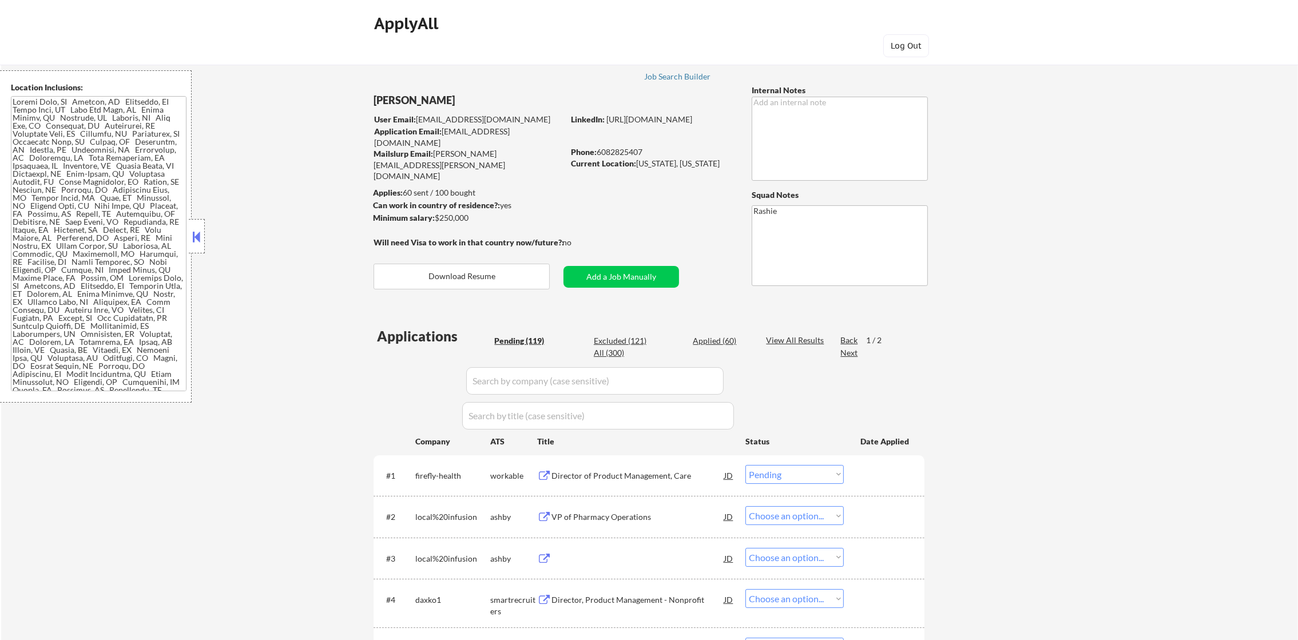
select select ""PLACEHOLDER_1427118222253""
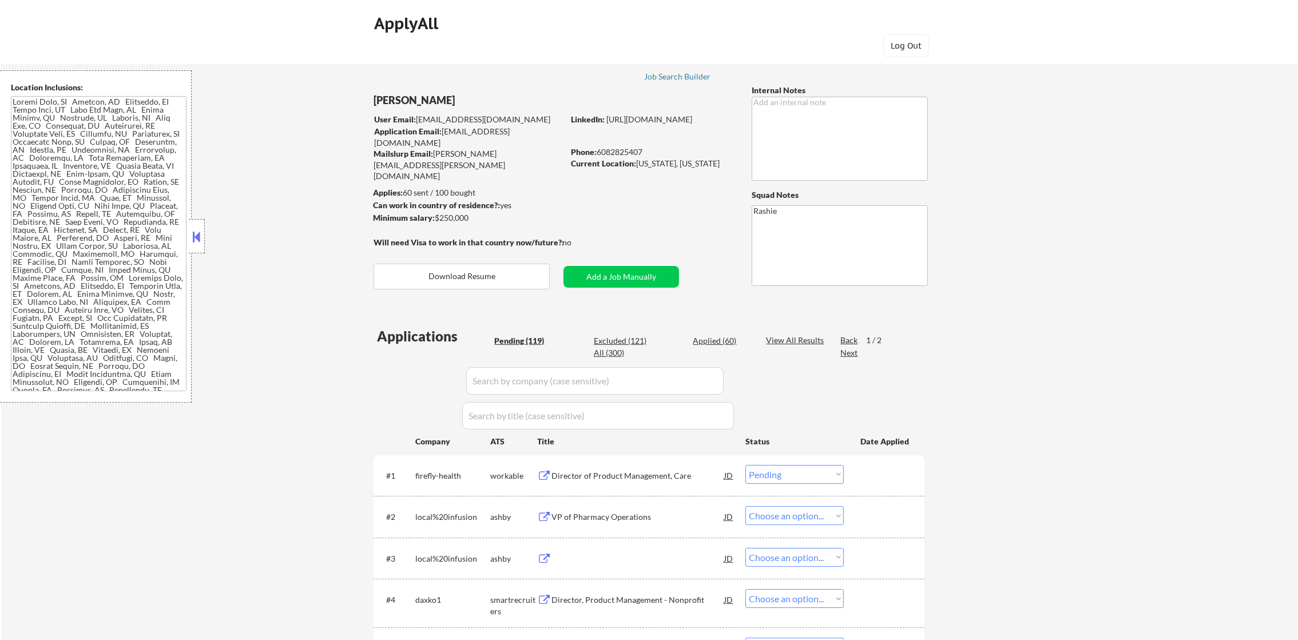
select select ""PLACEHOLDER_1427118222253""
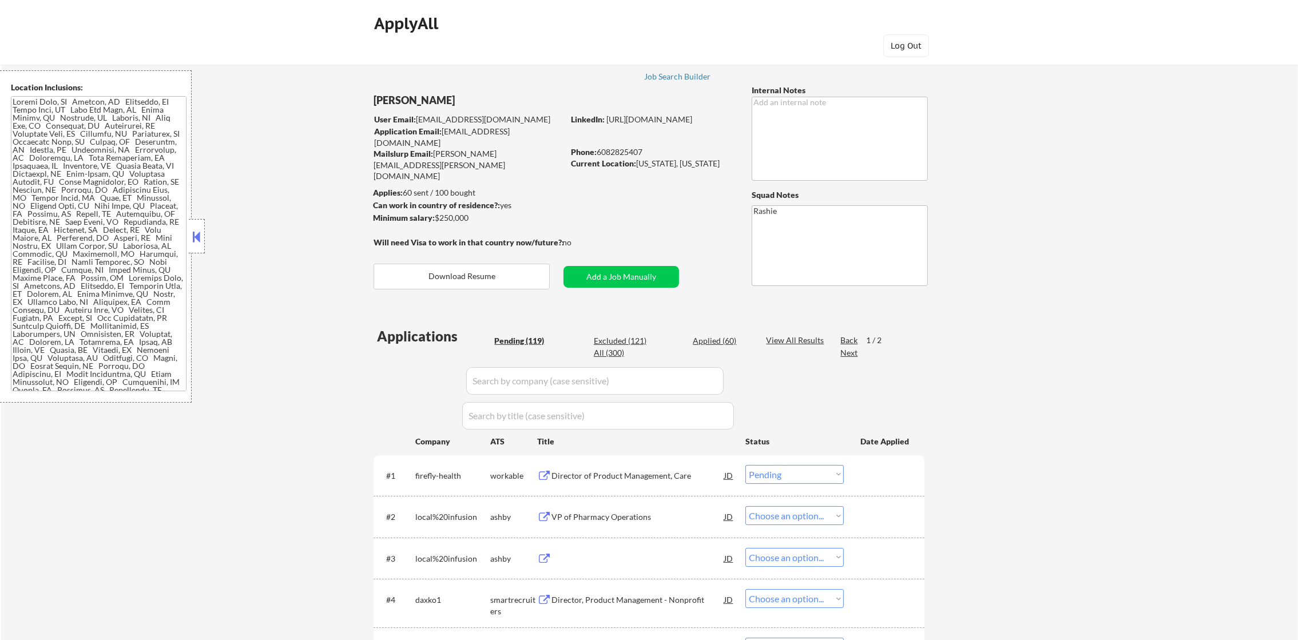
select select ""PLACEHOLDER_1427118222253""
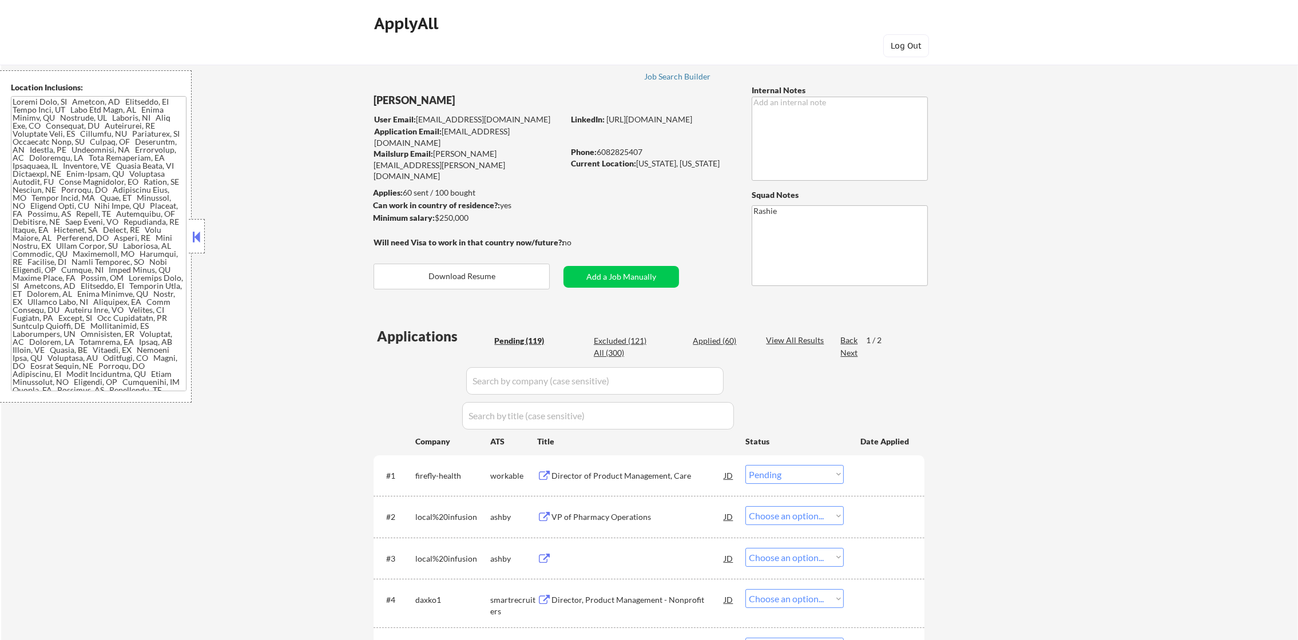
select select ""PLACEHOLDER_1427118222253""
select select ""pending""
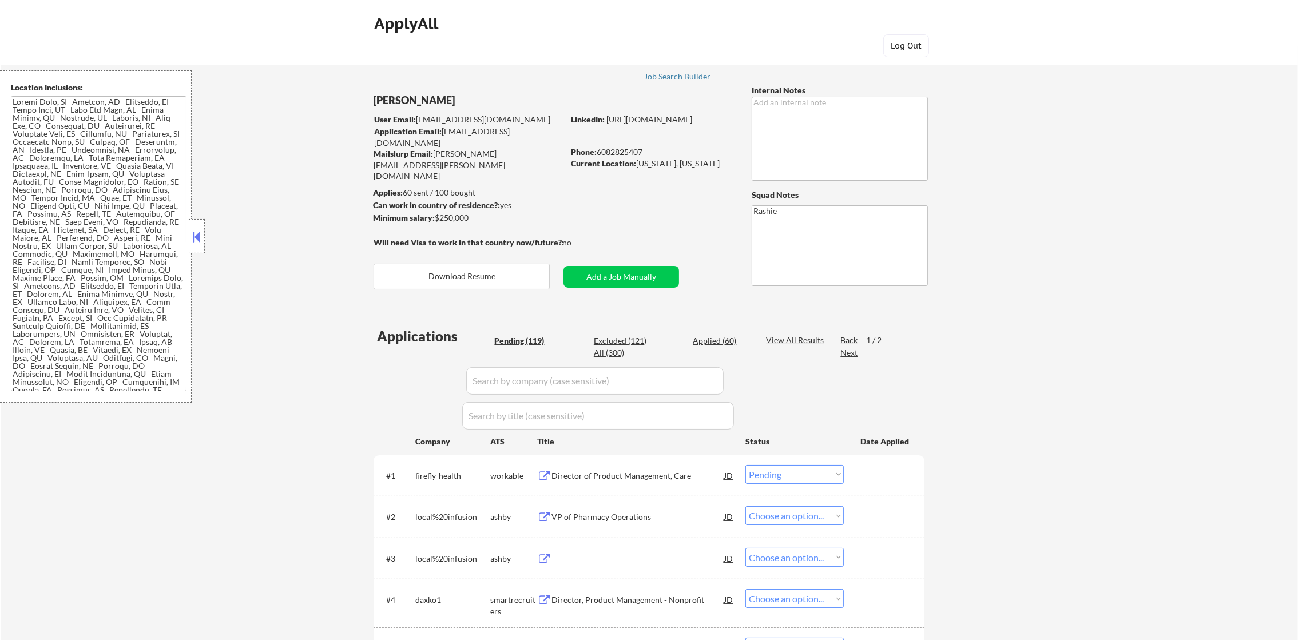
select select ""pending""
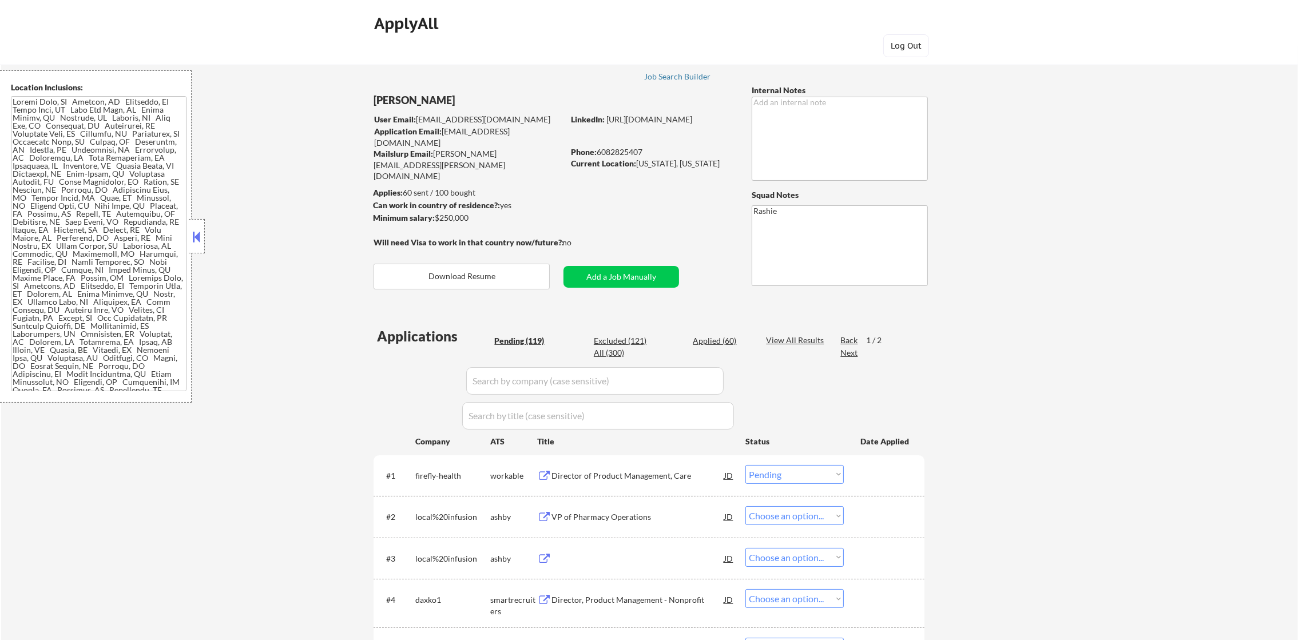
select select ""pending""
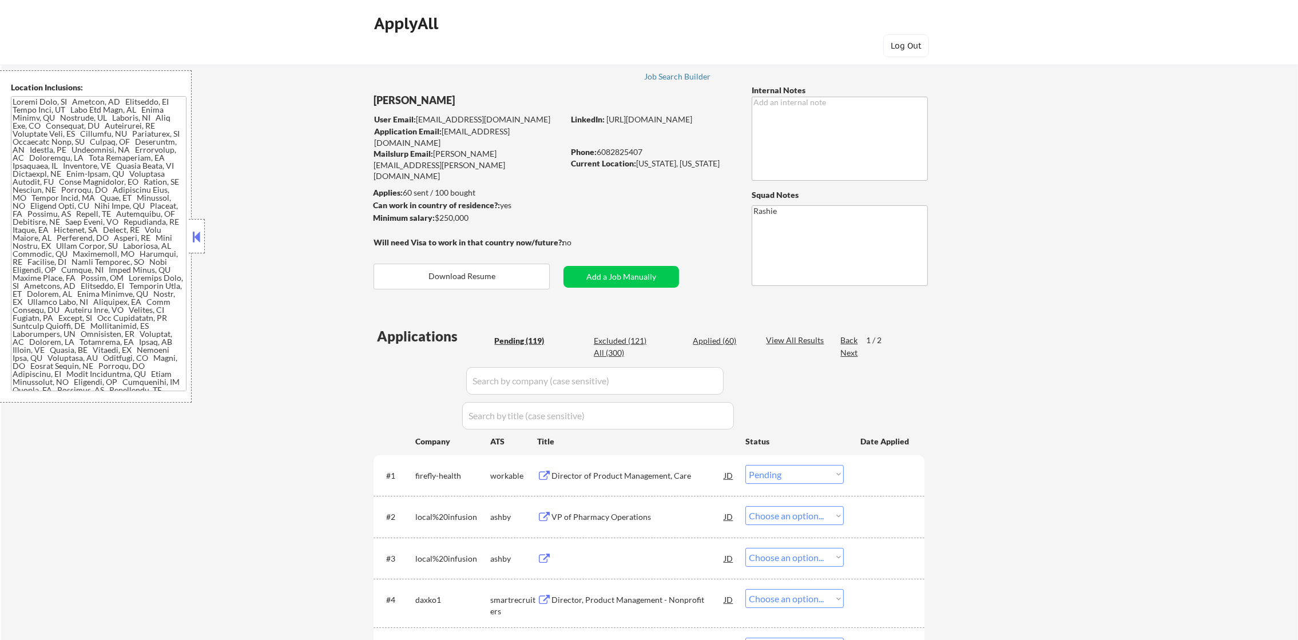
select select ""pending""
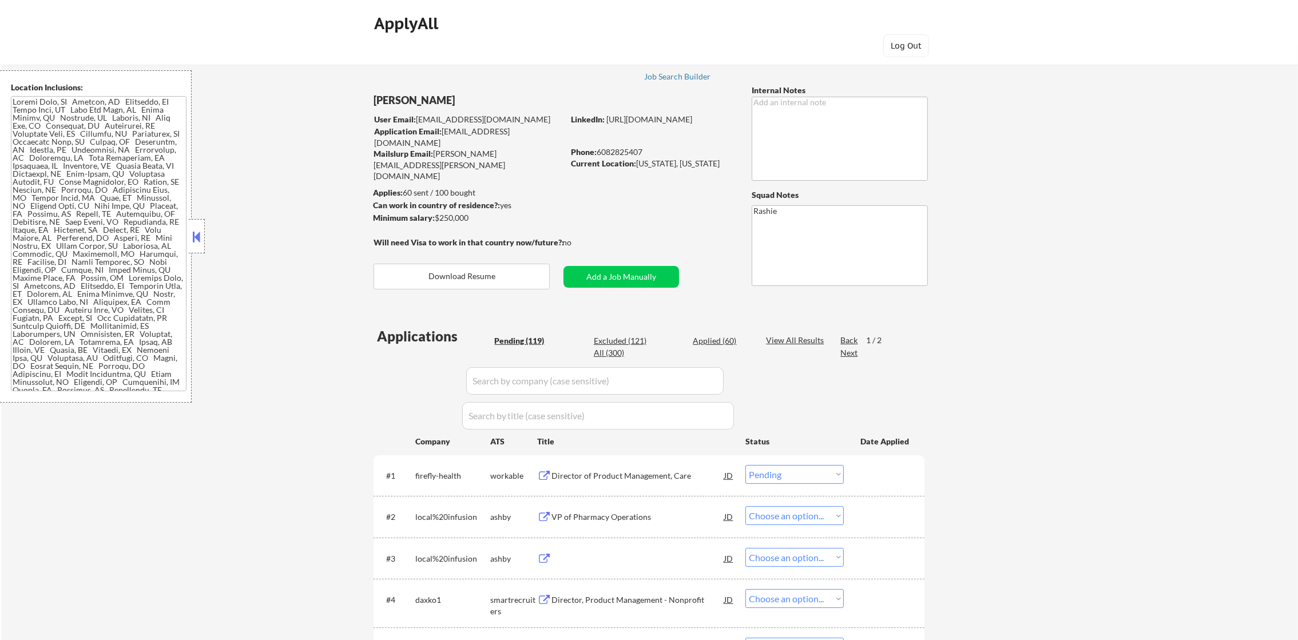
select select ""pending""
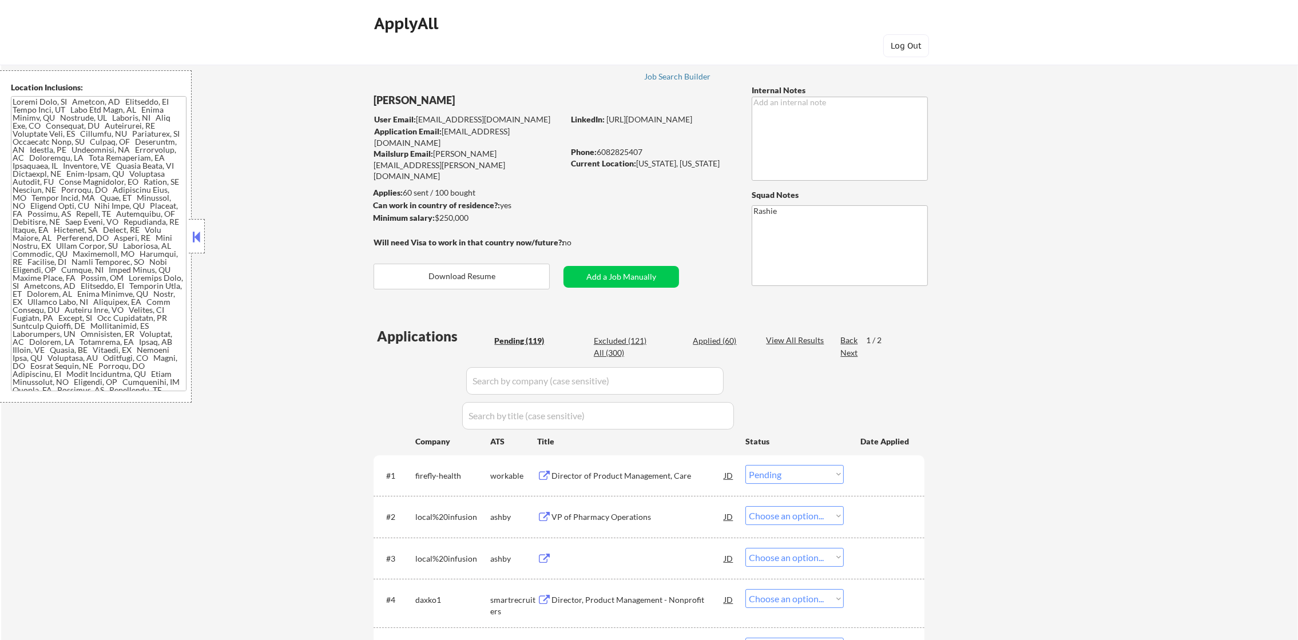
select select ""pending""
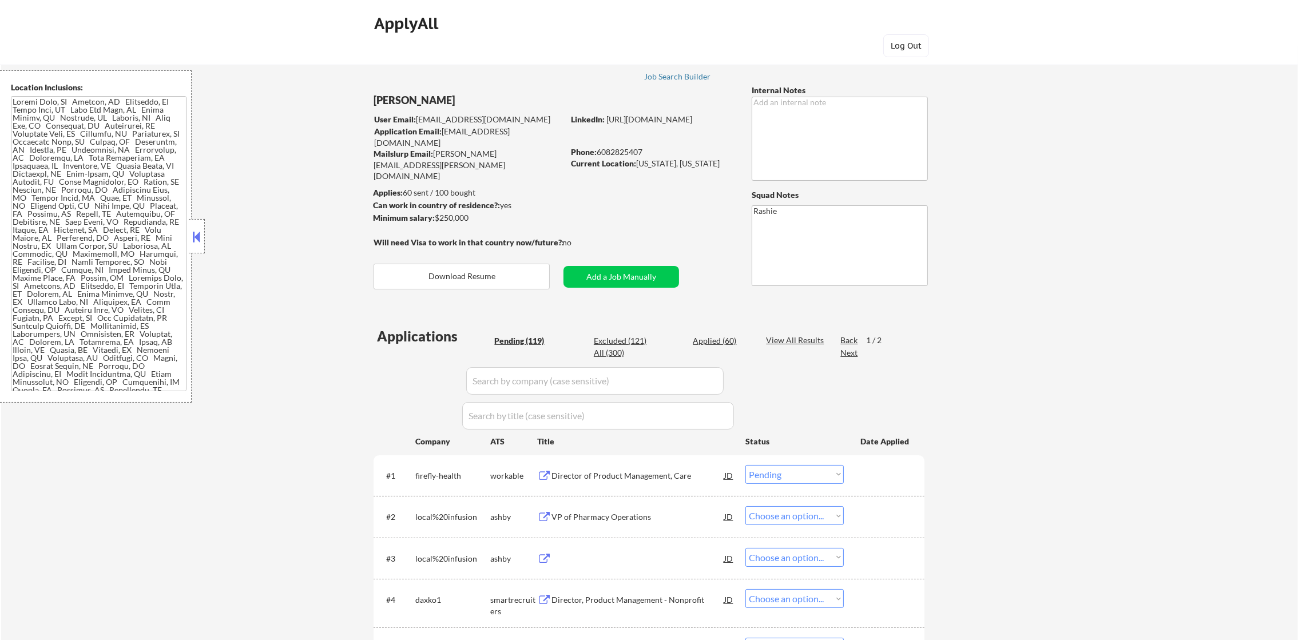
select select ""pending""
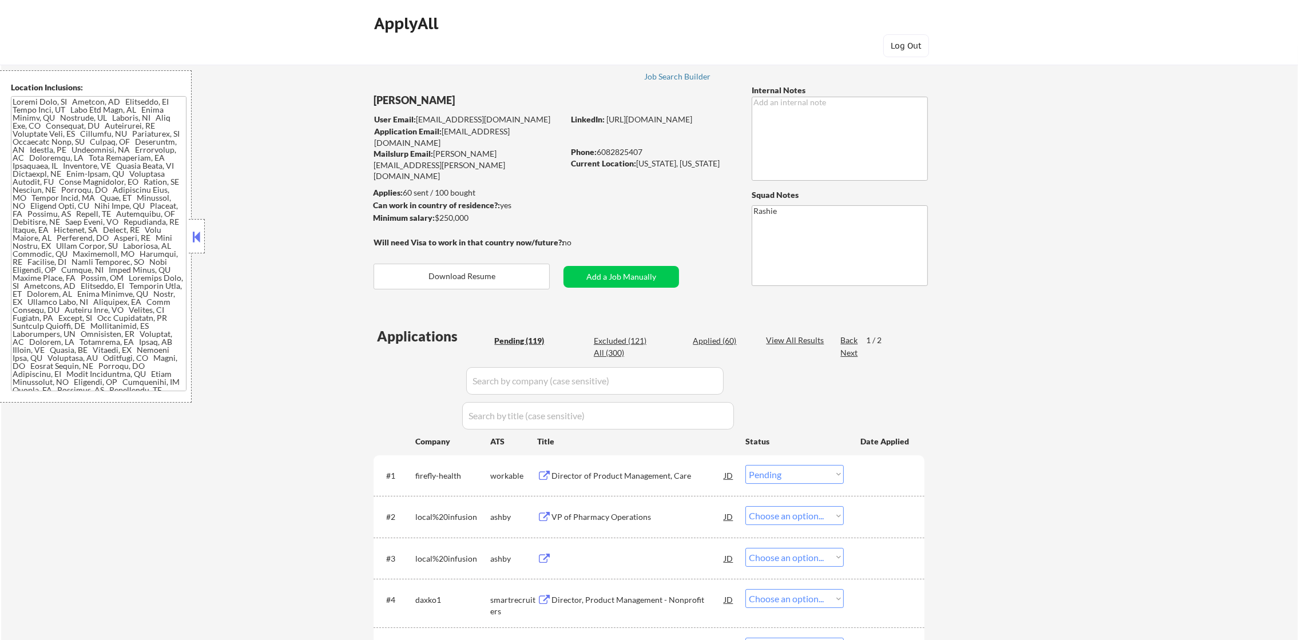
select select ""pending""
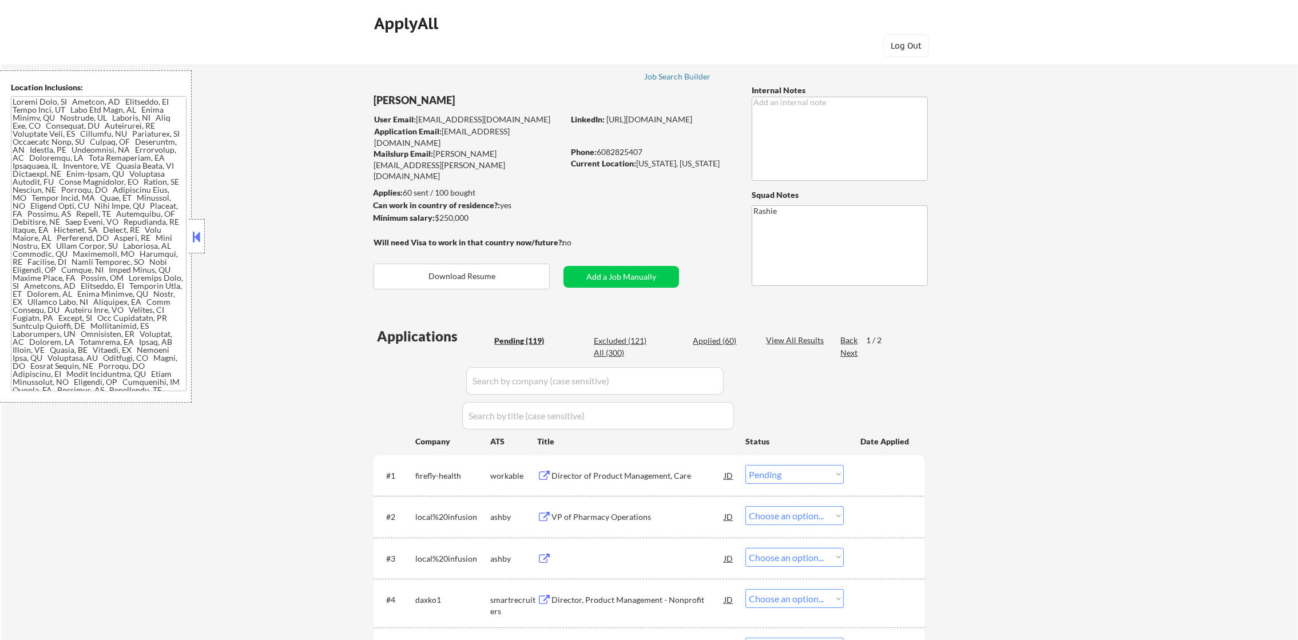
select select ""pending""
select select ""PLACEHOLDER_1427118222253""
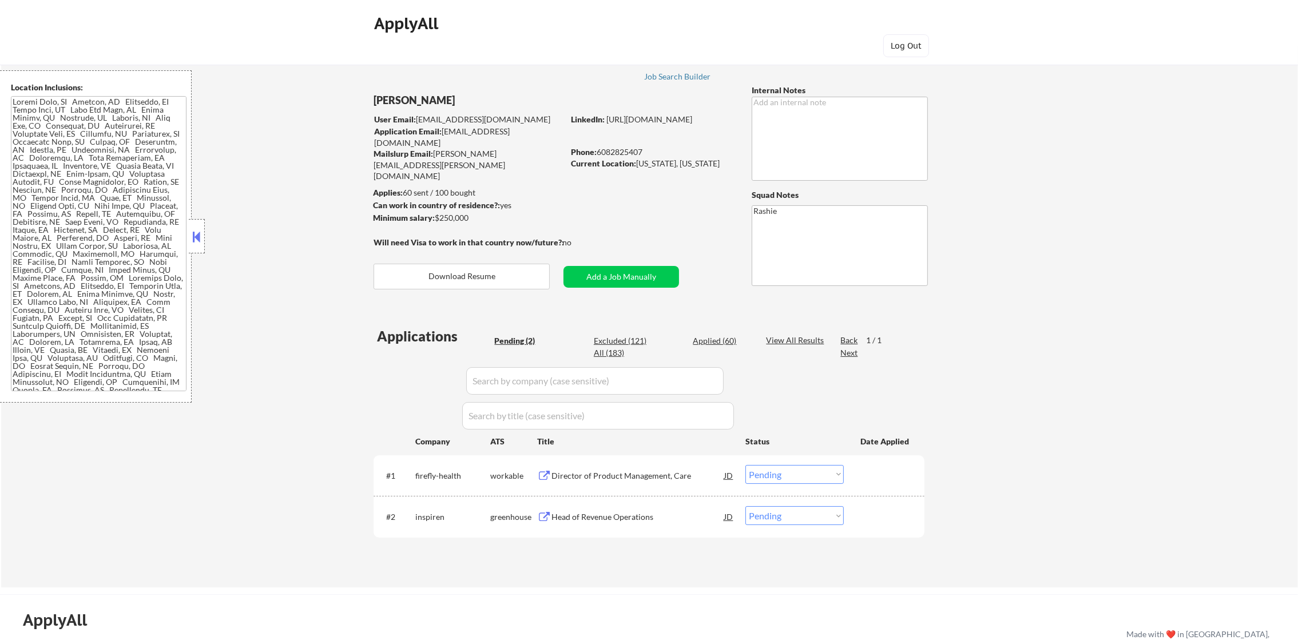
click at [1149, 224] on div "← Return to /applysquad Mailslurp Inbox Job Search Builder [PERSON_NAME] User E…" at bounding box center [649, 317] width 1297 height 542
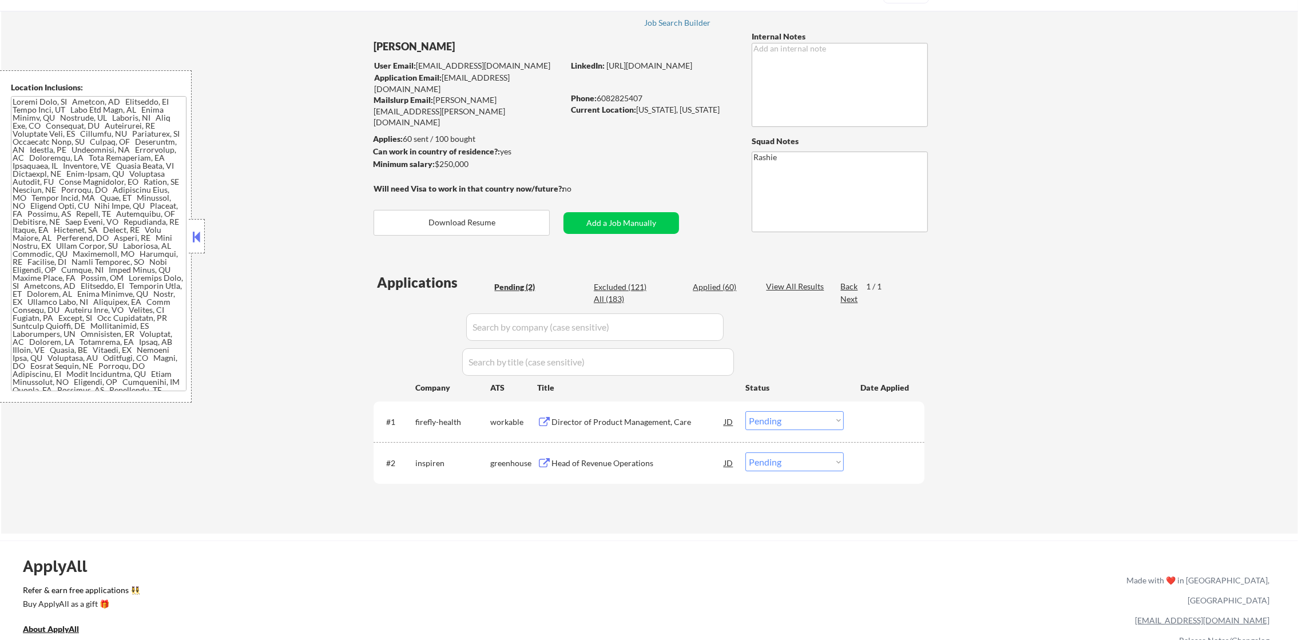
scroll to position [86, 0]
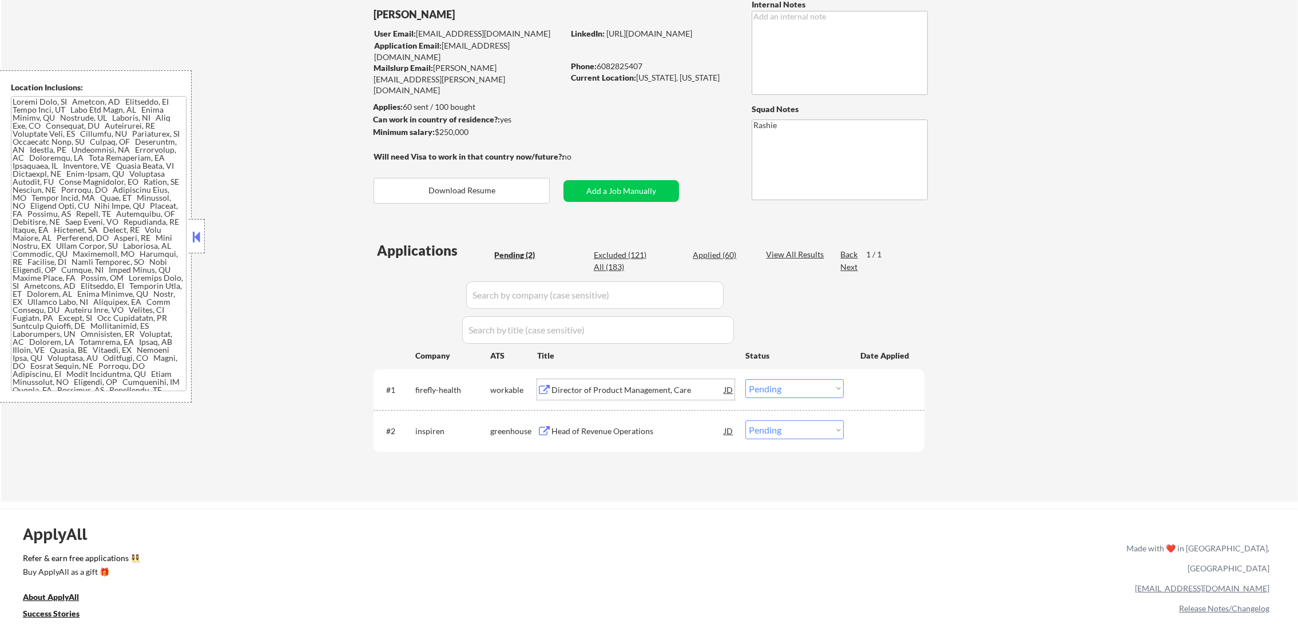
click at [623, 386] on div "Director of Product Management, Care" at bounding box center [638, 390] width 173 height 11
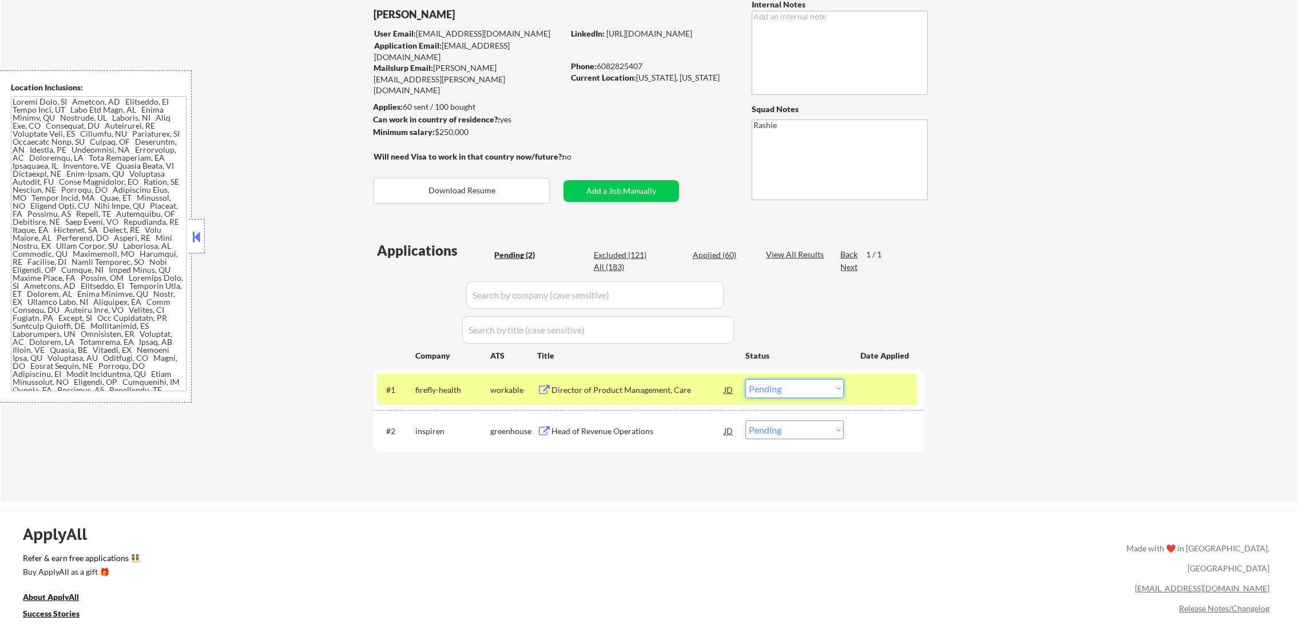
click at [770, 391] on select "Choose an option... Pending Applied Excluded (Questions) Excluded (Expired) Exc…" at bounding box center [795, 388] width 98 height 19
click at [746, 379] on select "Choose an option... Pending Applied Excluded (Questions) Excluded (Expired) Exc…" at bounding box center [795, 388] width 98 height 19
click at [462, 387] on div "firefly-health" at bounding box center [452, 390] width 75 height 11
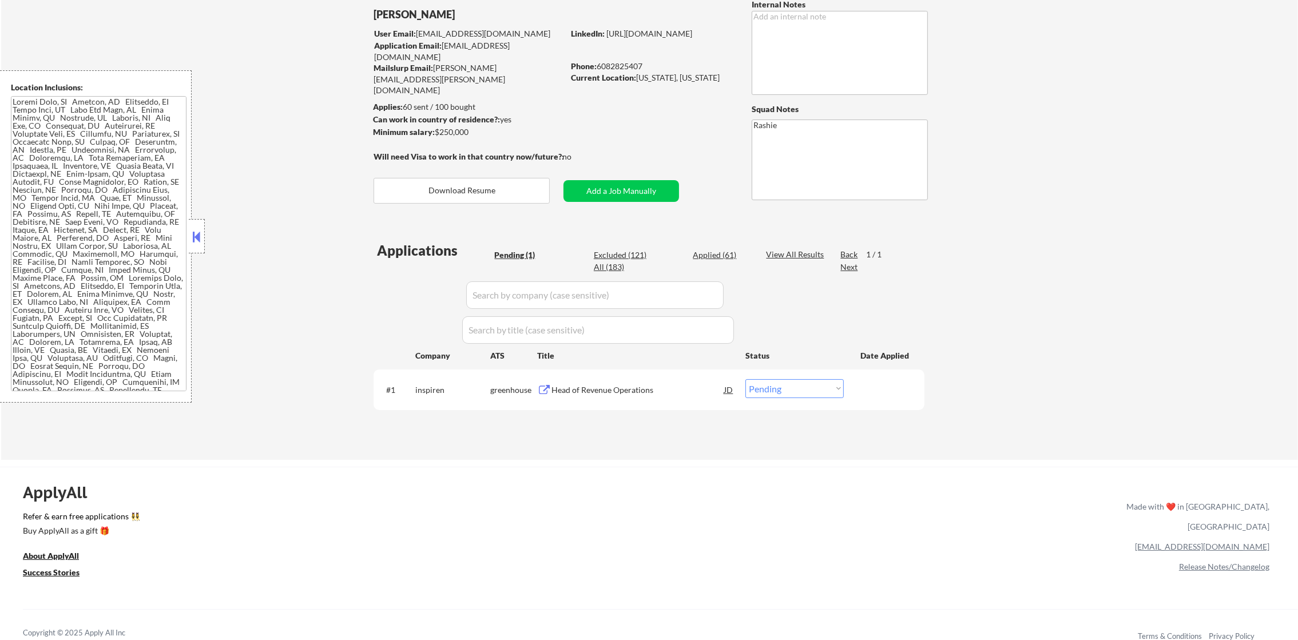
click at [600, 396] on div "Head of Revenue Operations" at bounding box center [638, 389] width 173 height 21
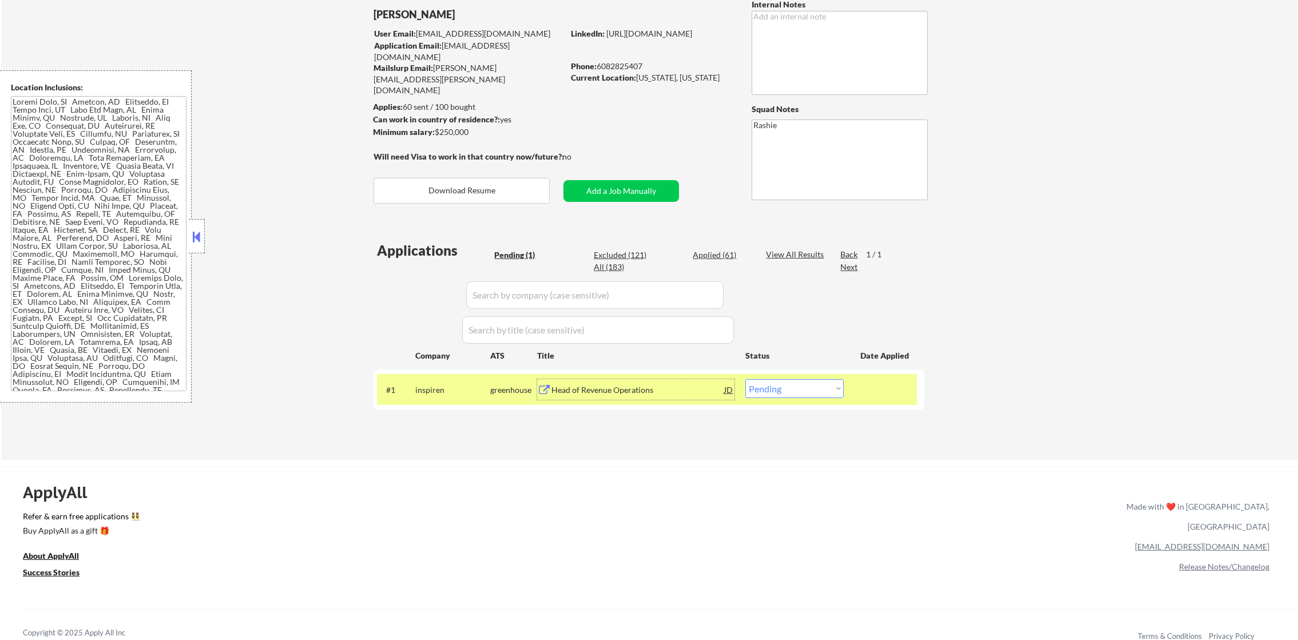
click at [802, 389] on select "Choose an option... Pending Applied Excluded (Questions) Excluded (Expired) Exc…" at bounding box center [795, 388] width 98 height 19
click at [746, 379] on select "Choose an option... Pending Applied Excluded (Questions) Excluded (Expired) Exc…" at bounding box center [795, 388] width 98 height 19
click at [413, 403] on div "#1 inspiren greenhouse Head of Revenue Operations JD Choose an option... Pendin…" at bounding box center [647, 389] width 540 height 31
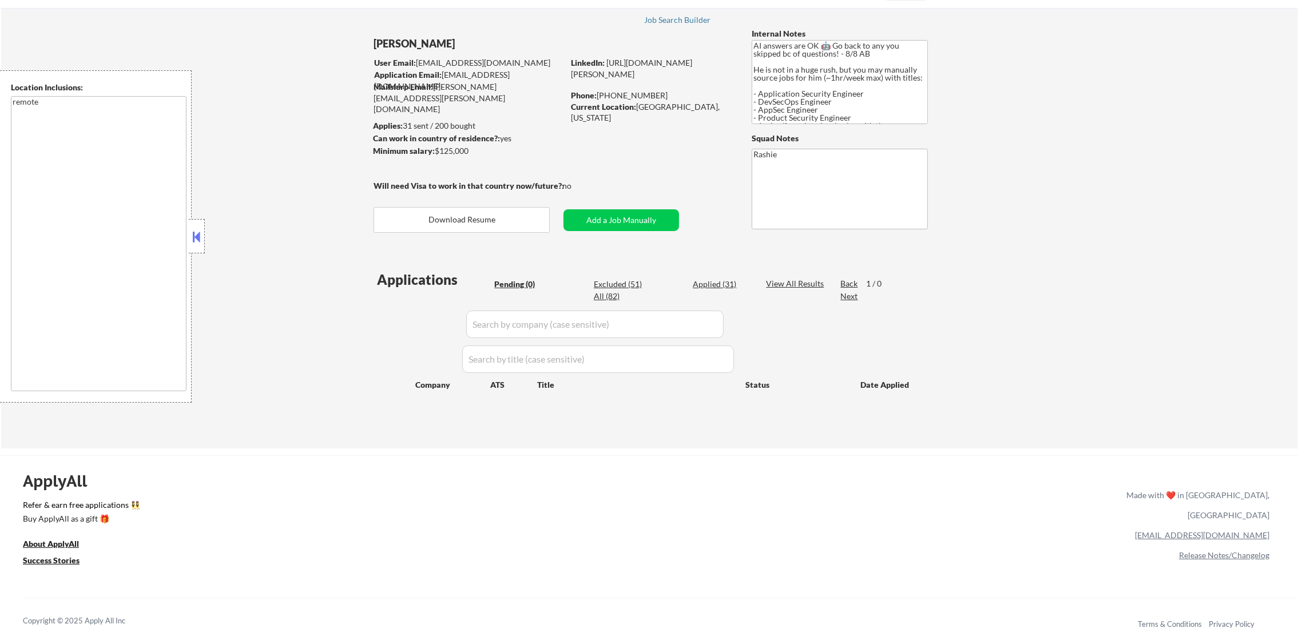
scroll to position [142, 0]
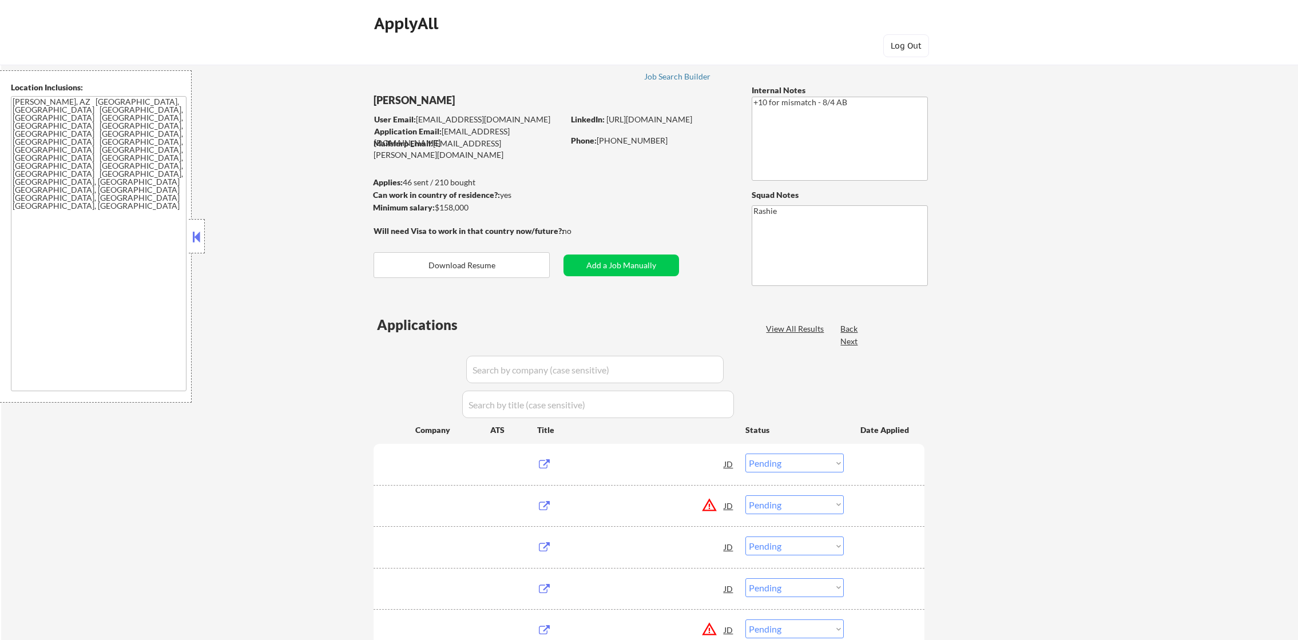
select select ""pending""
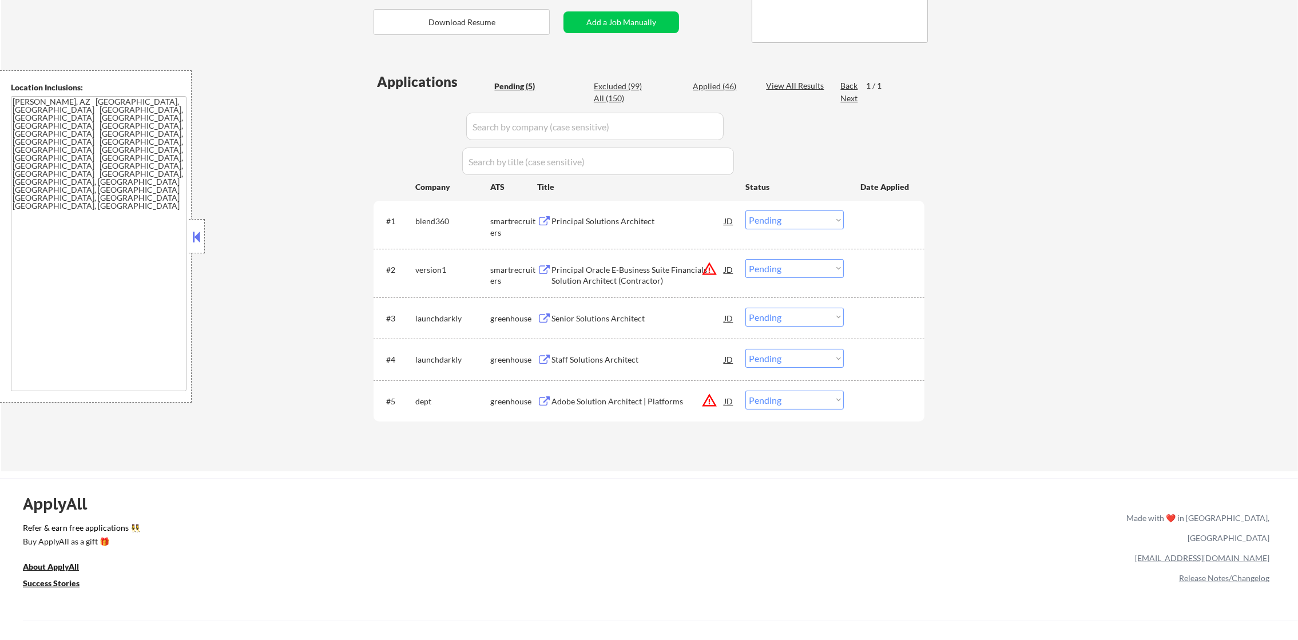
scroll to position [257, 0]
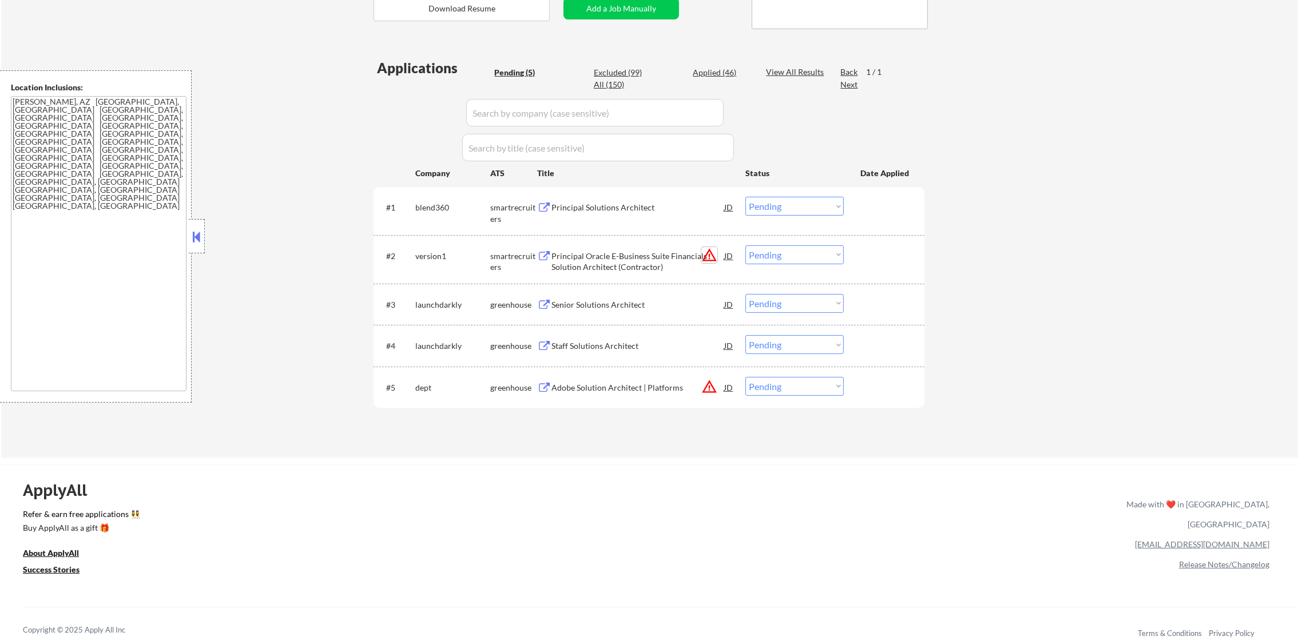
click at [706, 253] on button "warning_amber" at bounding box center [710, 255] width 16 height 16
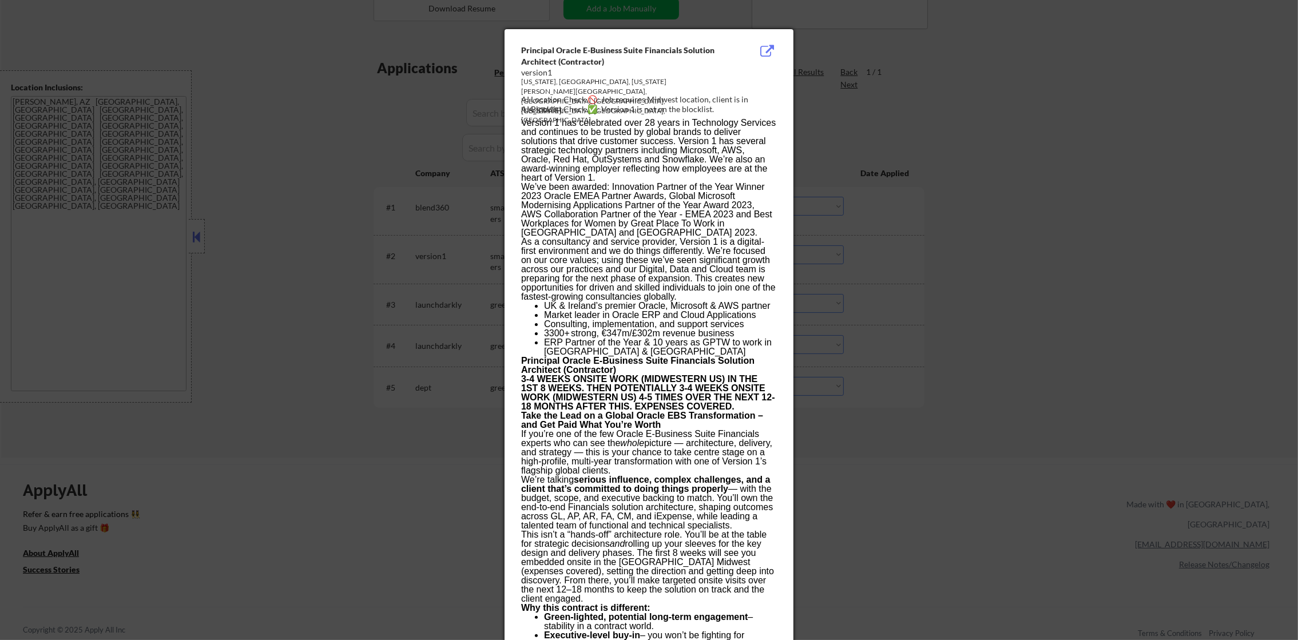
click at [1053, 178] on div at bounding box center [649, 320] width 1298 height 640
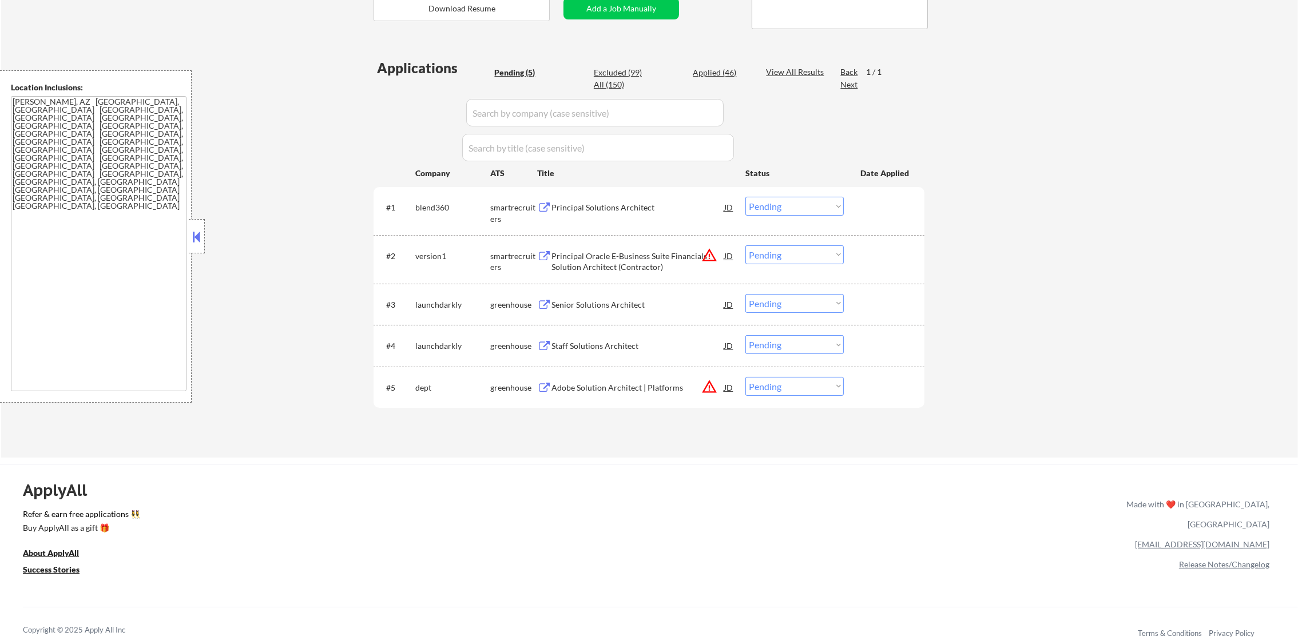
click at [819, 255] on select "Choose an option... Pending Applied Excluded (Questions) Excluded (Expired) Exc…" at bounding box center [795, 254] width 98 height 19
click at [746, 245] on select "Choose an option... Pending Applied Excluded (Questions) Excluded (Expired) Exc…" at bounding box center [795, 254] width 98 height 19
click at [706, 388] on button "warning_amber" at bounding box center [710, 387] width 16 height 16
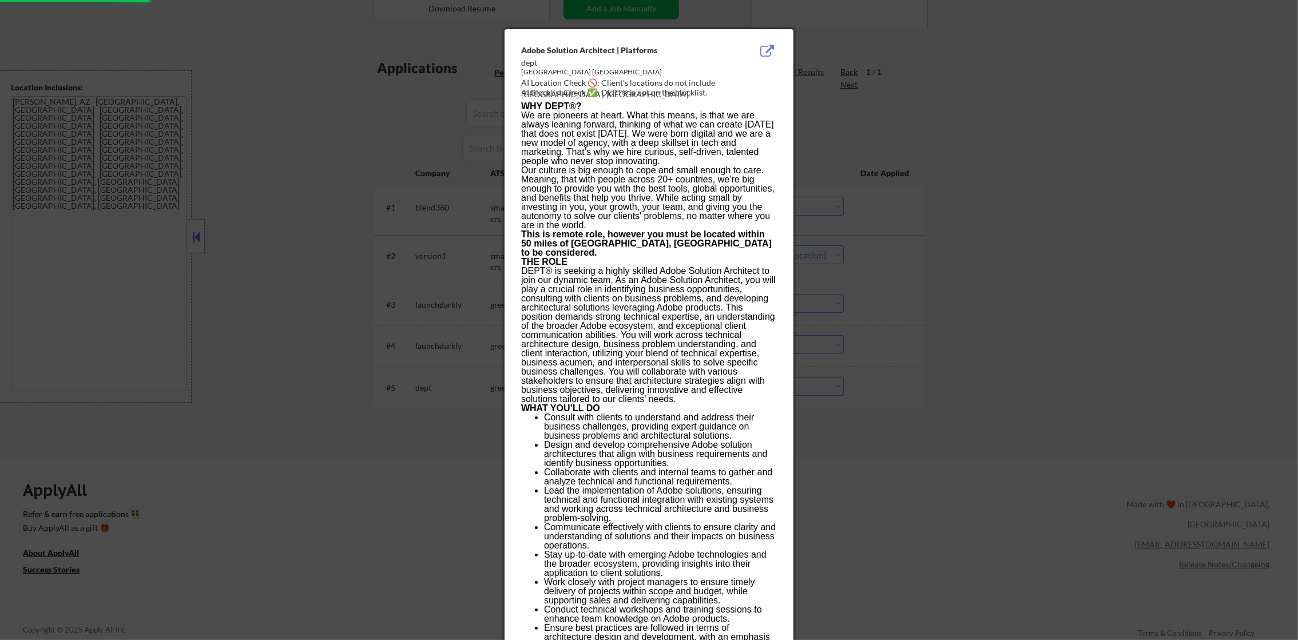
select select ""pending""
click at [995, 389] on div at bounding box center [649, 320] width 1298 height 640
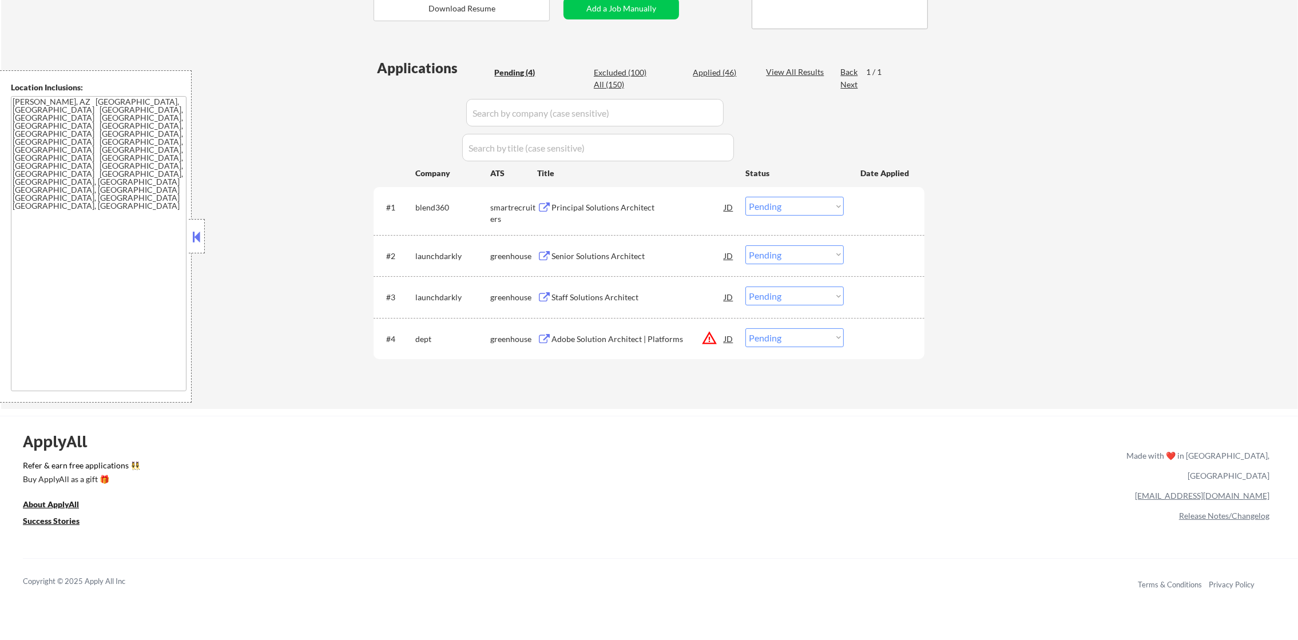
click at [768, 343] on select "Choose an option... Pending Applied Excluded (Questions) Excluded (Expired) Exc…" at bounding box center [795, 337] width 98 height 19
select select ""excluded__bad_match_""
click at [746, 328] on select "Choose an option... Pending Applied Excluded (Questions) Excluded (Expired) Exc…" at bounding box center [795, 337] width 98 height 19
click at [788, 443] on div "ApplyAll Refer & earn free applications 👯‍♀️ Buy ApplyAll as a gift 🎁 About App…" at bounding box center [649, 514] width 1298 height 181
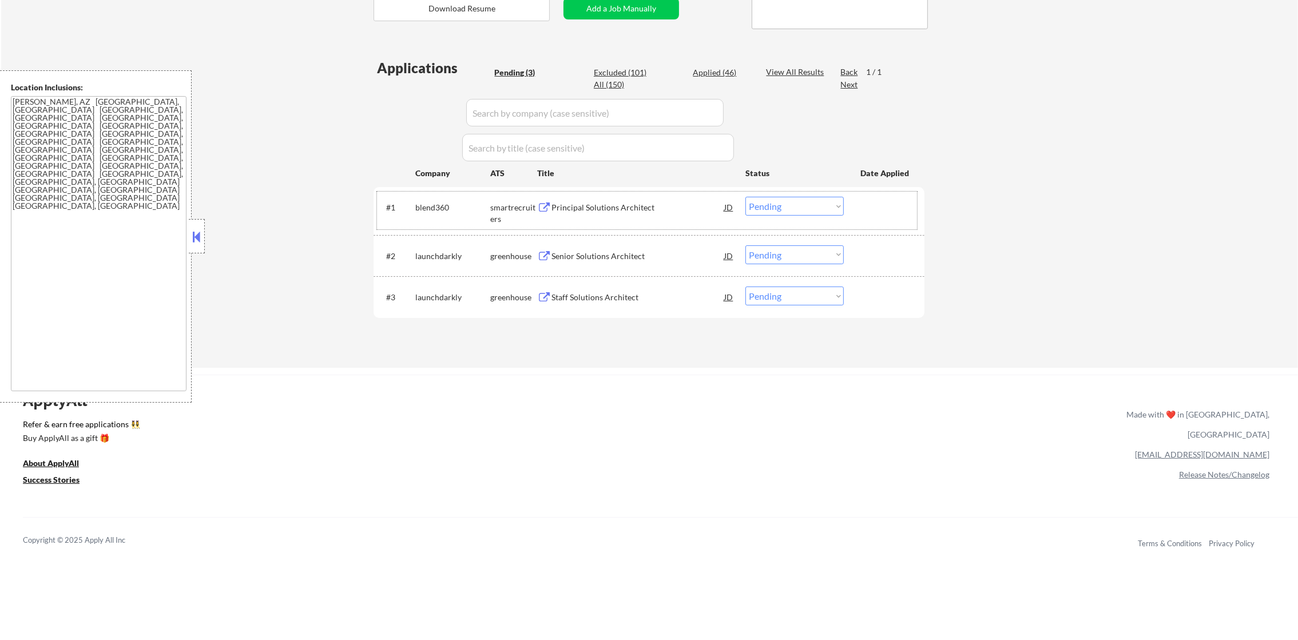
click at [582, 217] on div "#1 blend360 smartrecruiters Principal Solutions Architect JD Choose an option..…" at bounding box center [647, 211] width 540 height 38
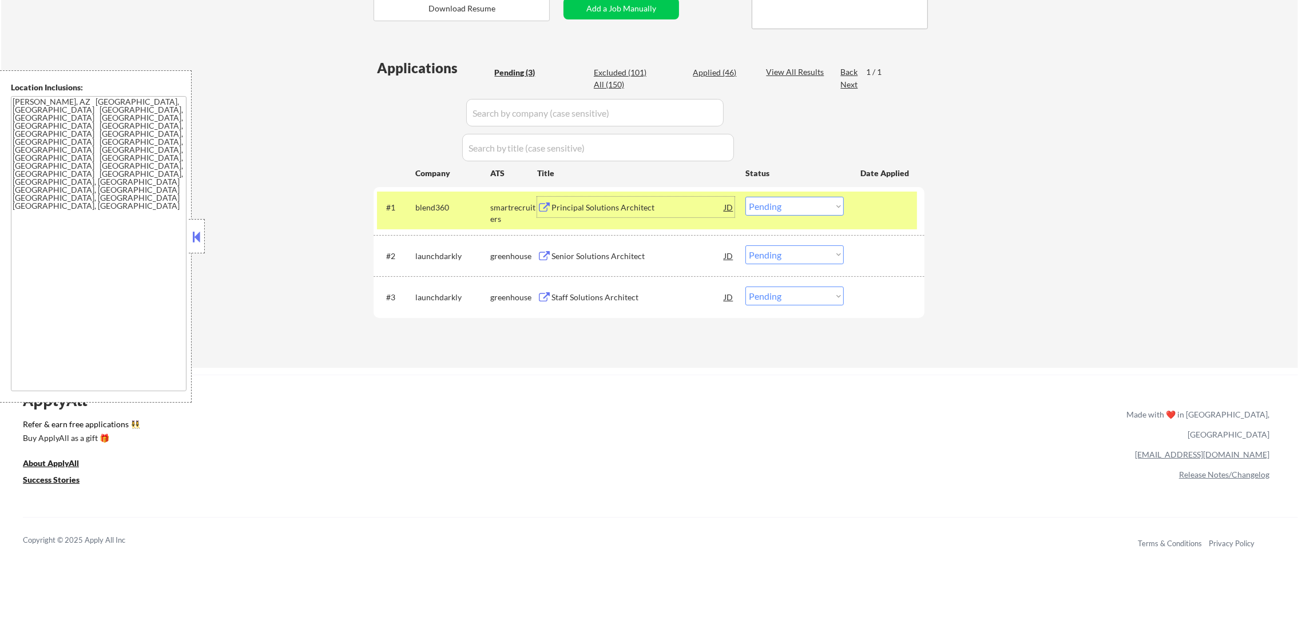
click at [600, 205] on div "Principal Solutions Architect" at bounding box center [638, 207] width 173 height 11
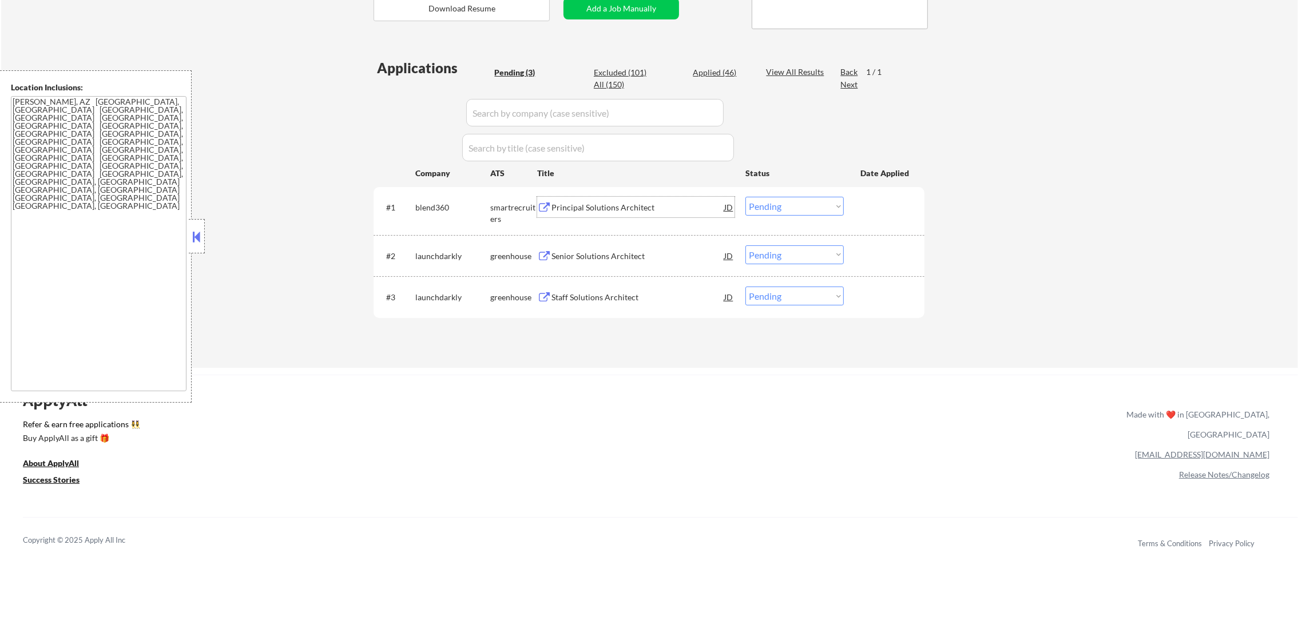
click at [784, 203] on select "Choose an option... Pending Applied Excluded (Questions) Excluded (Expired) Exc…" at bounding box center [795, 206] width 98 height 19
click at [746, 197] on select "Choose an option... Pending Applied Excluded (Questions) Excluded (Expired) Exc…" at bounding box center [795, 206] width 98 height 19
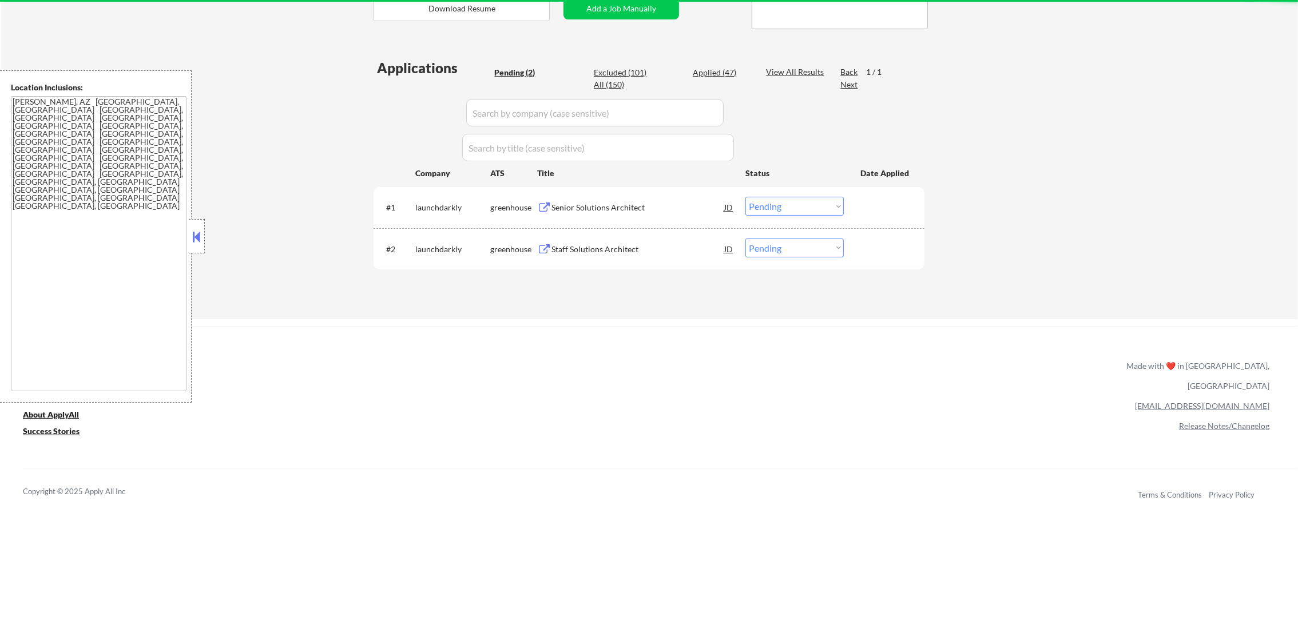
click at [612, 209] on div "Senior Solutions Architect" at bounding box center [638, 207] width 173 height 11
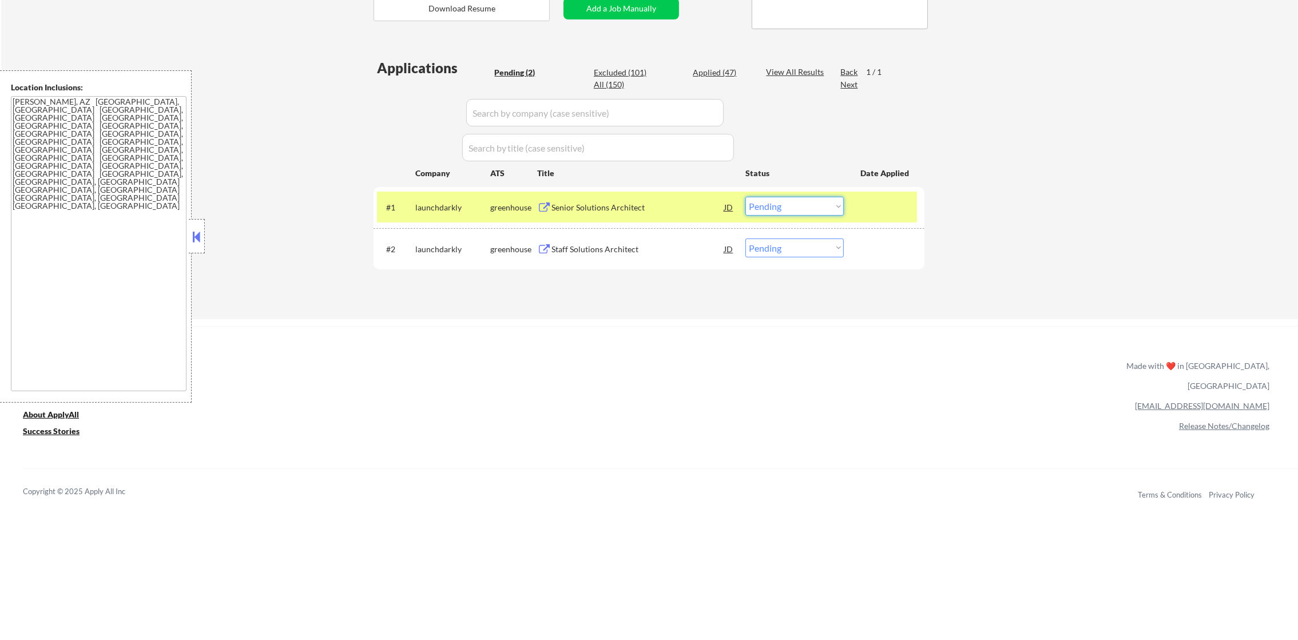
click at [802, 204] on select "Choose an option... Pending Applied Excluded (Questions) Excluded (Expired) Exc…" at bounding box center [795, 206] width 98 height 19
click at [746, 197] on select "Choose an option... Pending Applied Excluded (Questions) Excluded (Expired) Exc…" at bounding box center [795, 206] width 98 height 19
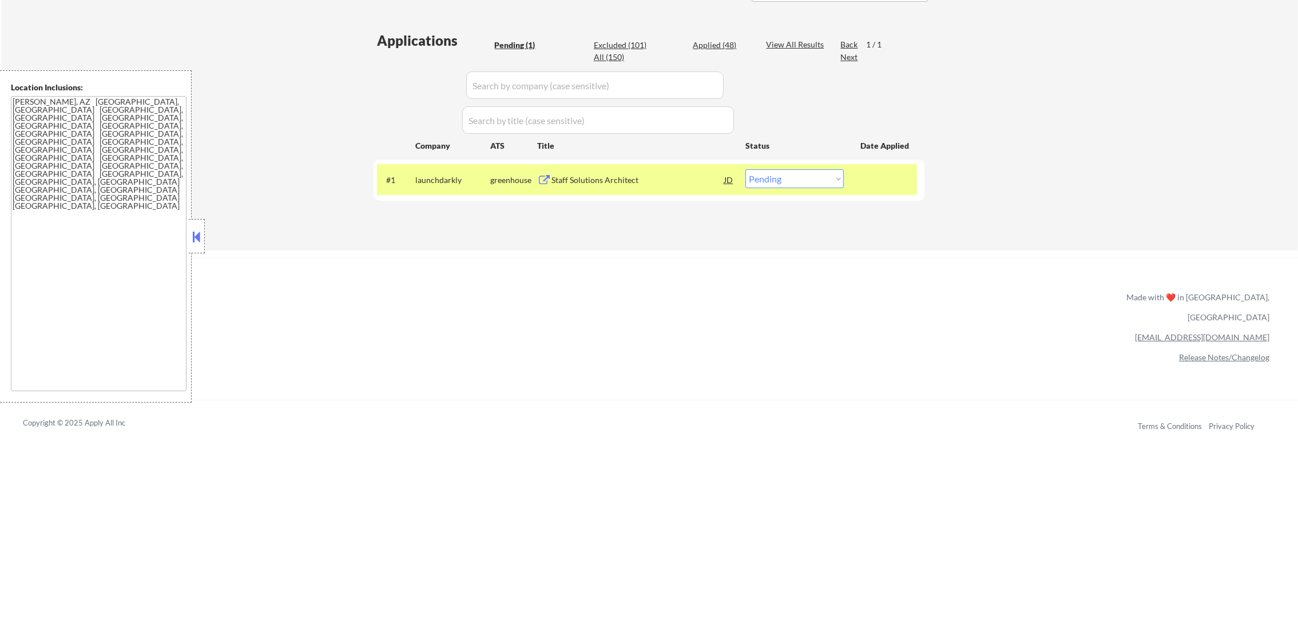
scroll to position [314, 0]
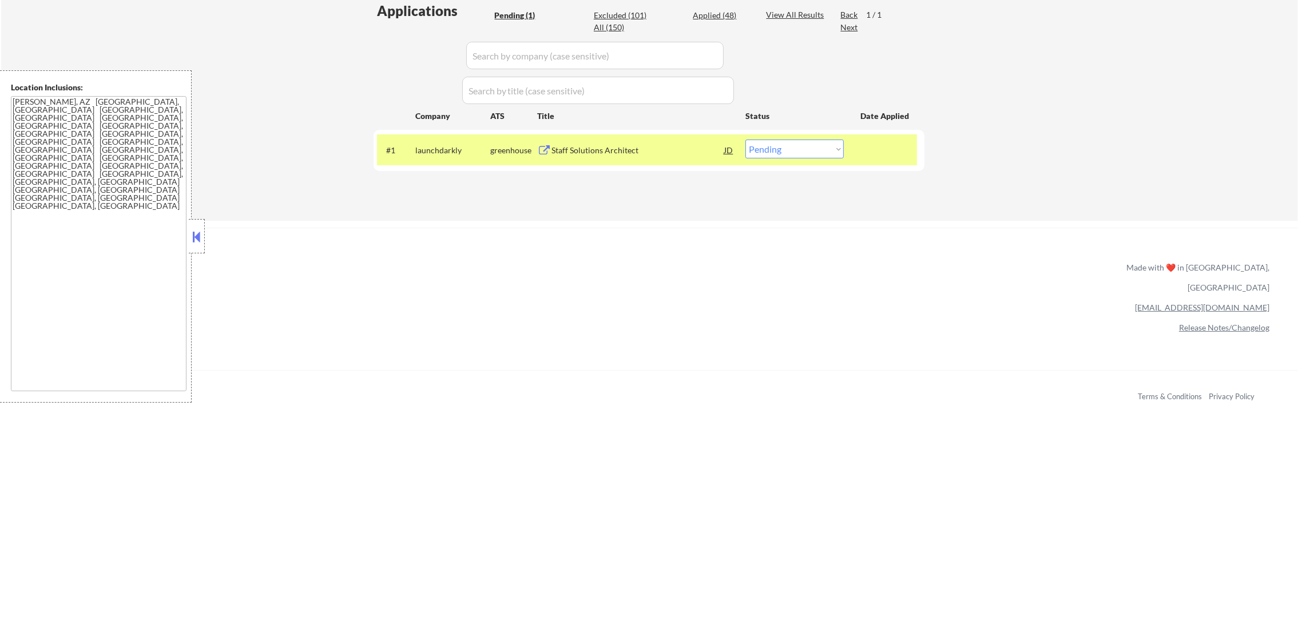
click at [646, 145] on div "Staff Solutions Architect" at bounding box center [638, 150] width 173 height 11
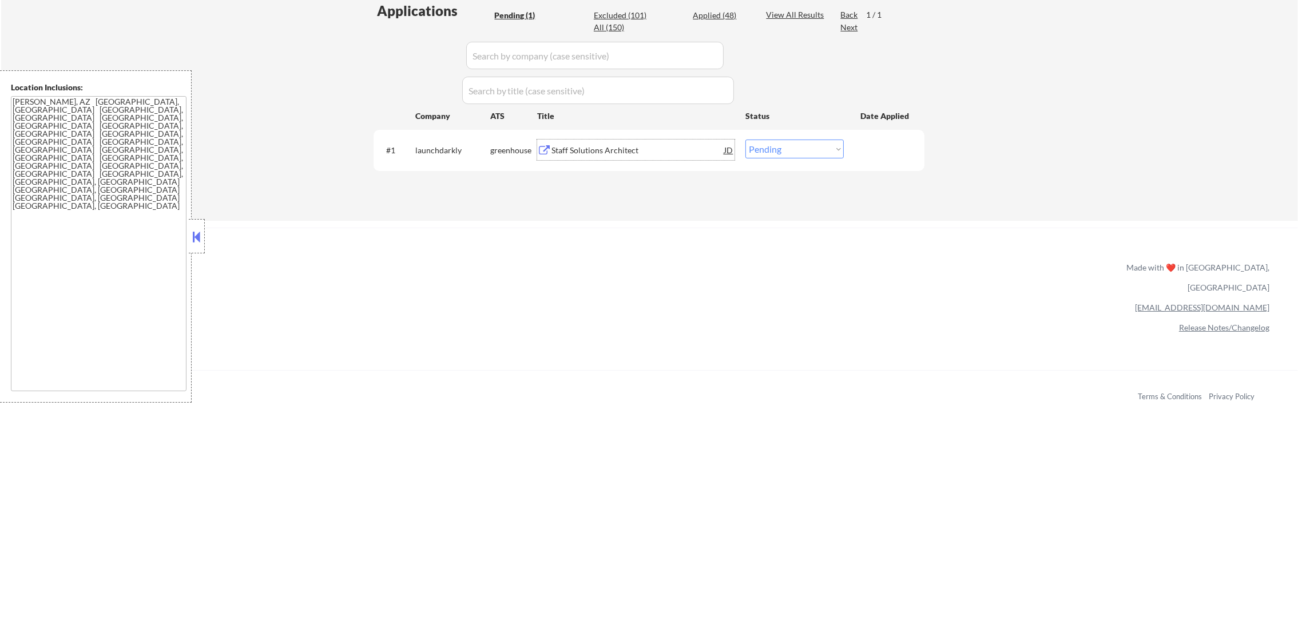
click at [726, 14] on div "Applied (48)" at bounding box center [721, 15] width 57 height 11
select select ""applied""
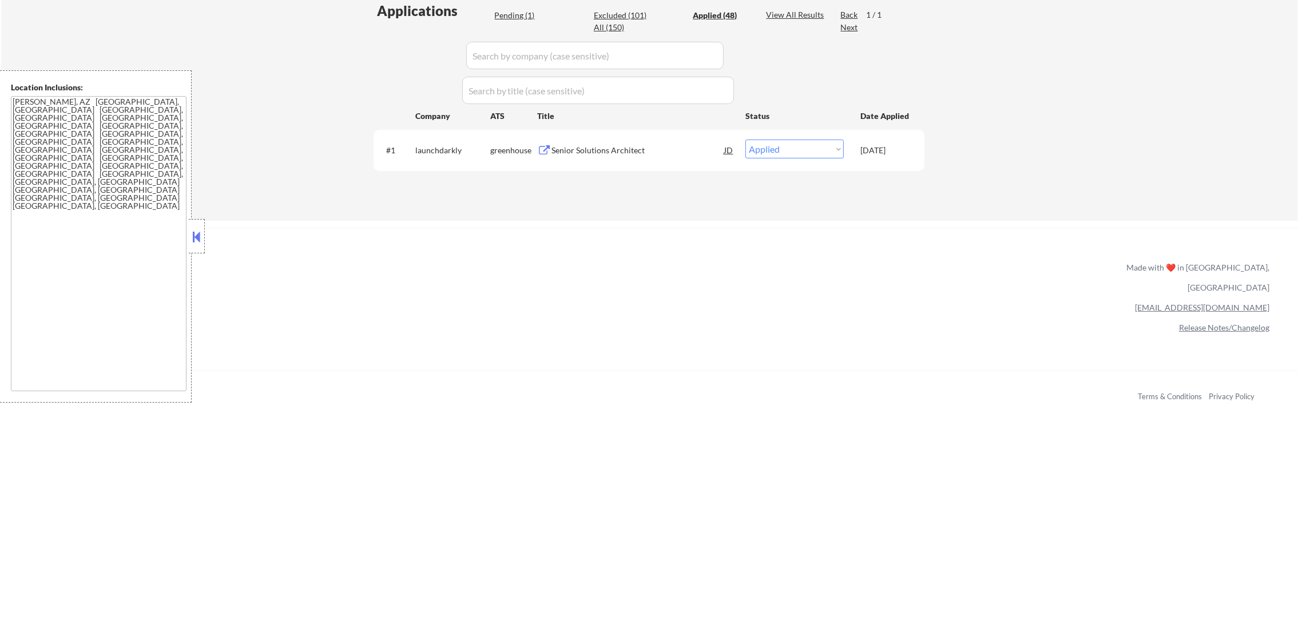
select select ""applied""
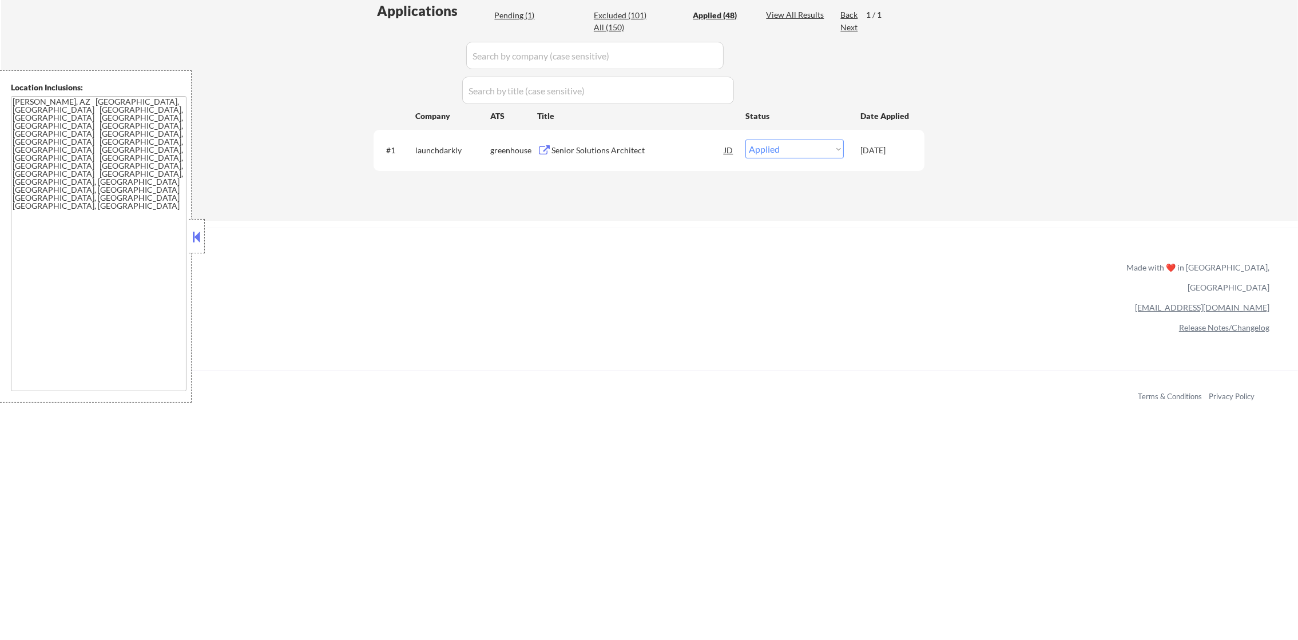
select select ""applied""
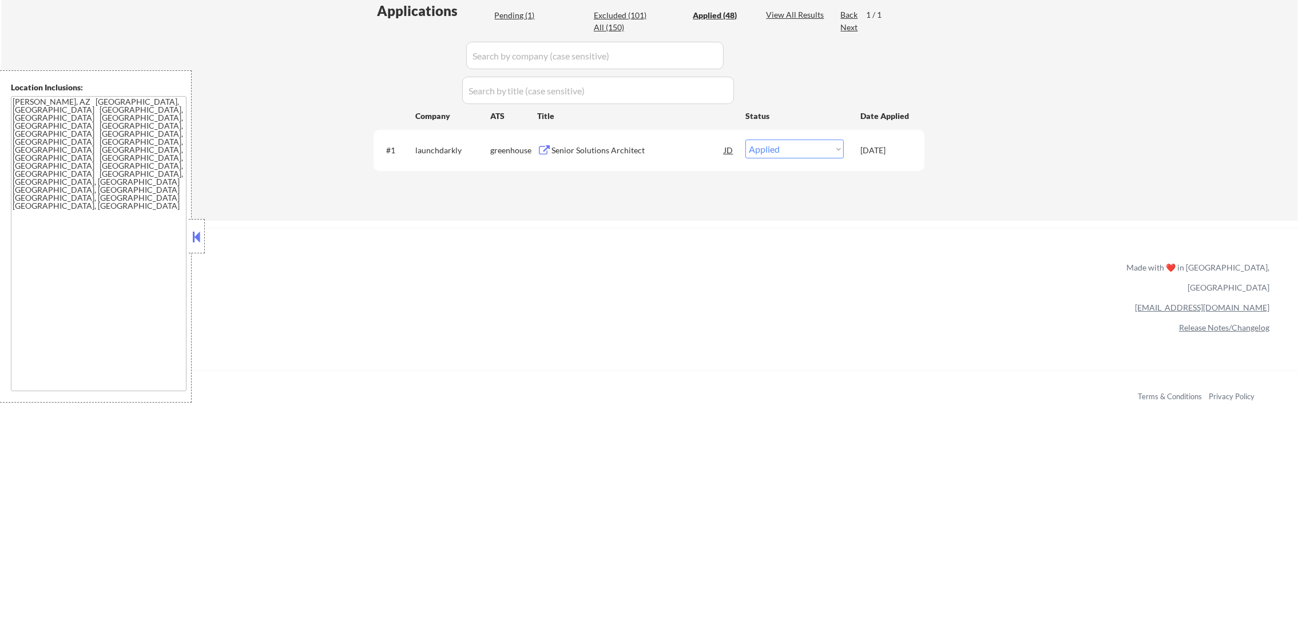
select select ""applied""
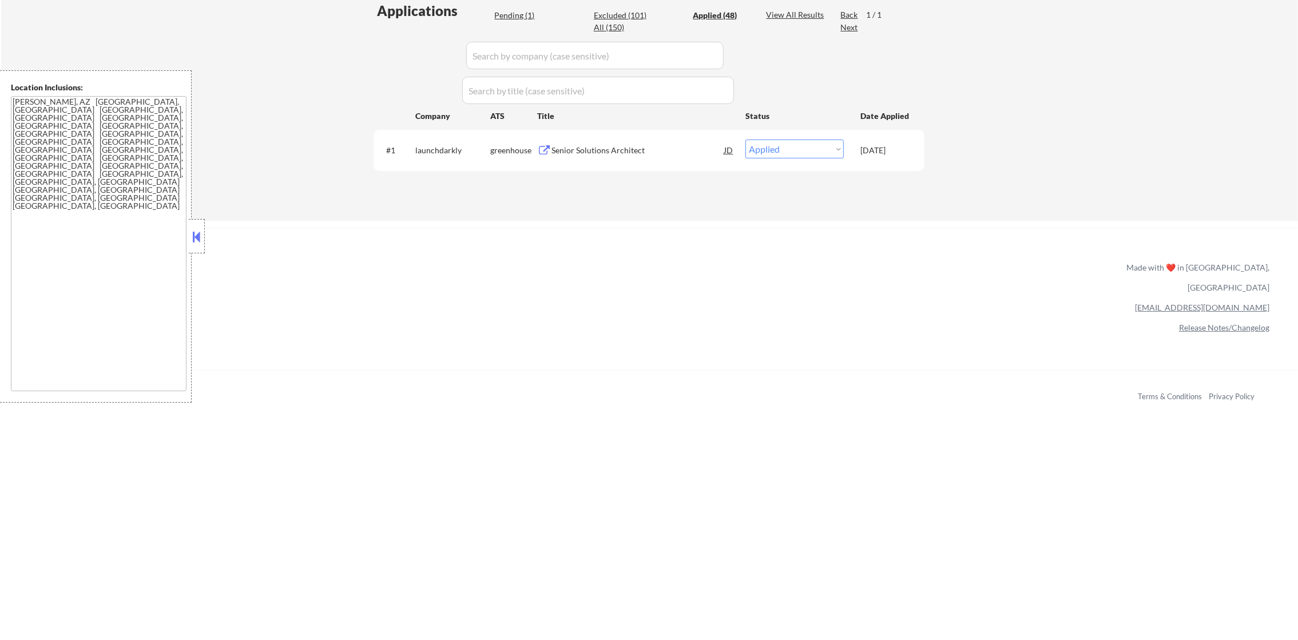
select select ""applied""
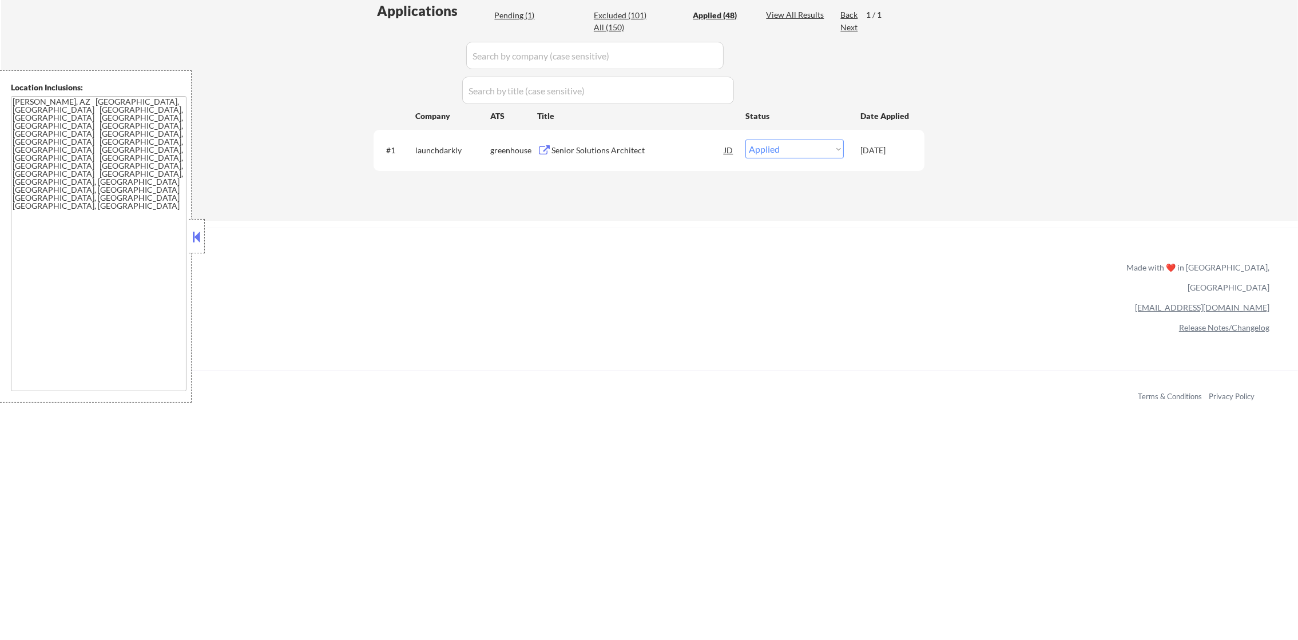
select select ""applied""
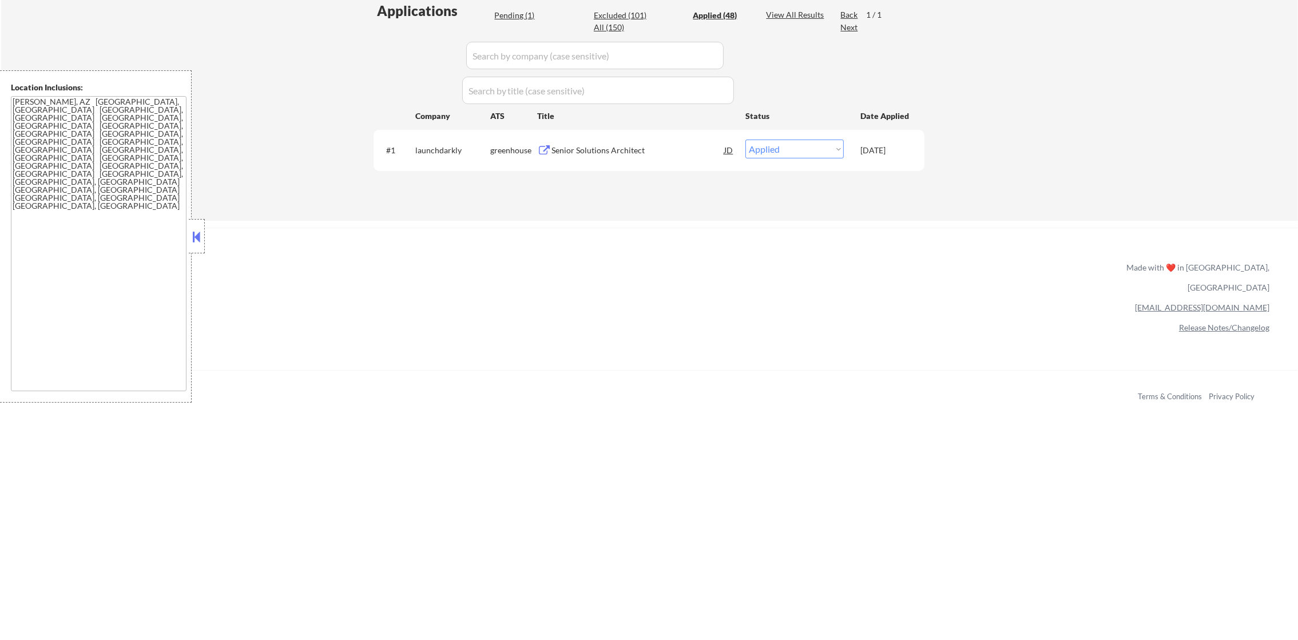
select select ""applied""
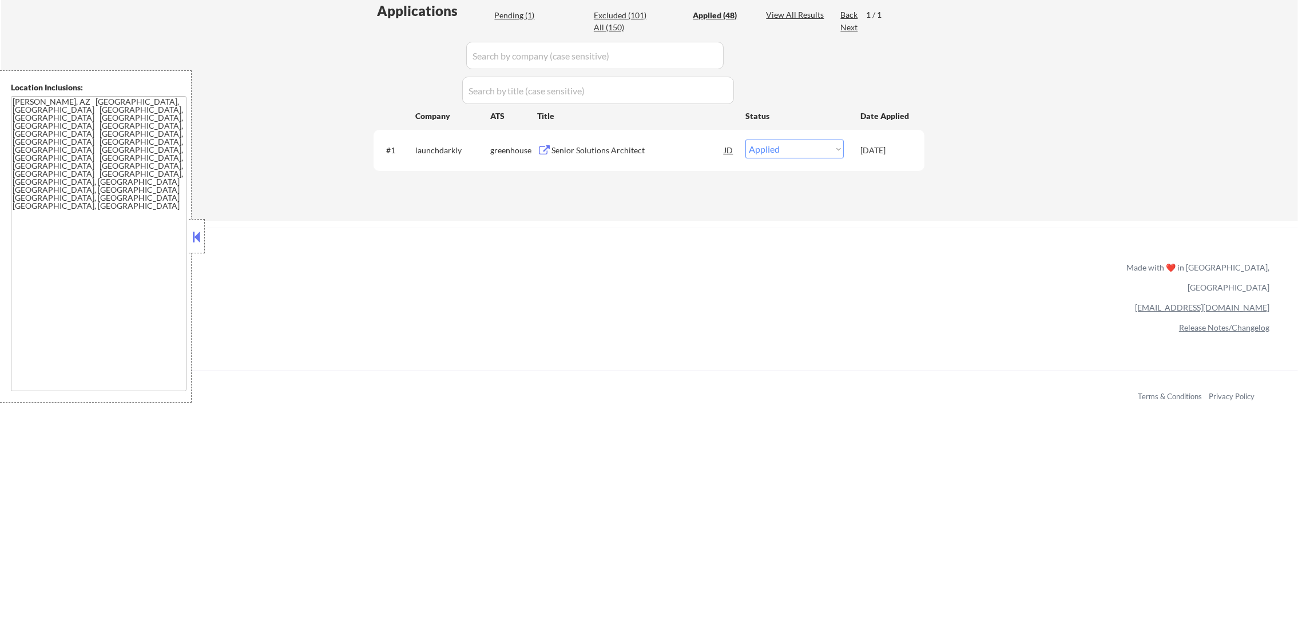
select select ""applied""
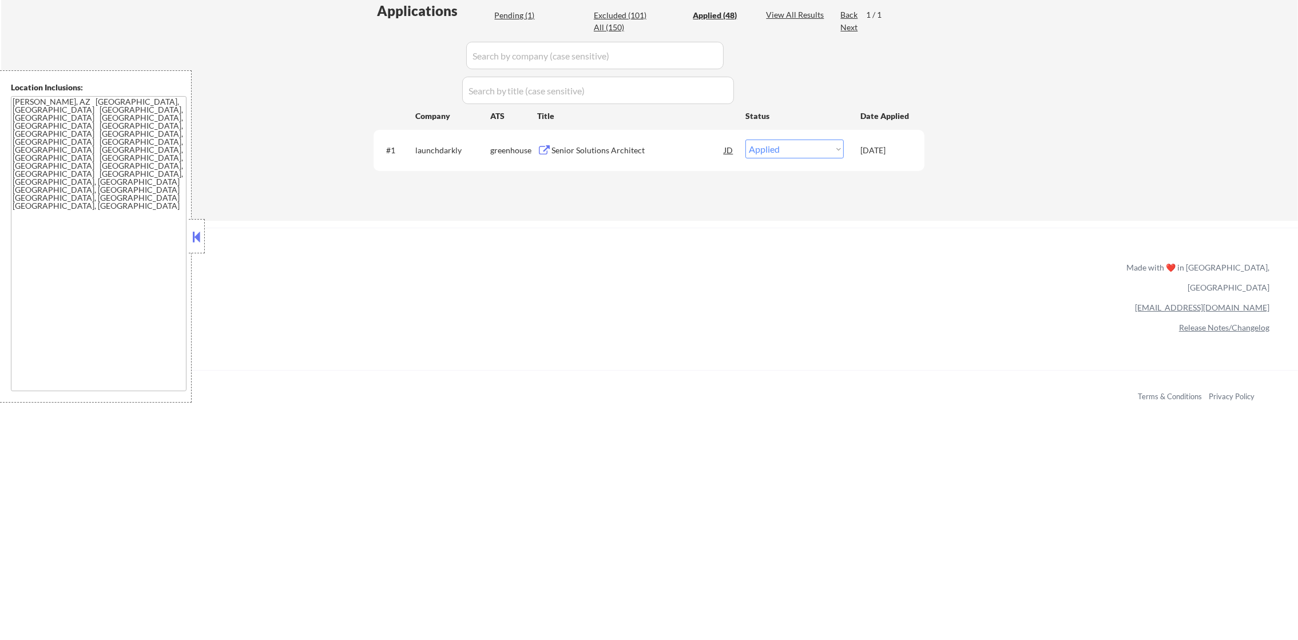
select select ""applied""
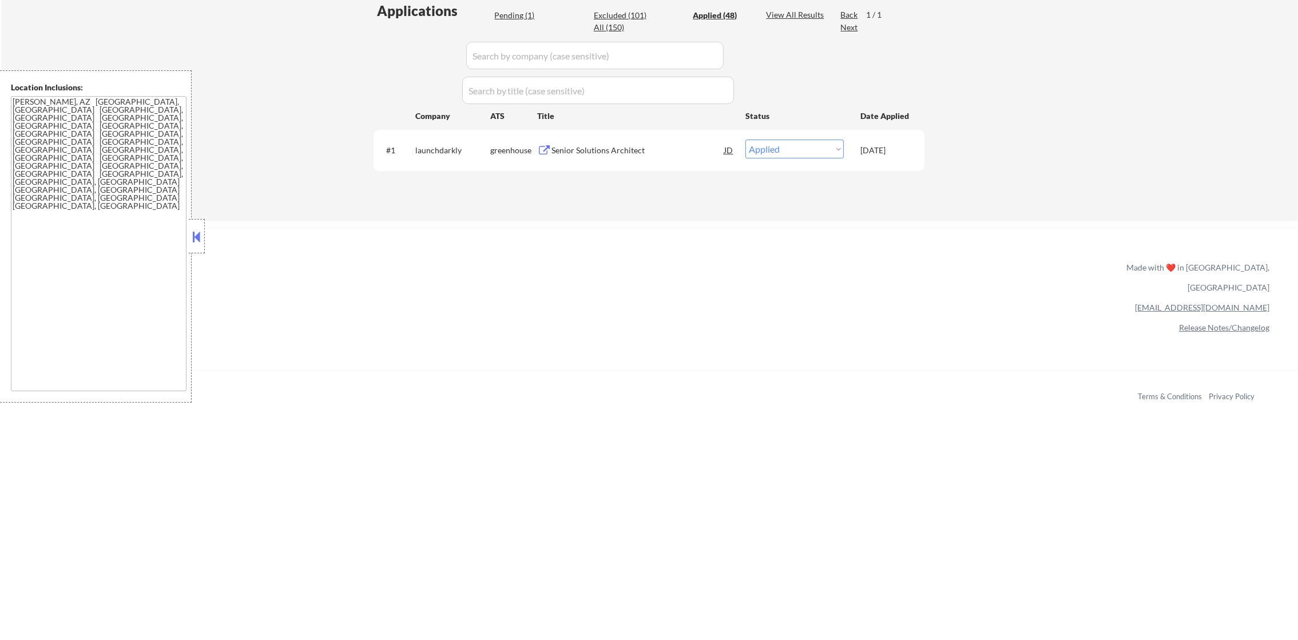
select select ""applied""
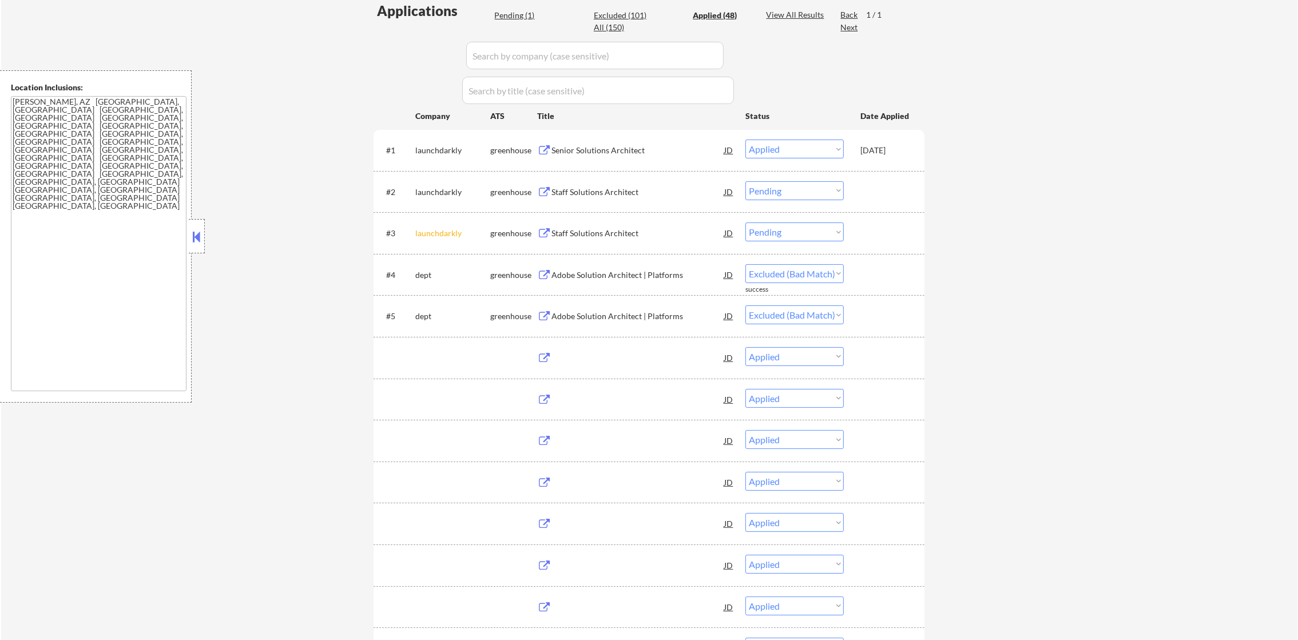
select select ""applied""
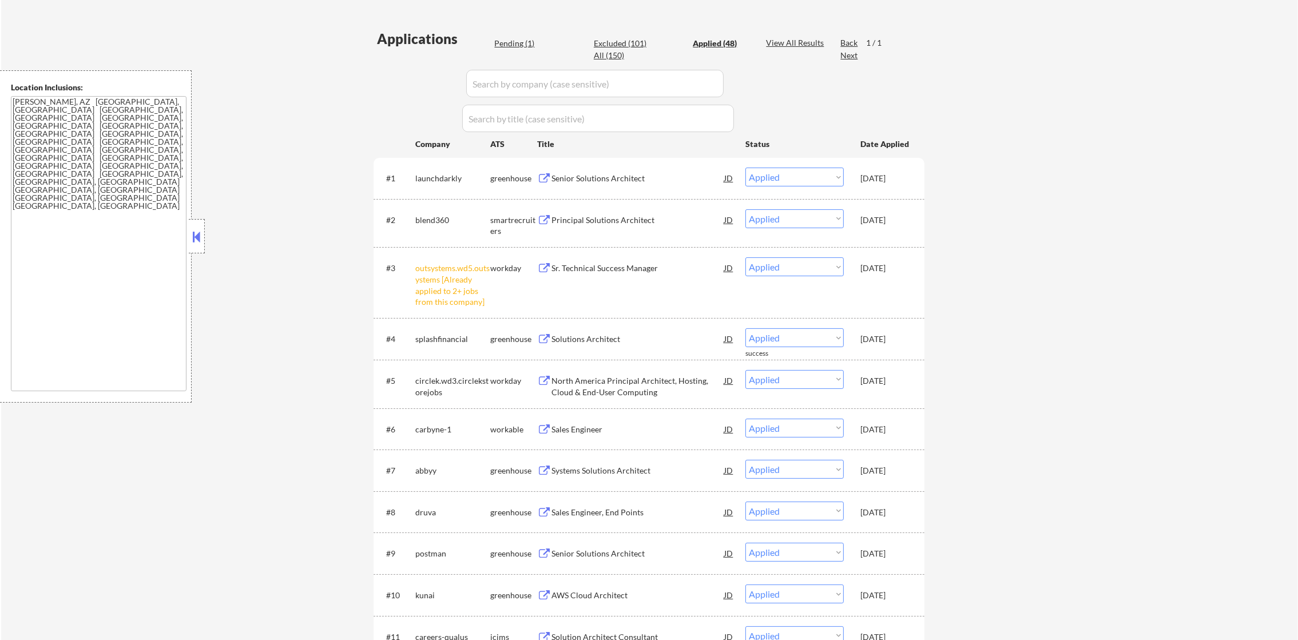
scroll to position [257, 0]
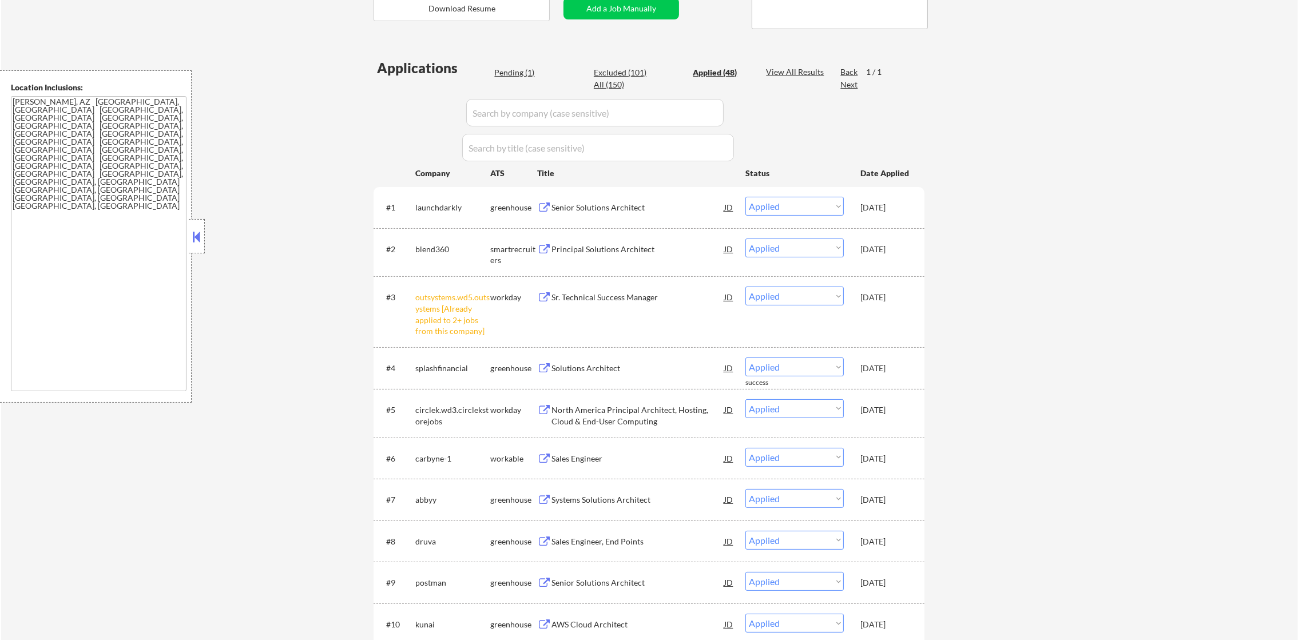
click at [512, 72] on div "Pending (1)" at bounding box center [522, 72] width 57 height 11
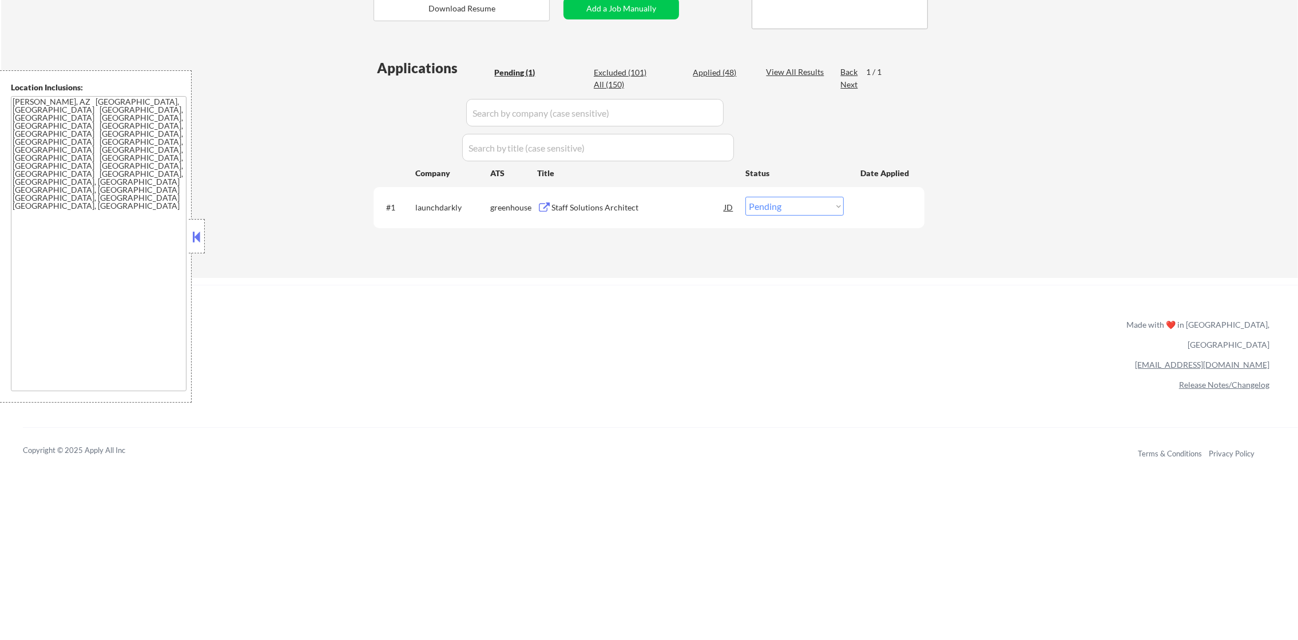
click at [708, 70] on div "Applied (48)" at bounding box center [721, 72] width 57 height 11
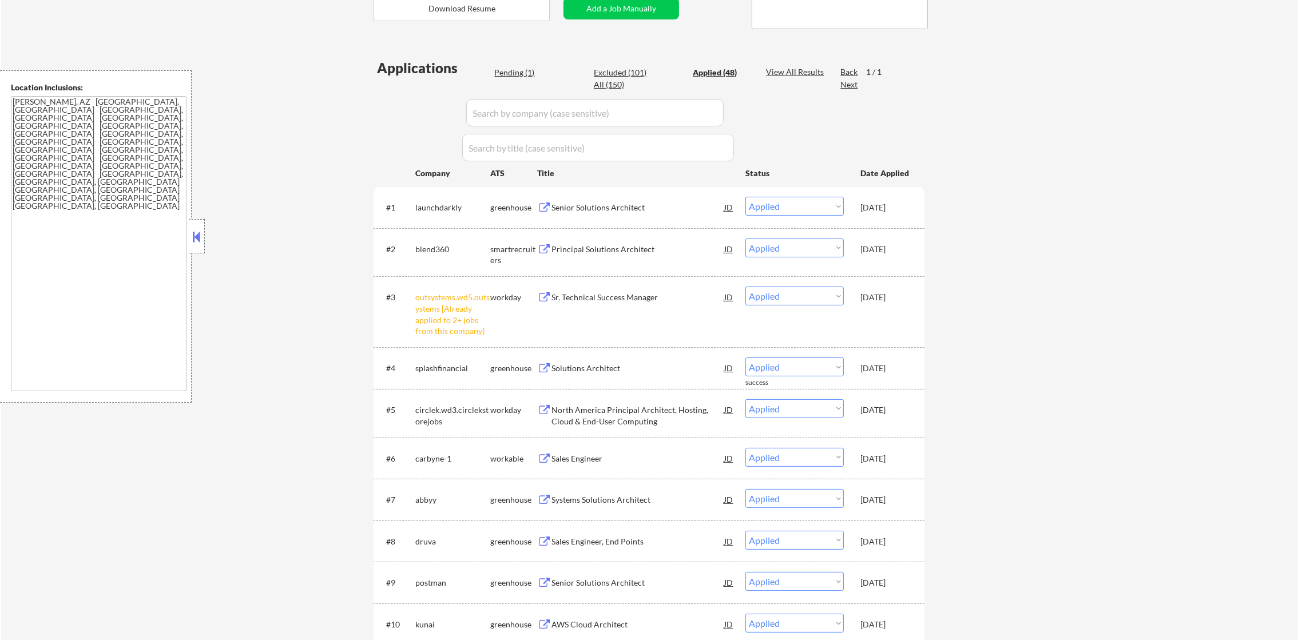
click at [509, 67] on div "Pending (1)" at bounding box center [522, 72] width 57 height 11
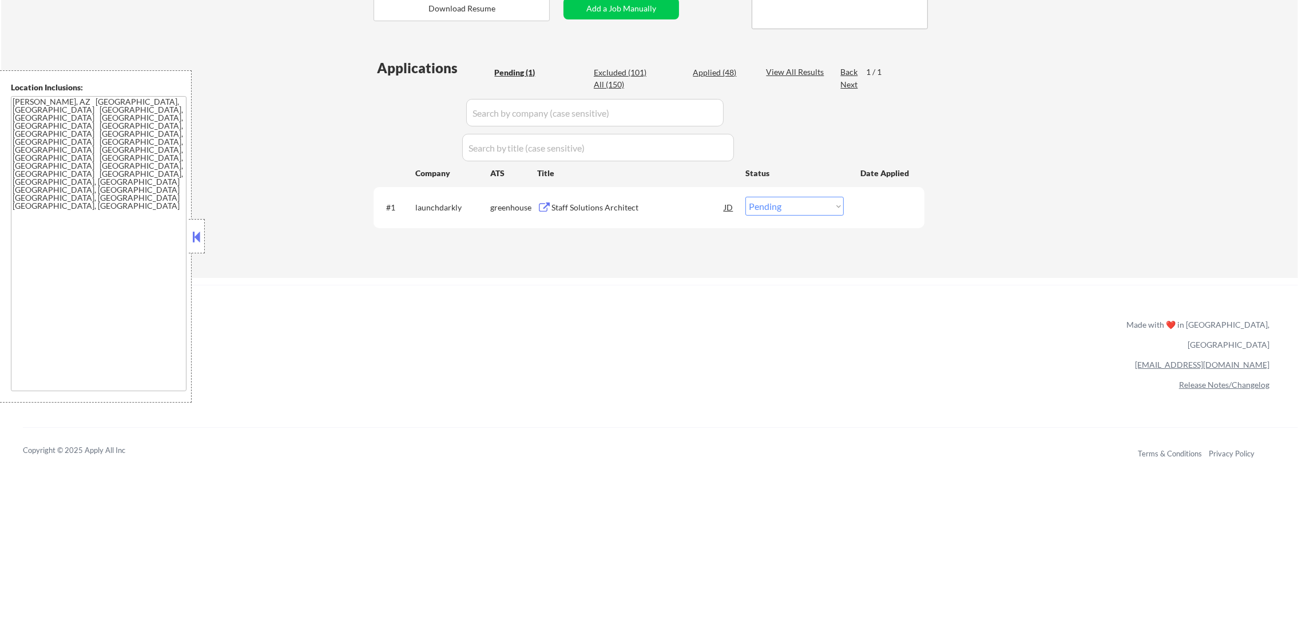
click at [606, 206] on div "Staff Solutions Architect" at bounding box center [638, 207] width 173 height 11
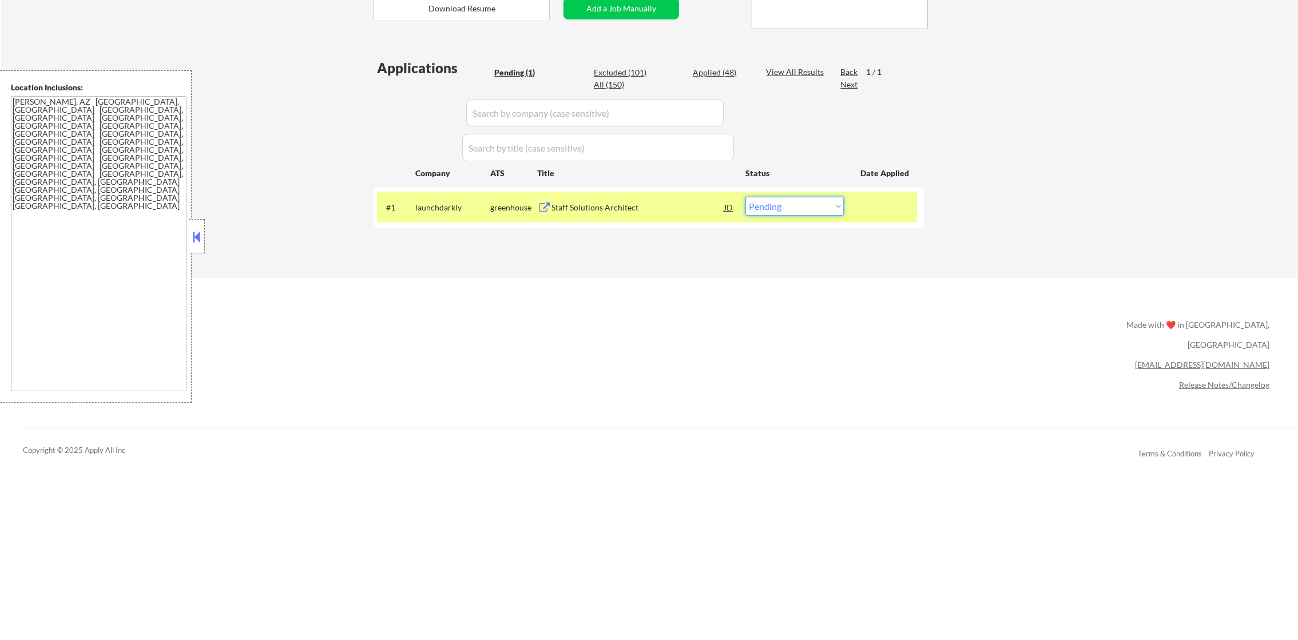
drag, startPoint x: 764, startPoint y: 197, endPoint x: 764, endPoint y: 204, distance: 6.9
click at [764, 200] on select "Choose an option... Pending Applied Excluded (Questions) Excluded (Expired) Exc…" at bounding box center [795, 206] width 98 height 19
select select ""applied""
click at [746, 197] on select "Choose an option... Pending Applied Excluded (Questions) Excluded (Expired) Exc…" at bounding box center [795, 206] width 98 height 19
click at [457, 192] on div "#1 launchdarkly greenhouse Staff Solutions Architect JD Choose an option... Pen…" at bounding box center [647, 207] width 540 height 31
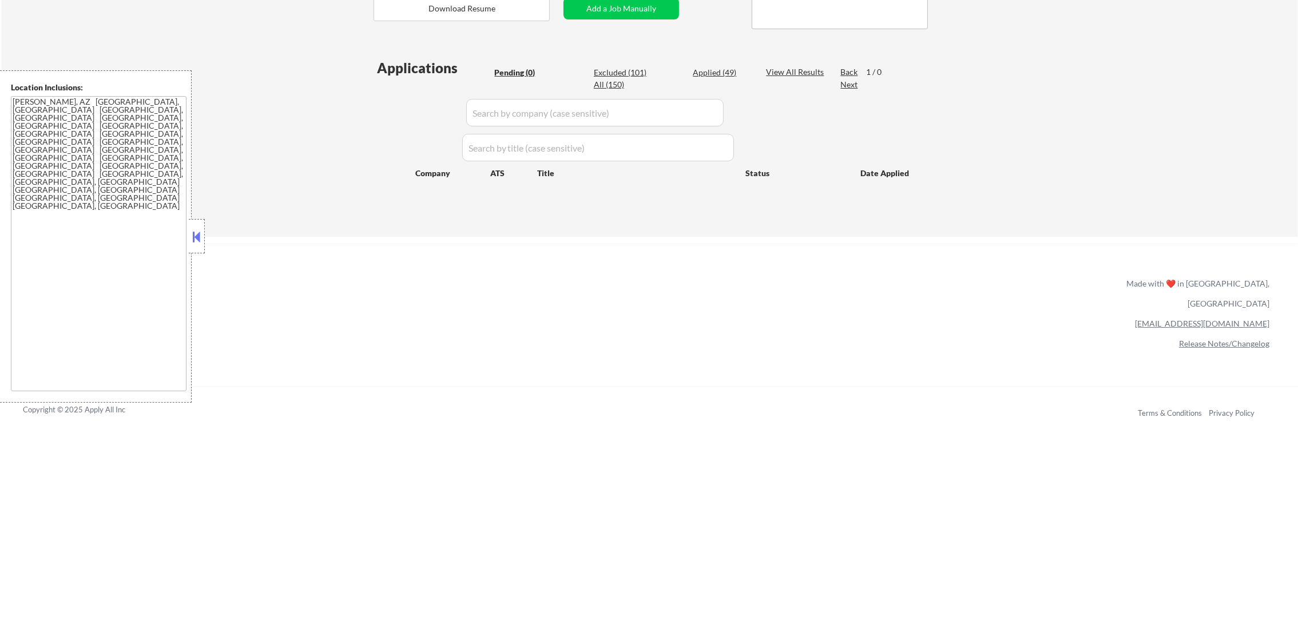
click at [735, 65] on div "Applications Pending (0) Excluded (101) Applied (49) All (150) View All Results…" at bounding box center [649, 136] width 551 height 157
click at [735, 69] on div "Applied (49)" at bounding box center [721, 72] width 57 height 11
select select ""applied""
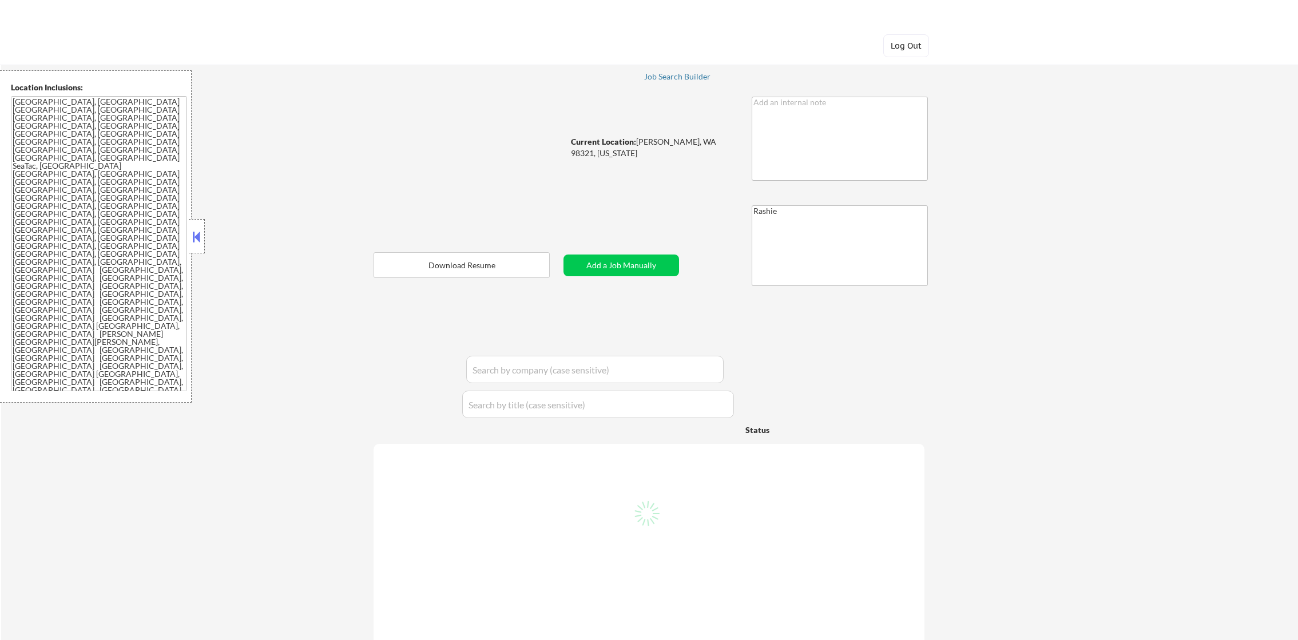
select select ""pending""
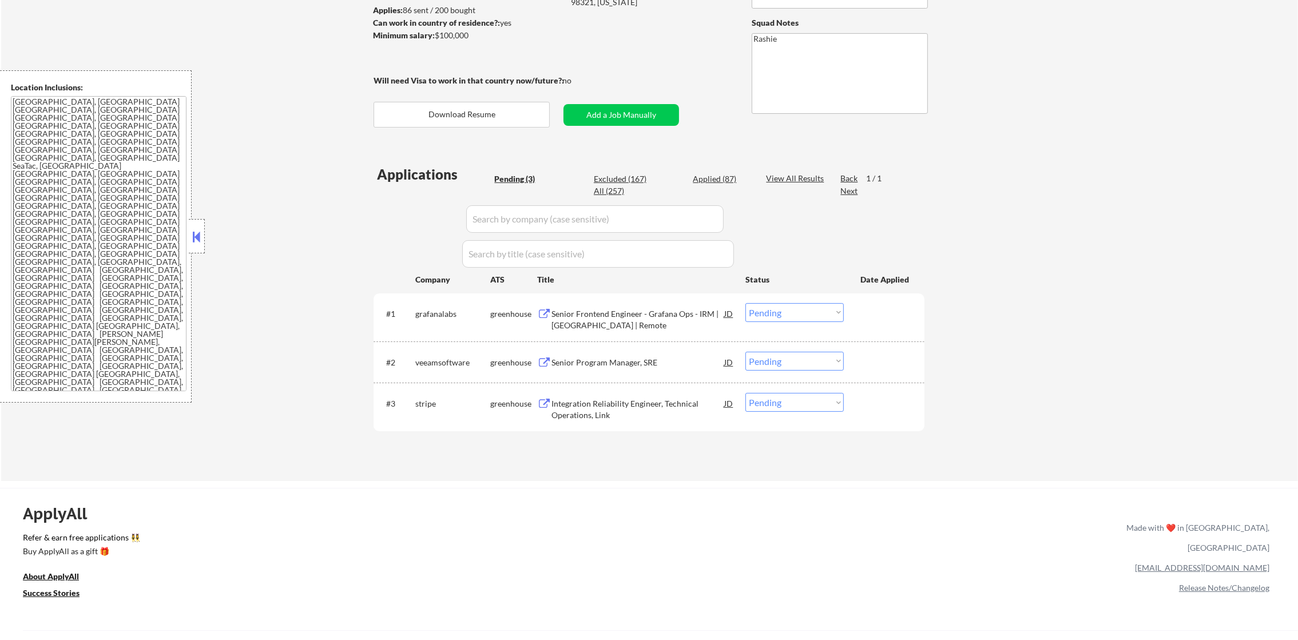
scroll to position [173, 0]
click at [637, 303] on div "Senior Frontend Engineer - Grafana Ops - IRM | [GEOGRAPHIC_DATA] | Remote" at bounding box center [638, 316] width 173 height 27
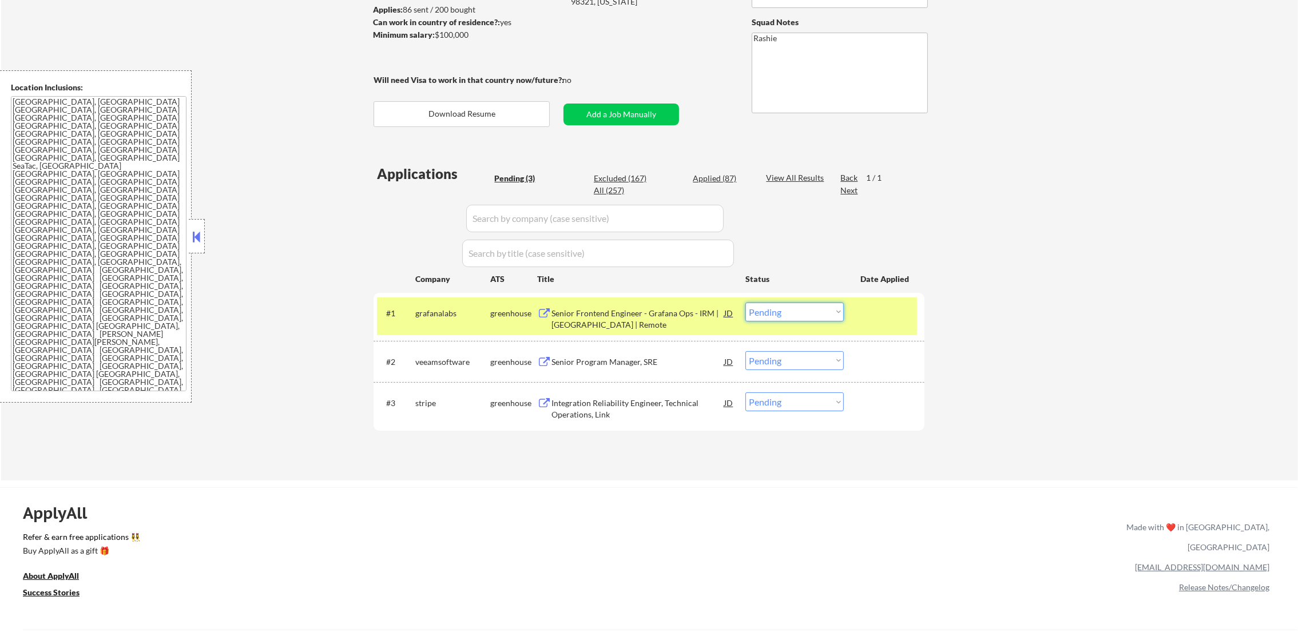
click at [815, 317] on select "Choose an option... Pending Applied Excluded (Questions) Excluded (Expired) Exc…" at bounding box center [795, 312] width 98 height 19
click at [746, 303] on select "Choose an option... Pending Applied Excluded (Questions) Excluded (Expired) Exc…" at bounding box center [795, 312] width 98 height 19
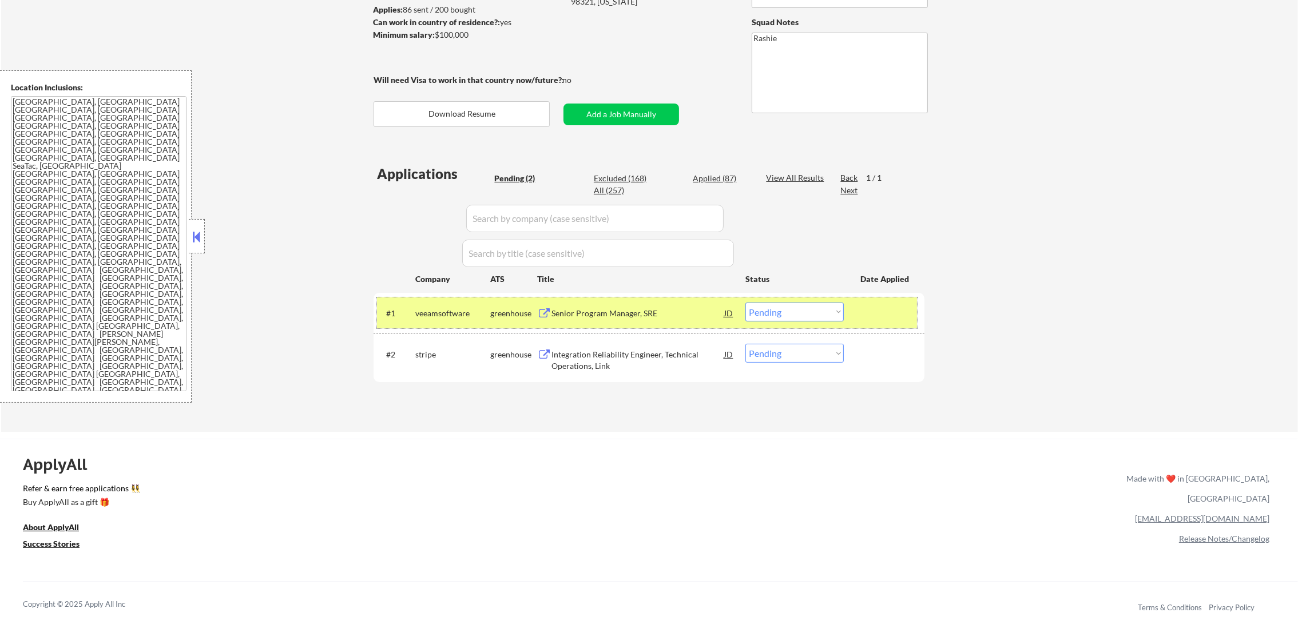
click at [468, 318] on div "veeamsoftware" at bounding box center [452, 313] width 75 height 11
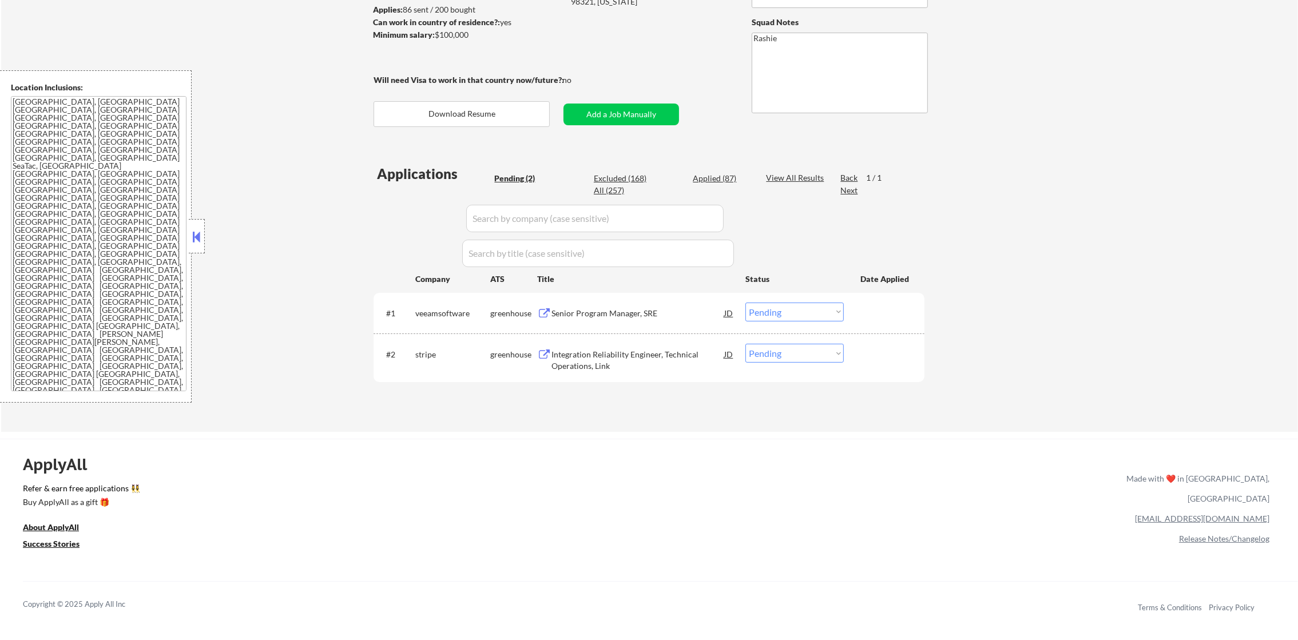
click at [616, 315] on div "Senior Program Manager, SRE" at bounding box center [638, 313] width 173 height 11
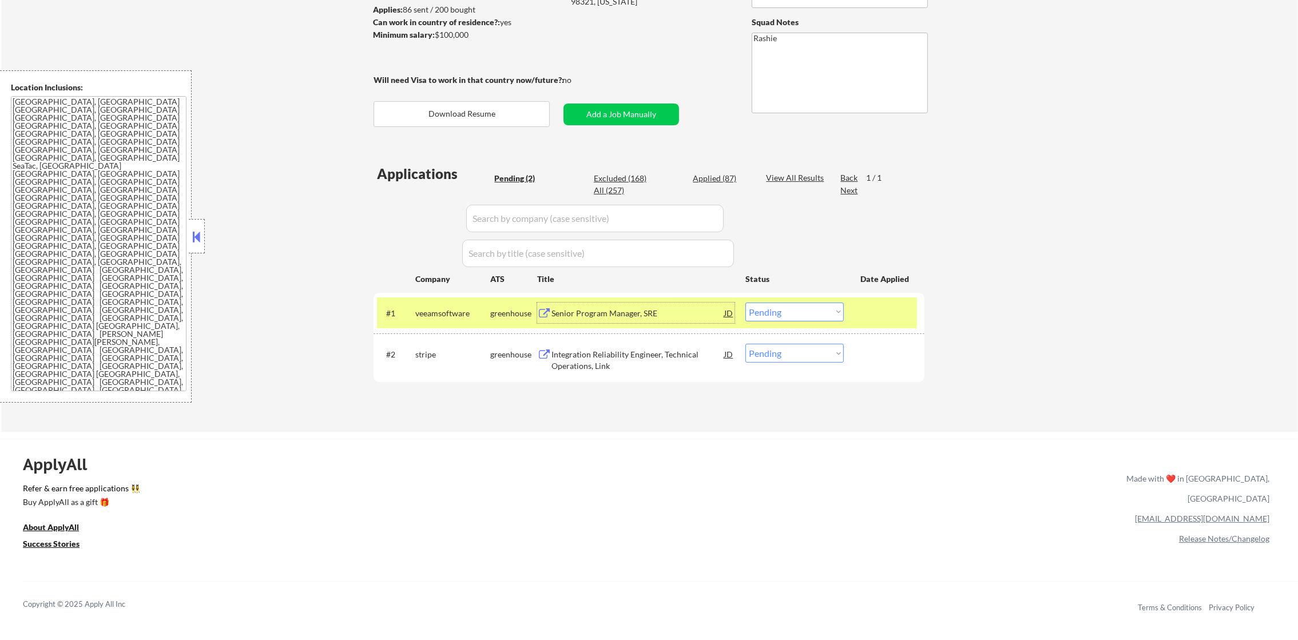
scroll to position [0, 0]
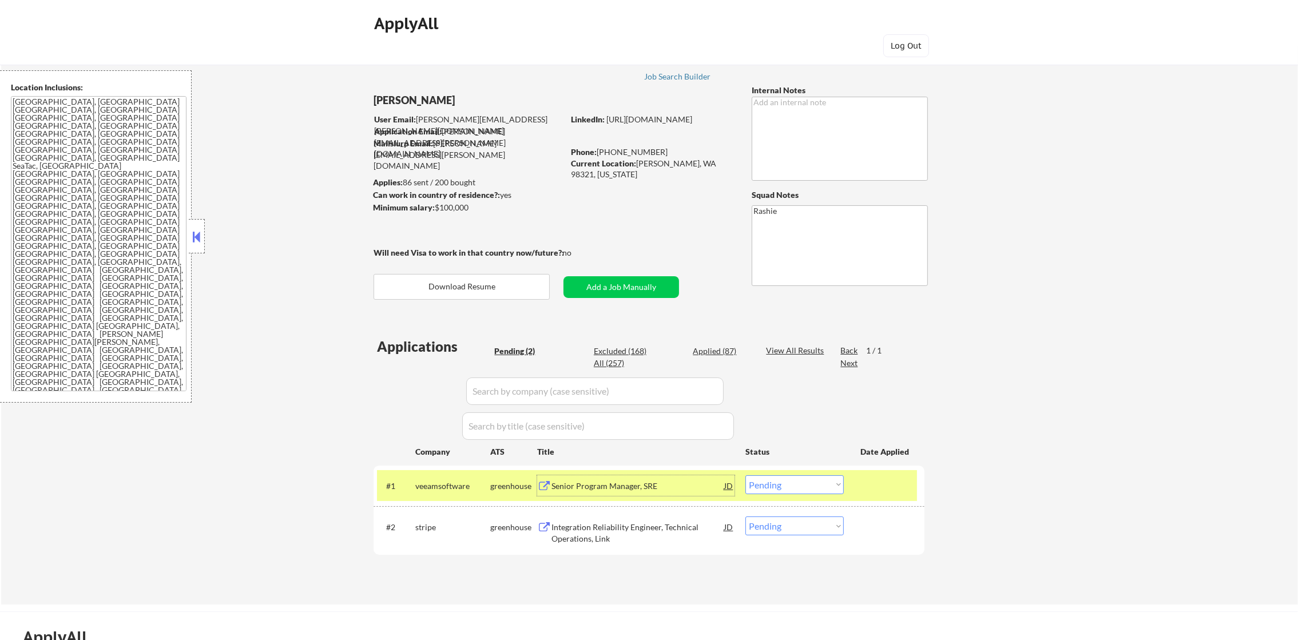
click at [788, 478] on select "Choose an option... Pending Applied Excluded (Questions) Excluded (Expired) Exc…" at bounding box center [795, 484] width 98 height 19
click at [746, 475] on select "Choose an option... Pending Applied Excluded (Questions) Excluded (Expired) Exc…" at bounding box center [795, 484] width 98 height 19
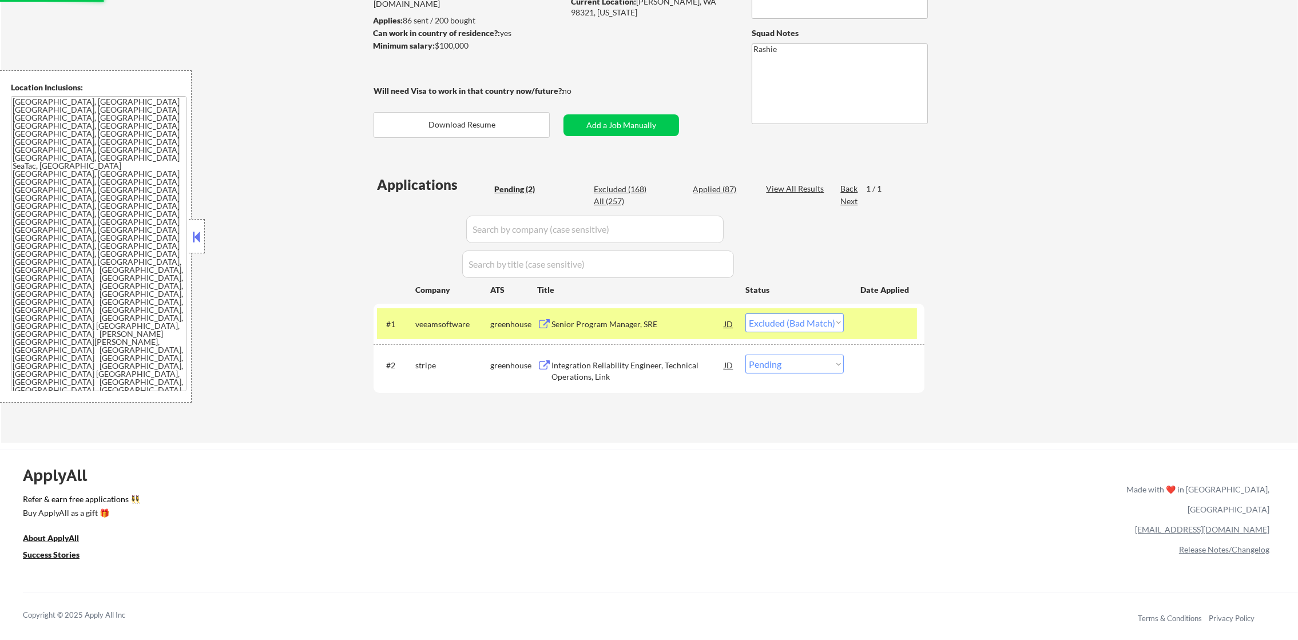
scroll to position [172, 0]
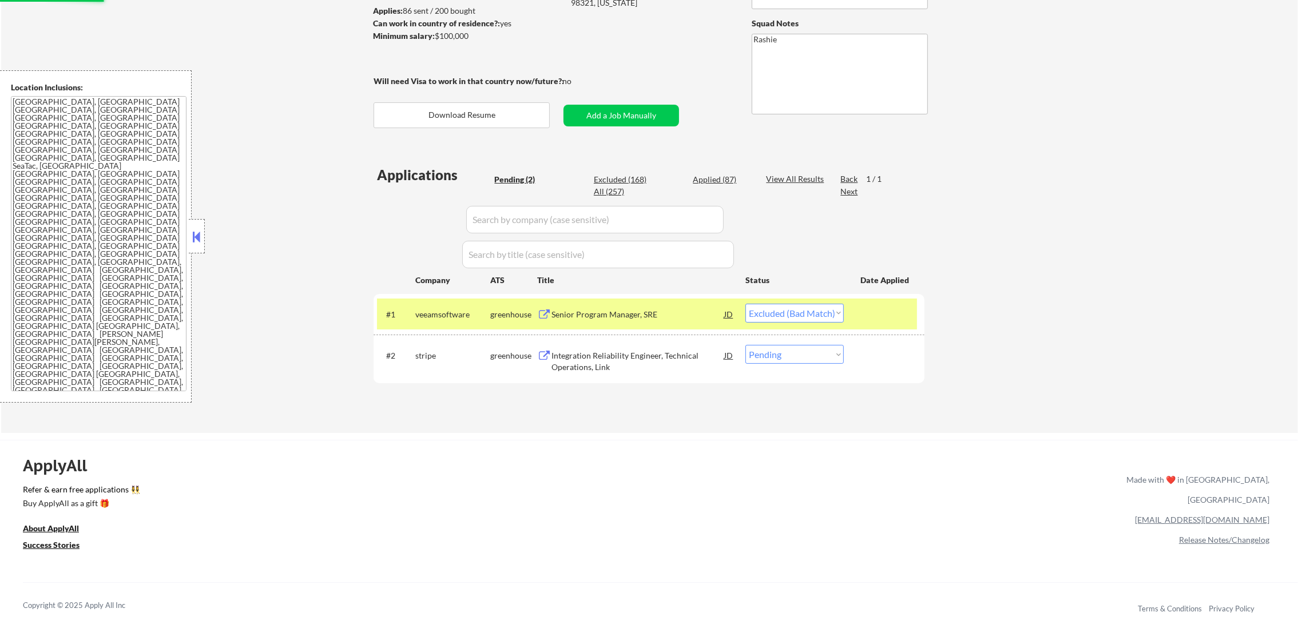
click at [458, 315] on div "veeamsoftware" at bounding box center [452, 314] width 75 height 11
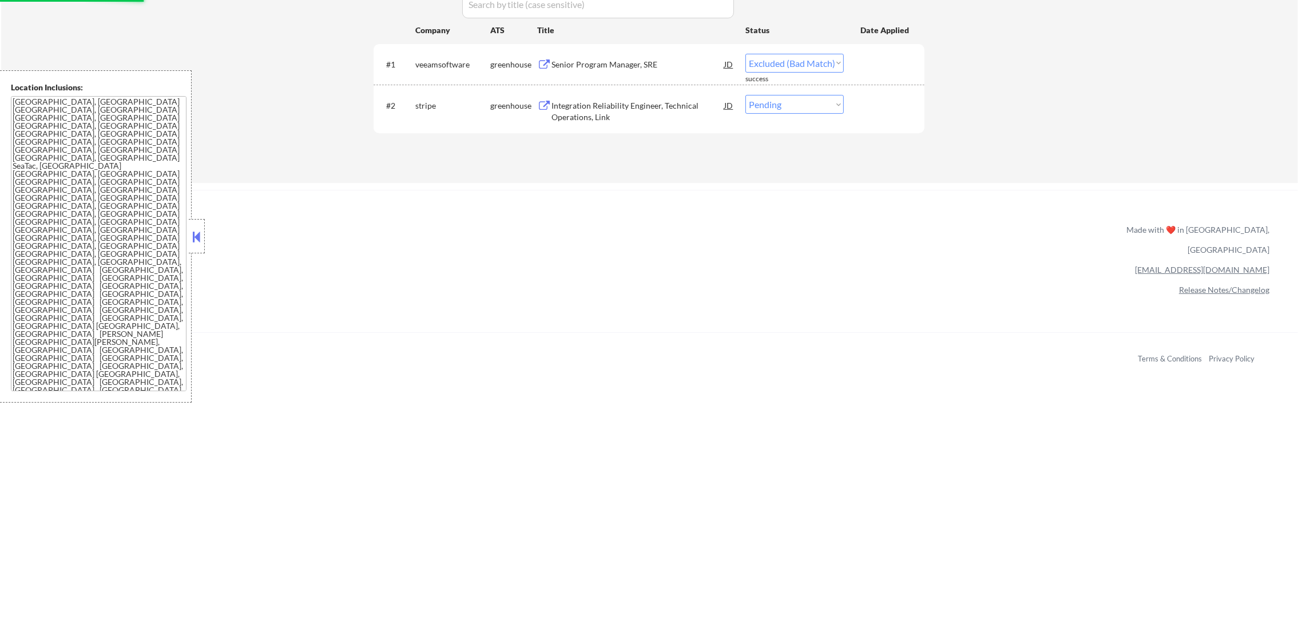
scroll to position [429, 0]
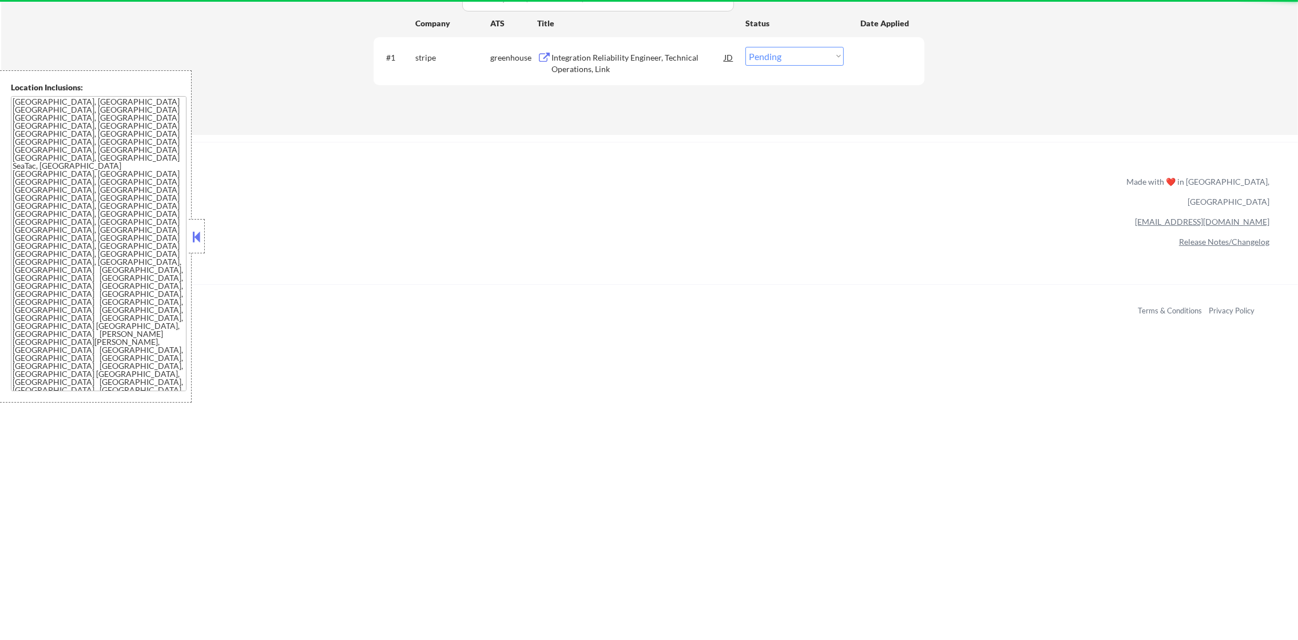
click at [617, 45] on div "#1 stripe greenhouse Integration Reliability Engineer, Technical Operations, Li…" at bounding box center [647, 61] width 540 height 38
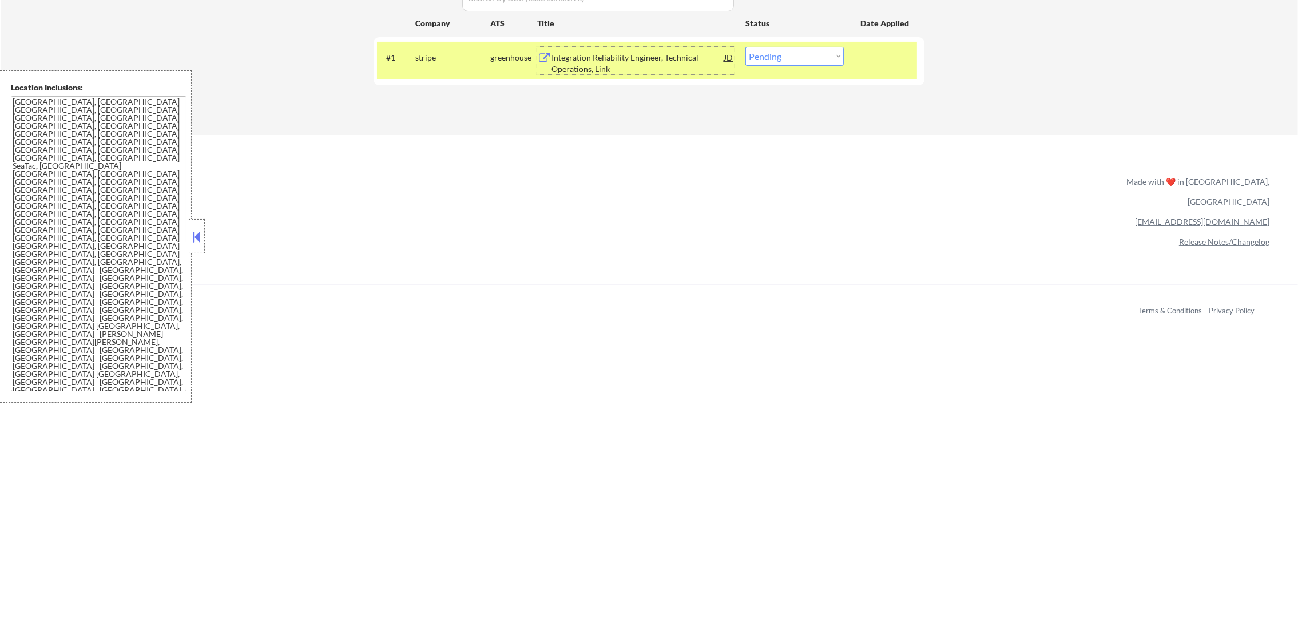
click at [617, 61] on div "Integration Reliability Engineer, Technical Operations, Link" at bounding box center [638, 63] width 173 height 22
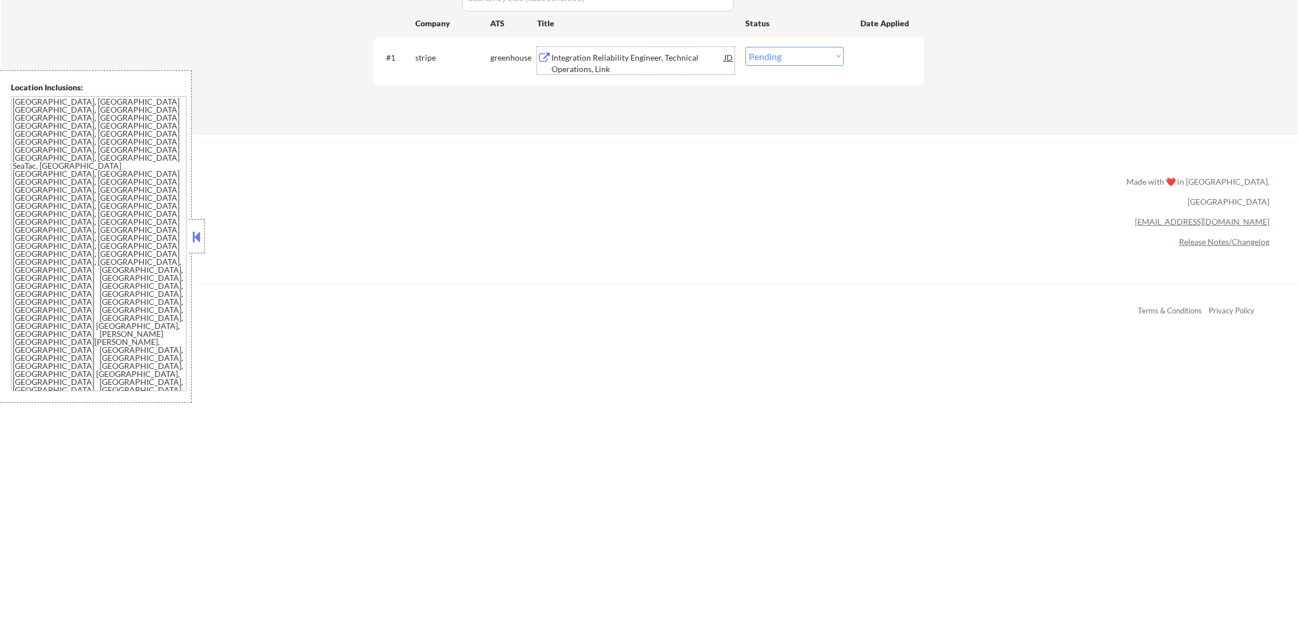
click at [811, 53] on select "Choose an option... Pending Applied Excluded (Questions) Excluded (Expired) Exc…" at bounding box center [795, 56] width 98 height 19
select select ""applied""
click at [746, 47] on select "Choose an option... Pending Applied Excluded (Questions) Excluded (Expired) Exc…" at bounding box center [795, 56] width 98 height 19
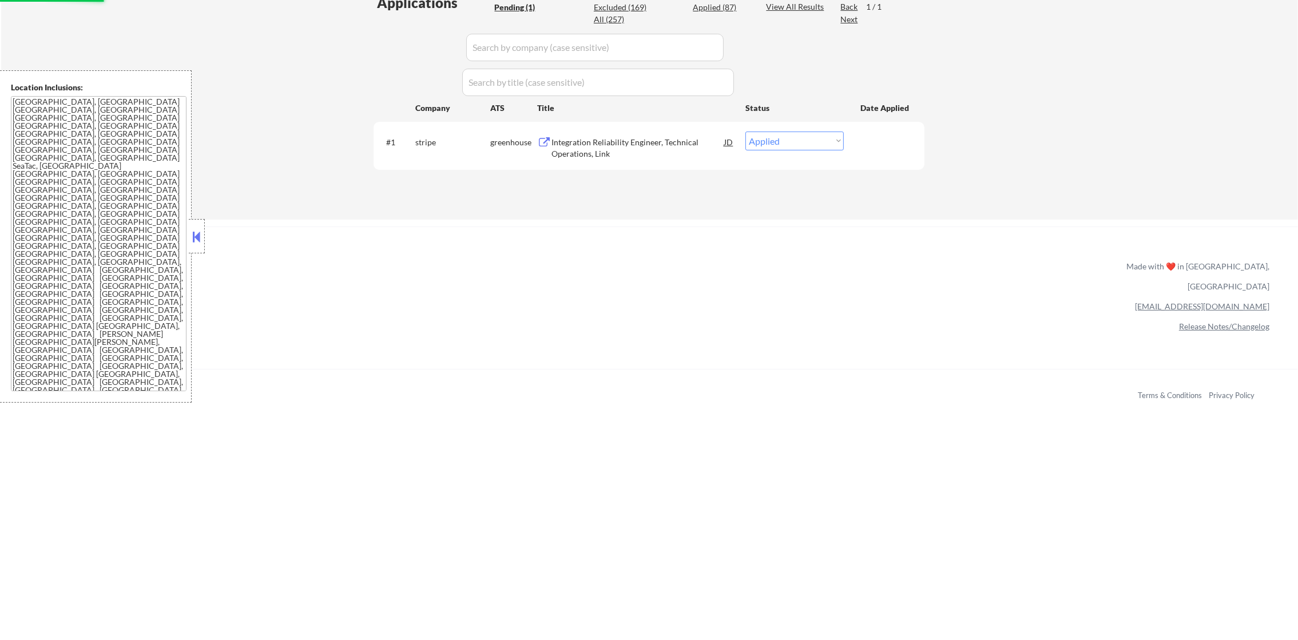
scroll to position [343, 0]
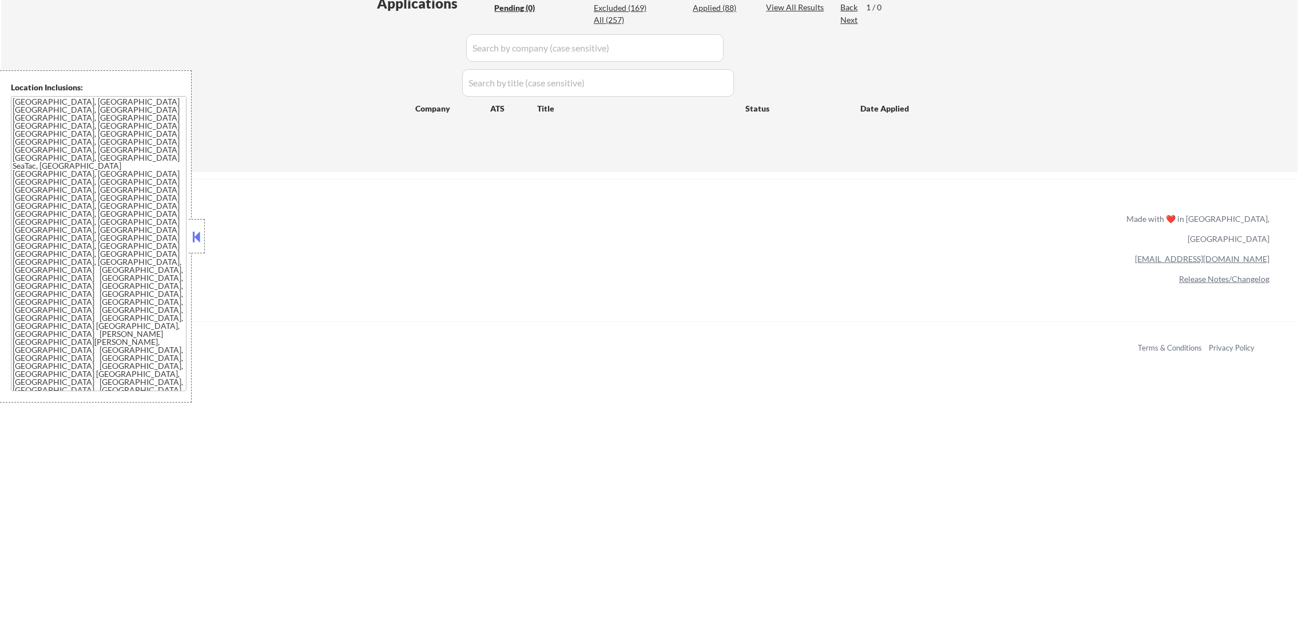
click at [726, 9] on div "Applied (88)" at bounding box center [721, 7] width 57 height 11
select select ""applied""
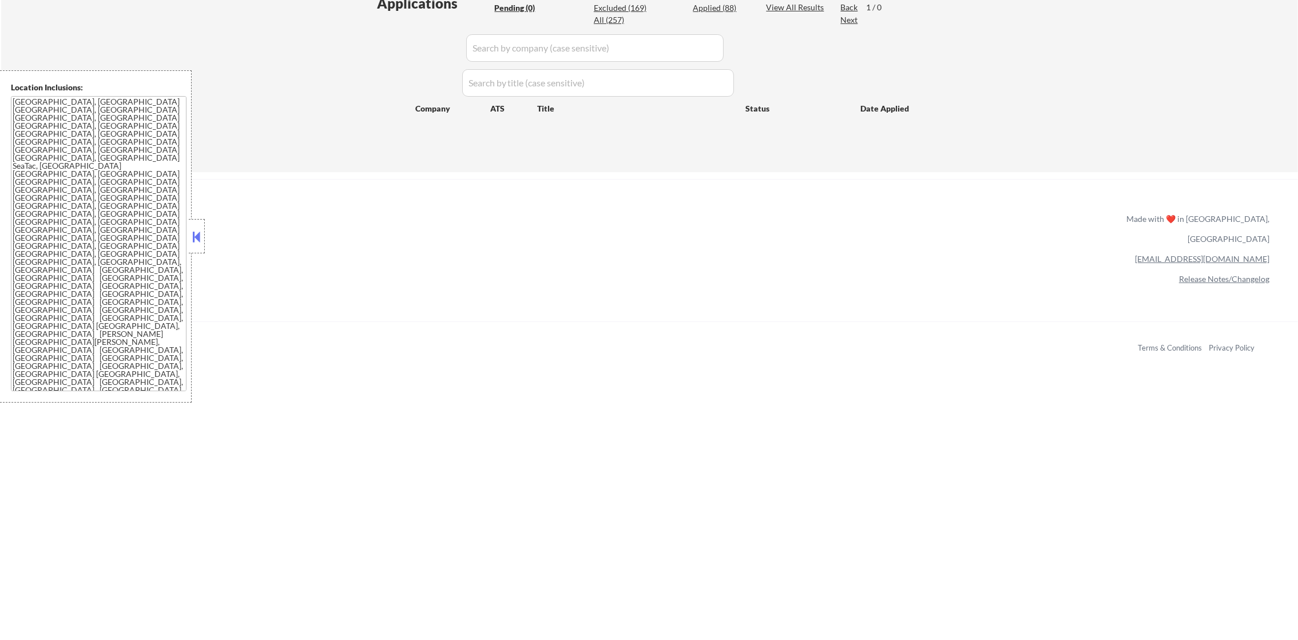
select select ""applied""
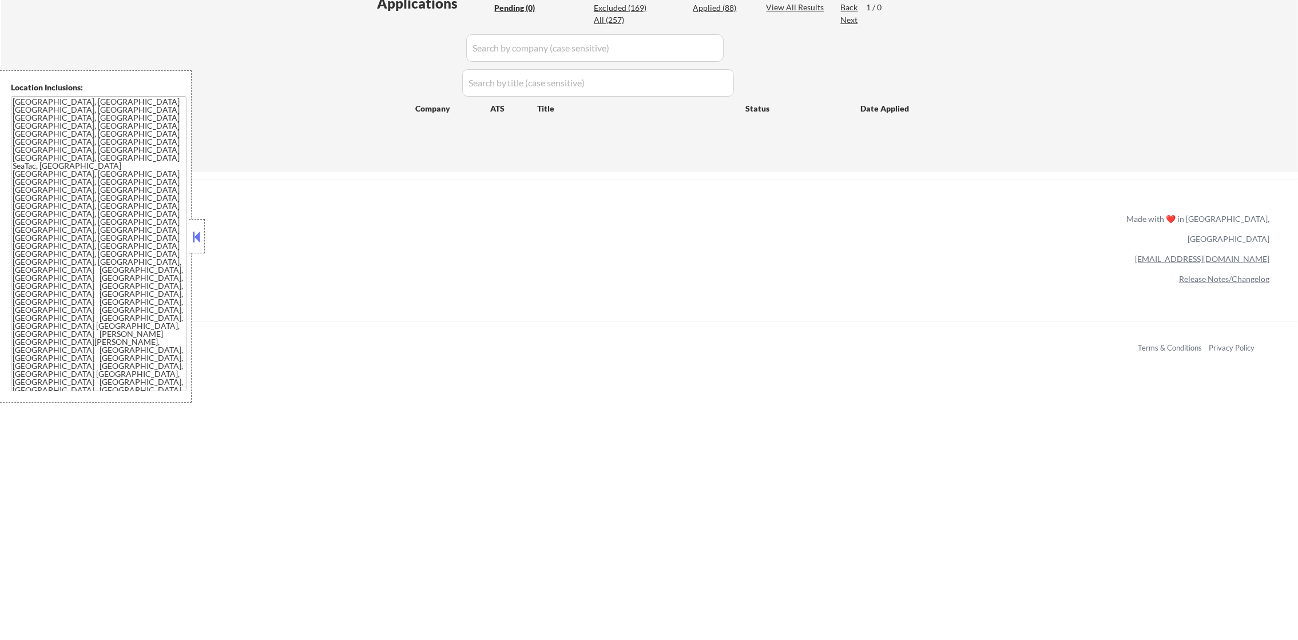
select select ""applied""
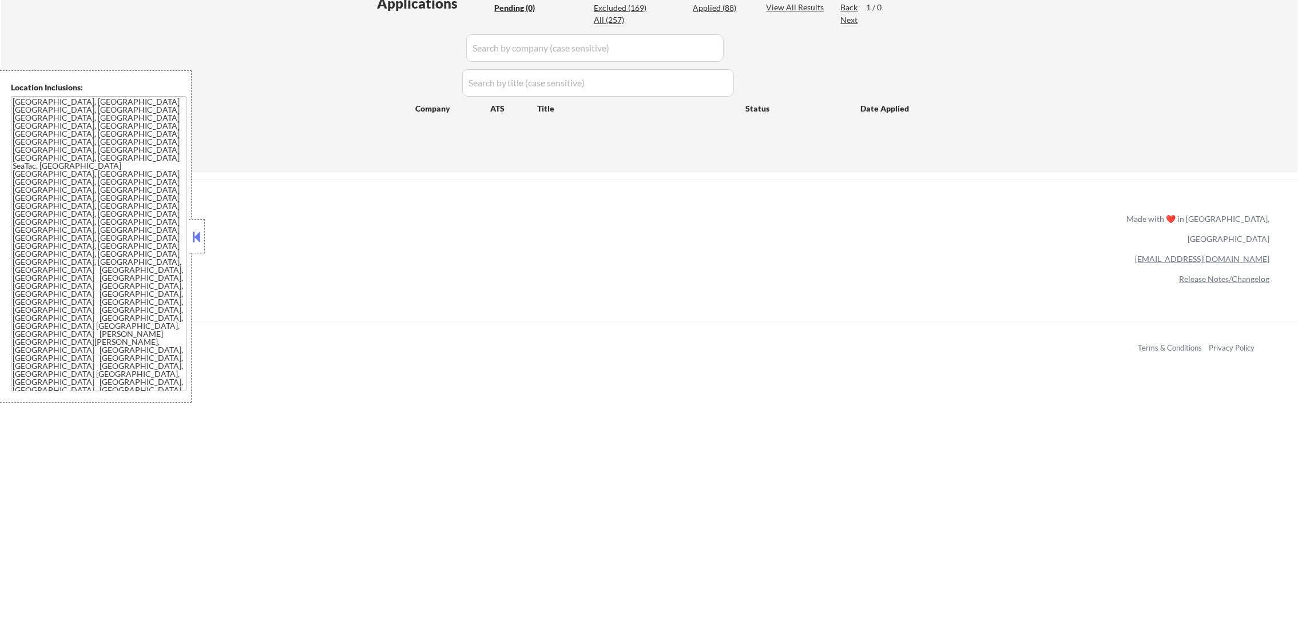
select select ""applied""
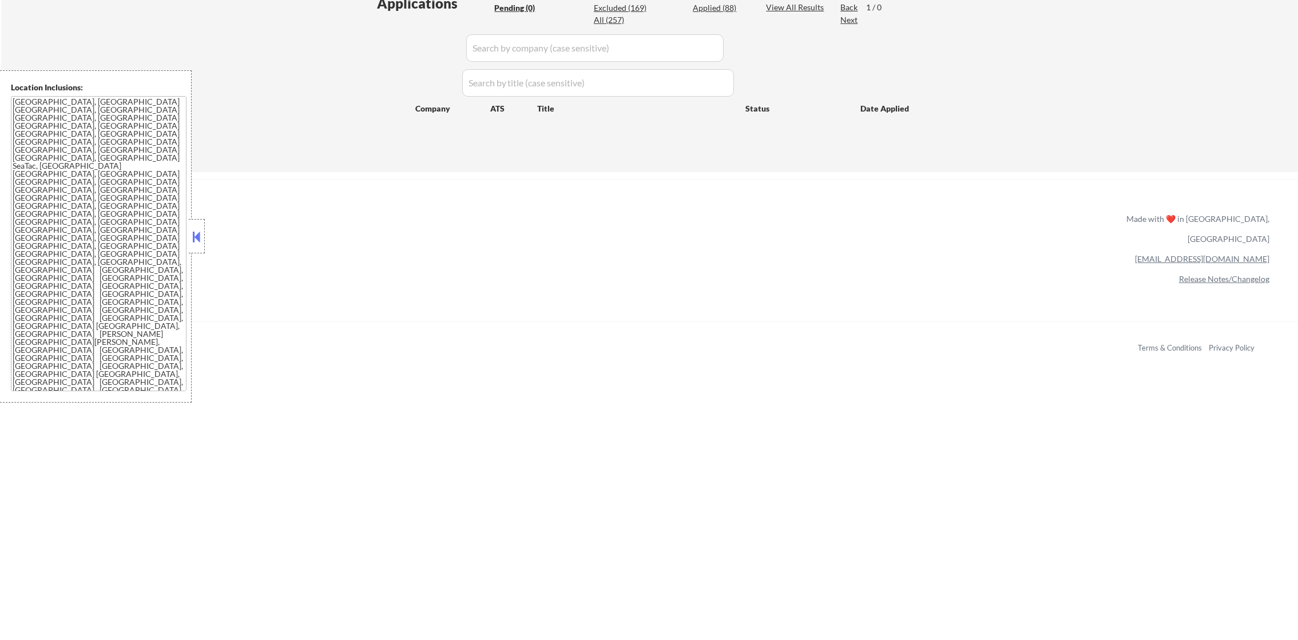
select select ""applied""
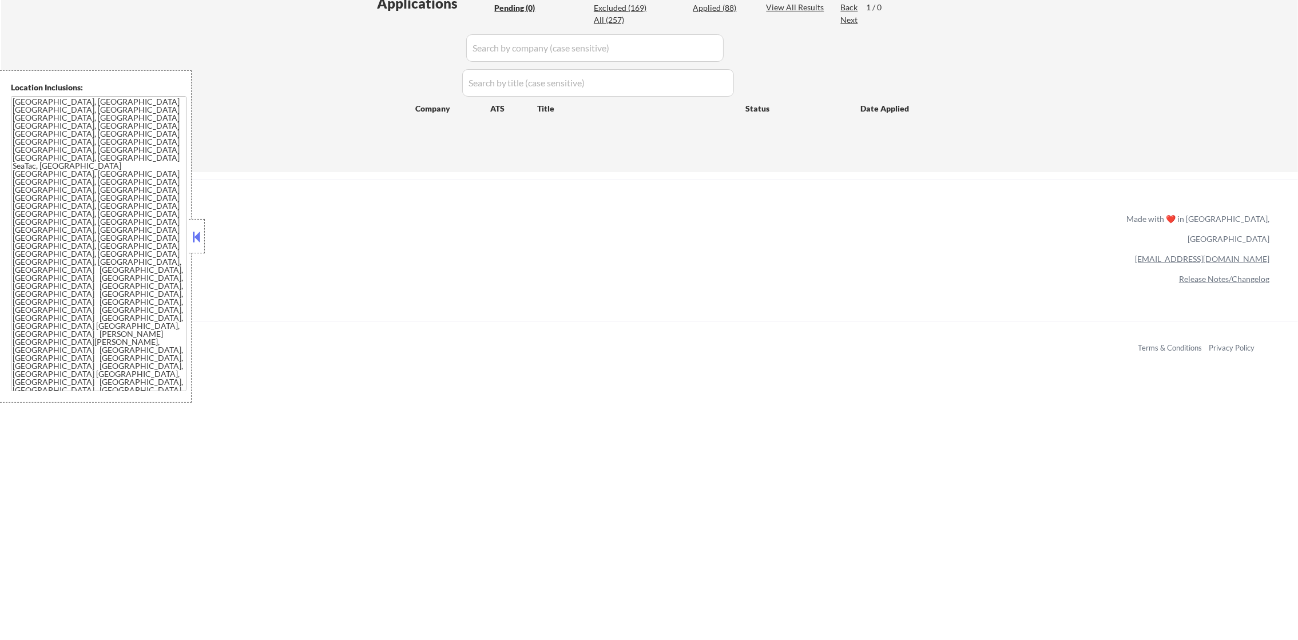
select select ""applied""
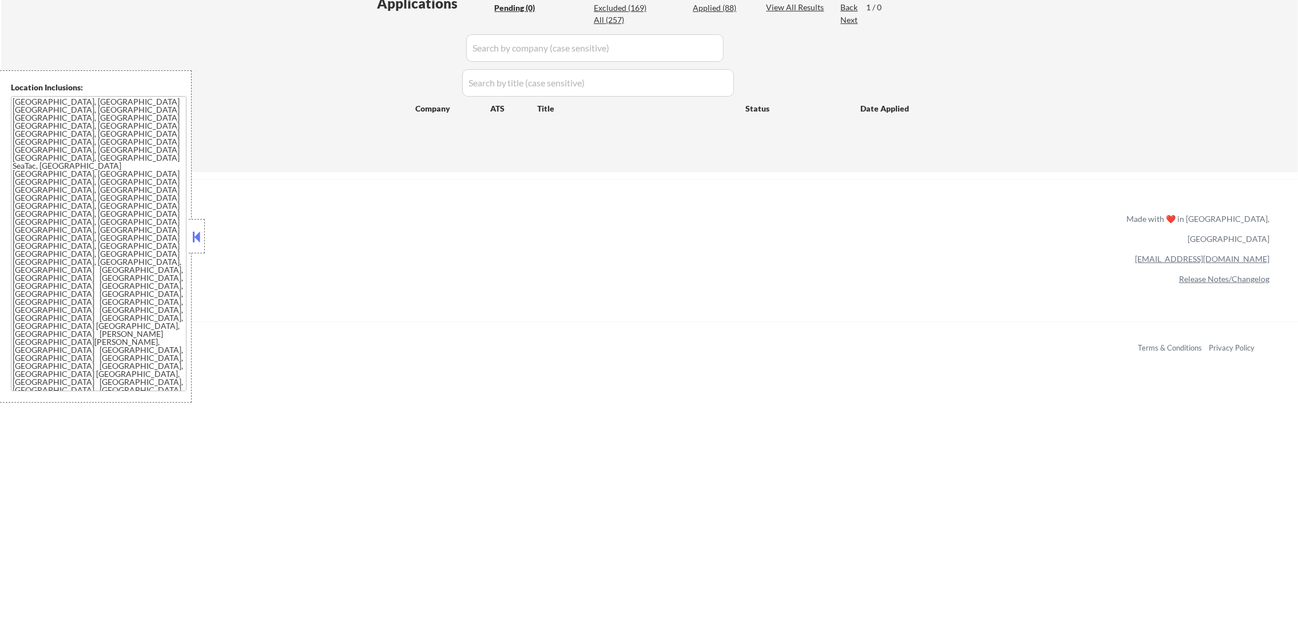
select select ""applied""
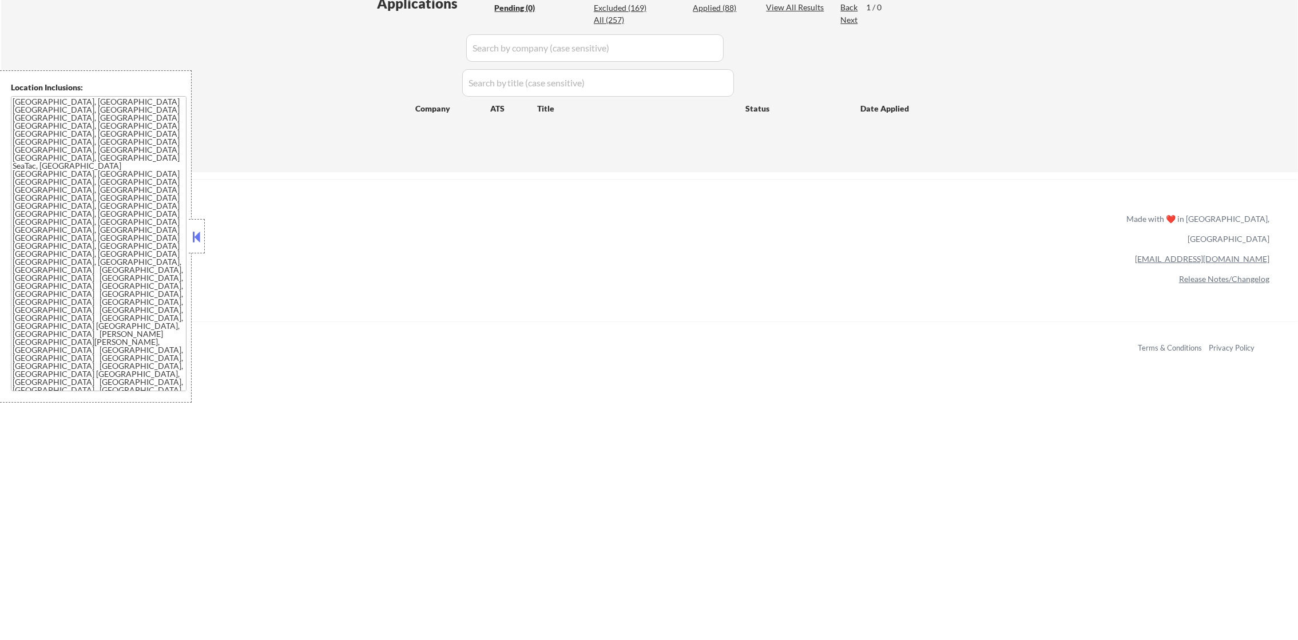
select select ""applied""
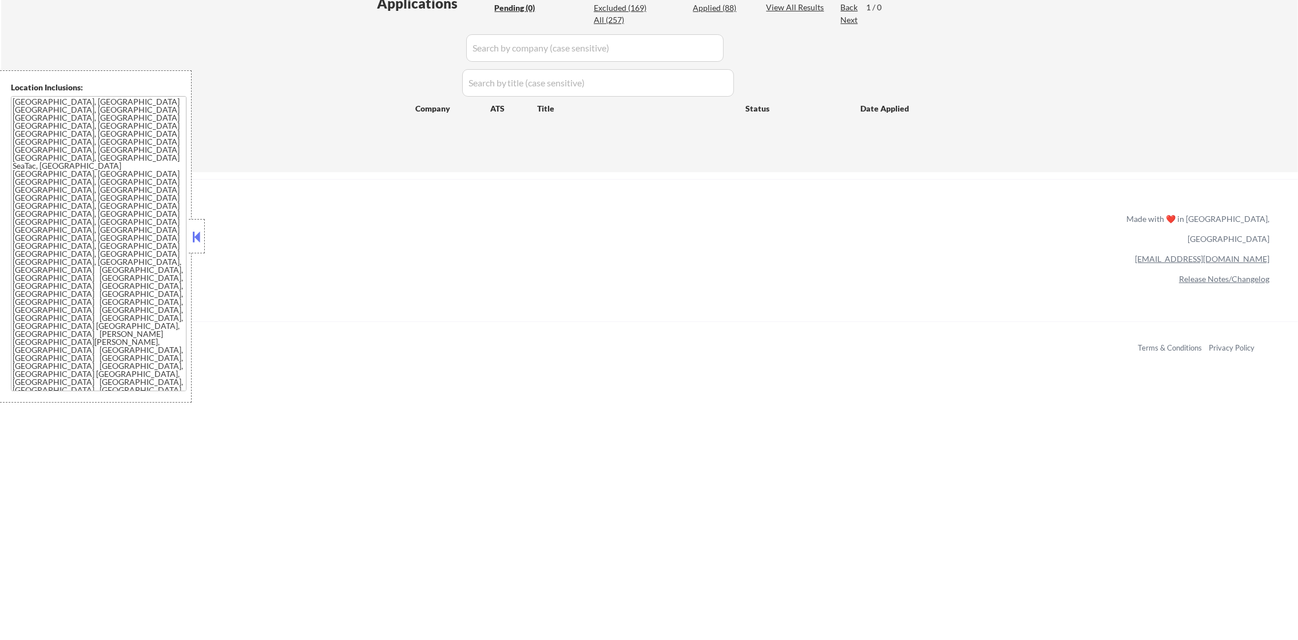
select select ""applied""
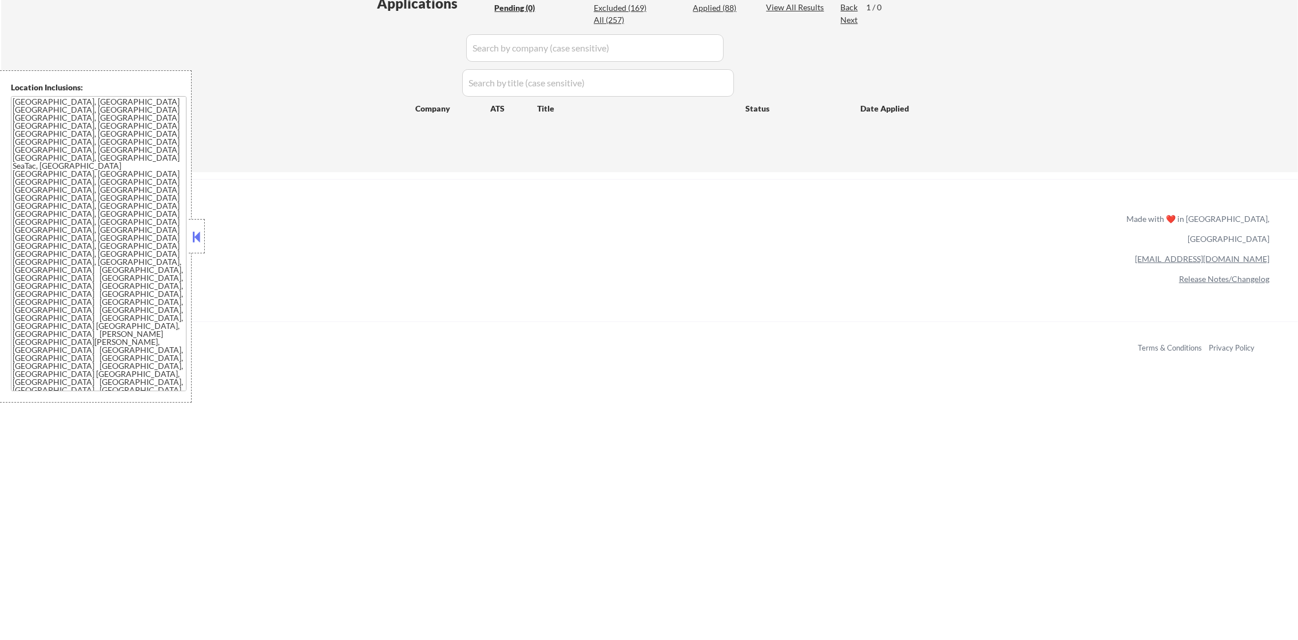
select select ""applied""
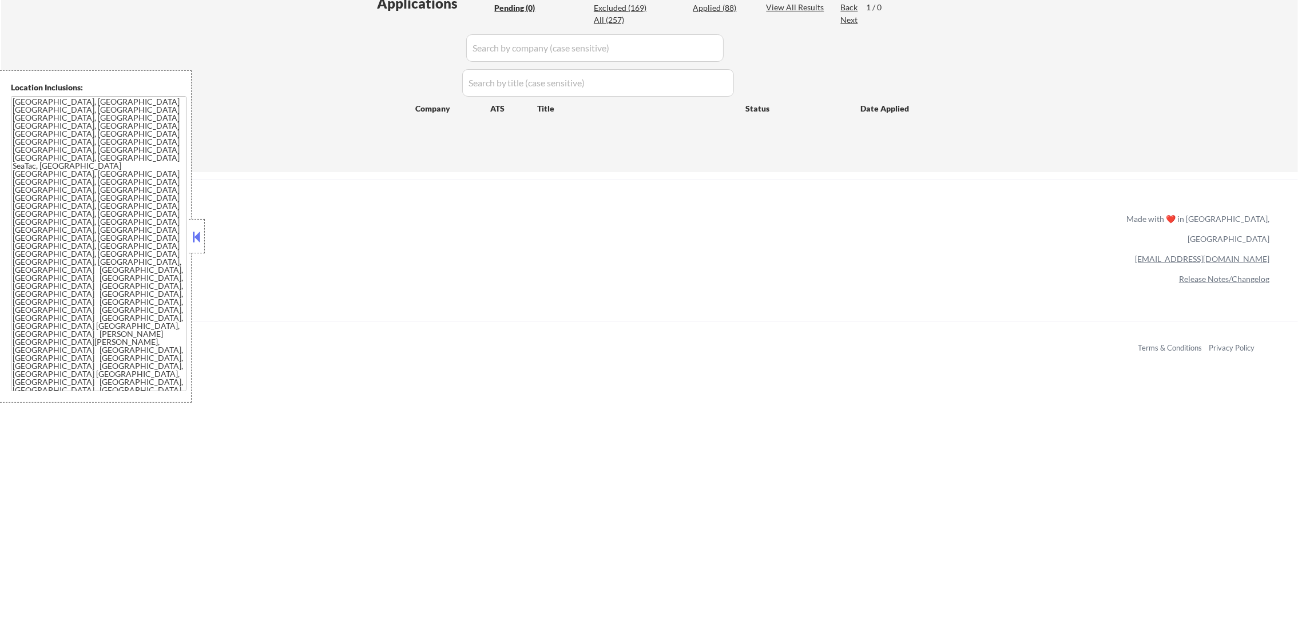
select select ""applied""
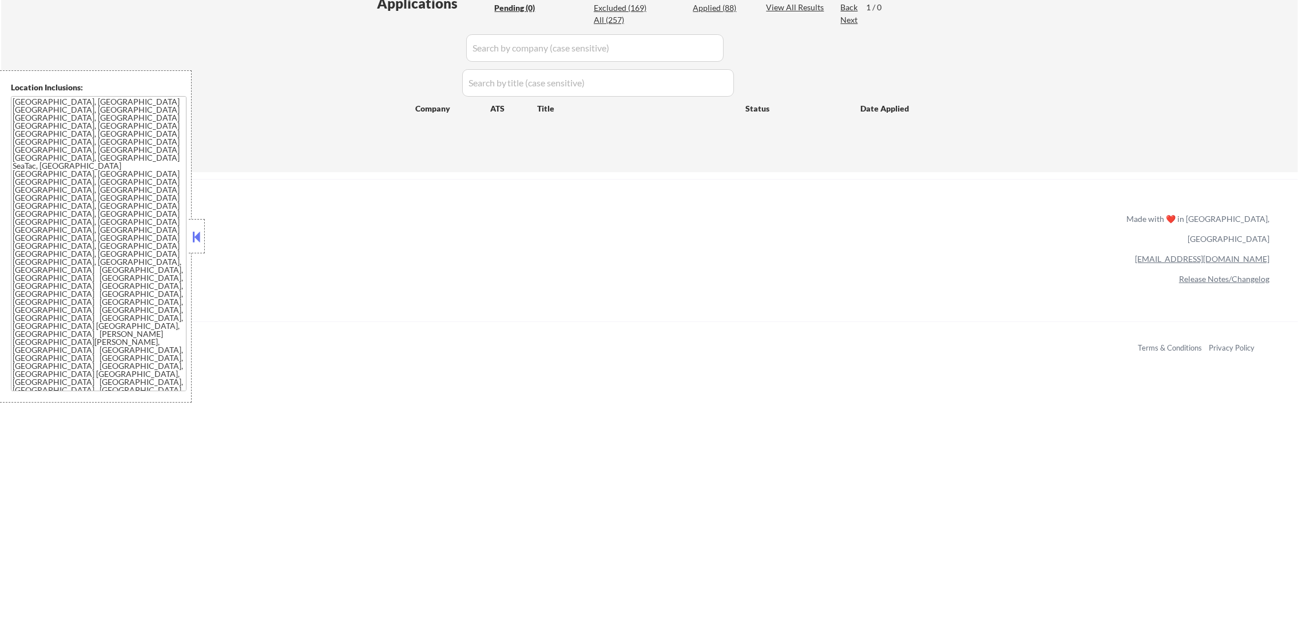
select select ""applied""
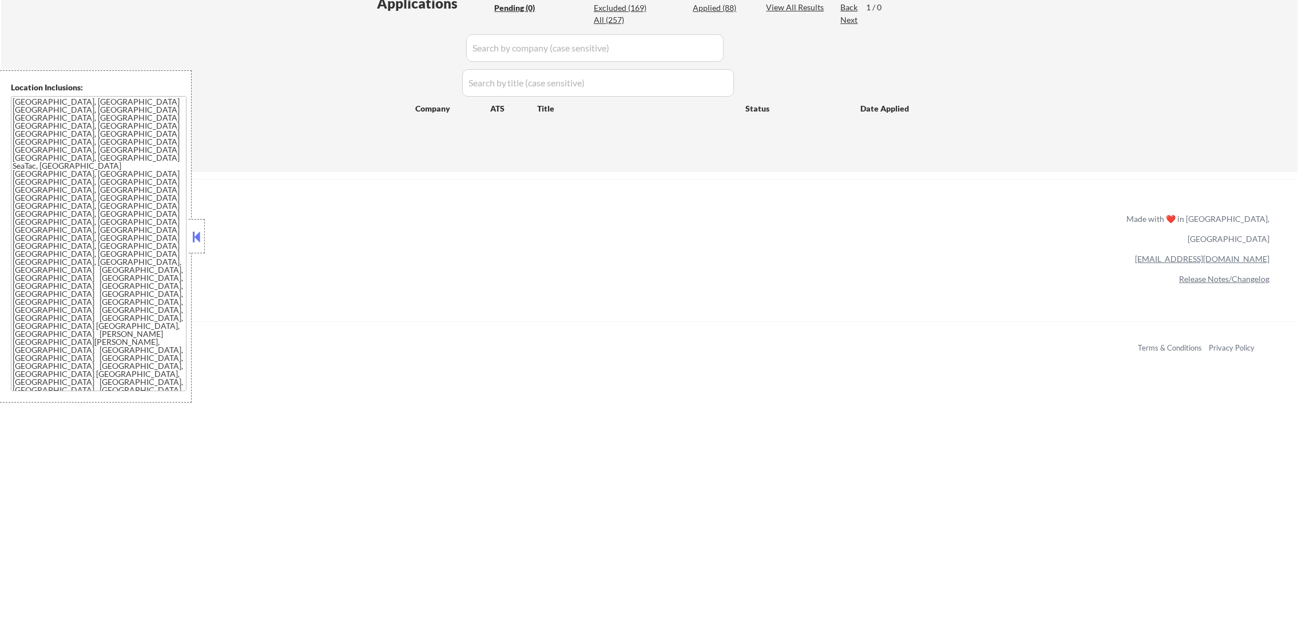
select select ""applied""
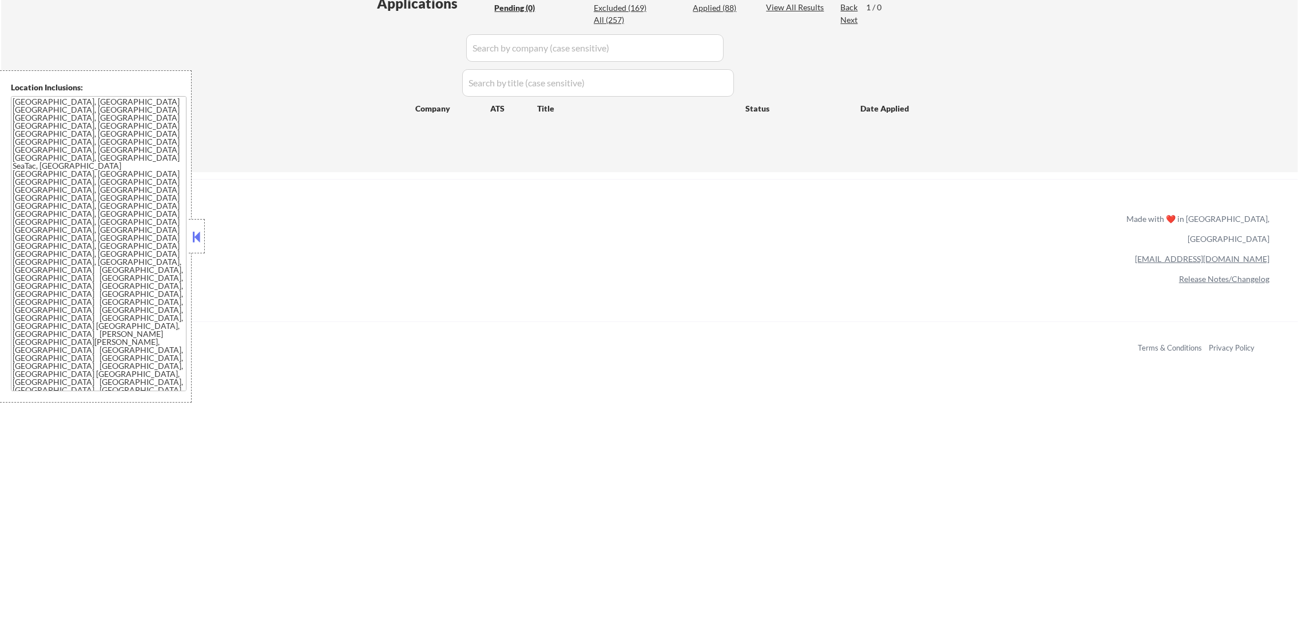
select select ""applied""
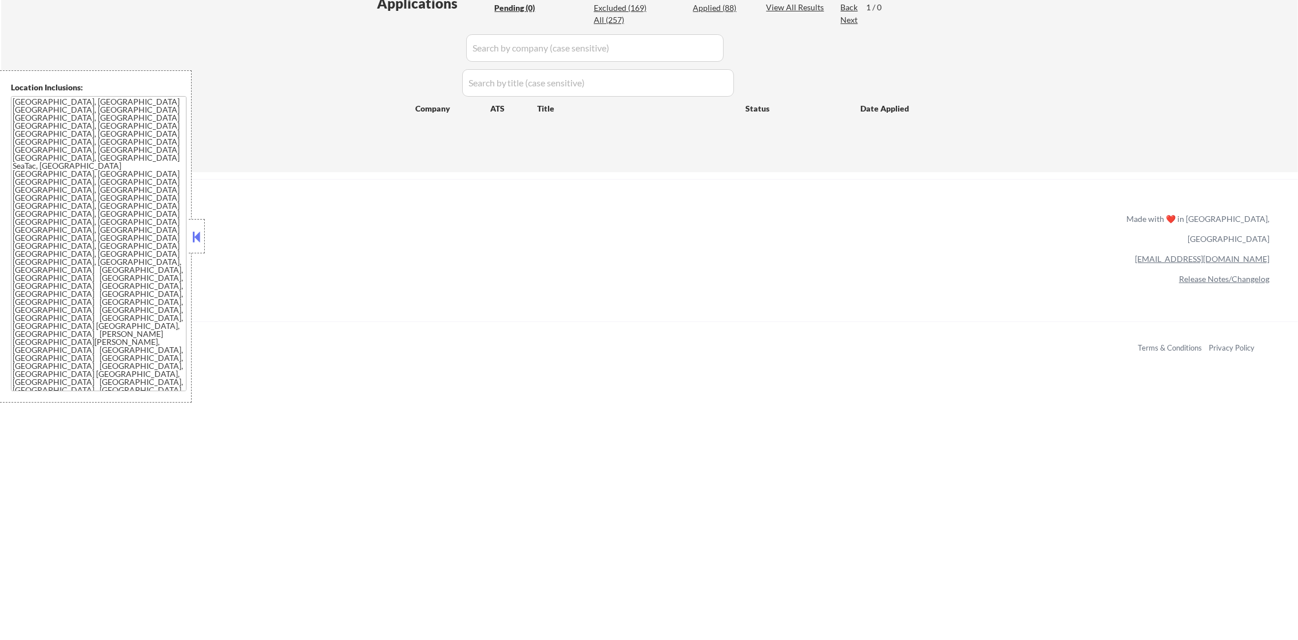
select select ""applied""
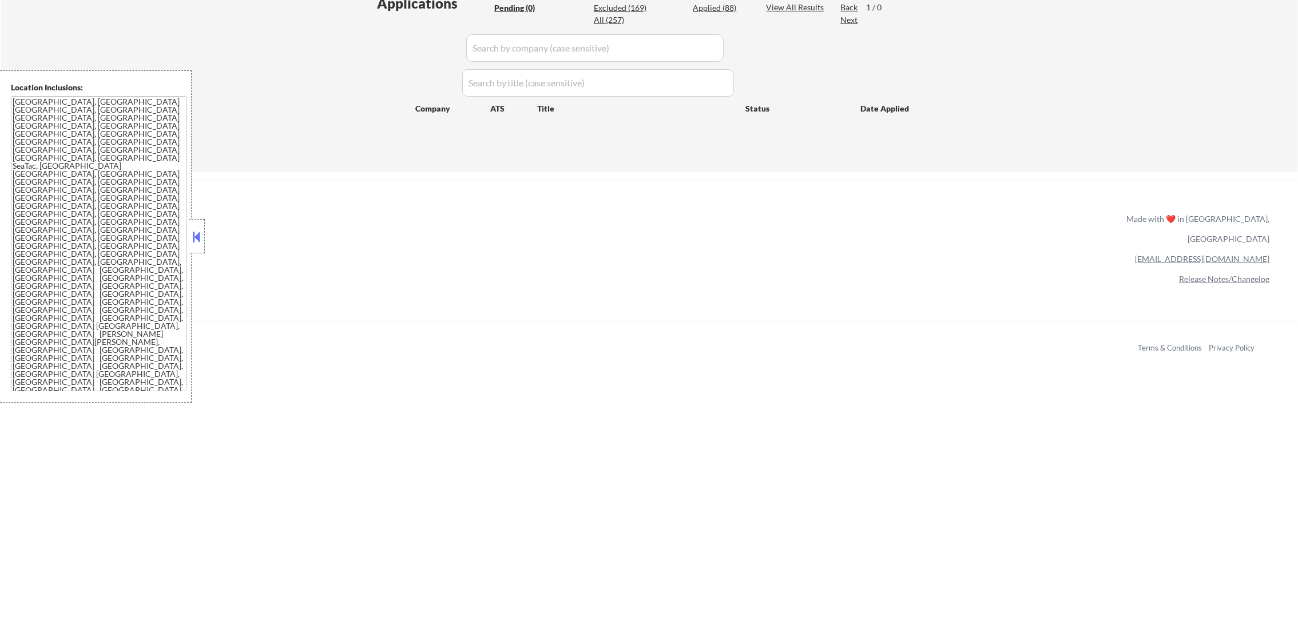
select select ""applied""
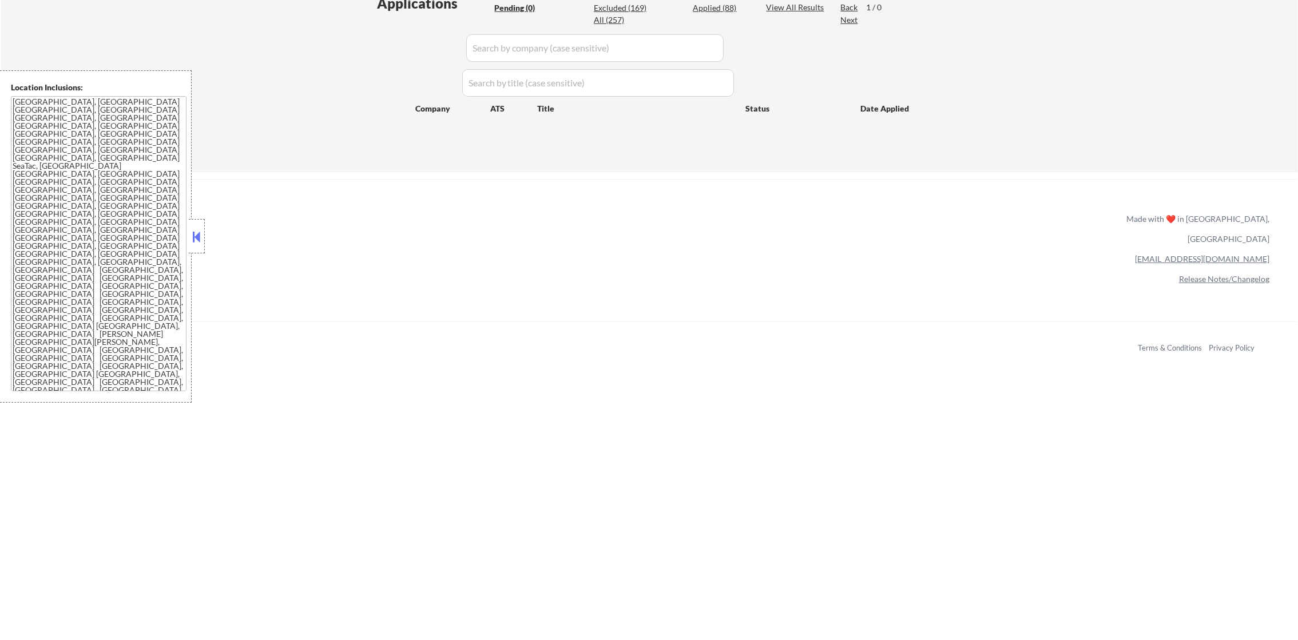
select select ""applied""
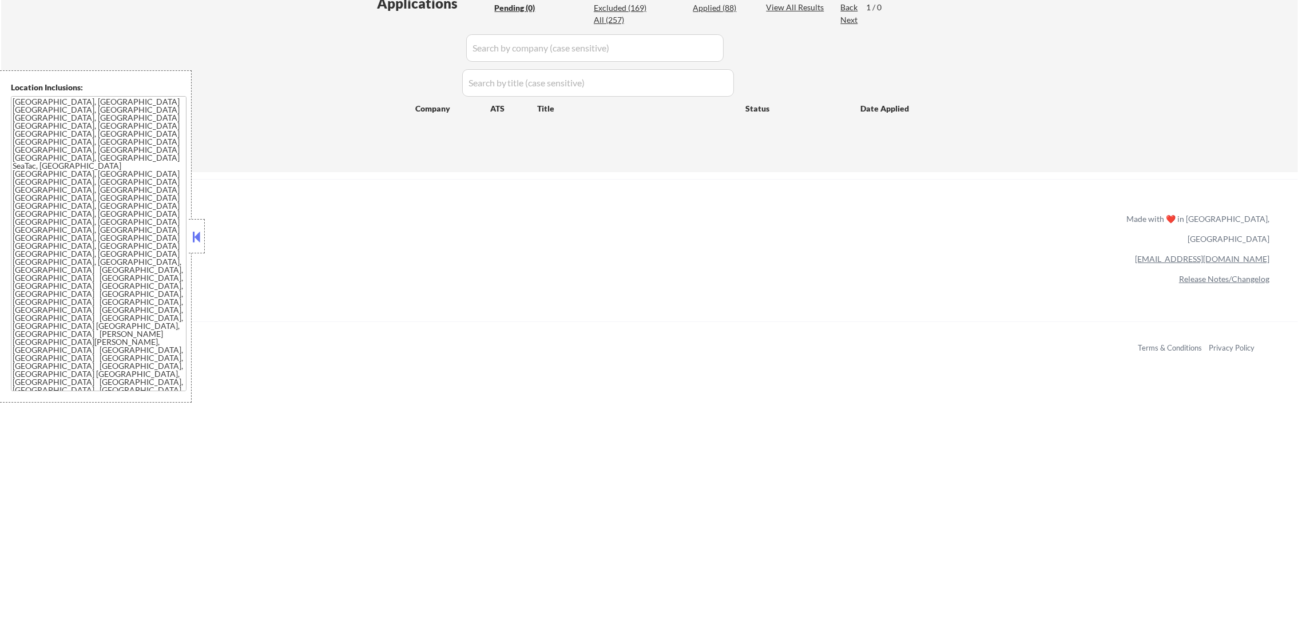
select select ""applied""
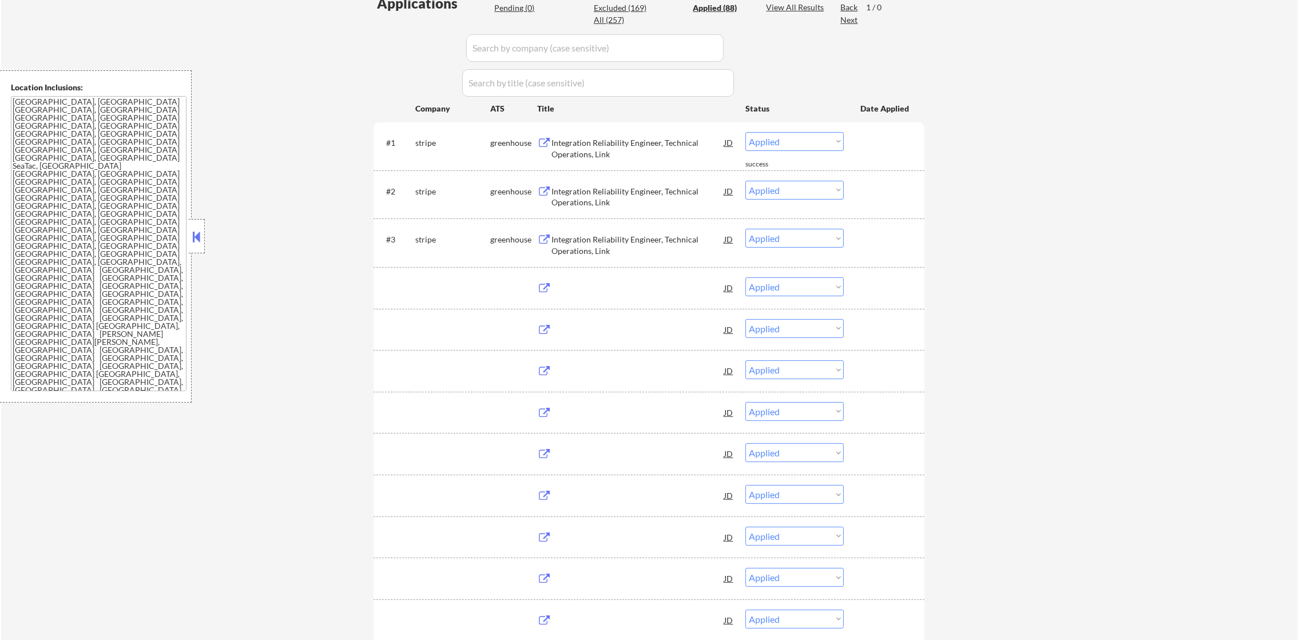
click at [720, 8] on div "Applied (88)" at bounding box center [721, 7] width 57 height 11
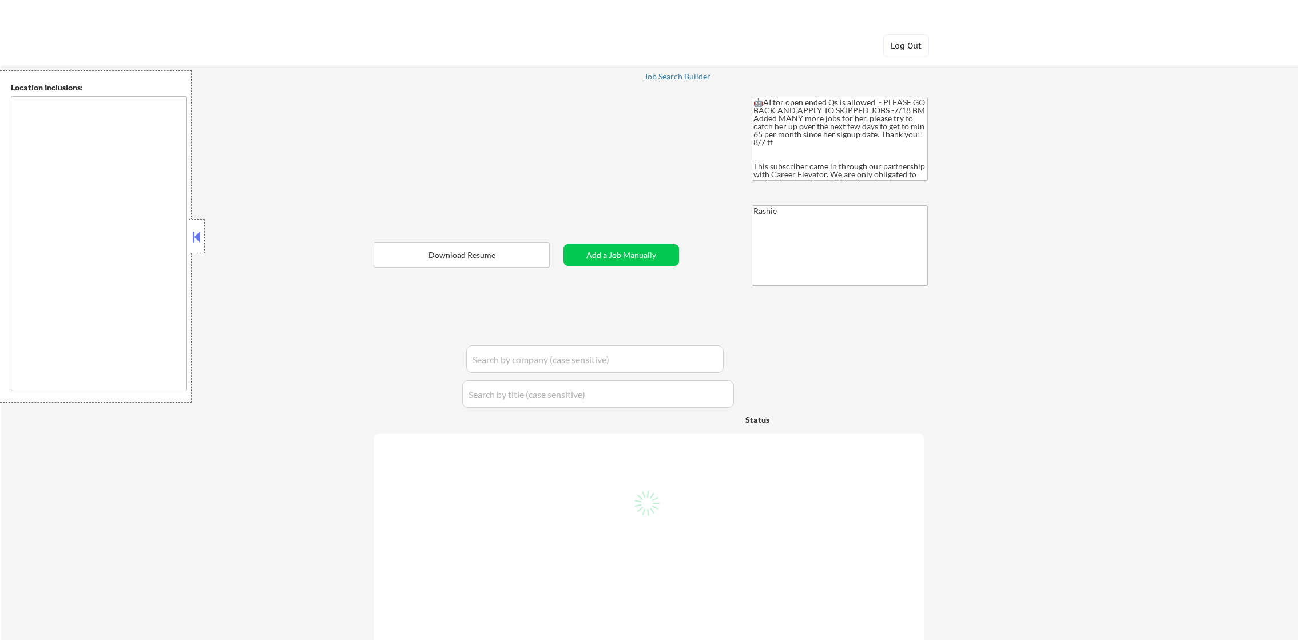
type textarea "remote"
select select ""pending""
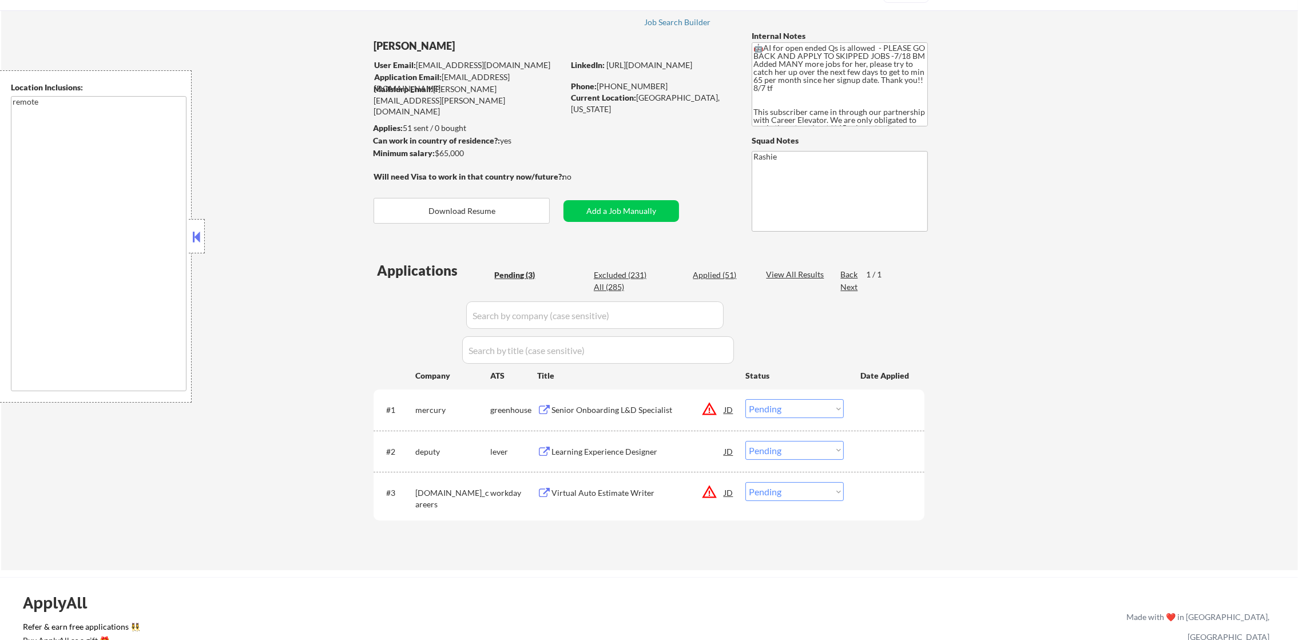
scroll to position [142, 0]
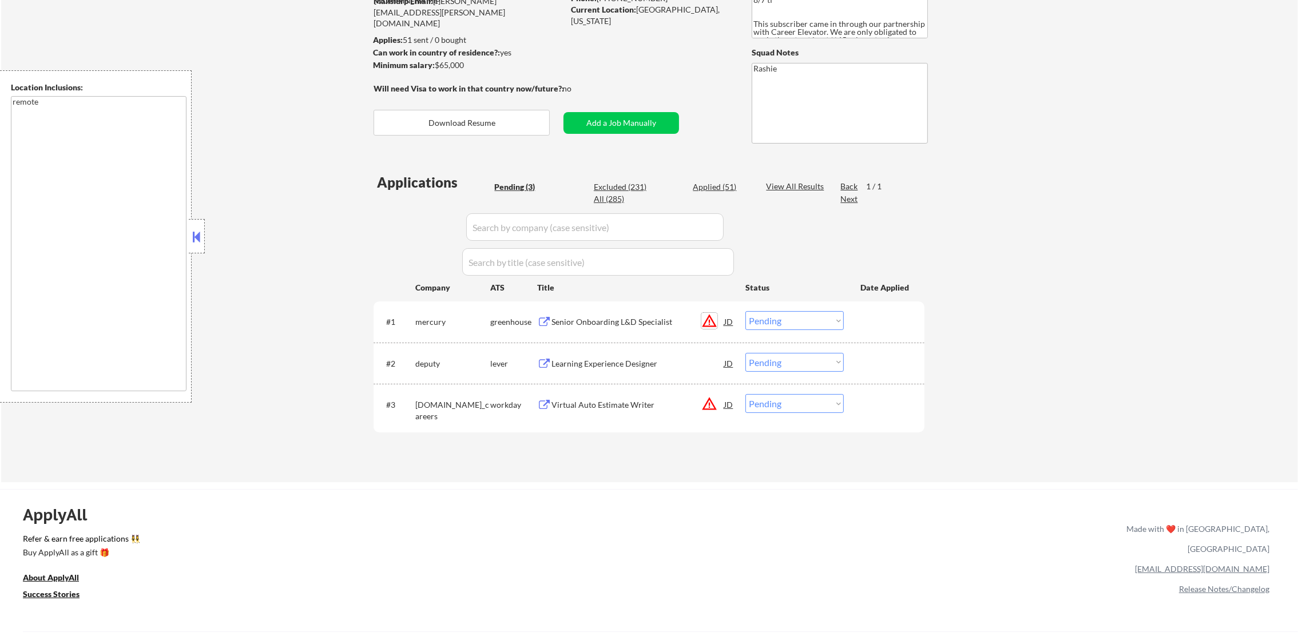
click at [704, 323] on button "warning_amber" at bounding box center [710, 321] width 16 height 16
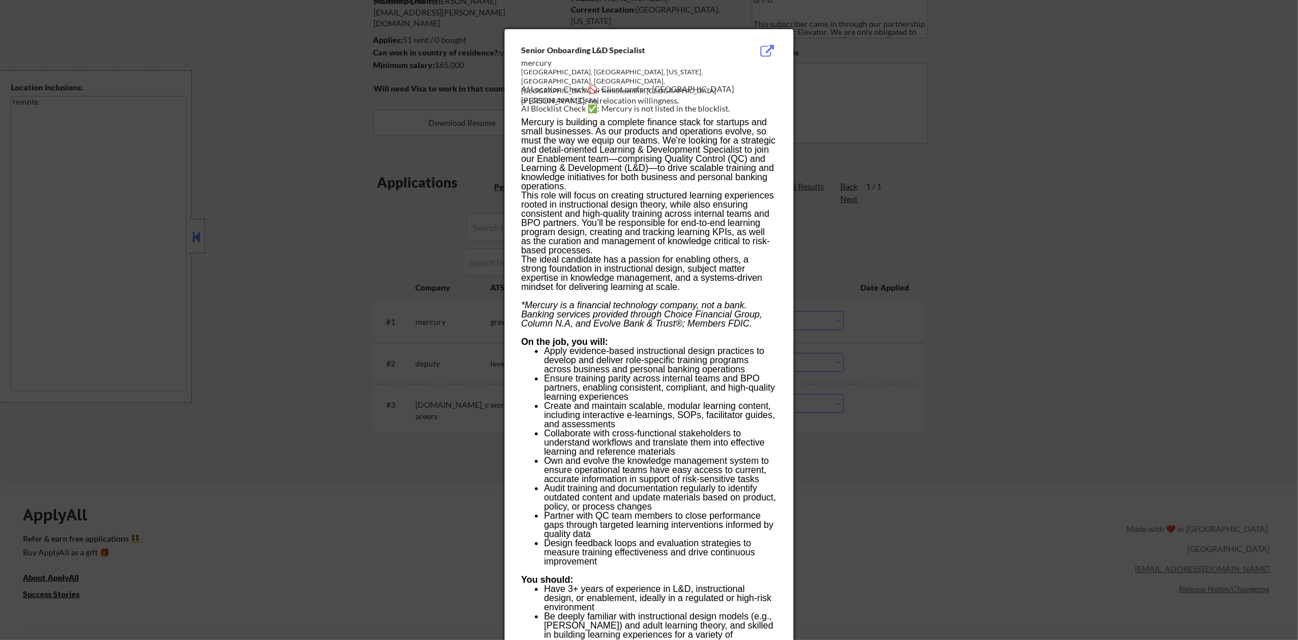
click at [925, 247] on div at bounding box center [649, 320] width 1298 height 640
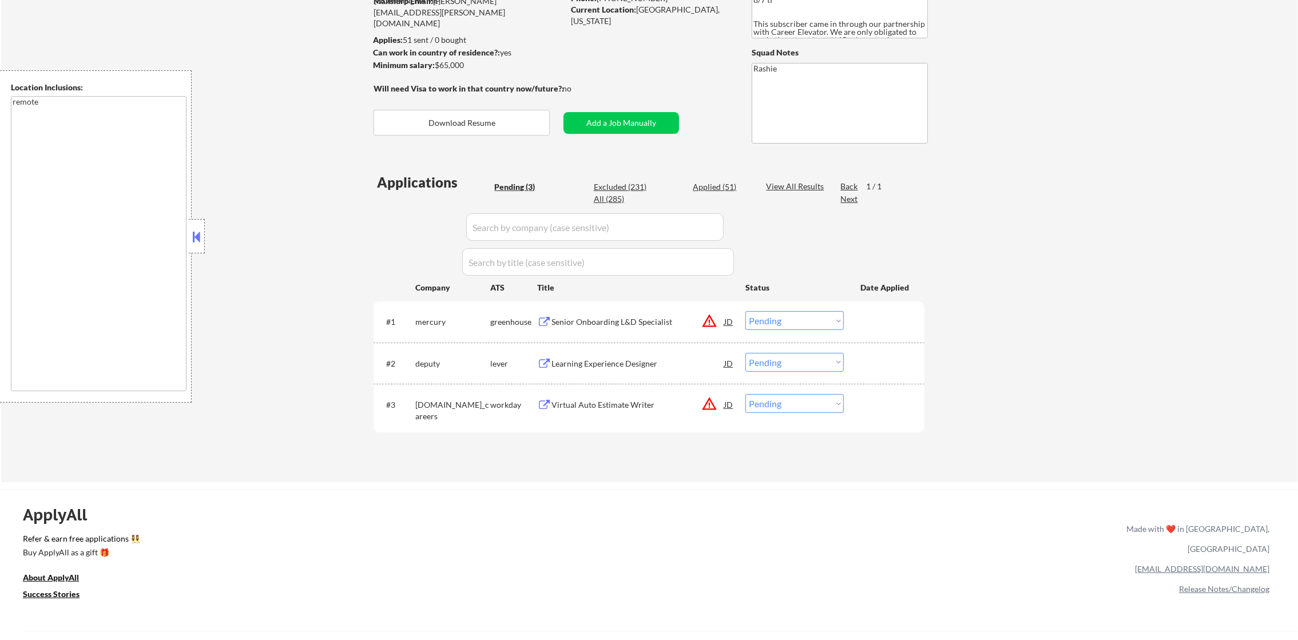
drag, startPoint x: 796, startPoint y: 314, endPoint x: 795, endPoint y: 320, distance: 6.9
click at [795, 320] on select "Choose an option... Pending Applied Excluded (Questions) Excluded (Expired) Exc…" at bounding box center [795, 320] width 98 height 19
click at [746, 311] on select "Choose an option... Pending Applied Excluded (Questions) Excluded (Expired) Exc…" at bounding box center [795, 320] width 98 height 19
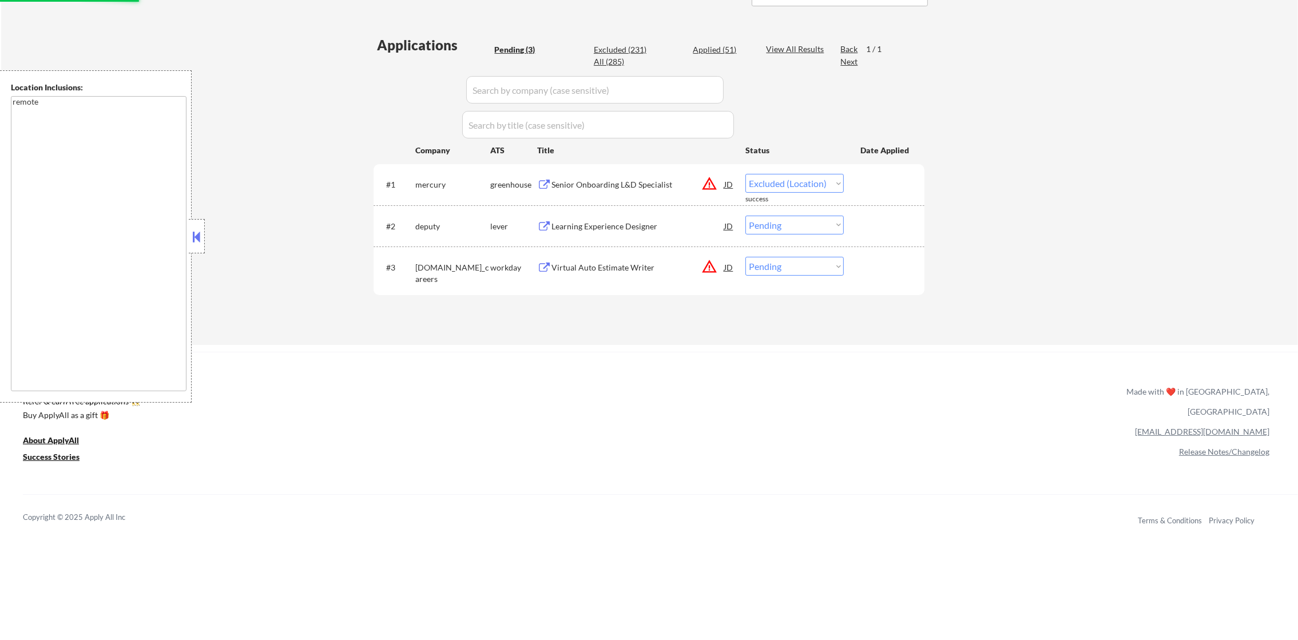
scroll to position [286, 0]
select select ""pending""
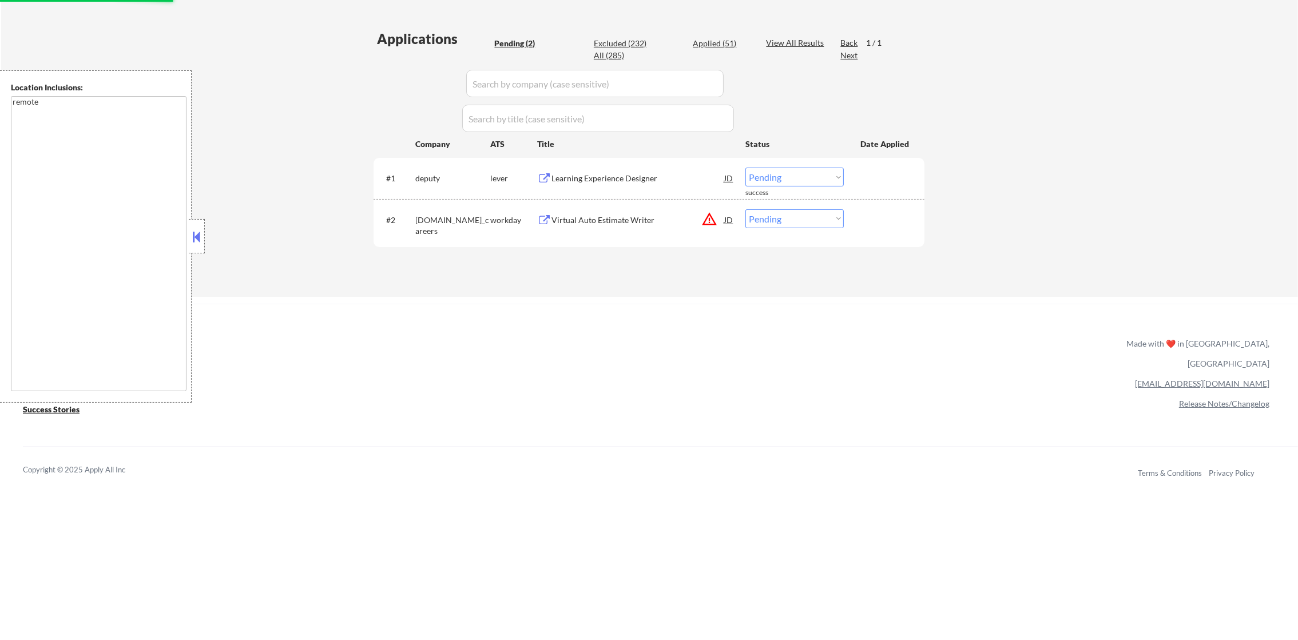
click at [707, 216] on button "warning_amber" at bounding box center [710, 219] width 16 height 16
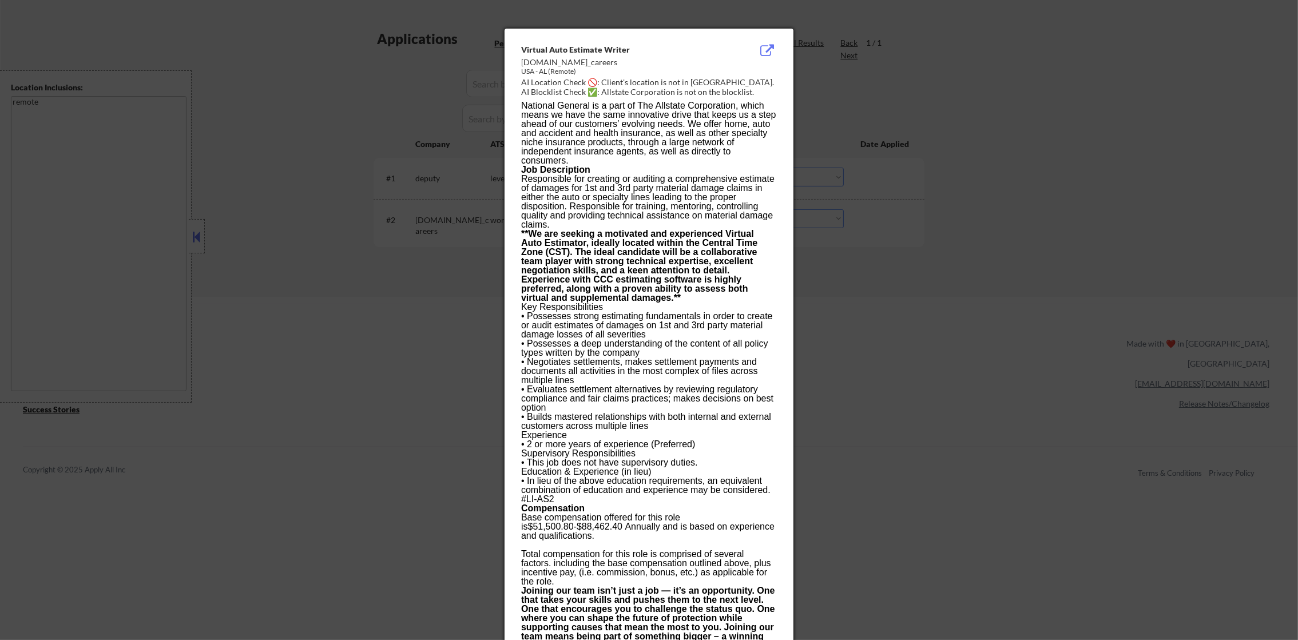
click at [899, 258] on div at bounding box center [649, 320] width 1298 height 640
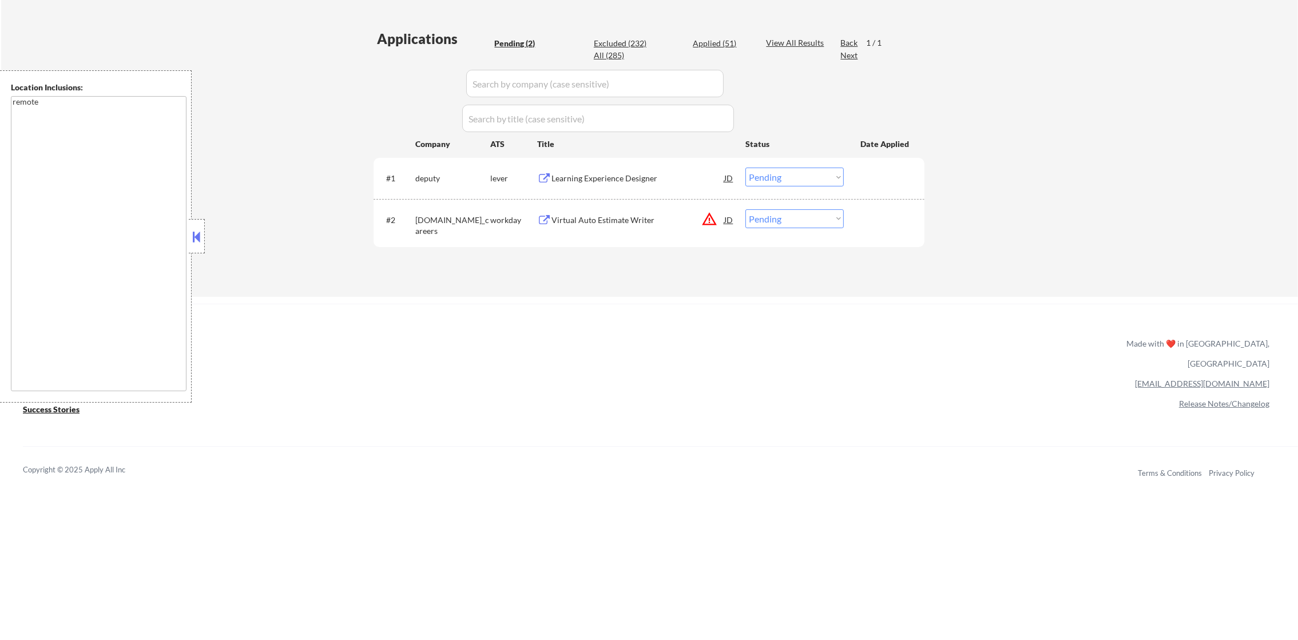
drag, startPoint x: 757, startPoint y: 224, endPoint x: 761, endPoint y: 229, distance: 6.5
click at [757, 224] on select "Choose an option... Pending Applied Excluded (Questions) Excluded (Expired) Exc…" at bounding box center [795, 218] width 98 height 19
select select ""excluded__location_""
click at [746, 209] on select "Choose an option... Pending Applied Excluded (Questions) Excluded (Expired) Exc…" at bounding box center [795, 218] width 98 height 19
click at [631, 166] on div "#1 deputy lever Learning Experience Designer JD warning_amber Choose an option.…" at bounding box center [647, 178] width 540 height 31
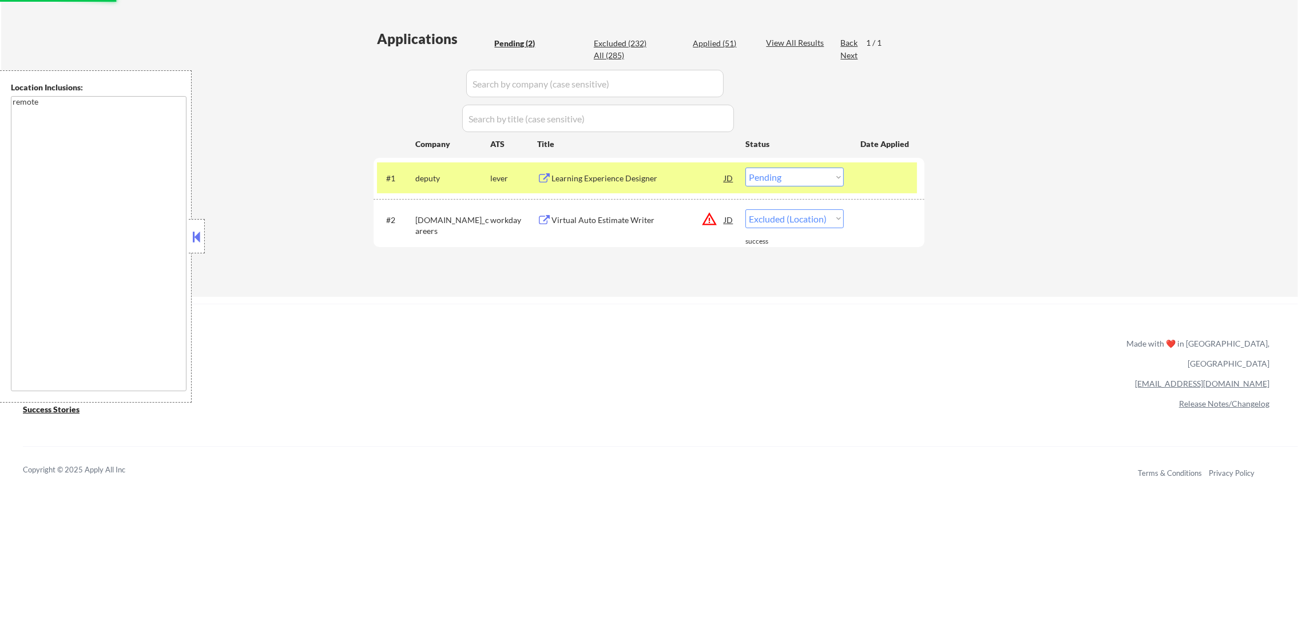
click at [630, 174] on div "Learning Experience Designer" at bounding box center [638, 178] width 173 height 11
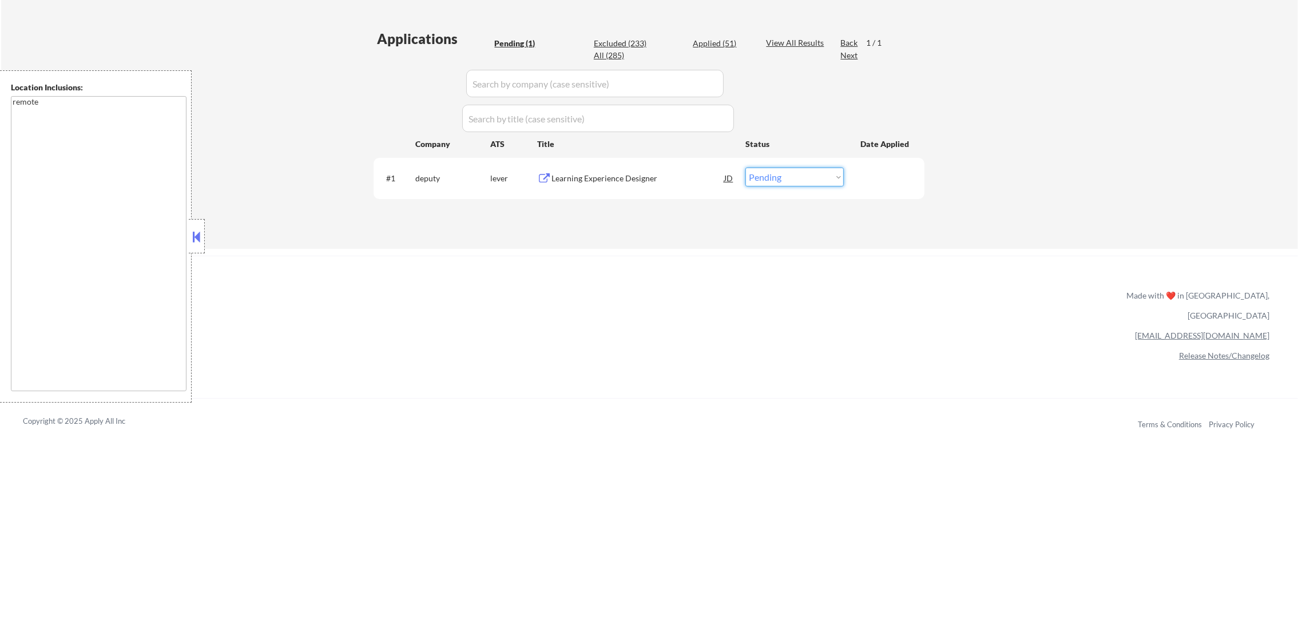
click at [779, 180] on select "Choose an option... Pending Applied Excluded (Questions) Excluded (Expired) Exc…" at bounding box center [795, 177] width 98 height 19
select select ""applied""
click at [746, 168] on select "Choose an option... Pending Applied Excluded (Questions) Excluded (Expired) Exc…" at bounding box center [795, 177] width 98 height 19
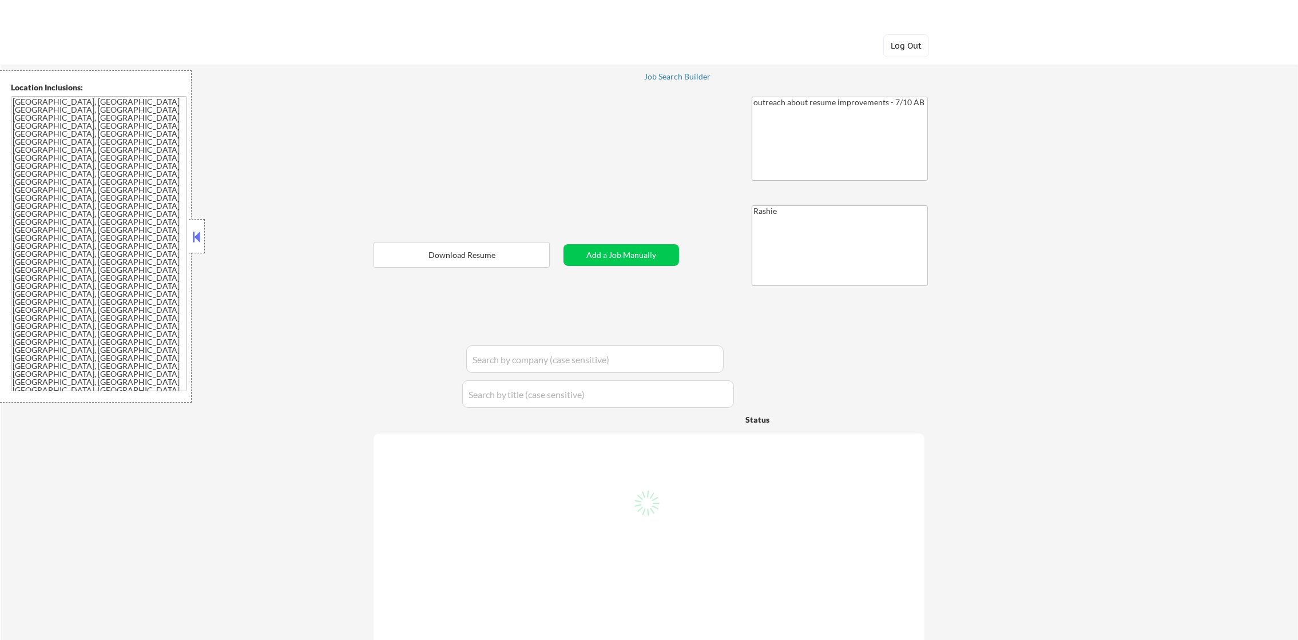
select select ""applied""
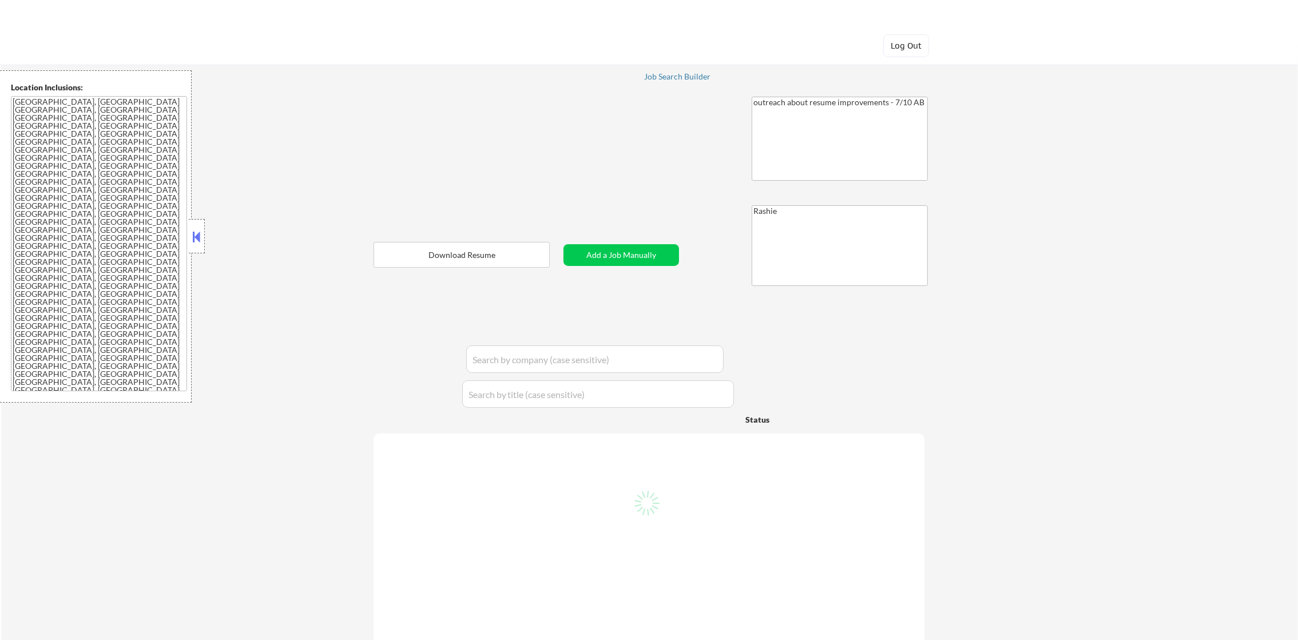
select select ""applied""
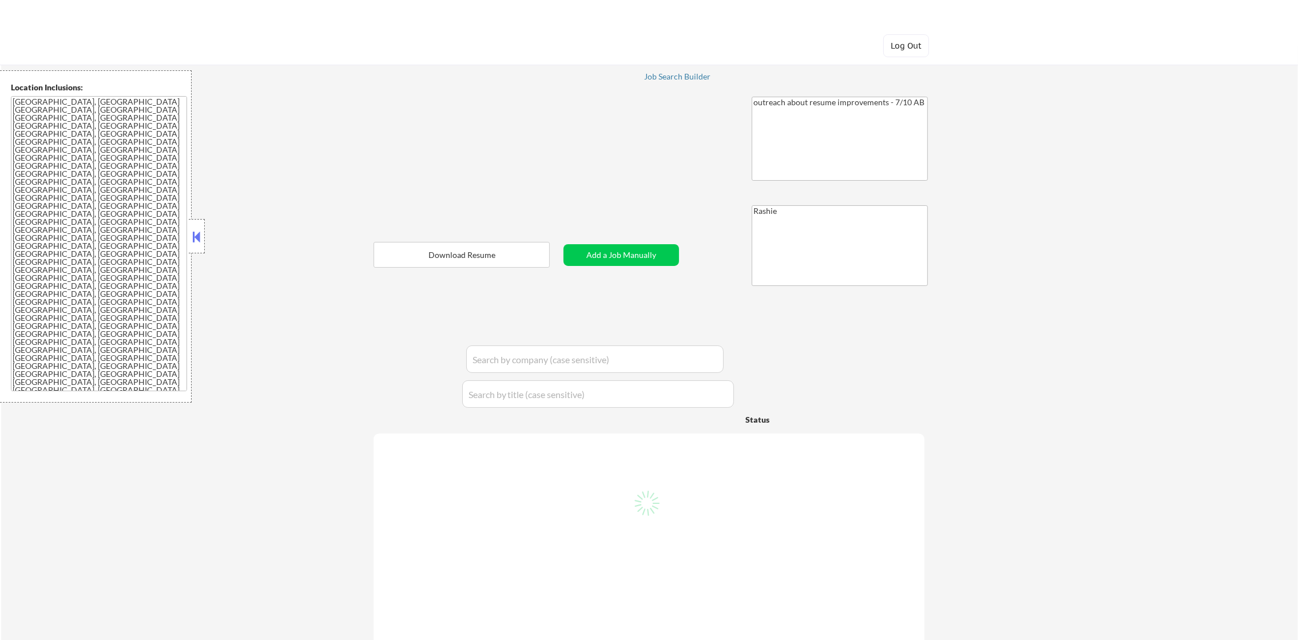
select select ""applied""
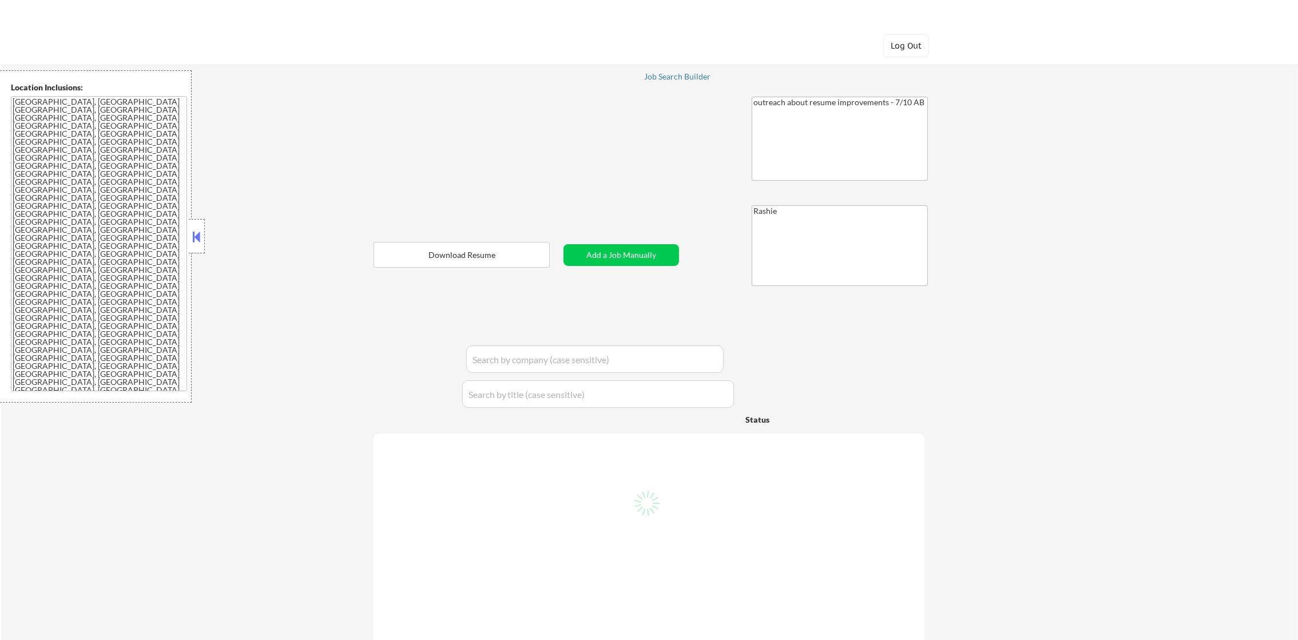
select select ""applied""
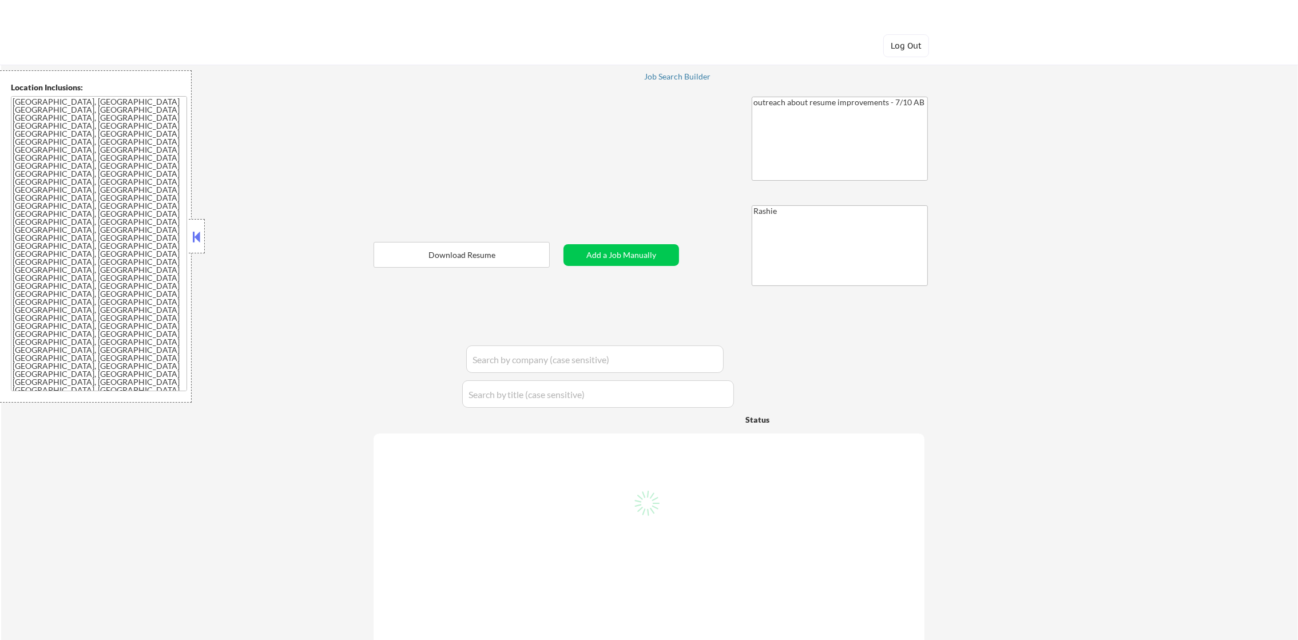
select select ""applied""
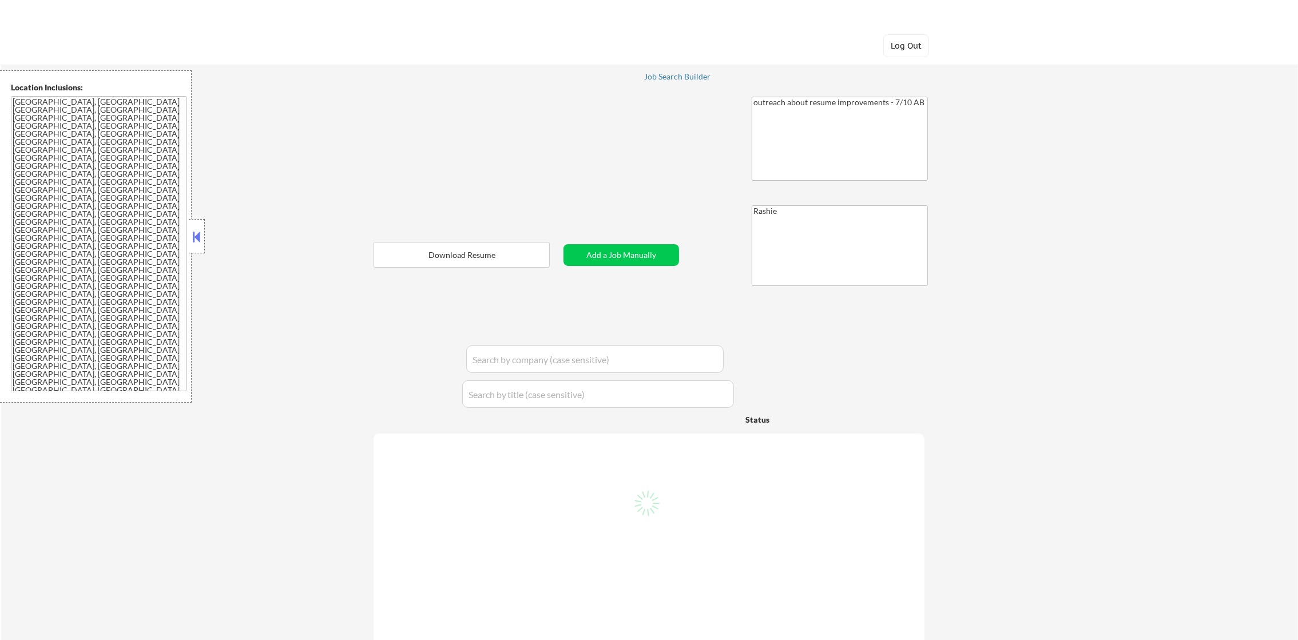
select select ""applied""
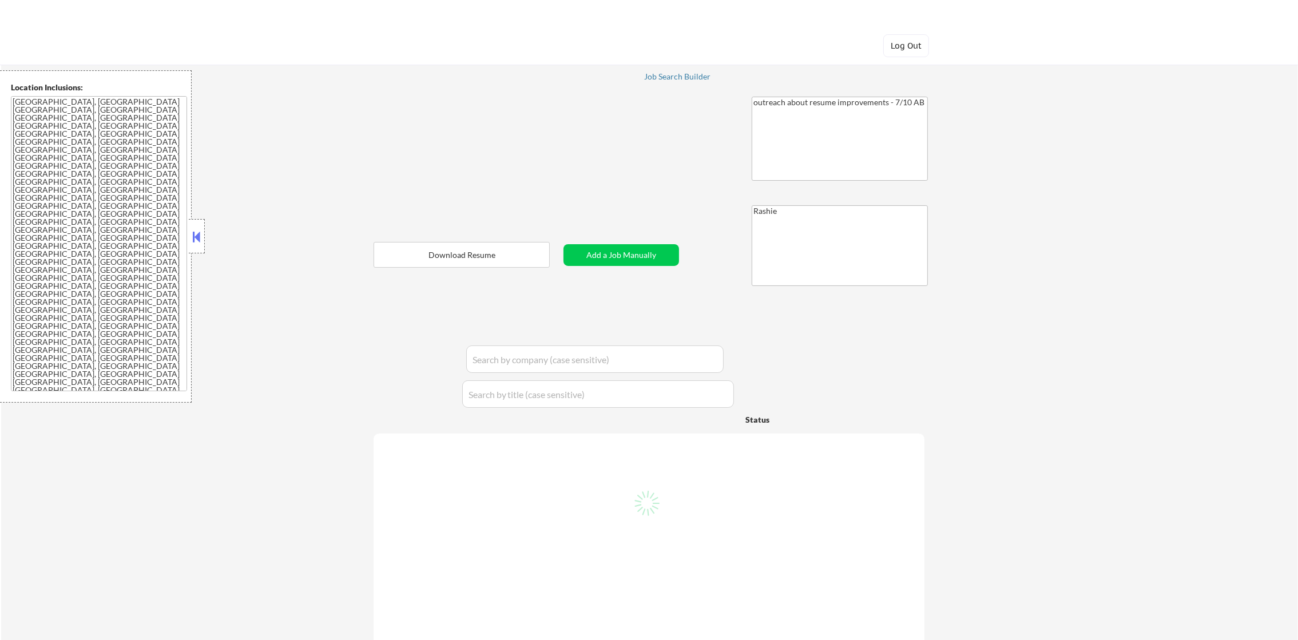
select select ""applied""
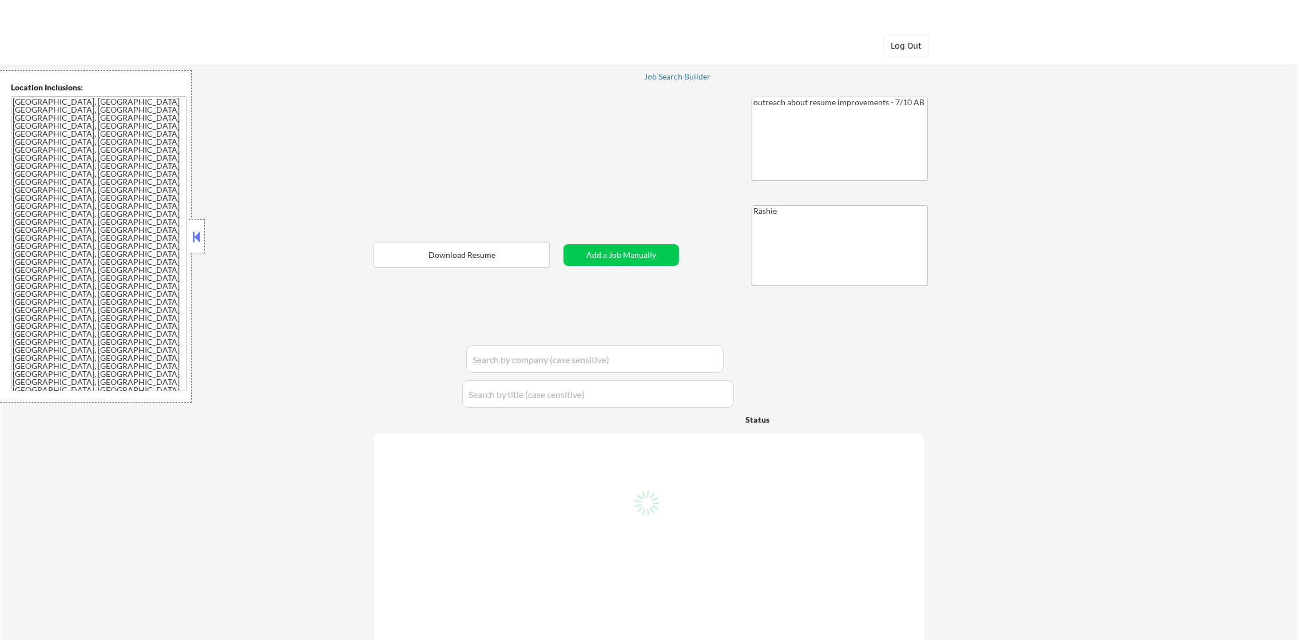
select select ""applied""
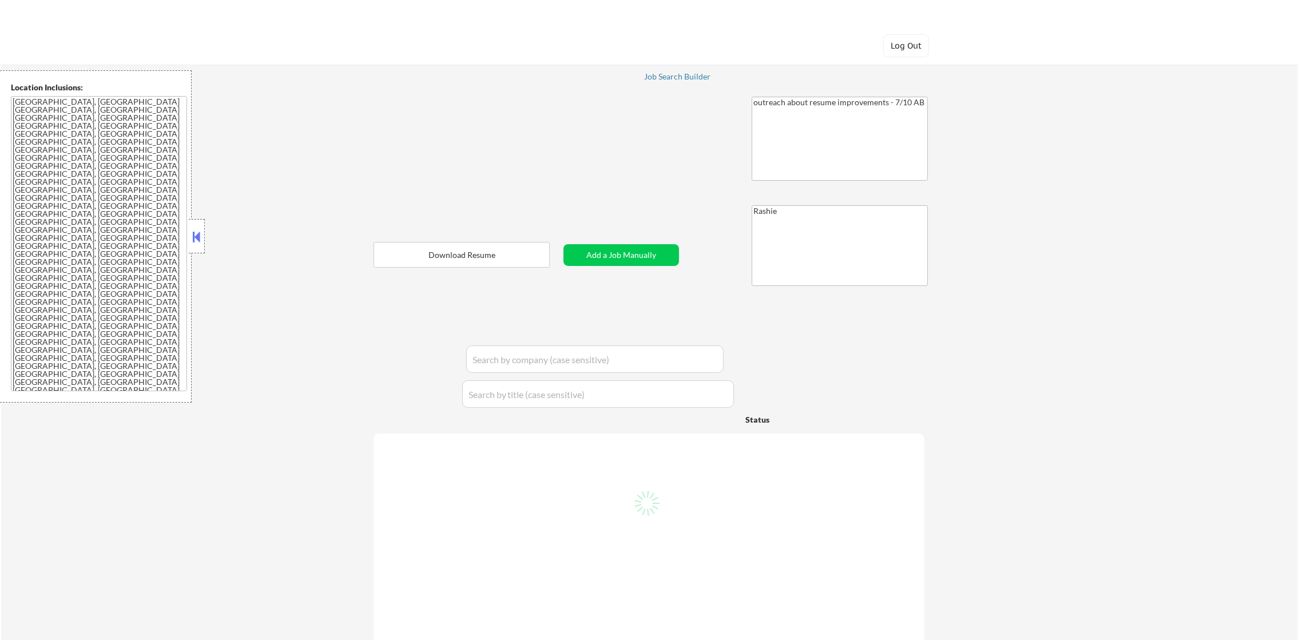
select select ""applied""
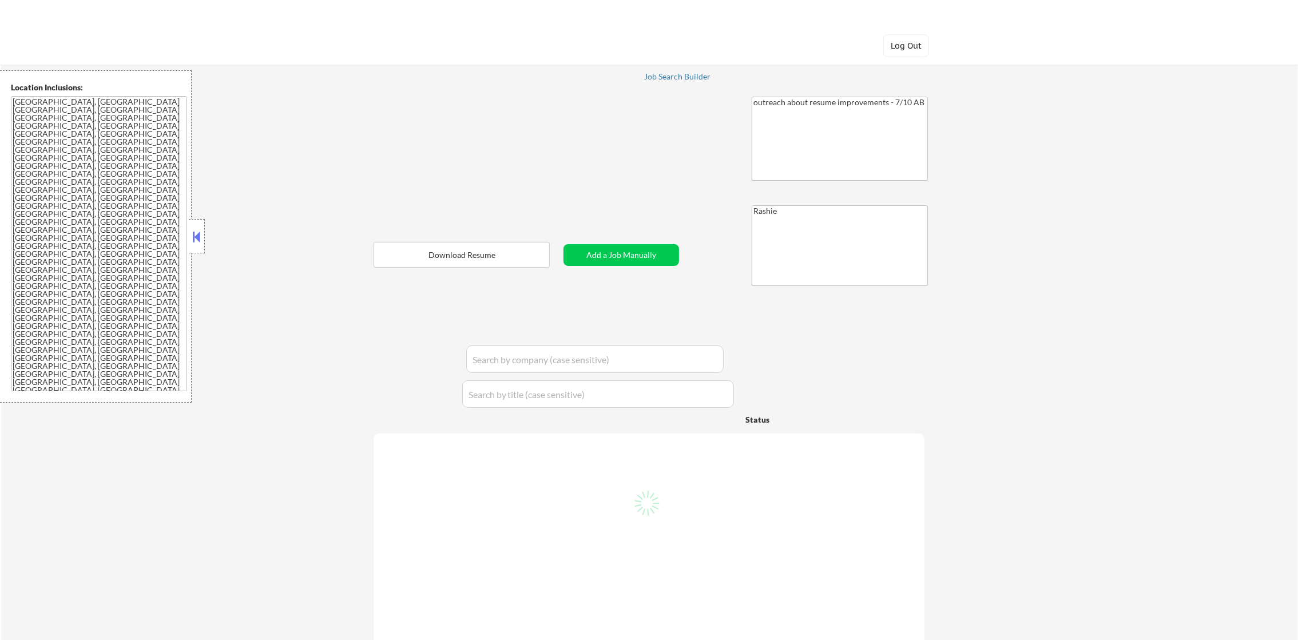
select select ""applied""
select select ""excluded""
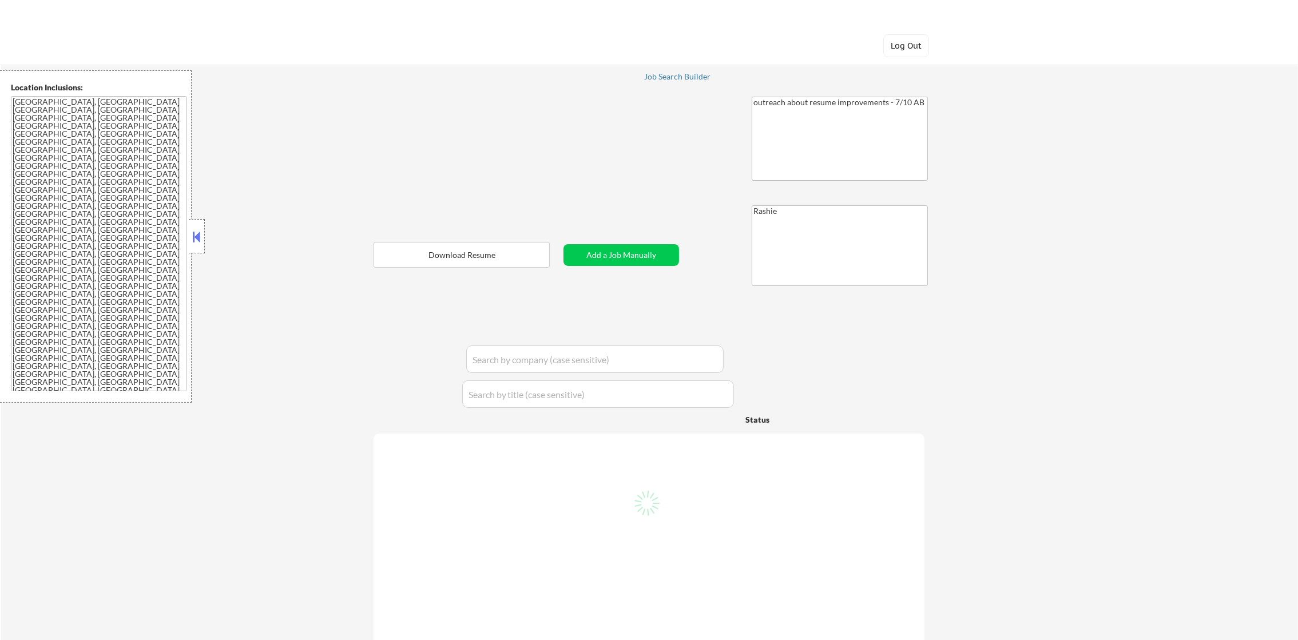
select select ""excluded__location_""
select select ""excluded""
select select ""excluded__location_""
select select ""excluded__other_""
select select ""excluded__location_""
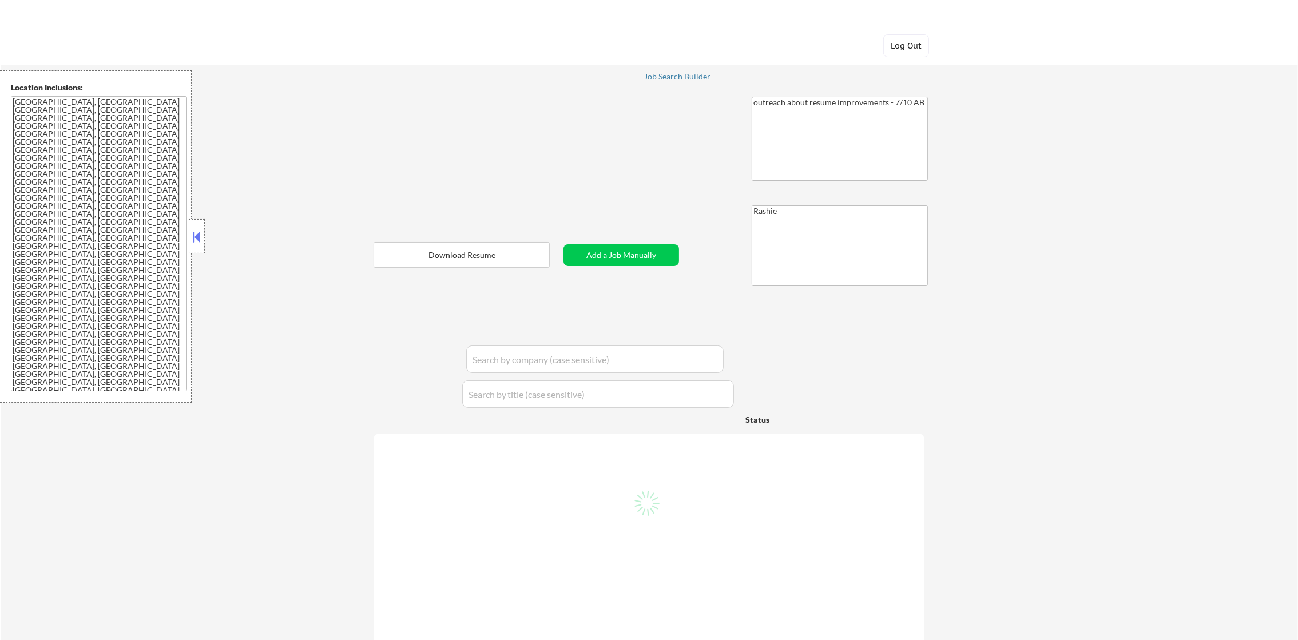
select select ""excluded__other_""
select select ""excluded__bad_match_""
select select ""excluded""
select select ""excluded__bad_match_""
select select ""excluded__location_""
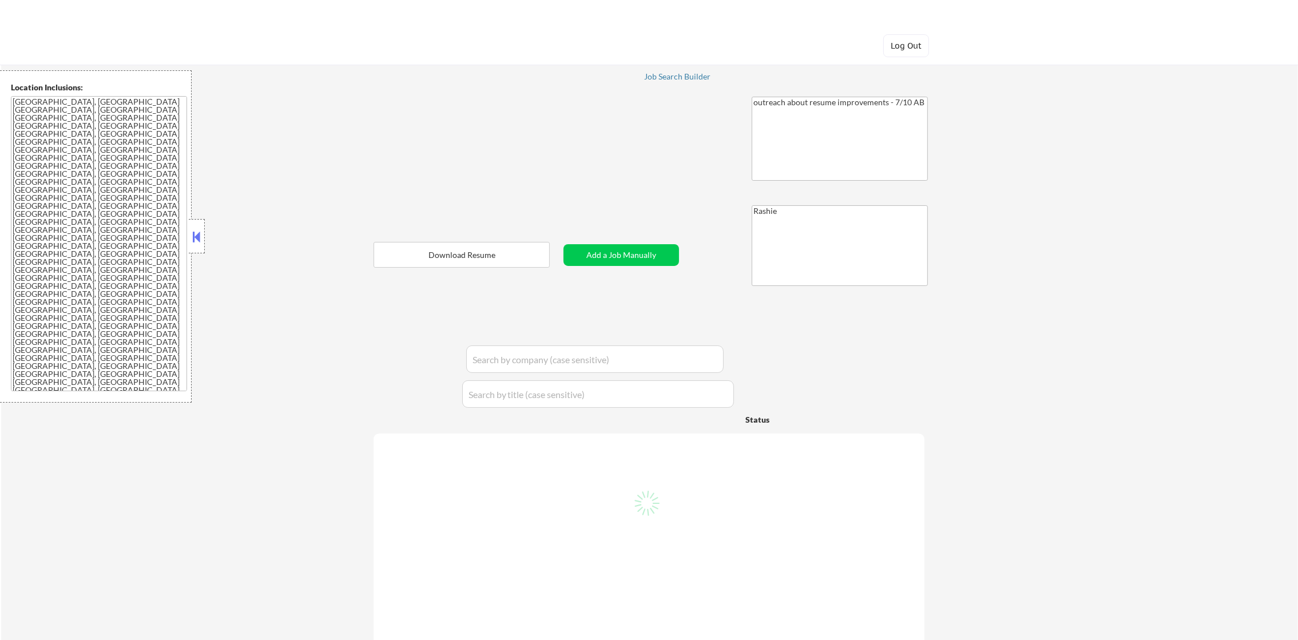
select select ""excluded__expired_""
select select ""excluded""
select select ""excluded__expired_""
select select ""excluded__bad_match_""
select select ""excluded__location_""
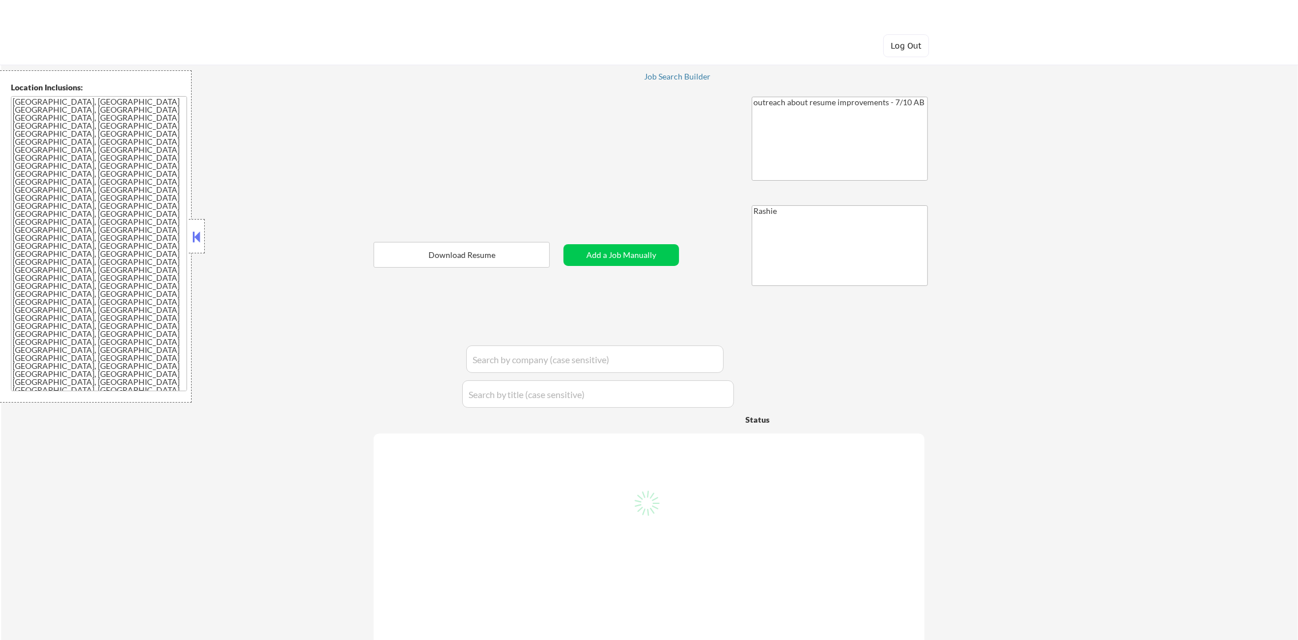
select select ""excluded""
select select ""excluded__expired_""
select select ""excluded""
select select ""excluded__expired_""
select select ""excluded""
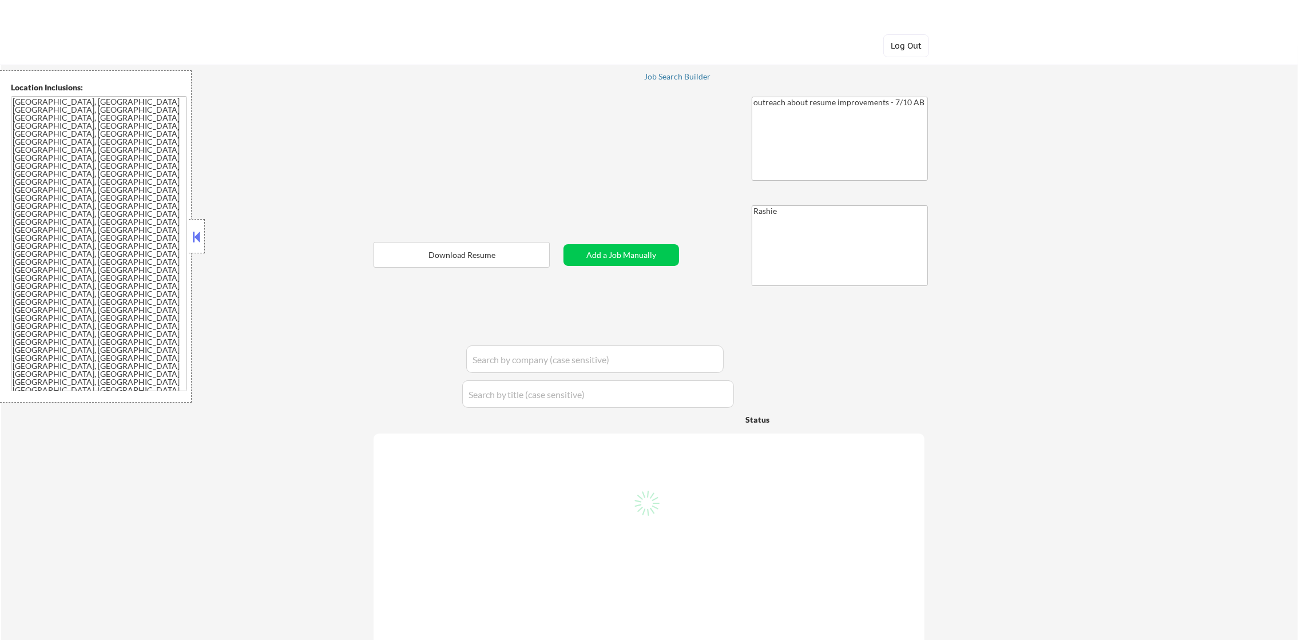
select select ""excluded__location_""
select select ""excluded__bad_match_""
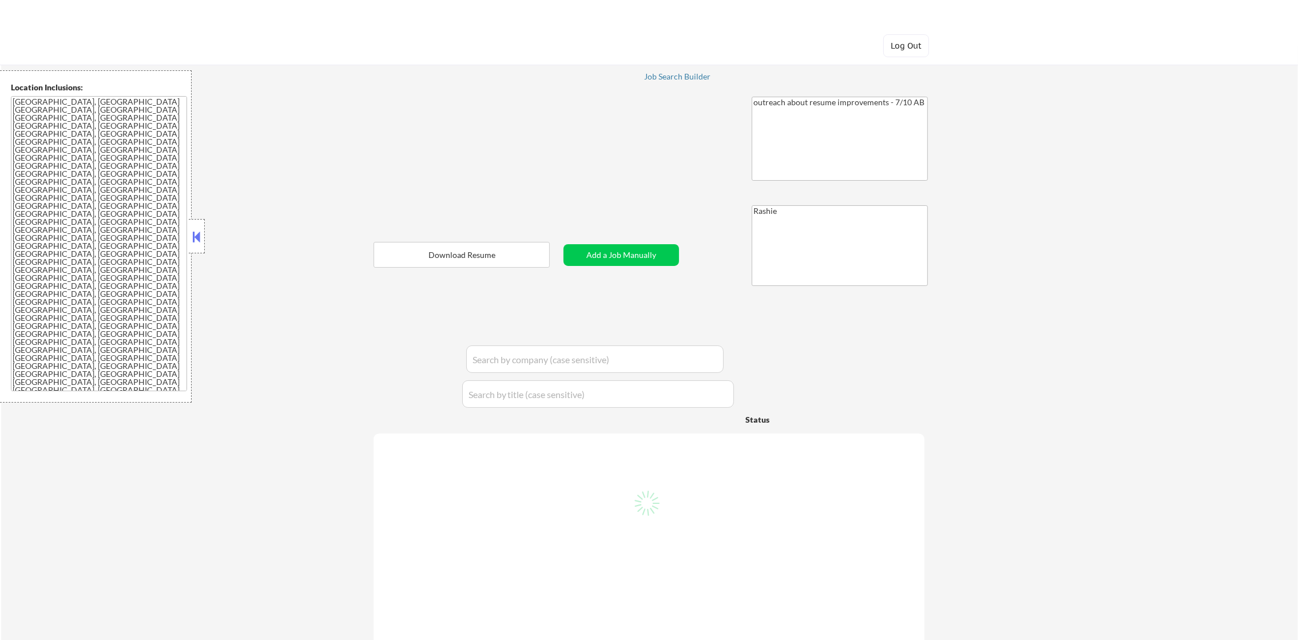
select select ""excluded__location_""
select select ""pending""
select select ""excluded__bad_match_""
select select ""excluded__other_""
select select ""excluded__salary_""
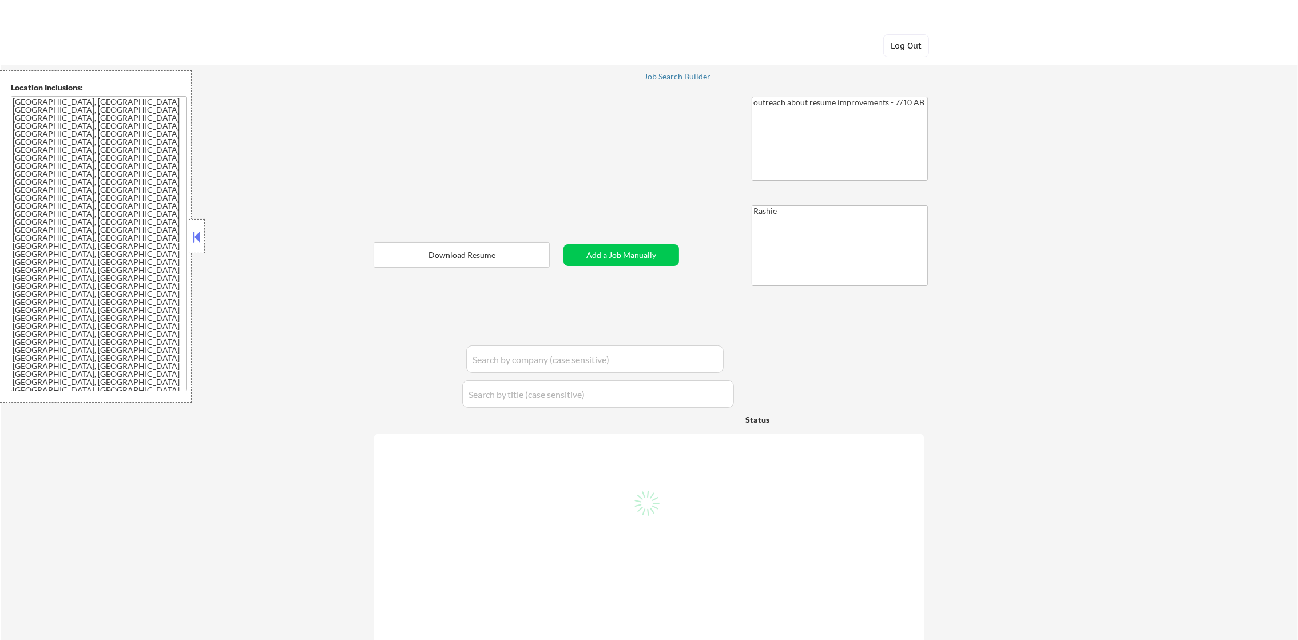
select select ""excluded""
select select ""excluded__bad_match_""
select select ""excluded__location_""
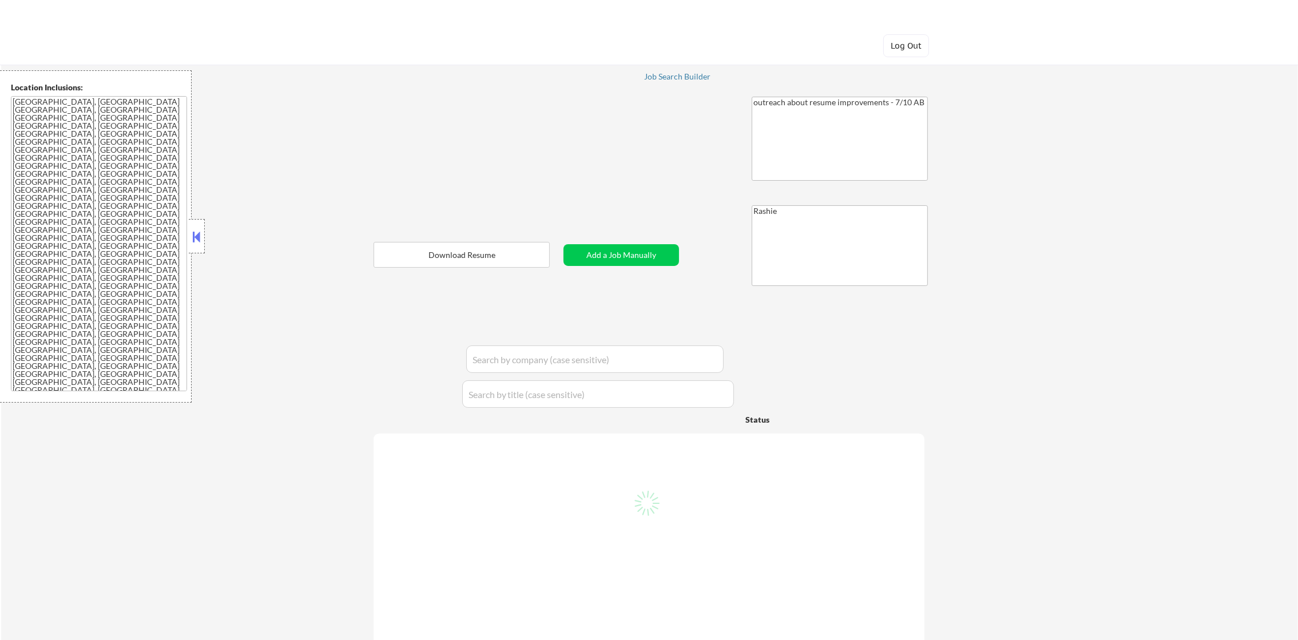
select select ""excluded__location_""
select select ""excluded""
select select ""excluded__expired_""
select select ""excluded__bad_match_""
select select ""excluded""
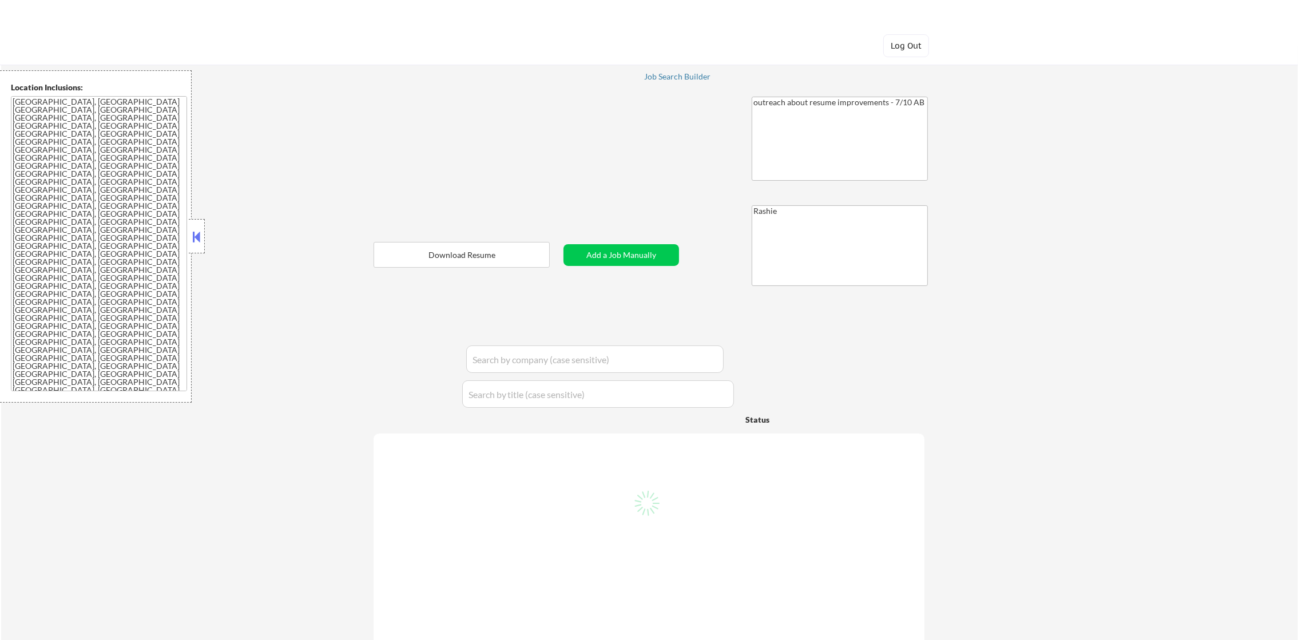
select select ""excluded__bad_match_""
select select ""excluded""
select select ""excluded__bad_match_""
select select ""excluded__other_""
select select ""excluded""
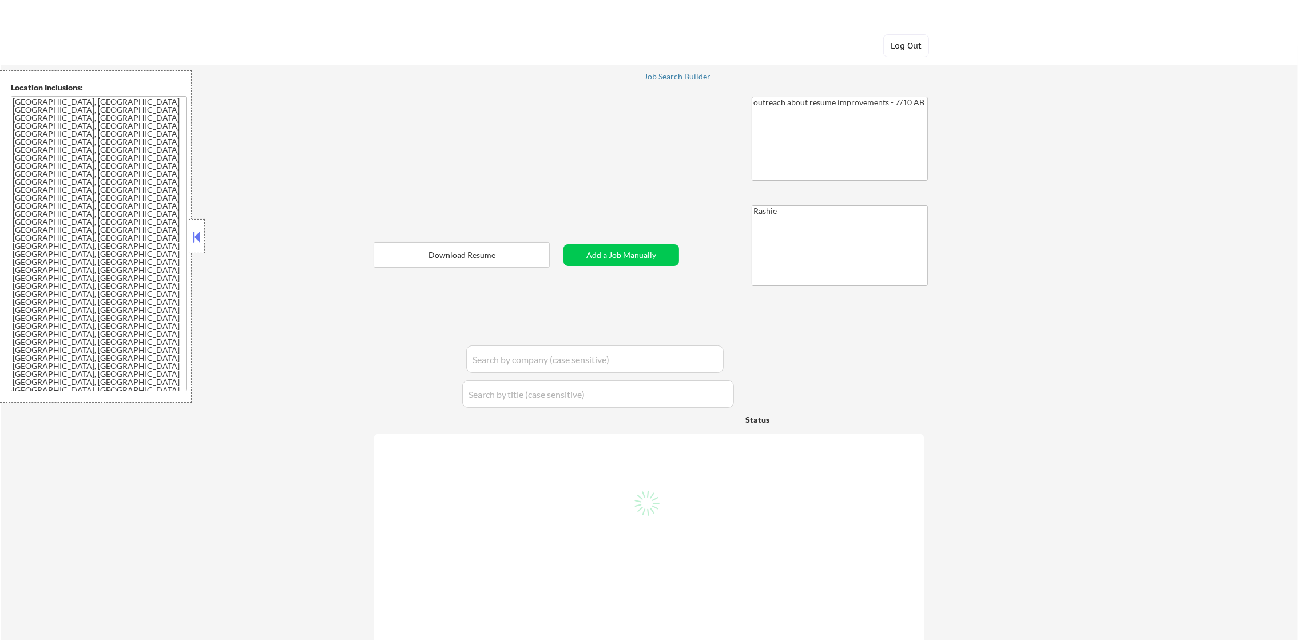
select select ""excluded__salary_""
select select ""excluded__expired_""
select select ""excluded""
select select ""excluded__expired_""
select select ""excluded__bad_match_""
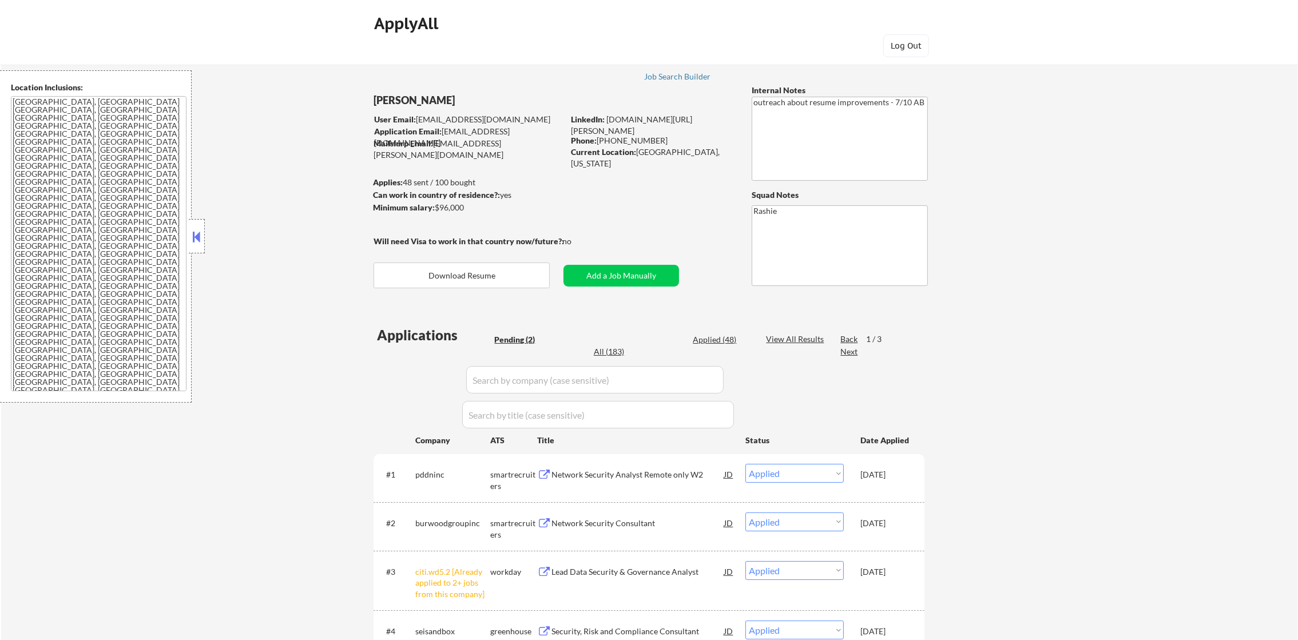
select select ""pending""
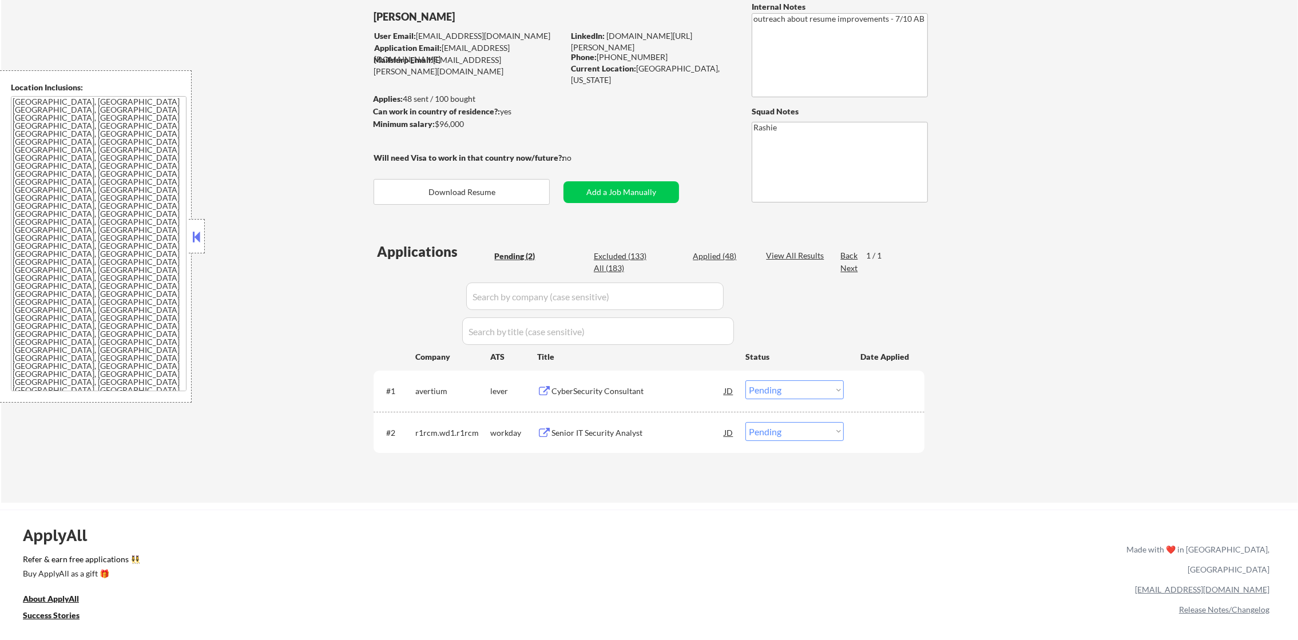
scroll to position [86, 0]
click at [629, 384] on div "CyberSecurity Consultant" at bounding box center [638, 388] width 173 height 11
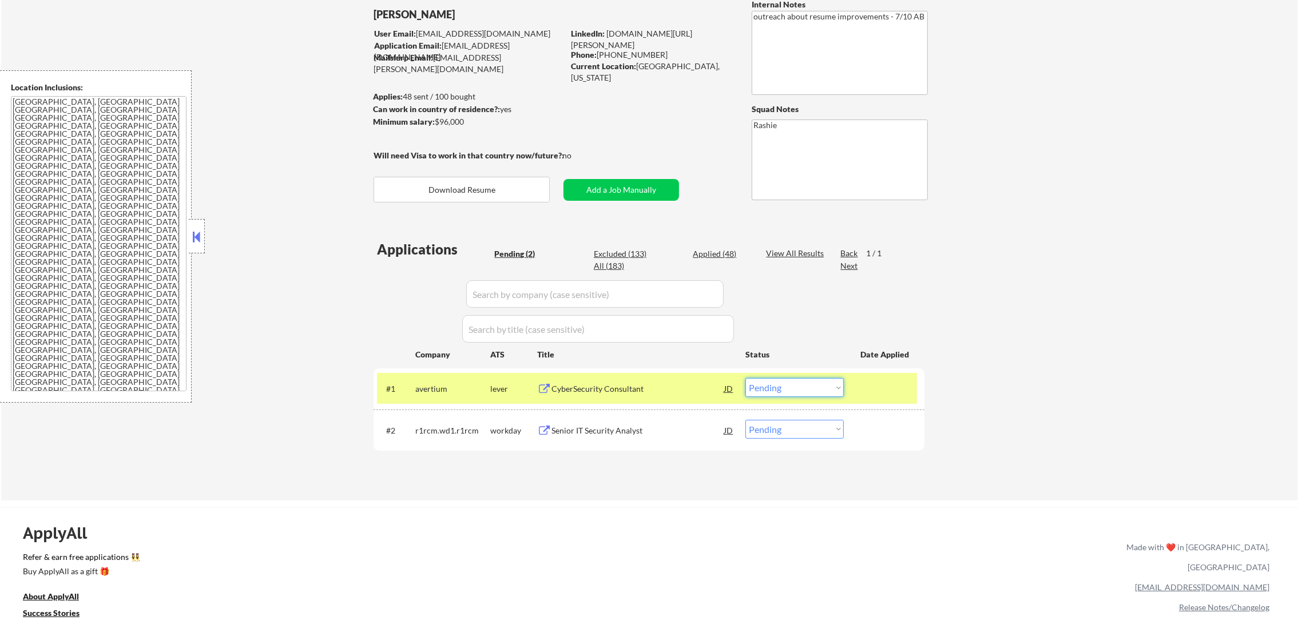
drag, startPoint x: 798, startPoint y: 385, endPoint x: 798, endPoint y: 391, distance: 6.3
click at [798, 385] on select "Choose an option... Pending Applied Excluded (Questions) Excluded (Expired) Exc…" at bounding box center [795, 387] width 98 height 19
click at [746, 378] on select "Choose an option... Pending Applied Excluded (Questions) Excluded (Expired) Exc…" at bounding box center [795, 387] width 98 height 19
click at [451, 397] on div "avertium" at bounding box center [452, 388] width 75 height 21
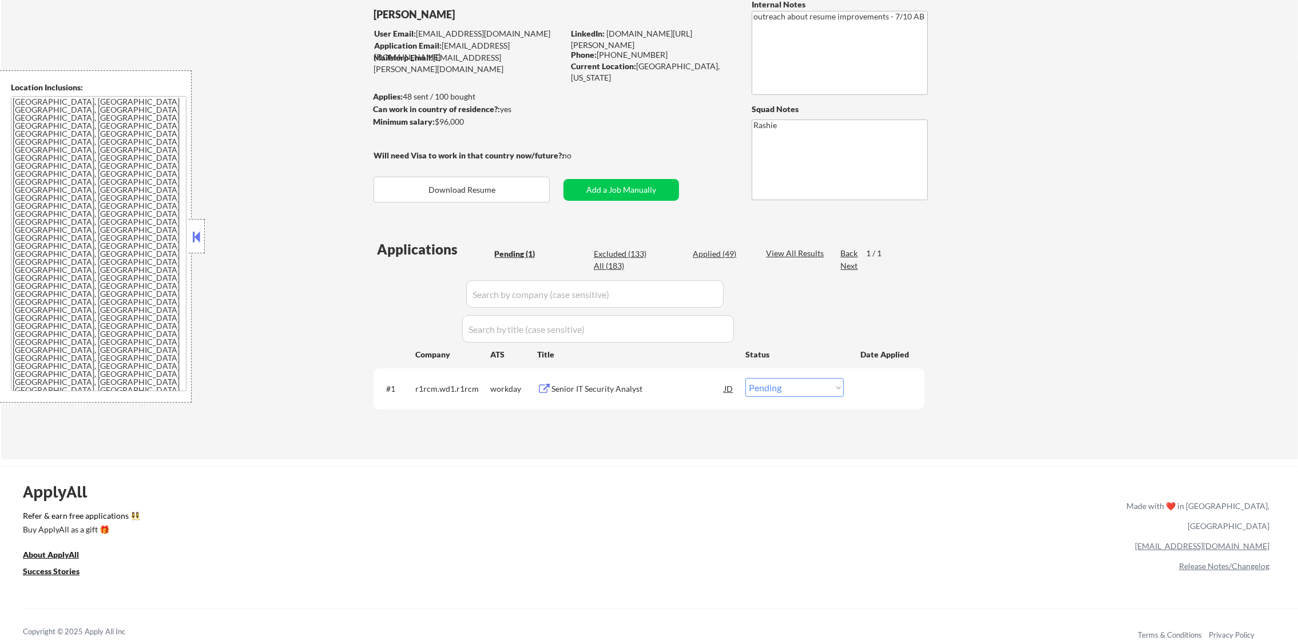
click at [641, 392] on div "Senior IT Security Analyst" at bounding box center [638, 388] width 173 height 11
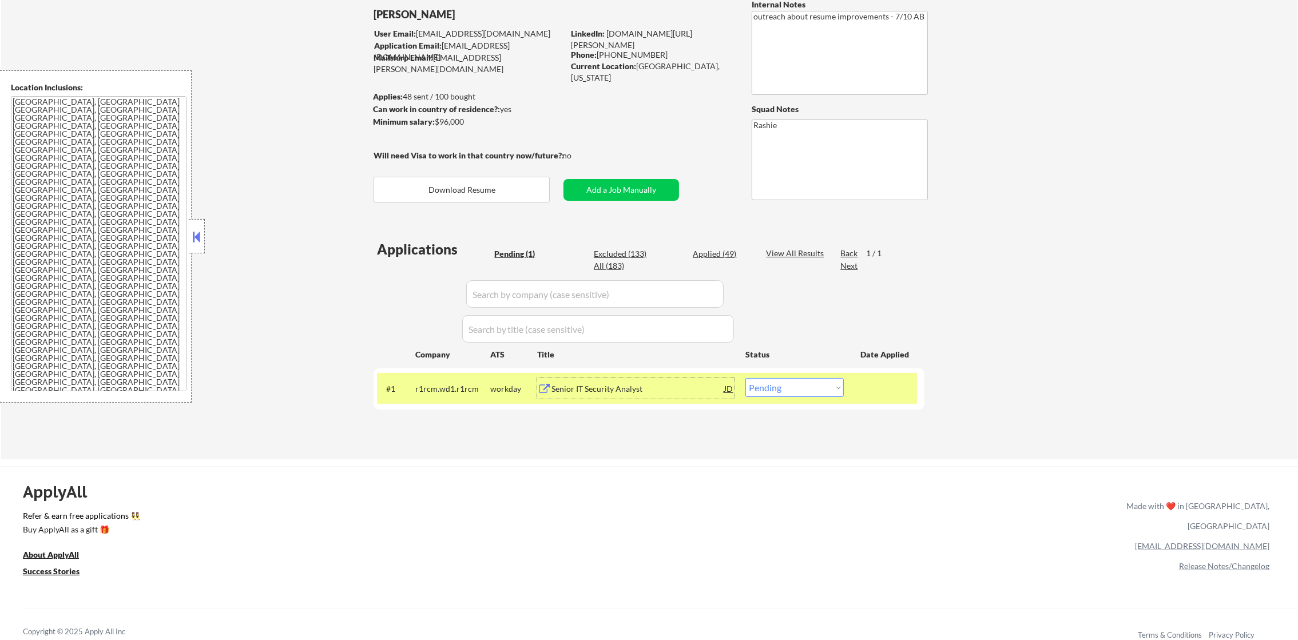
drag, startPoint x: 801, startPoint y: 385, endPoint x: 802, endPoint y: 395, distance: 10.9
click at [801, 385] on select "Choose an option... Pending Applied Excluded (Questions) Excluded (Expired) Exc…" at bounding box center [795, 387] width 98 height 19
select select ""excluded__expired_""
click at [746, 378] on select "Choose an option... Pending Applied Excluded (Questions) Excluded (Expired) Exc…" at bounding box center [795, 387] width 98 height 19
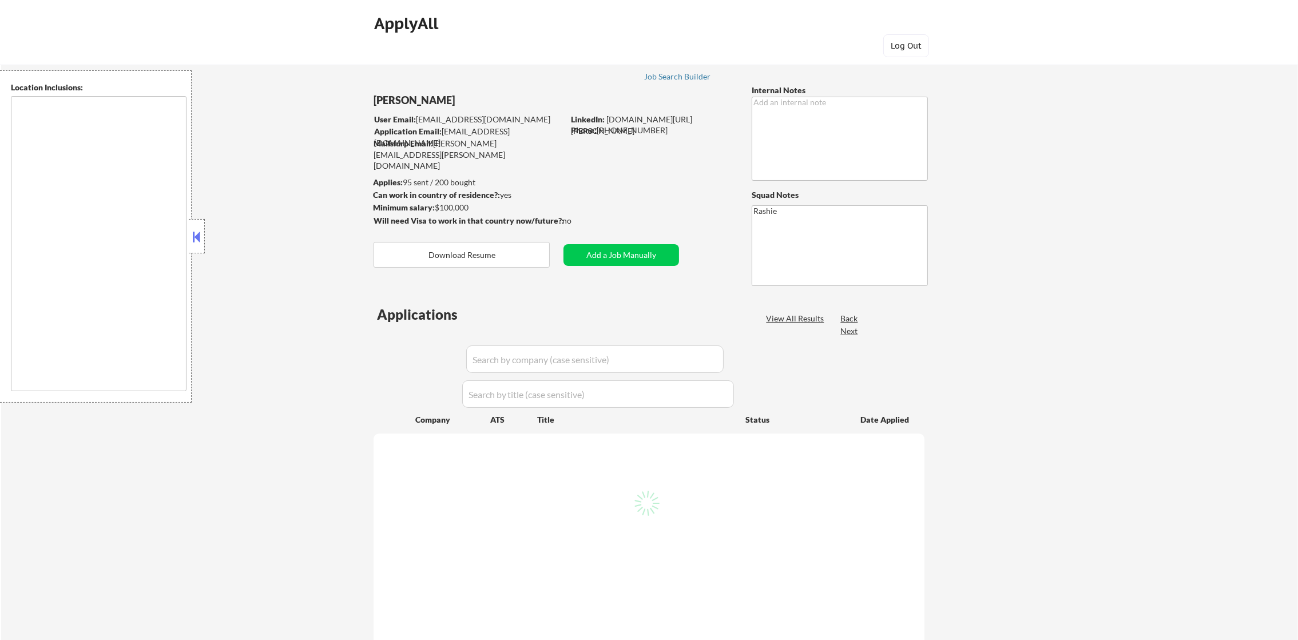
type textarea "[GEOGRAPHIC_DATA], [GEOGRAPHIC_DATA] [GEOGRAPHIC_DATA], [GEOGRAPHIC_DATA] [GEOG…"
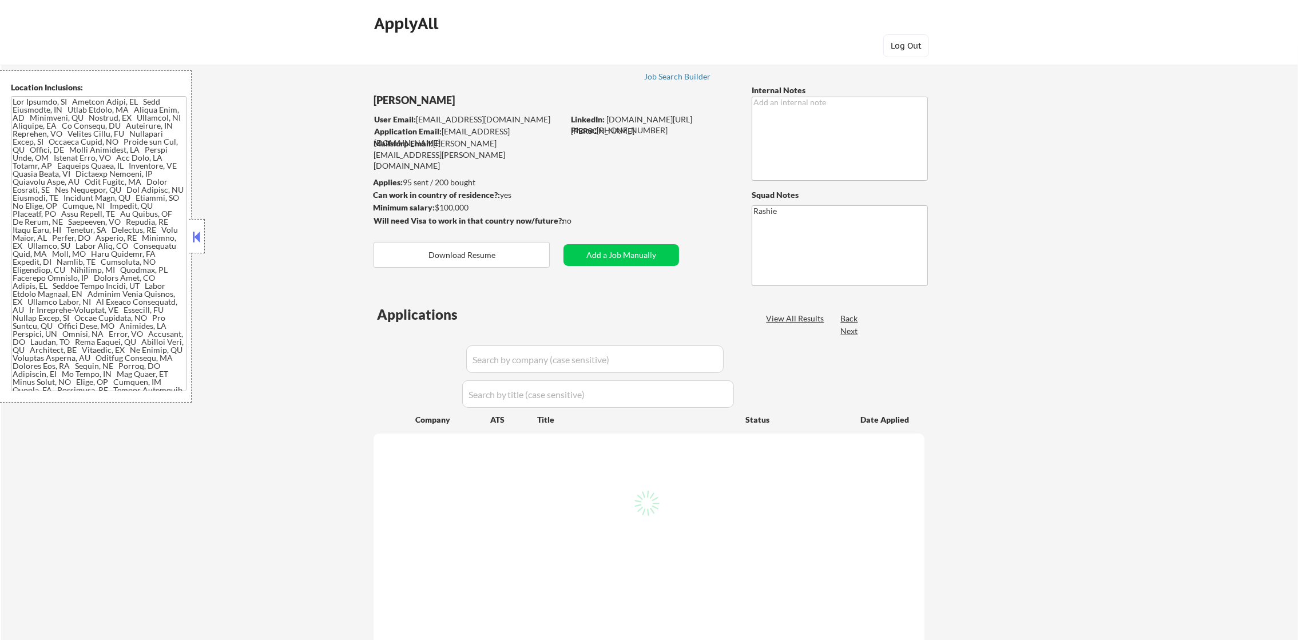
select select ""pending""
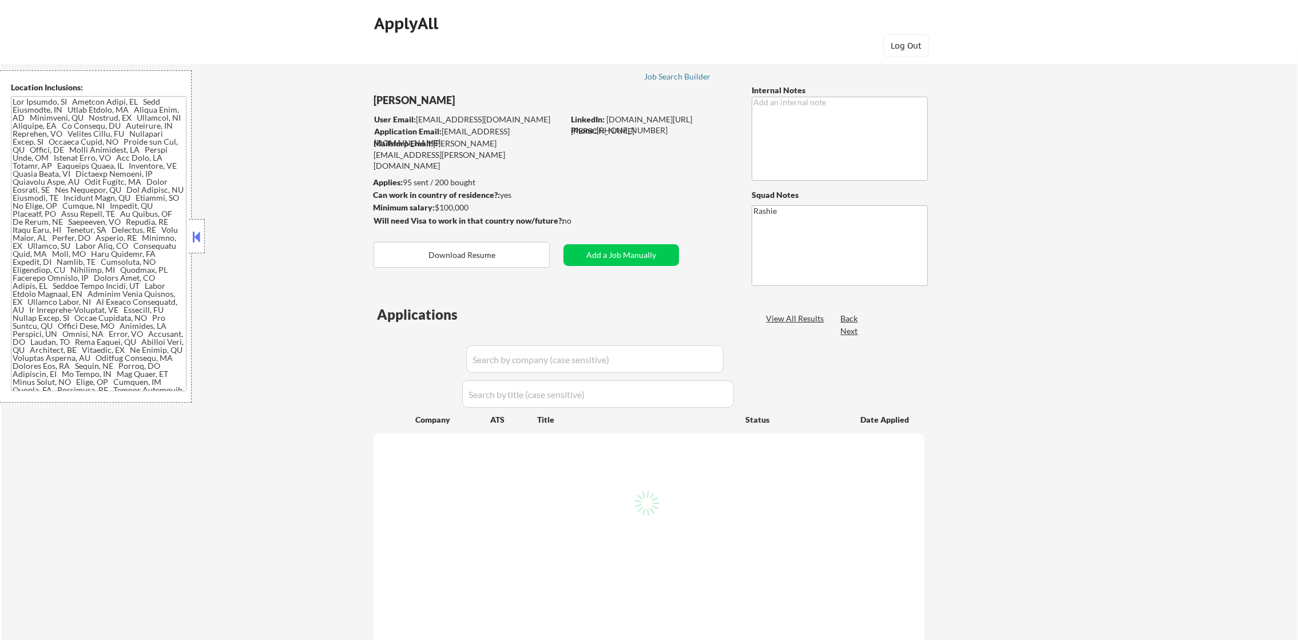
select select ""pending""
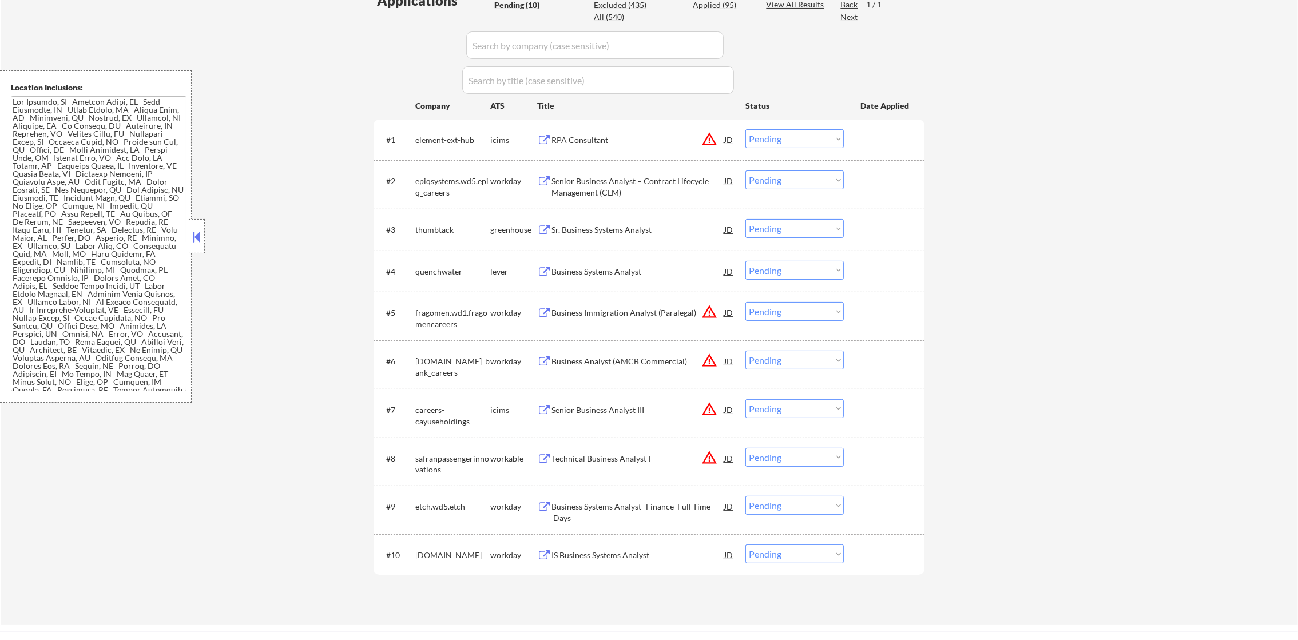
scroll to position [343, 0]
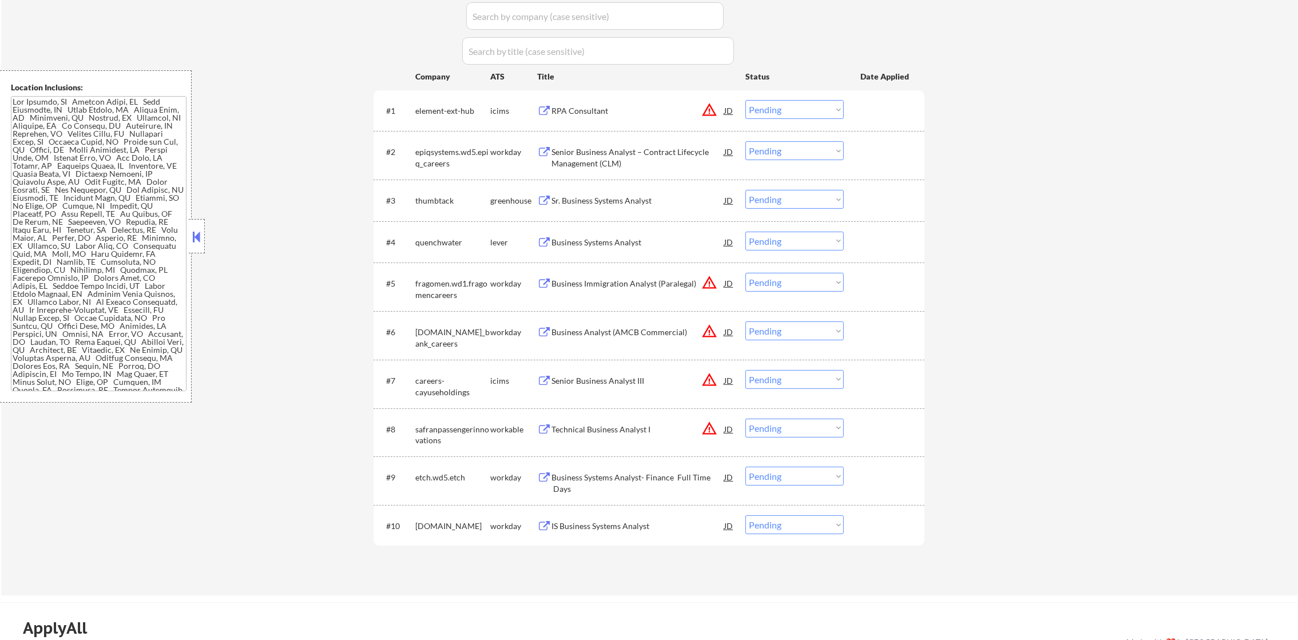
click at [710, 104] on button "warning_amber" at bounding box center [710, 110] width 16 height 16
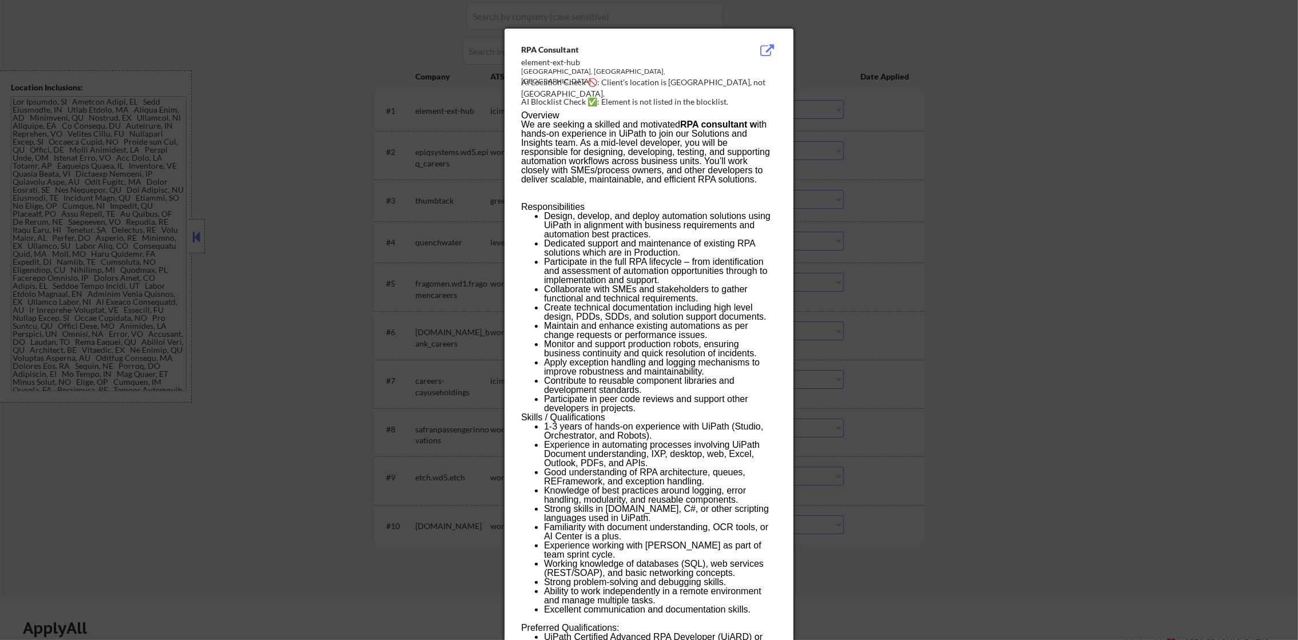
click at [854, 126] on div at bounding box center [649, 320] width 1298 height 640
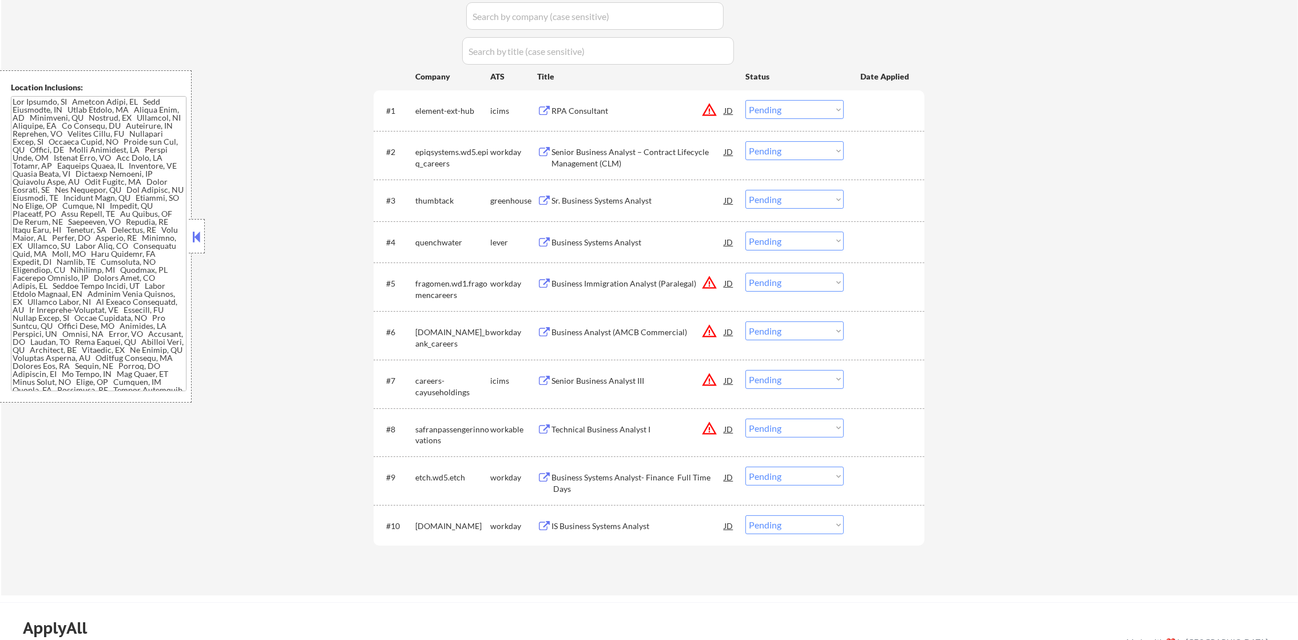
click at [711, 110] on button "warning_amber" at bounding box center [710, 110] width 16 height 16
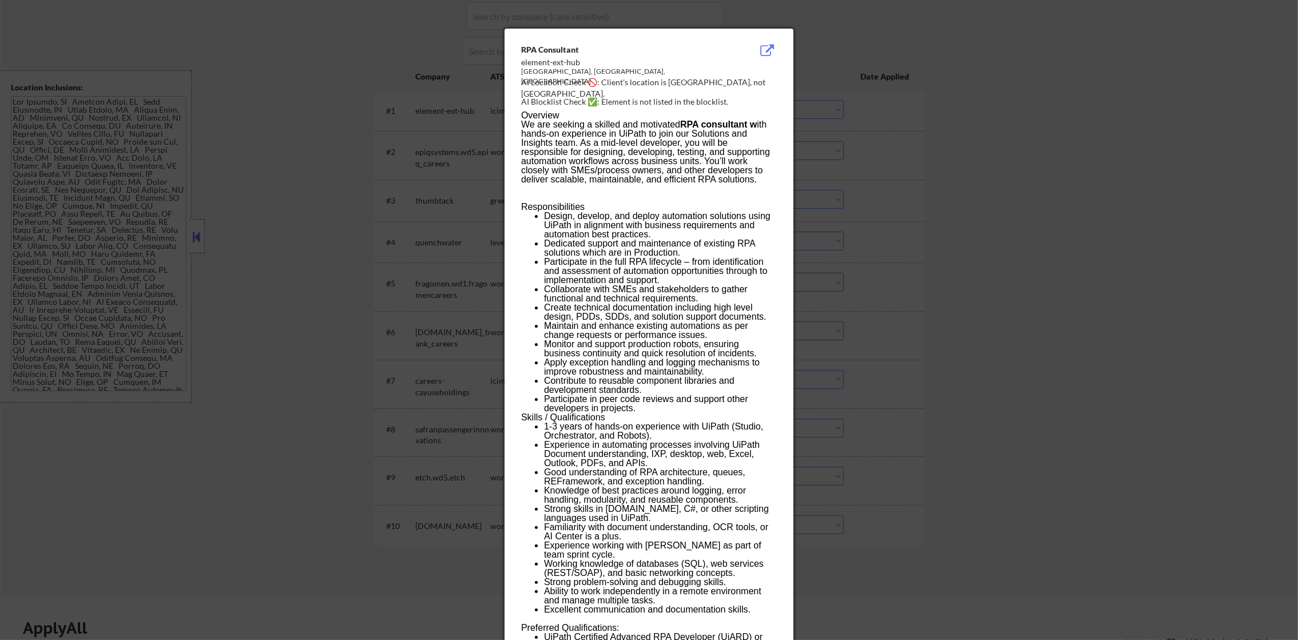
click at [730, 79] on div "AI Location Check 🚫: Client's location is [GEOGRAPHIC_DATA], not [GEOGRAPHIC_DA…" at bounding box center [651, 88] width 260 height 22
click at [730, 79] on div "AI Location Check 🚫: Client's location is North Hills, not Huntington Beach." at bounding box center [651, 88] width 260 height 22
copy div "untington B"
click at [918, 123] on div at bounding box center [649, 320] width 1298 height 640
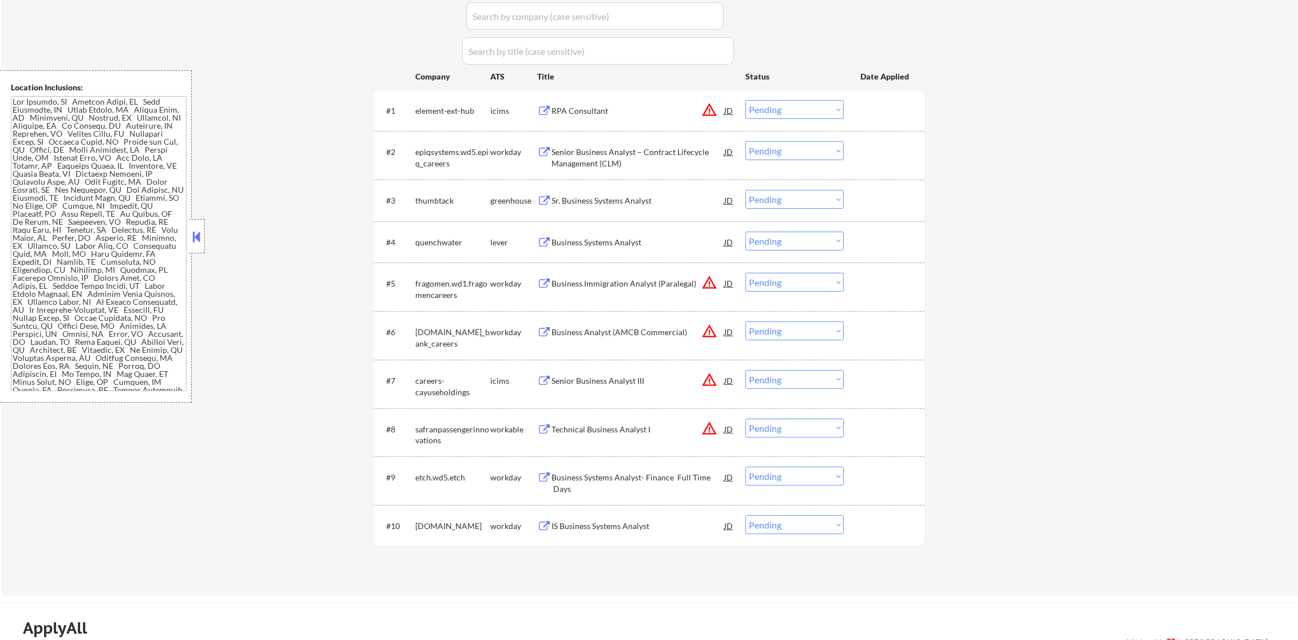
scroll to position [237, 0]
click at [638, 97] on div "#1 element-ext-hub icims RPA Consultant JD warning_amber Choose an option... Pe…" at bounding box center [647, 110] width 540 height 31
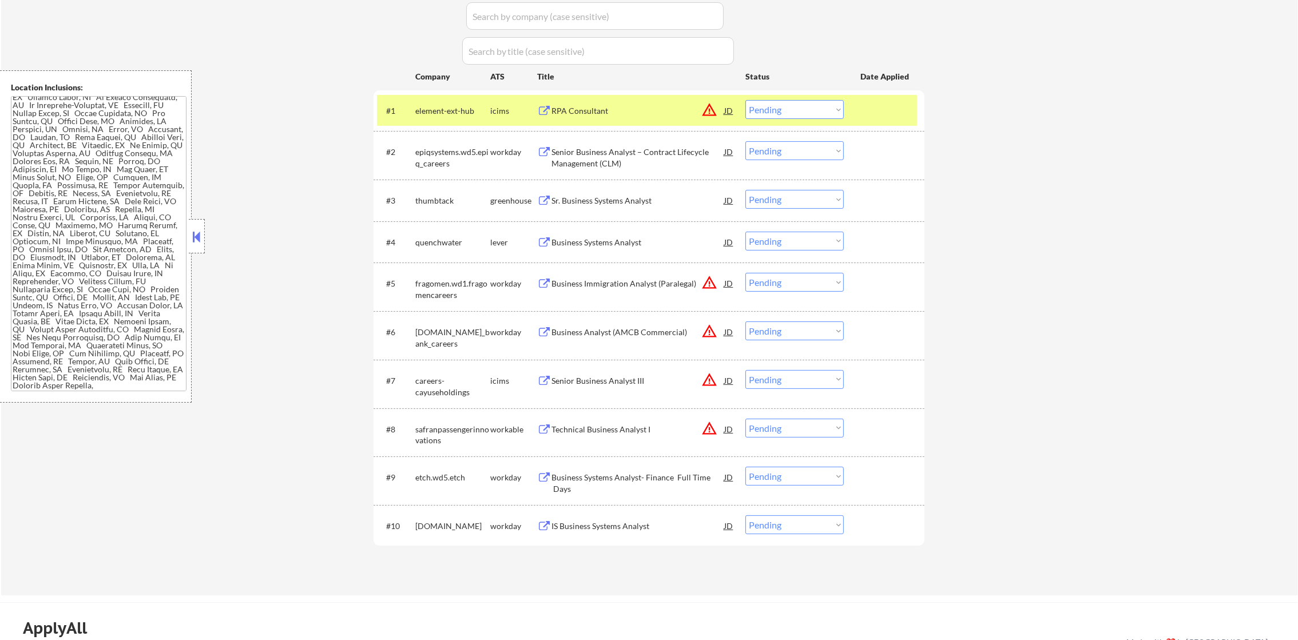
click at [629, 113] on div "RPA Consultant" at bounding box center [638, 110] width 173 height 11
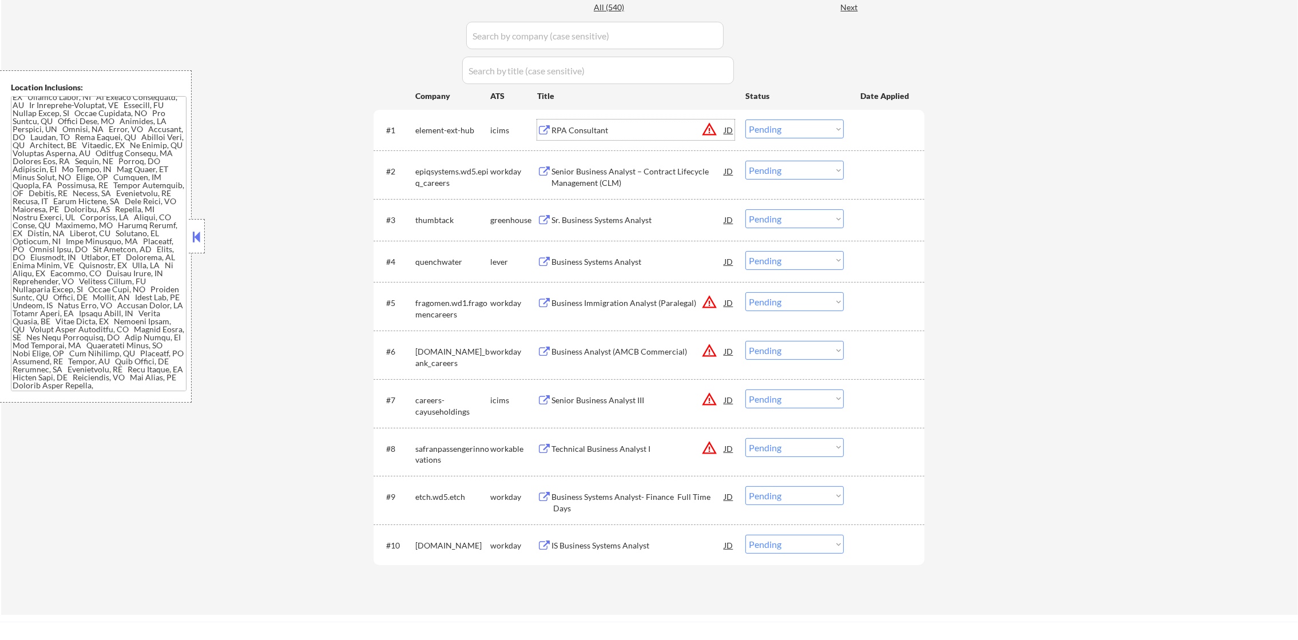
scroll to position [314, 0]
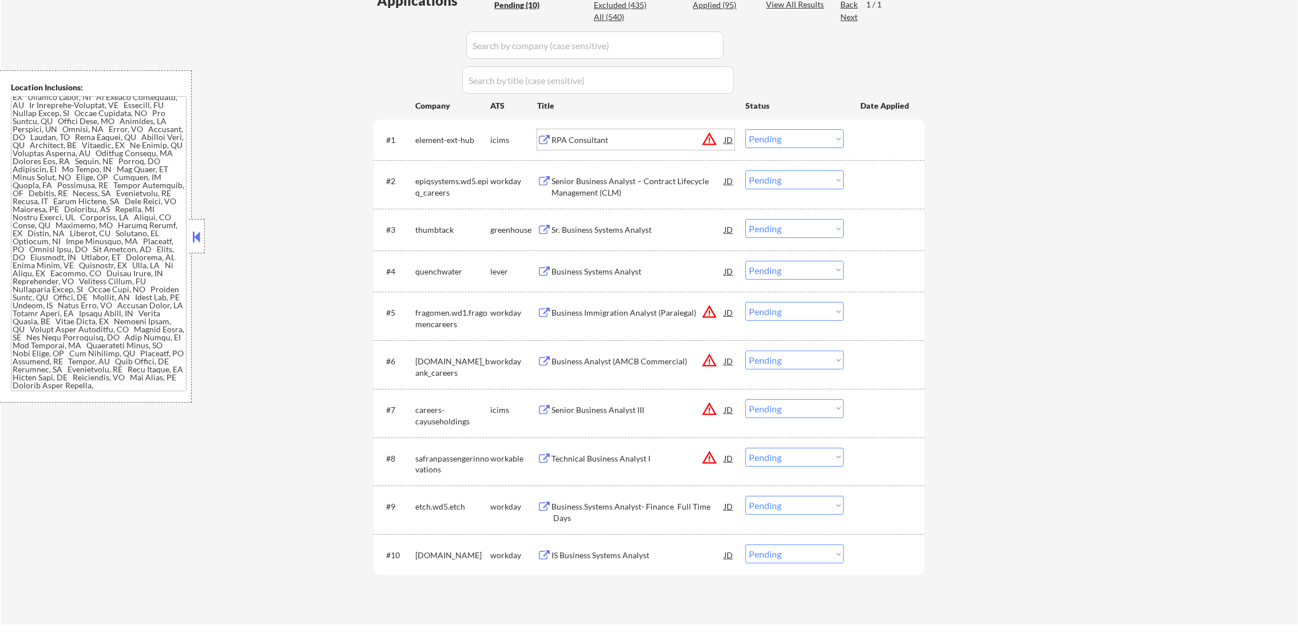
click at [644, 135] on div "RPA Consultant" at bounding box center [638, 139] width 173 height 11
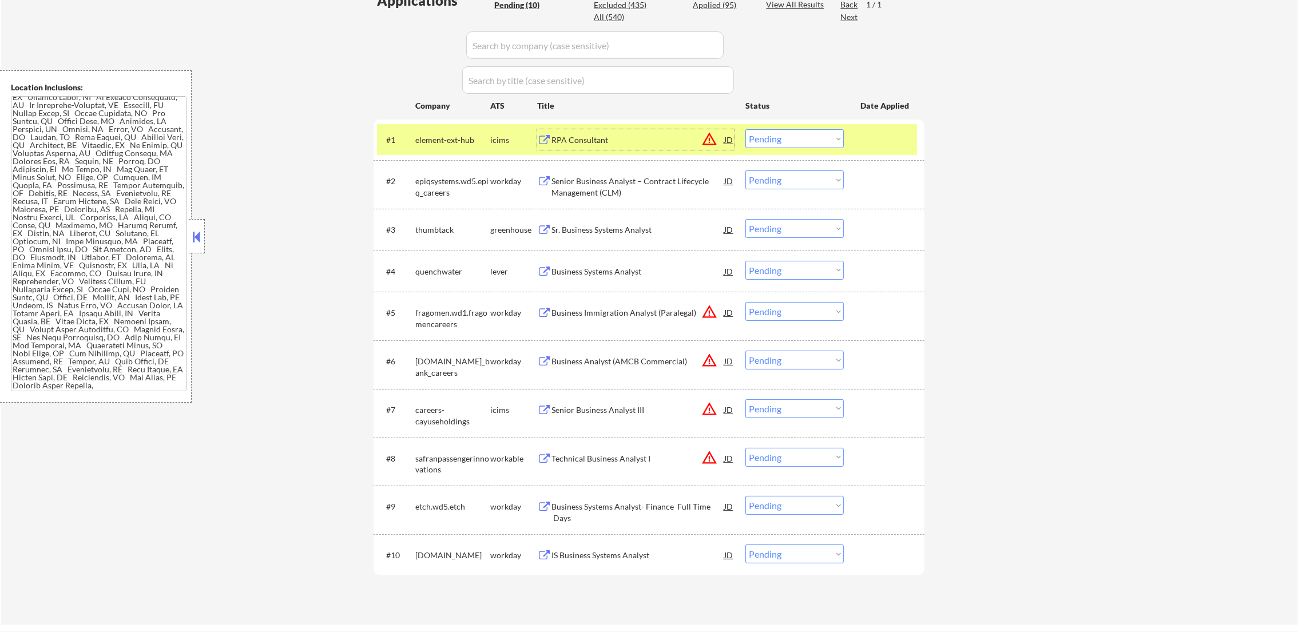
click at [835, 135] on select "Choose an option... Pending Applied Excluded (Questions) Excluded (Expired) Exc…" at bounding box center [795, 138] width 98 height 19
click at [746, 129] on select "Choose an option... Pending Applied Excluded (Questions) Excluded (Expired) Exc…" at bounding box center [795, 138] width 98 height 19
click at [431, 130] on div "element-ext-hub" at bounding box center [452, 139] width 75 height 21
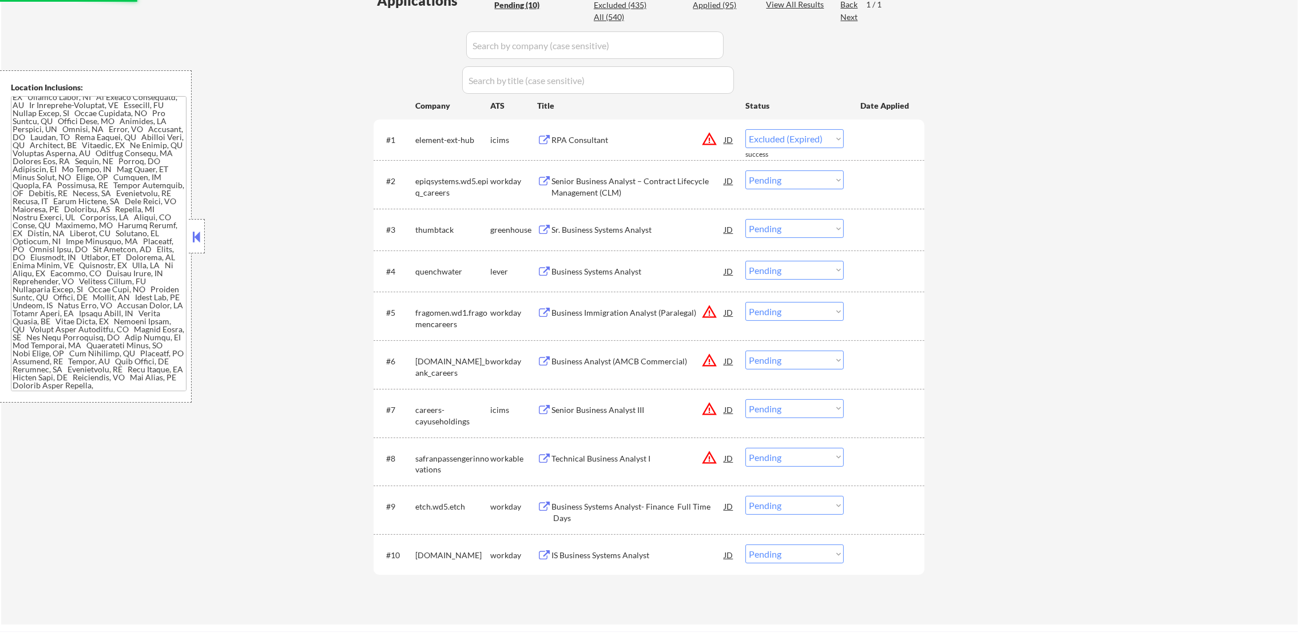
select select ""pending""
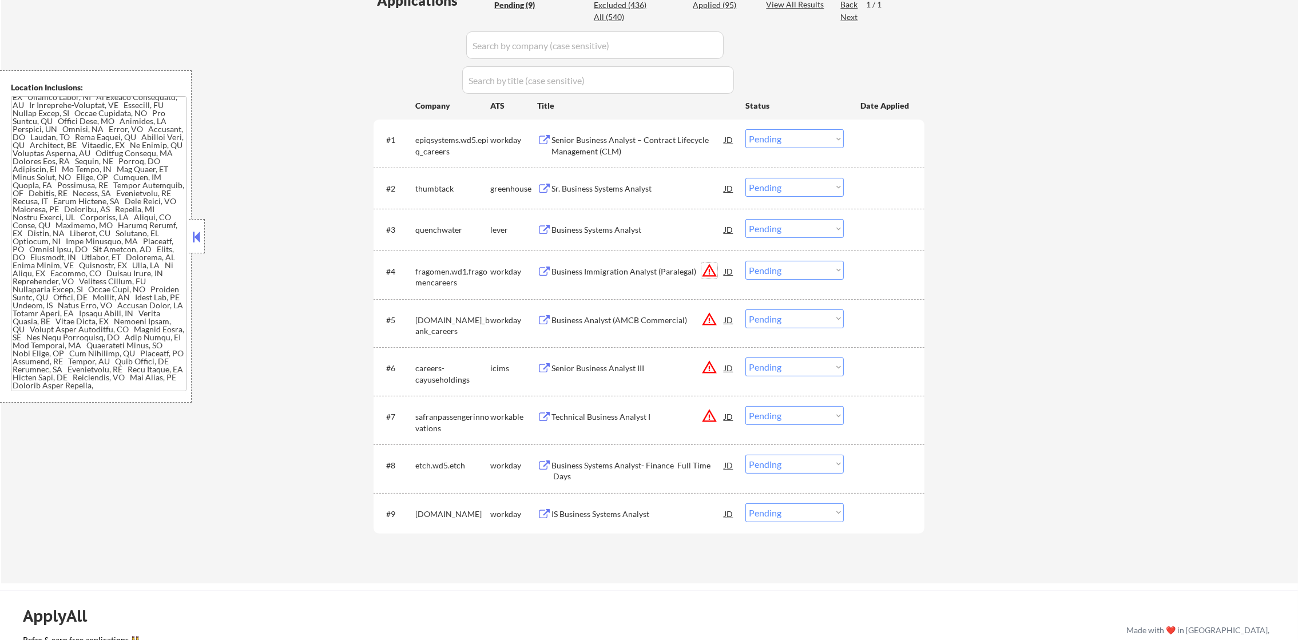
click at [711, 272] on button "warning_amber" at bounding box center [710, 271] width 16 height 16
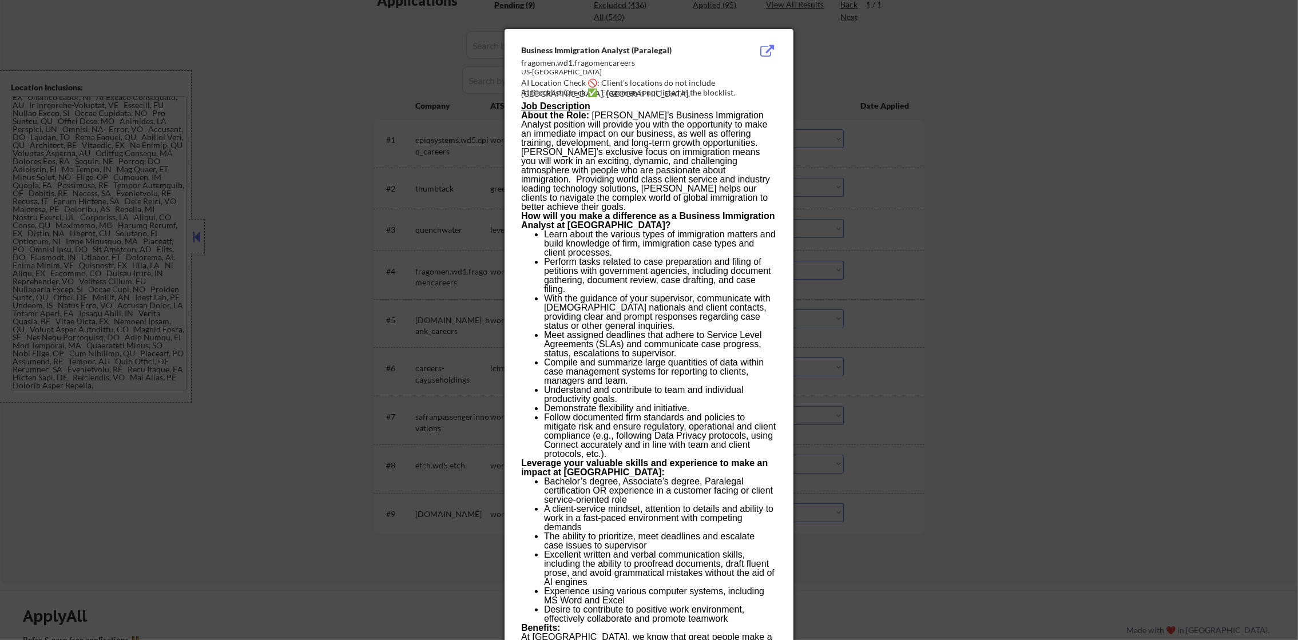
click at [918, 299] on div at bounding box center [649, 320] width 1298 height 640
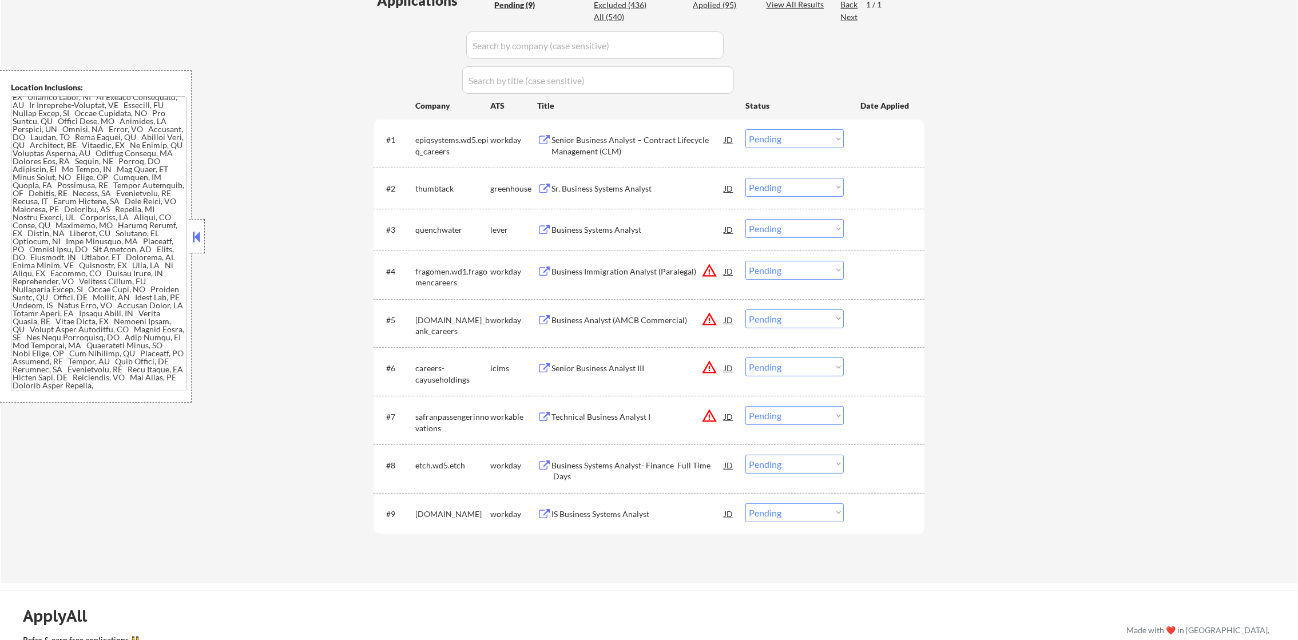
click at [613, 312] on div "Business Analyst (AMCB Commercial)" at bounding box center [638, 320] width 173 height 21
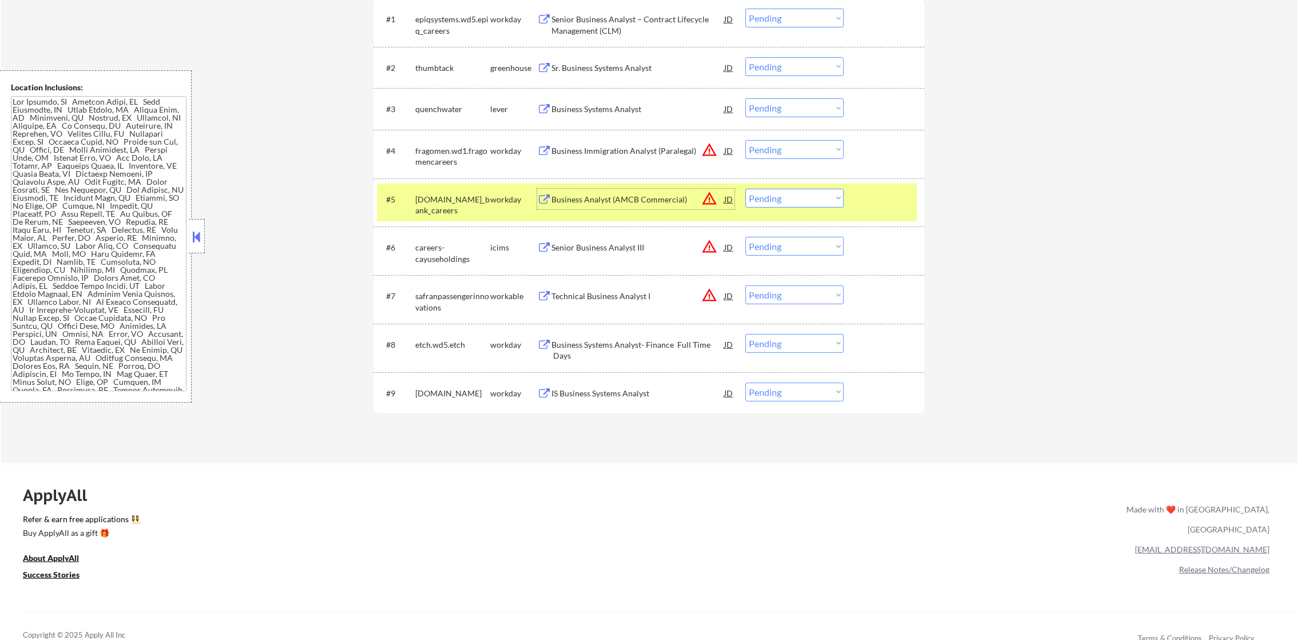
scroll to position [429, 0]
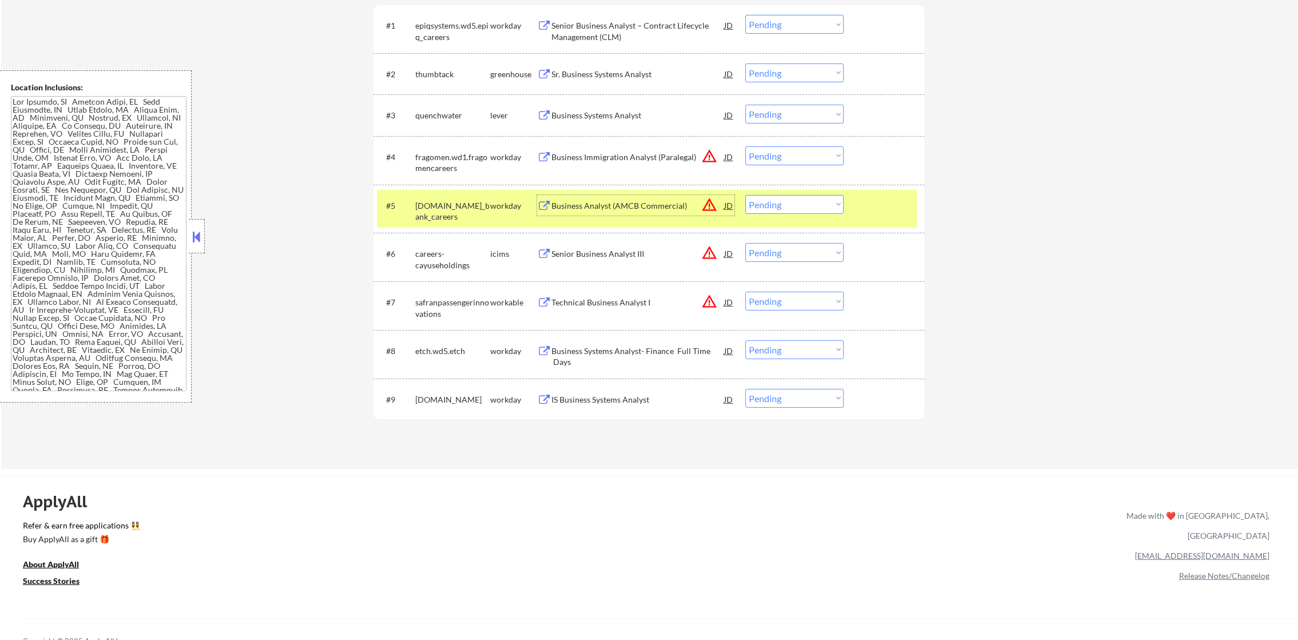
click at [762, 200] on select "Choose an option... Pending Applied Excluded (Questions) Excluded (Expired) Exc…" at bounding box center [795, 204] width 98 height 19
click at [746, 195] on select "Choose an option... Pending Applied Excluded (Questions) Excluded (Expired) Exc…" at bounding box center [795, 204] width 98 height 19
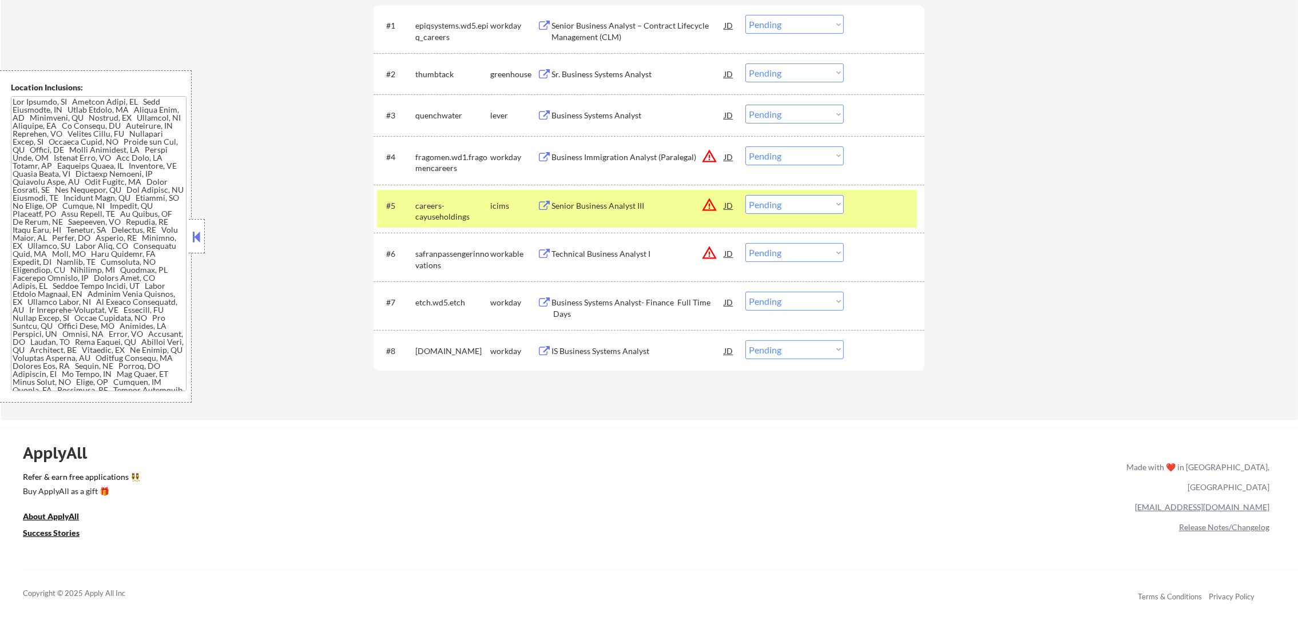
click at [708, 205] on button "warning_amber" at bounding box center [710, 205] width 16 height 16
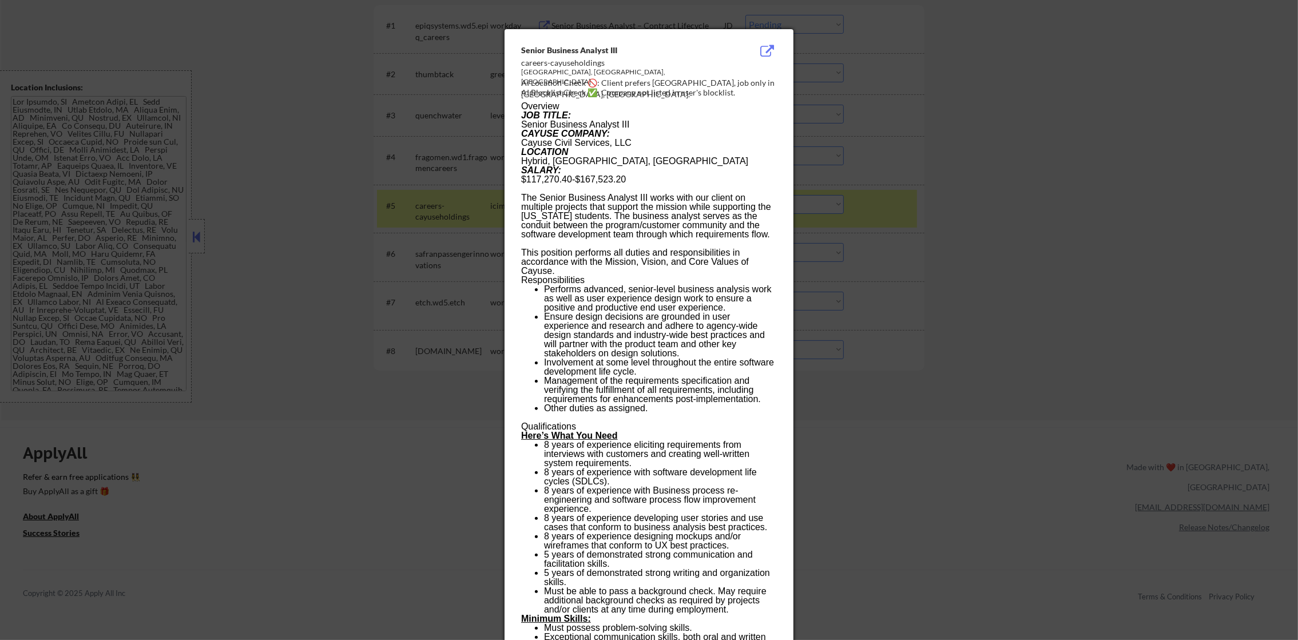
click at [741, 82] on div "AI Location Check 🚫: Client prefers North Hills, job only in Austin, TX." at bounding box center [651, 88] width 260 height 22
copy div "ustin,"
click at [889, 173] on div at bounding box center [649, 320] width 1298 height 640
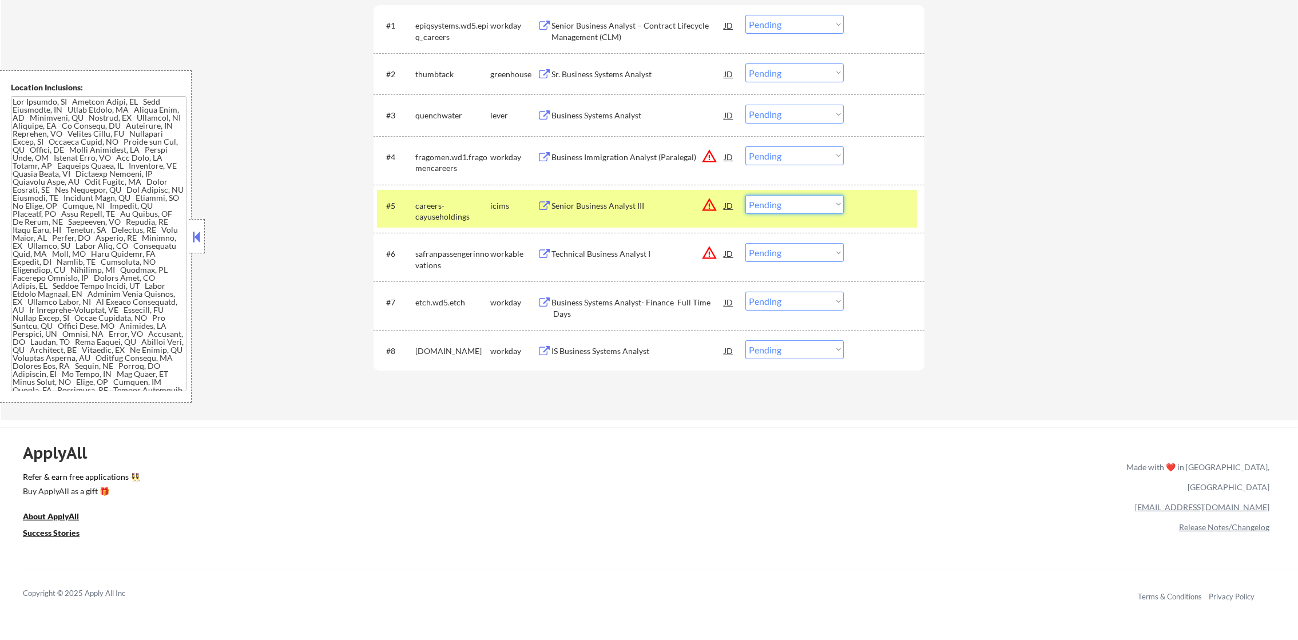
click at [826, 198] on select "Choose an option... Pending Applied Excluded (Questions) Excluded (Expired) Exc…" at bounding box center [795, 204] width 98 height 19
click at [746, 195] on select "Choose an option... Pending Applied Excluded (Questions) Excluded (Expired) Exc…" at bounding box center [795, 204] width 98 height 19
click at [455, 213] on div "careers-cayuseholdings" at bounding box center [452, 211] width 75 height 22
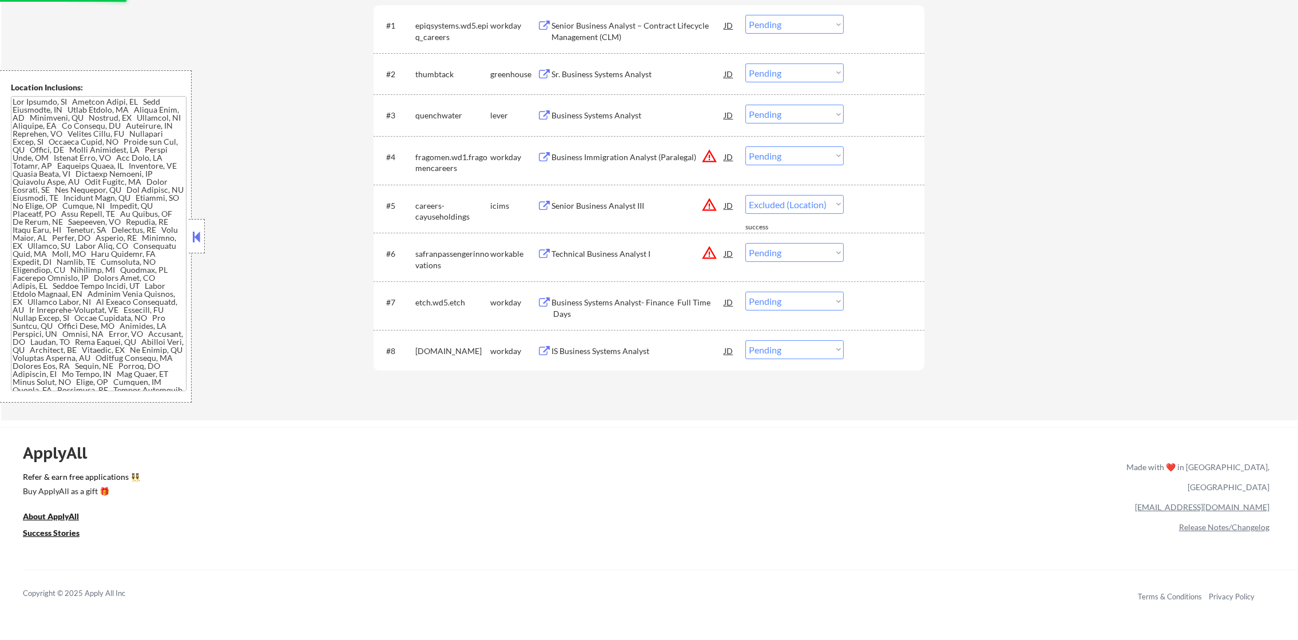
select select ""pending""
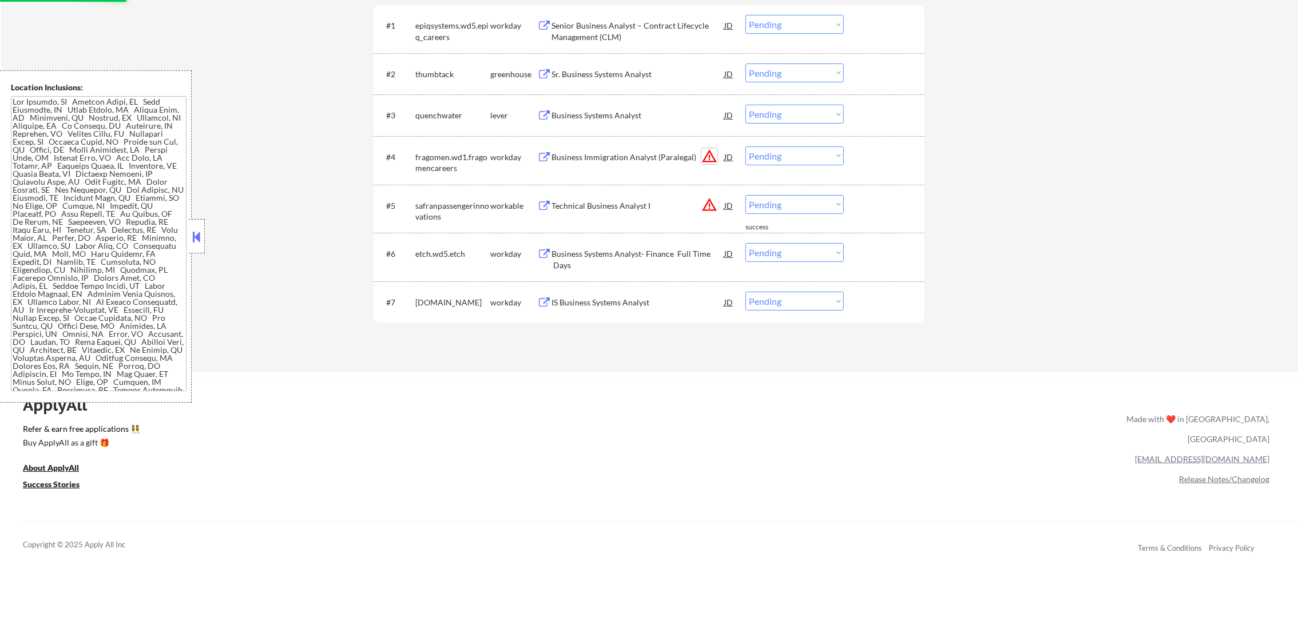
click at [706, 149] on button "warning_amber" at bounding box center [710, 156] width 16 height 16
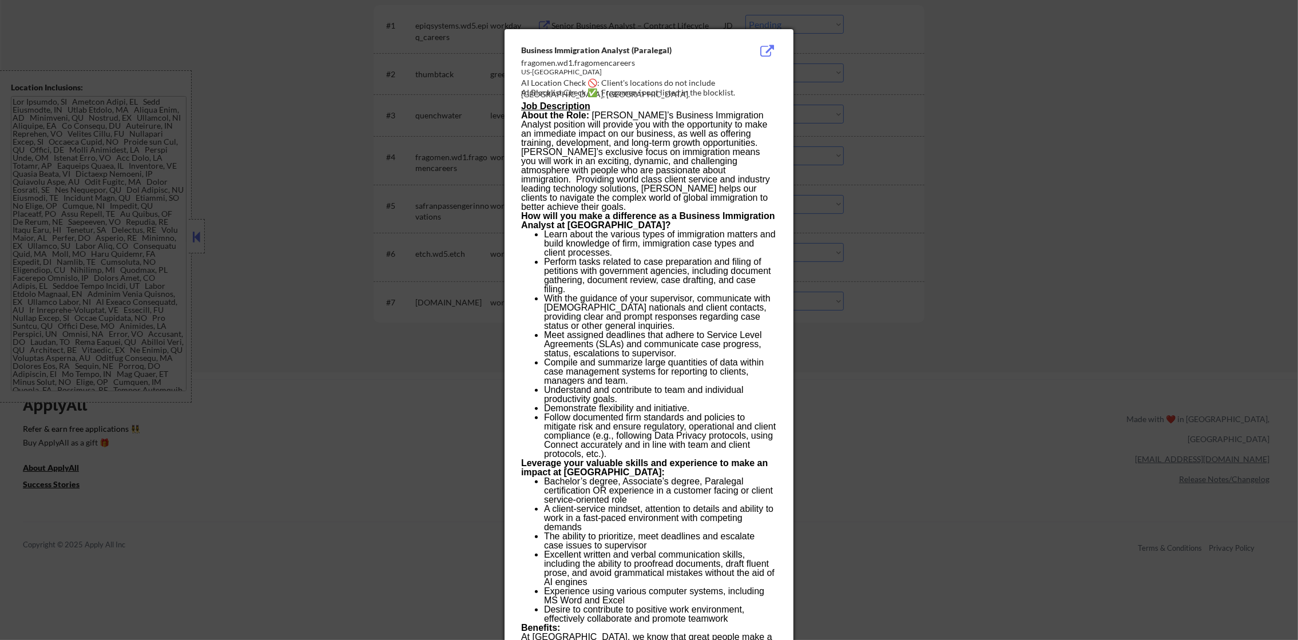
click at [952, 109] on div at bounding box center [649, 320] width 1298 height 640
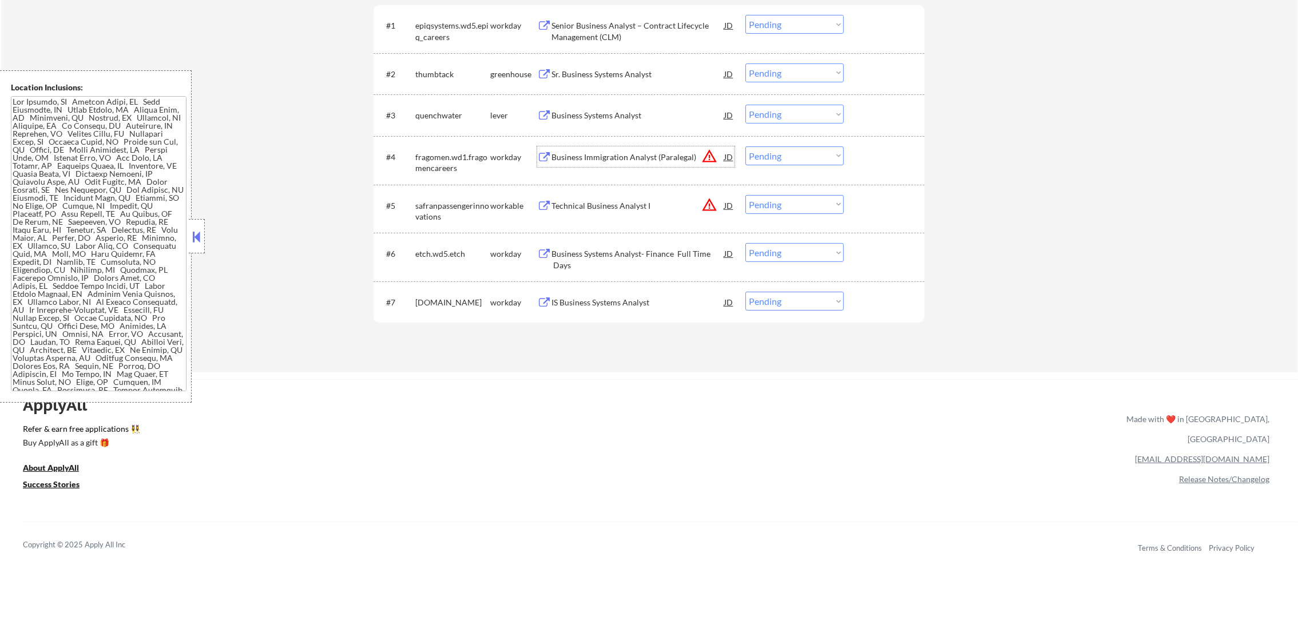
click at [656, 156] on div "Business Immigration Analyst (Paralegal)" at bounding box center [638, 157] width 173 height 11
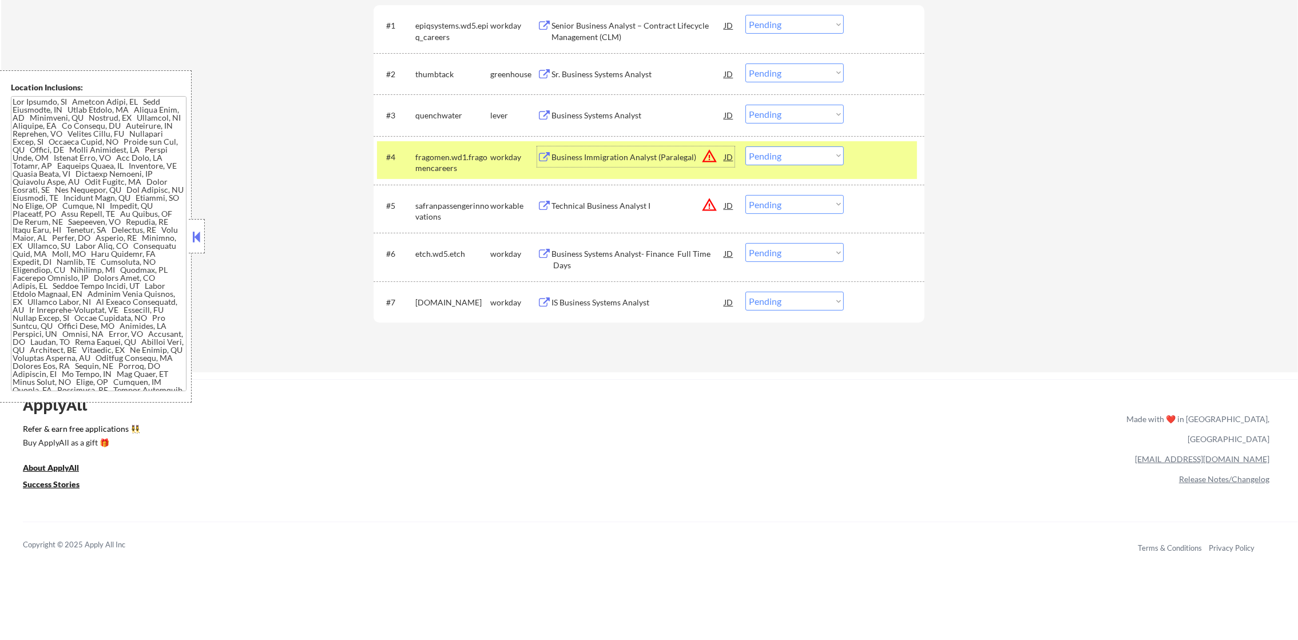
click at [761, 150] on select "Choose an option... Pending Applied Excluded (Questions) Excluded (Expired) Exc…" at bounding box center [795, 155] width 98 height 19
click at [746, 146] on select "Choose an option... Pending Applied Excluded (Questions) Excluded (Expired) Exc…" at bounding box center [795, 155] width 98 height 19
click at [465, 164] on div "fragomen.wd1.fragomencareers" at bounding box center [452, 163] width 75 height 22
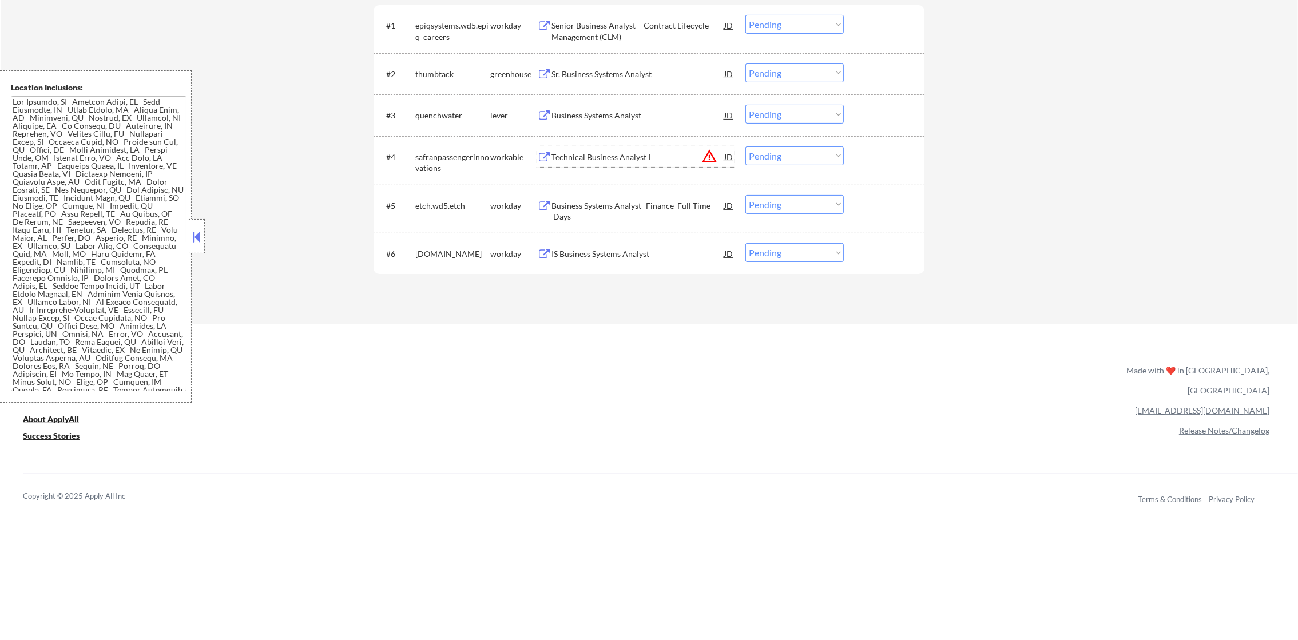
click at [700, 154] on div "Technical Business Analyst I" at bounding box center [638, 157] width 173 height 11
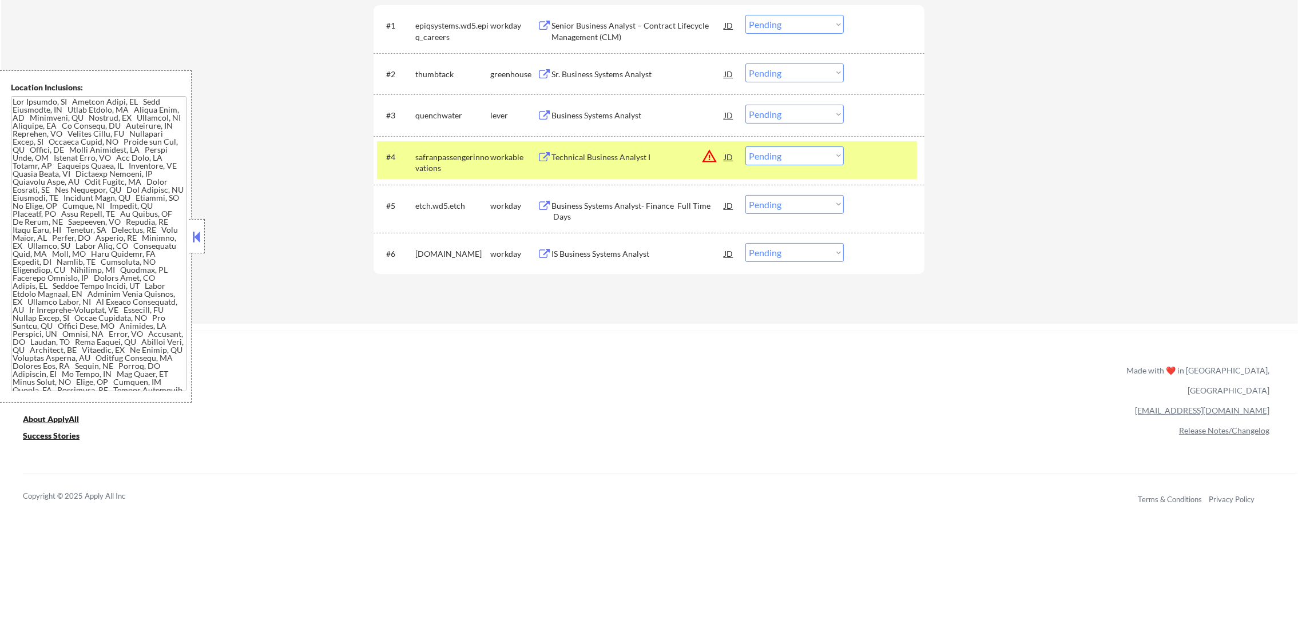
scroll to position [237, 0]
click at [756, 153] on select "Choose an option... Pending Applied Excluded (Questions) Excluded (Expired) Exc…" at bounding box center [795, 155] width 98 height 19
click at [746, 146] on select "Choose an option... Pending Applied Excluded (Questions) Excluded (Expired) Exc…" at bounding box center [795, 155] width 98 height 19
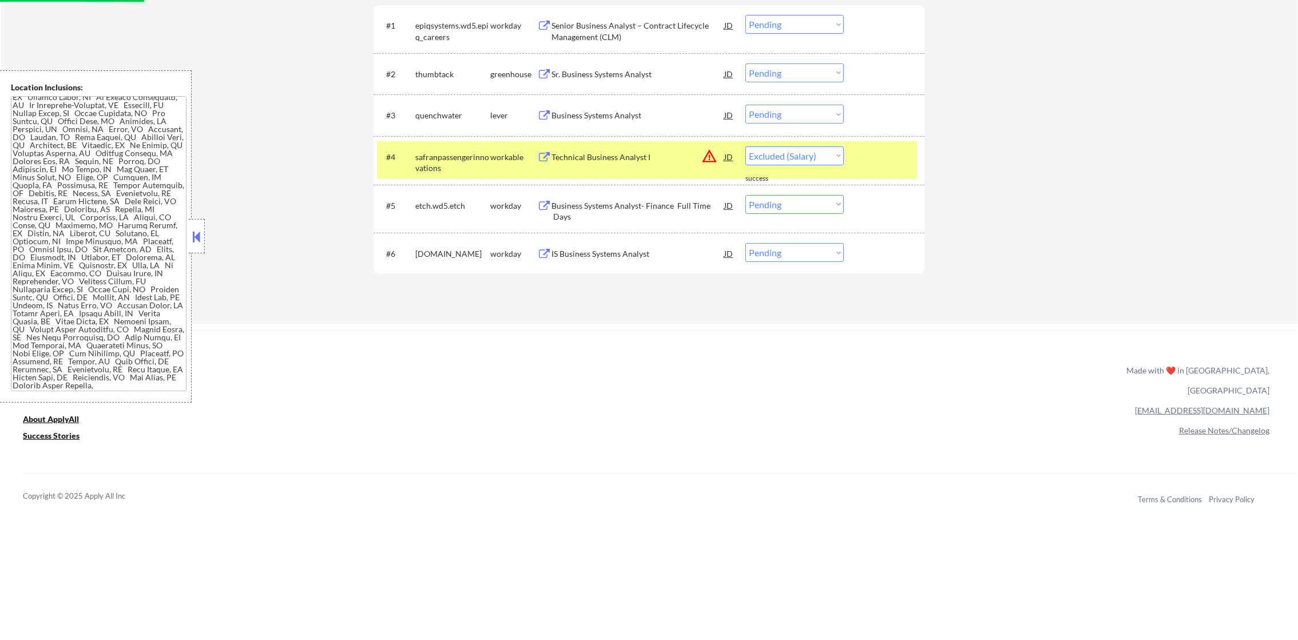
select select ""pending""
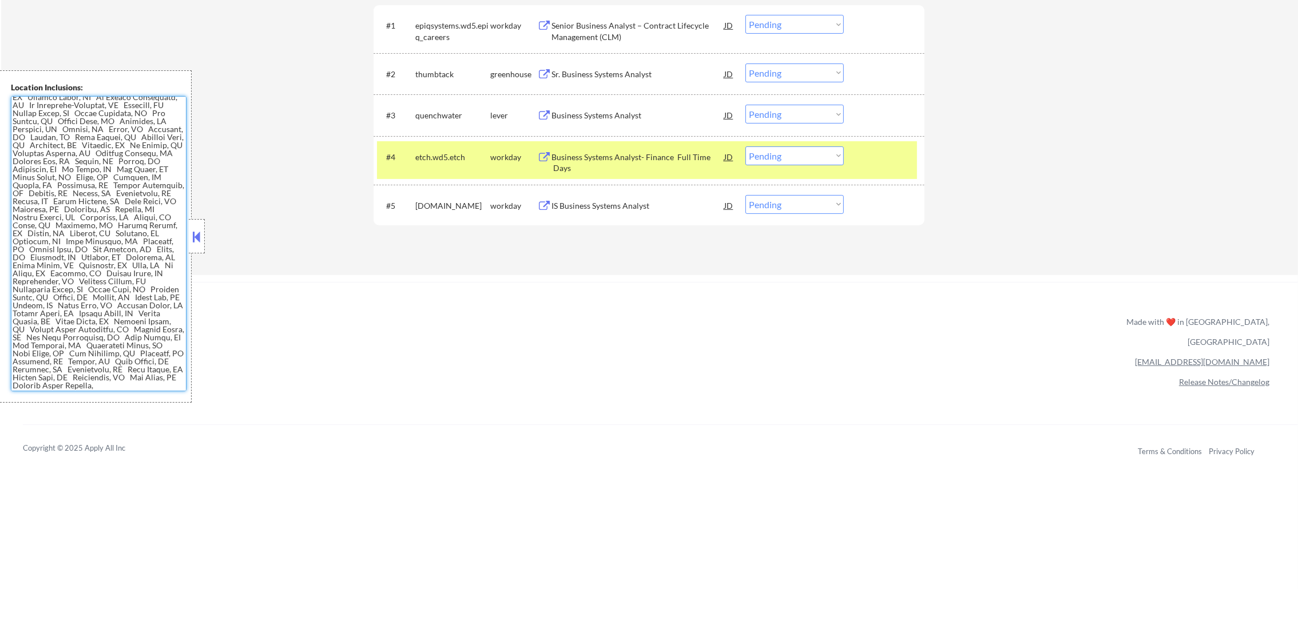
click at [456, 154] on div "etch.wd5.etch" at bounding box center [452, 157] width 75 height 11
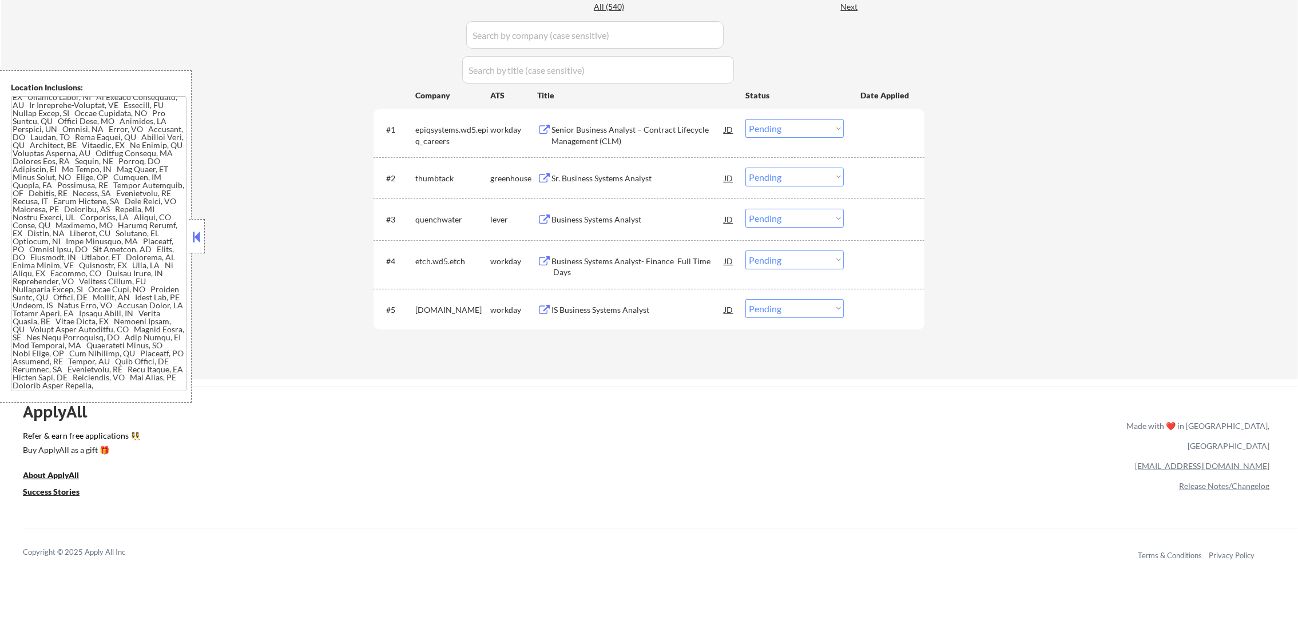
scroll to position [314, 0]
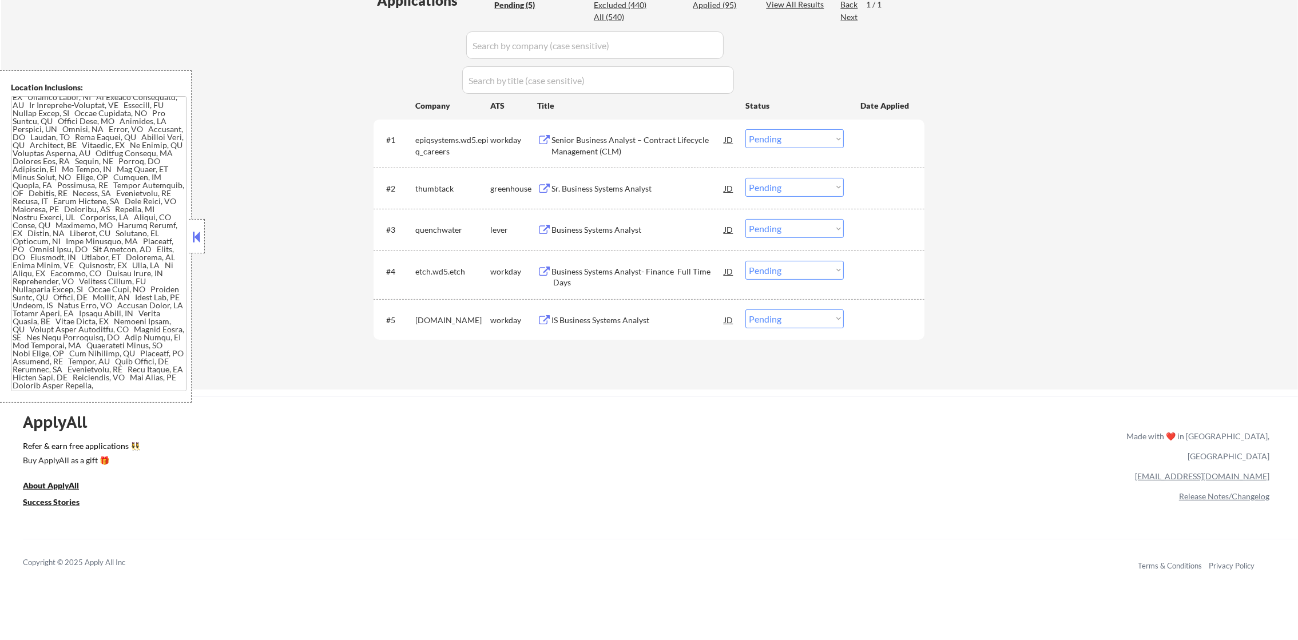
click at [646, 141] on div "Senior Business Analyst – Contract Lifecycle Management (CLM)" at bounding box center [638, 145] width 173 height 22
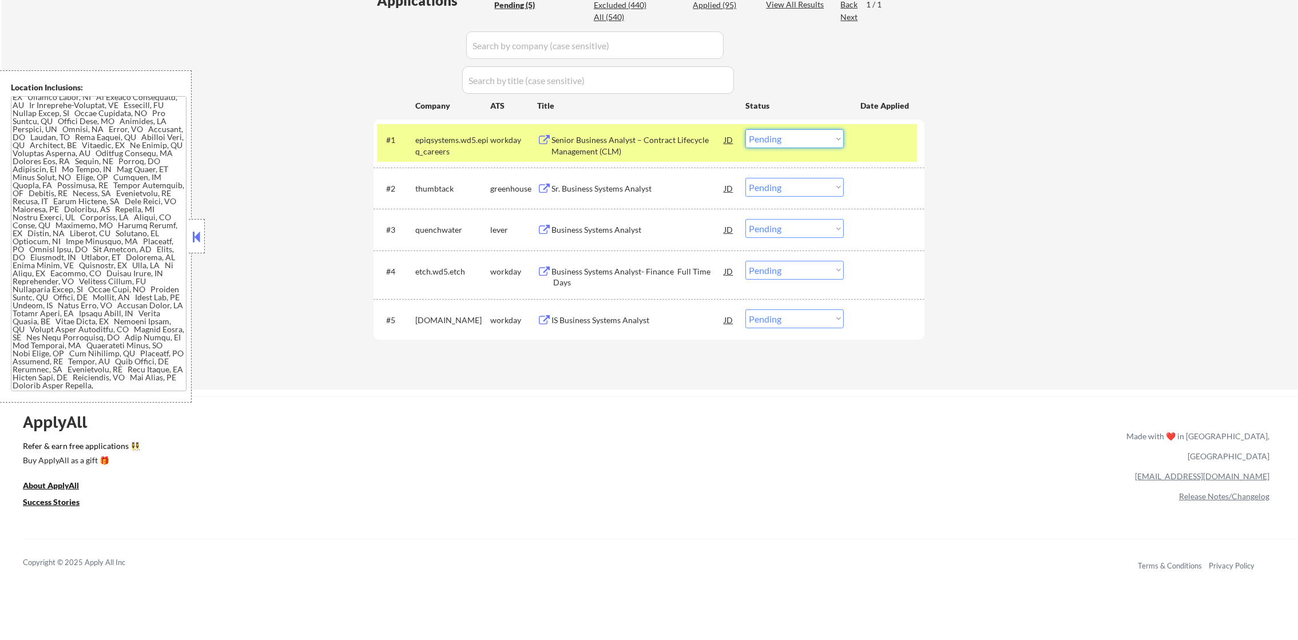
click at [766, 132] on select "Choose an option... Pending Applied Excluded (Questions) Excluded (Expired) Exc…" at bounding box center [795, 138] width 98 height 19
click at [746, 129] on select "Choose an option... Pending Applied Excluded (Questions) Excluded (Expired) Exc…" at bounding box center [795, 138] width 98 height 19
click at [465, 154] on div "epiqsystems.wd5.epiq_careers" at bounding box center [452, 145] width 75 height 22
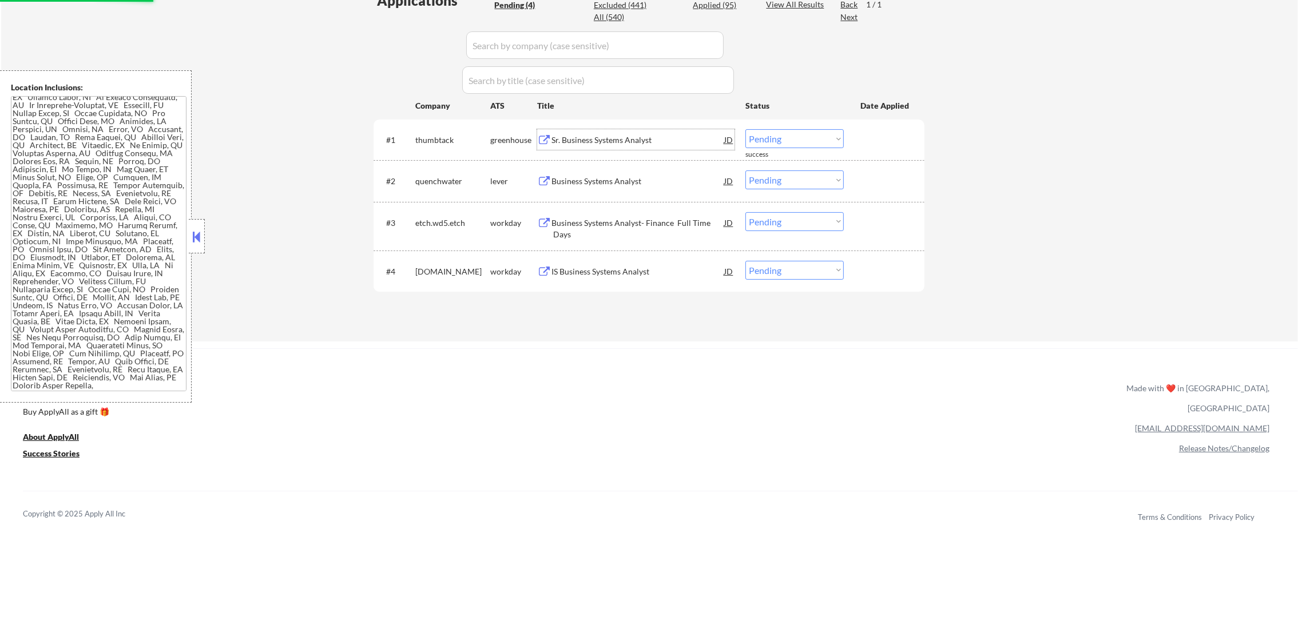
click at [608, 144] on div "Sr. Business Systems Analyst" at bounding box center [638, 139] width 173 height 11
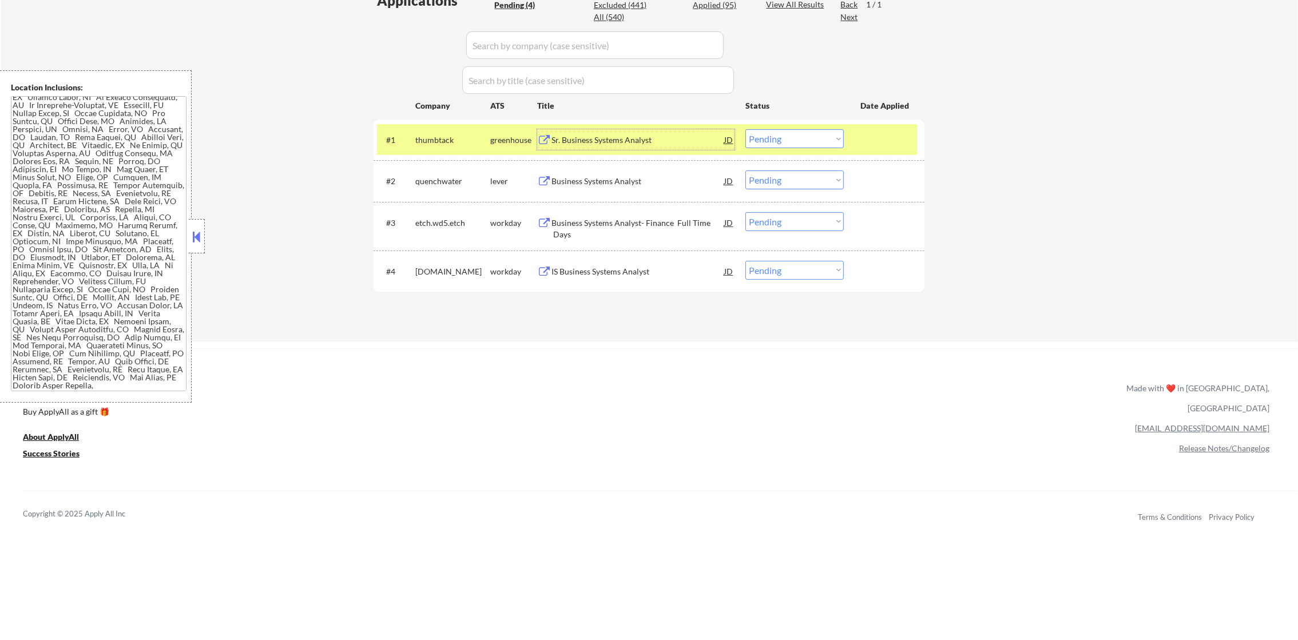
click at [816, 138] on select "Choose an option... Pending Applied Excluded (Questions) Excluded (Expired) Exc…" at bounding box center [795, 138] width 98 height 19
click at [746, 129] on select "Choose an option... Pending Applied Excluded (Questions) Excluded (Expired) Exc…" at bounding box center [795, 138] width 98 height 19
click at [450, 146] on div "thumbtack" at bounding box center [452, 139] width 75 height 21
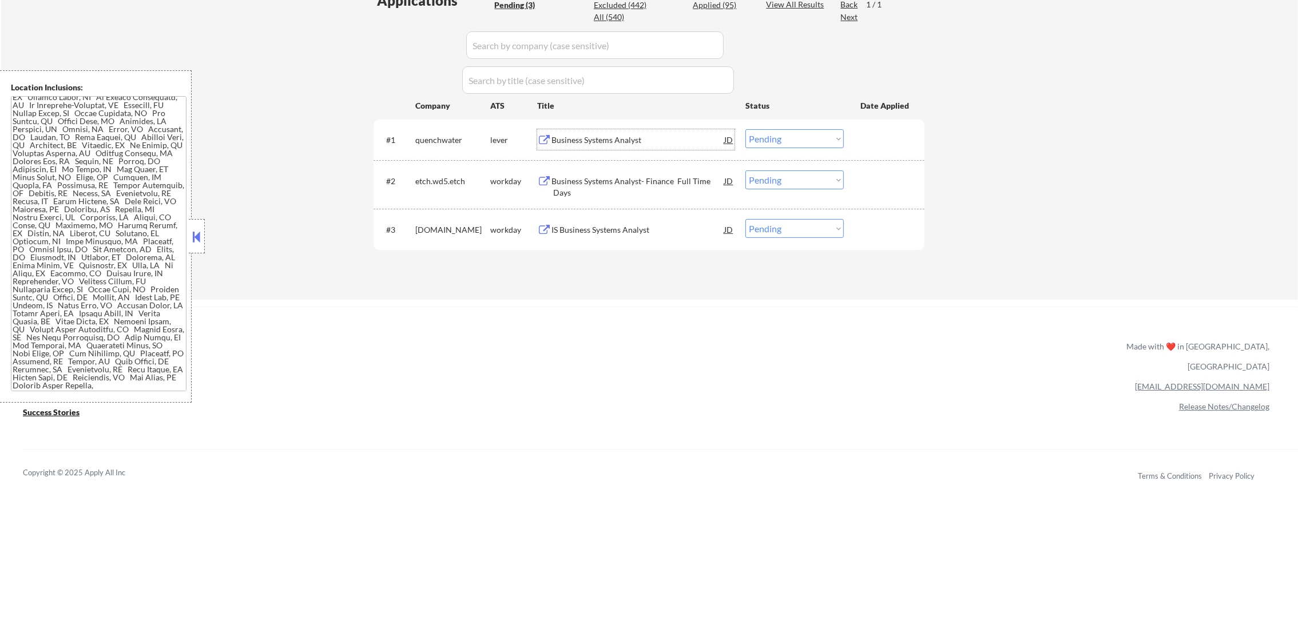
click at [593, 136] on div "Business Systems Analyst" at bounding box center [638, 139] width 173 height 11
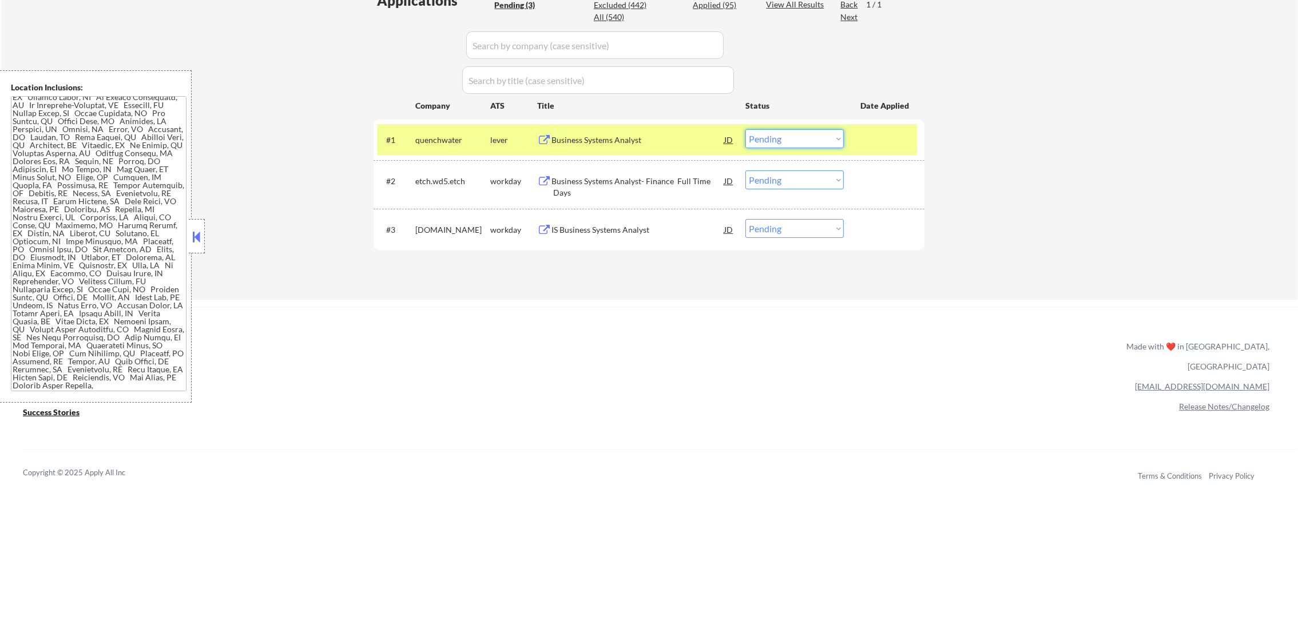
click at [776, 138] on select "Choose an option... Pending Applied Excluded (Questions) Excluded (Expired) Exc…" at bounding box center [795, 138] width 98 height 19
click at [746, 129] on select "Choose an option... Pending Applied Excluded (Questions) Excluded (Expired) Exc…" at bounding box center [795, 138] width 98 height 19
click at [464, 140] on div "quenchwater" at bounding box center [452, 139] width 75 height 11
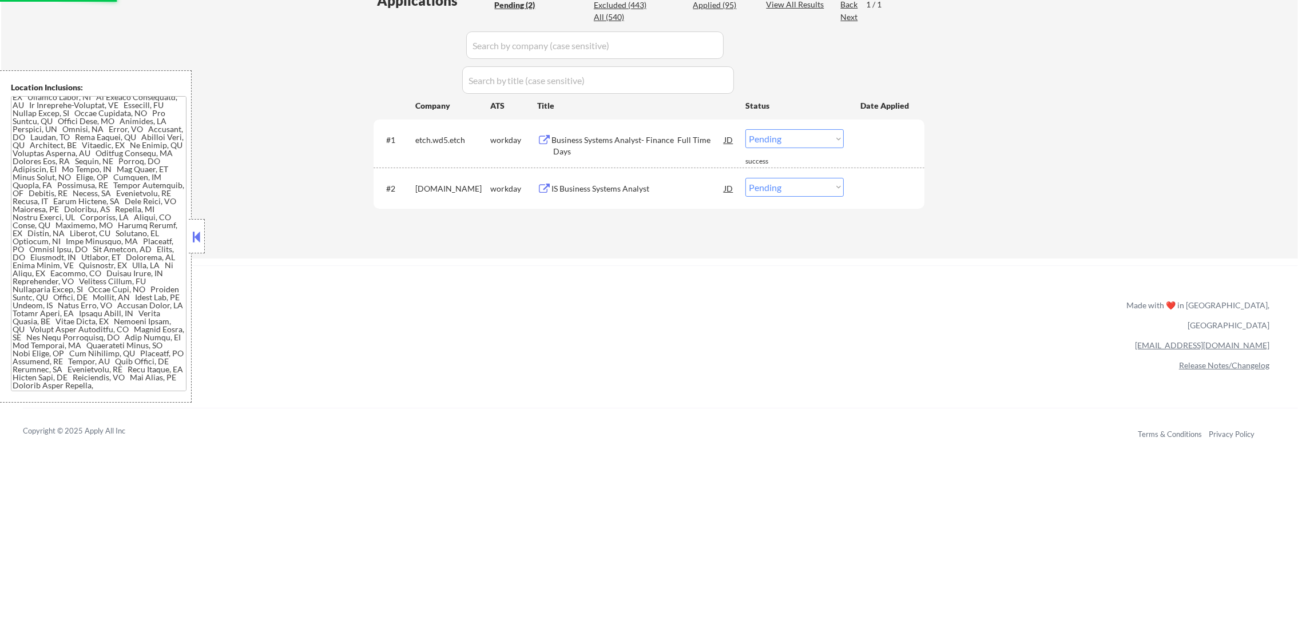
click at [634, 140] on div "Business Systems Analyst- Finance Full Time Days" at bounding box center [638, 145] width 173 height 22
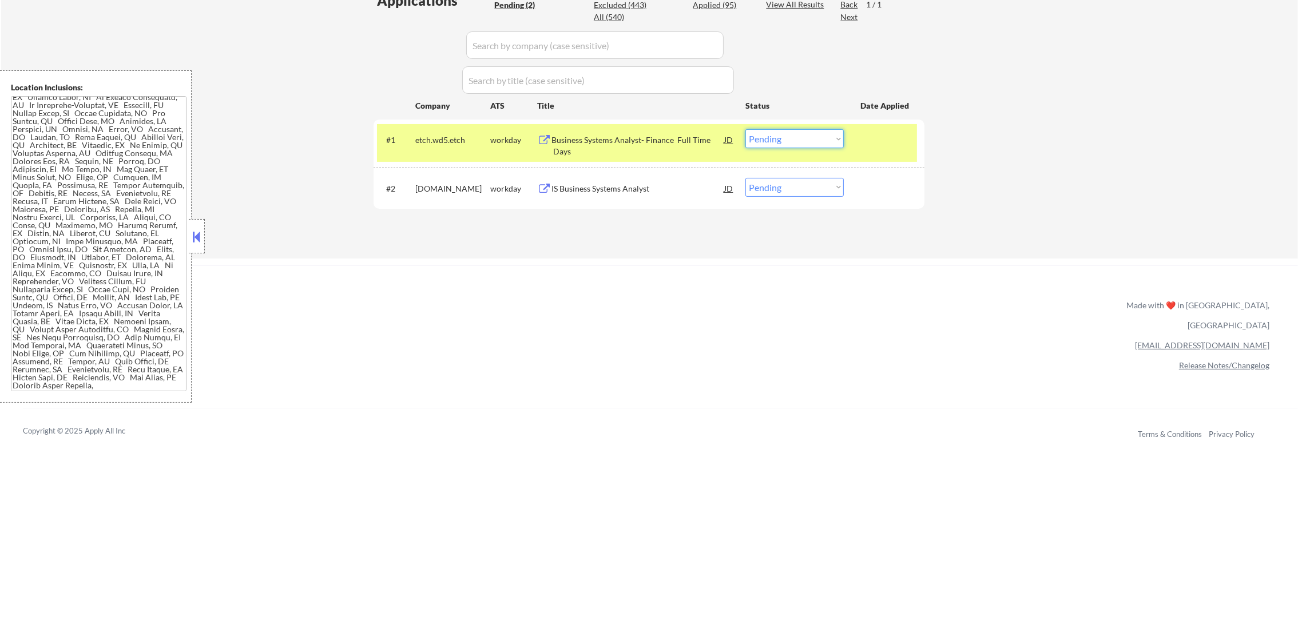
click at [797, 130] on select "Choose an option... Pending Applied Excluded (Questions) Excluded (Expired) Exc…" at bounding box center [795, 138] width 98 height 19
click at [746, 129] on select "Choose an option... Pending Applied Excluded (Questions) Excluded (Expired) Exc…" at bounding box center [795, 138] width 98 height 19
click at [450, 128] on div "#1 etch.wd5.etch workday Business Systems Analyst- Finance Full Time Days JD wa…" at bounding box center [647, 143] width 540 height 38
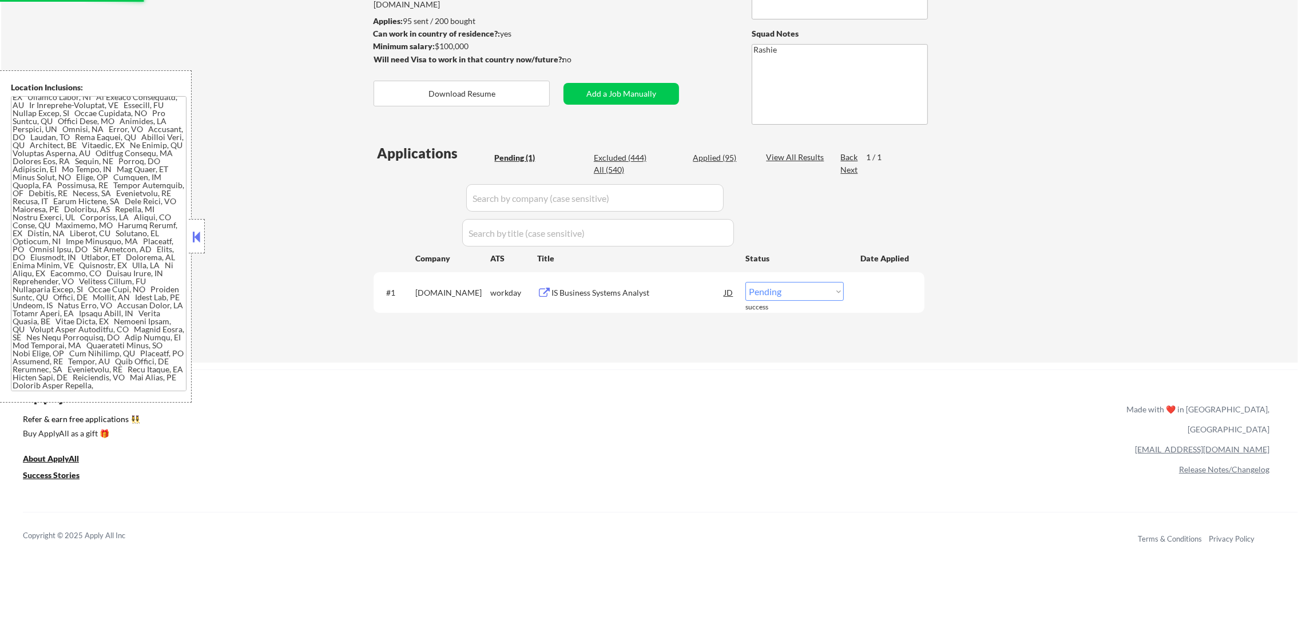
scroll to position [172, 0]
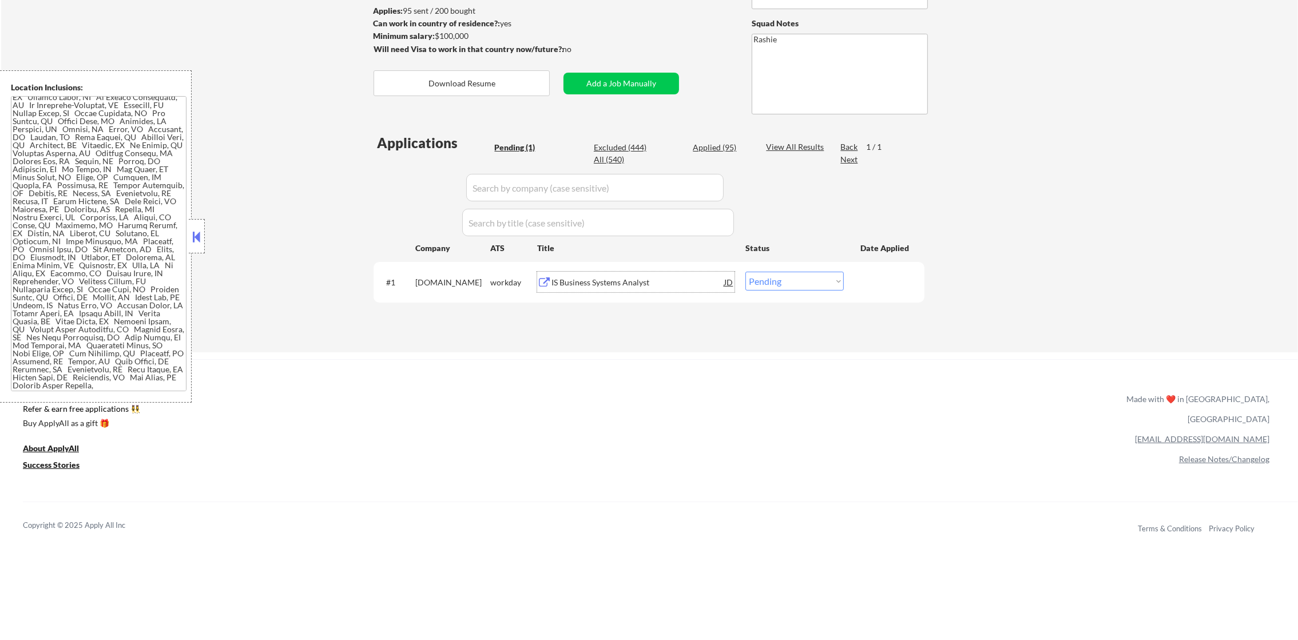
click at [635, 279] on div "IS Business Systems Analyst" at bounding box center [638, 282] width 173 height 11
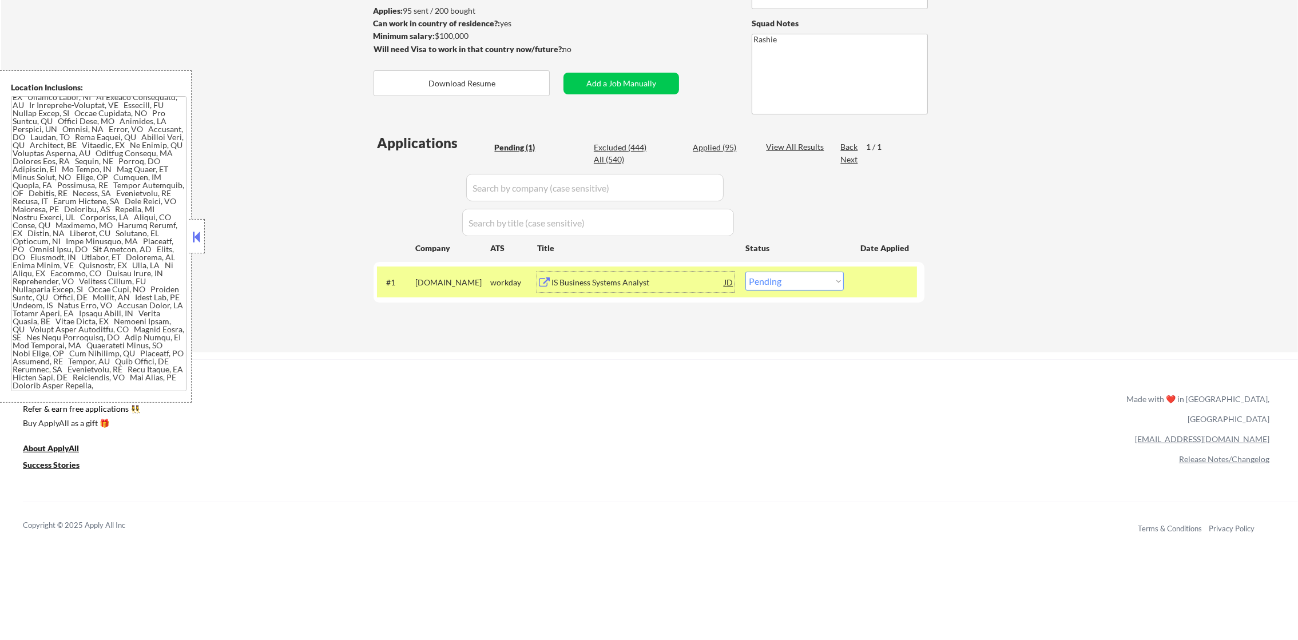
click at [600, 277] on div "IS Business Systems Analyst" at bounding box center [638, 282] width 173 height 11
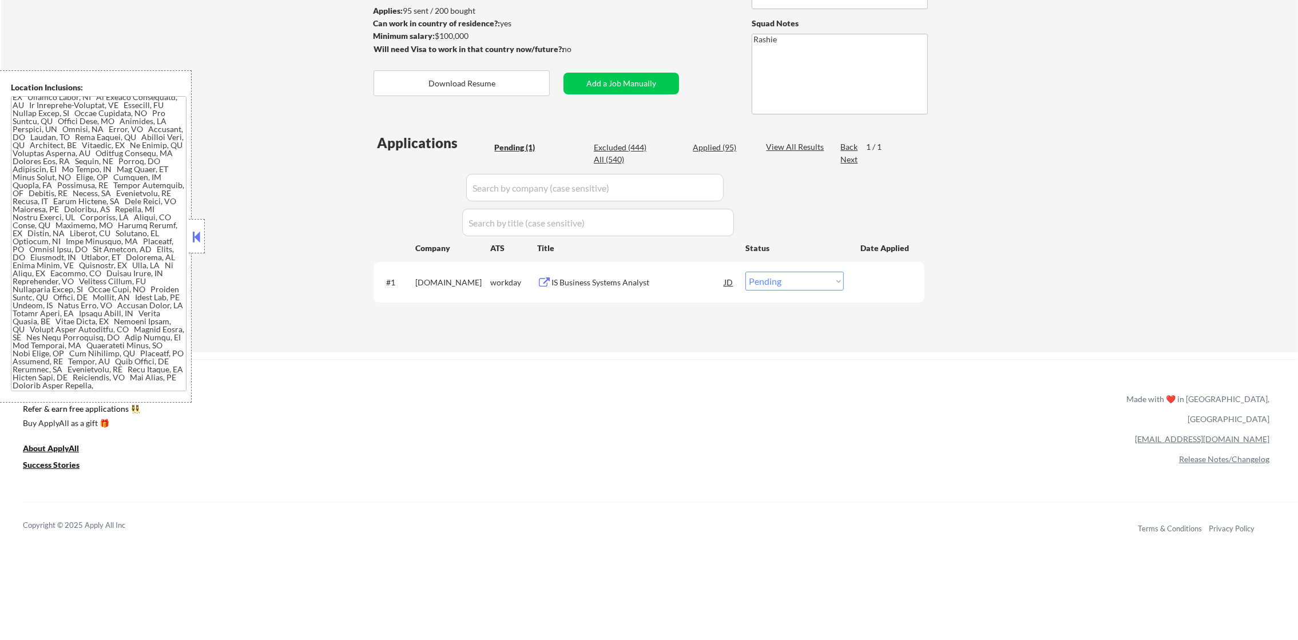
scroll to position [0, 0]
click at [786, 284] on select "Choose an option... Pending Applied Excluded (Questions) Excluded (Expired) Exc…" at bounding box center [795, 281] width 98 height 19
select select ""applied""
click at [746, 272] on select "Choose an option... Pending Applied Excluded (Questions) Excluded (Expired) Exc…" at bounding box center [795, 281] width 98 height 19
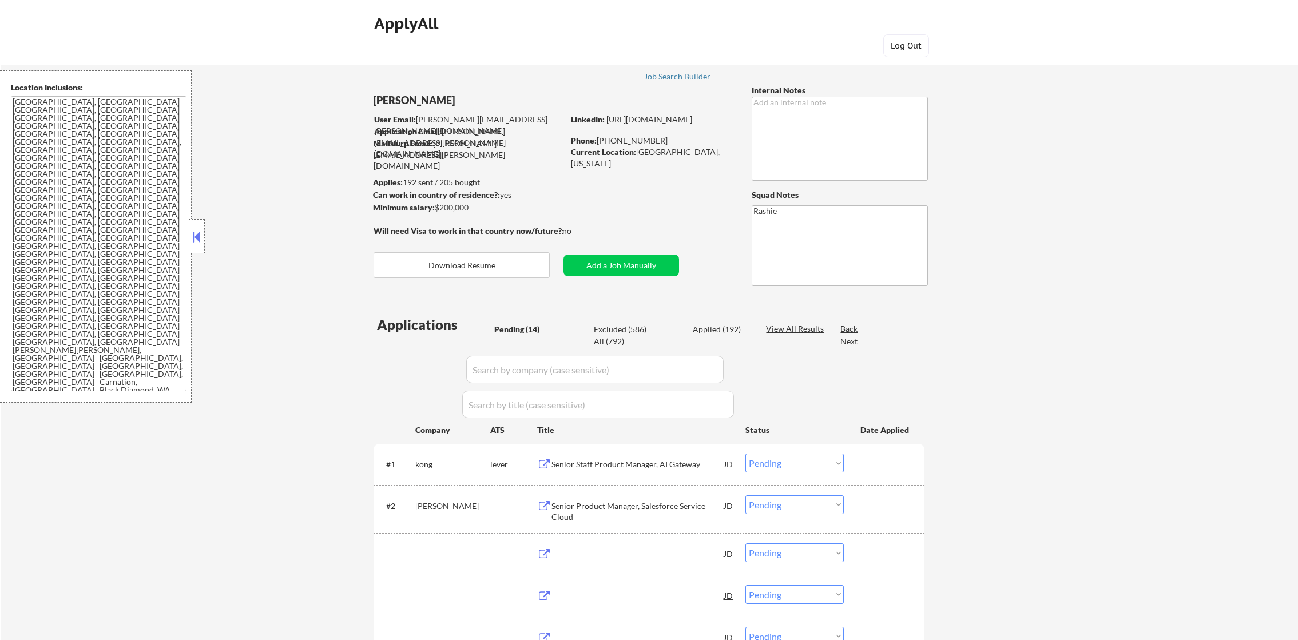
select select ""pending""
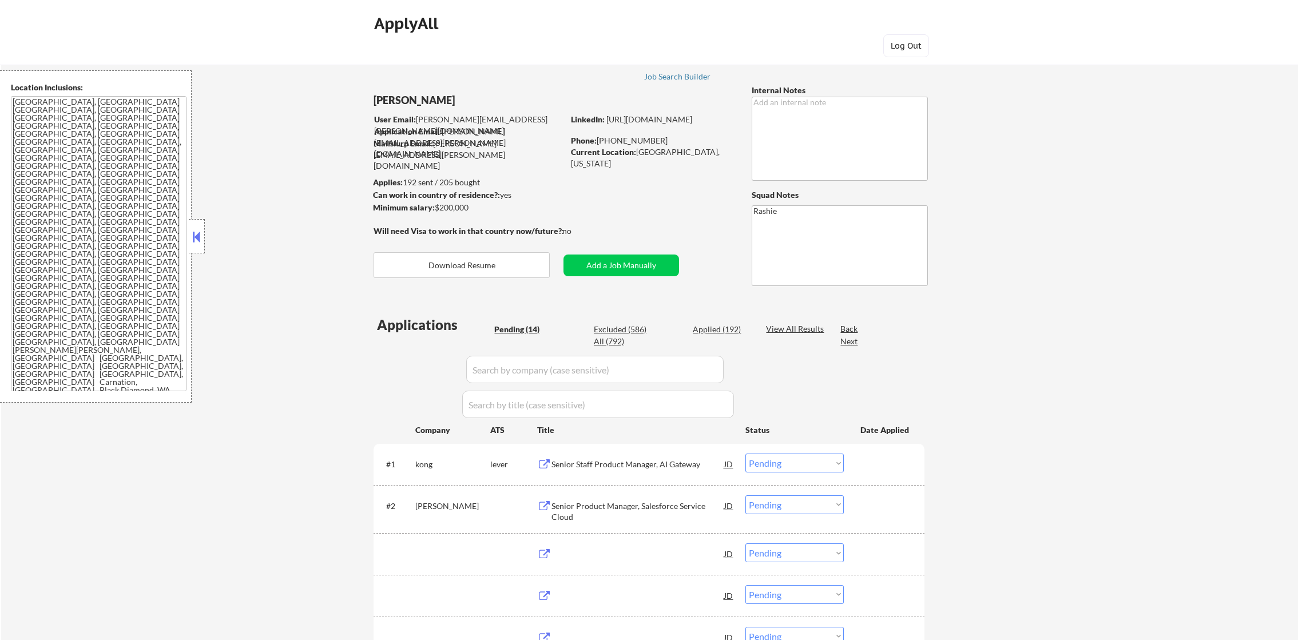
select select ""pending""
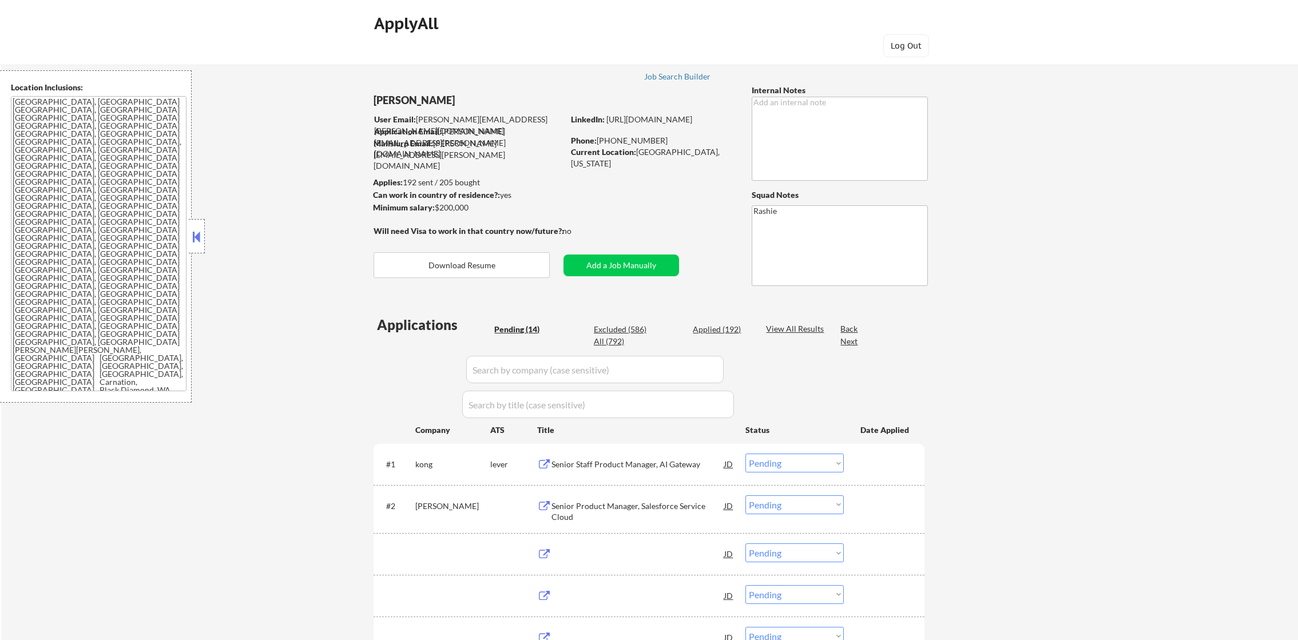
select select ""pending""
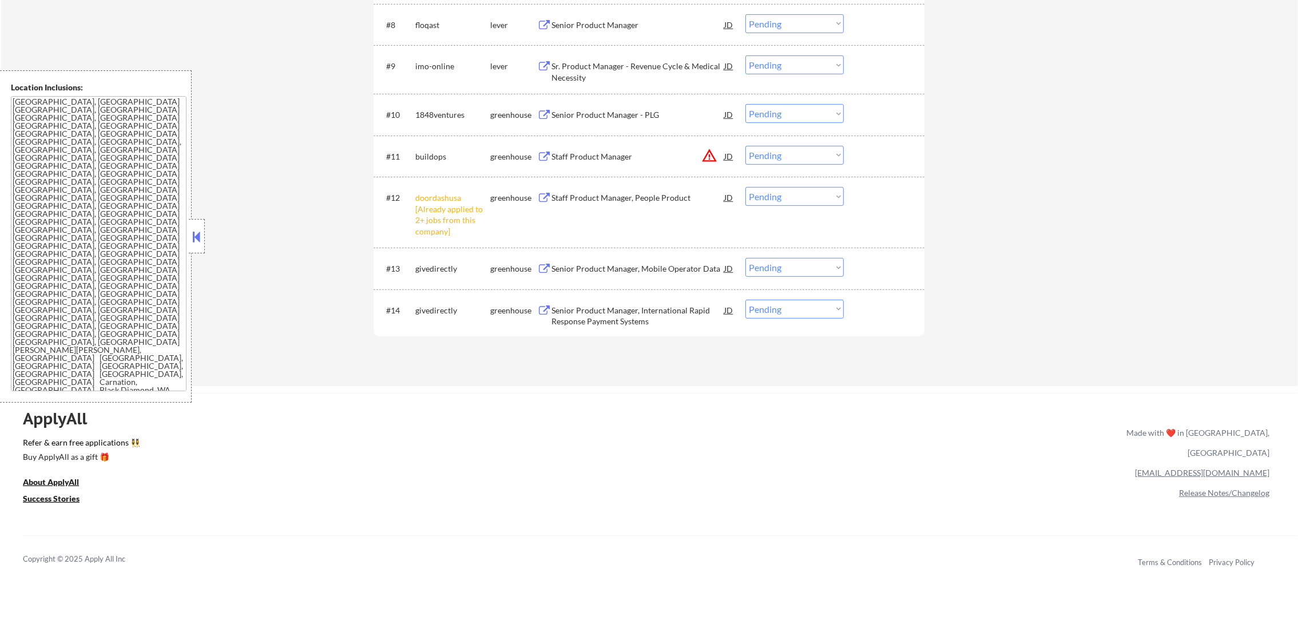
scroll to position [704, 0]
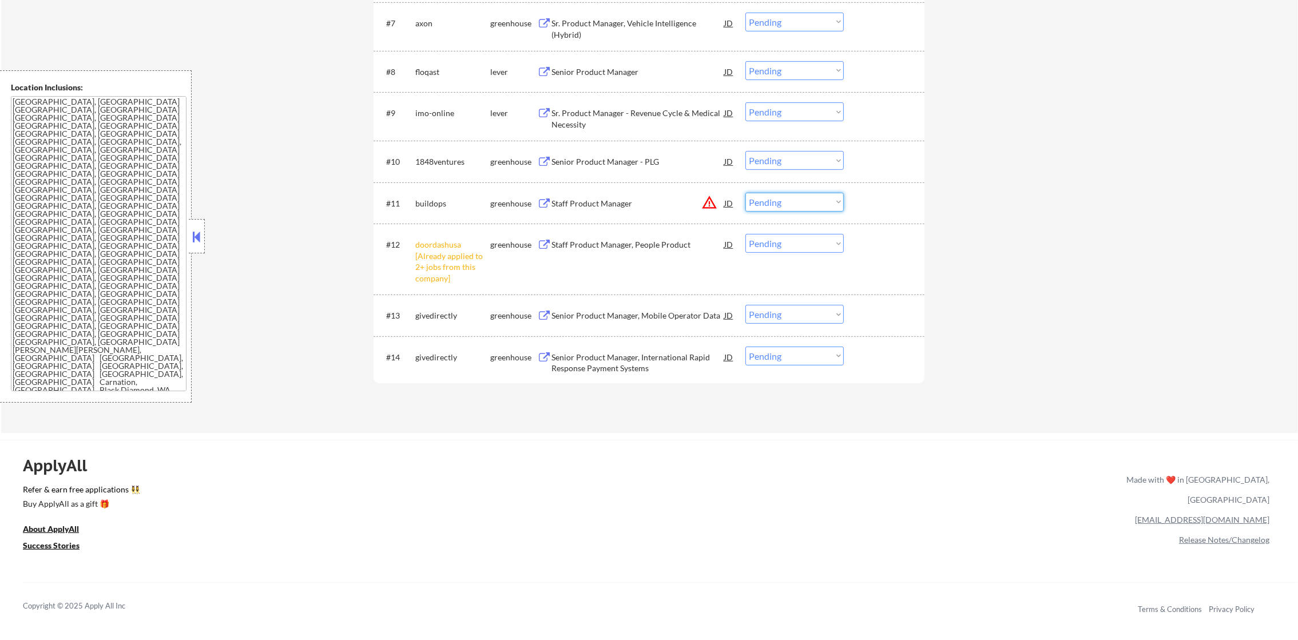
click at [789, 205] on select "Choose an option... Pending Applied Excluded (Questions) Excluded (Expired) Exc…" at bounding box center [795, 202] width 98 height 19
click at [714, 199] on button "warning_amber" at bounding box center [710, 203] width 16 height 16
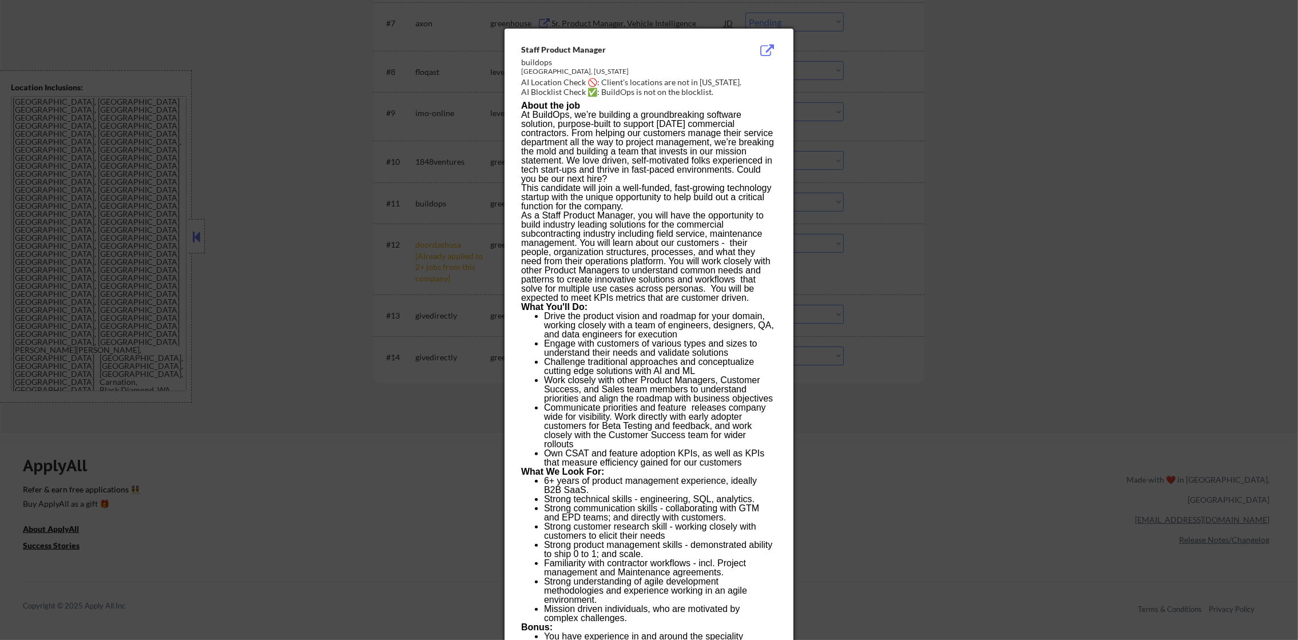
click at [956, 198] on div at bounding box center [649, 320] width 1298 height 640
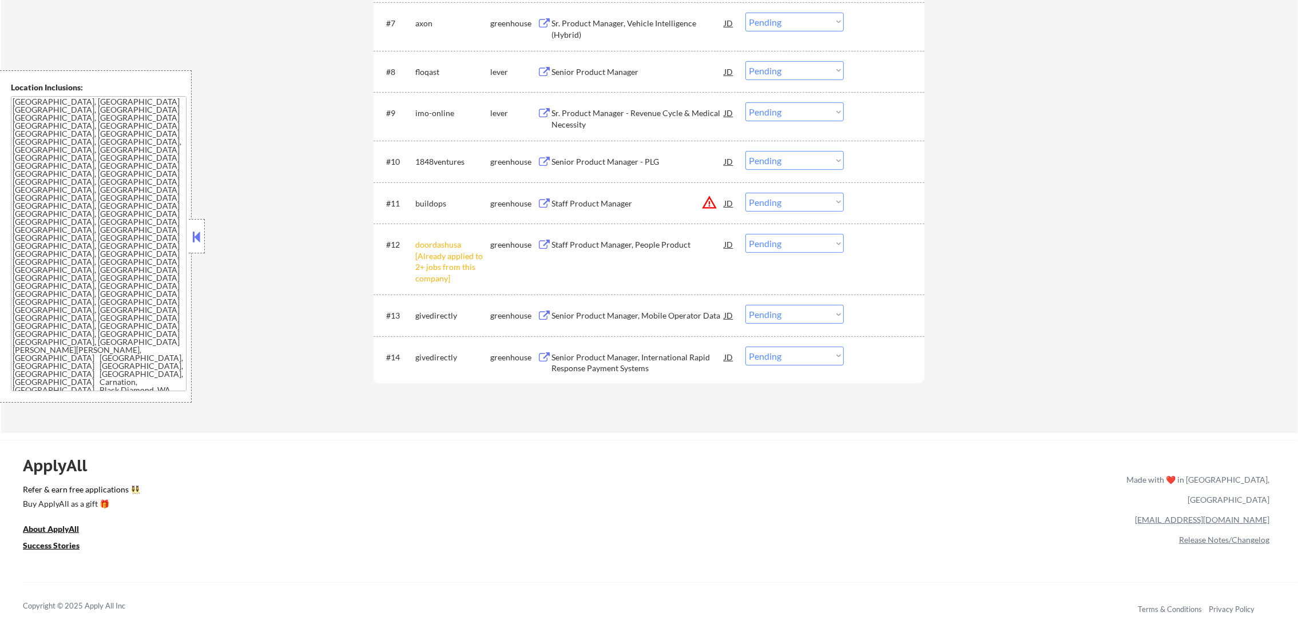
click at [819, 206] on select "Choose an option... Pending Applied Excluded (Questions) Excluded (Expired) Exc…" at bounding box center [795, 202] width 98 height 19
select select ""excluded__location_""
click at [746, 193] on select "Choose an option... Pending Applied Excluded (Questions) Excluded (Expired) Exc…" at bounding box center [795, 202] width 98 height 19
drag, startPoint x: 788, startPoint y: 243, endPoint x: 788, endPoint y: 252, distance: 9.2
click at [788, 243] on select "Choose an option... Pending Applied Excluded (Questions) Excluded (Expired) Exc…" at bounding box center [795, 243] width 98 height 19
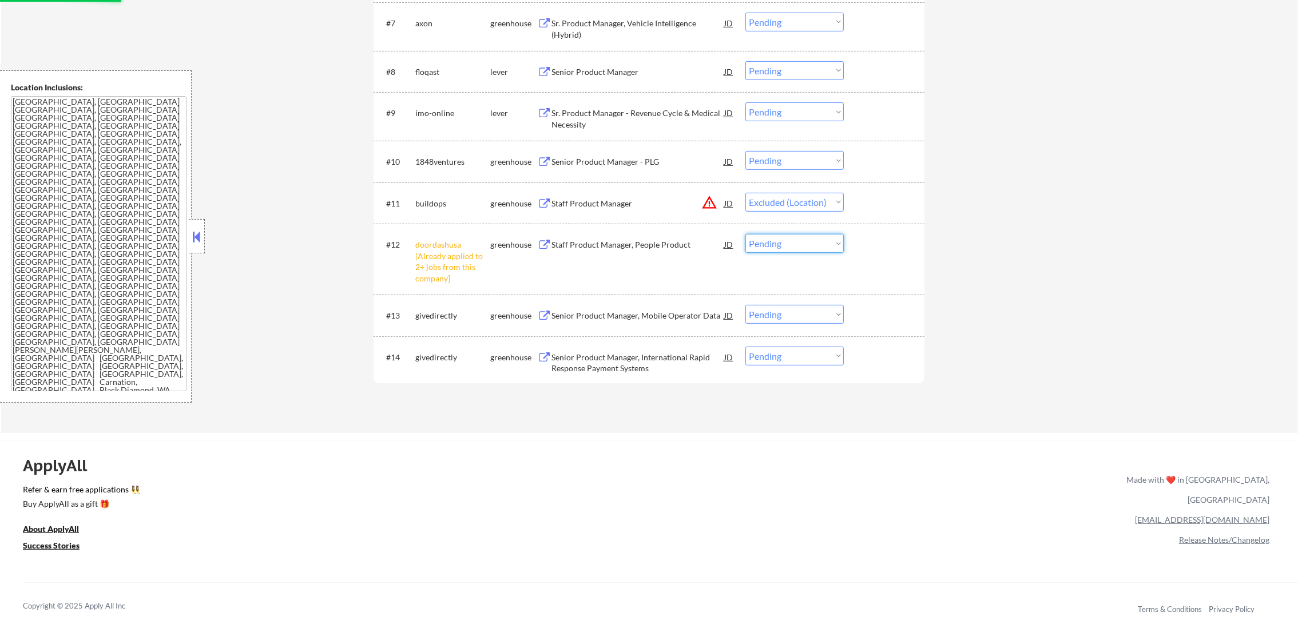
select select ""excluded__other_""
click at [746, 234] on select "Choose an option... Pending Applied Excluded (Questions) Excluded (Expired) Exc…" at bounding box center [795, 243] width 98 height 19
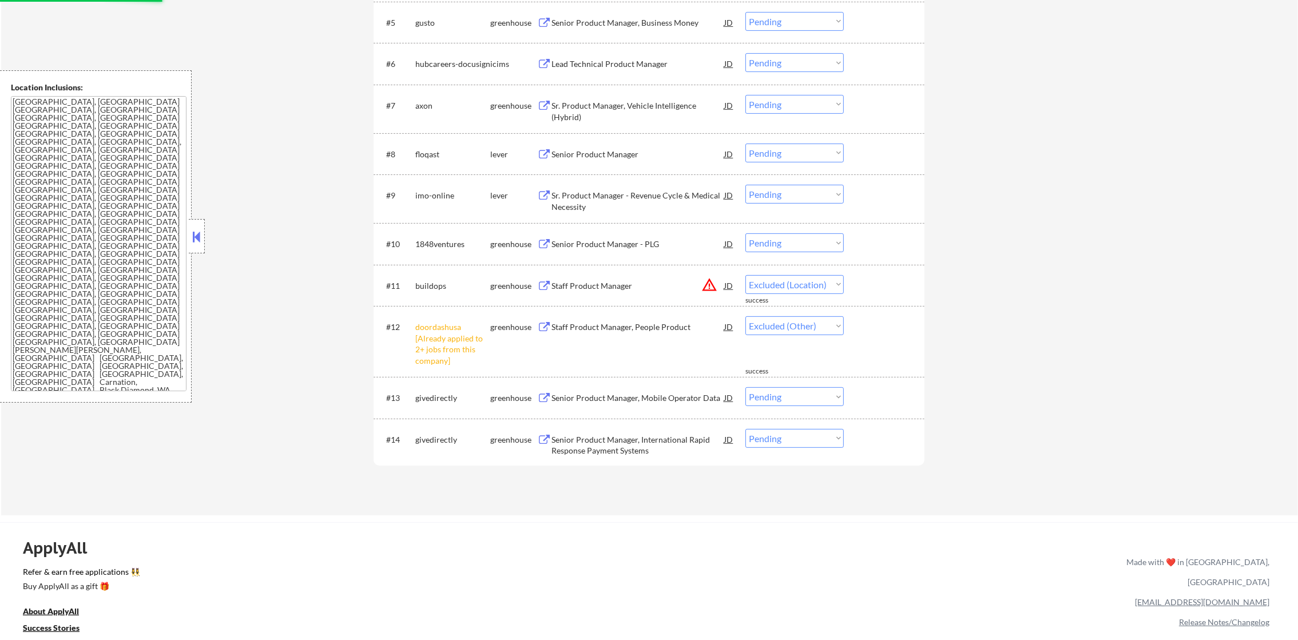
scroll to position [619, 0]
select select ""pending""
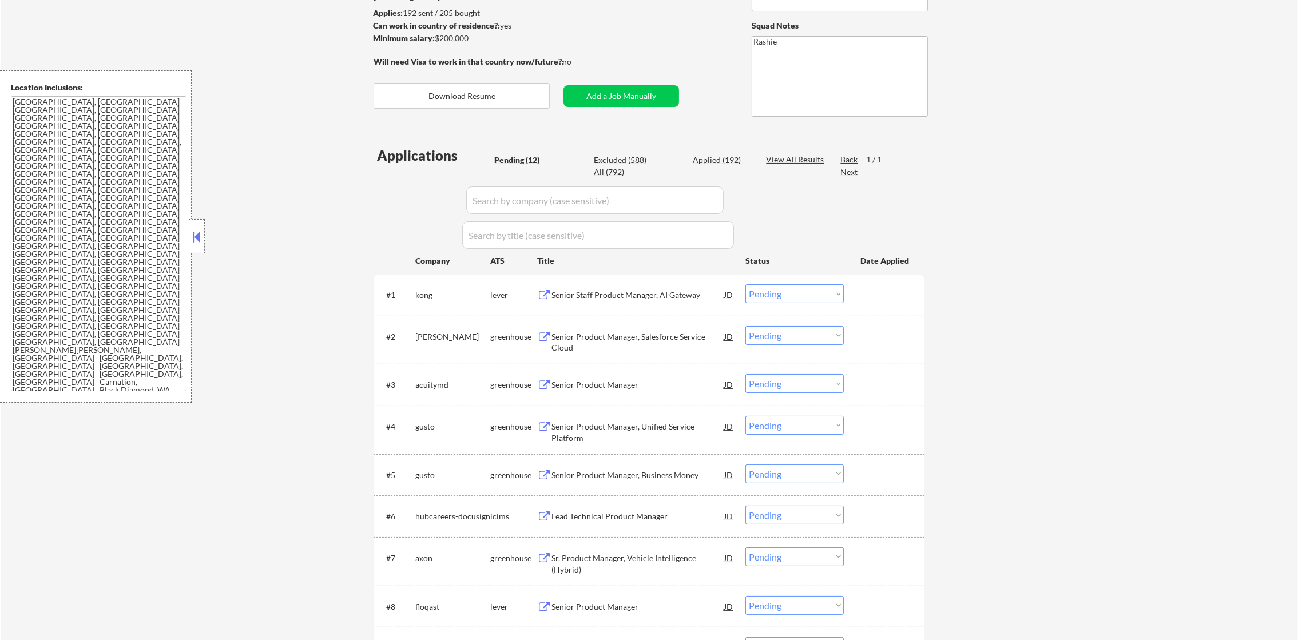
scroll to position [237, 0]
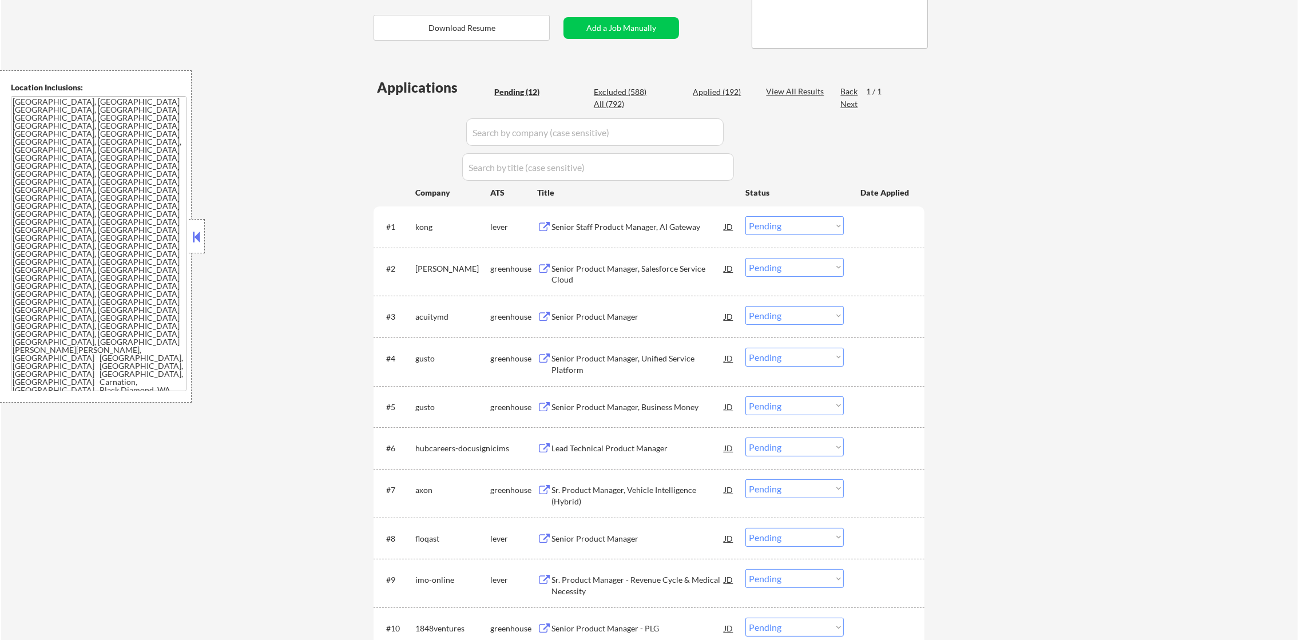
click at [659, 226] on div "Senior Staff Product Manager, AI Gateway" at bounding box center [638, 226] width 173 height 11
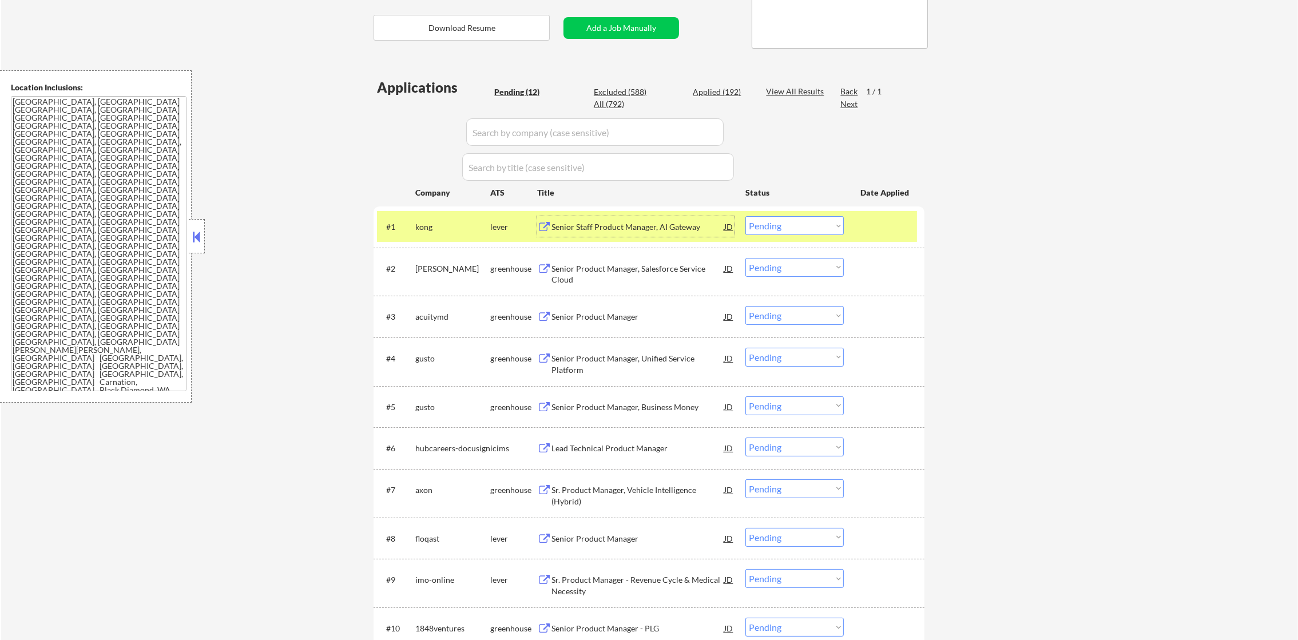
drag, startPoint x: 795, startPoint y: 224, endPoint x: 794, endPoint y: 233, distance: 9.2
click at [794, 227] on select "Choose an option... Pending Applied Excluded (Questions) Excluded (Expired) Exc…" at bounding box center [795, 225] width 98 height 19
click at [746, 216] on select "Choose an option... Pending Applied Excluded (Questions) Excluded (Expired) Exc…" at bounding box center [795, 225] width 98 height 19
click at [378, 228] on div "#1 kong lever Senior Staff Product Manager, AI Gateway JD Choose an option... P…" at bounding box center [647, 226] width 540 height 31
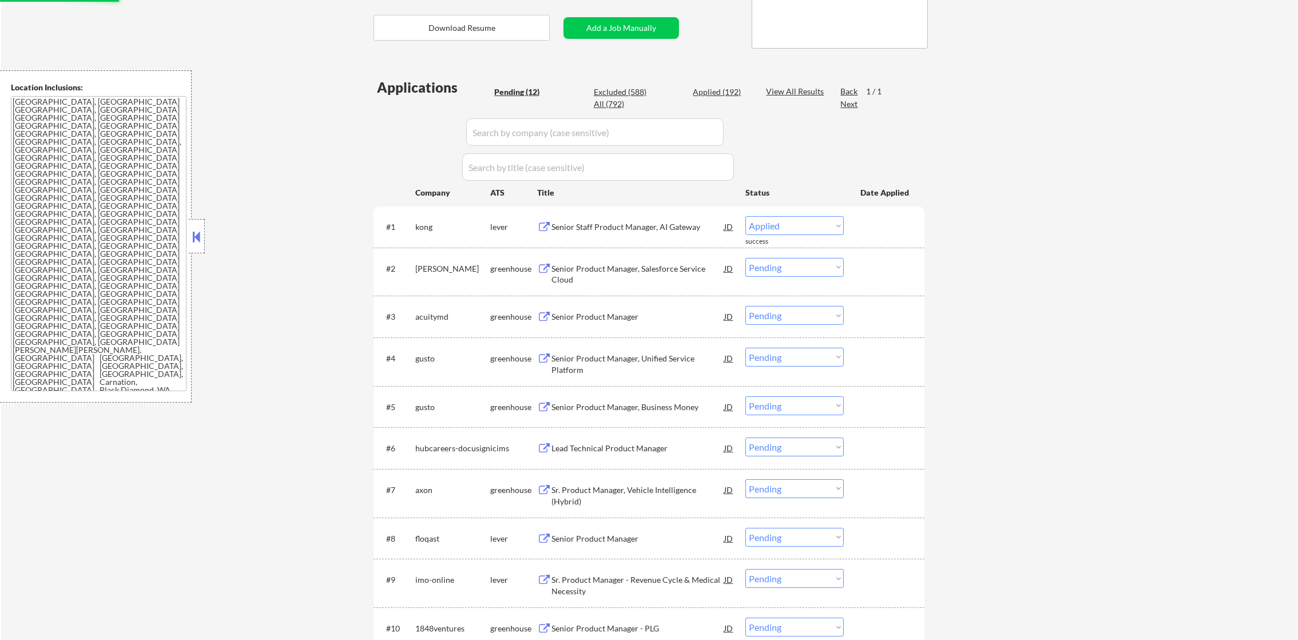
select select ""pending""
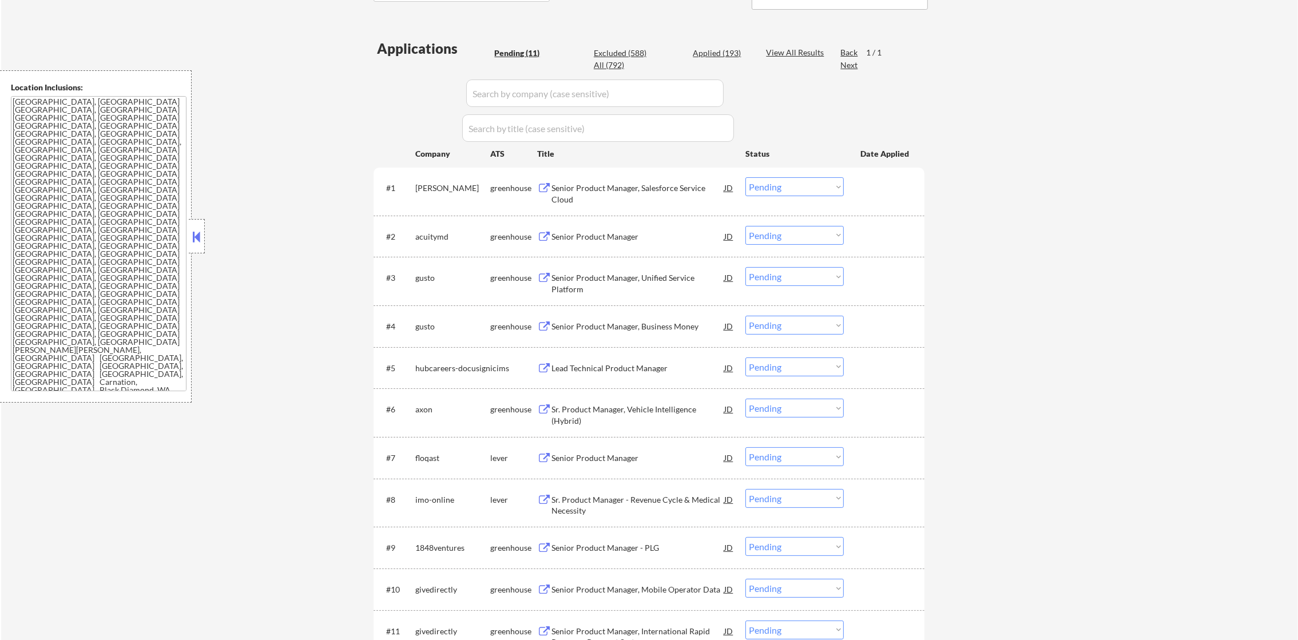
scroll to position [294, 0]
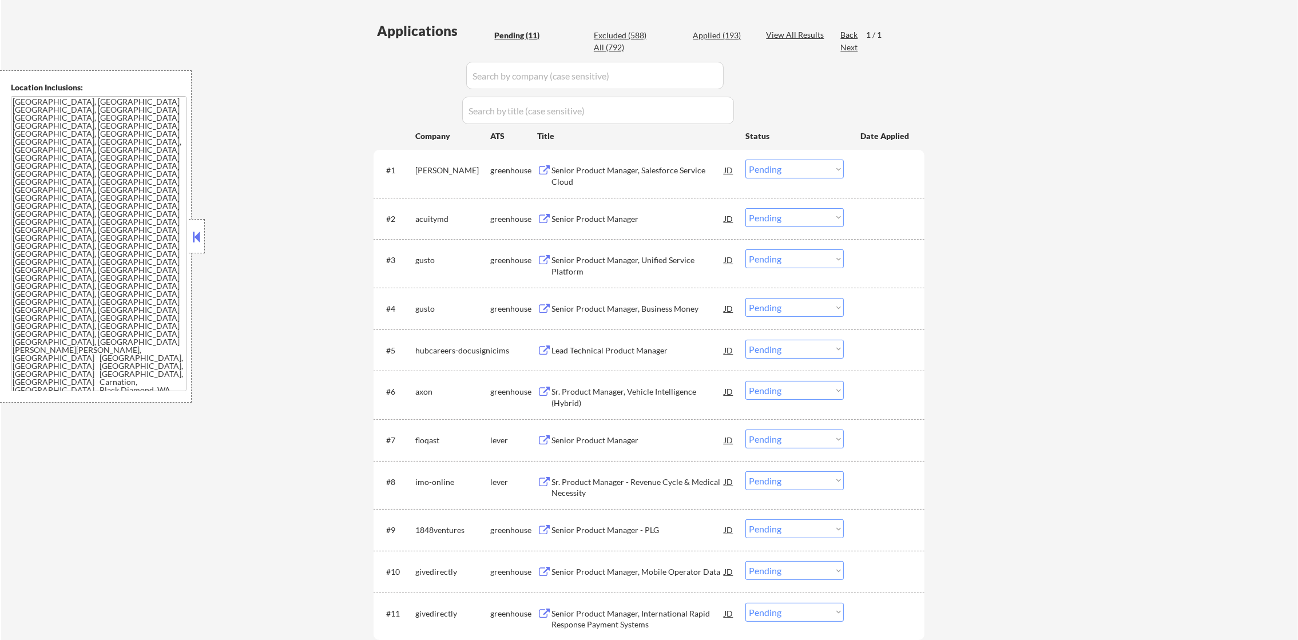
click at [629, 166] on div "Senior Product Manager, Salesforce Service Cloud" at bounding box center [638, 176] width 173 height 22
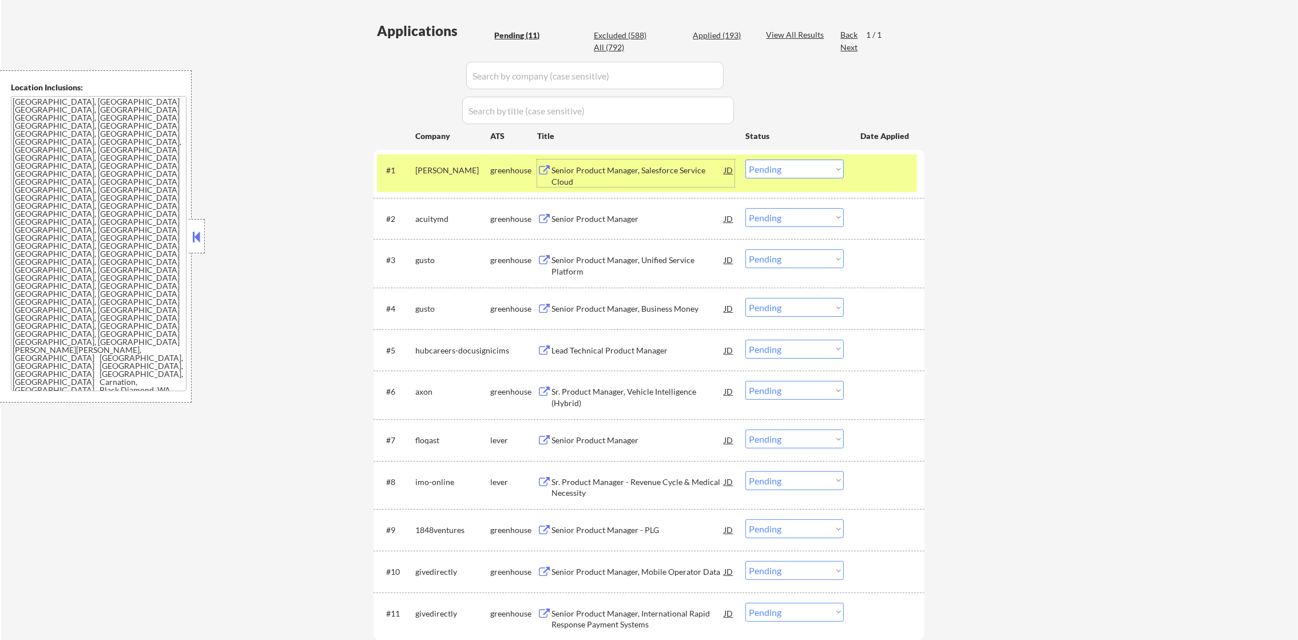
click at [417, 174] on div "natera" at bounding box center [452, 170] width 75 height 11
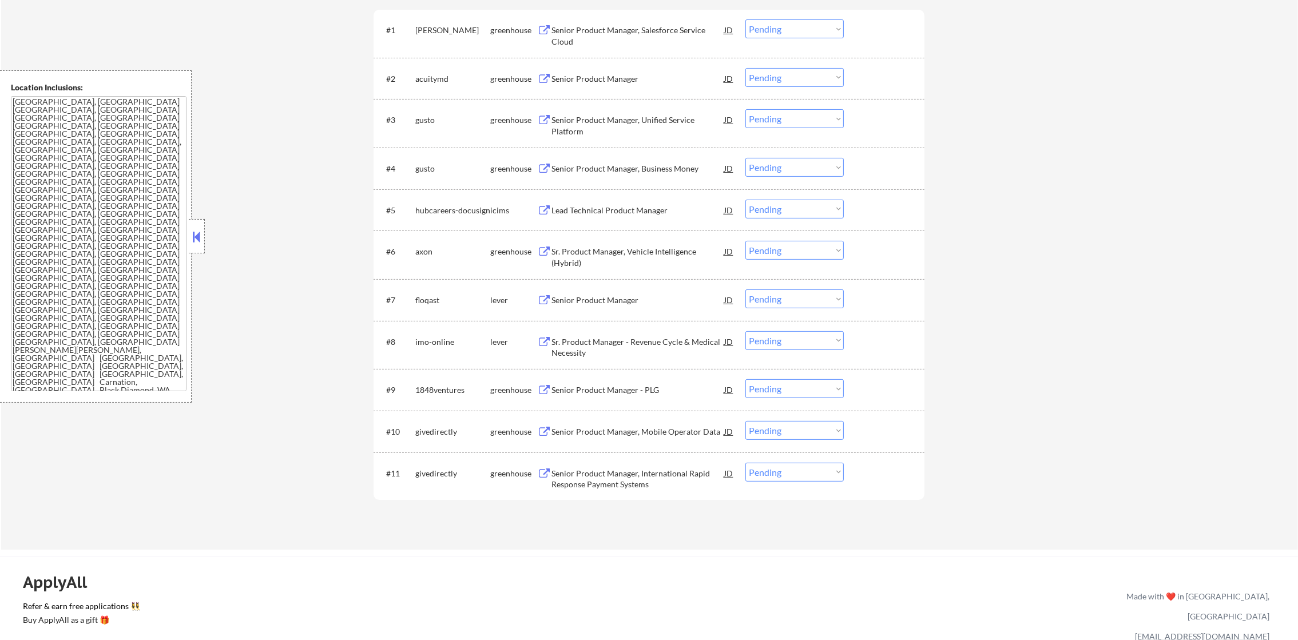
scroll to position [438, 0]
click at [622, 60] on div "#2 acuitymd greenhouse Senior Product Manager JD Choose an option... Pending Ap…" at bounding box center [647, 75] width 540 height 31
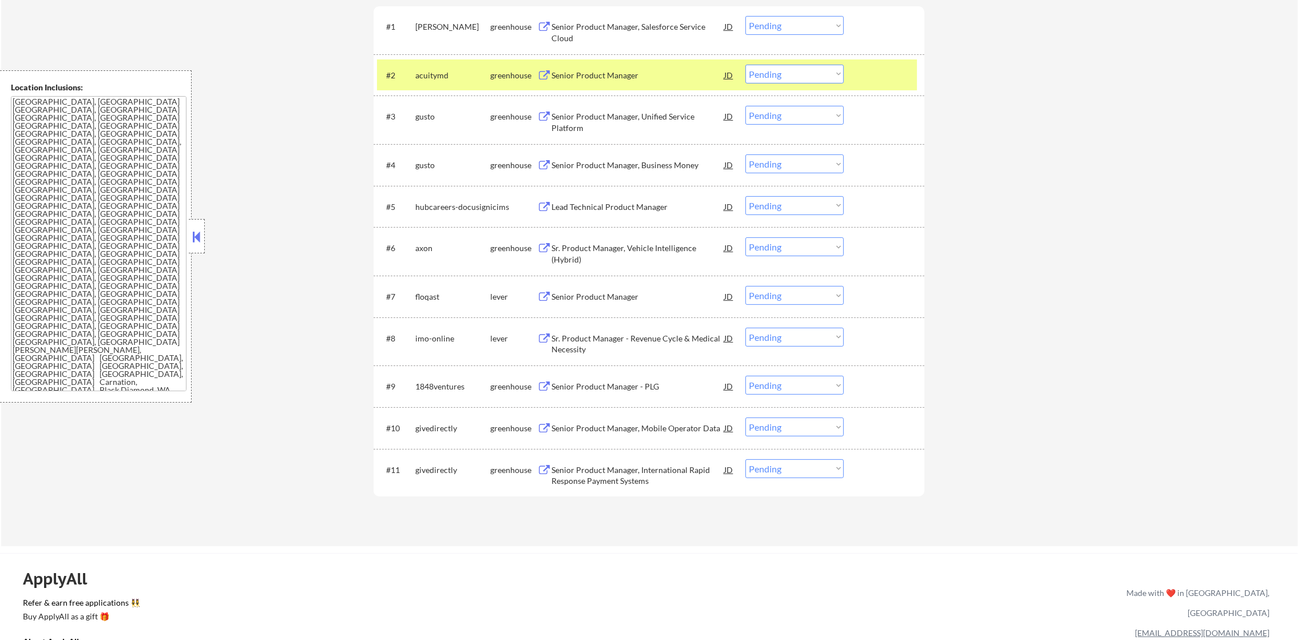
click at [621, 68] on div "Senior Product Manager" at bounding box center [638, 75] width 173 height 21
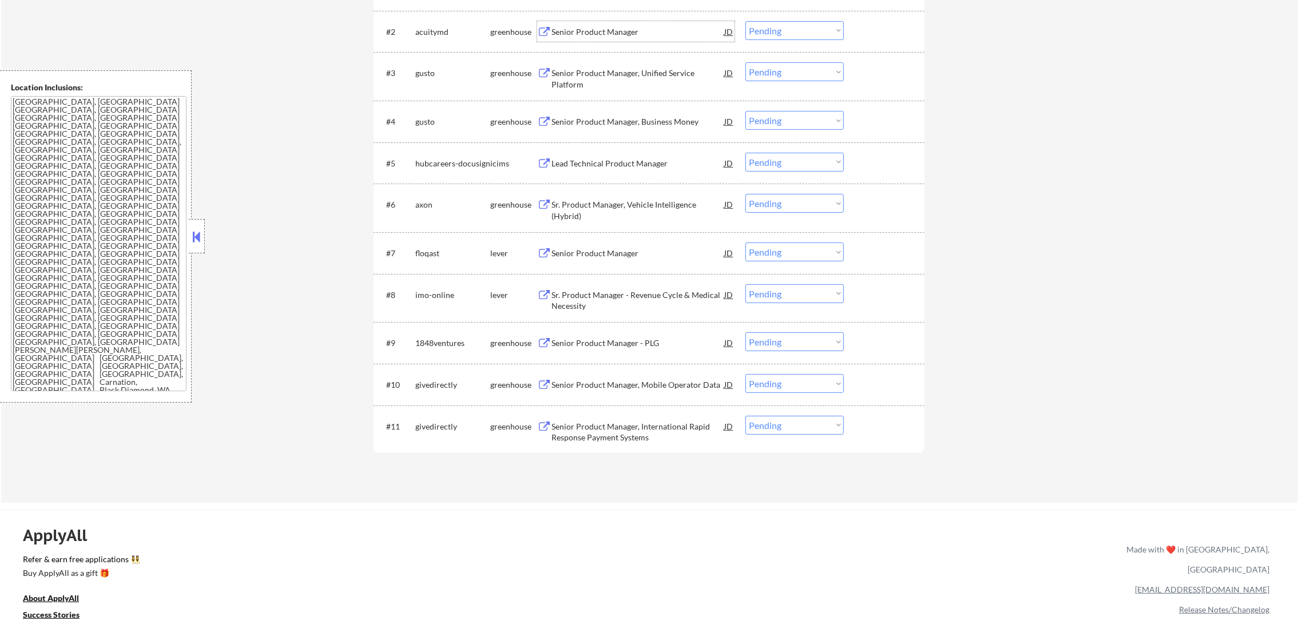
scroll to position [495, 0]
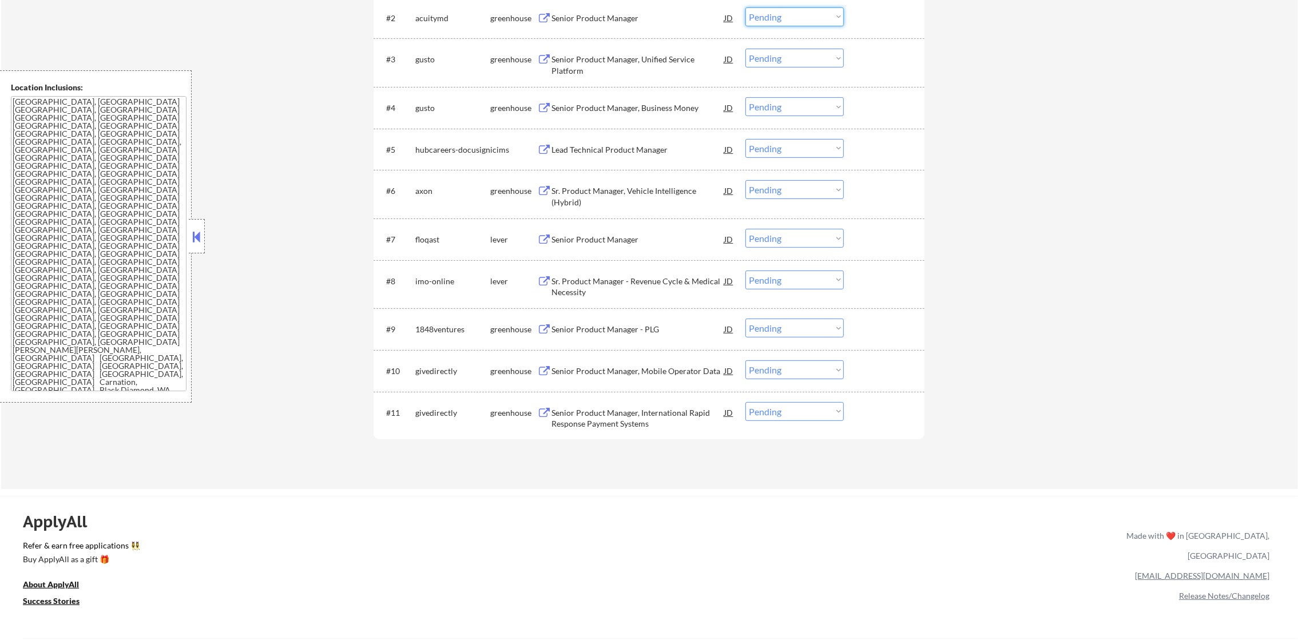
click at [815, 11] on select "Choose an option... Pending Applied Excluded (Questions) Excluded (Expired) Exc…" at bounding box center [795, 16] width 98 height 19
click at [746, 7] on select "Choose an option... Pending Applied Excluded (Questions) Excluded (Expired) Exc…" at bounding box center [795, 16] width 98 height 19
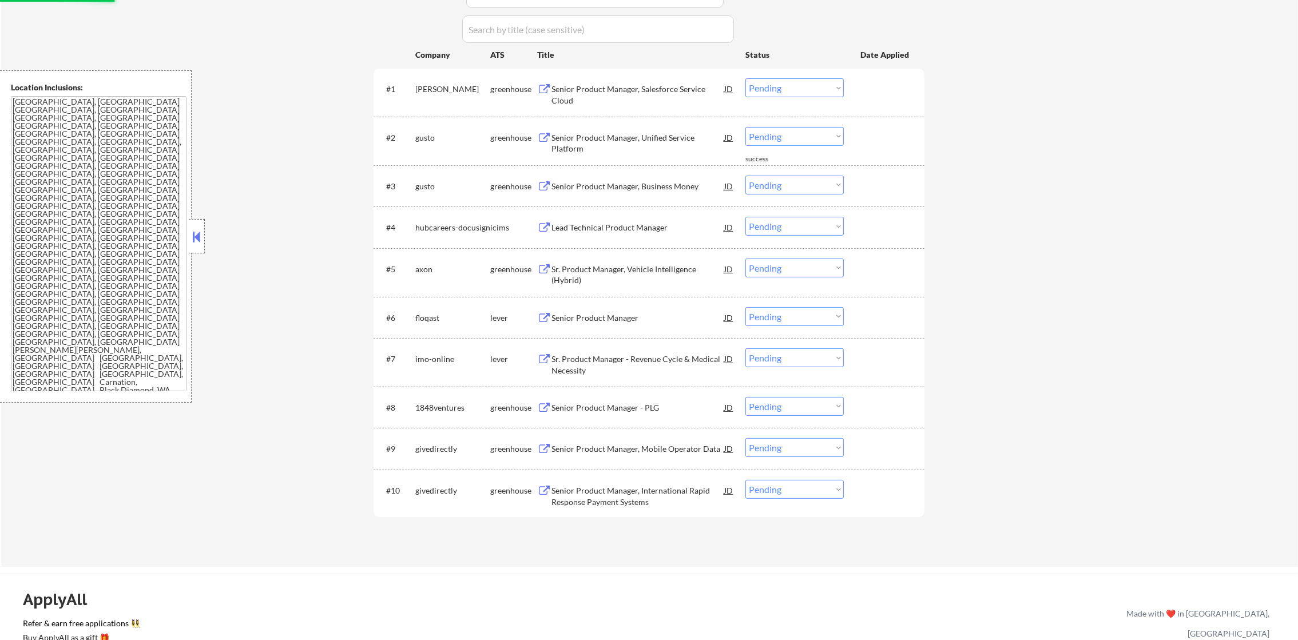
scroll to position [380, 0]
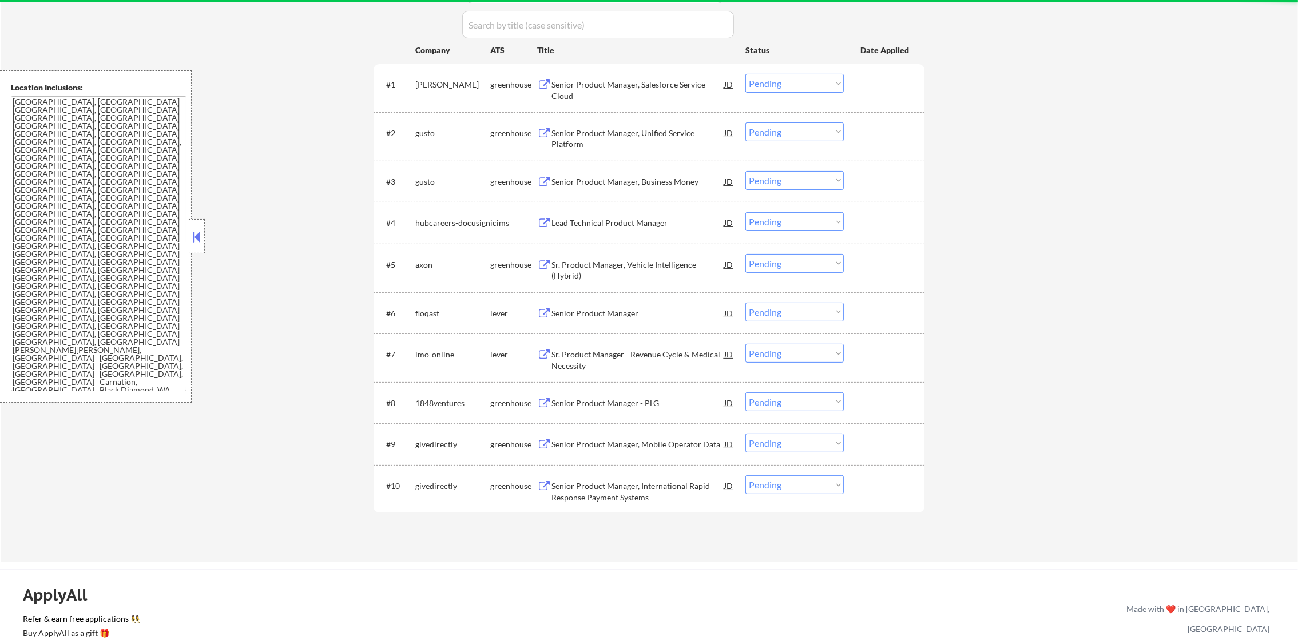
click at [614, 134] on div "Senior Product Manager, Unified Service Platform" at bounding box center [638, 139] width 173 height 22
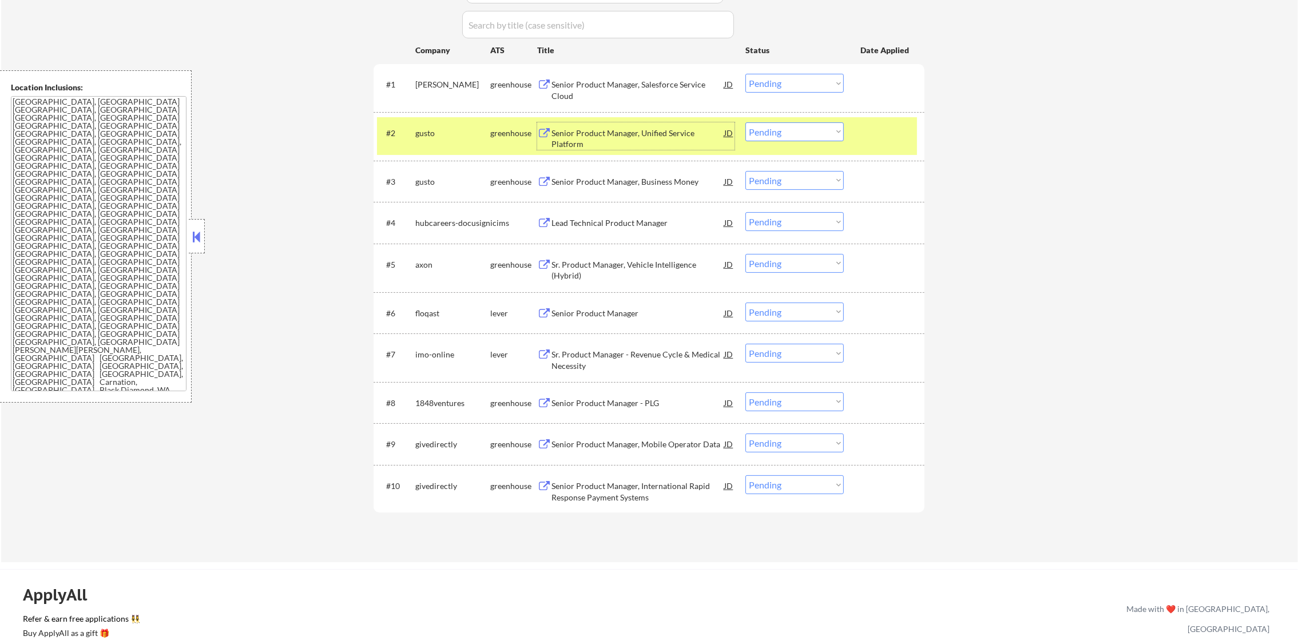
click at [795, 134] on select "Choose an option... Pending Applied Excluded (Questions) Excluded (Expired) Exc…" at bounding box center [795, 131] width 98 height 19
click at [746, 122] on select "Choose an option... Pending Applied Excluded (Questions) Excluded (Expired) Exc…" at bounding box center [795, 131] width 98 height 19
click at [422, 137] on div "gusto" at bounding box center [452, 133] width 75 height 11
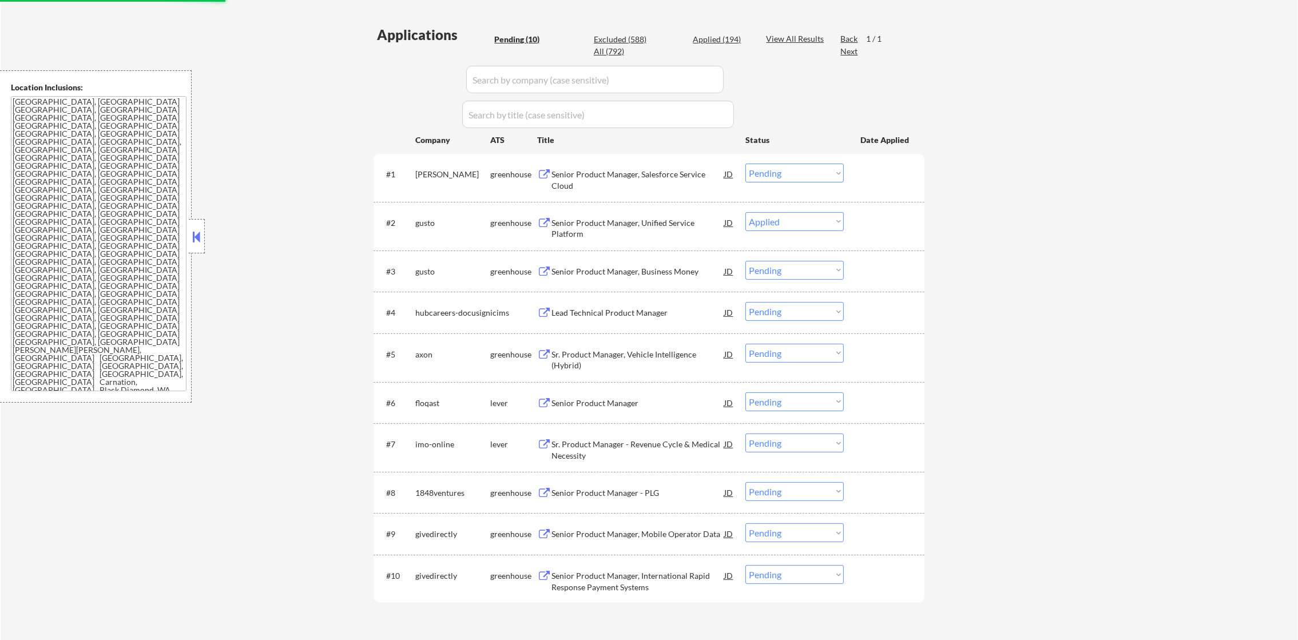
scroll to position [323, 0]
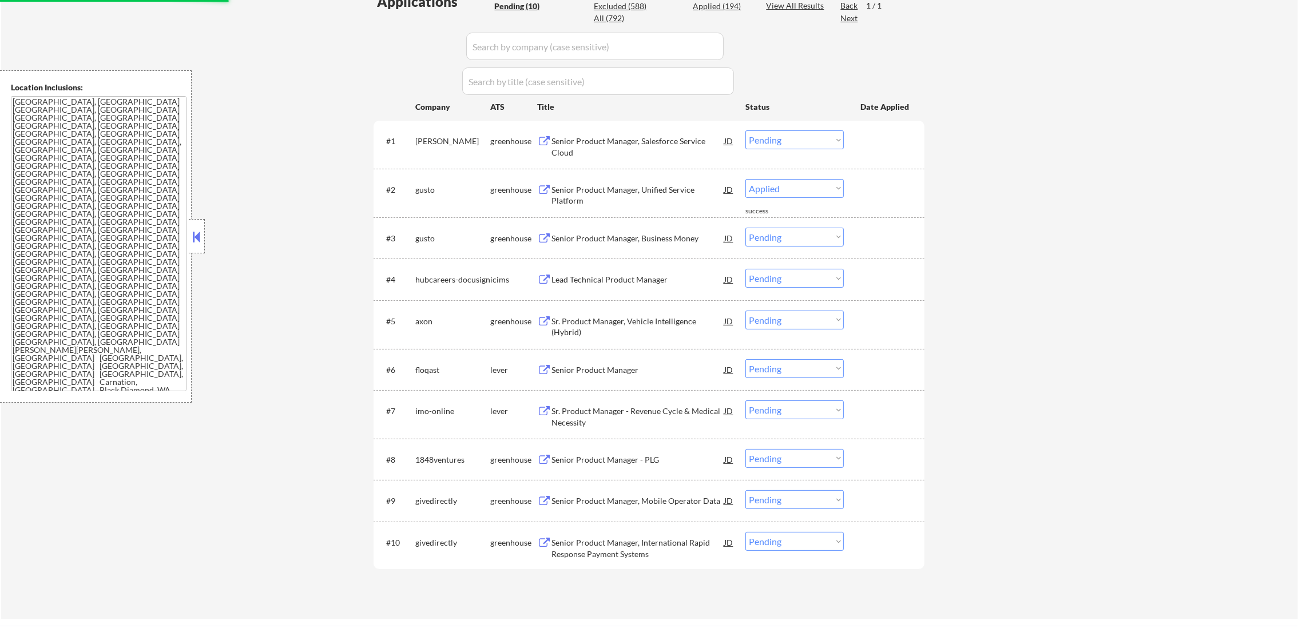
select select ""pending""
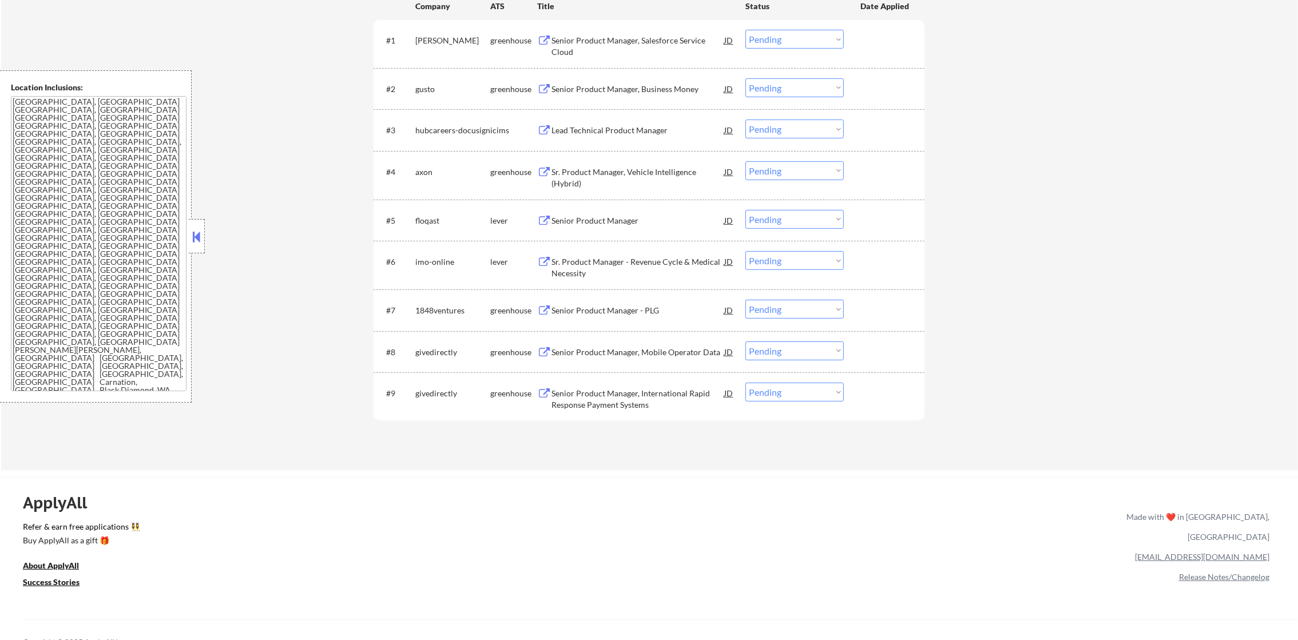
scroll to position [438, 0]
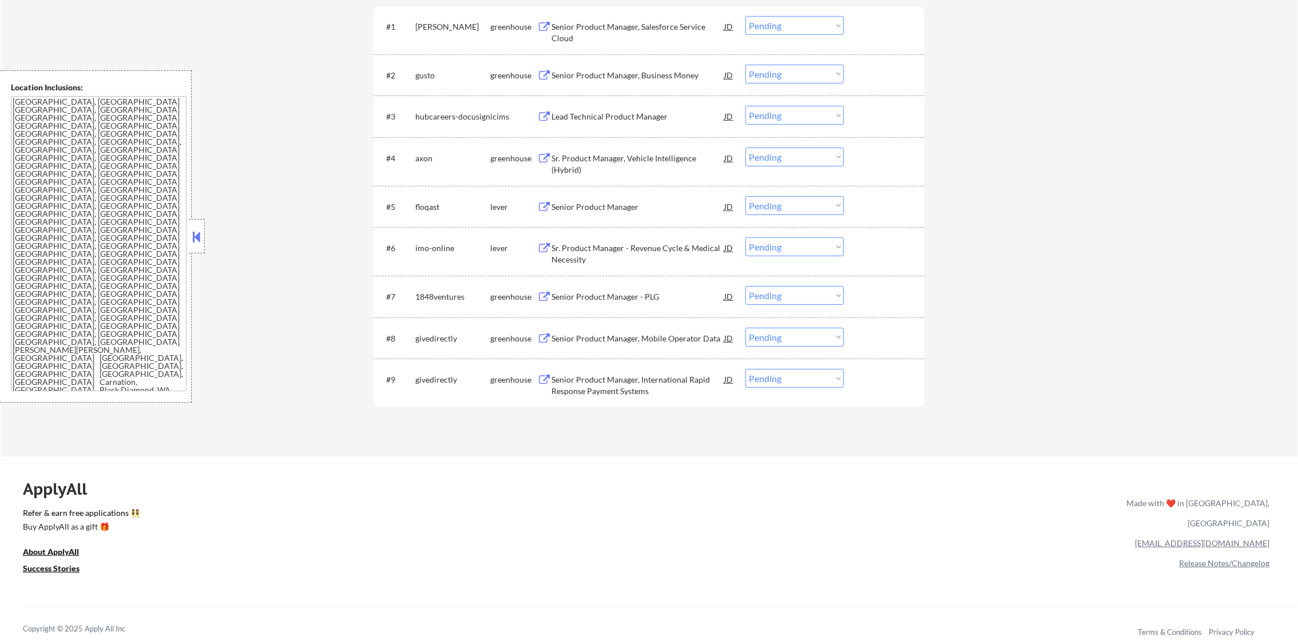
click at [599, 382] on div "Senior Product Manager, International Rapid Response Payment Systems" at bounding box center [638, 385] width 173 height 22
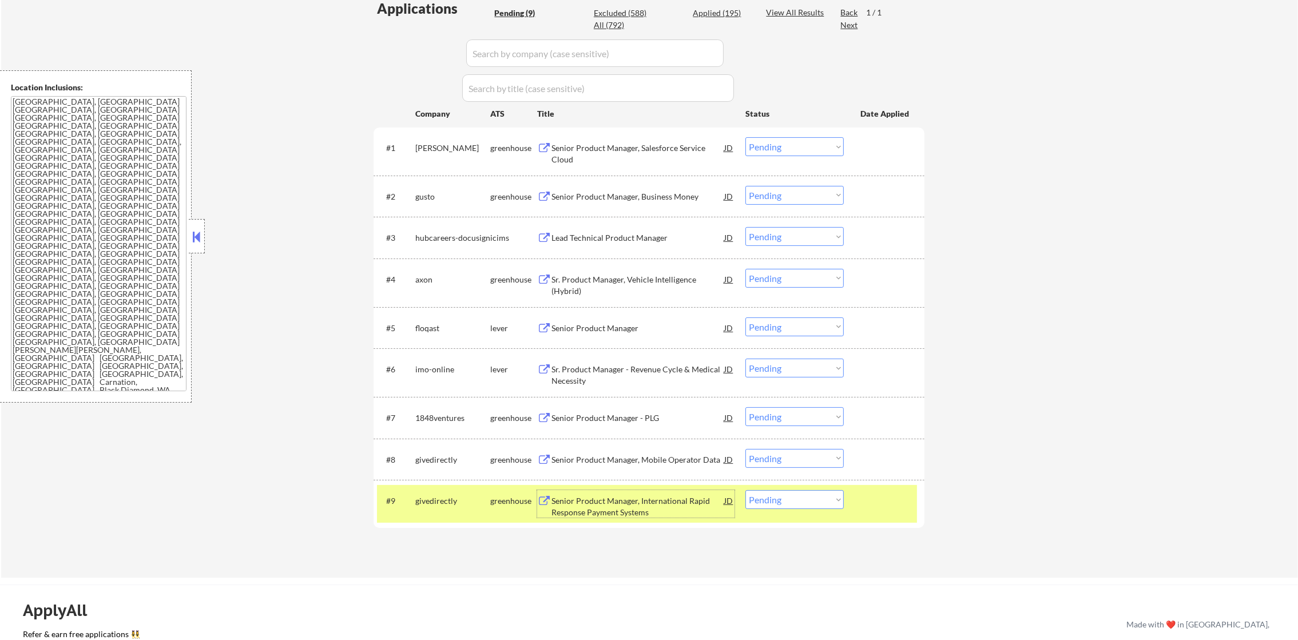
scroll to position [266, 0]
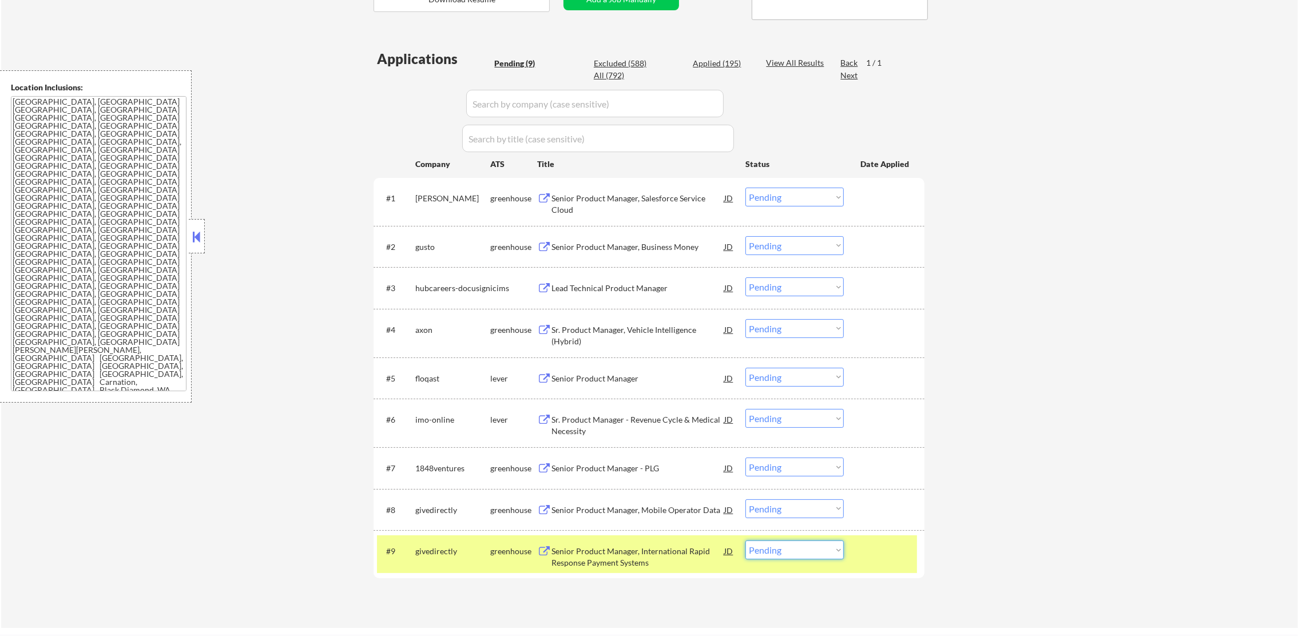
click at [792, 549] on select "Choose an option... Pending Applied Excluded (Questions) Excluded (Expired) Exc…" at bounding box center [795, 550] width 98 height 19
select select ""excluded__salary_""
click at [746, 541] on select "Choose an option... Pending Applied Excluded (Questions) Excluded (Expired) Exc…" at bounding box center [795, 550] width 98 height 19
click at [443, 554] on div "givedirectly" at bounding box center [452, 551] width 75 height 11
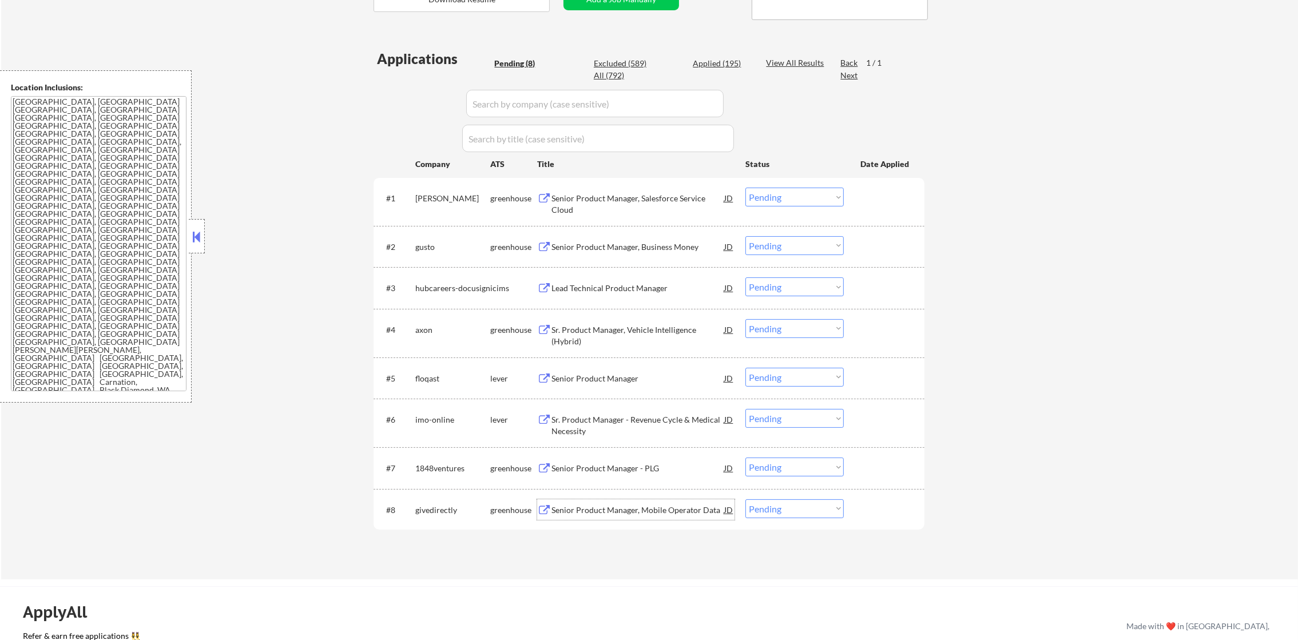
click at [635, 512] on div "Senior Product Manager, Mobile Operator Data" at bounding box center [638, 510] width 173 height 11
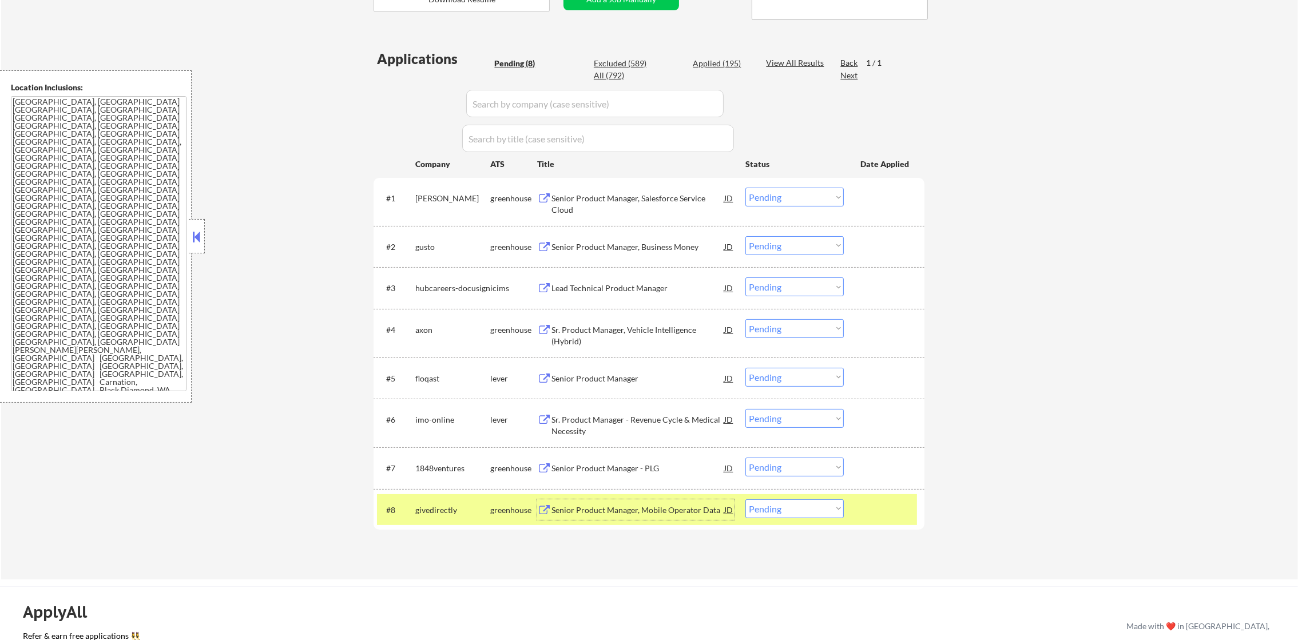
click at [813, 509] on select "Choose an option... Pending Applied Excluded (Questions) Excluded (Expired) Exc…" at bounding box center [795, 509] width 98 height 19
select select ""excluded__salary_""
click at [746, 500] on select "Choose an option... Pending Applied Excluded (Questions) Excluded (Expired) Exc…" at bounding box center [795, 509] width 98 height 19
click at [441, 517] on div "givedirectly" at bounding box center [452, 510] width 75 height 21
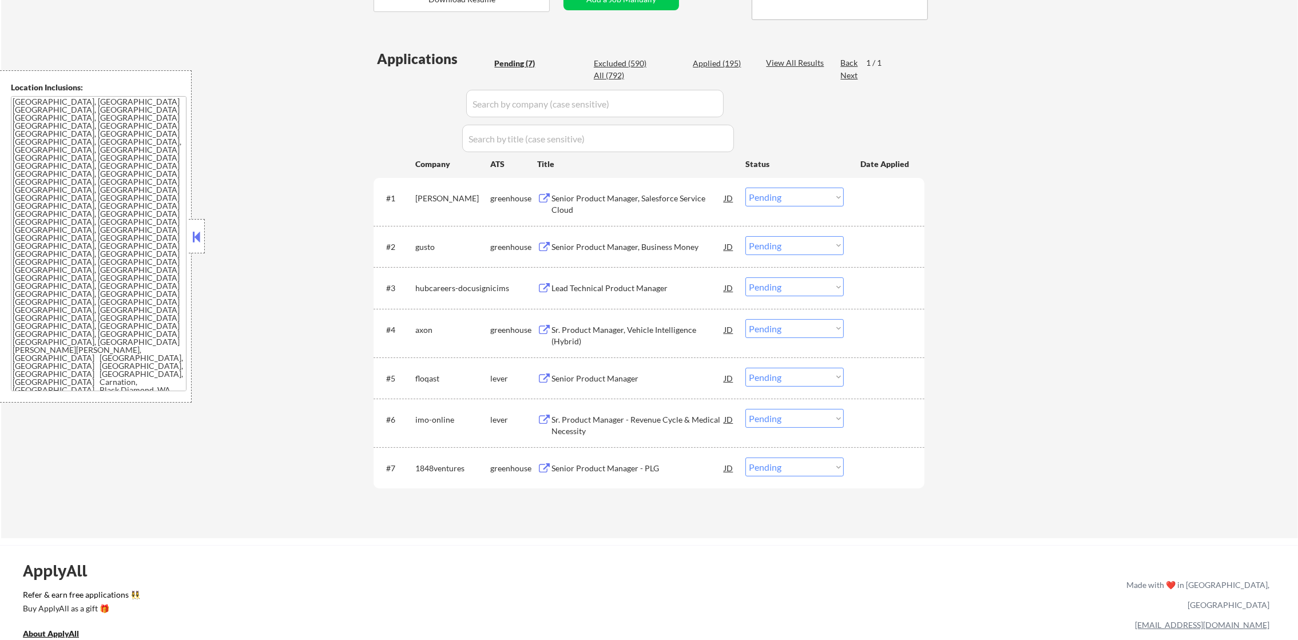
click at [641, 470] on div "Senior Product Manager - PLG" at bounding box center [638, 468] width 173 height 11
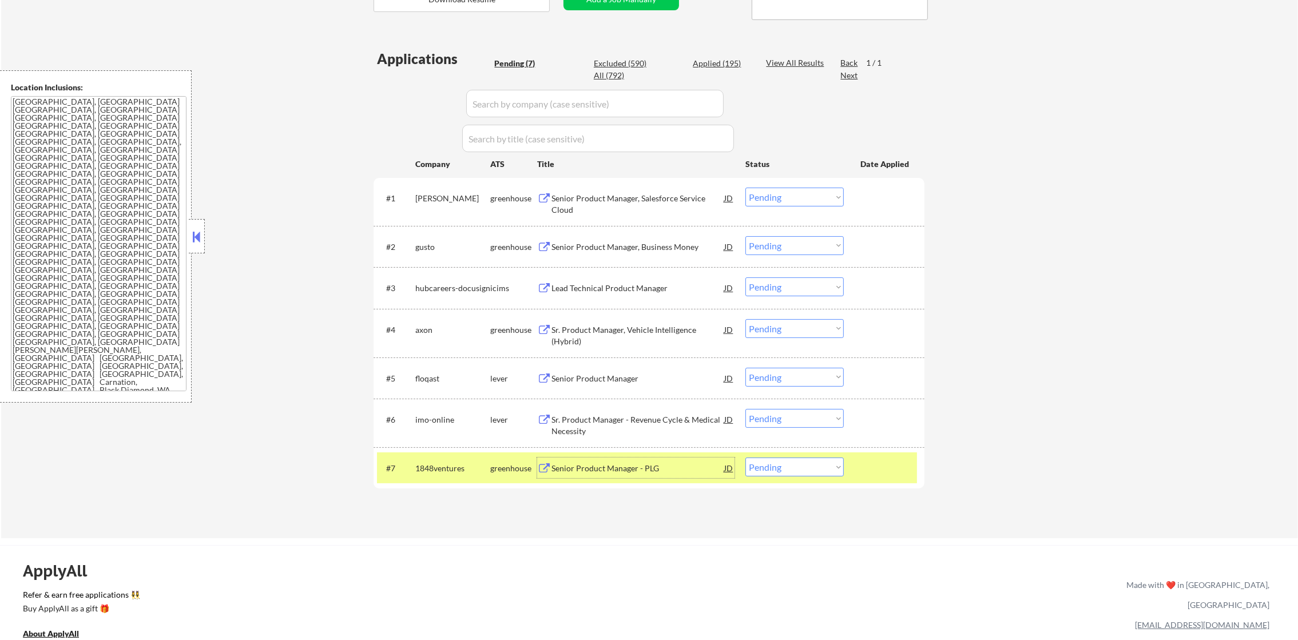
click at [773, 466] on select "Choose an option... Pending Applied Excluded (Questions) Excluded (Expired) Exc…" at bounding box center [795, 467] width 98 height 19
select select ""applied""
click at [746, 458] on select "Choose an option... Pending Applied Excluded (Questions) Excluded (Expired) Exc…" at bounding box center [795, 467] width 98 height 19
drag, startPoint x: 421, startPoint y: 474, endPoint x: 421, endPoint y: 481, distance: 6.9
click at [421, 474] on div "Applications Pending (7) Excluded (590) Applied (195) All (792) View All Result…" at bounding box center [649, 282] width 551 height 467
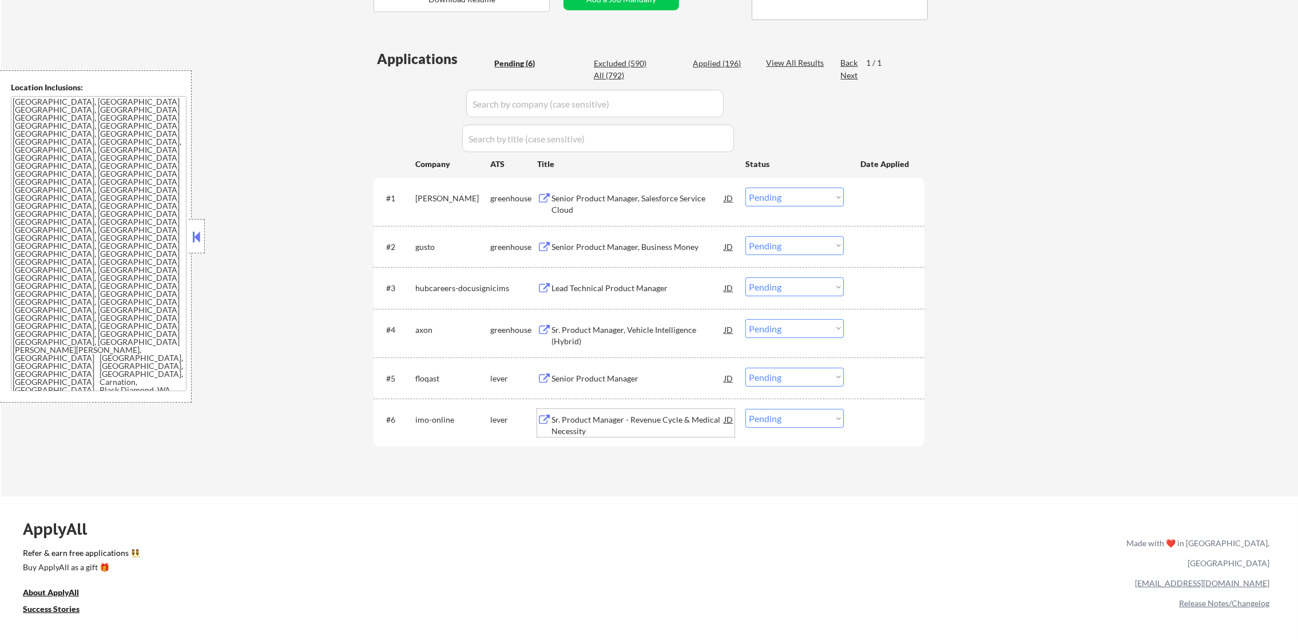
click at [636, 420] on div "Sr. Product Manager - Revenue Cycle & Medical Necessity" at bounding box center [638, 425] width 173 height 22
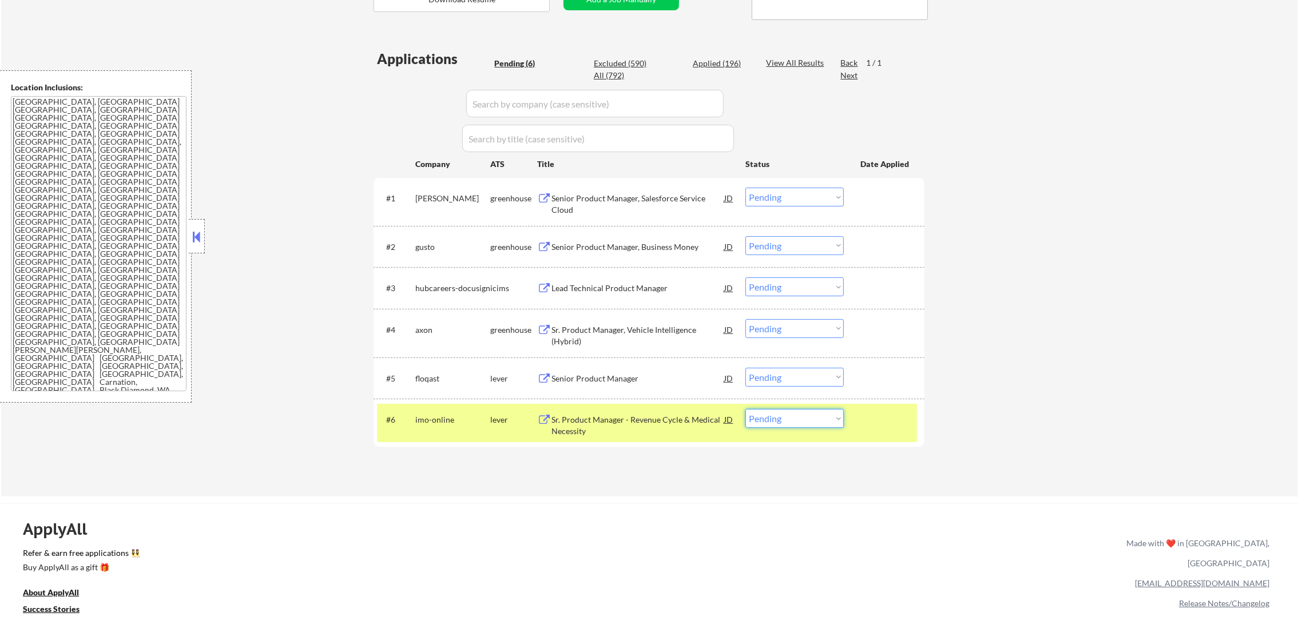
click at [809, 423] on select "Choose an option... Pending Applied Excluded (Questions) Excluded (Expired) Exc…" at bounding box center [795, 418] width 98 height 19
click at [746, 409] on select "Choose an option... Pending Applied Excluded (Questions) Excluded (Expired) Exc…" at bounding box center [795, 418] width 98 height 19
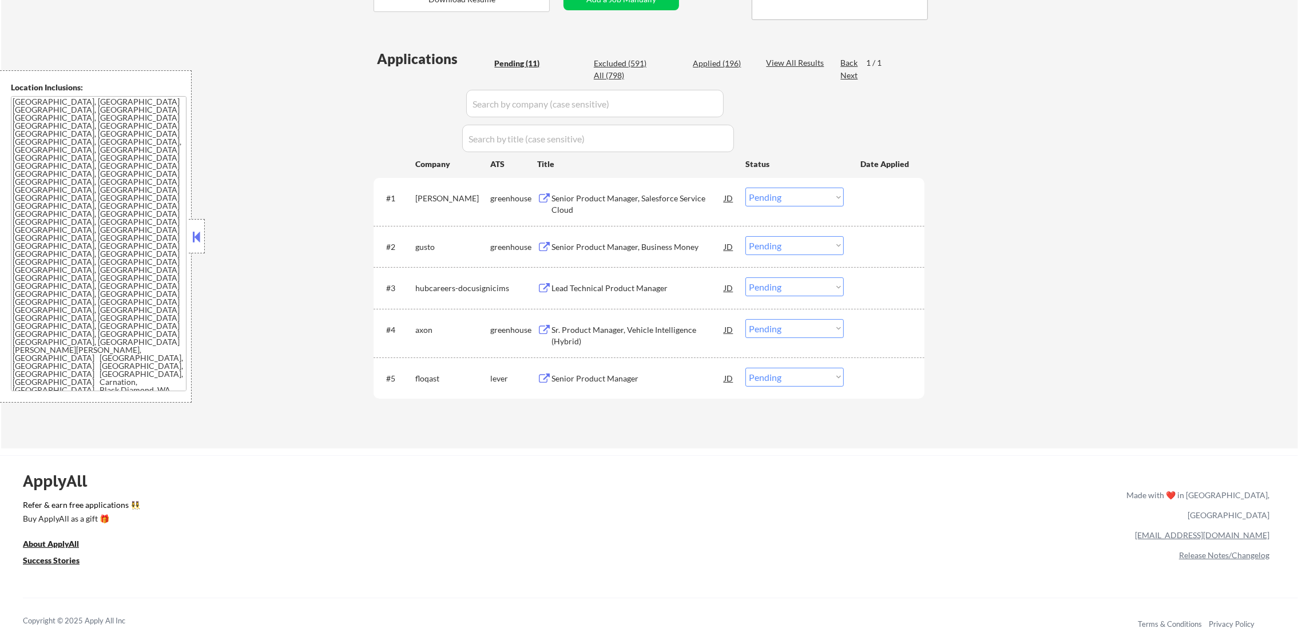
select select ""pending""
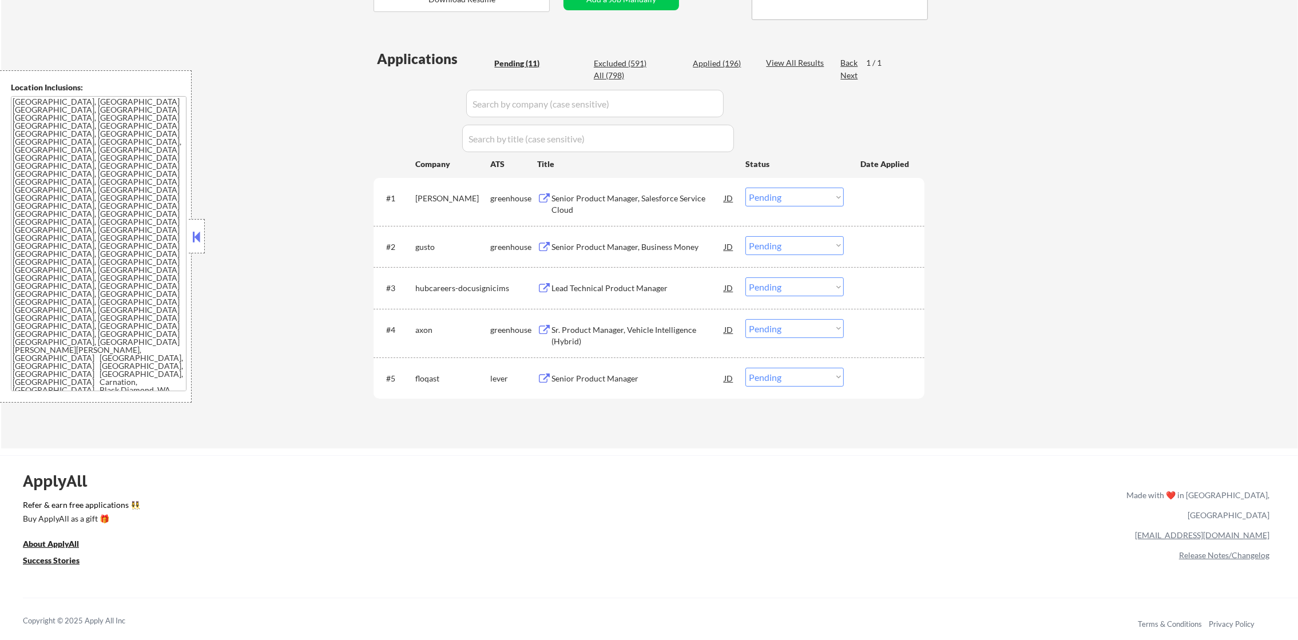
select select ""pending""
click at [624, 375] on div "Senior Product Manager" at bounding box center [638, 378] width 173 height 11
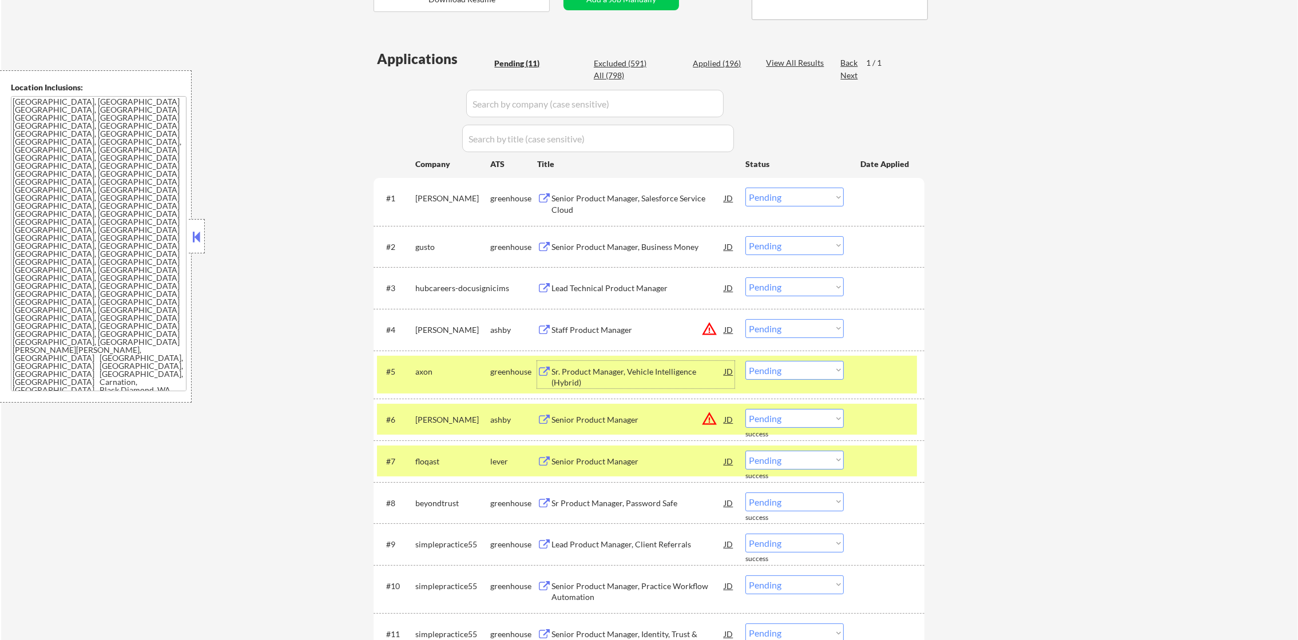
click at [413, 375] on div "#5 axon greenhouse Sr. Product Manager, Vehicle Intelligence (Hybrid) JD Choose…" at bounding box center [647, 375] width 540 height 38
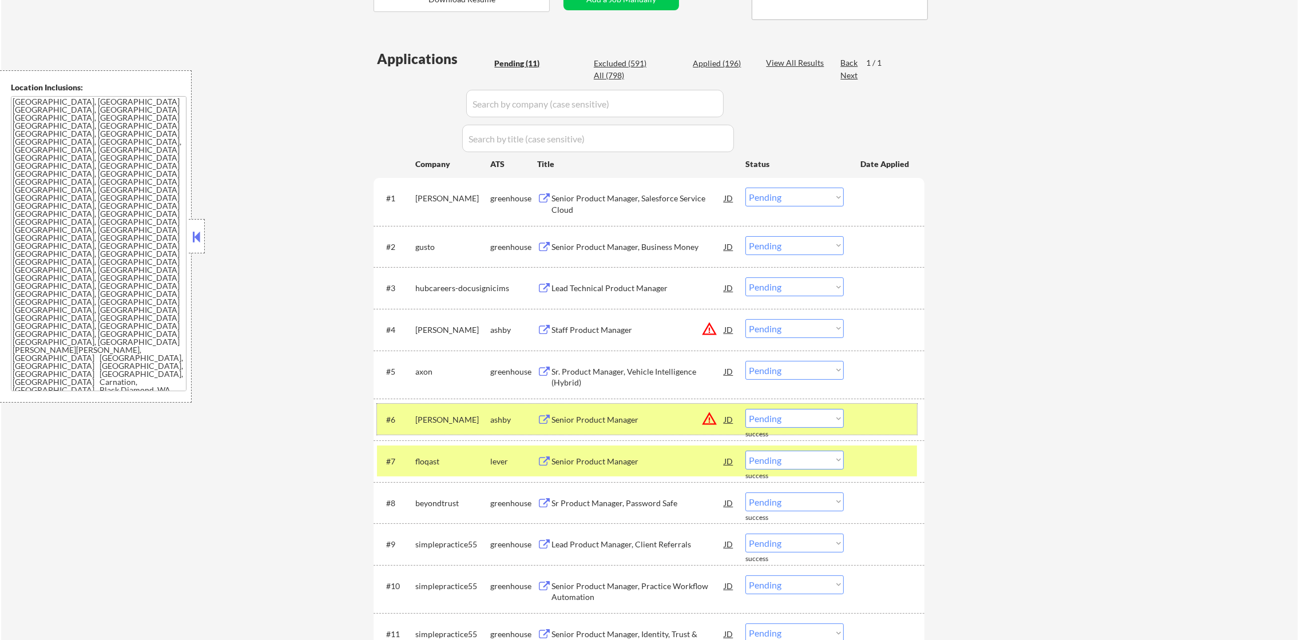
drag, startPoint x: 423, startPoint y: 406, endPoint x: 423, endPoint y: 444, distance: 37.8
click at [423, 414] on div "#6 robin-ai ashby Senior Product Manager JD warning_amber Choose an option... P…" at bounding box center [647, 419] width 540 height 31
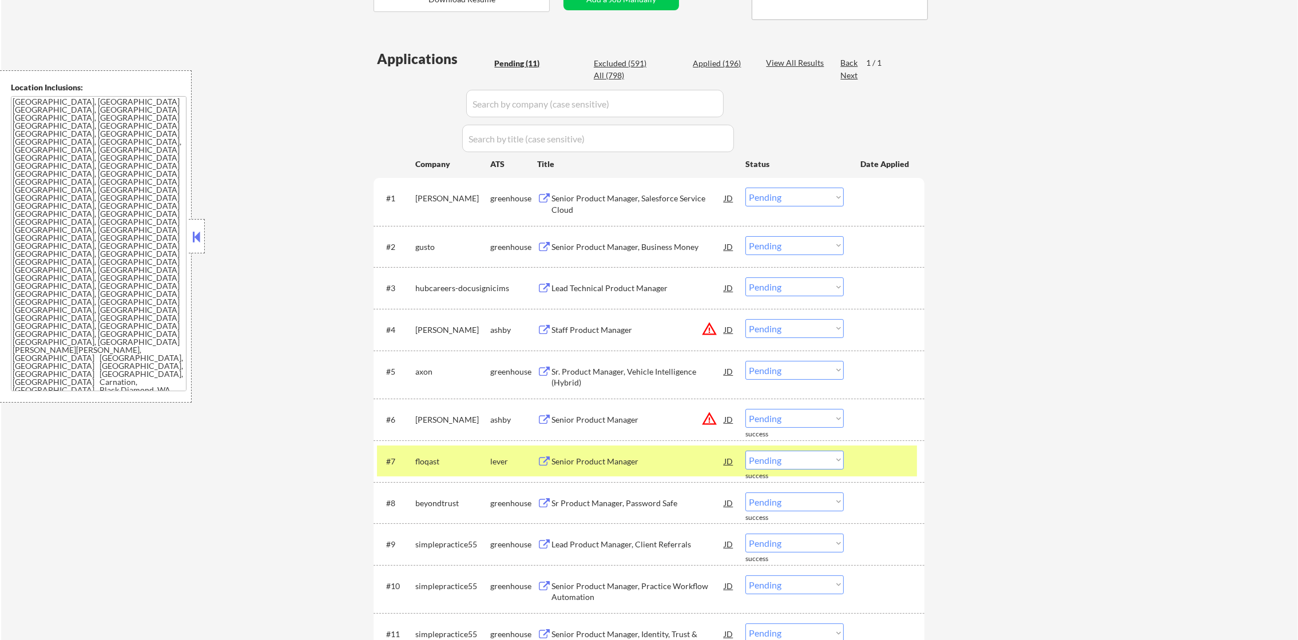
drag, startPoint x: 423, startPoint y: 456, endPoint x: 429, endPoint y: 449, distance: 9.4
click at [423, 457] on div "floqast" at bounding box center [452, 461] width 75 height 11
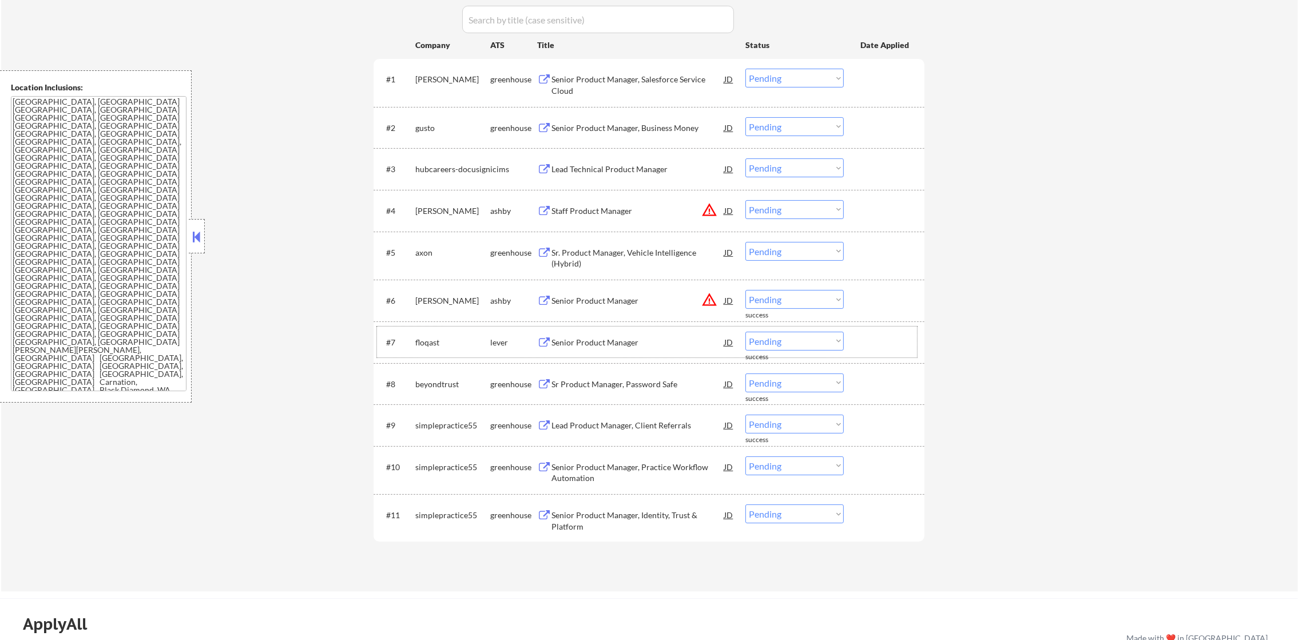
scroll to position [409, 0]
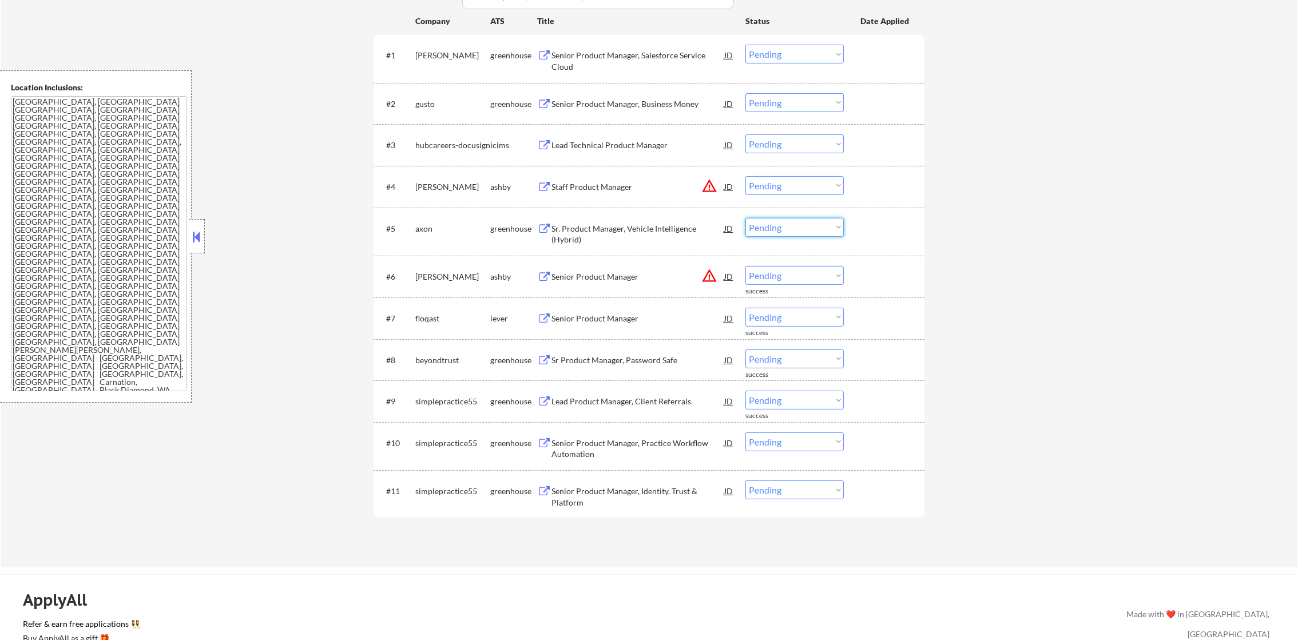
click at [801, 228] on select "Choose an option... Pending Applied Excluded (Questions) Excluded (Expired) Exc…" at bounding box center [795, 227] width 98 height 19
click at [746, 218] on select "Choose an option... Pending Applied Excluded (Questions) Excluded (Expired) Exc…" at bounding box center [795, 227] width 98 height 19
select select ""pending""
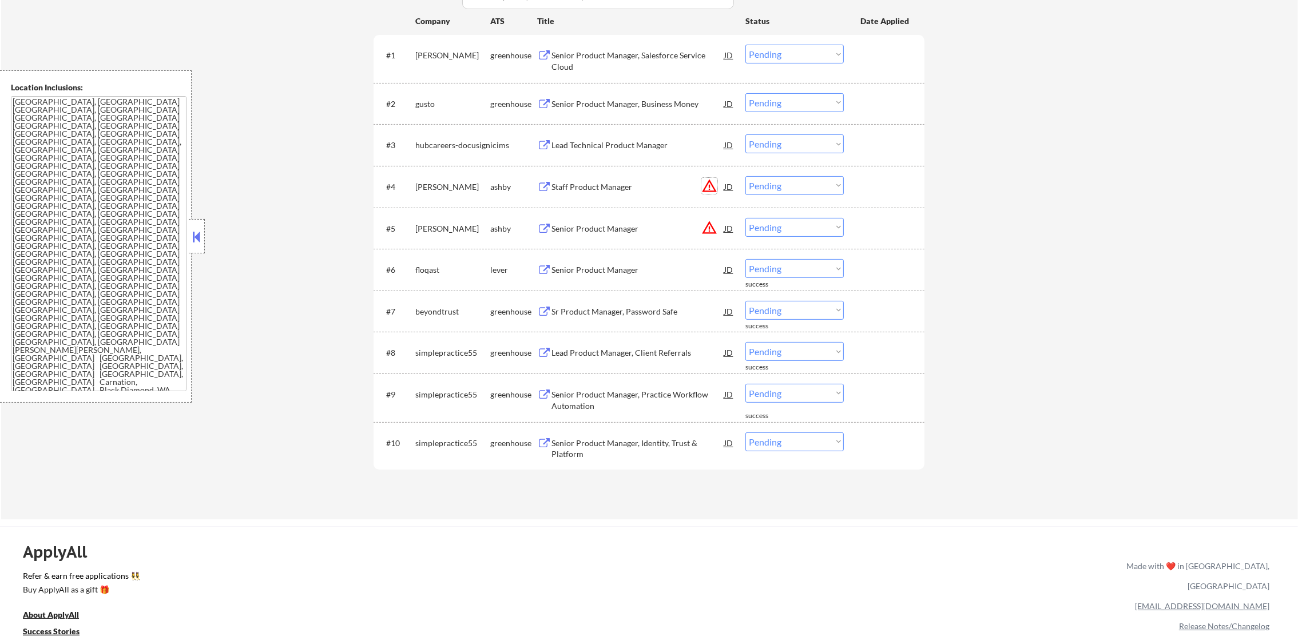
click at [710, 188] on button "warning_amber" at bounding box center [710, 186] width 16 height 16
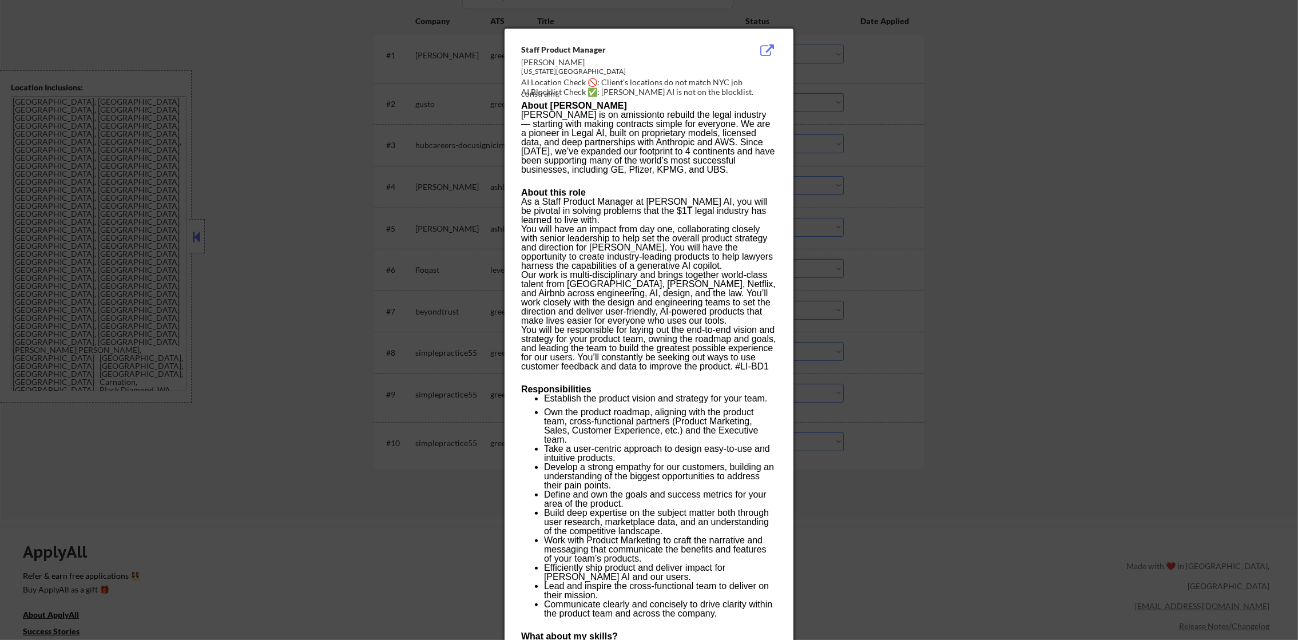
click at [1056, 193] on div at bounding box center [649, 320] width 1298 height 640
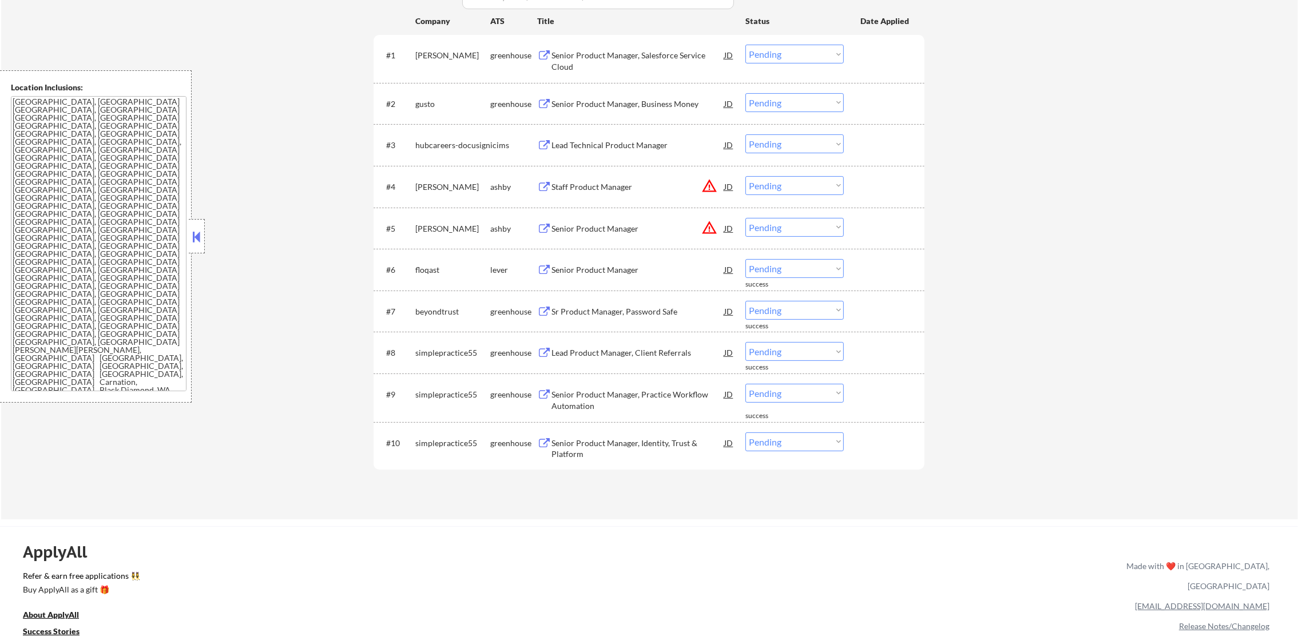
click at [798, 179] on select "Choose an option... Pending Applied Excluded (Questions) Excluded (Expired) Exc…" at bounding box center [795, 185] width 98 height 19
click at [746, 176] on select "Choose an option... Pending Applied Excluded (Questions) Excluded (Expired) Exc…" at bounding box center [795, 185] width 98 height 19
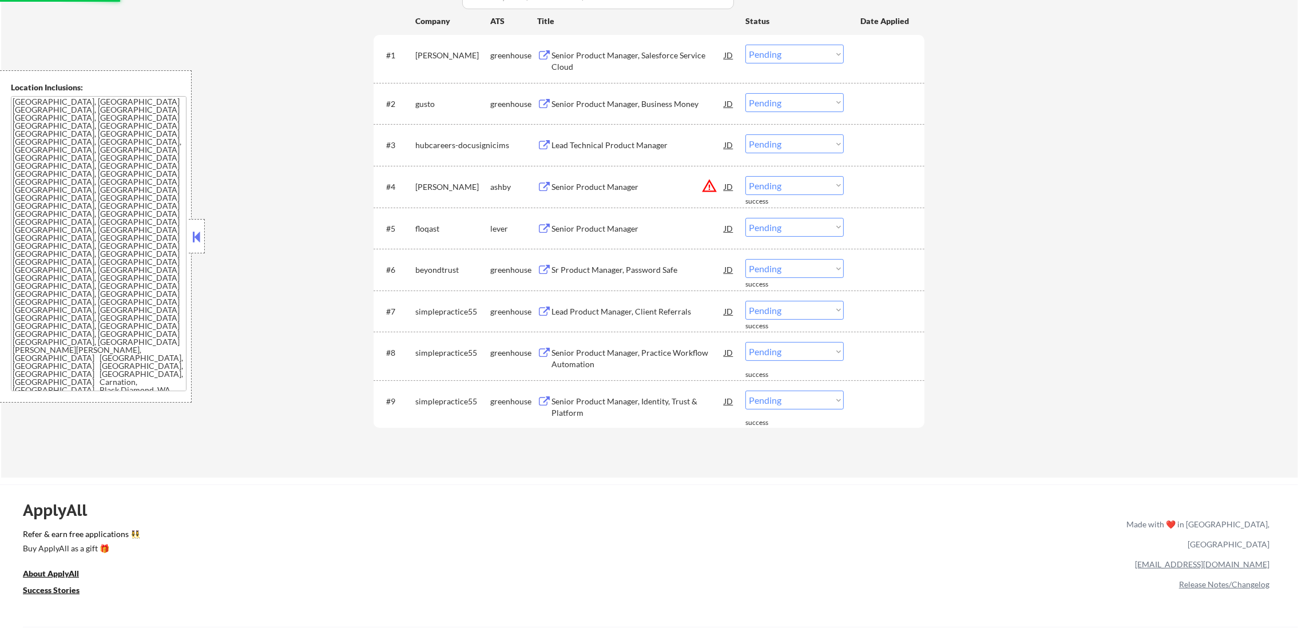
click at [712, 188] on button "warning_amber" at bounding box center [710, 186] width 16 height 16
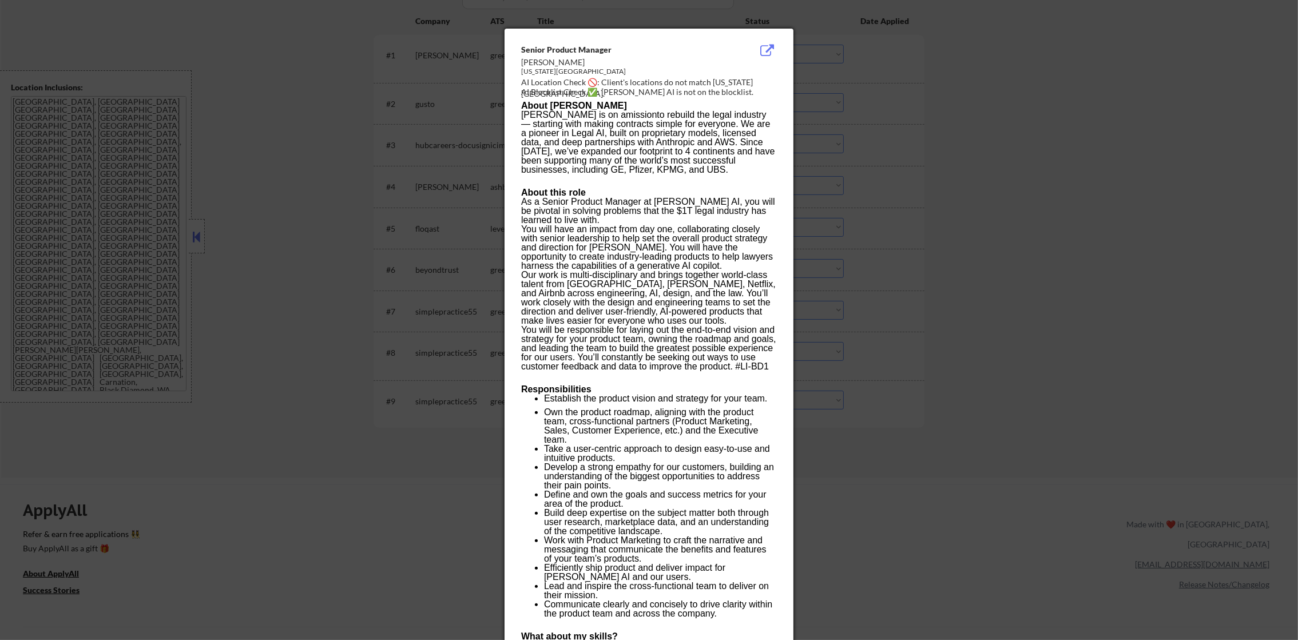
click at [922, 186] on div at bounding box center [649, 320] width 1298 height 640
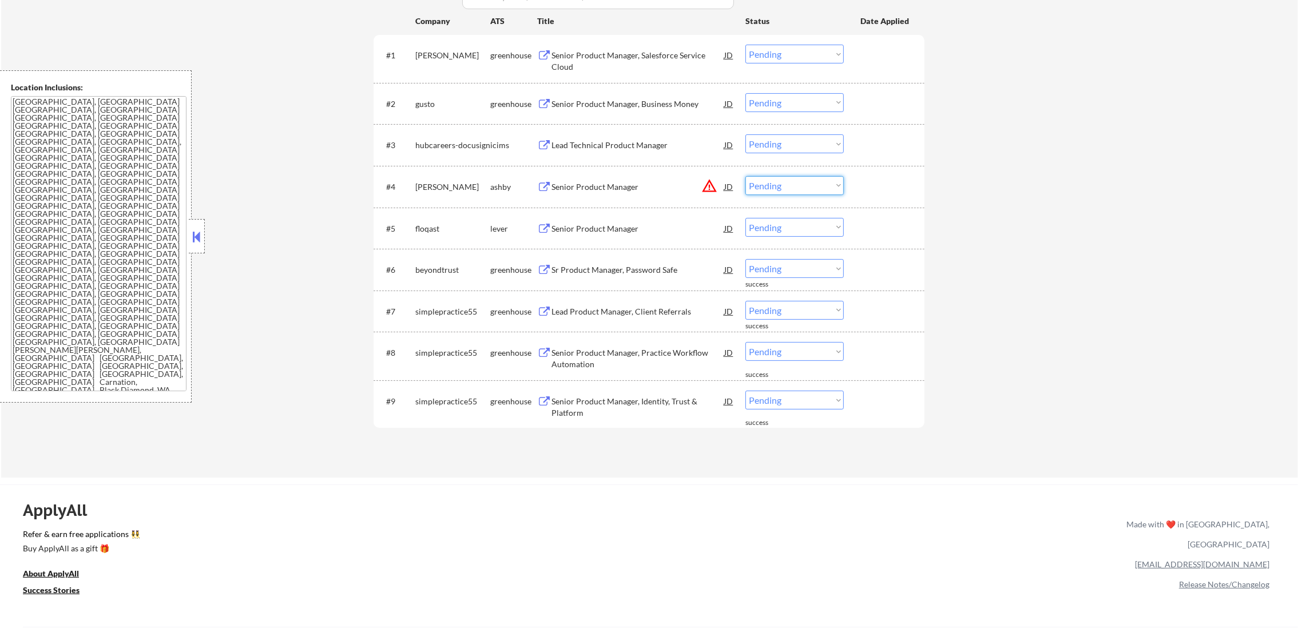
click at [819, 183] on select "Choose an option... Pending Applied Excluded (Questions) Excluded (Expired) Exc…" at bounding box center [795, 185] width 98 height 19
click at [746, 176] on select "Choose an option... Pending Applied Excluded (Questions) Excluded (Expired) Exc…" at bounding box center [795, 185] width 98 height 19
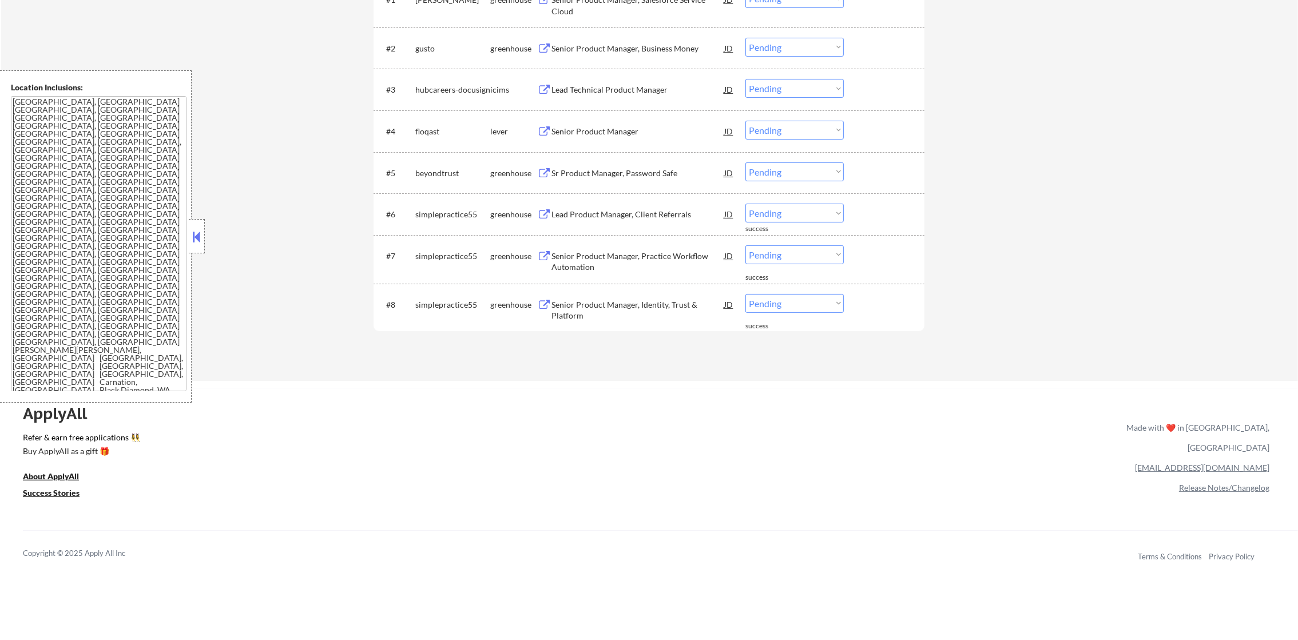
scroll to position [466, 0]
click at [657, 138] on div "Senior Product Manager" at bounding box center [638, 130] width 173 height 21
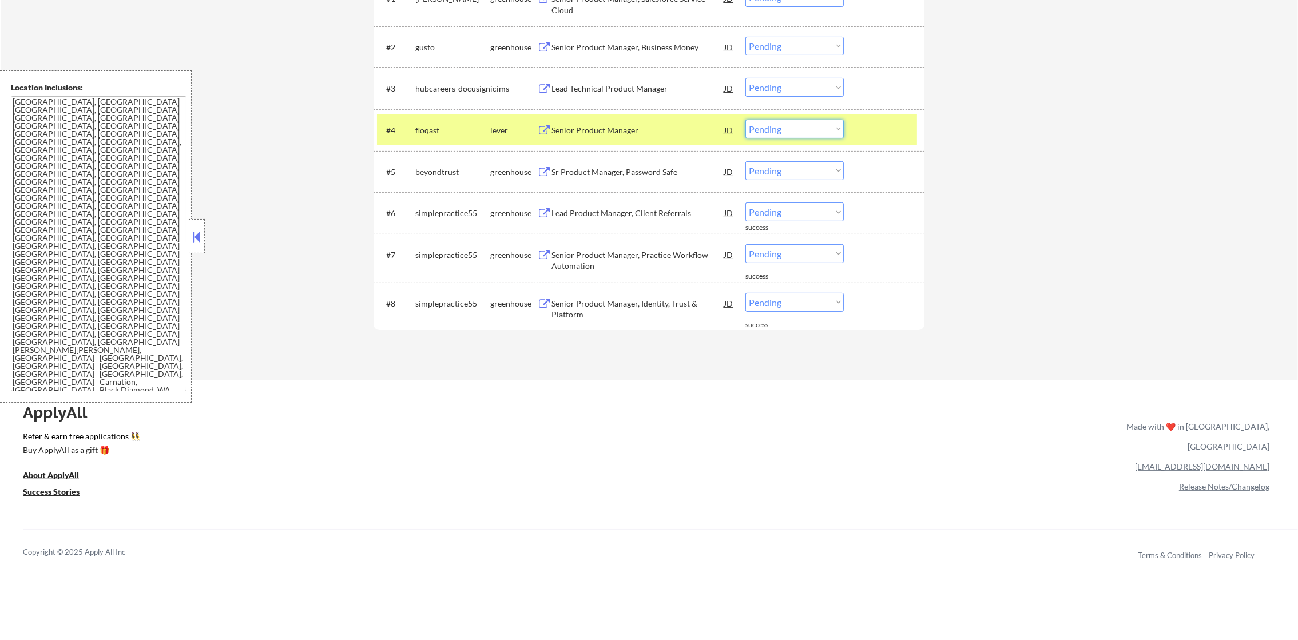
click at [766, 132] on select "Choose an option... Pending Applied Excluded (Questions) Excluded (Expired) Exc…" at bounding box center [795, 129] width 98 height 19
click at [746, 120] on select "Choose an option... Pending Applied Excluded (Questions) Excluded (Expired) Exc…" at bounding box center [795, 129] width 98 height 19
click at [438, 126] on div "floqast" at bounding box center [452, 130] width 75 height 11
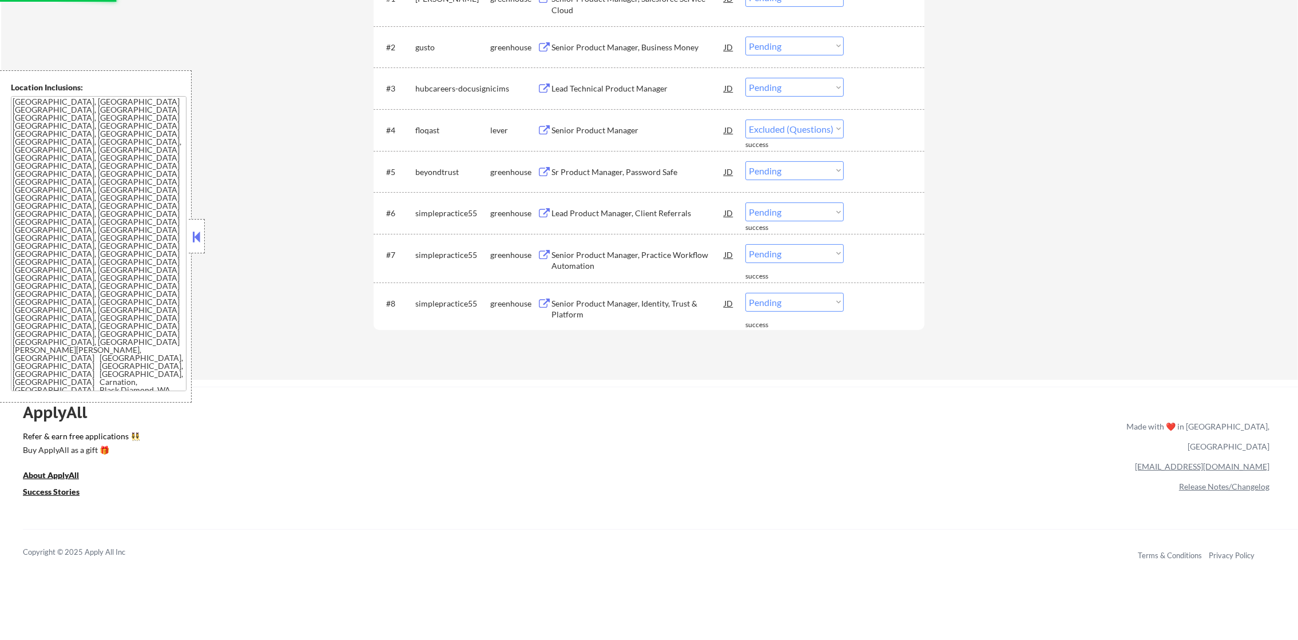
select select ""pending""
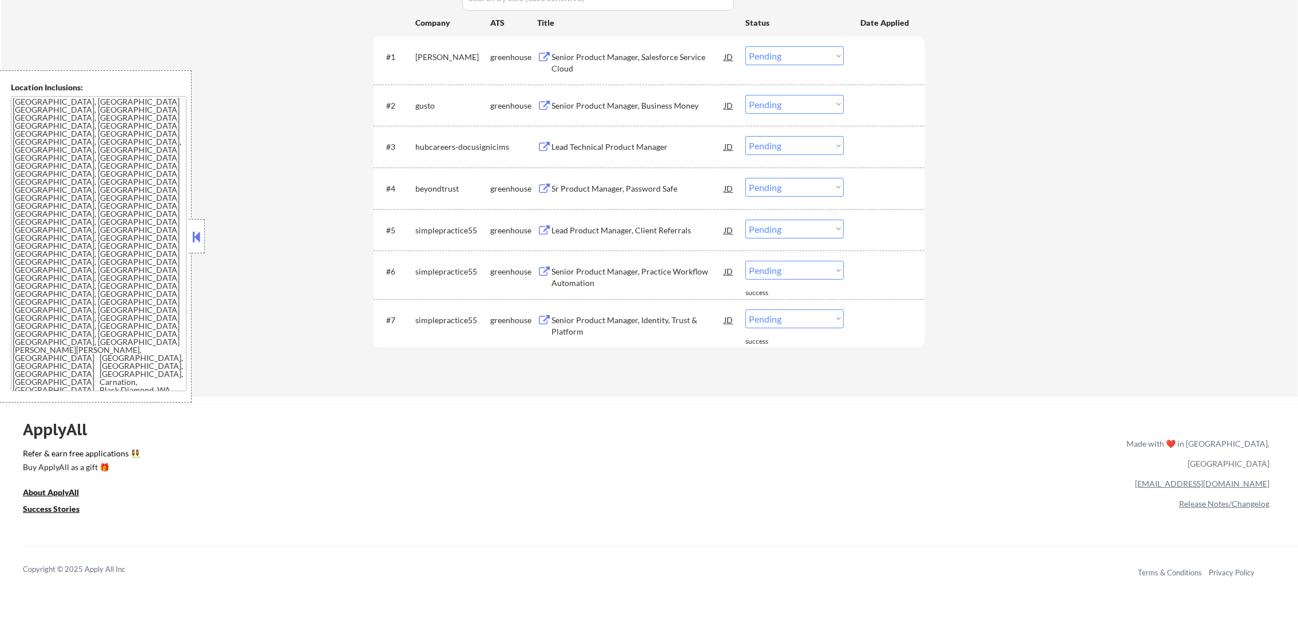
scroll to position [409, 0]
click at [645, 102] on div "Senior Product Manager, Business Money" at bounding box center [638, 103] width 173 height 11
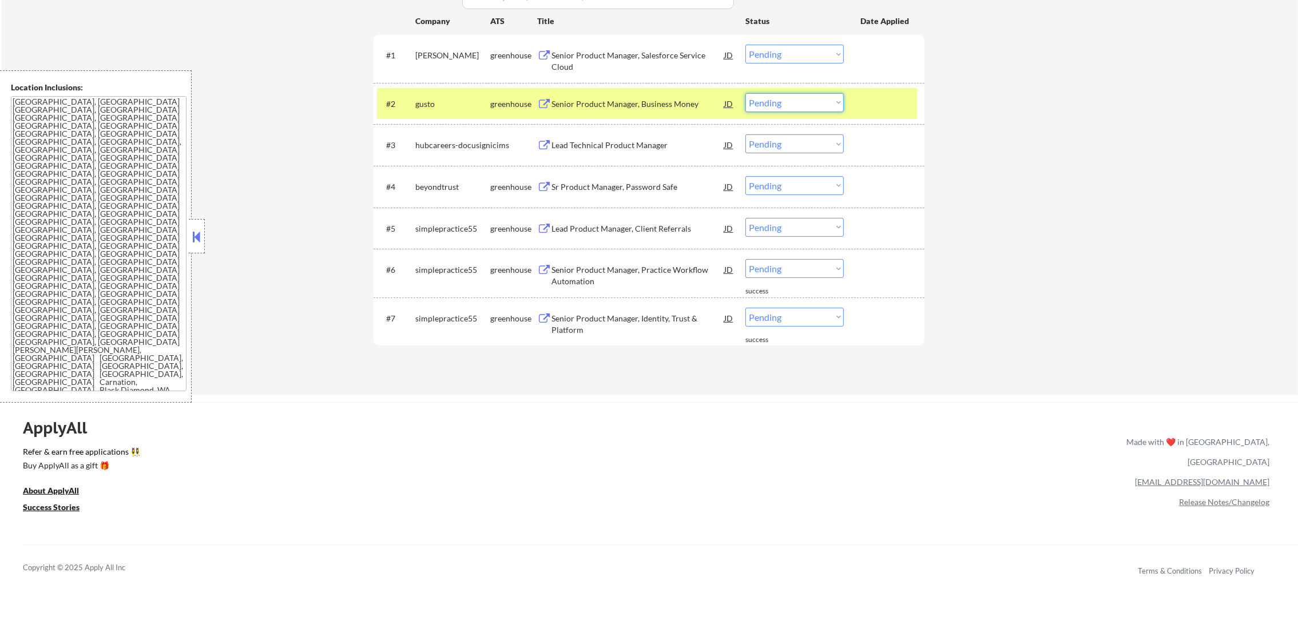
click at [796, 102] on select "Choose an option... Pending Applied Excluded (Questions) Excluded (Expired) Exc…" at bounding box center [795, 102] width 98 height 19
click at [746, 93] on select "Choose an option... Pending Applied Excluded (Questions) Excluded (Expired) Exc…" at bounding box center [795, 102] width 98 height 19
click at [406, 106] on div "#2" at bounding box center [396, 103] width 20 height 11
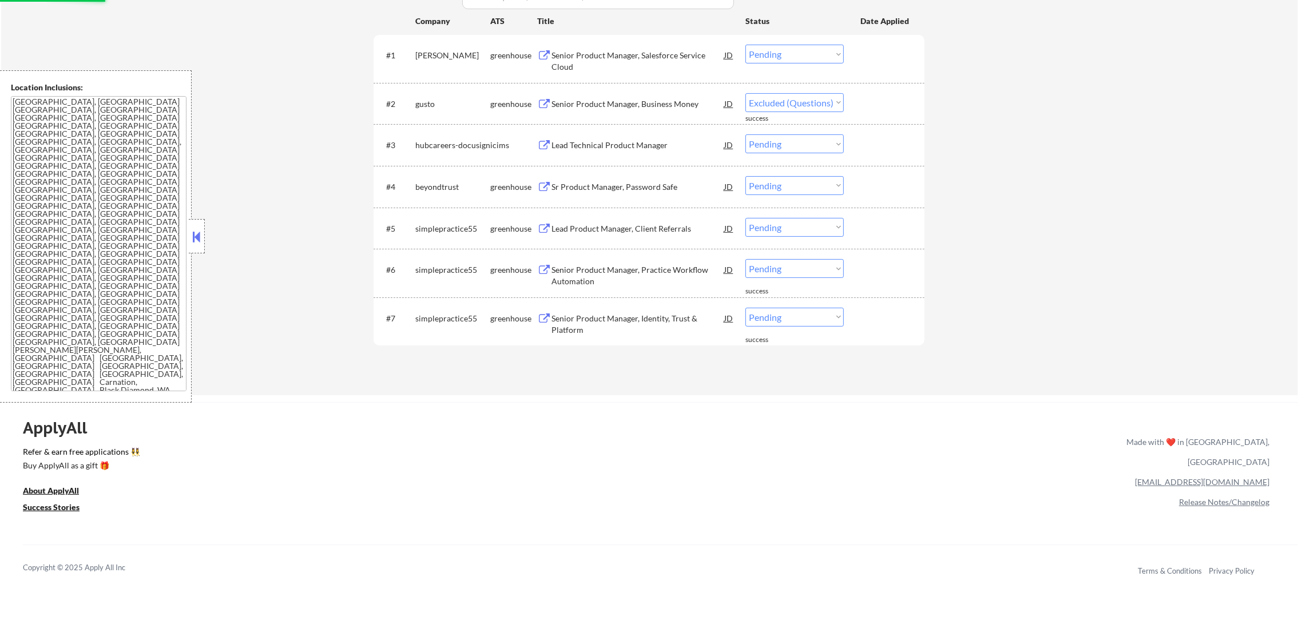
select select ""pending""
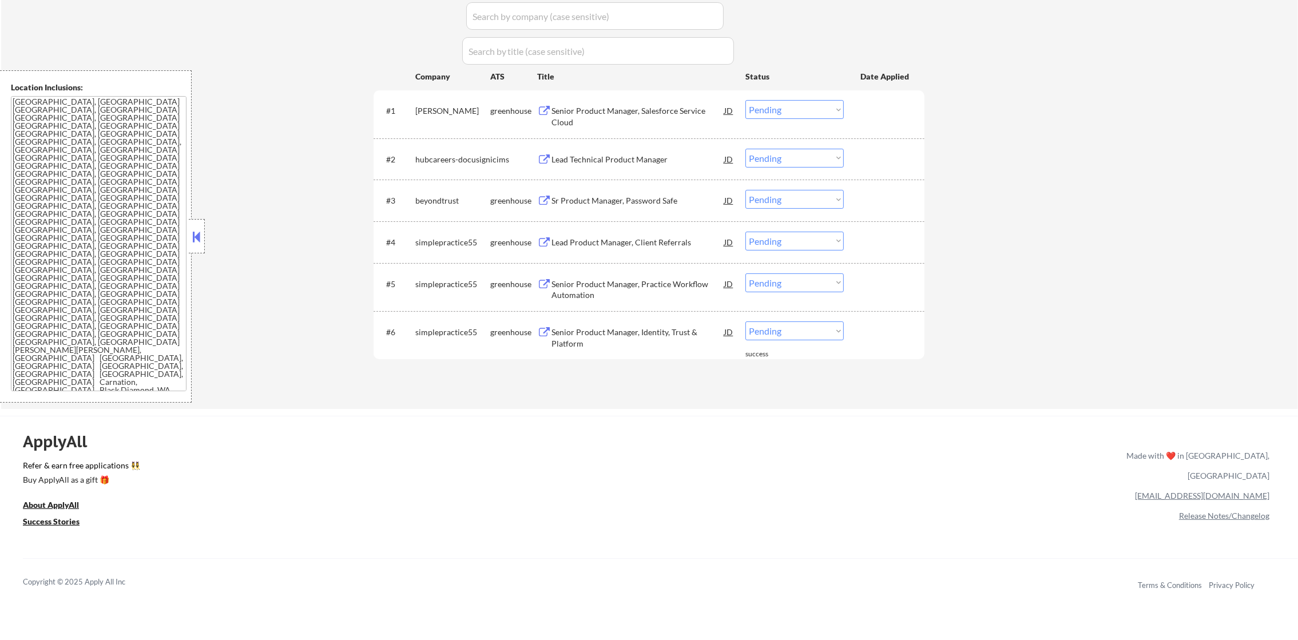
scroll to position [266, 0]
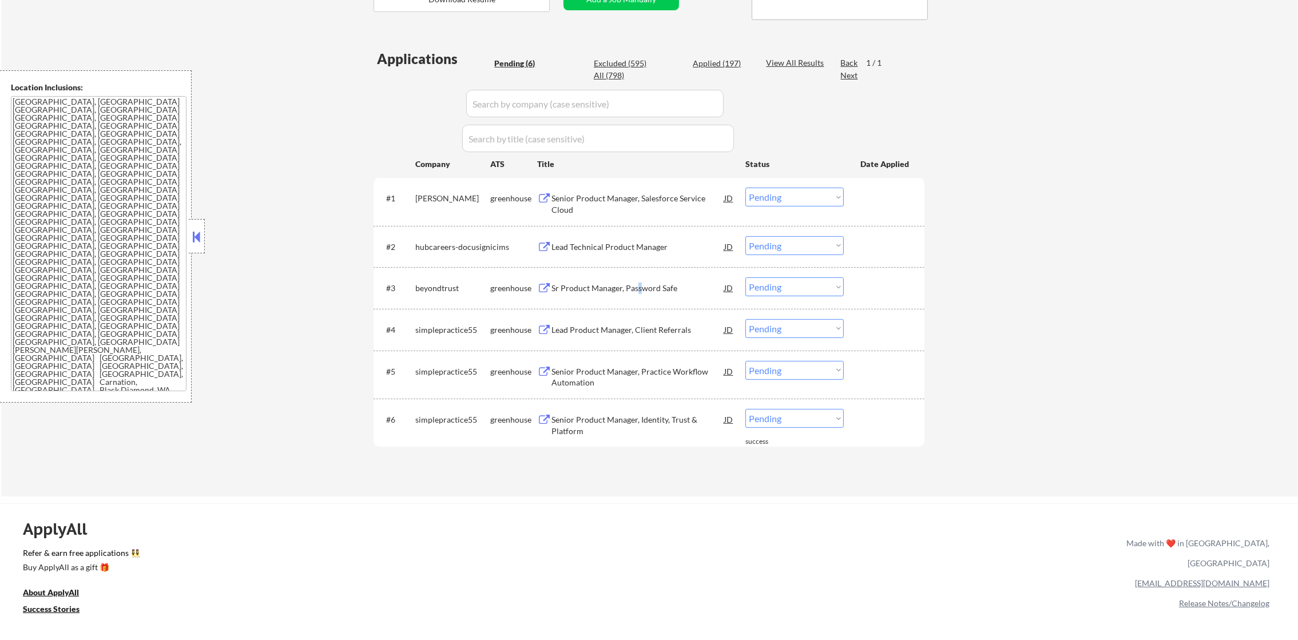
click at [637, 295] on div "Sr Product Manager, Password Safe" at bounding box center [638, 288] width 173 height 21
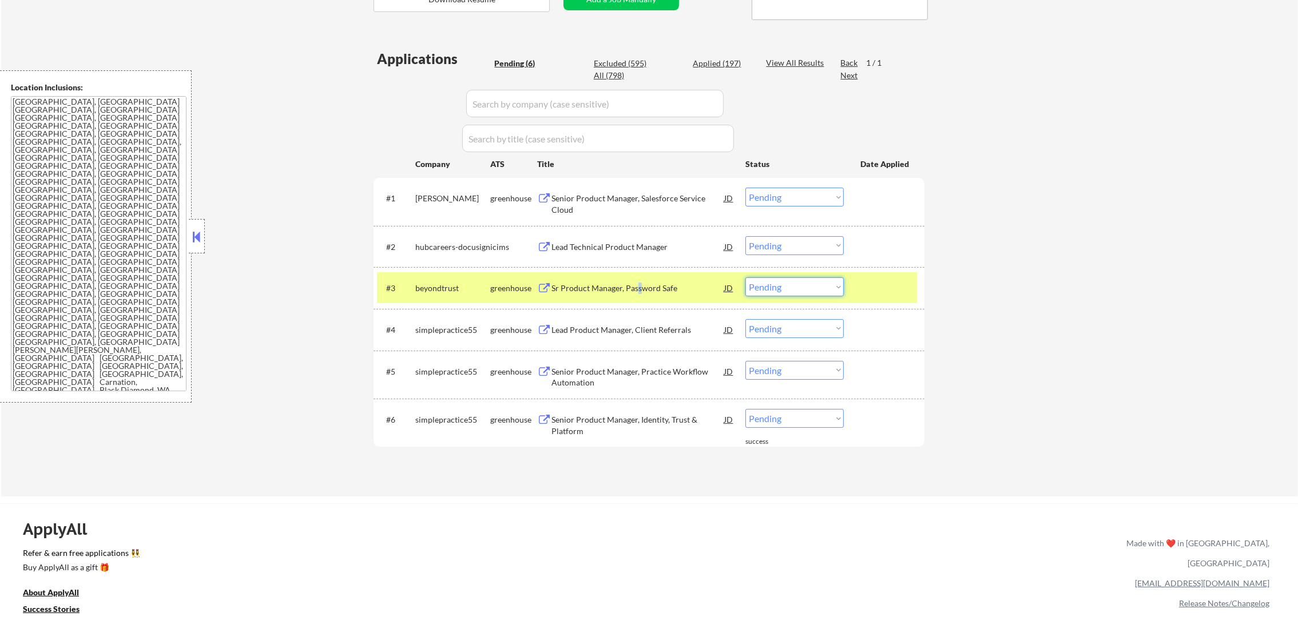
drag, startPoint x: 777, startPoint y: 284, endPoint x: 780, endPoint y: 298, distance: 14.2
click at [777, 286] on select "Choose an option... Pending Applied Excluded (Questions) Excluded (Expired) Exc…" at bounding box center [795, 287] width 98 height 19
click at [746, 278] on select "Choose an option... Pending Applied Excluded (Questions) Excluded (Expired) Exc…" at bounding box center [795, 287] width 98 height 19
click at [450, 298] on div "beyondtrust" at bounding box center [452, 288] width 75 height 21
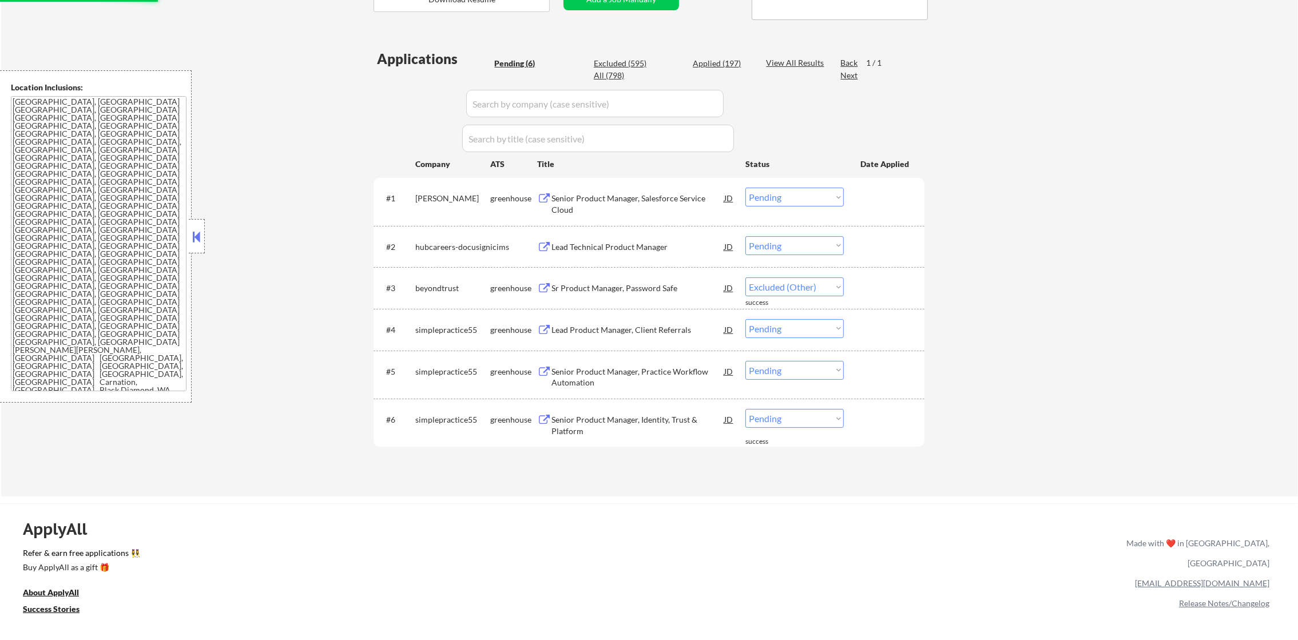
select select ""pending""
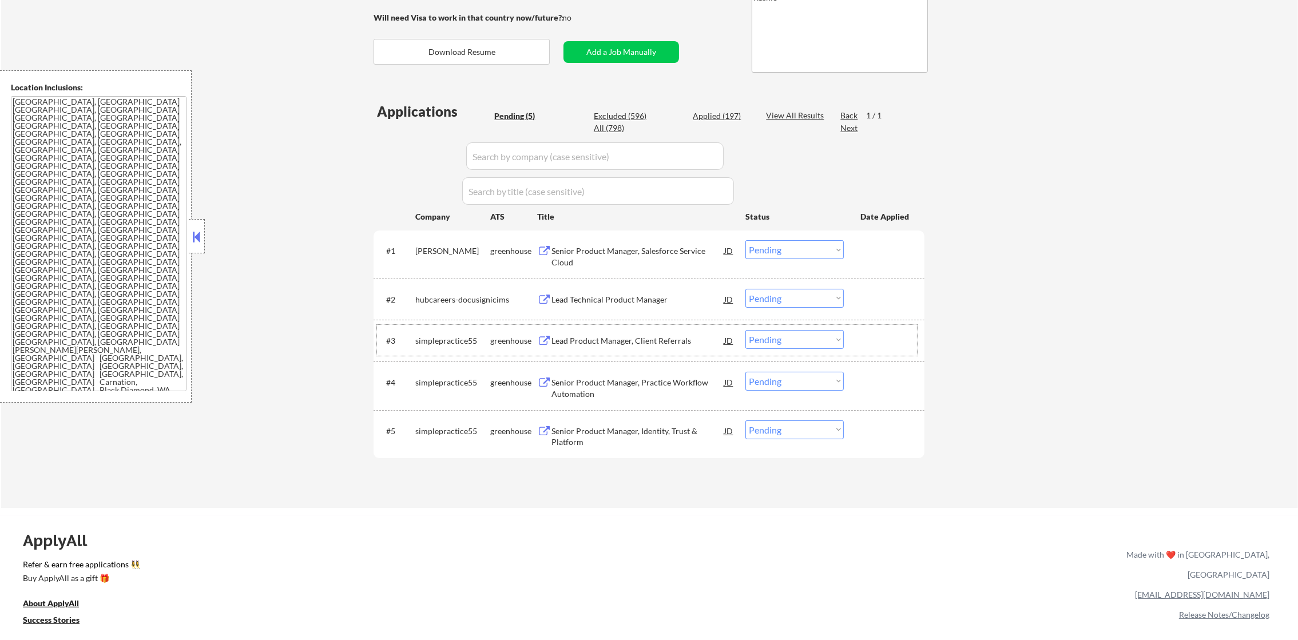
scroll to position [208, 0]
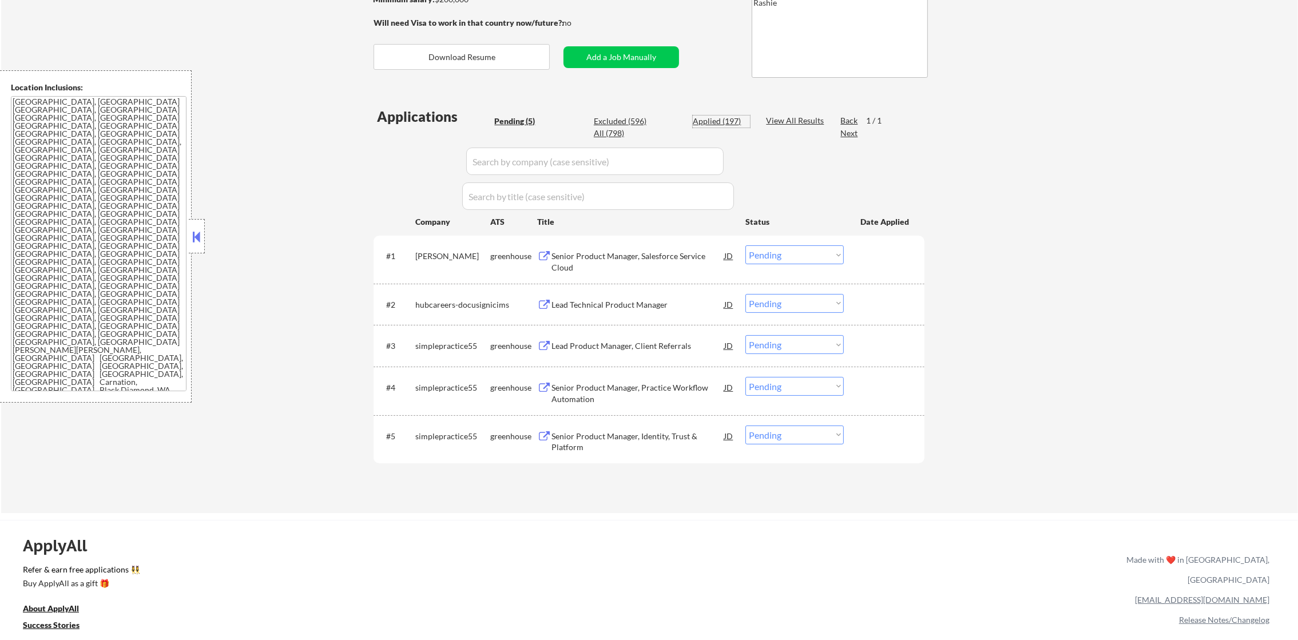
click at [739, 124] on div "Applied (197)" at bounding box center [721, 121] width 57 height 11
select select ""applied""
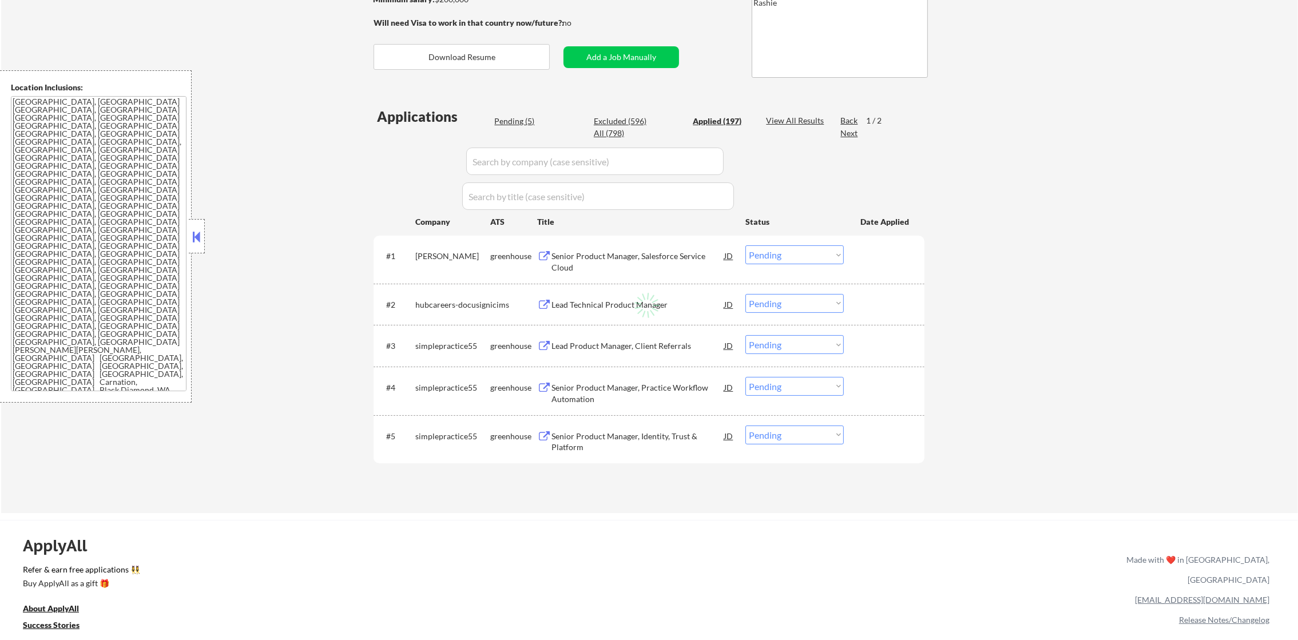
select select ""applied""
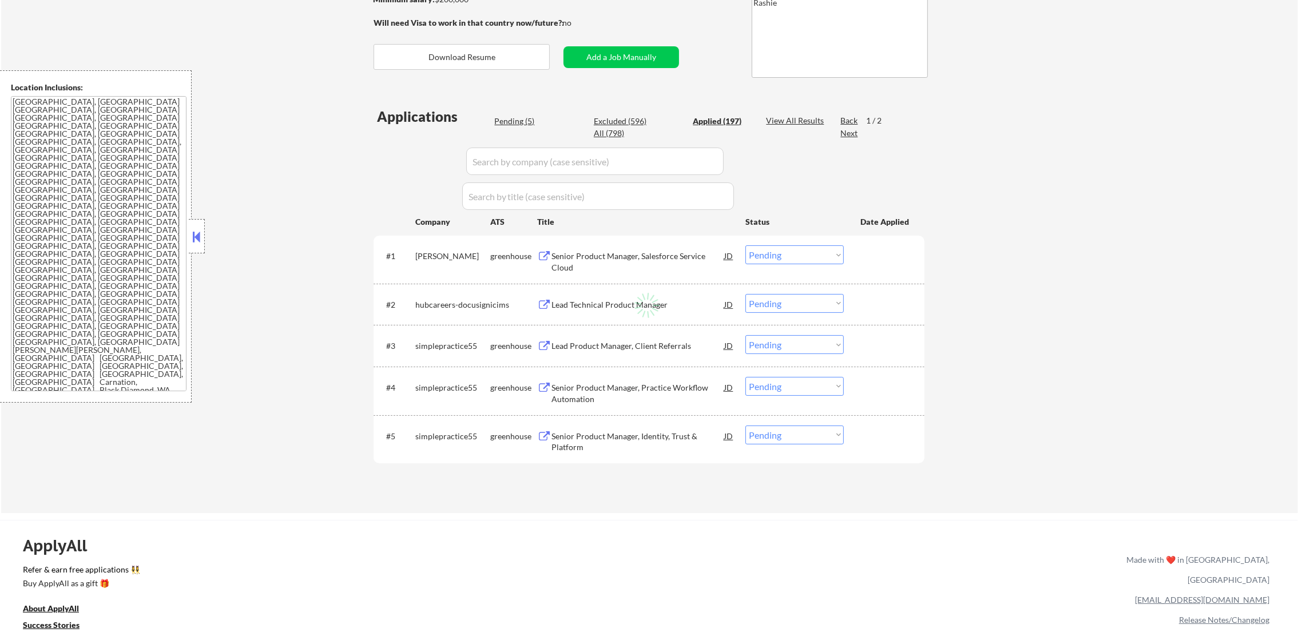
select select ""applied""
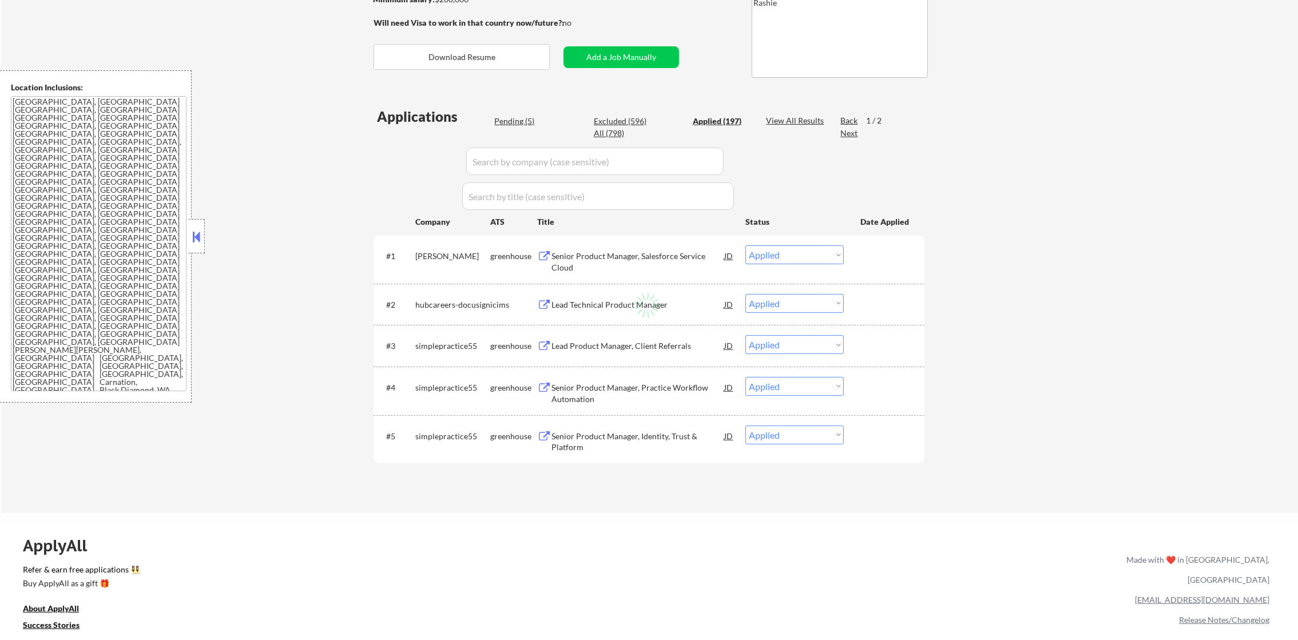
select select ""applied""
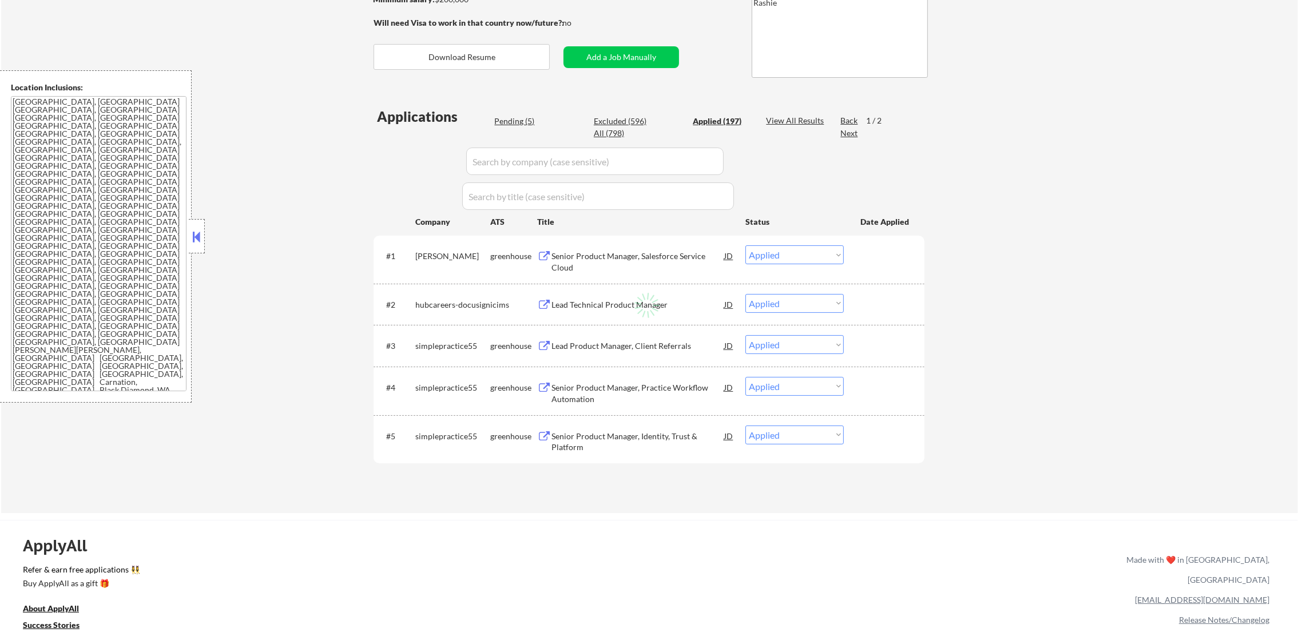
select select ""applied""
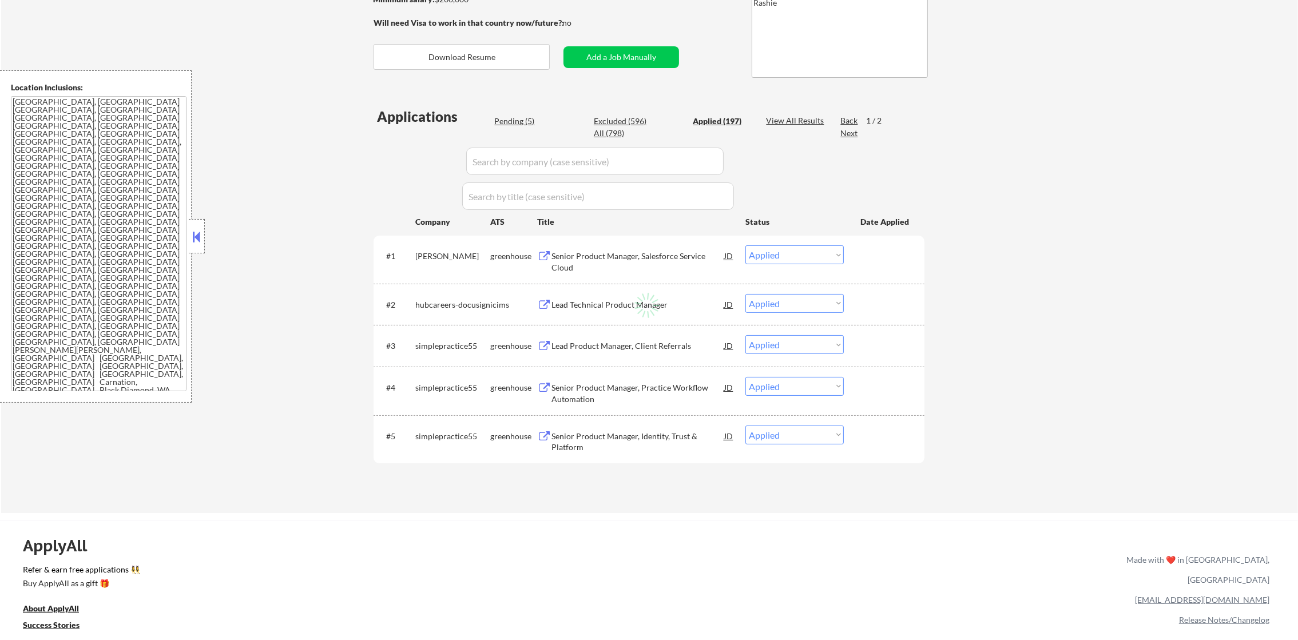
select select ""applied""
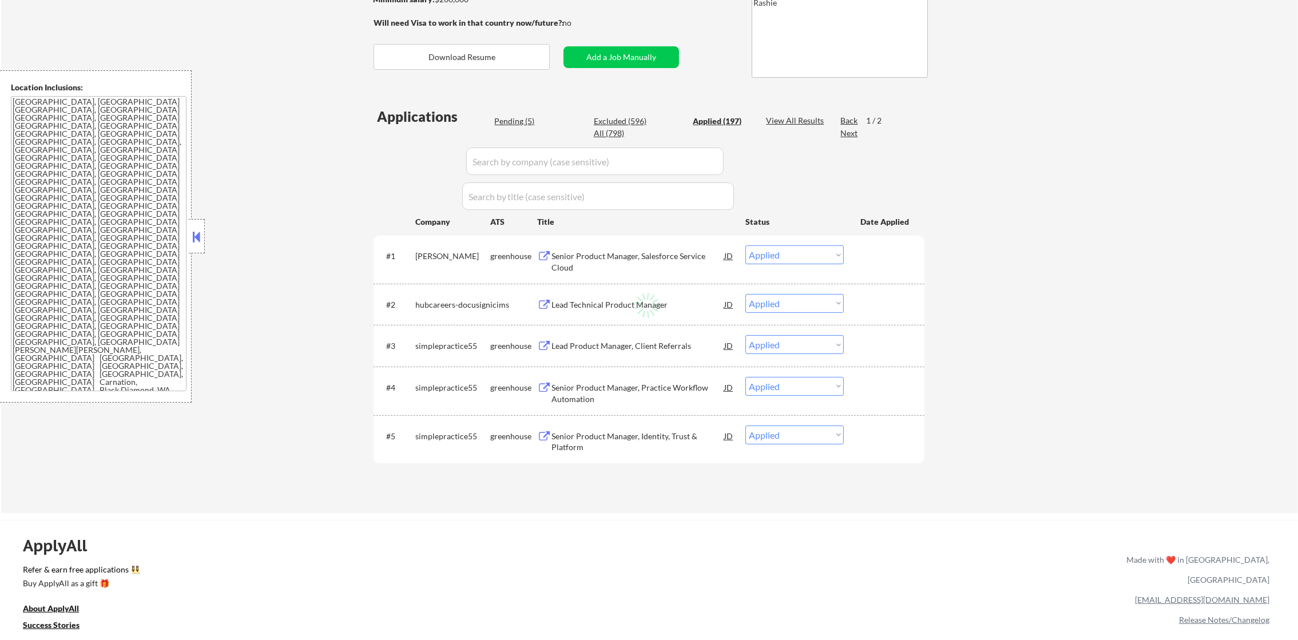
select select ""applied""
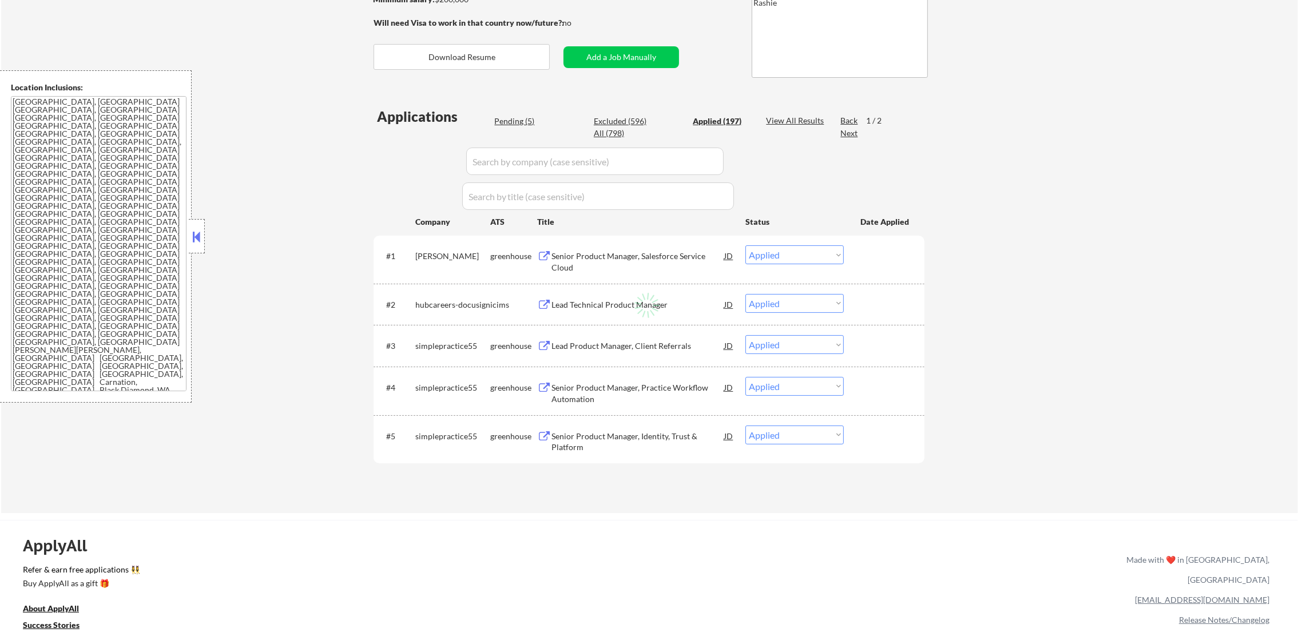
select select ""applied""
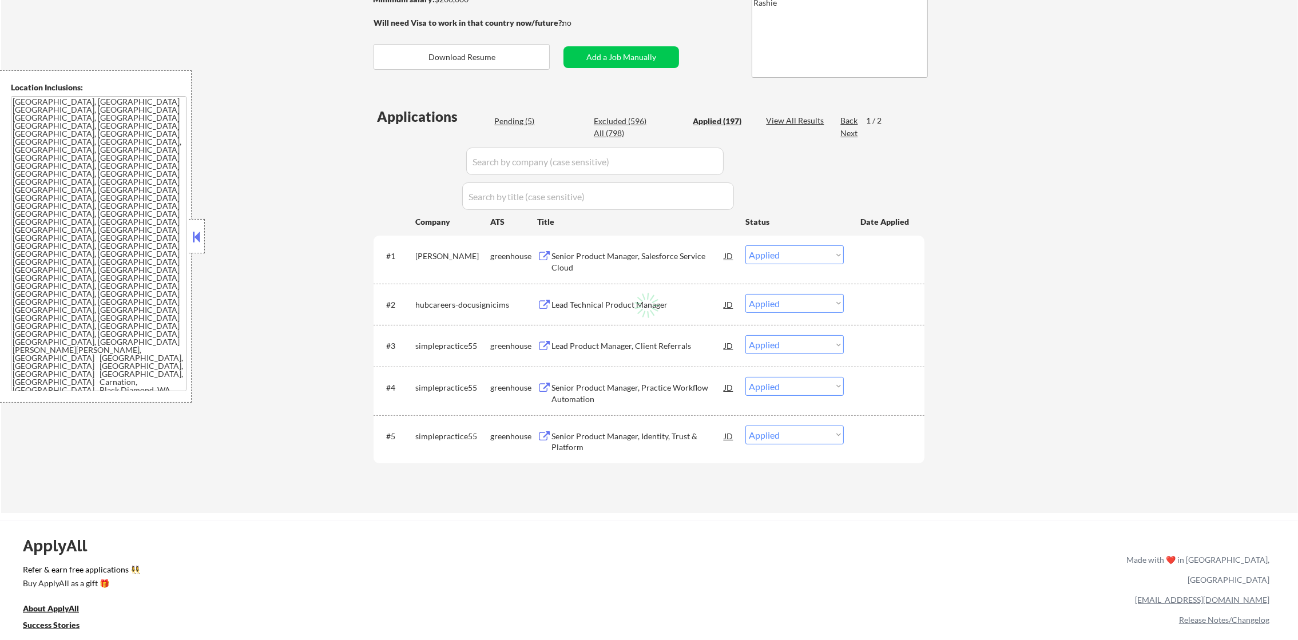
select select ""applied""
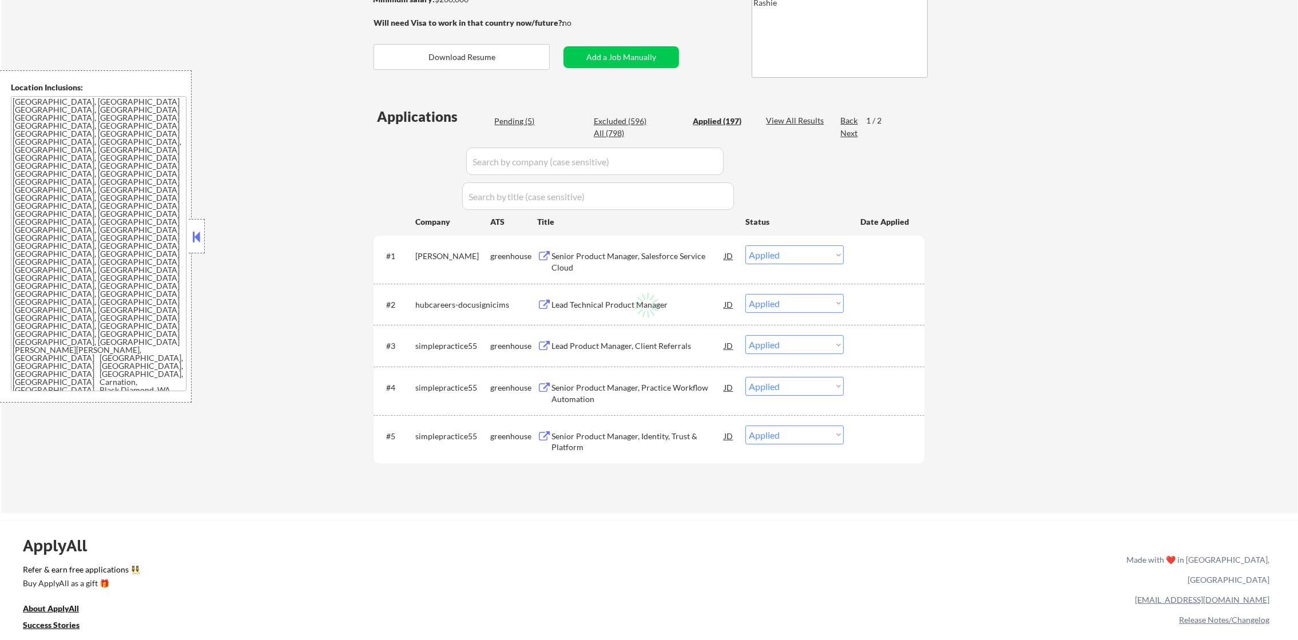
select select ""applied""
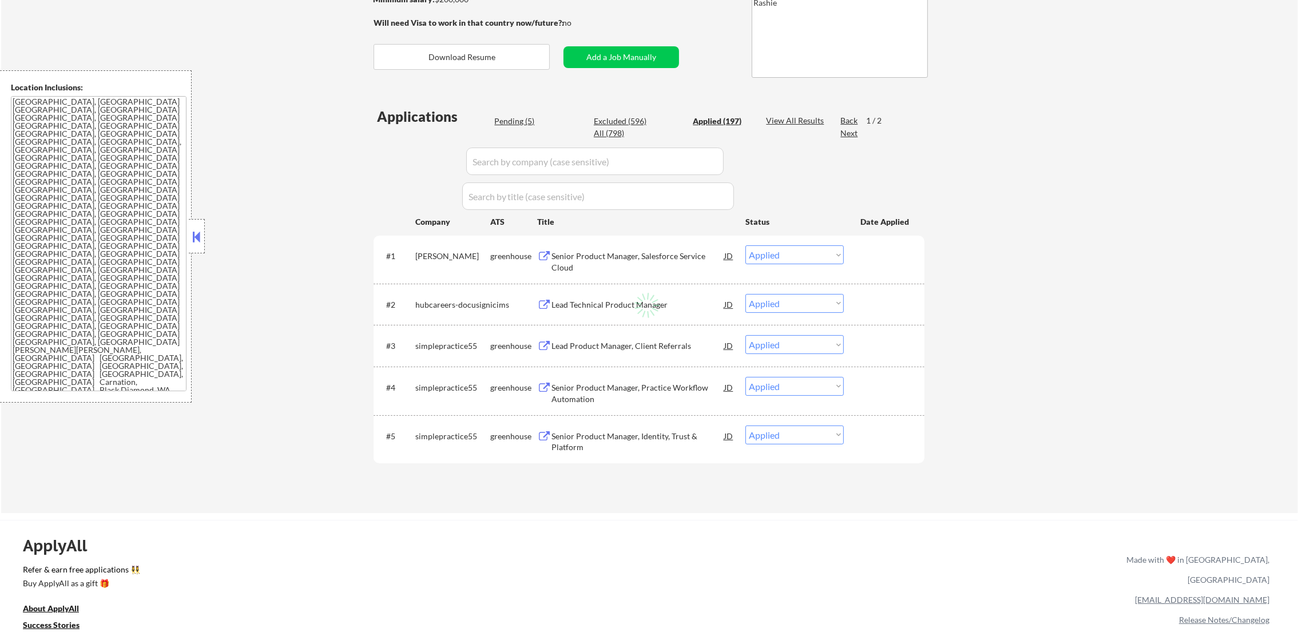
select select ""applied""
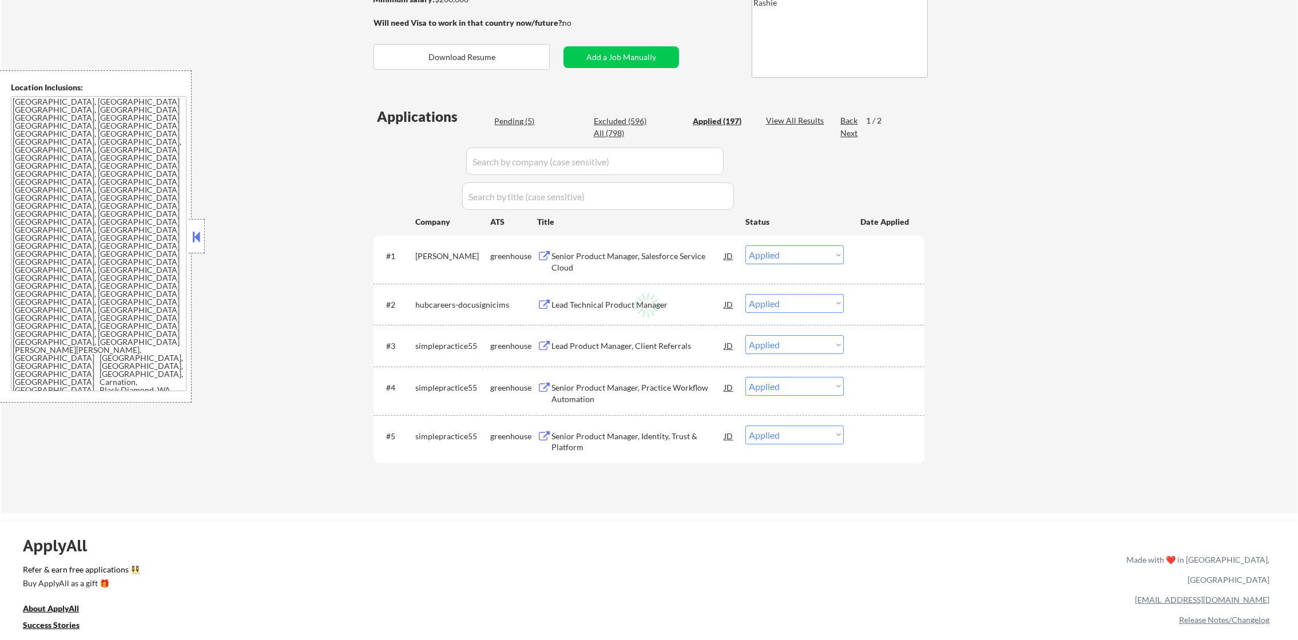
select select ""applied""
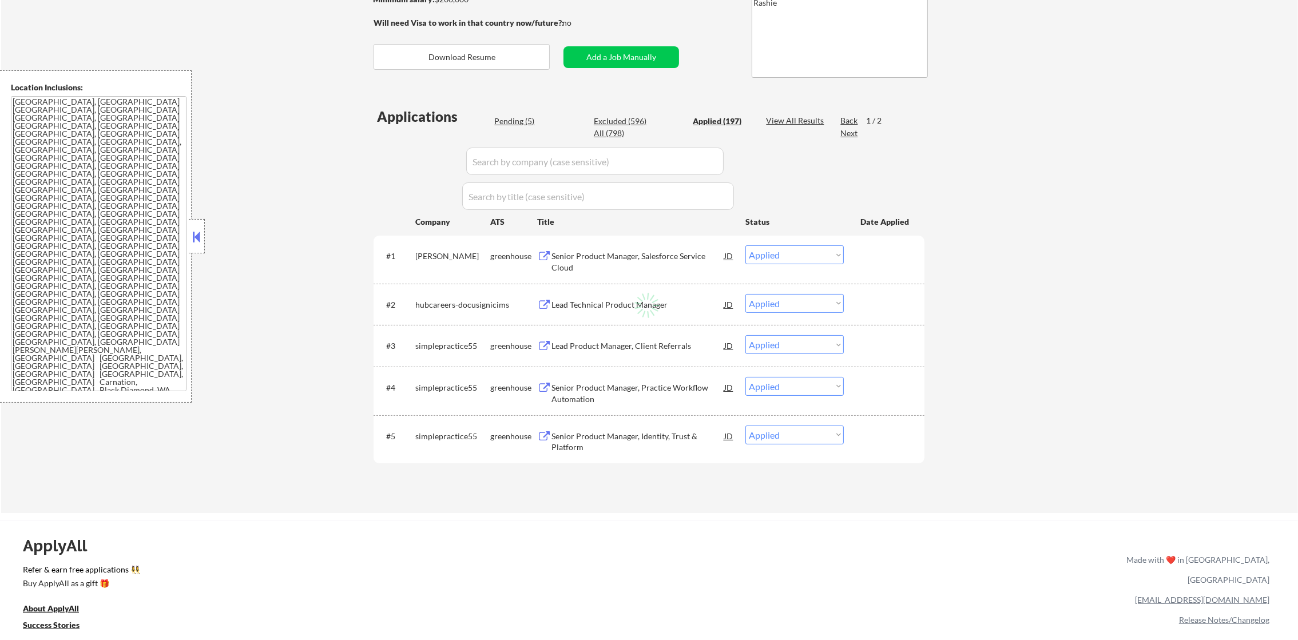
select select ""applied""
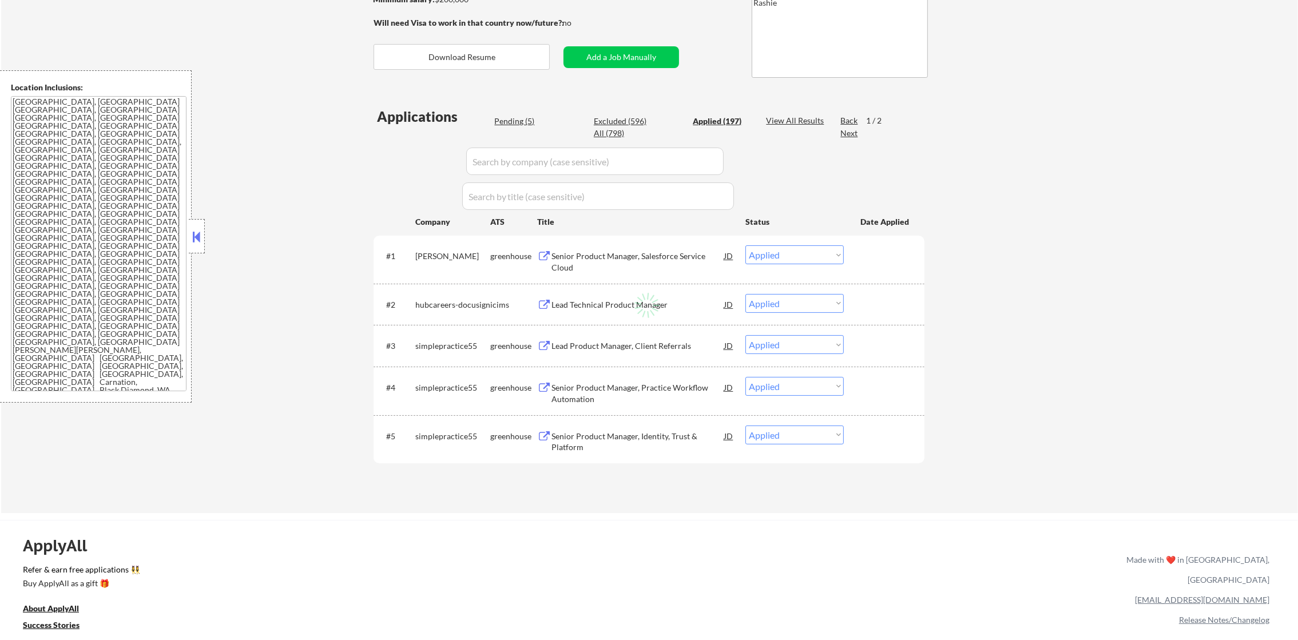
select select ""applied""
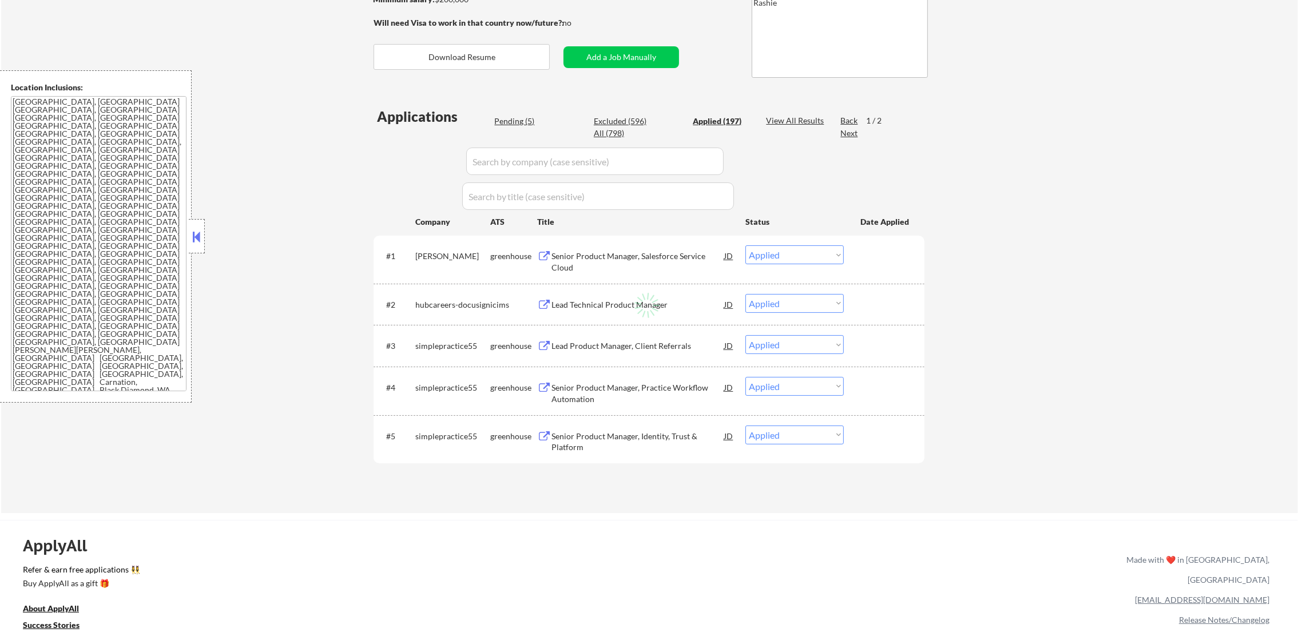
select select ""applied""
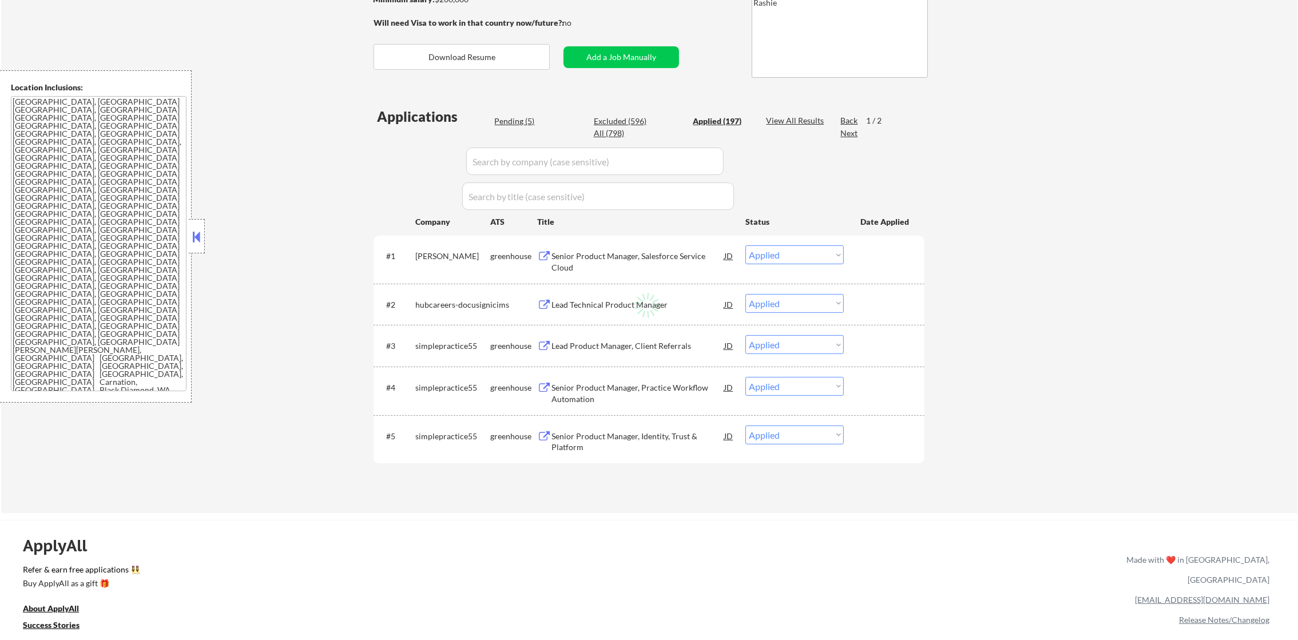
select select ""applied""
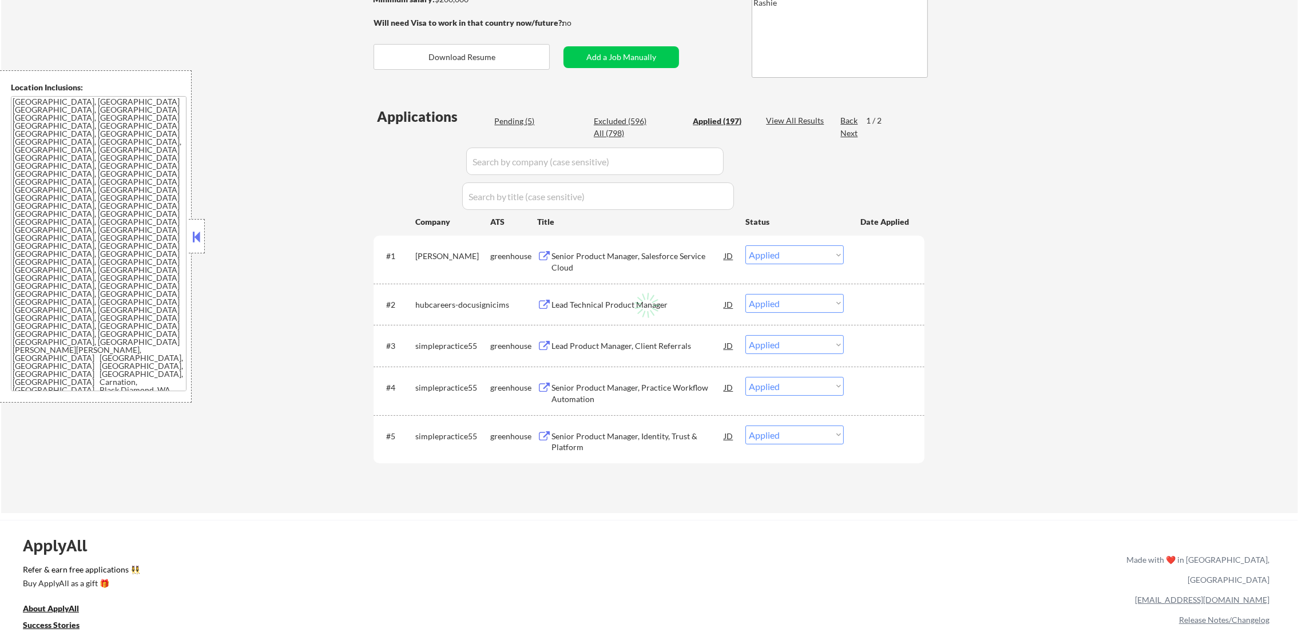
select select ""applied""
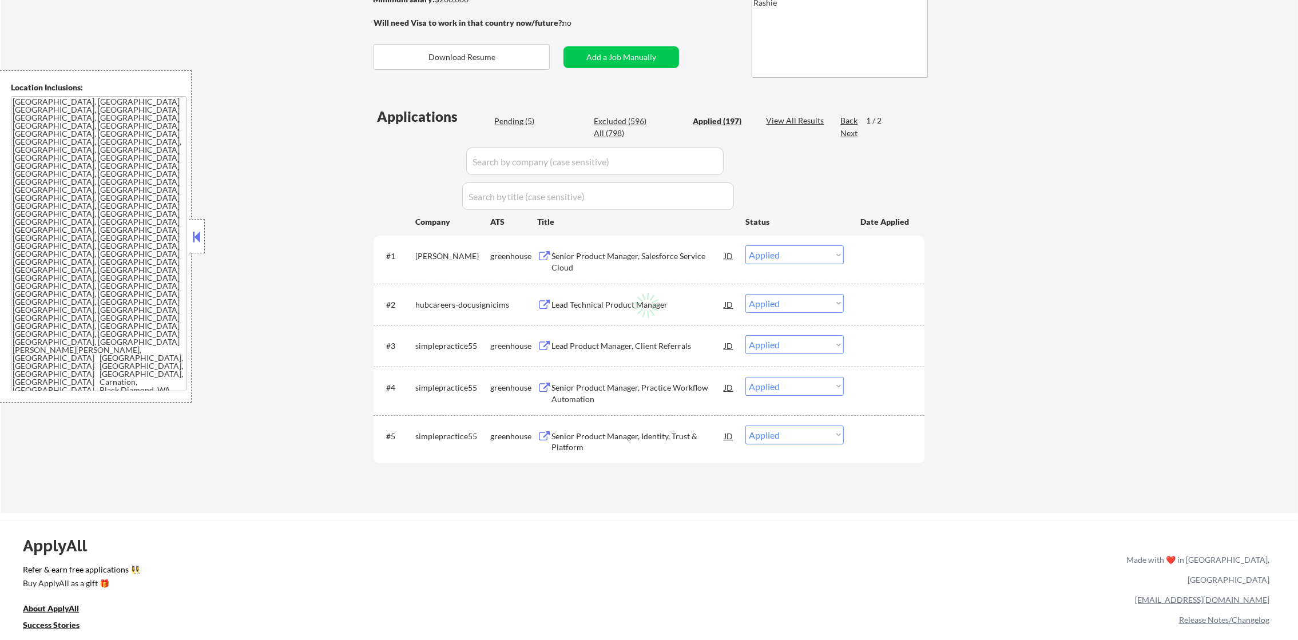
select select ""applied""
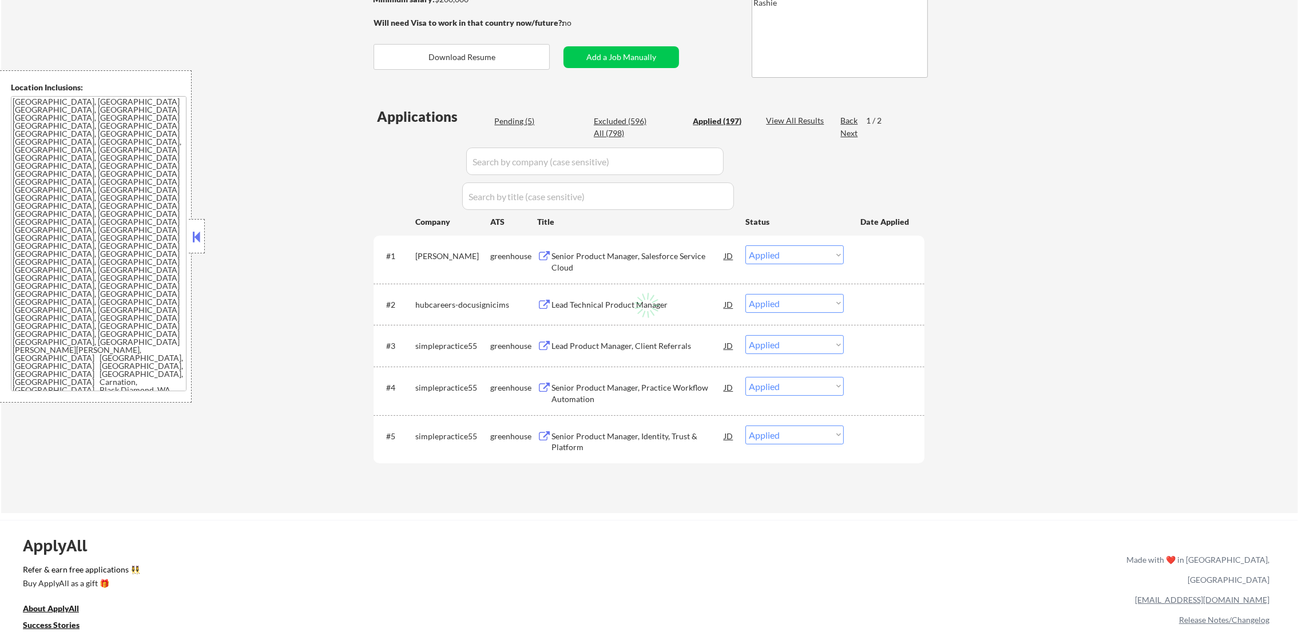
select select ""applied""
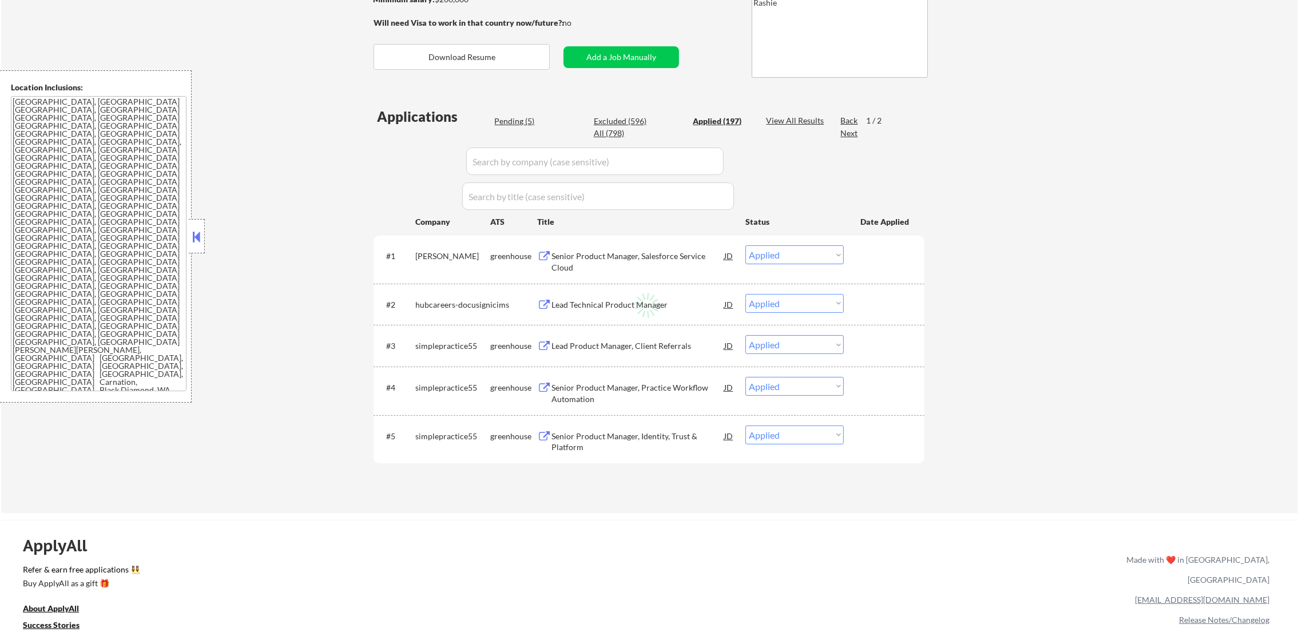
select select ""applied""
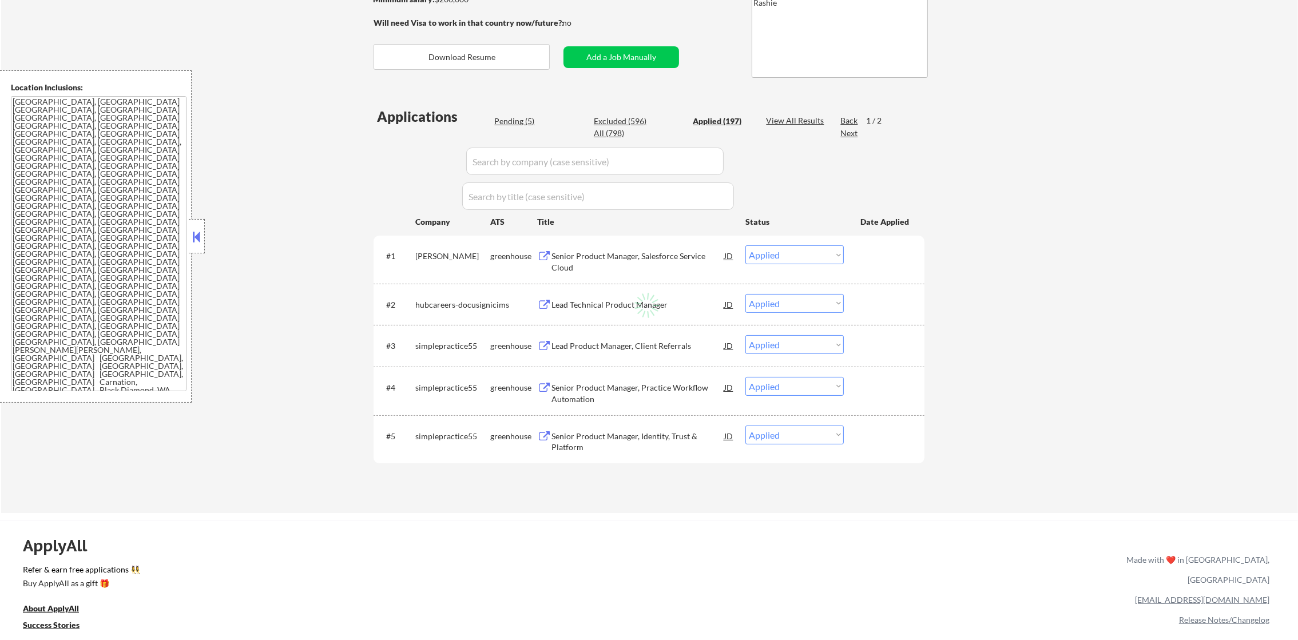
select select ""applied""
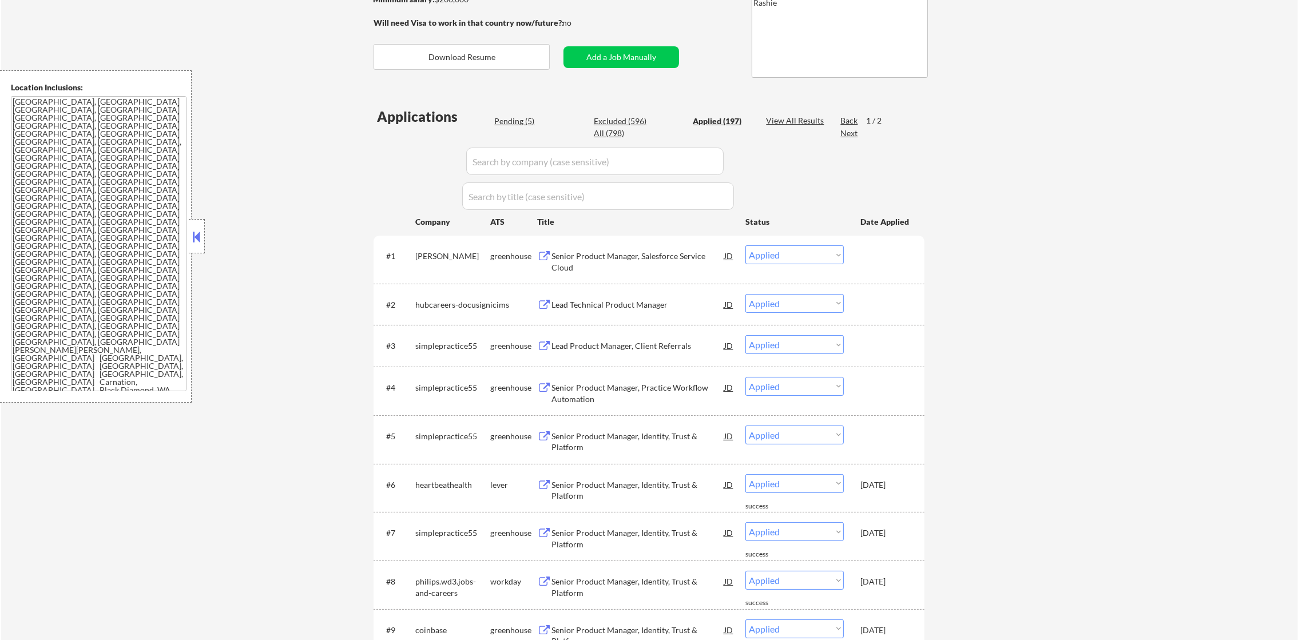
scroll to position [352, 0]
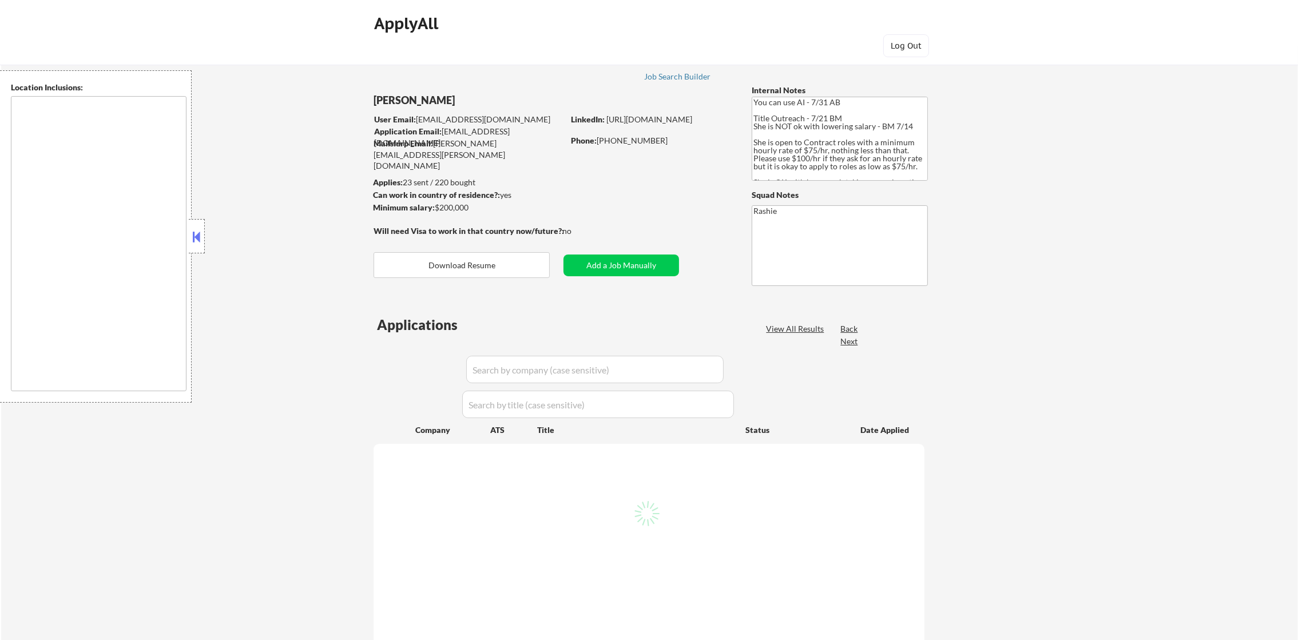
select select ""pending""
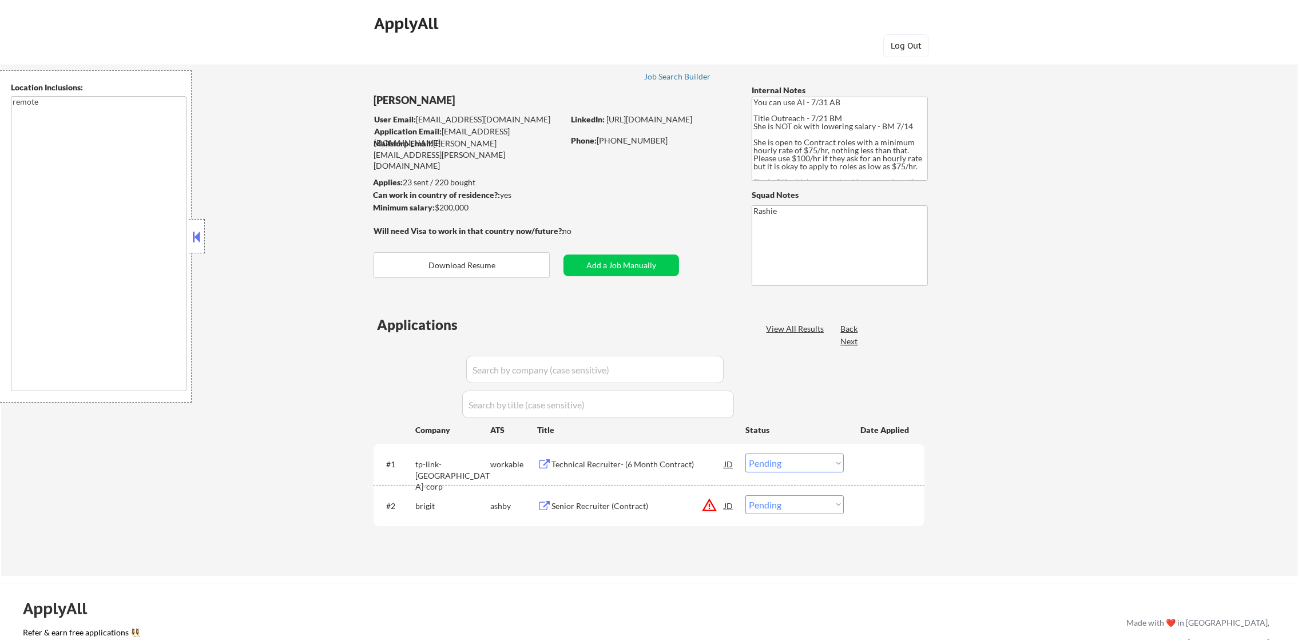
type textarea "remote"
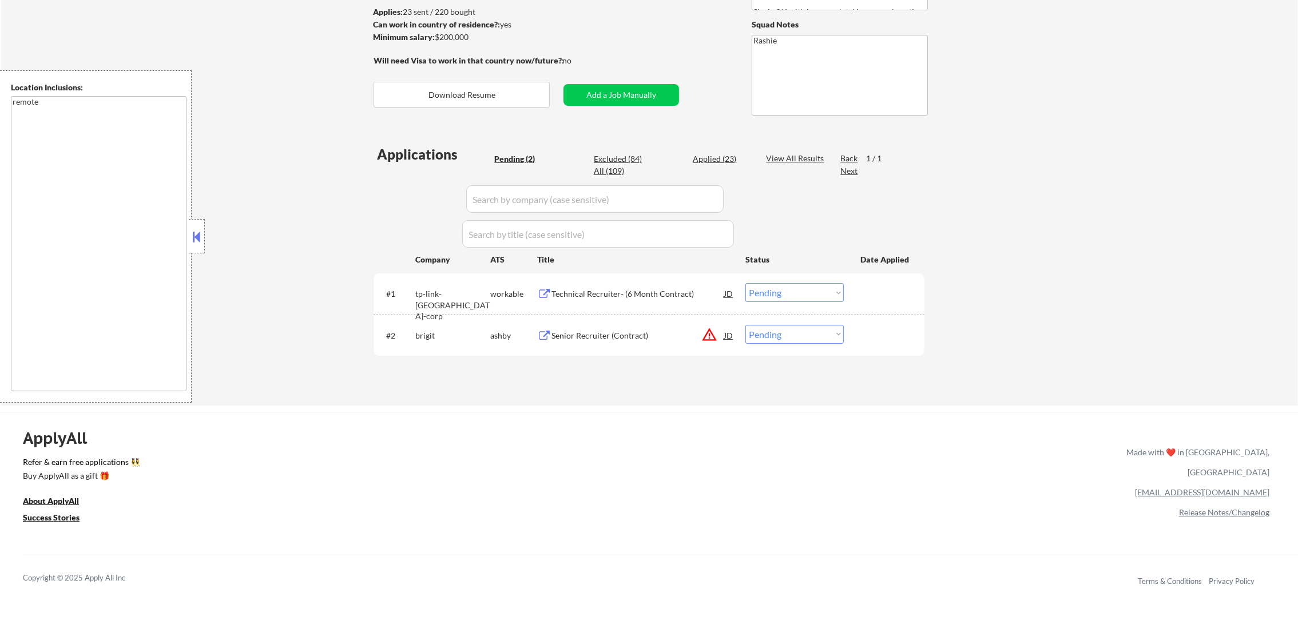
scroll to position [172, 0]
click at [711, 338] on button "warning_amber" at bounding box center [710, 334] width 16 height 16
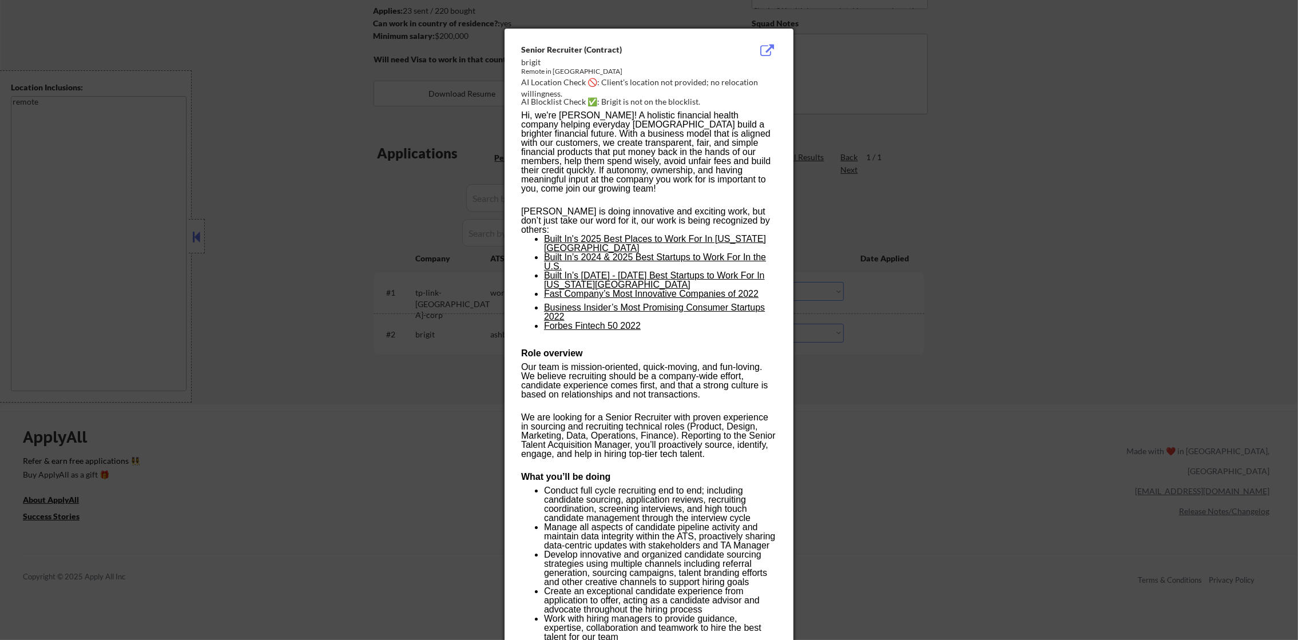
click at [954, 316] on div at bounding box center [649, 320] width 1298 height 640
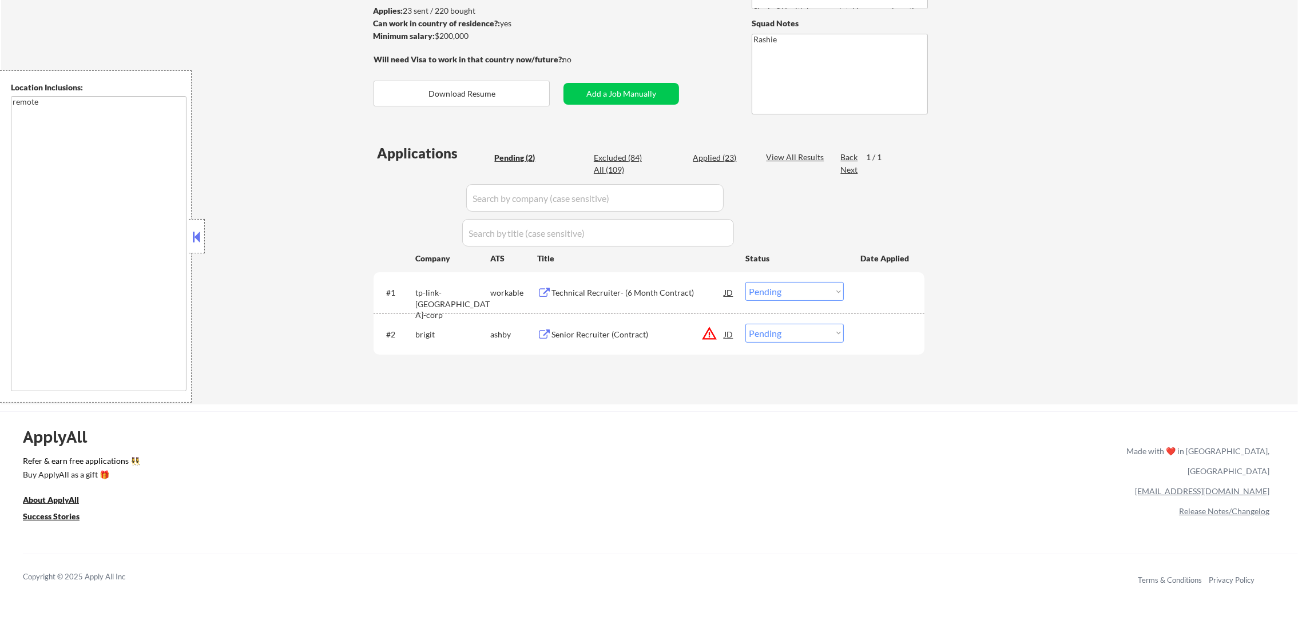
click at [627, 294] on div "Technical Recruiter- (6 Month Contract)" at bounding box center [638, 292] width 173 height 11
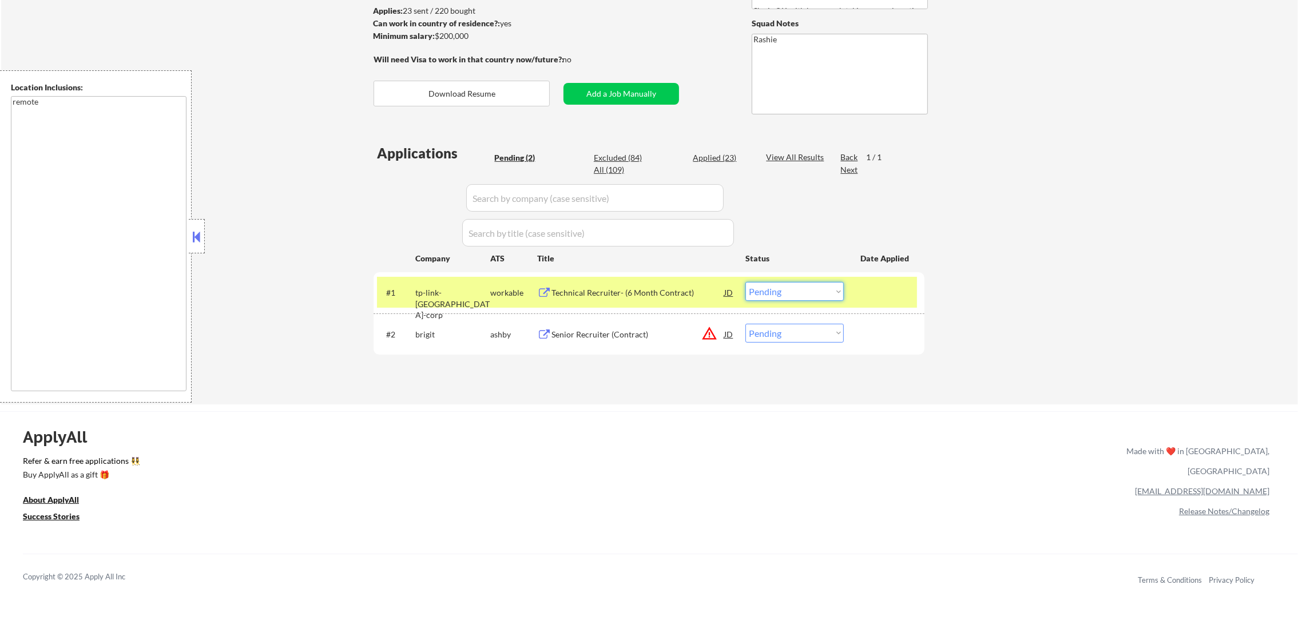
drag, startPoint x: 815, startPoint y: 292, endPoint x: 812, endPoint y: 302, distance: 10.1
click at [815, 292] on select "Choose an option... Pending Applied Excluded (Questions) Excluded (Expired) Exc…" at bounding box center [795, 291] width 98 height 19
click at [746, 282] on select "Choose an option... Pending Applied Excluded (Questions) Excluded (Expired) Exc…" at bounding box center [795, 291] width 98 height 19
click at [433, 290] on div "tp-link-[GEOGRAPHIC_DATA]-corp" at bounding box center [452, 304] width 75 height 34
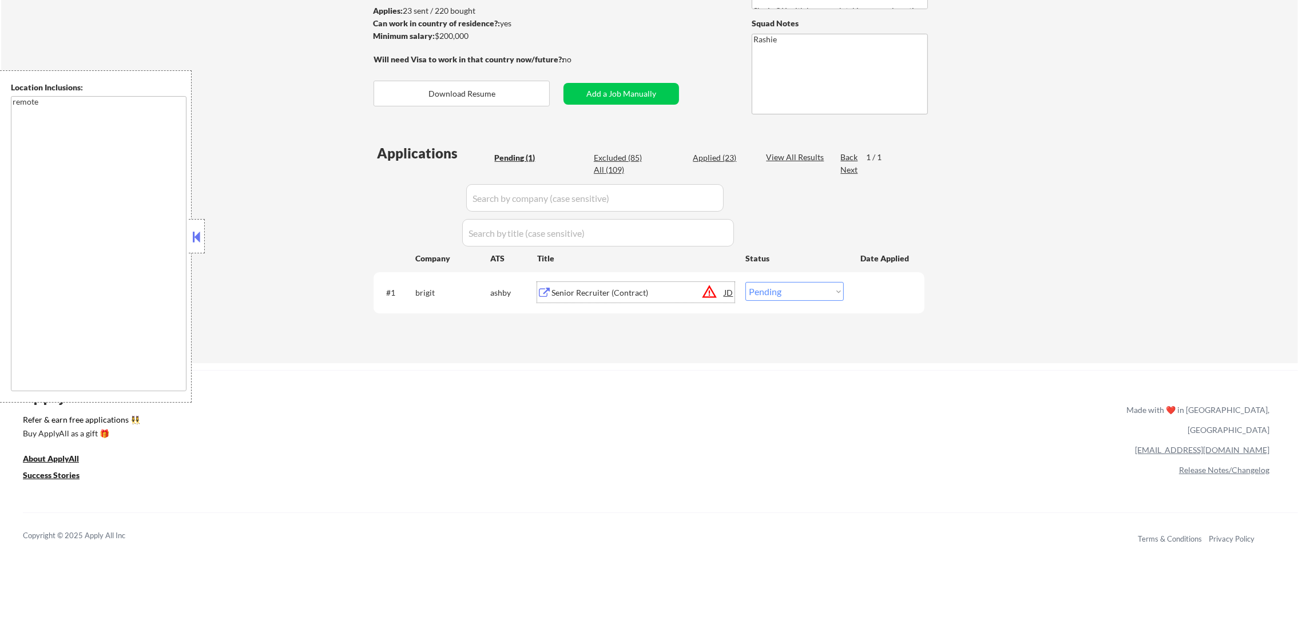
click at [610, 293] on div "Senior Recruiter (Contract)" at bounding box center [638, 292] width 173 height 11
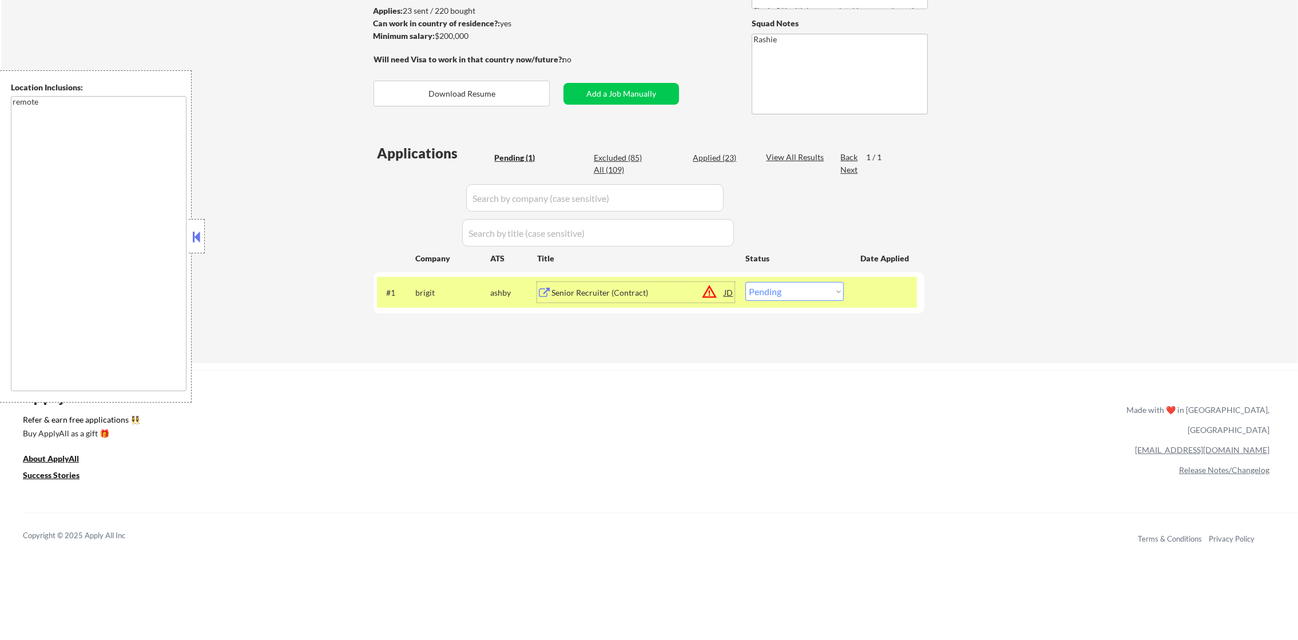
drag, startPoint x: 792, startPoint y: 290, endPoint x: 792, endPoint y: 300, distance: 10.3
click at [792, 291] on select "Choose an option... Pending Applied Excluded (Questions) Excluded (Expired) Exc…" at bounding box center [795, 291] width 98 height 19
select select ""excluded__salary_""
click at [746, 282] on select "Choose an option... Pending Applied Excluded (Questions) Excluded (Expired) Exc…" at bounding box center [795, 291] width 98 height 19
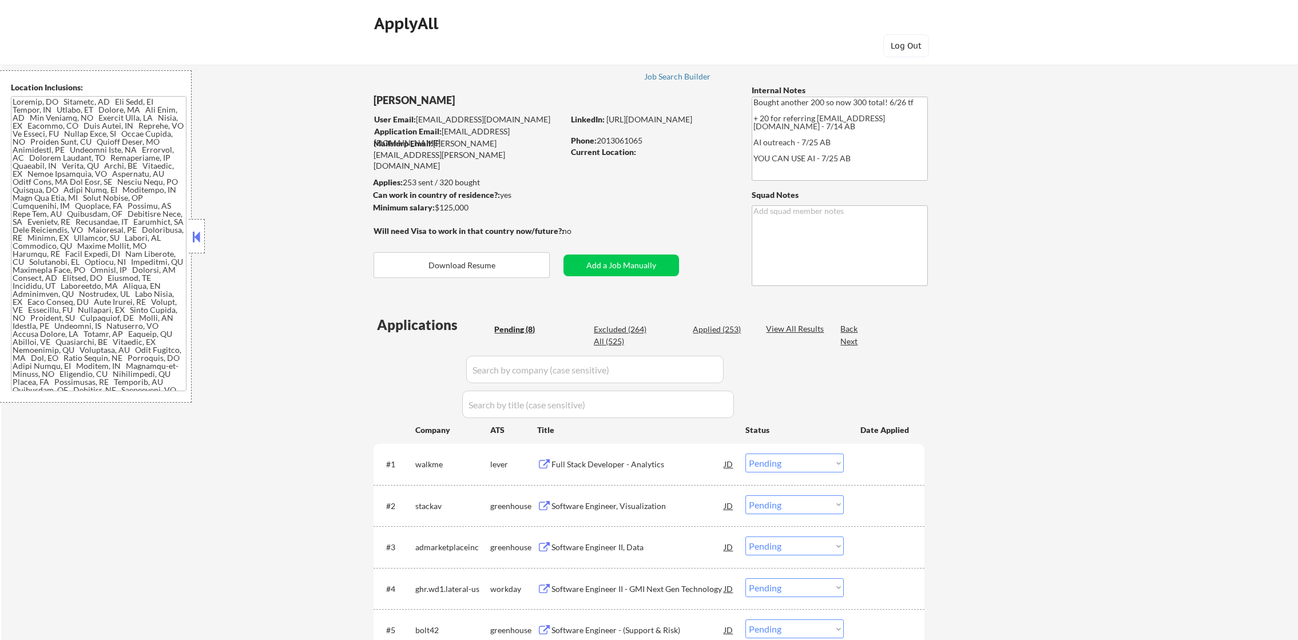
select select ""pending""
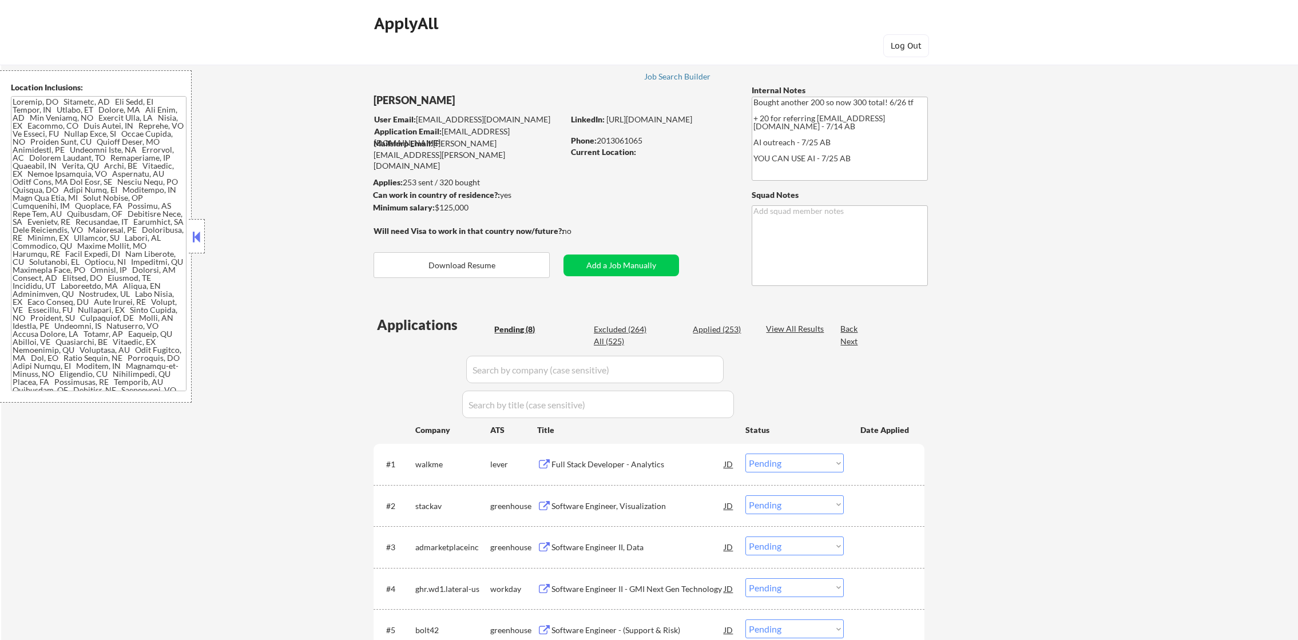
select select ""pending""
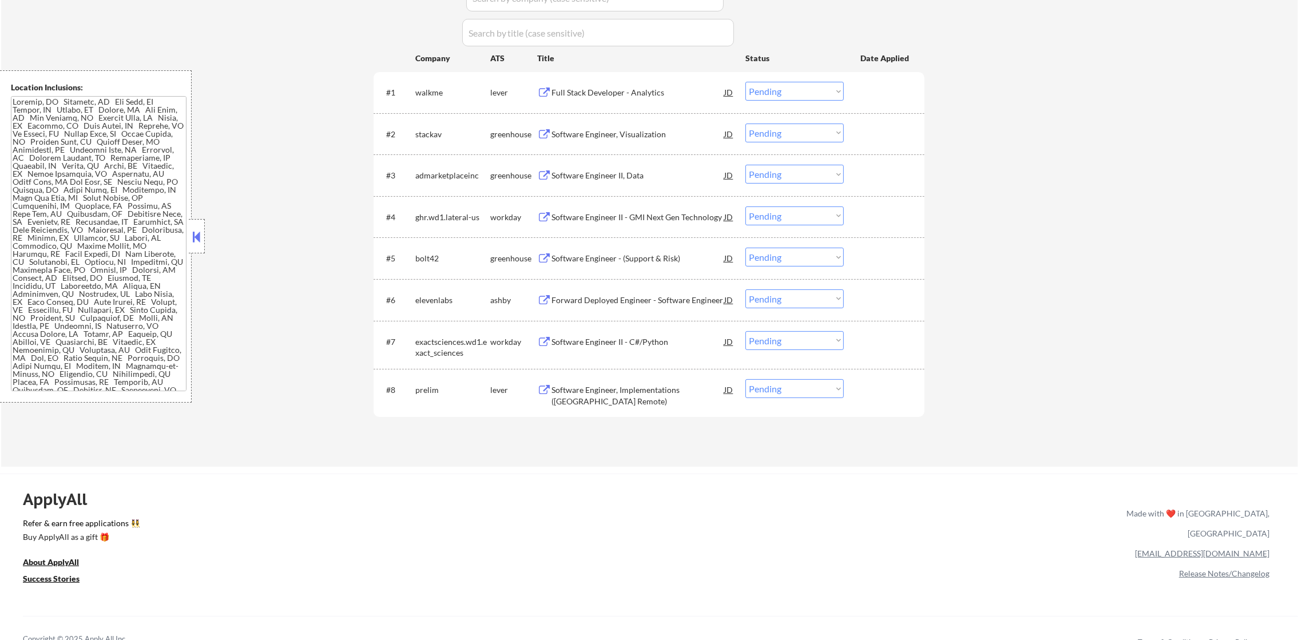
scroll to position [142, 0]
click at [608, 90] on div "Full Stack Developer - Analytics" at bounding box center [638, 92] width 173 height 11
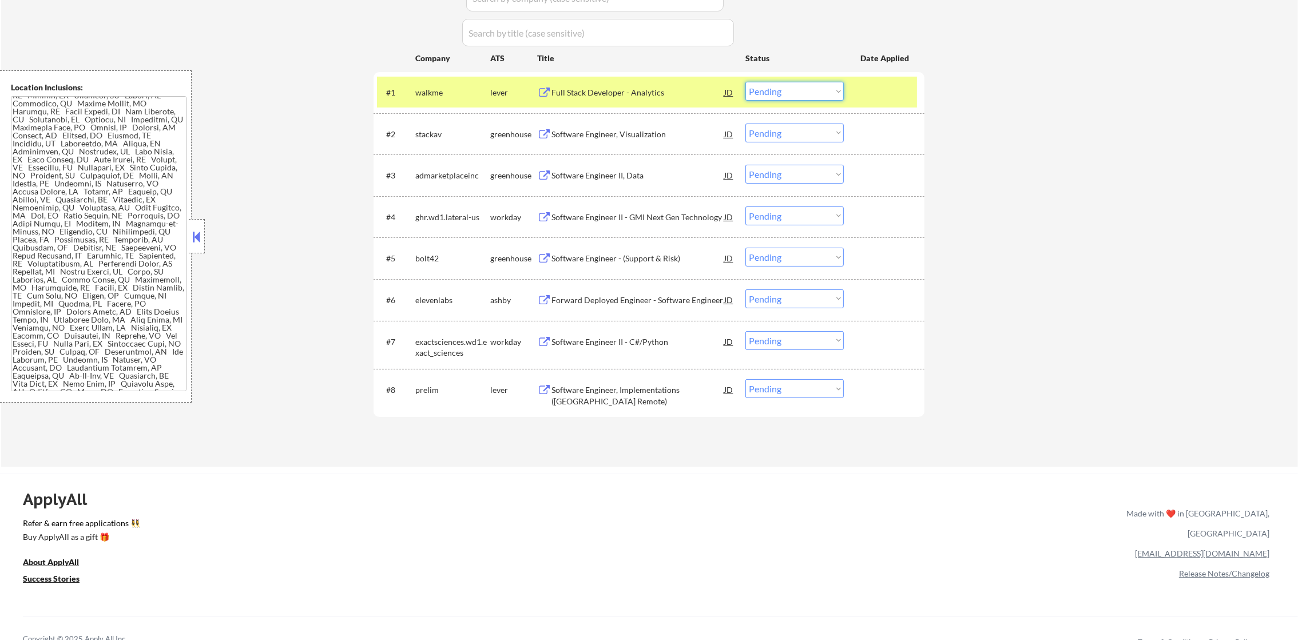
drag, startPoint x: 773, startPoint y: 93, endPoint x: 773, endPoint y: 100, distance: 6.9
click at [773, 93] on select "Choose an option... Pending Applied Excluded (Questions) Excluded (Expired) Exc…" at bounding box center [795, 91] width 98 height 19
click at [746, 82] on select "Choose an option... Pending Applied Excluded (Questions) Excluded (Expired) Exc…" at bounding box center [795, 91] width 98 height 19
click at [338, 151] on div "← Return to /applysquad Mailslurp Inbox Job Search Builder [PERSON_NAME] User E…" at bounding box center [649, 70] width 1297 height 793
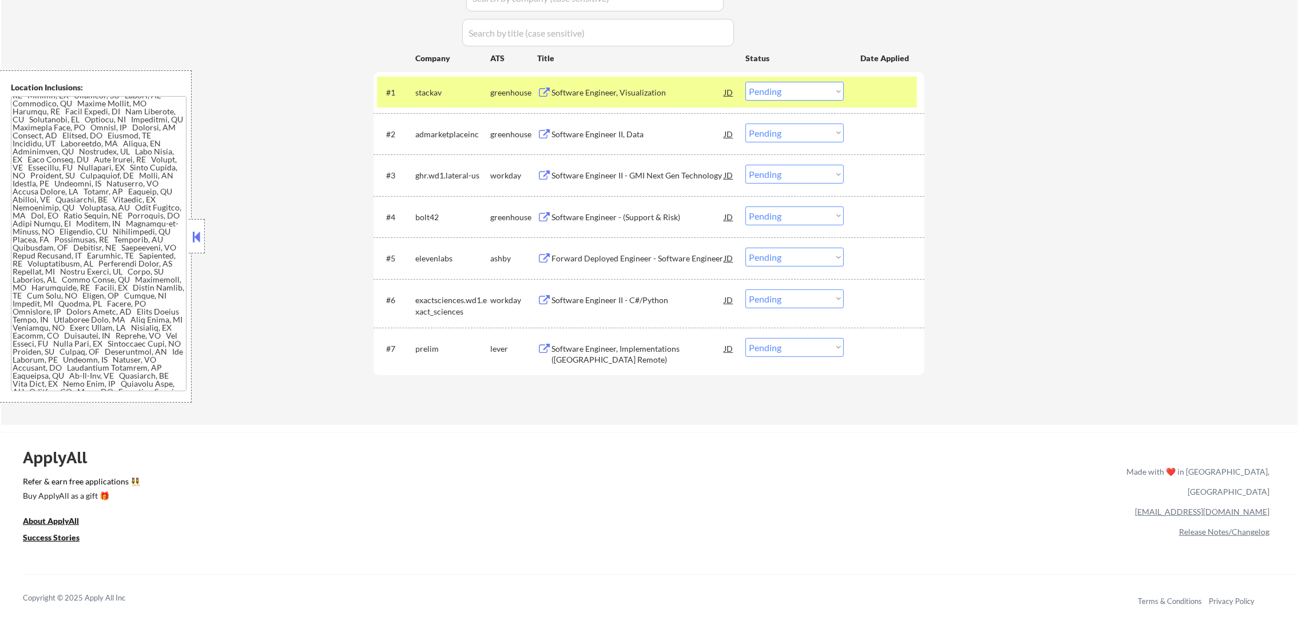
click at [430, 104] on div "#1 stackav greenhouse Software Engineer, Visualization JD Choose an option... P…" at bounding box center [647, 92] width 540 height 31
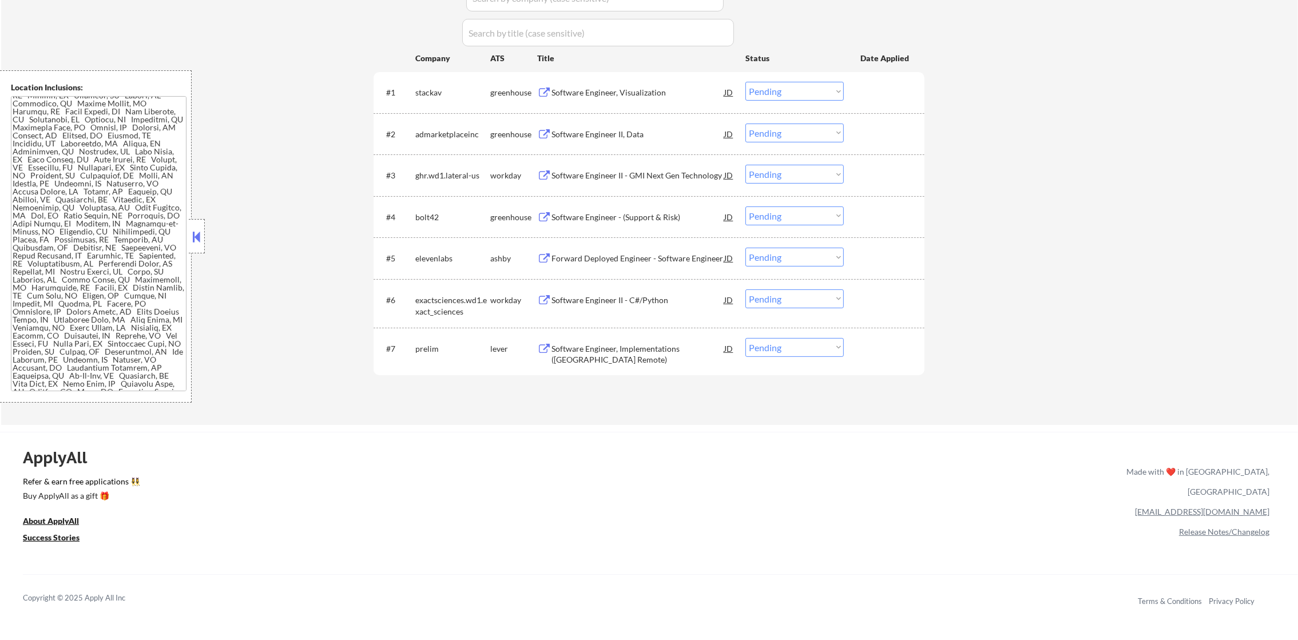
click at [631, 90] on div "Software Engineer, Visualization" at bounding box center [638, 92] width 173 height 11
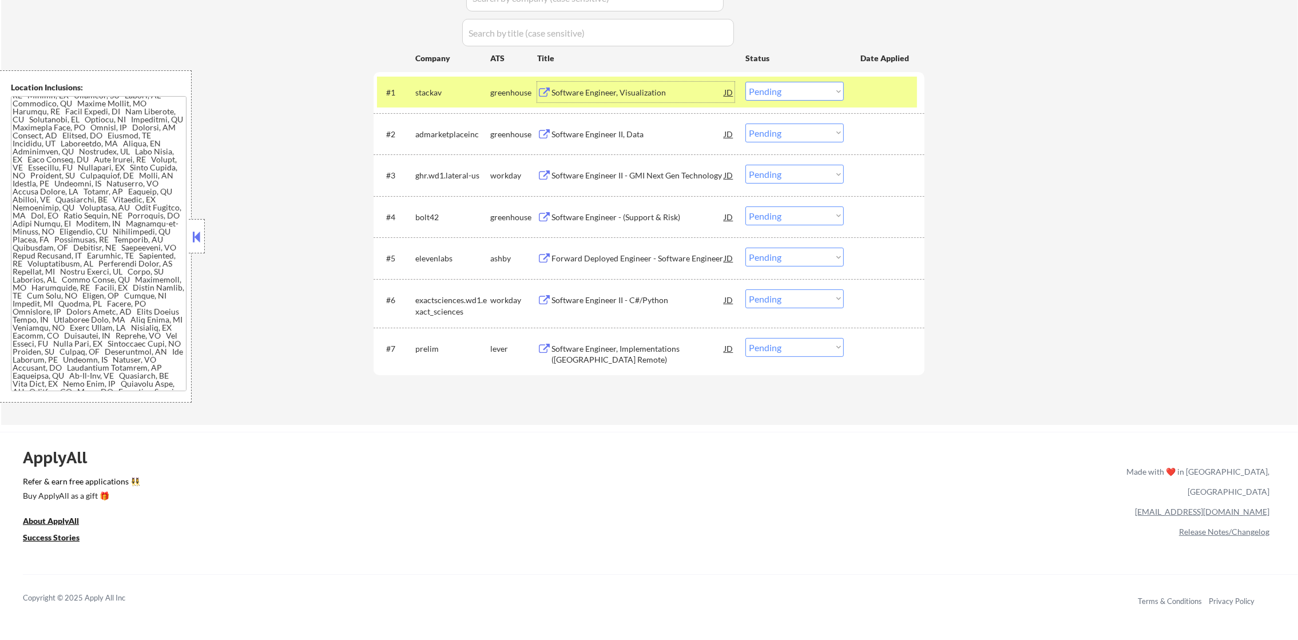
click at [836, 82] on select "Choose an option... Pending Applied Excluded (Questions) Excluded (Expired) Exc…" at bounding box center [795, 91] width 98 height 19
click at [746, 82] on select "Choose an option... Pending Applied Excluded (Questions) Excluded (Expired) Exc…" at bounding box center [795, 91] width 98 height 19
click at [445, 89] on div "stackav" at bounding box center [452, 92] width 75 height 11
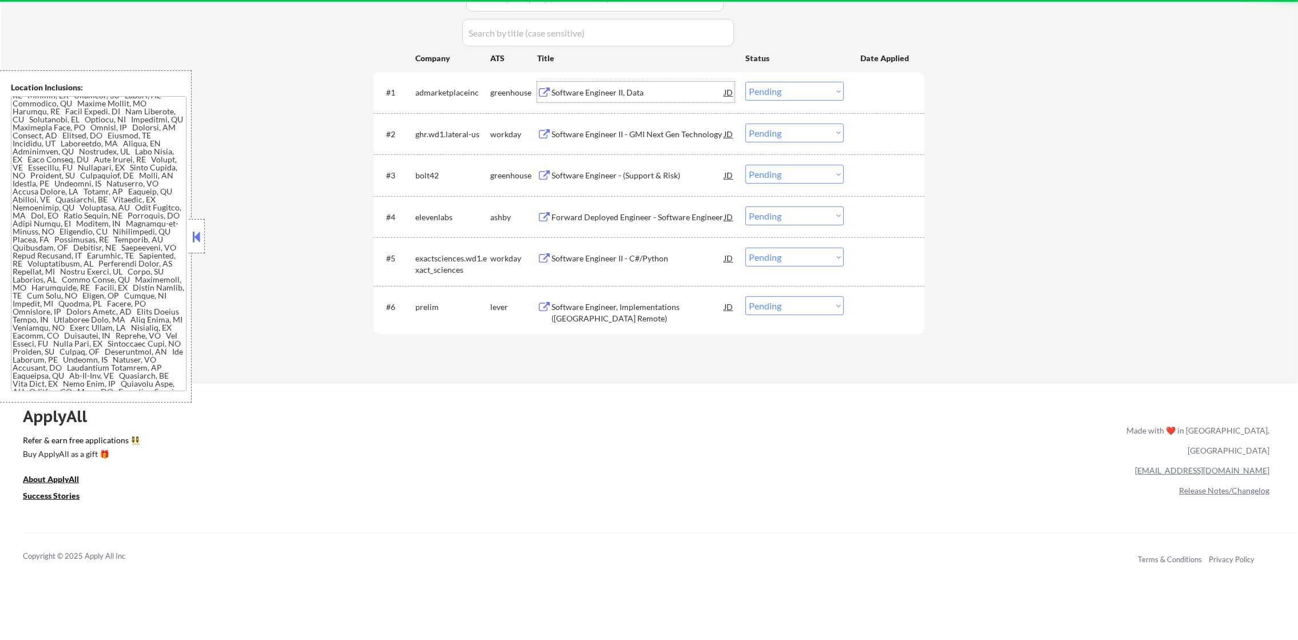
click at [601, 102] on div "Software Engineer II, Data" at bounding box center [638, 92] width 173 height 21
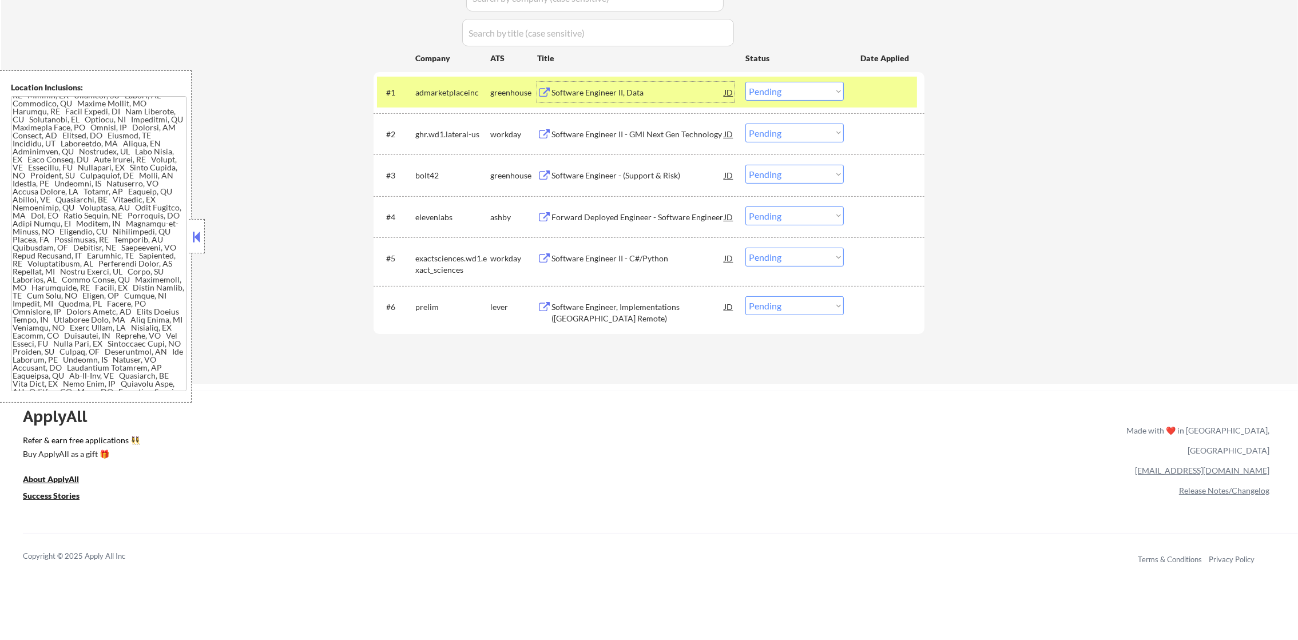
click at [770, 90] on select "Choose an option... Pending Applied Excluded (Questions) Excluded (Expired) Exc…" at bounding box center [795, 91] width 98 height 19
click at [746, 82] on select "Choose an option... Pending Applied Excluded (Questions) Excluded (Expired) Exc…" at bounding box center [795, 91] width 98 height 19
click at [448, 87] on div "admarketplaceinc" at bounding box center [452, 92] width 75 height 11
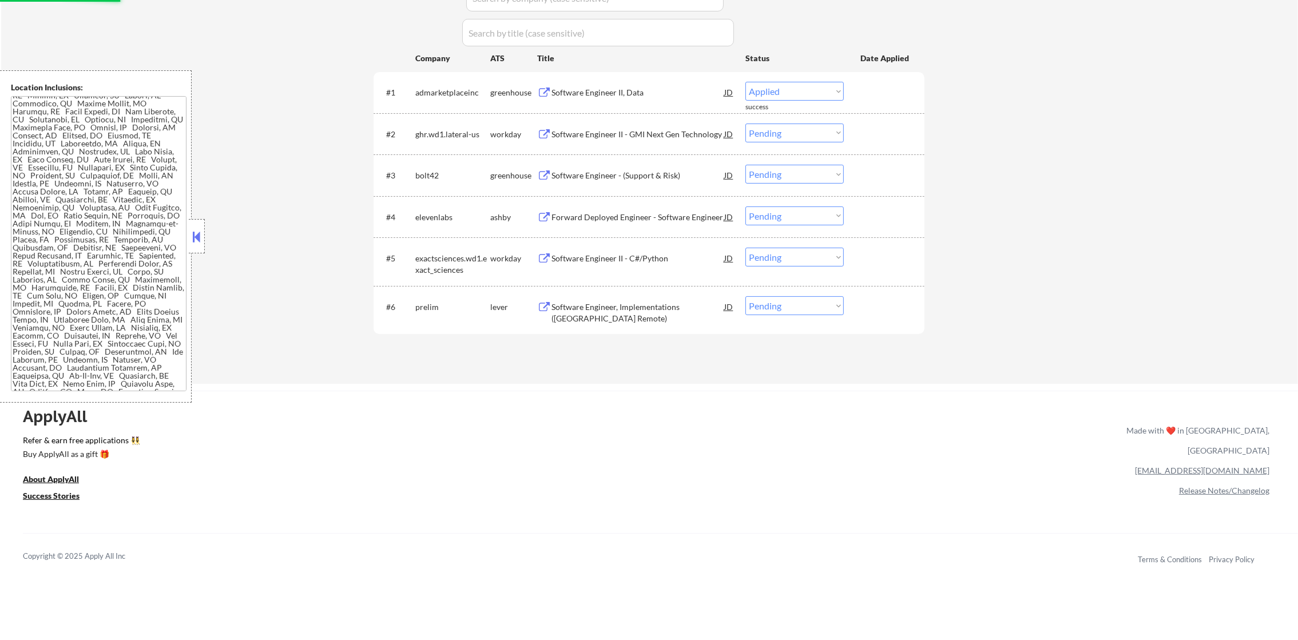
select select ""pending""
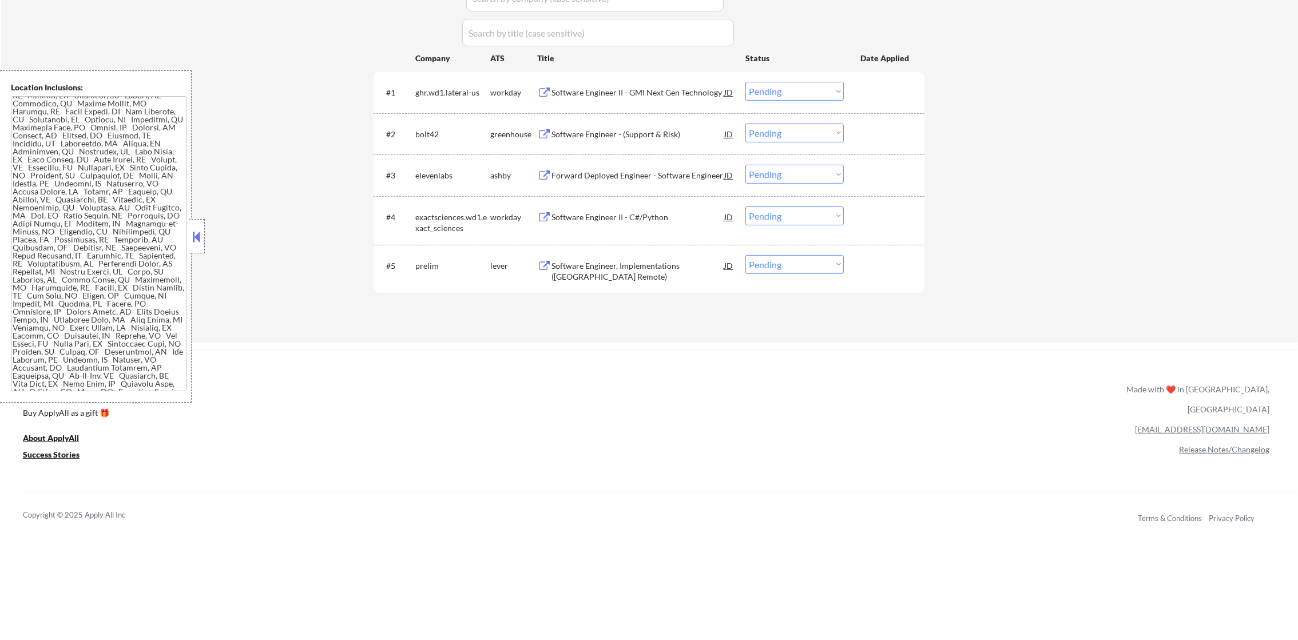
click at [605, 132] on div "Software Engineer - (Support & Risk)" at bounding box center [638, 134] width 173 height 11
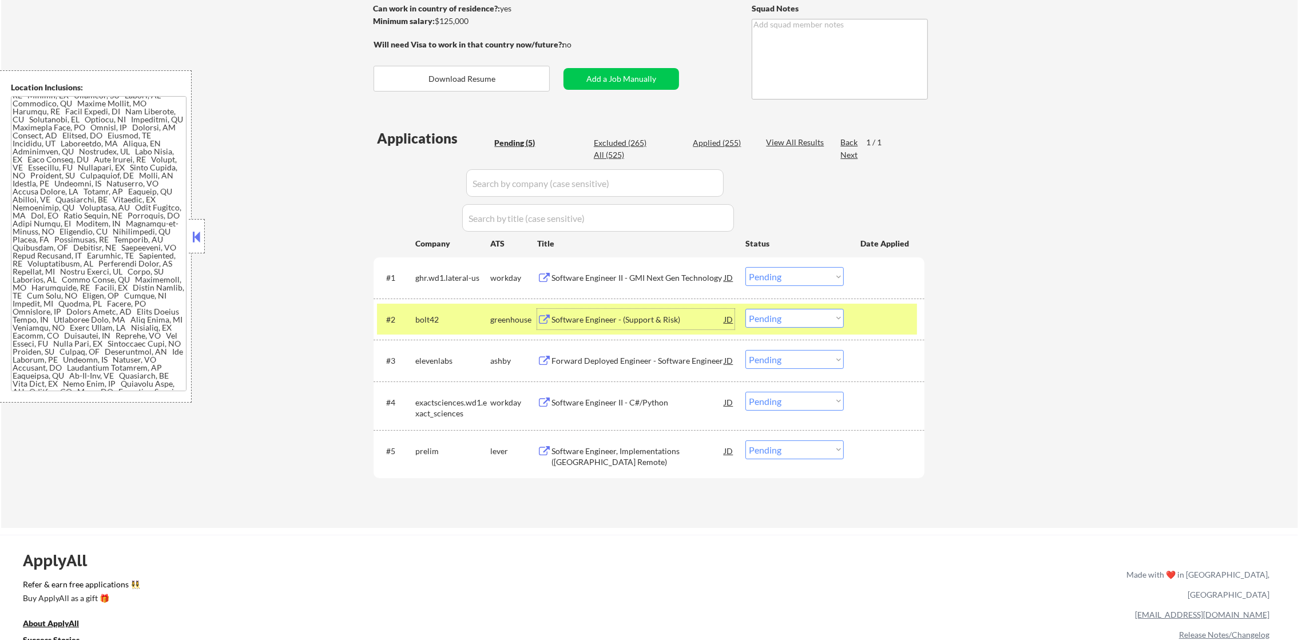
scroll to position [172, 0]
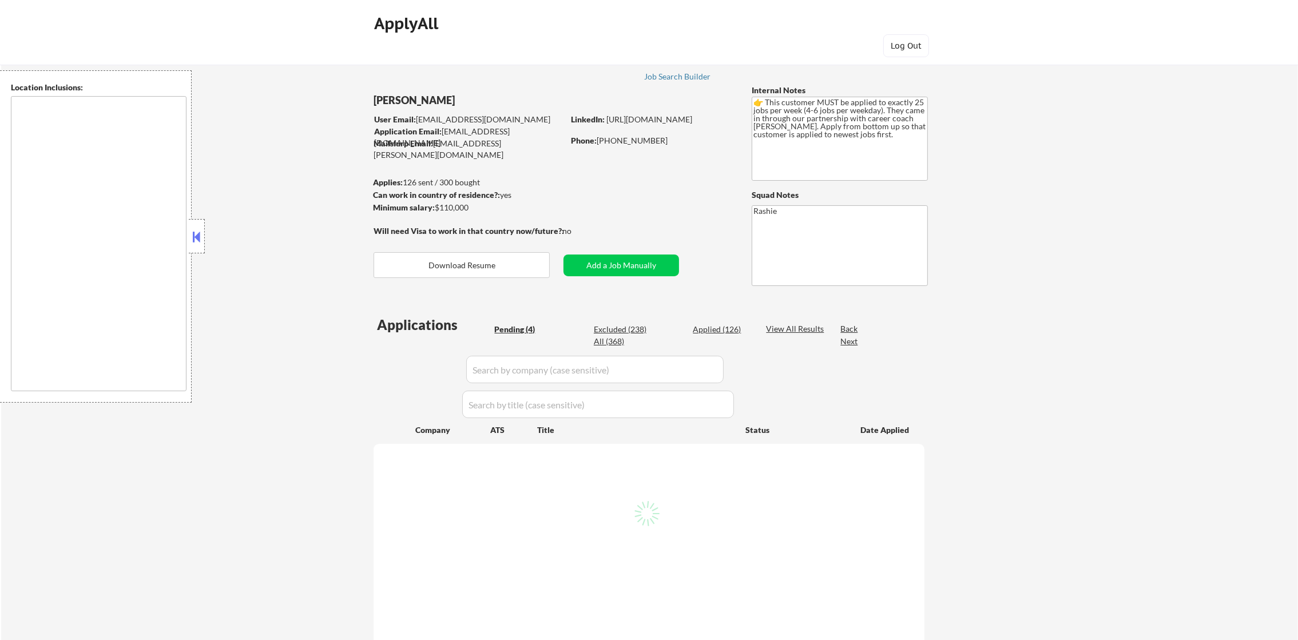
type textarea "[GEOGRAPHIC_DATA], [GEOGRAPHIC_DATA] [GEOGRAPHIC_DATA], [GEOGRAPHIC_DATA] [GEOG…"
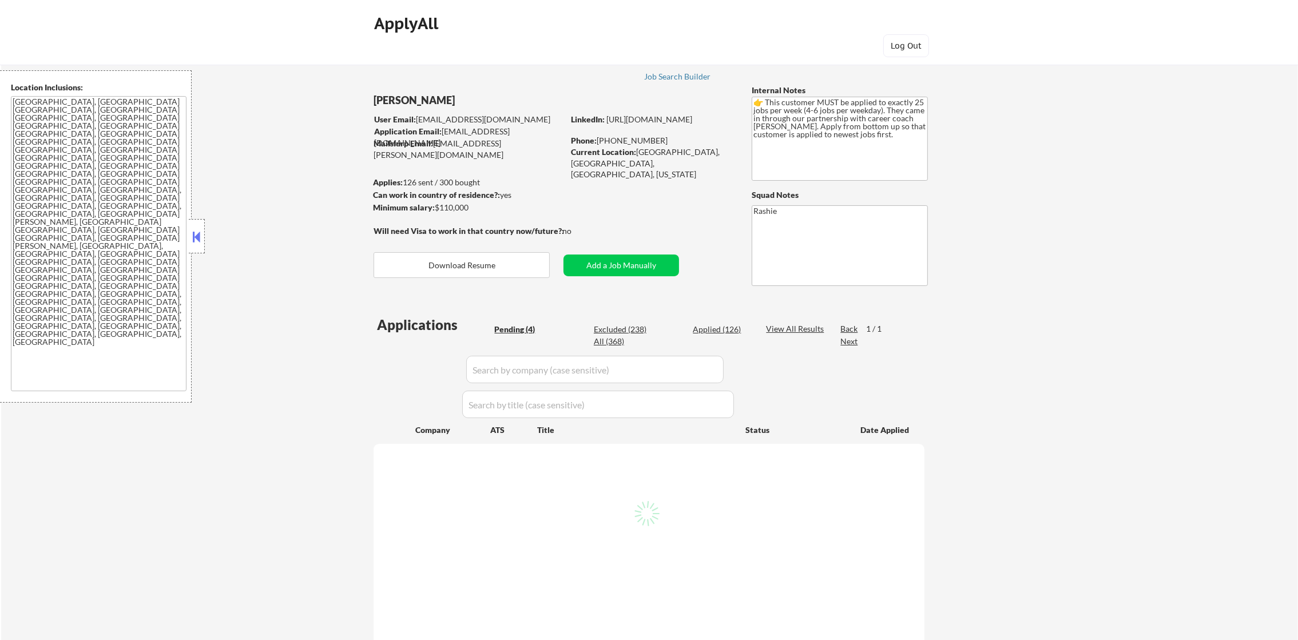
select select ""pending""
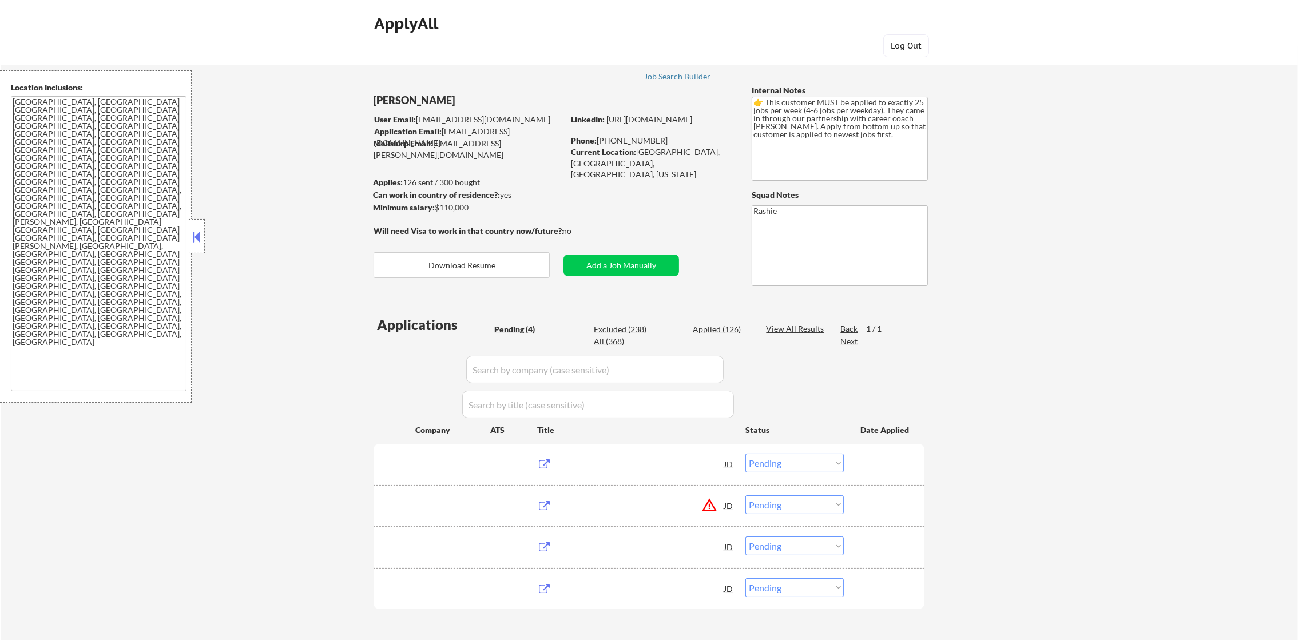
scroll to position [142, 0]
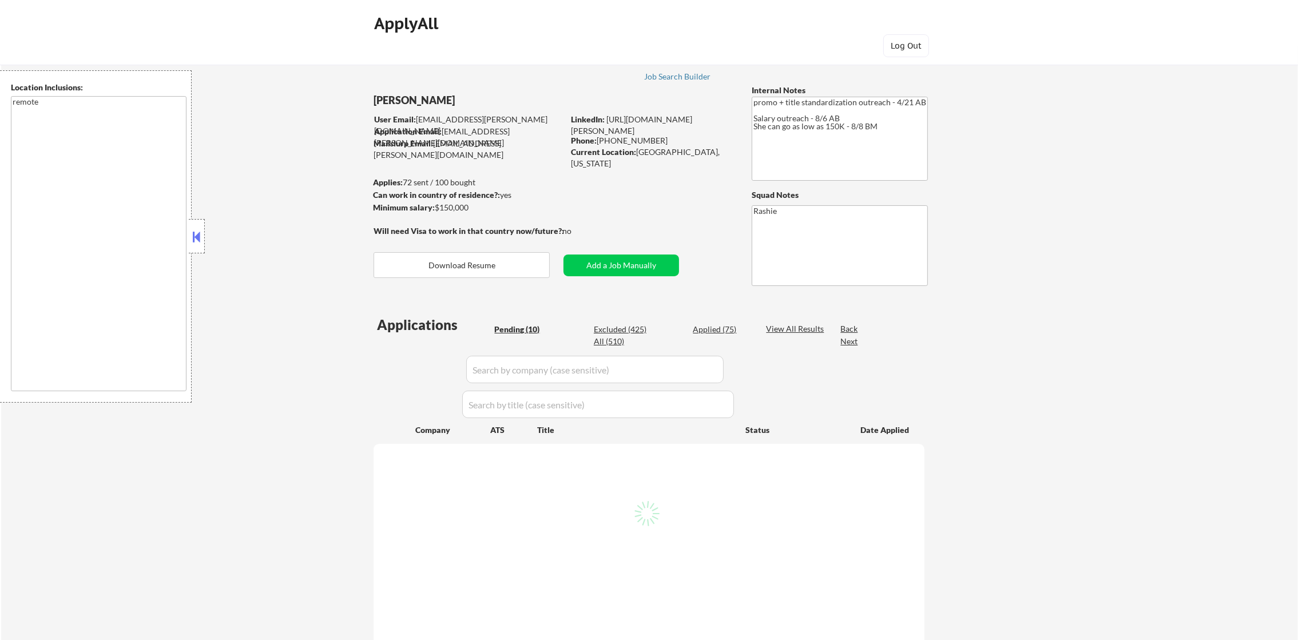
select select ""pending""
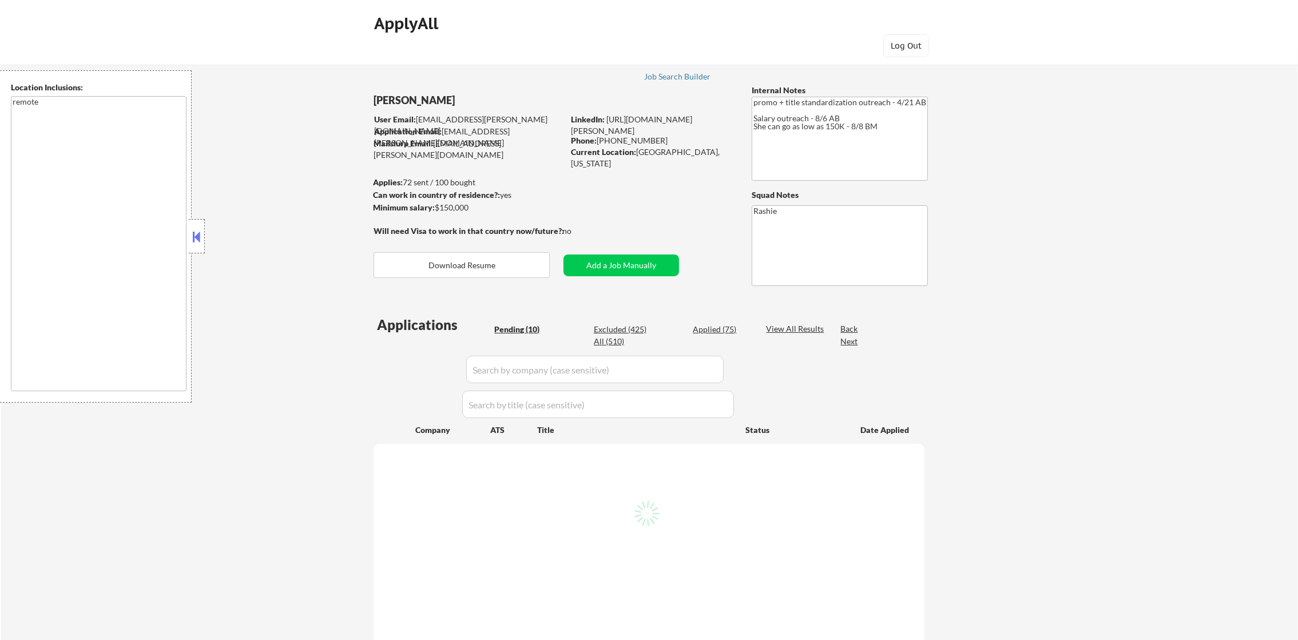
select select ""pending""
